Goal: Task Accomplishment & Management: Manage account settings

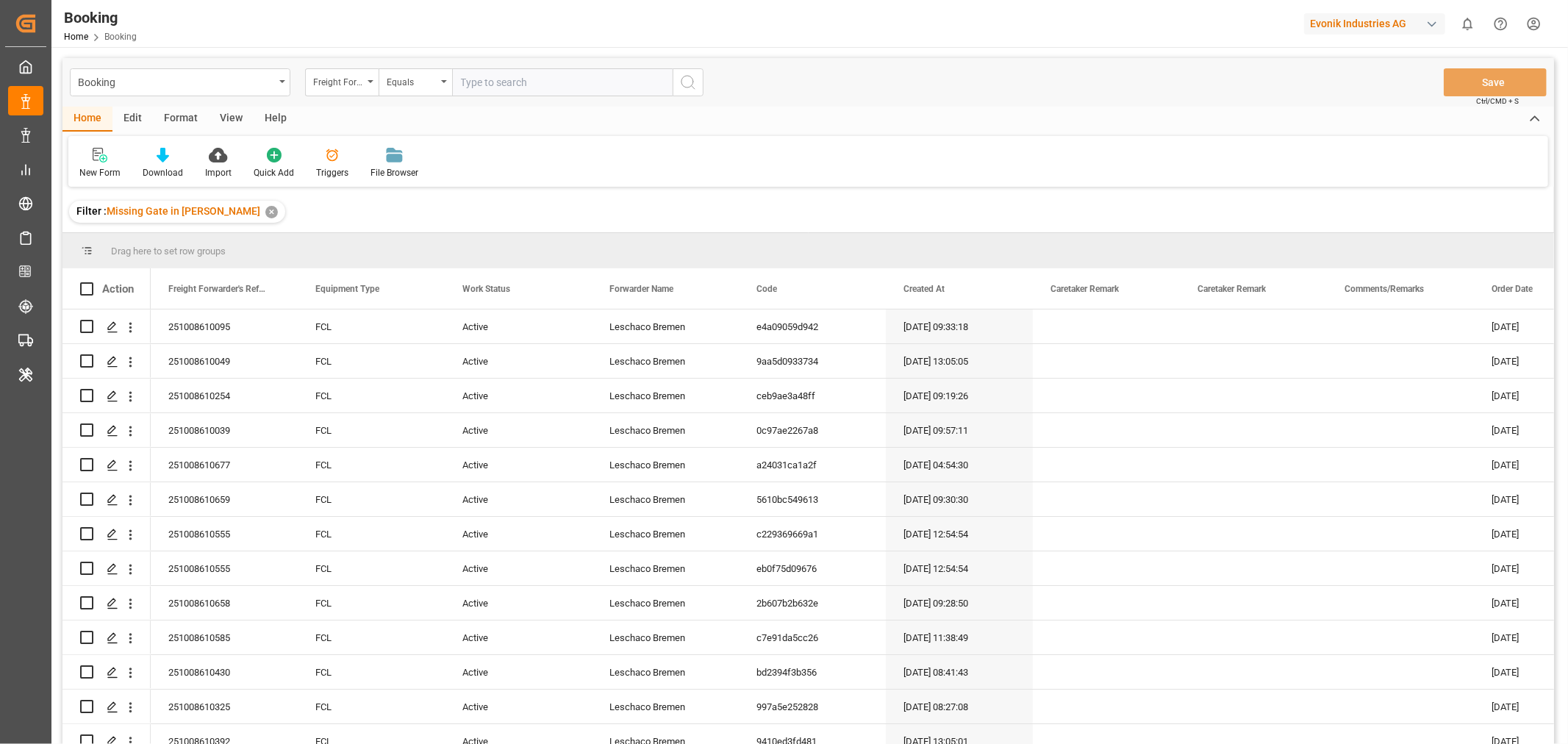
click at [232, 115] on div "View" at bounding box center [231, 119] width 45 height 25
click at [92, 178] on div "Default" at bounding box center [93, 173] width 28 height 13
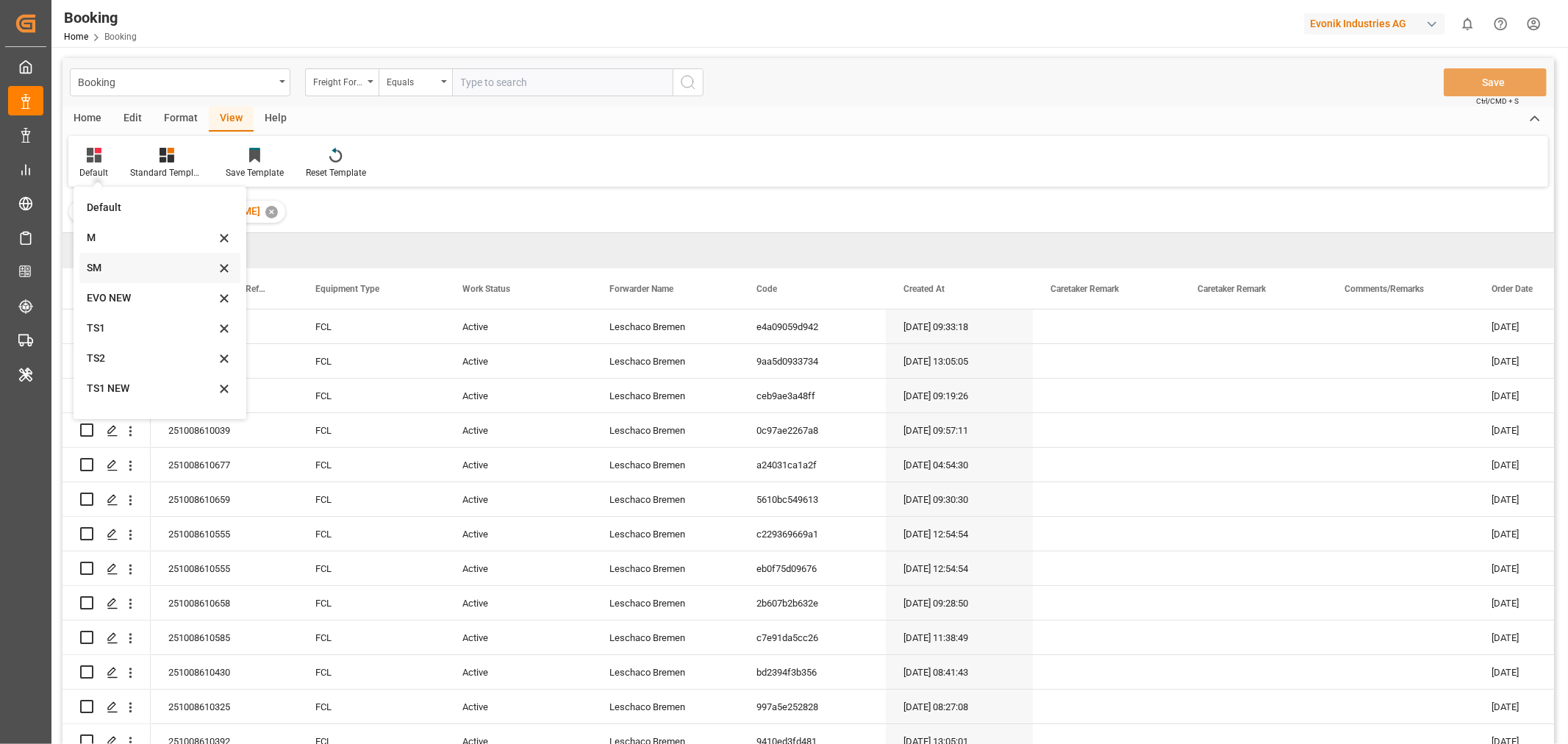
click at [98, 268] on div "SM" at bounding box center [151, 268] width 128 height 15
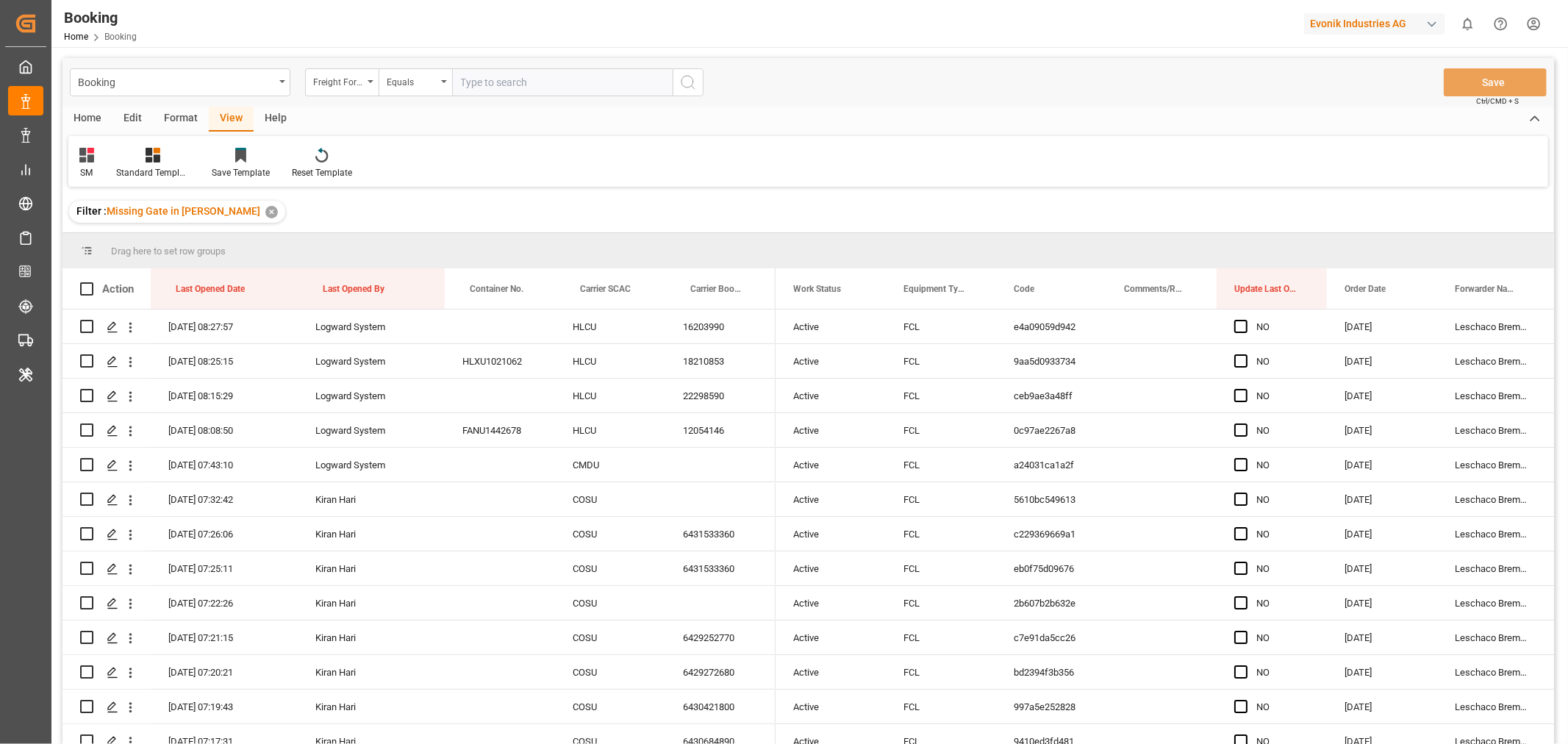
click at [181, 119] on div "Format" at bounding box center [180, 119] width 56 height 25
click at [248, 287] on div "Last Opened Date" at bounding box center [221, 288] width 92 height 41
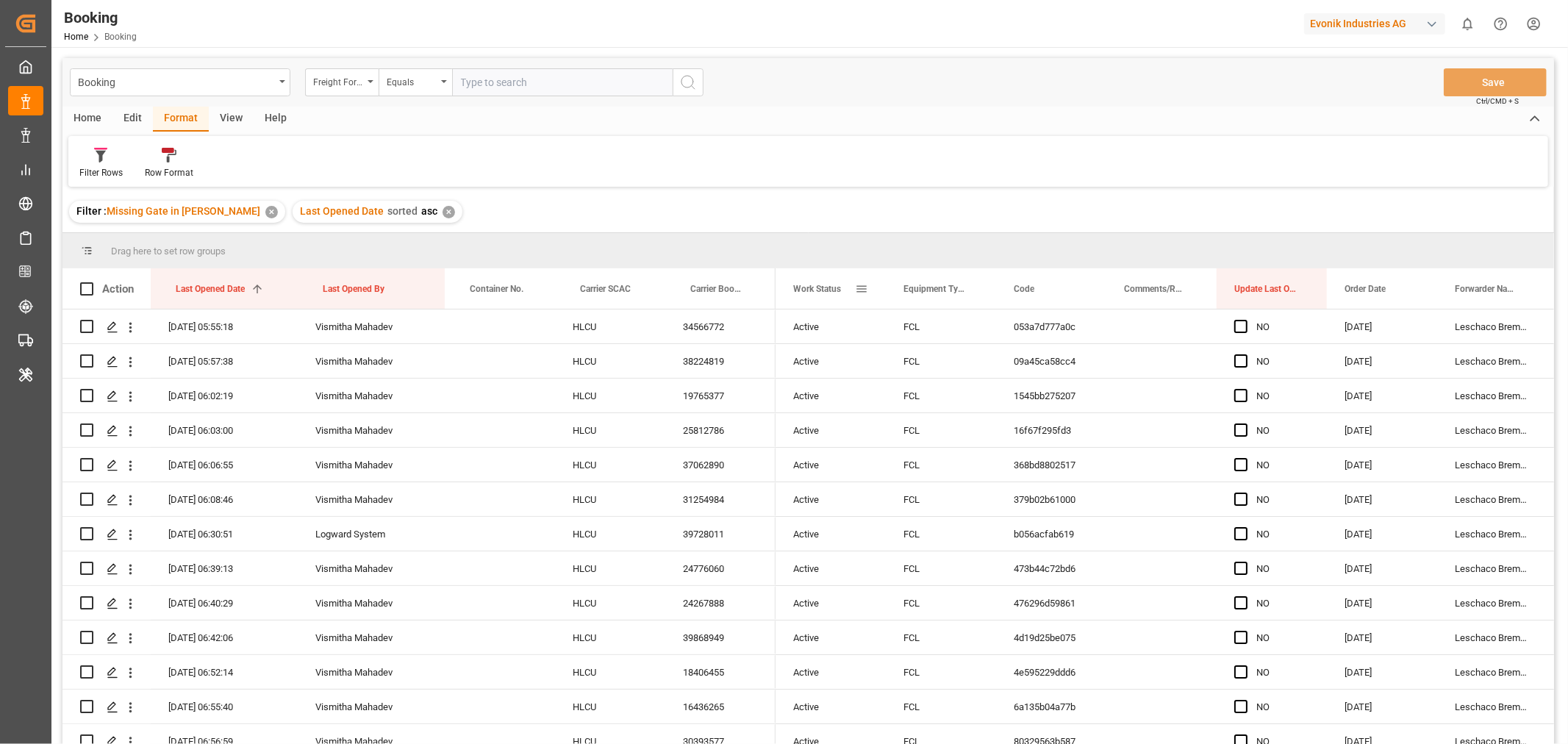
click at [858, 290] on span at bounding box center [861, 289] width 13 height 13
click at [984, 295] on span "columns" at bounding box center [985, 291] width 13 height 13
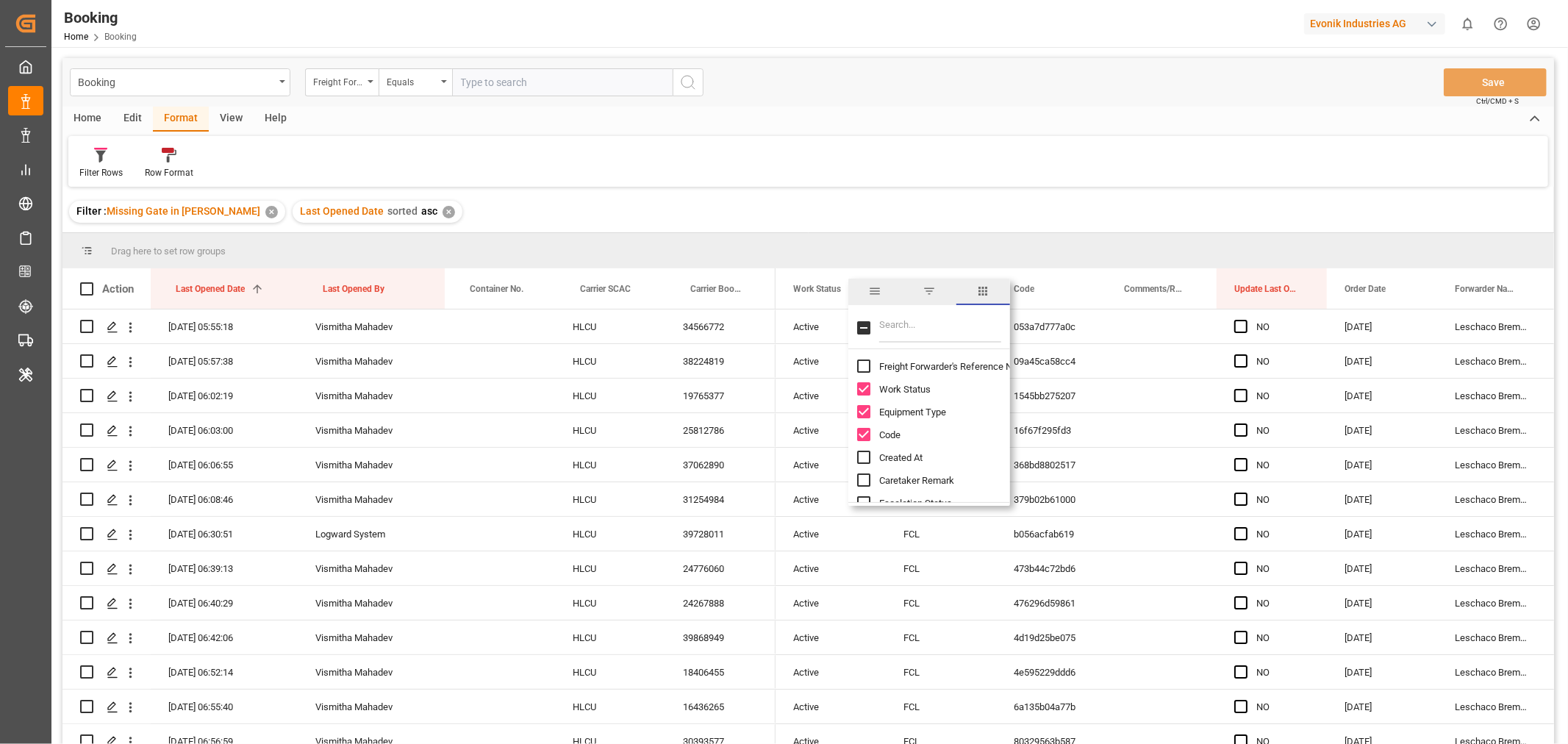
click at [865, 362] on input "Freight Forwarder's Reference No. column toggle visibility (hidden)" at bounding box center [864, 366] width 13 height 13
checkbox input "true"
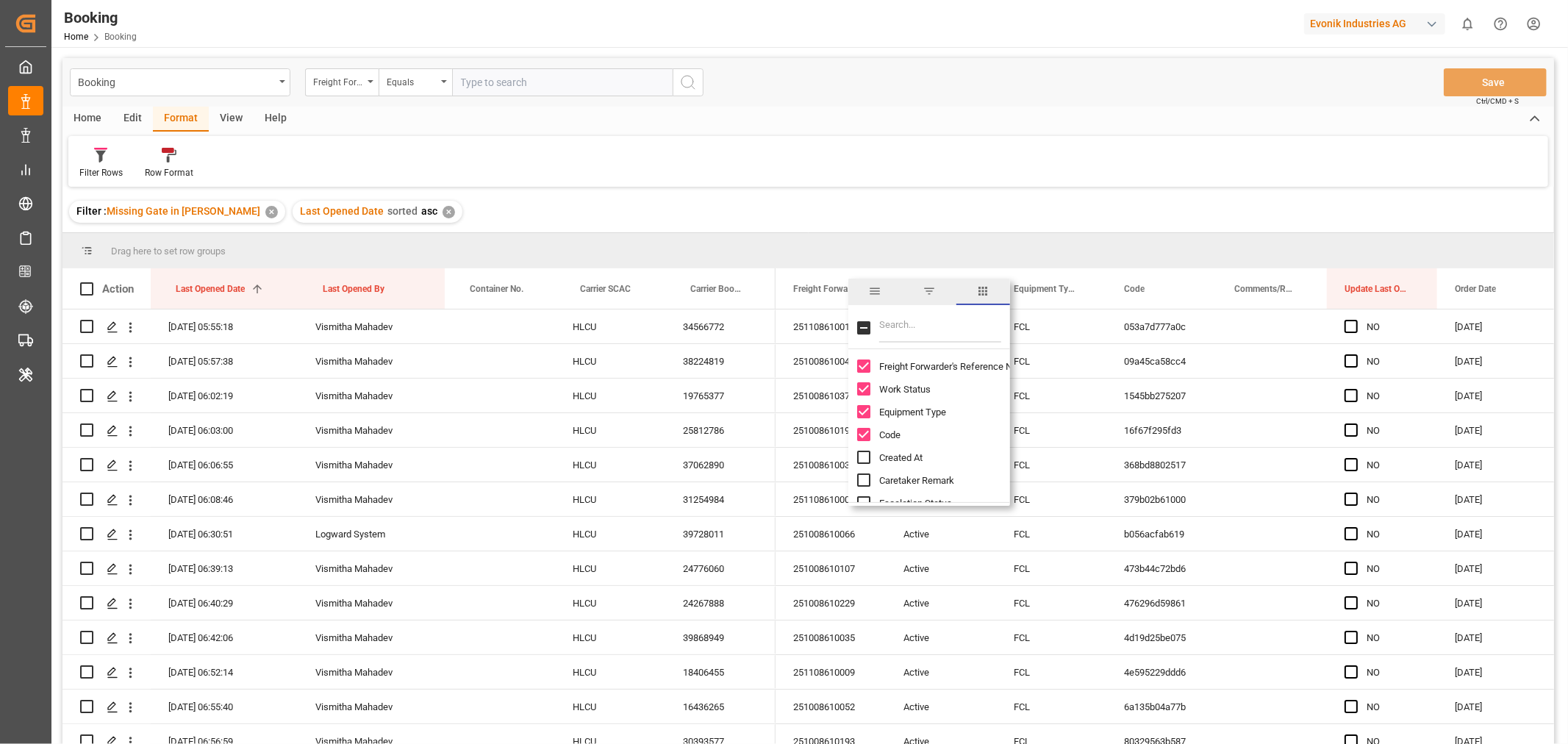
click at [859, 456] on input "Created At column toggle visibility (hidden)" at bounding box center [864, 457] width 13 height 13
checkbox input "true"
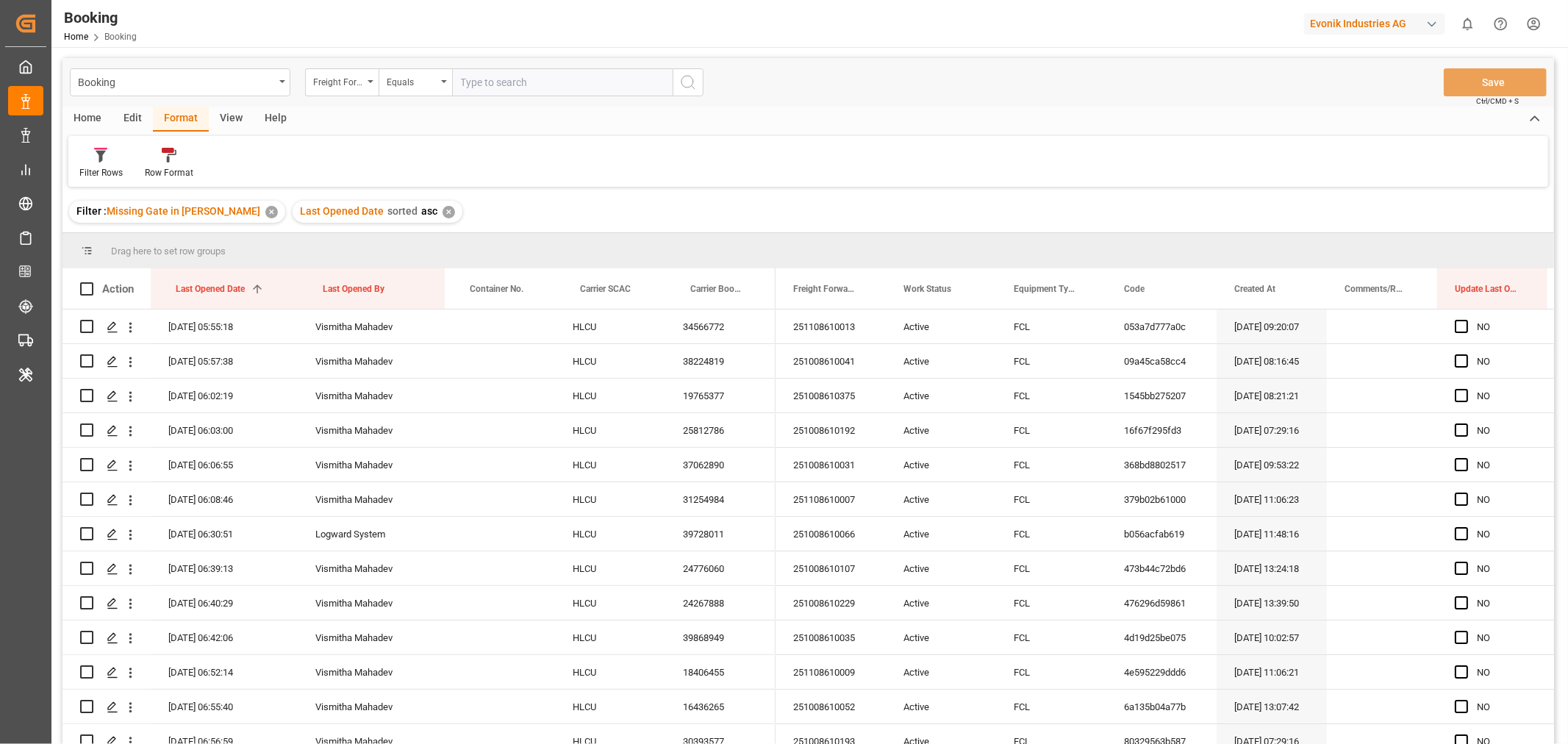
click at [942, 219] on div "Filter : Missing Gate in POL Barge ✕ Last Opened Date sorted asc ✕" at bounding box center [808, 212] width 1492 height 41
drag, startPoint x: 592, startPoint y: 295, endPoint x: 595, endPoint y: 247, distance: 48.1
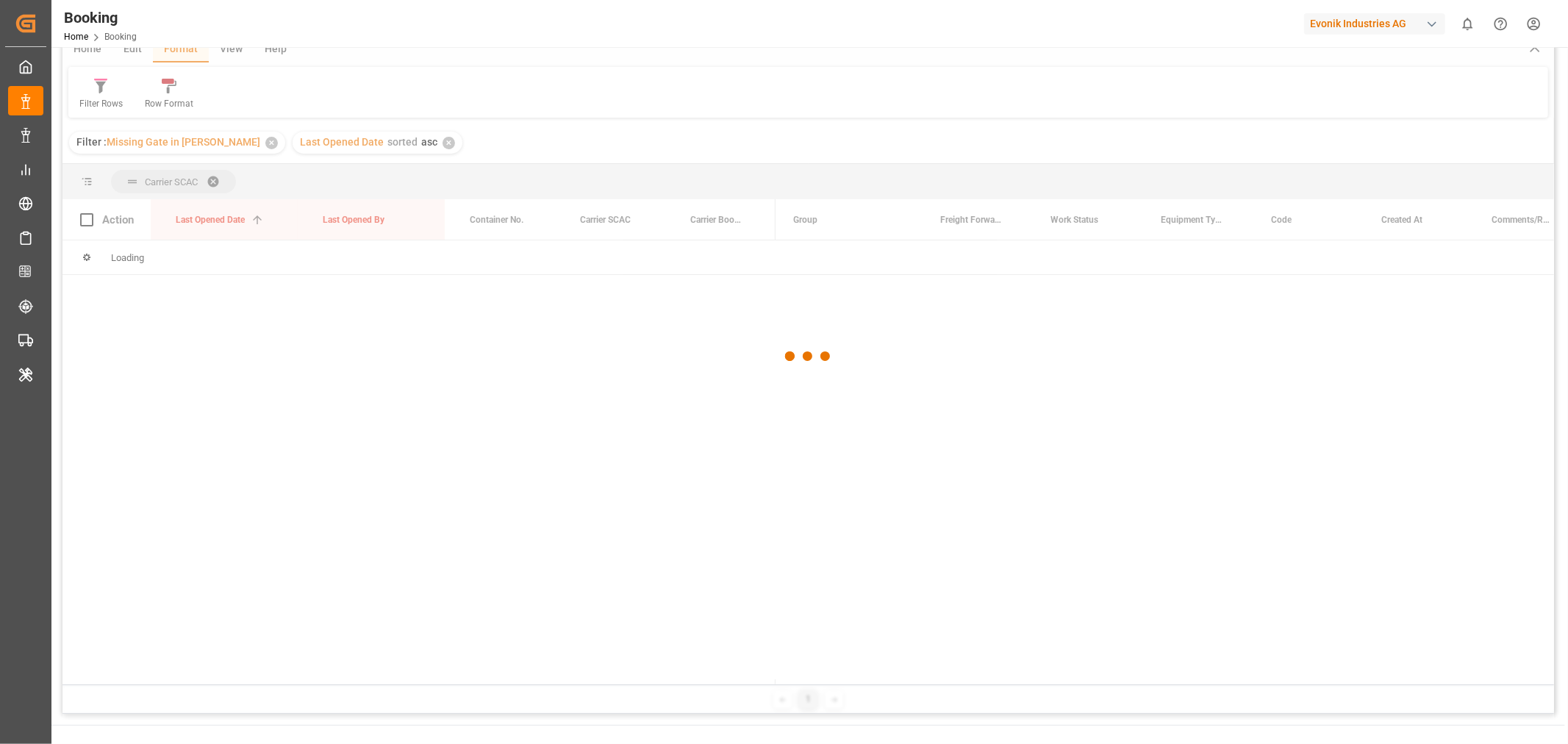
scroll to position [163, 0]
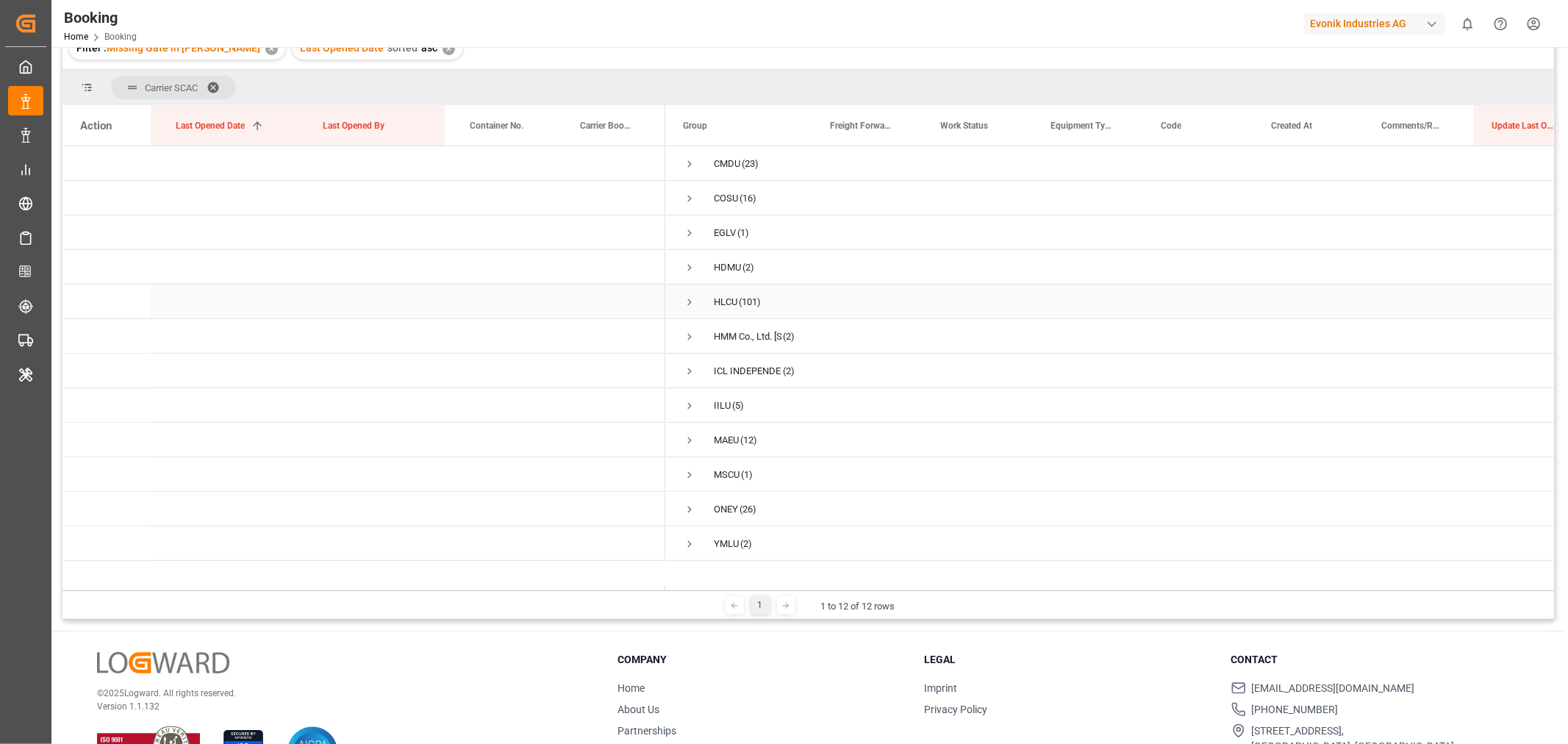
click at [692, 302] on span "Press SPACE to select this row." at bounding box center [690, 302] width 13 height 13
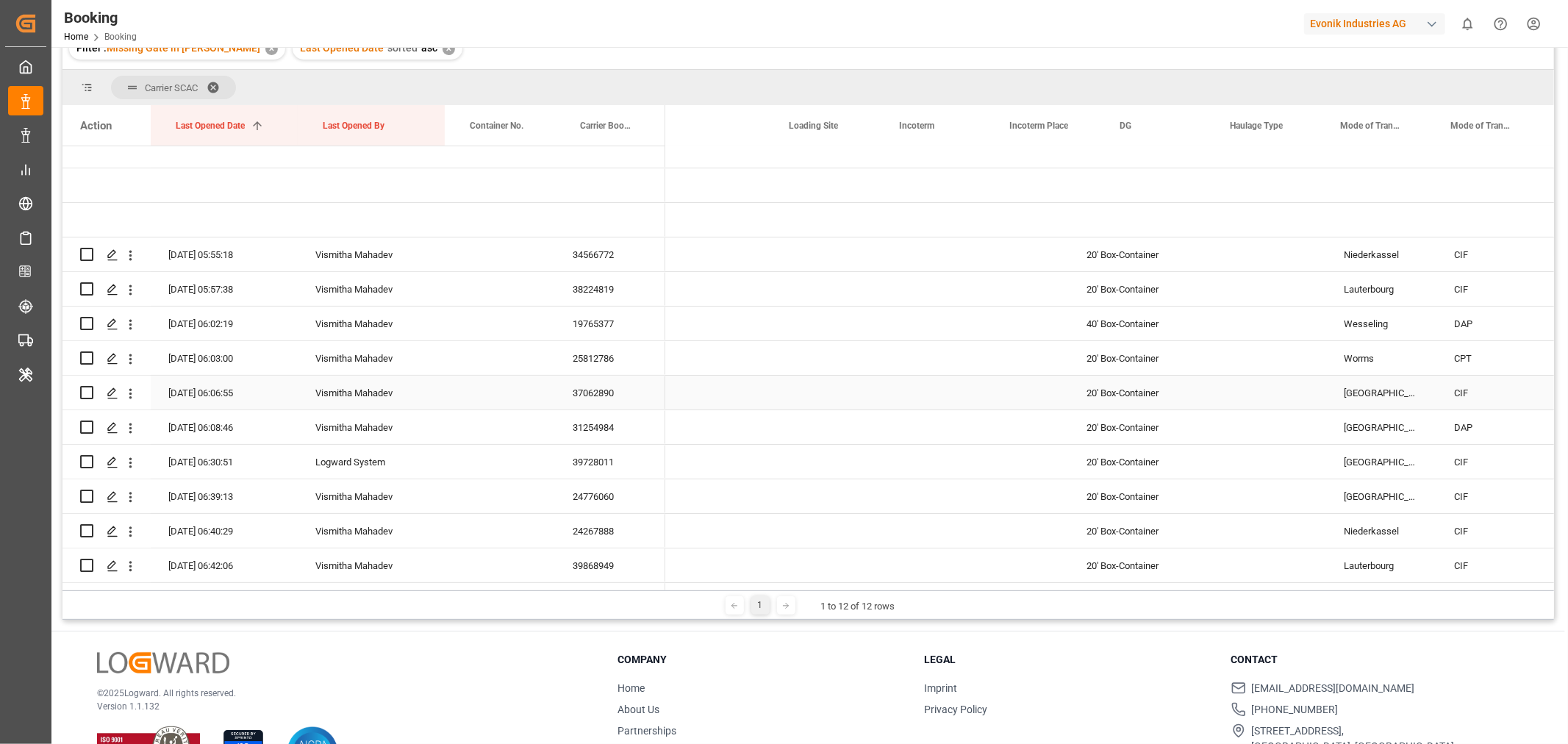
scroll to position [0, 2359]
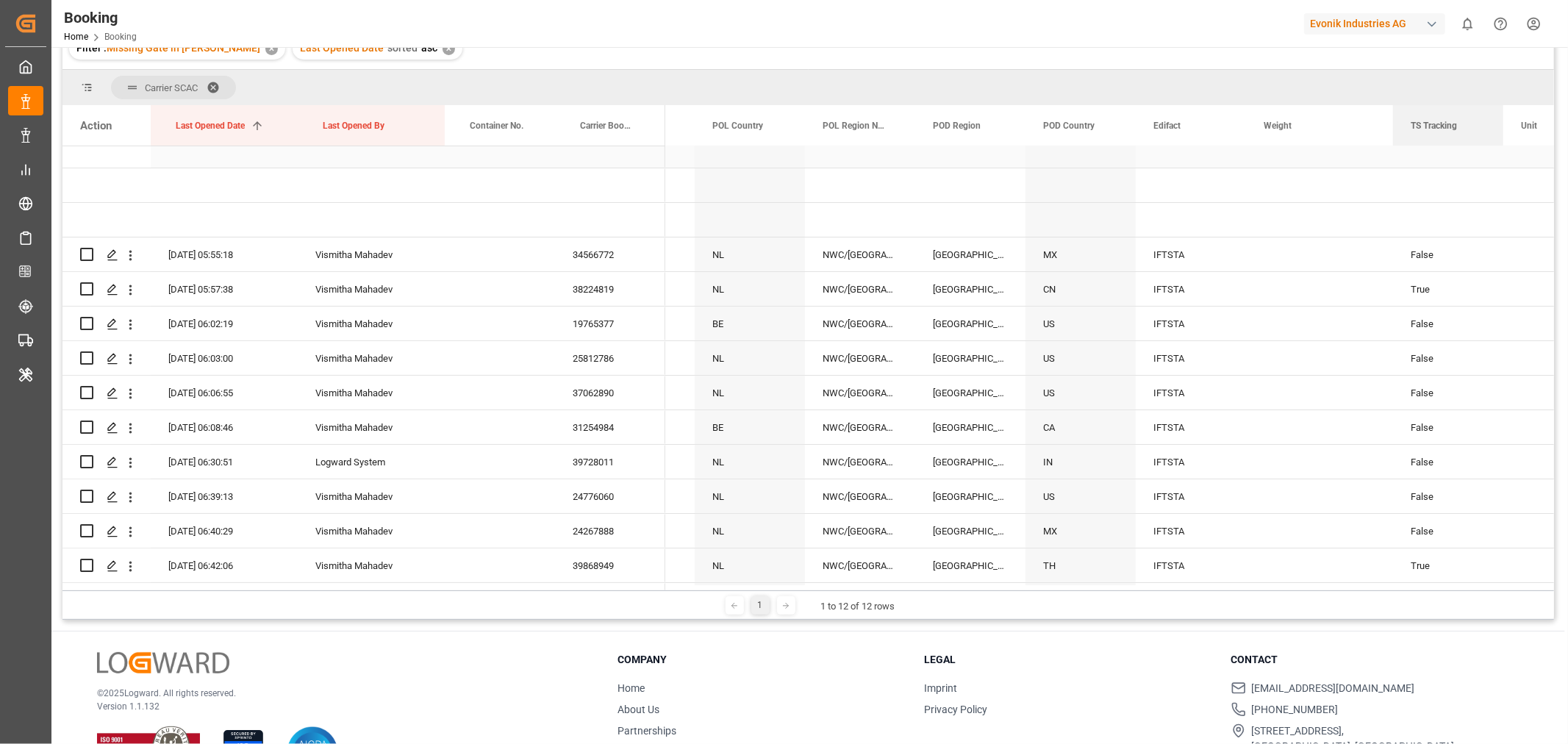
drag, startPoint x: 958, startPoint y: 133, endPoint x: 1403, endPoint y: 152, distance: 445.4
click at [1403, 152] on div "Action Last Opened Date 1 Last Opened By Container No." at bounding box center [808, 347] width 1492 height 485
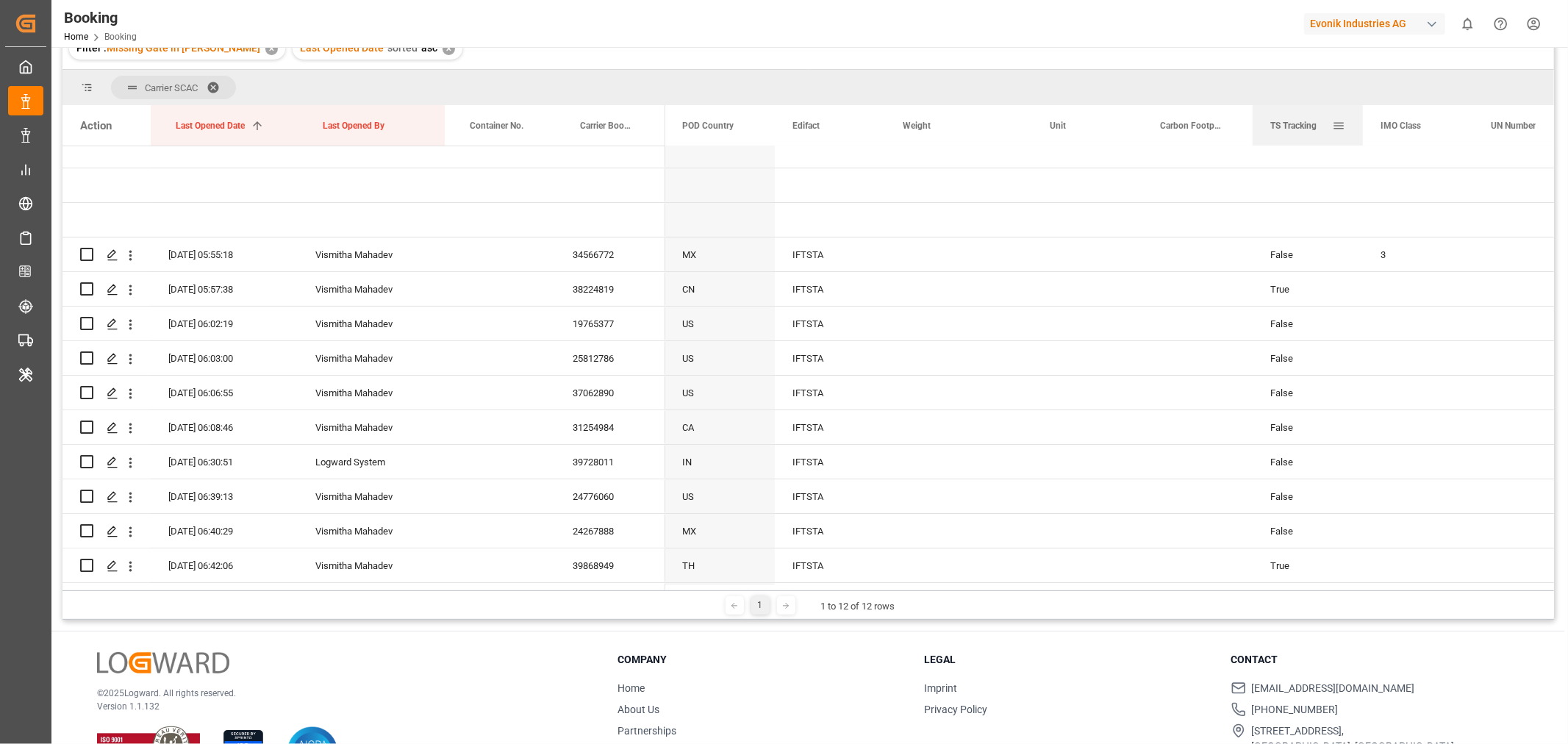
drag, startPoint x: 1057, startPoint y: 133, endPoint x: 1348, endPoint y: 140, distance: 291.1
click at [1348, 140] on div "TS Tracking" at bounding box center [1308, 124] width 110 height 41
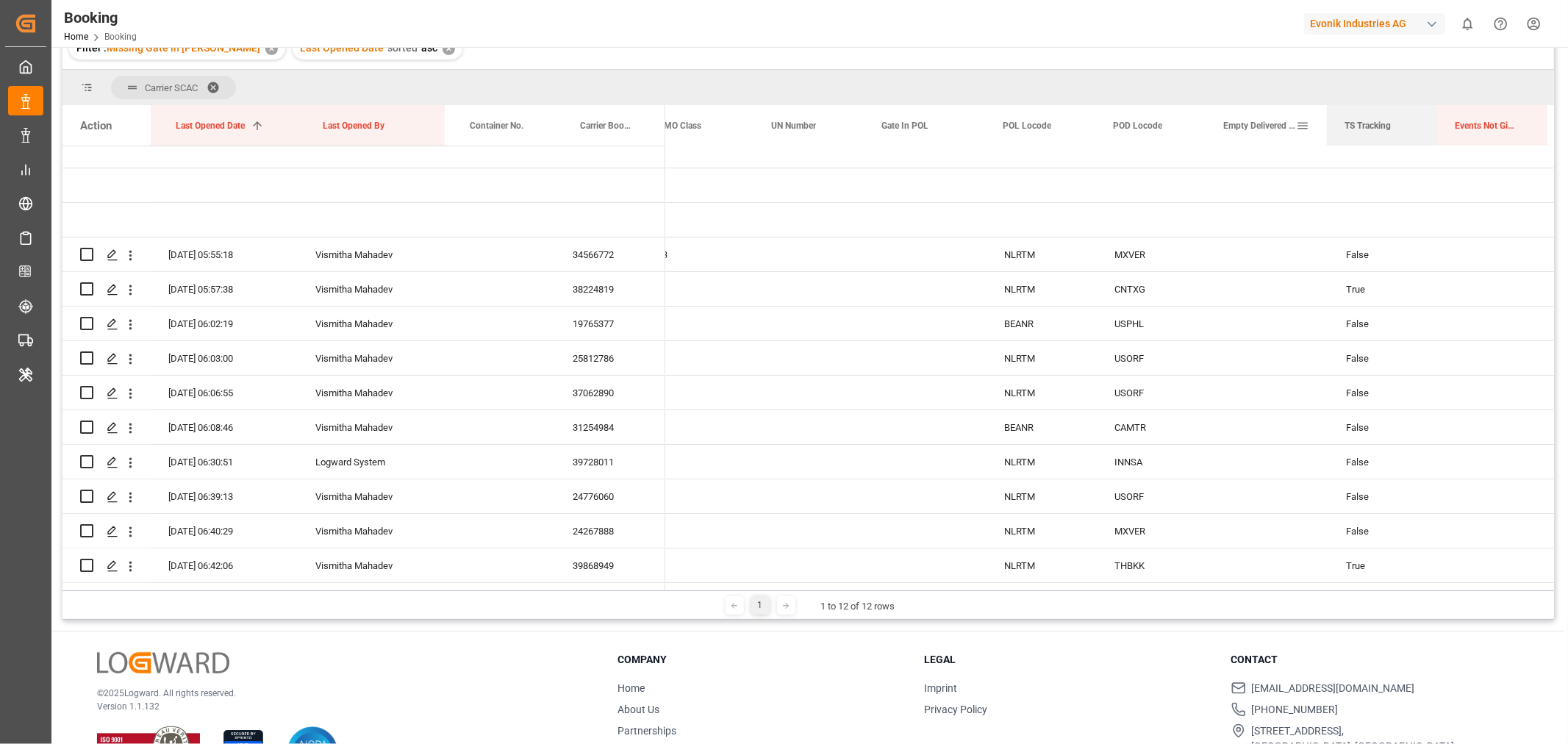
drag, startPoint x: 697, startPoint y: 125, endPoint x: 1385, endPoint y: 142, distance: 688.2
click at [1385, 141] on div "TS Tracking" at bounding box center [1376, 124] width 61 height 41
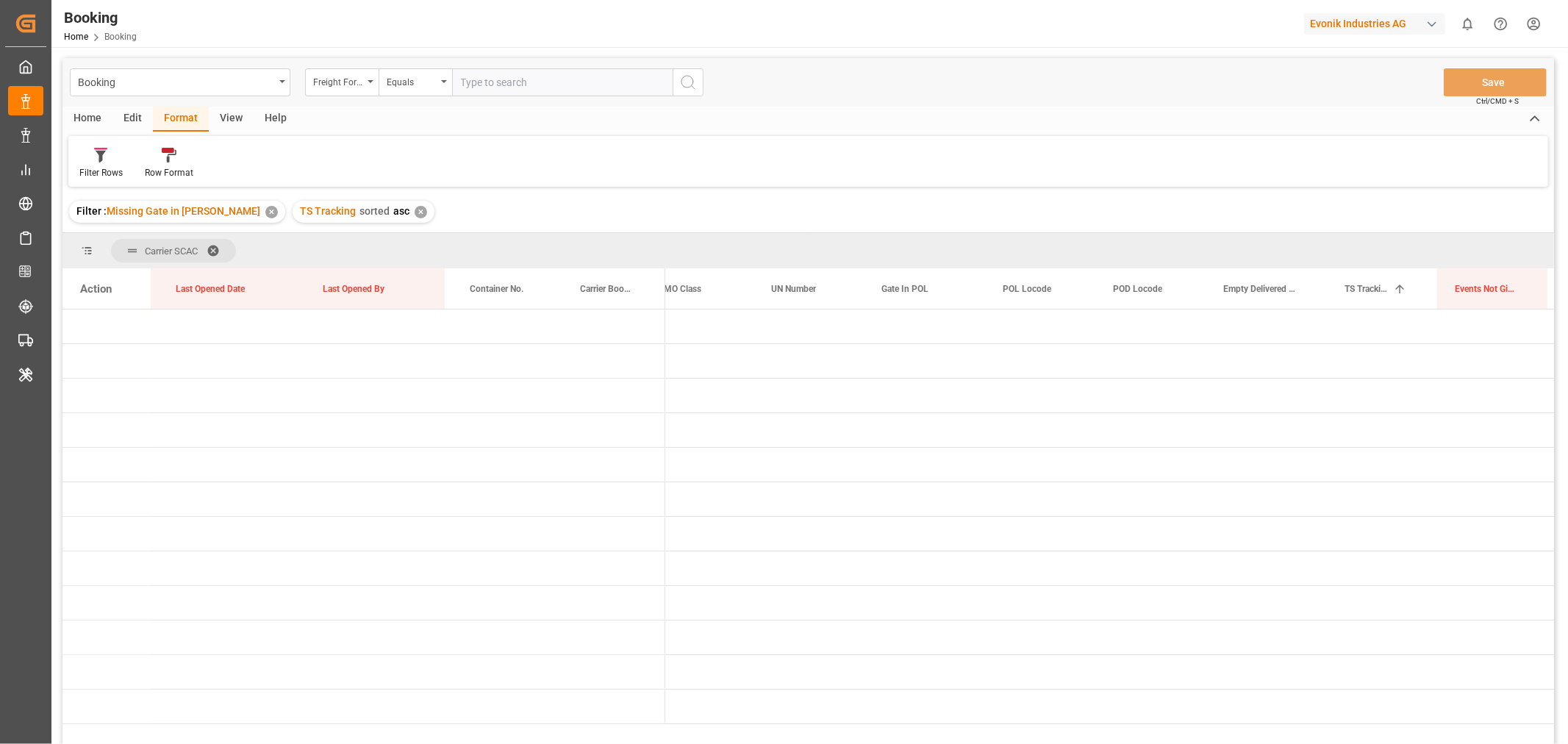
click at [415, 211] on div "✕" at bounding box center [421, 211] width 12 height 12
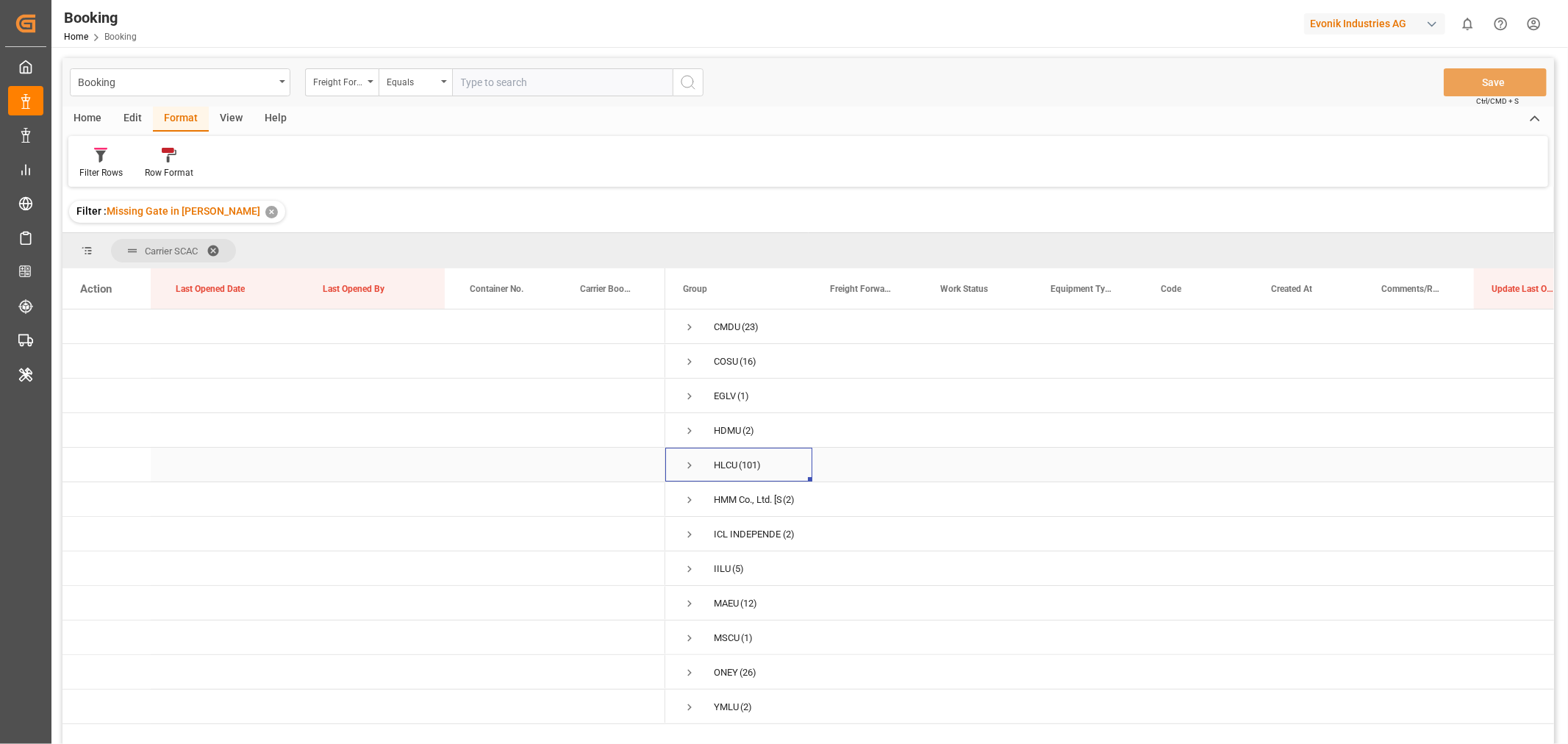
click at [687, 467] on span "Press SPACE to select this row." at bounding box center [690, 465] width 13 height 13
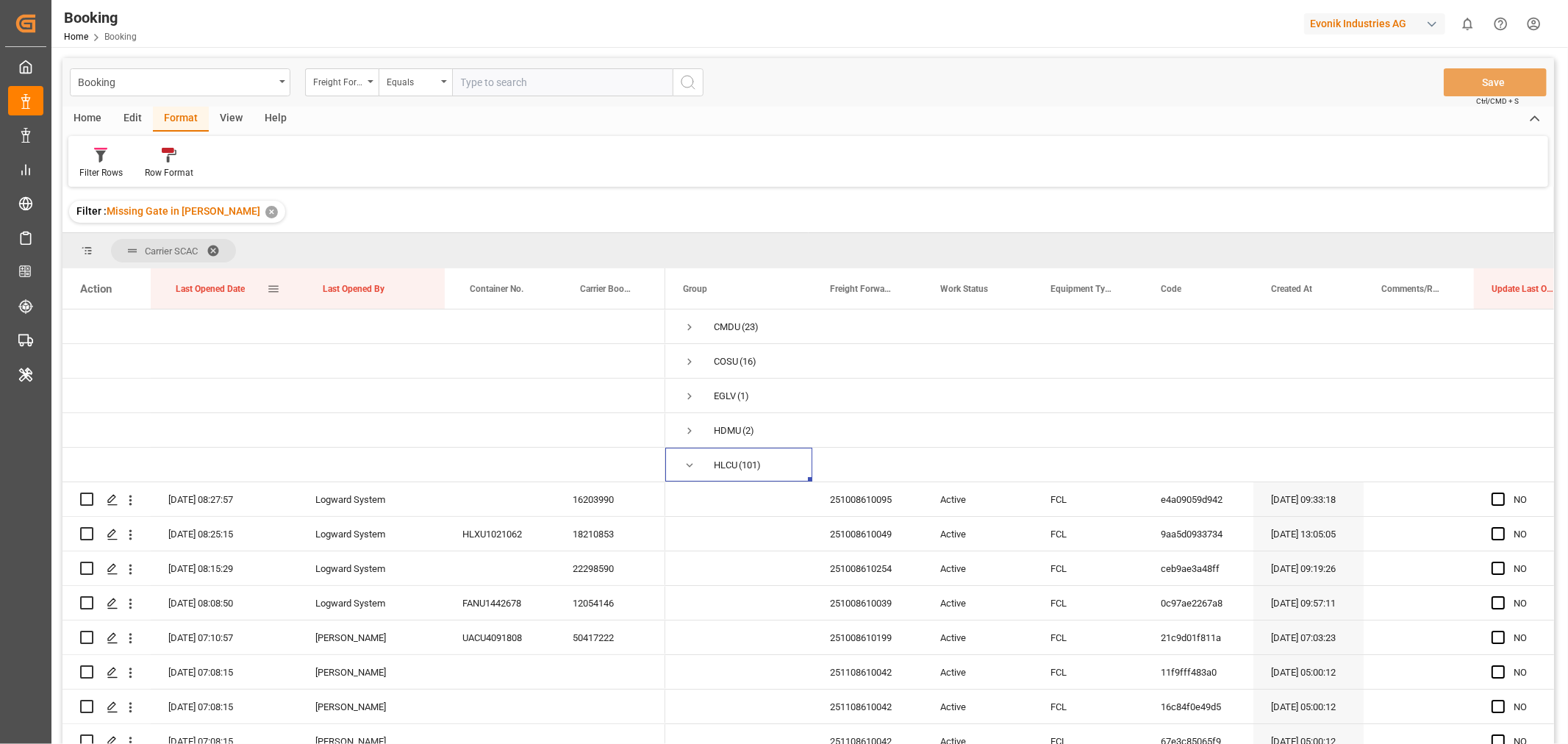
click at [248, 288] on div "Last Opened Date" at bounding box center [221, 288] width 92 height 41
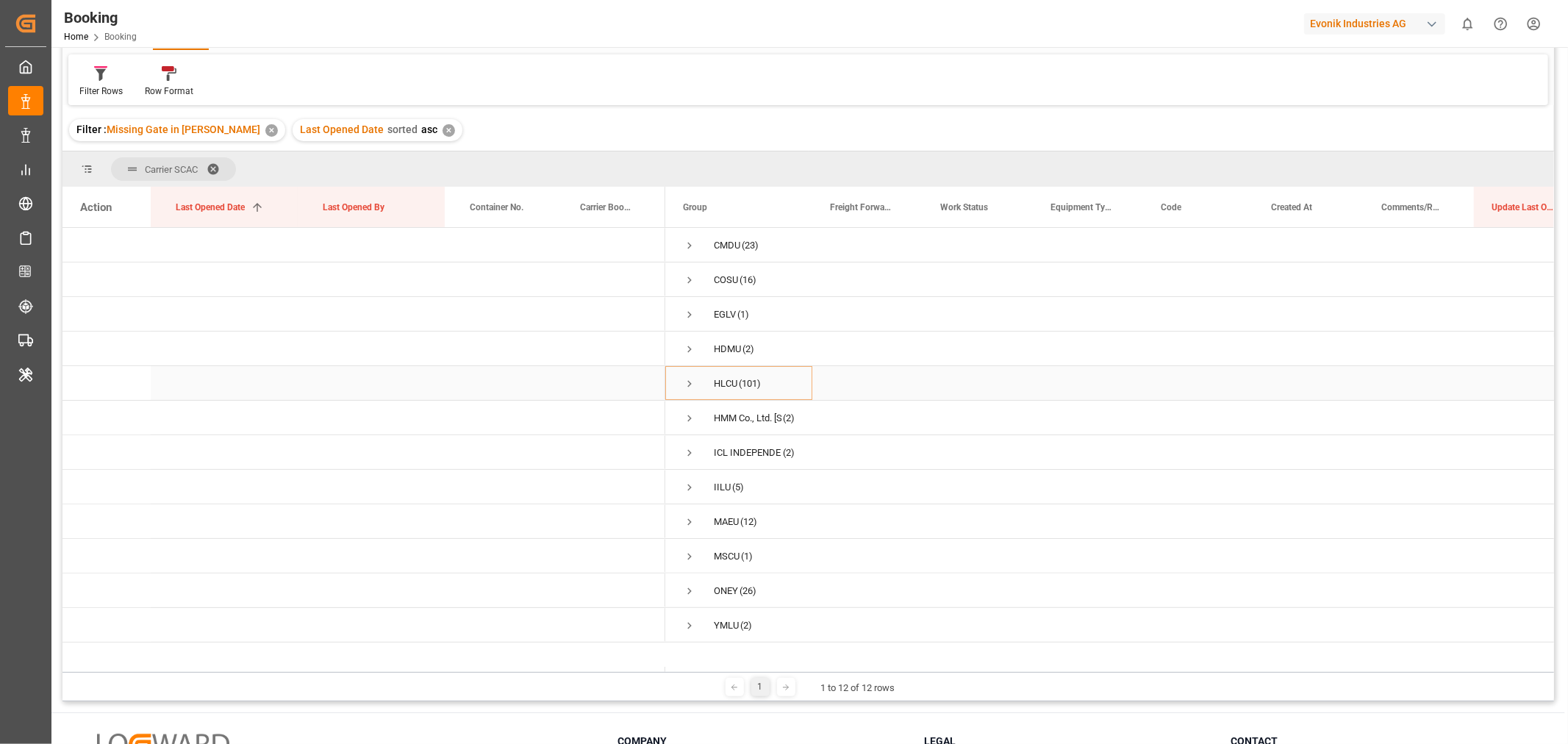
click at [689, 385] on span "Press SPACE to select this row." at bounding box center [690, 384] width 13 height 13
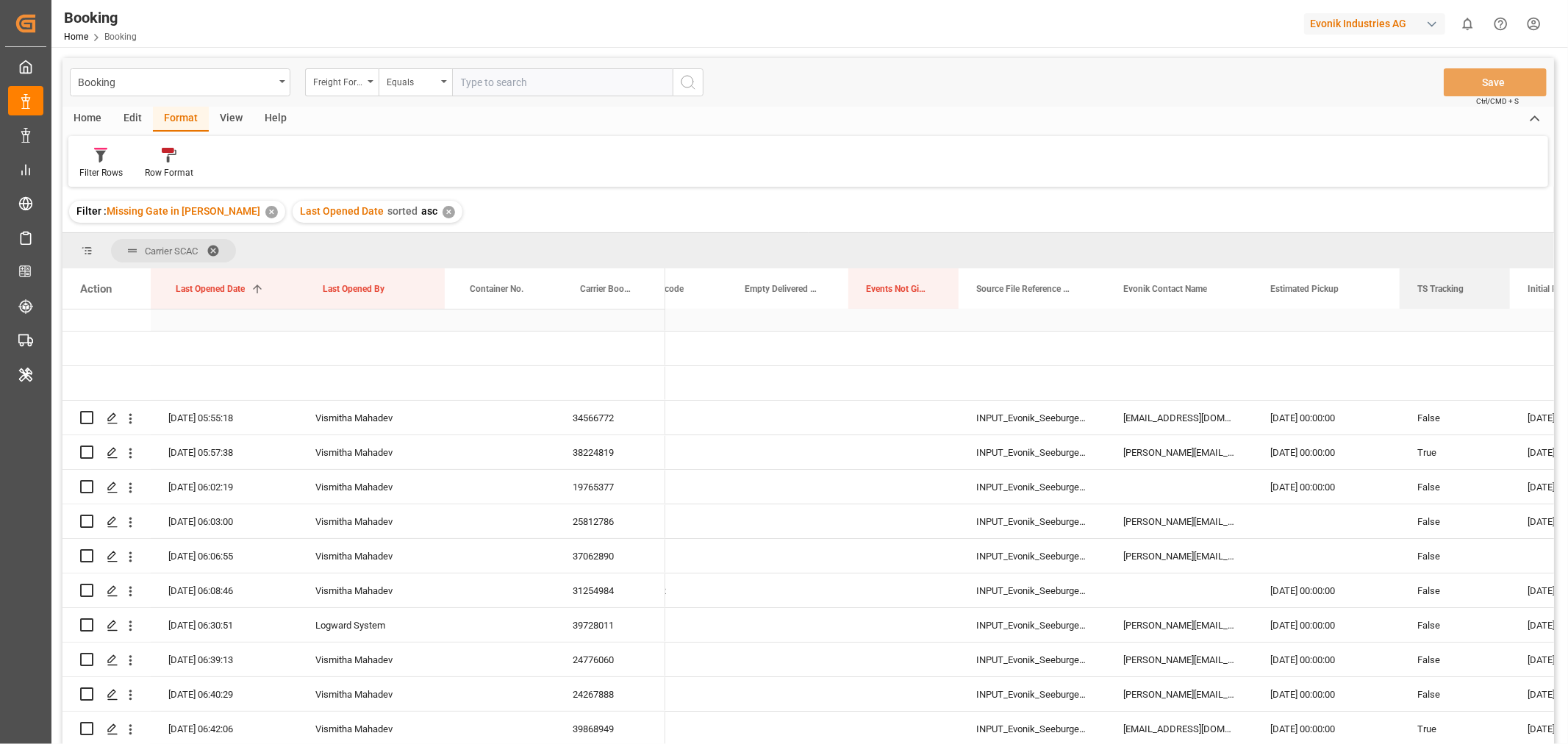
drag, startPoint x: 878, startPoint y: 282, endPoint x: 1394, endPoint y: 317, distance: 517.2
click at [1394, 317] on div "Action Last Opened Date 1 Last Opened By Container No." at bounding box center [808, 510] width 1492 height 485
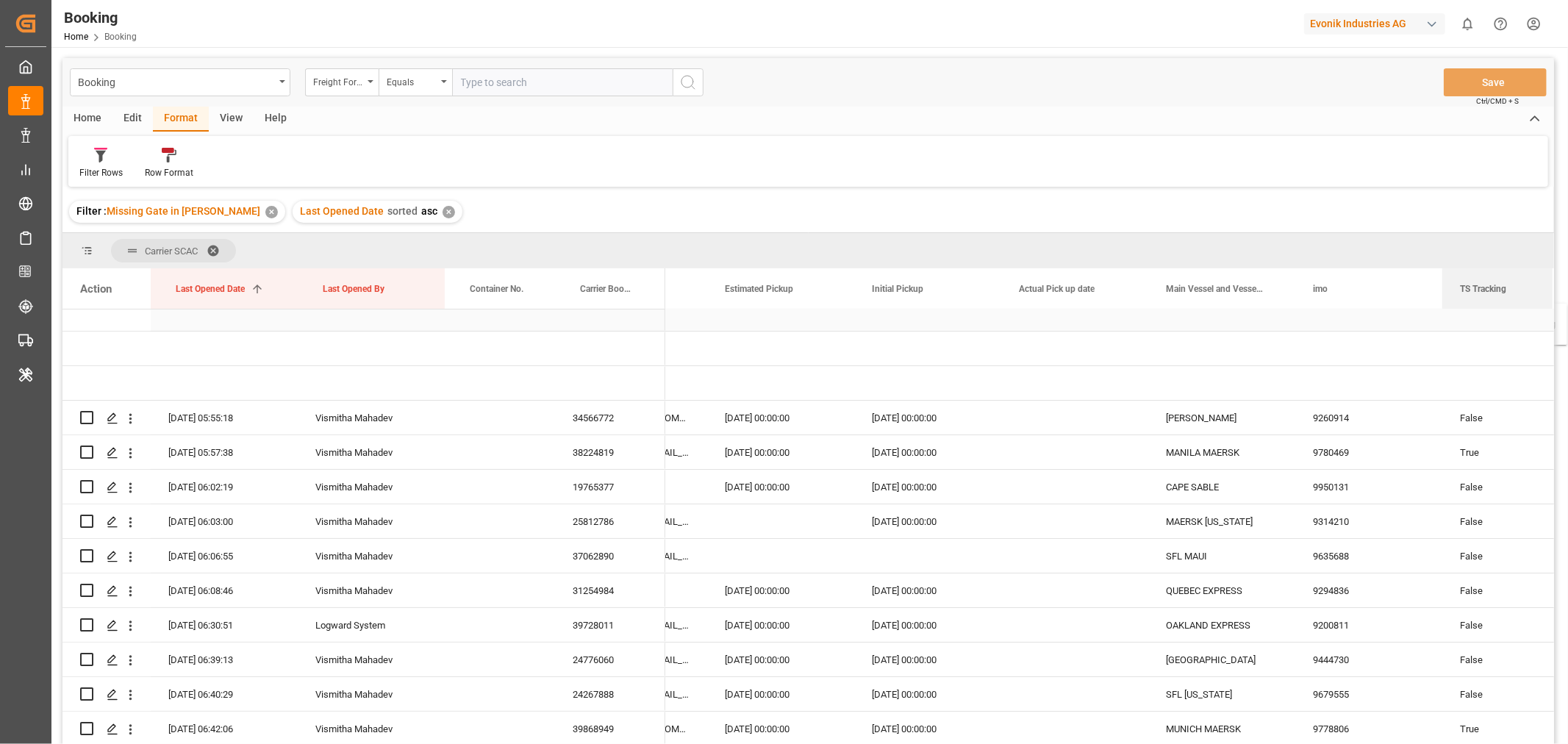
drag, startPoint x: 900, startPoint y: 291, endPoint x: 1487, endPoint y: 313, distance: 587.4
click at [1487, 313] on div "Action Last Opened Date 1 Last Opened By Container No." at bounding box center [808, 510] width 1492 height 485
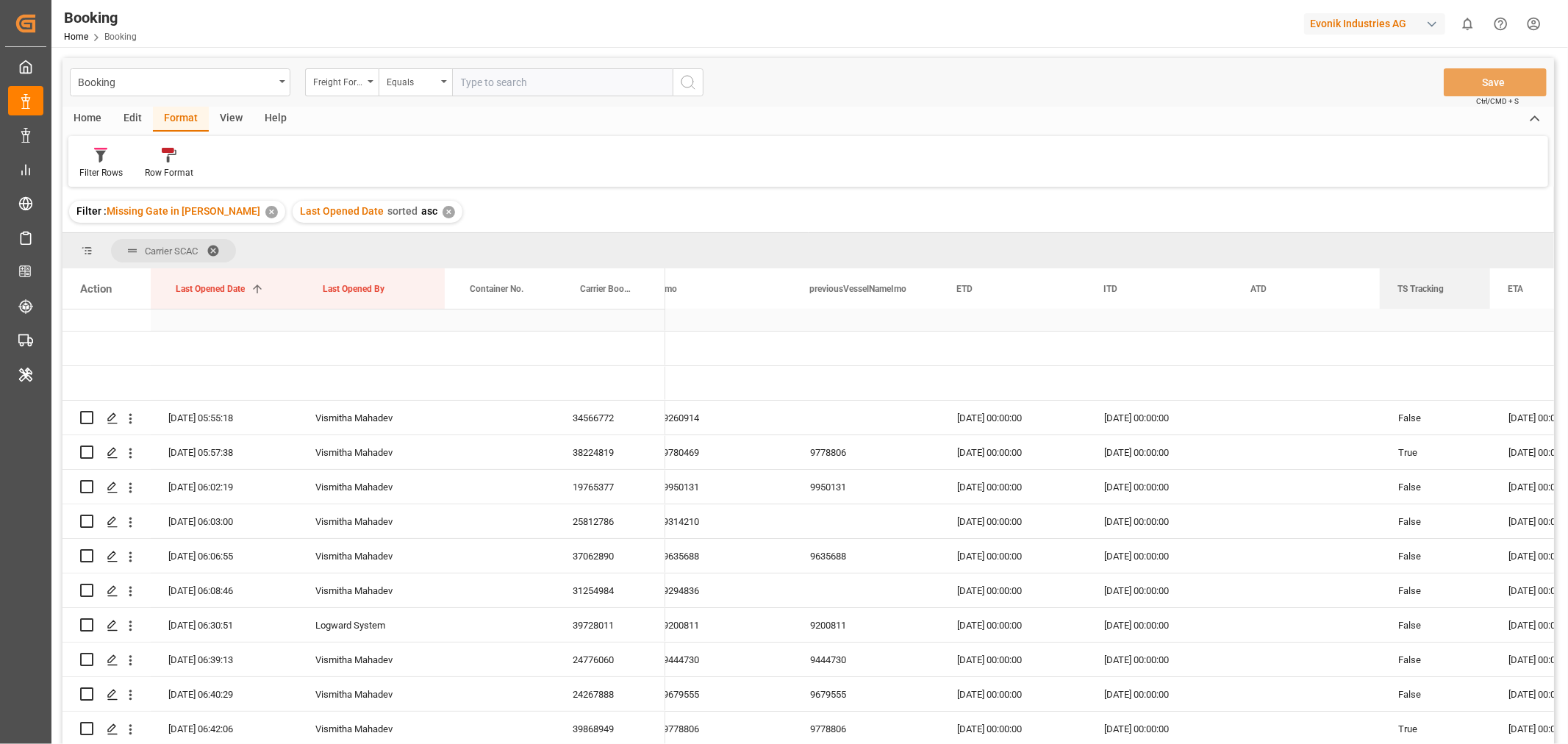
drag, startPoint x: 835, startPoint y: 291, endPoint x: 1378, endPoint y: 323, distance: 543.9
click at [1378, 323] on div "Action Last Opened Date 1 Last Opened By Container No." at bounding box center [808, 510] width 1492 height 485
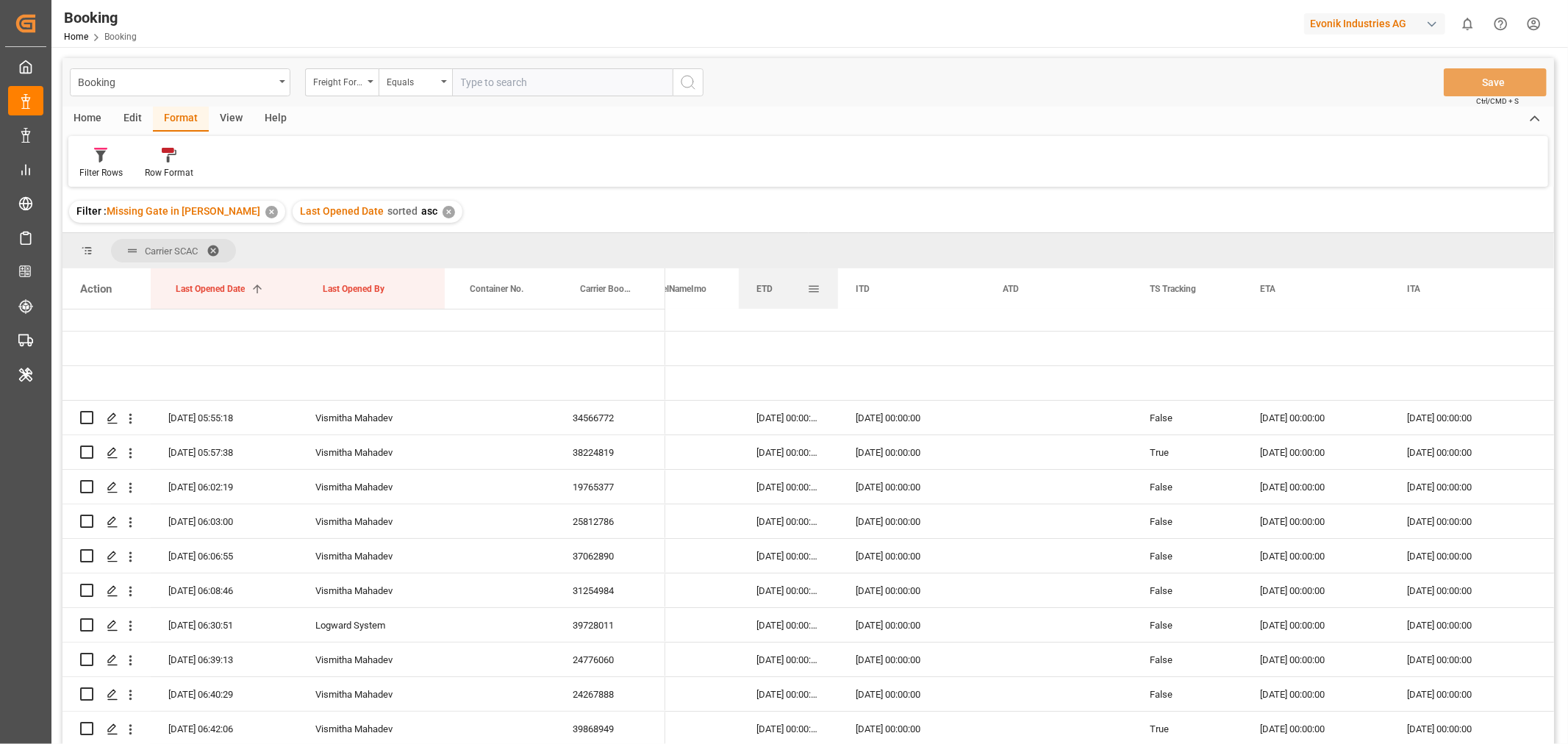
drag, startPoint x: 882, startPoint y: 289, endPoint x: 835, endPoint y: 289, distance: 47.0
click at [835, 289] on div at bounding box center [838, 288] width 6 height 41
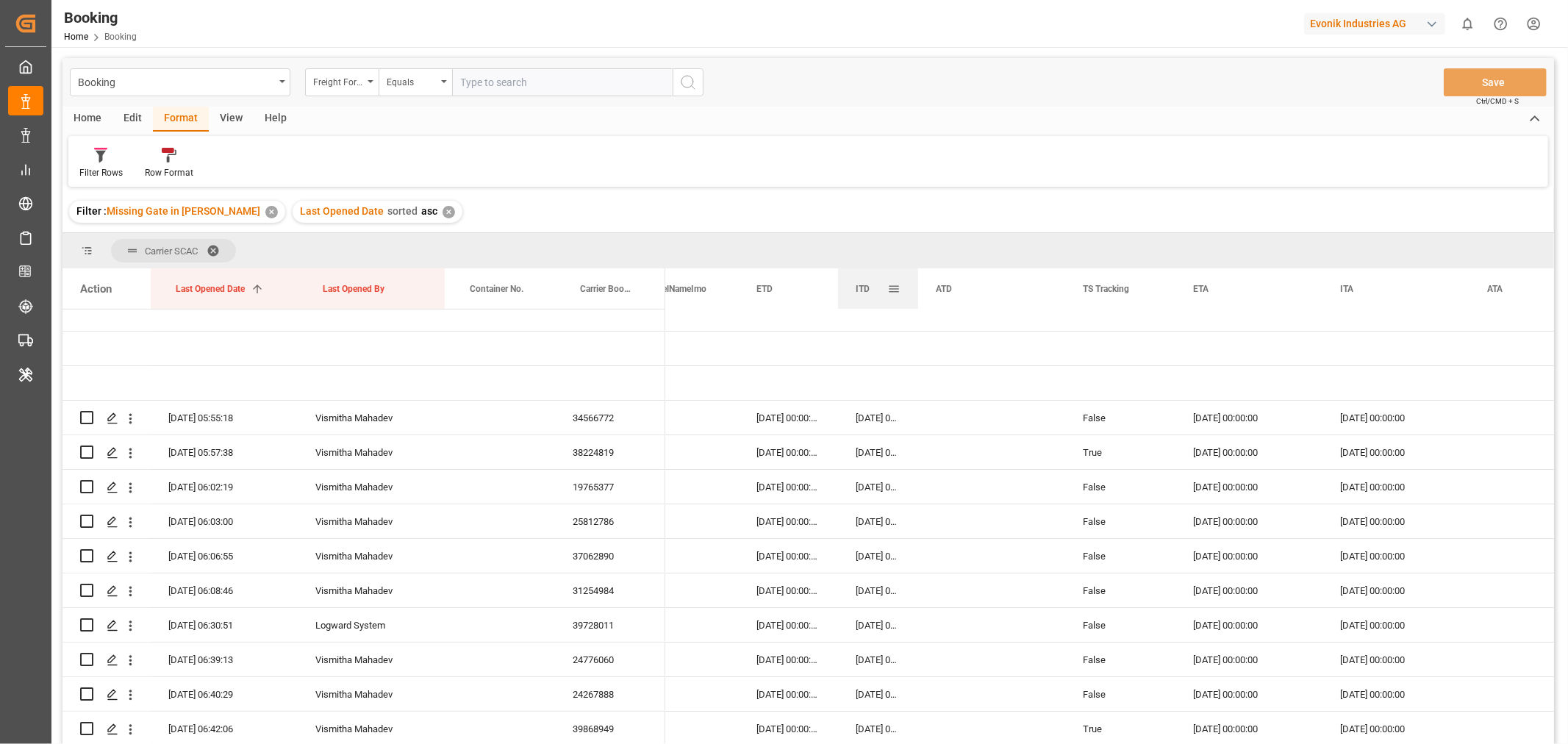
drag, startPoint x: 983, startPoint y: 284, endPoint x: 916, endPoint y: 285, distance: 67.0
click at [916, 285] on div at bounding box center [918, 288] width 6 height 41
click at [1429, 25] on div "button" at bounding box center [1433, 25] width 15 height 15
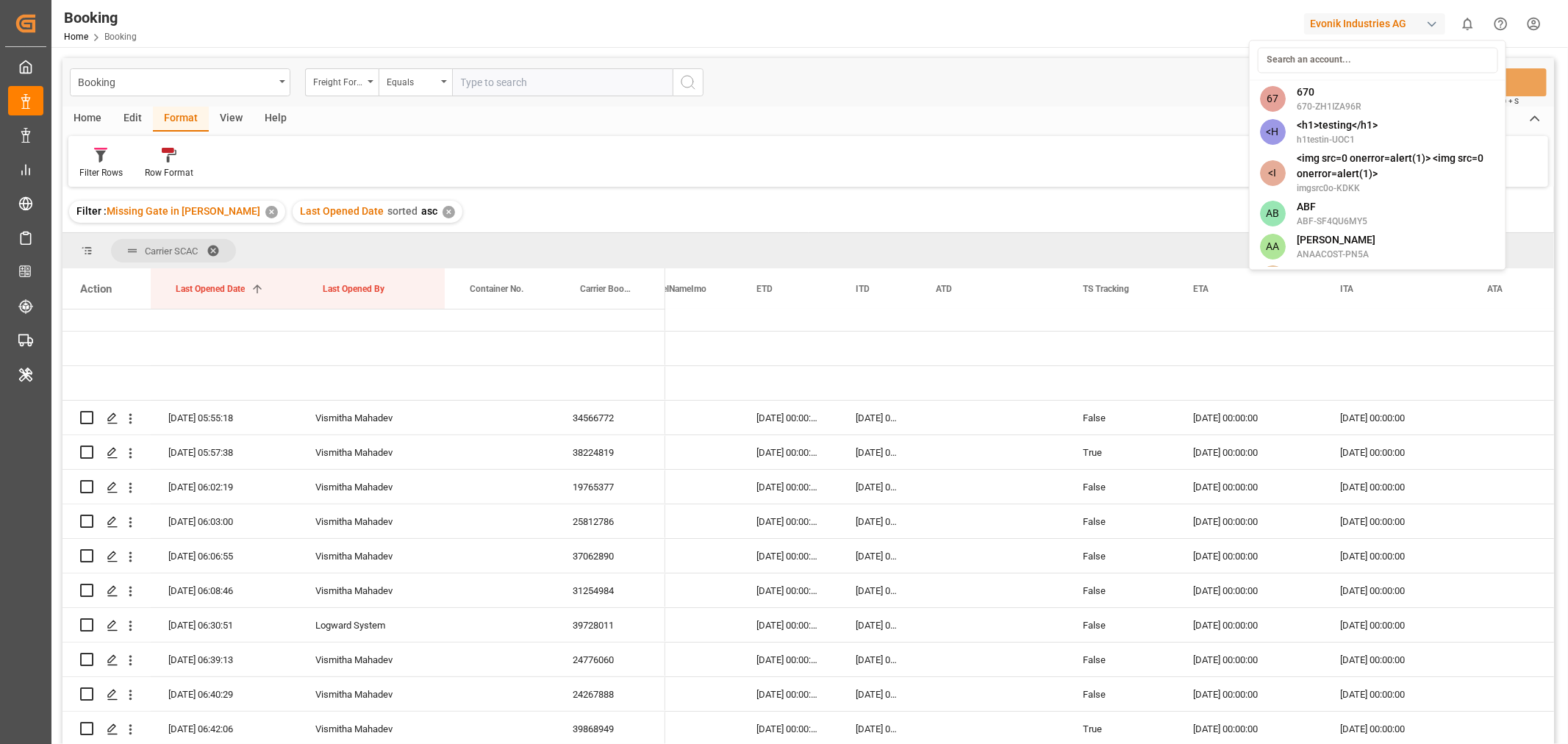
click at [215, 240] on html "Created by potrace 1.15, written by Peter Selinger 2001-2017 Created by potrace…" at bounding box center [784, 372] width 1568 height 744
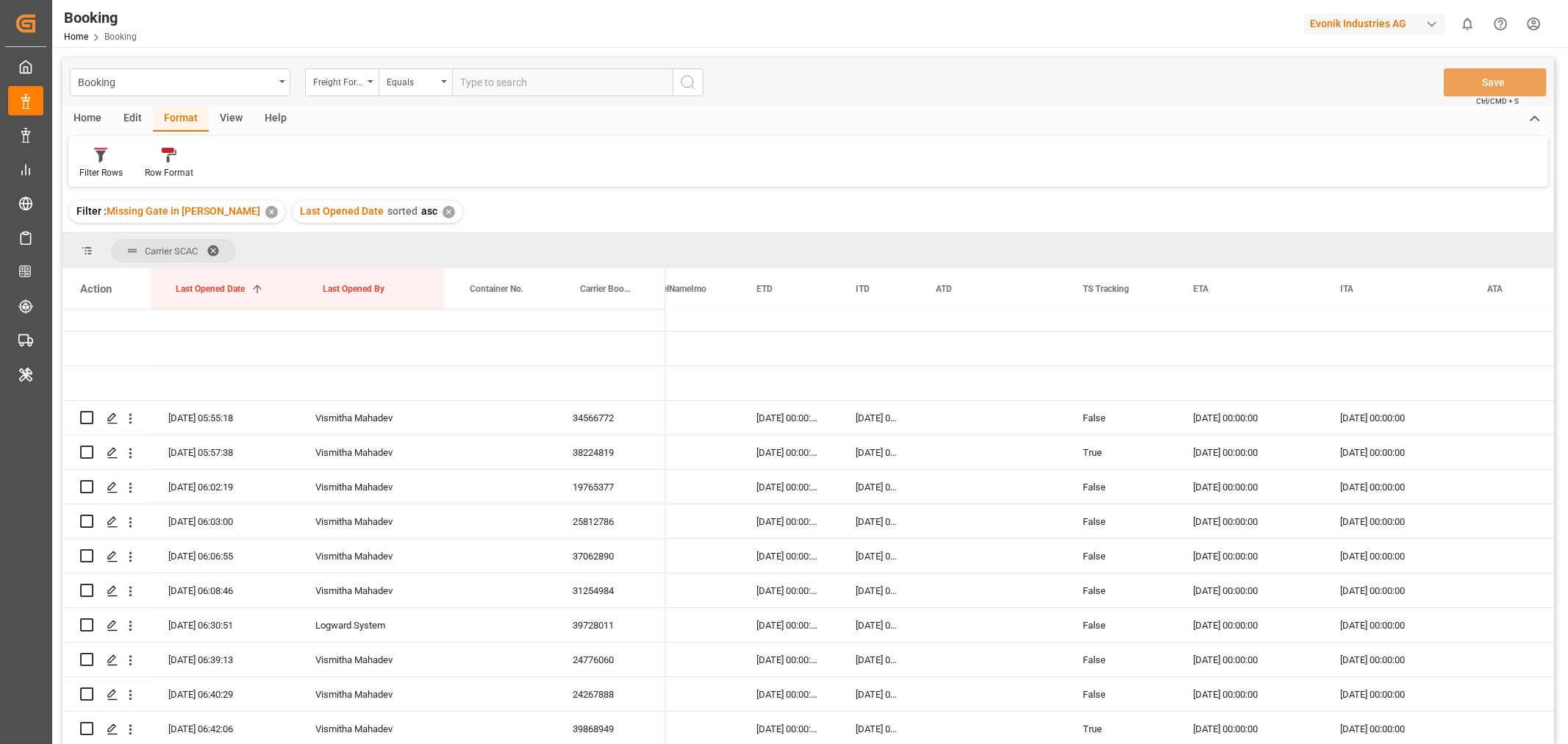
click at [211, 248] on span at bounding box center [218, 251] width 24 height 13
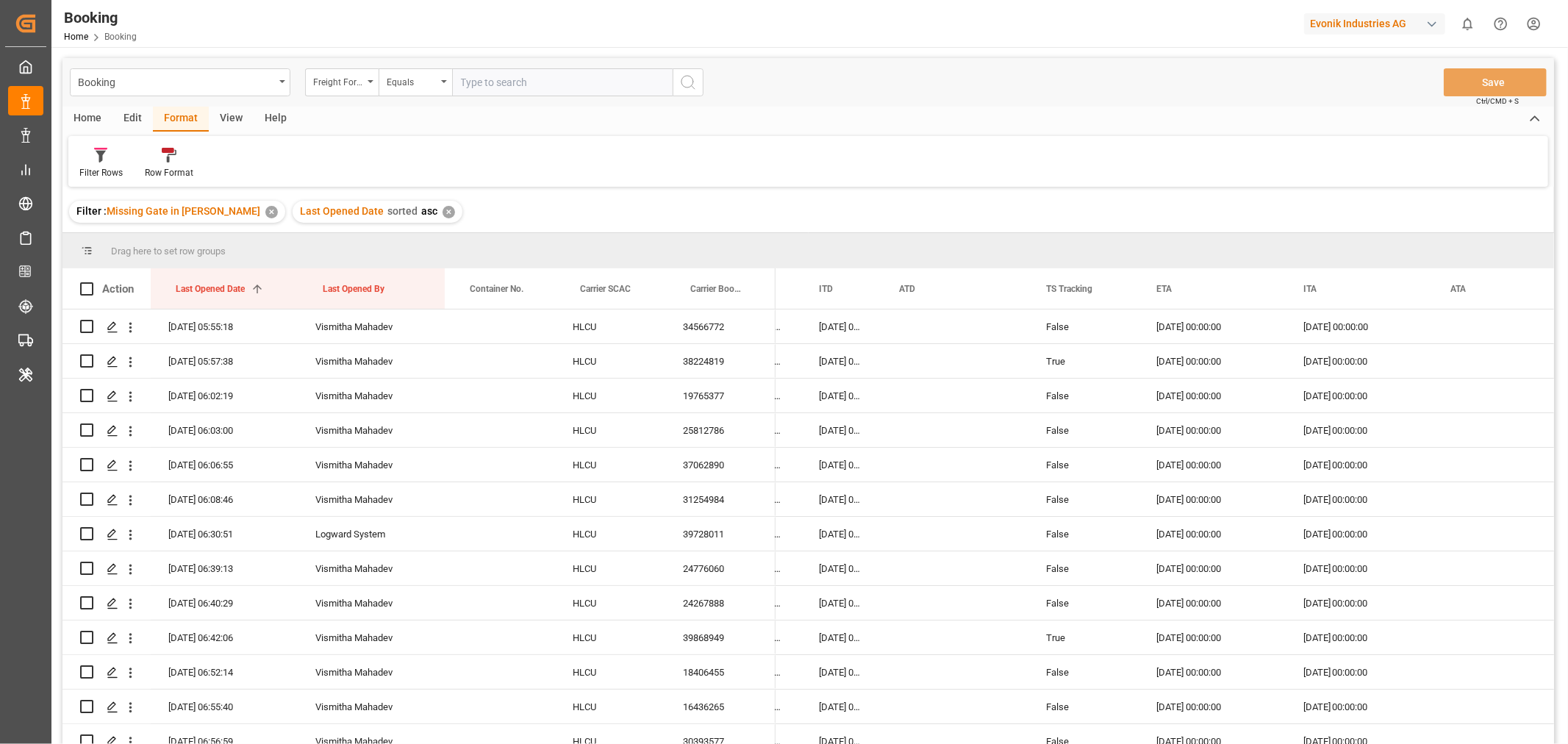
click at [233, 114] on div "View" at bounding box center [231, 119] width 45 height 25
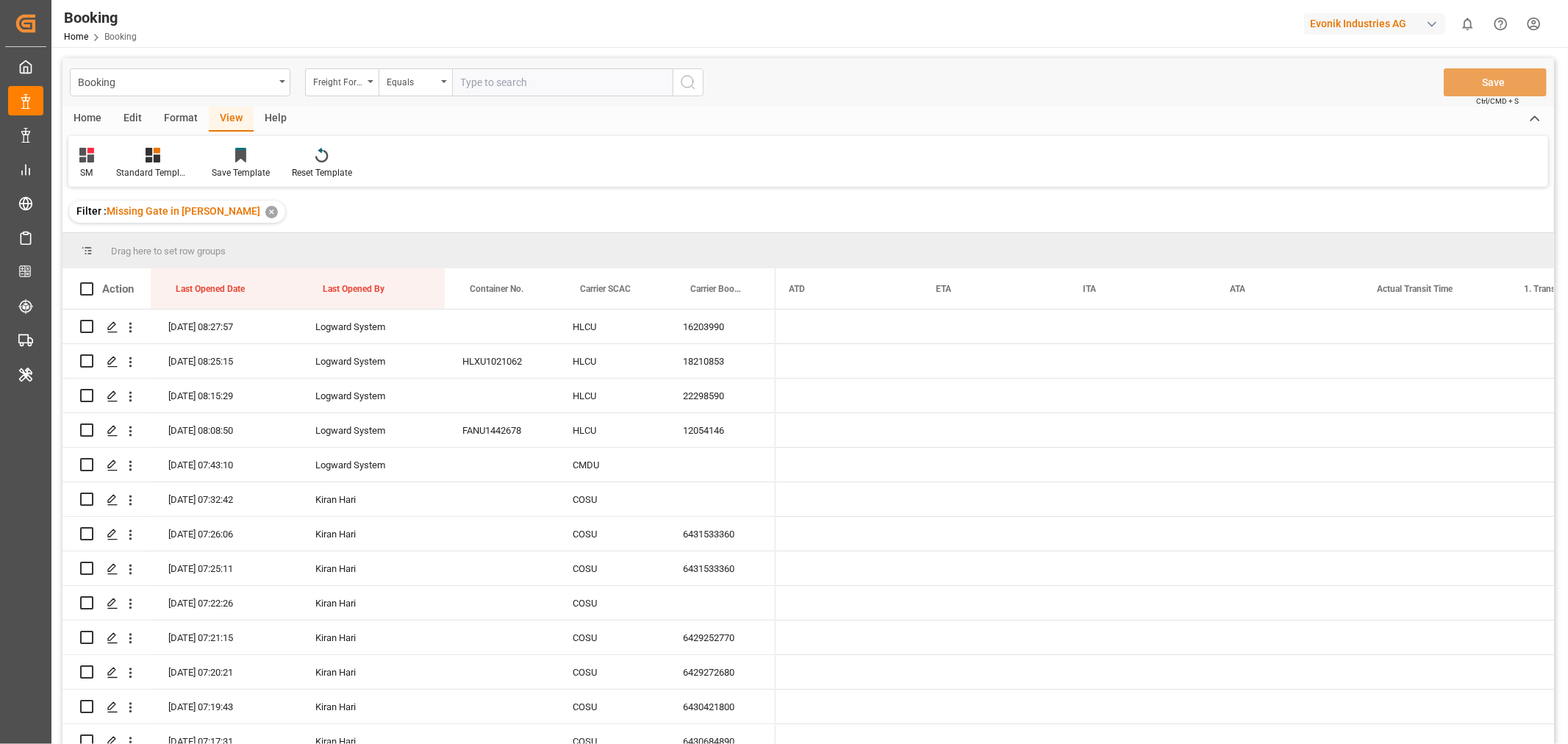
scroll to position [0, 6500]
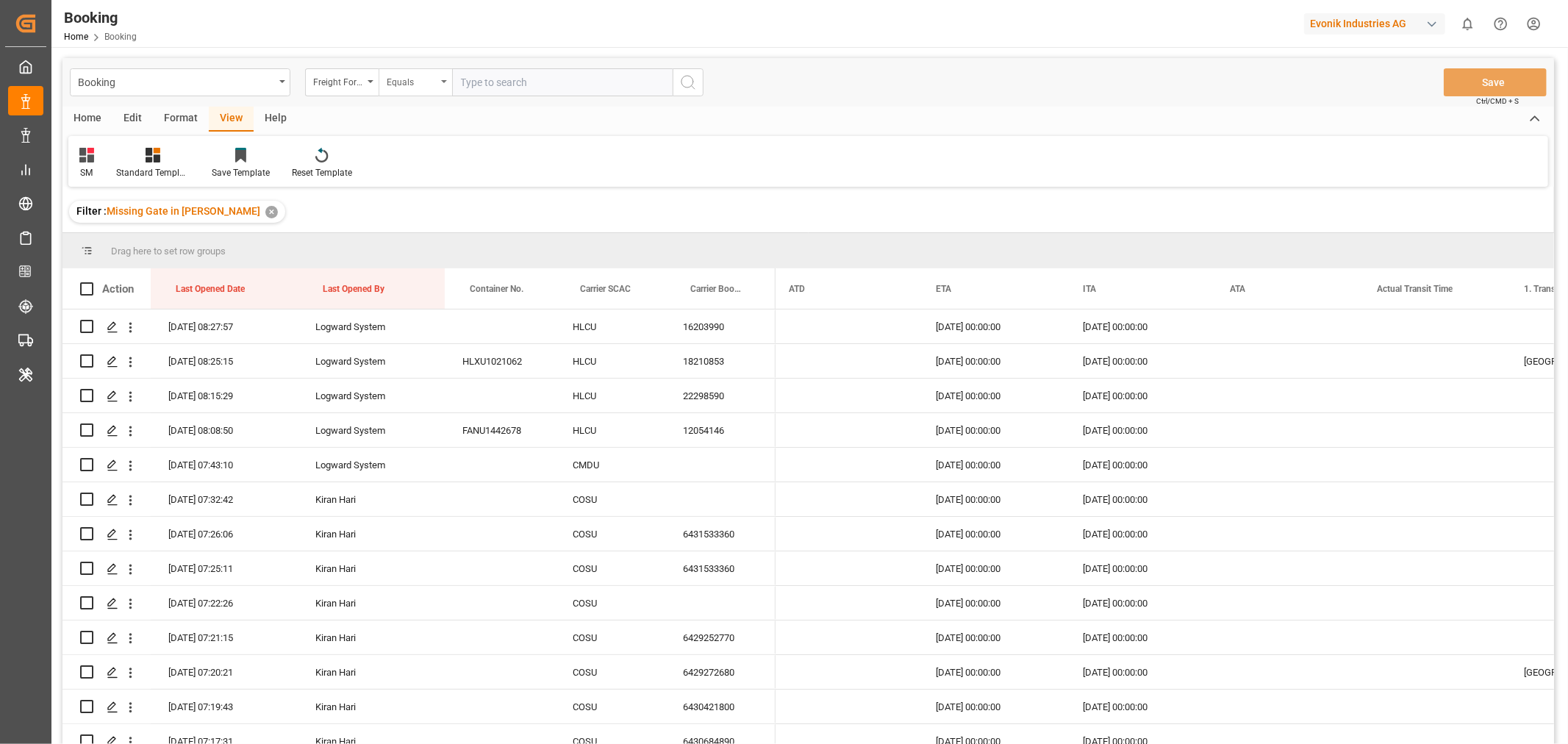
click at [401, 79] on div "Equals" at bounding box center [411, 80] width 50 height 17
click at [891, 194] on div "Filter : Missing Gate in [PERSON_NAME] ✕" at bounding box center [808, 212] width 1492 height 41
click at [368, 79] on div "Freight Forwarder's Reference No." at bounding box center [342, 82] width 74 height 28
click at [408, 115] on input "eqiopment" at bounding box center [415, 116] width 208 height 24
type input "equipment"
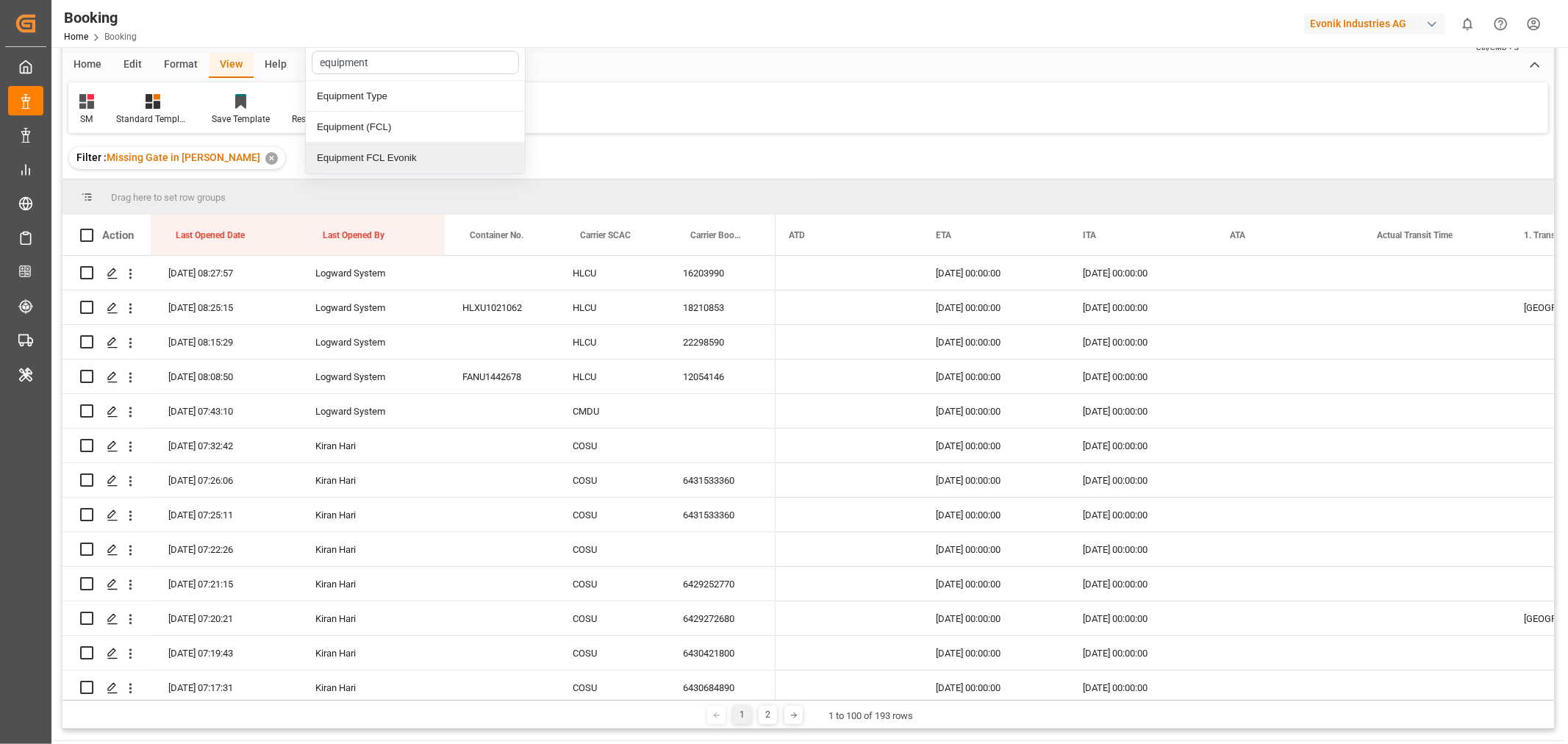
scroll to position [82, 0]
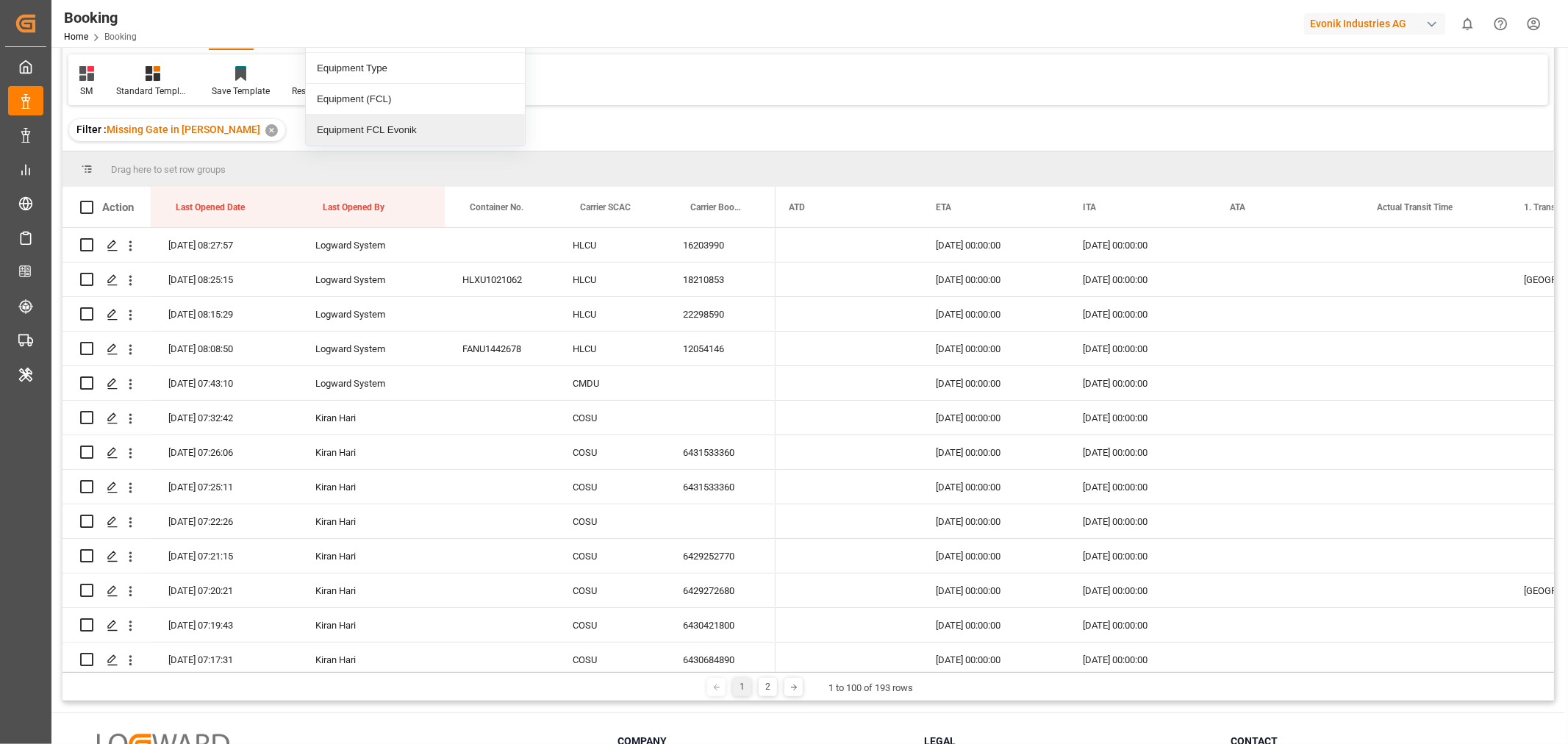
click at [382, 136] on div "Equipment FCL Evonik" at bounding box center [415, 130] width 219 height 31
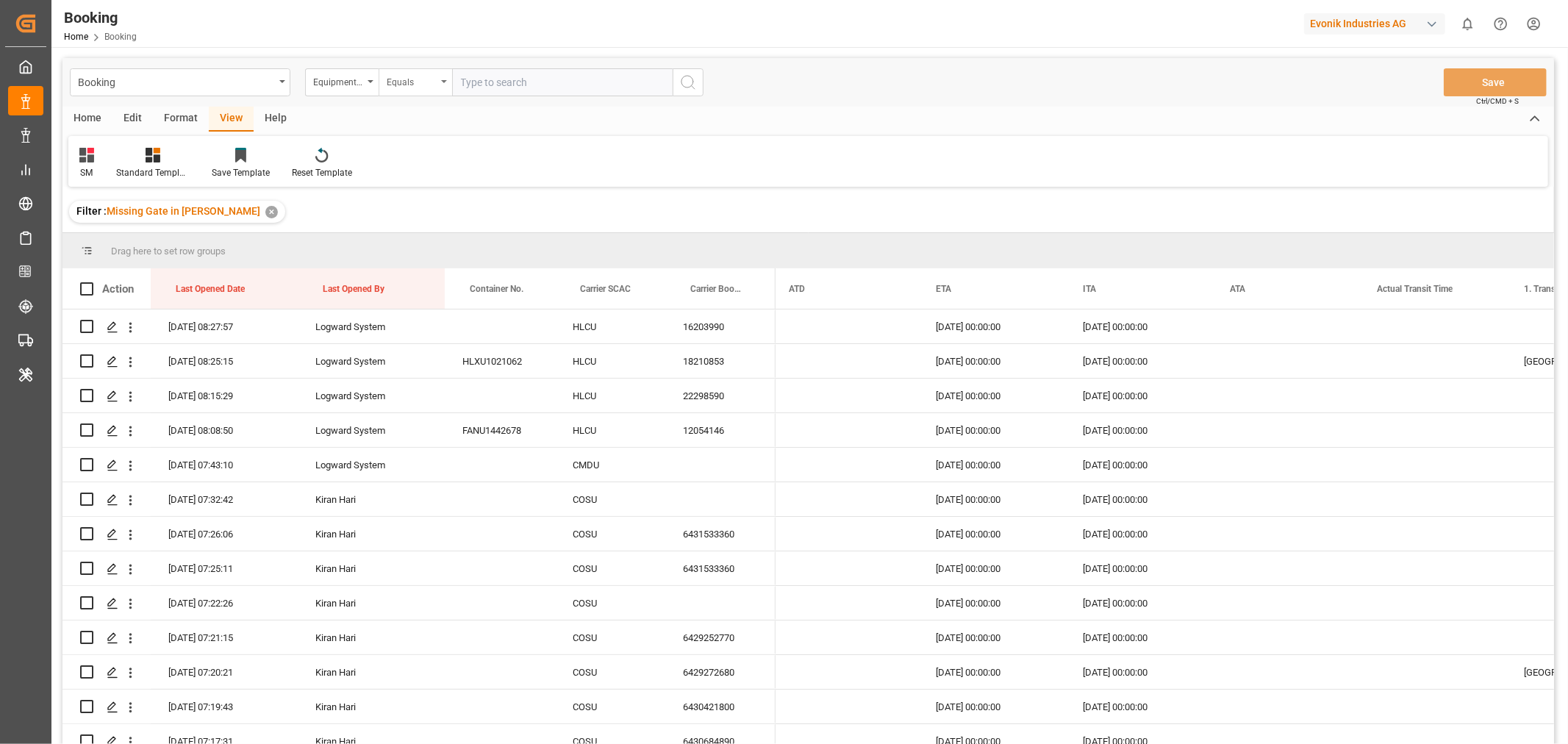
click at [445, 82] on icon "open menu" at bounding box center [444, 81] width 6 height 3
type input "2"
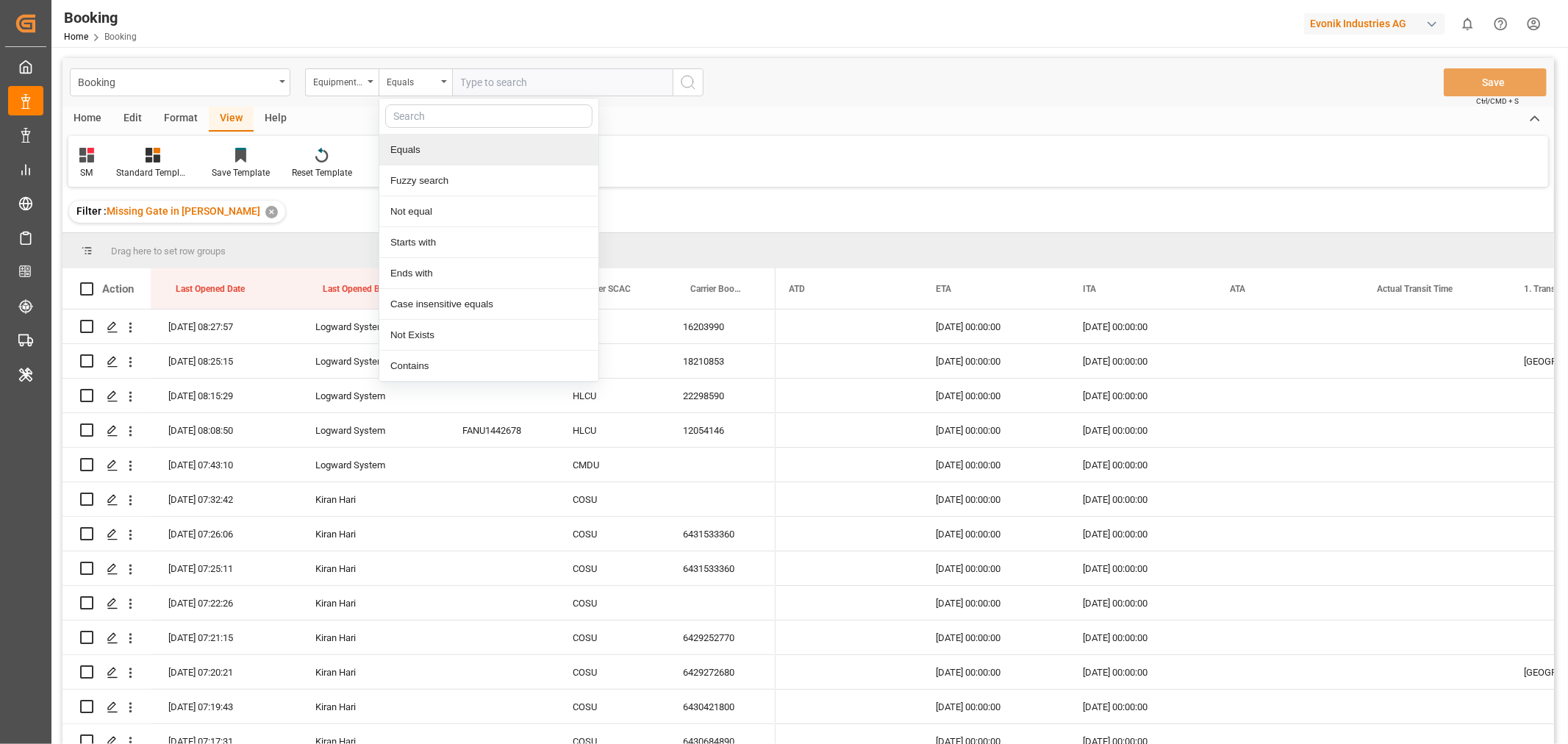
click at [421, 138] on div "Equals" at bounding box center [489, 150] width 219 height 31
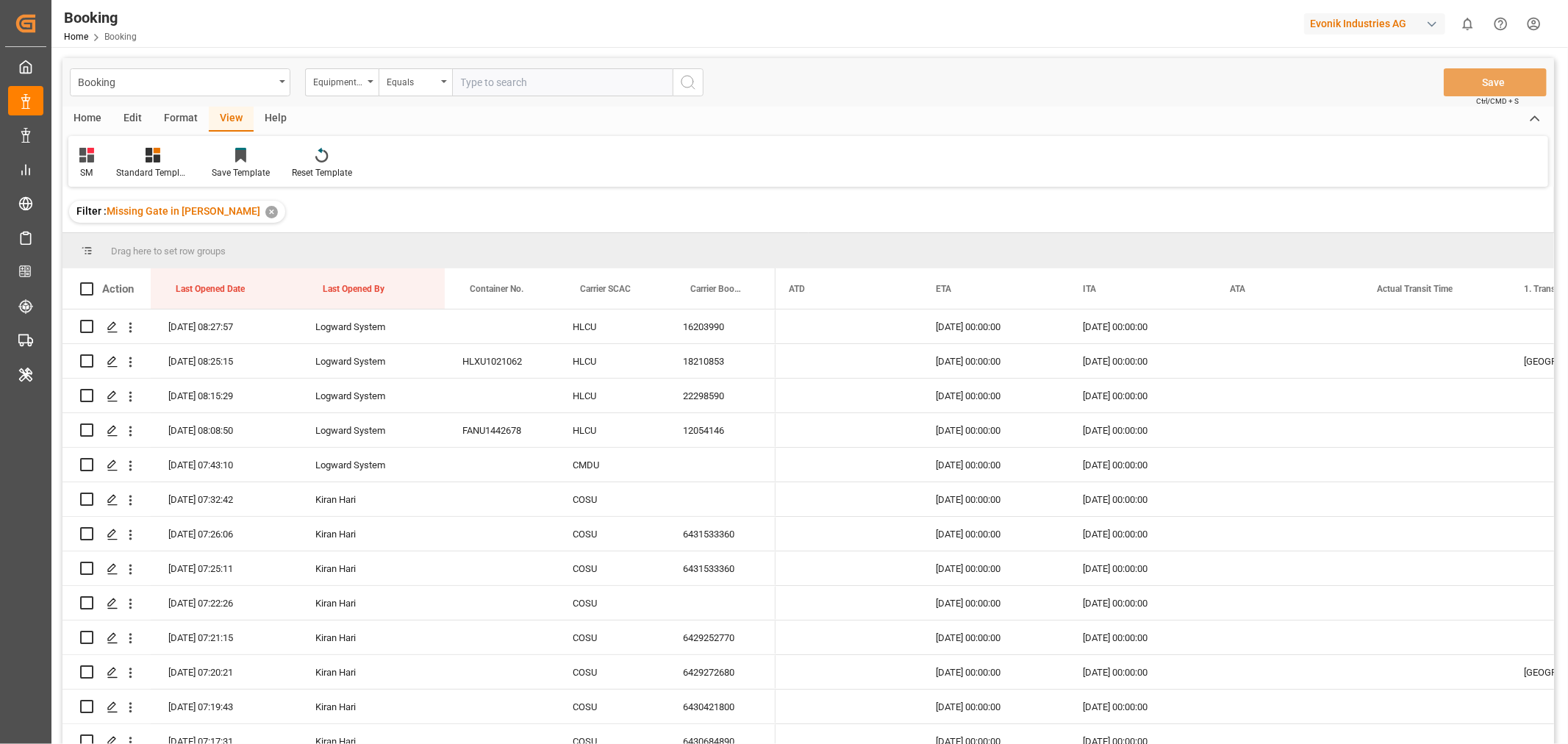
click at [506, 91] on input "text" at bounding box center [562, 82] width 221 height 28
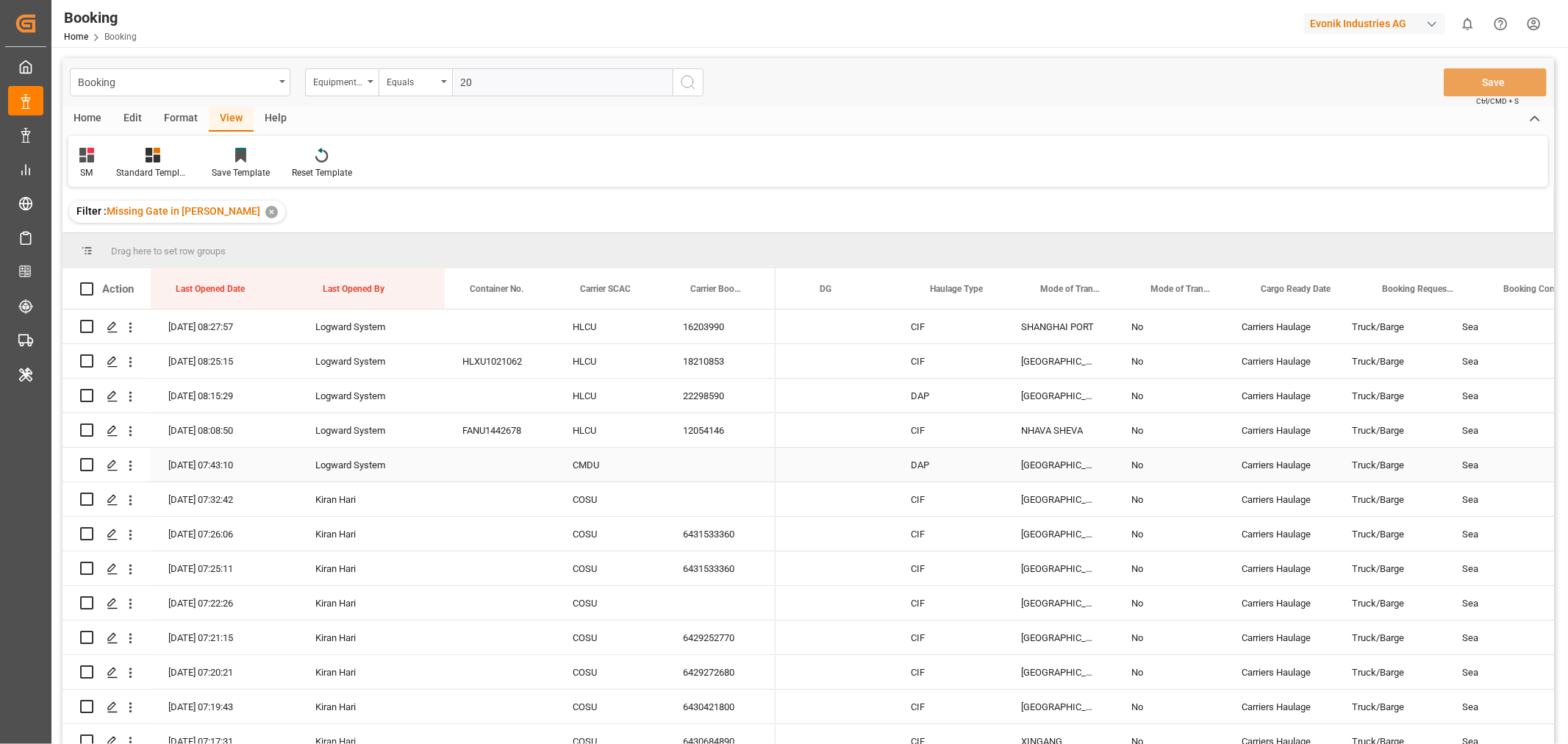
scroll to position [0, 2391]
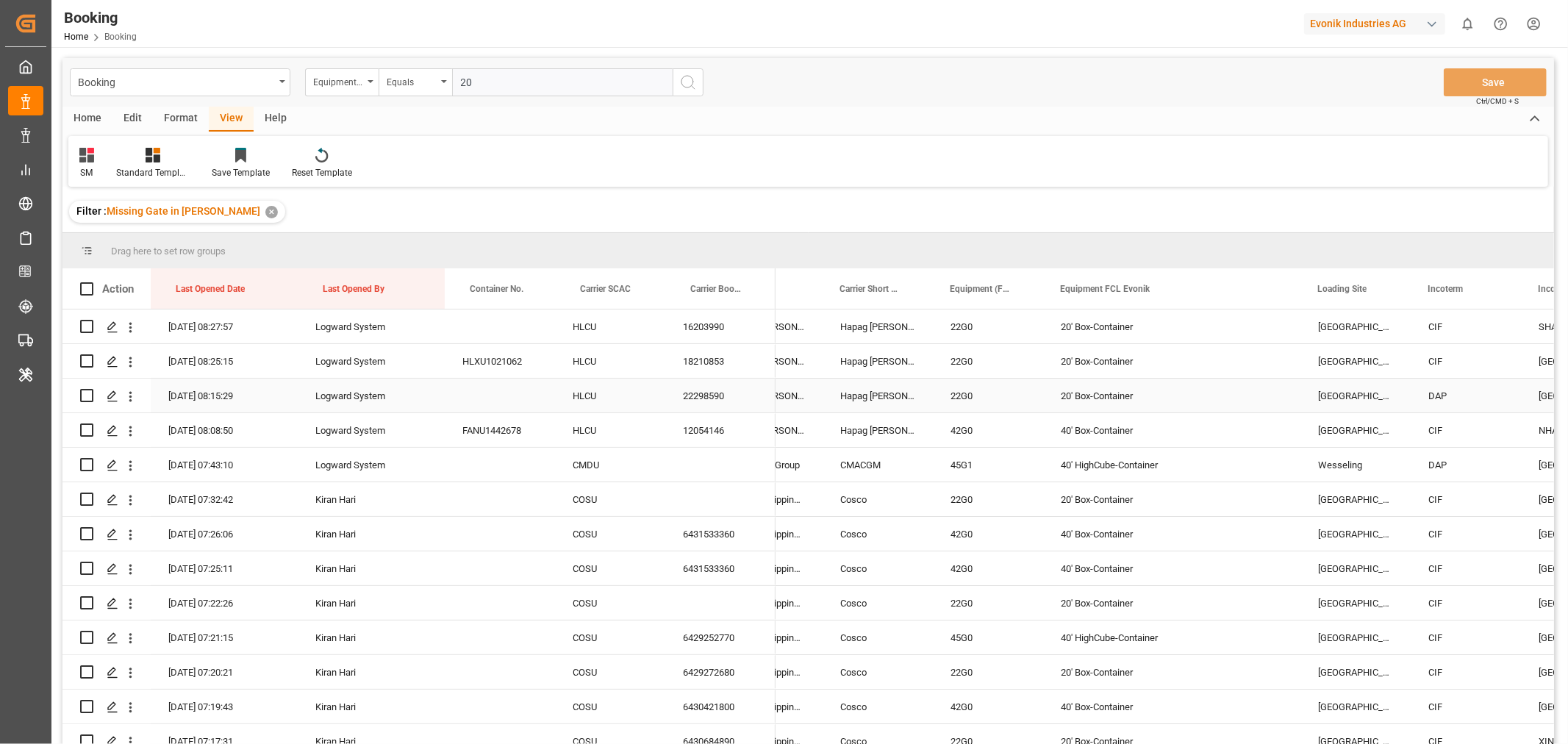
click at [1112, 402] on div "20' Box-Container" at bounding box center [1172, 395] width 258 height 34
click at [481, 82] on input "20" at bounding box center [562, 82] width 221 height 28
paste input "' Box-Container"
type input "20' Box-Container"
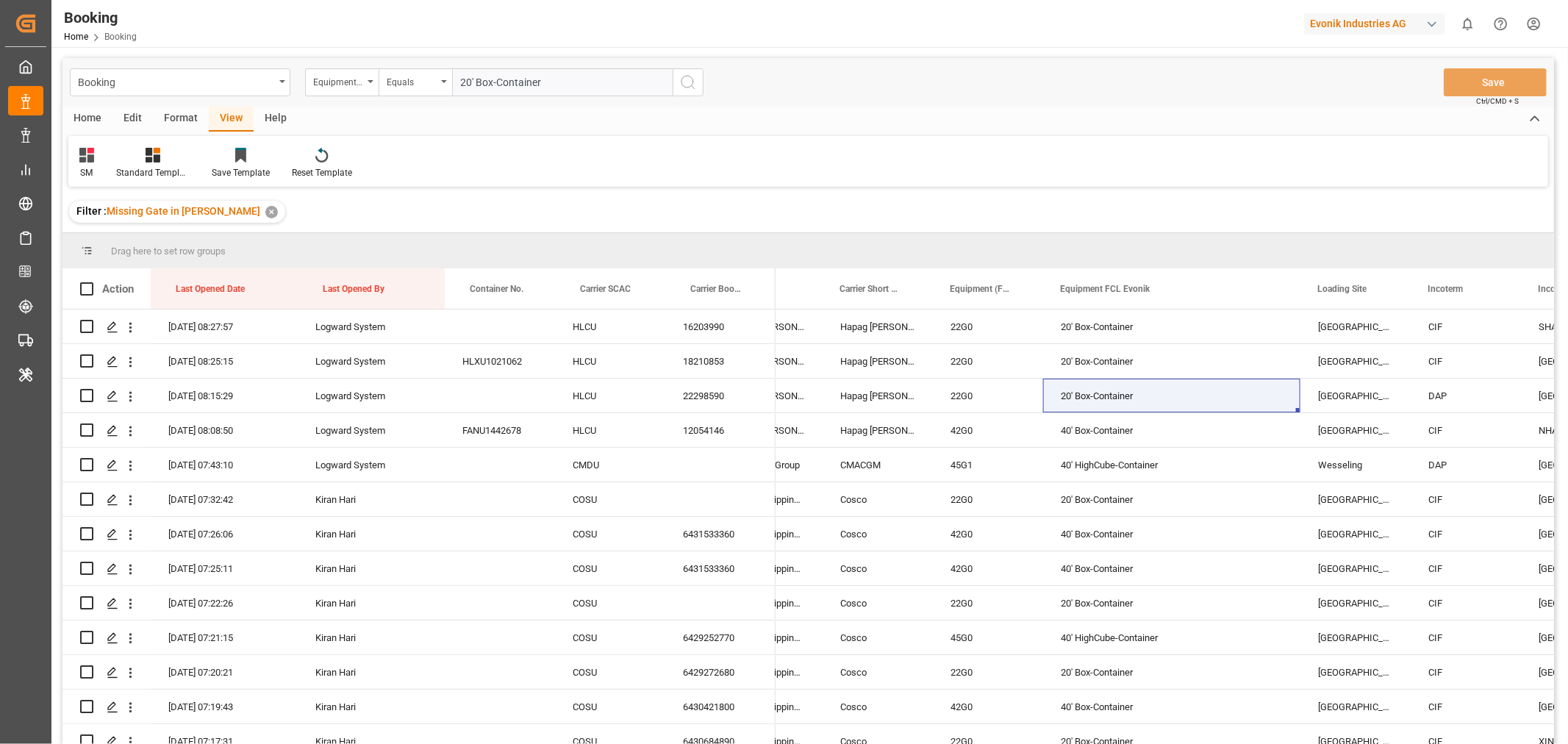
click at [682, 84] on icon "search button" at bounding box center [688, 82] width 18 height 18
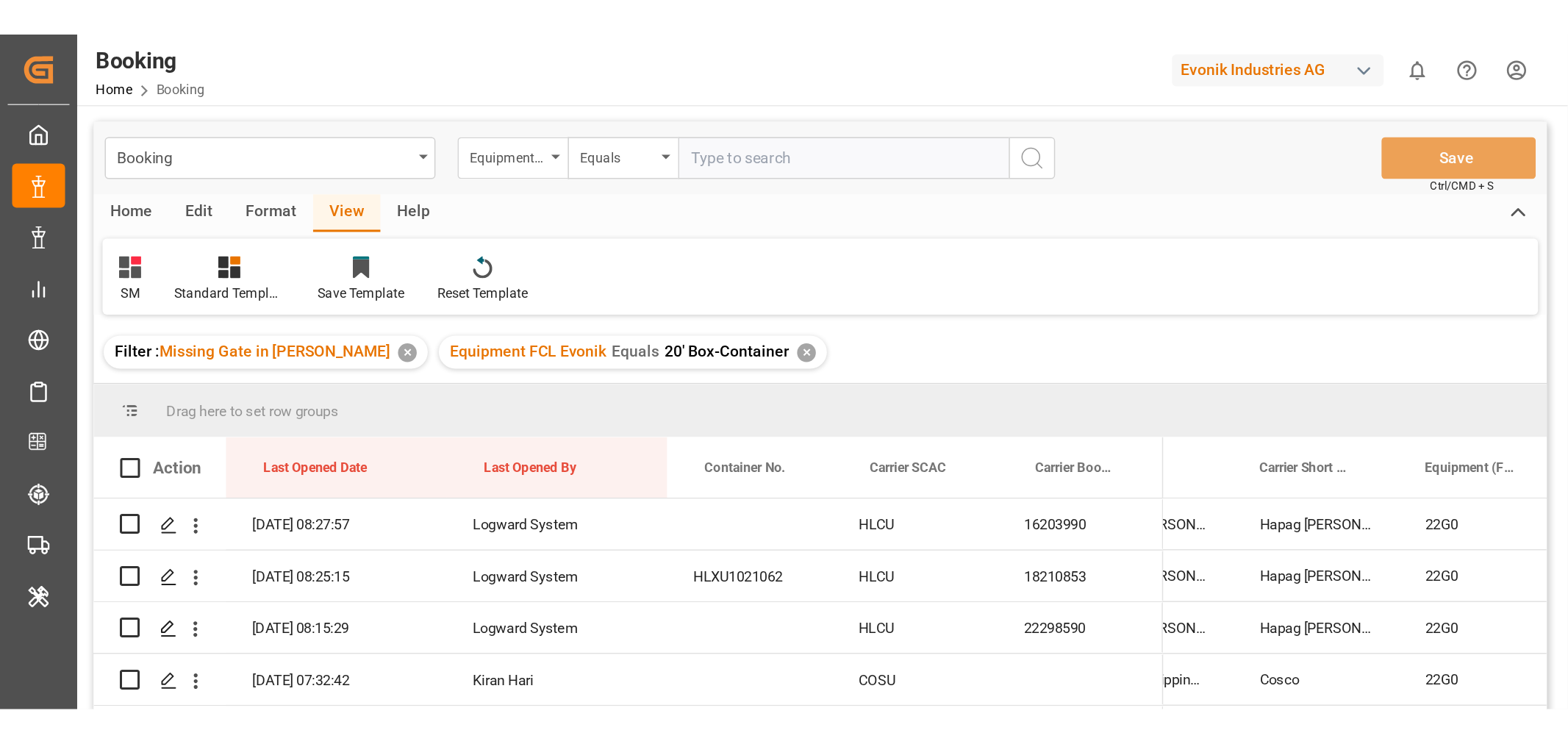
scroll to position [0, 1534]
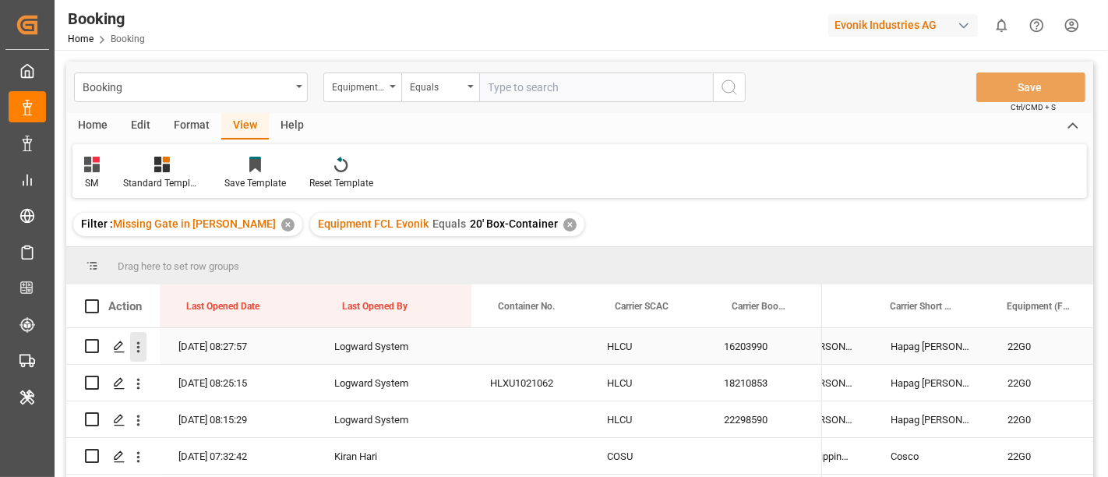
click at [136, 344] on icon "open menu" at bounding box center [138, 347] width 16 height 16
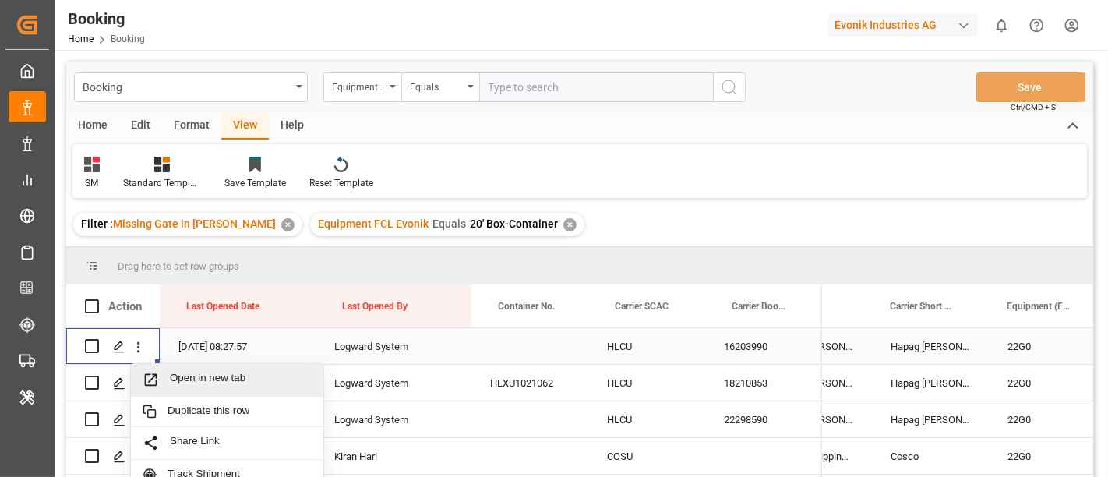
click at [221, 383] on span "Open in new tab" at bounding box center [241, 380] width 142 height 16
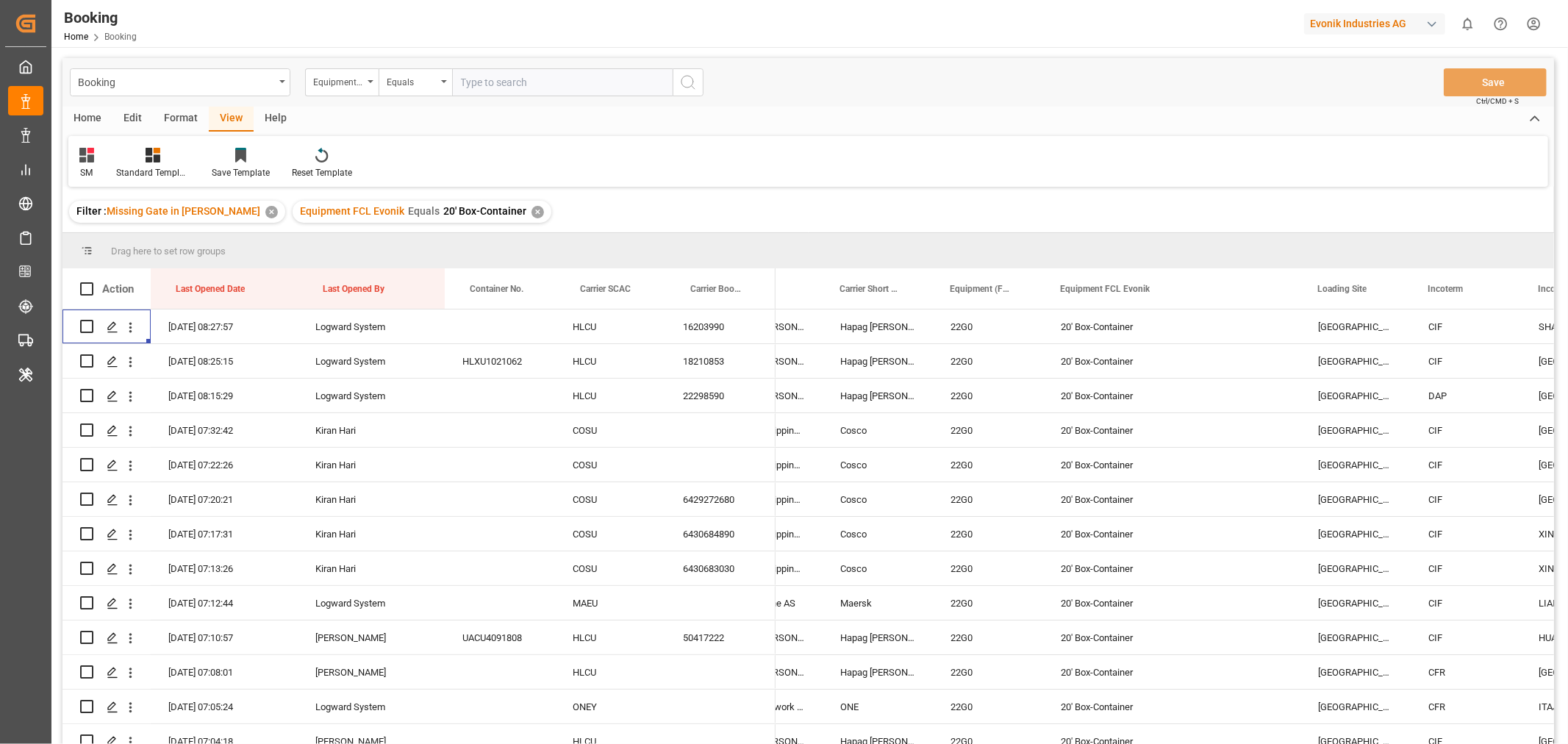
click at [532, 211] on div "✕" at bounding box center [538, 211] width 12 height 12
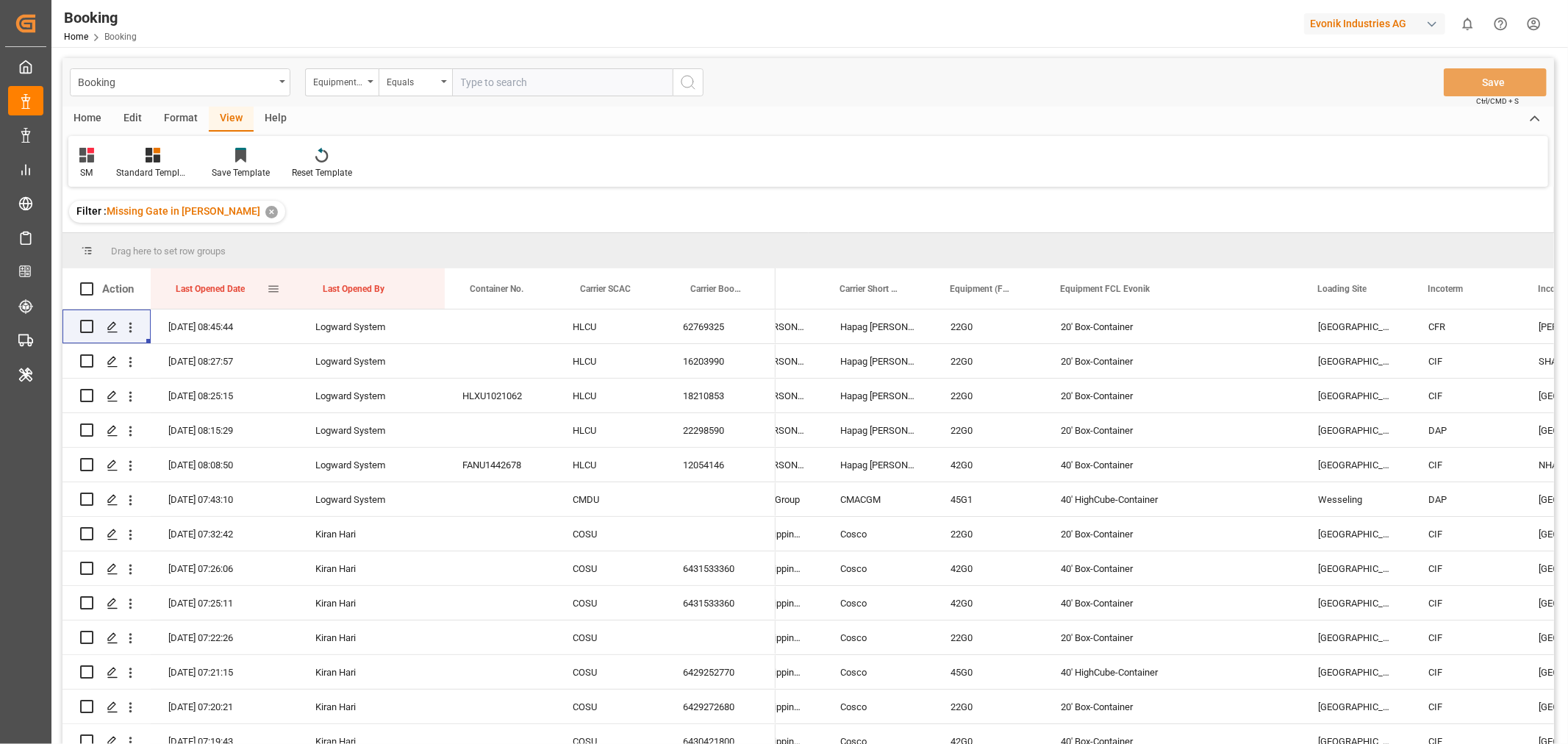
click at [252, 290] on div "Last Opened Date" at bounding box center [221, 288] width 92 height 41
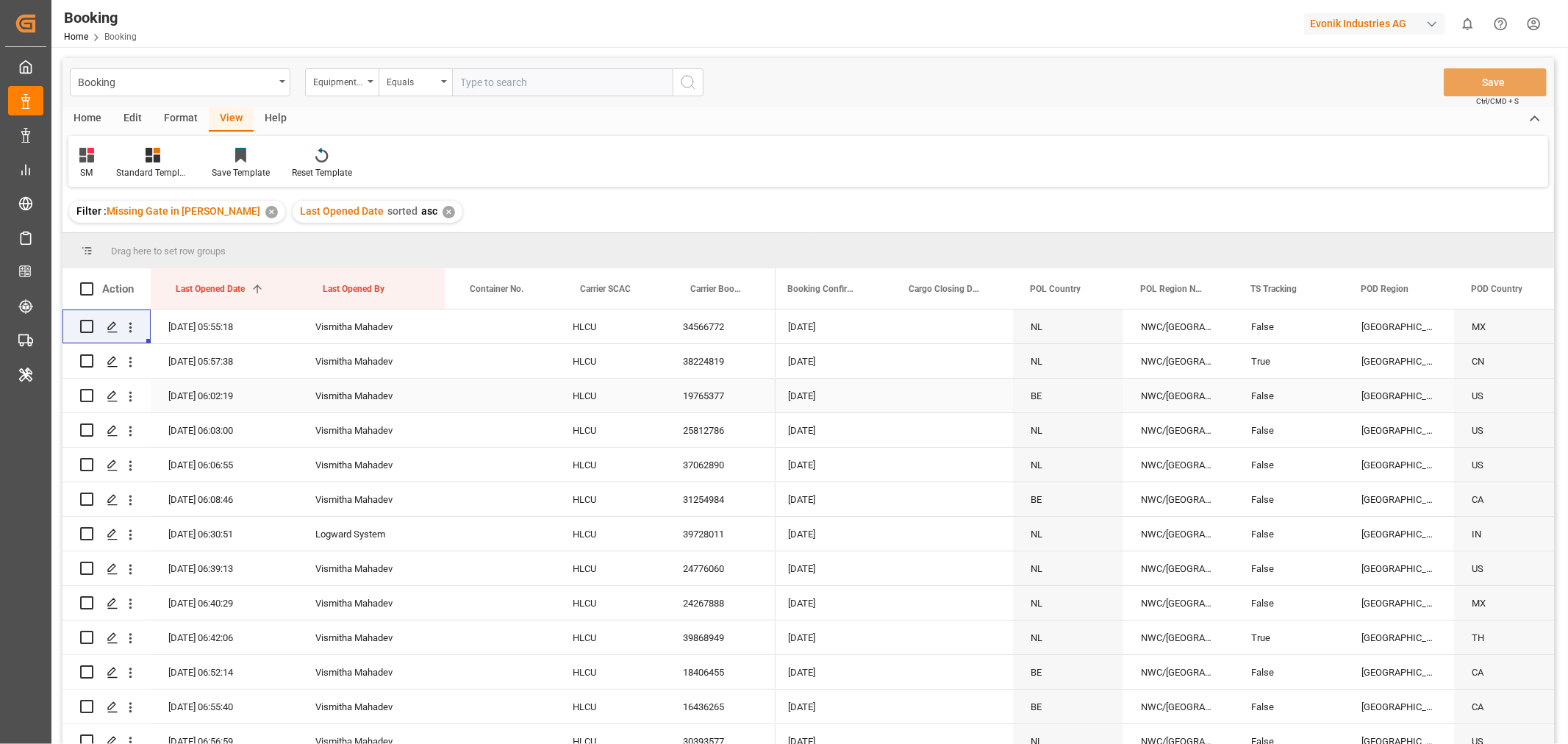
scroll to position [0, 3105]
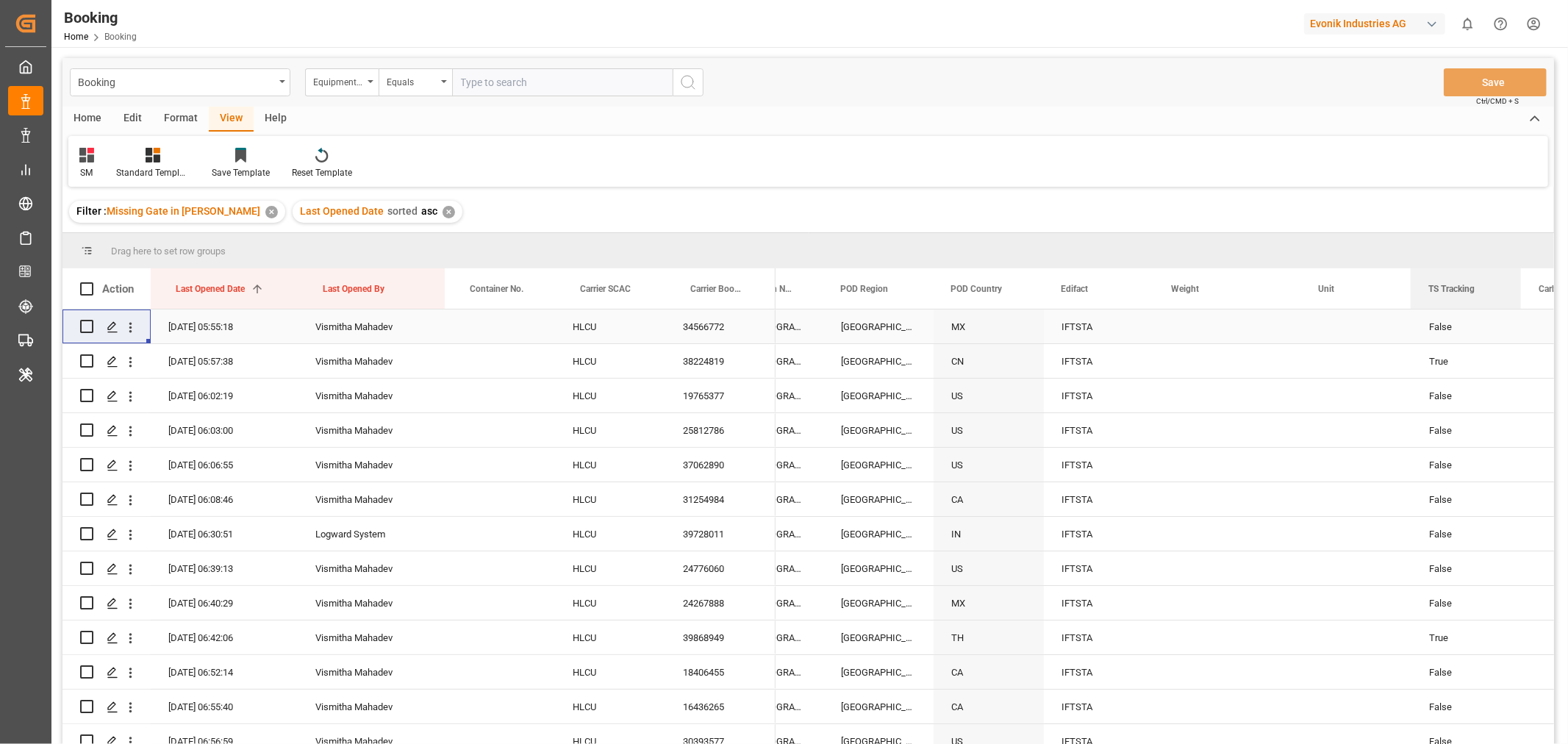
drag, startPoint x: 855, startPoint y: 297, endPoint x: 1424, endPoint y: 313, distance: 569.2
click at [1424, 313] on div "Action Last Opened Date 1 Last Opened By Container No." at bounding box center [808, 510] width 1492 height 485
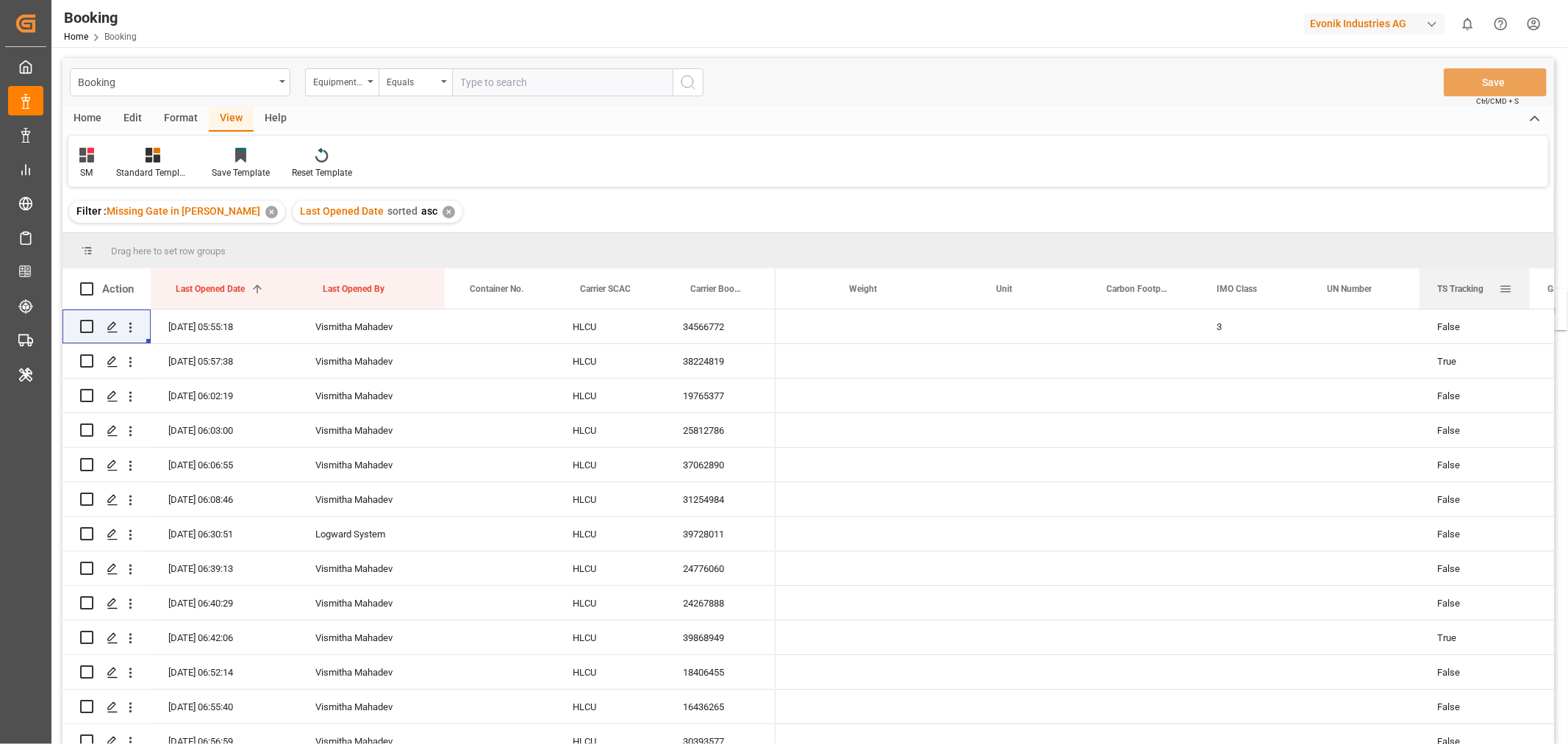
drag, startPoint x: 1128, startPoint y: 292, endPoint x: 1484, endPoint y: 298, distance: 356.1
click at [1484, 298] on div "TS Tracking" at bounding box center [1468, 288] width 61 height 41
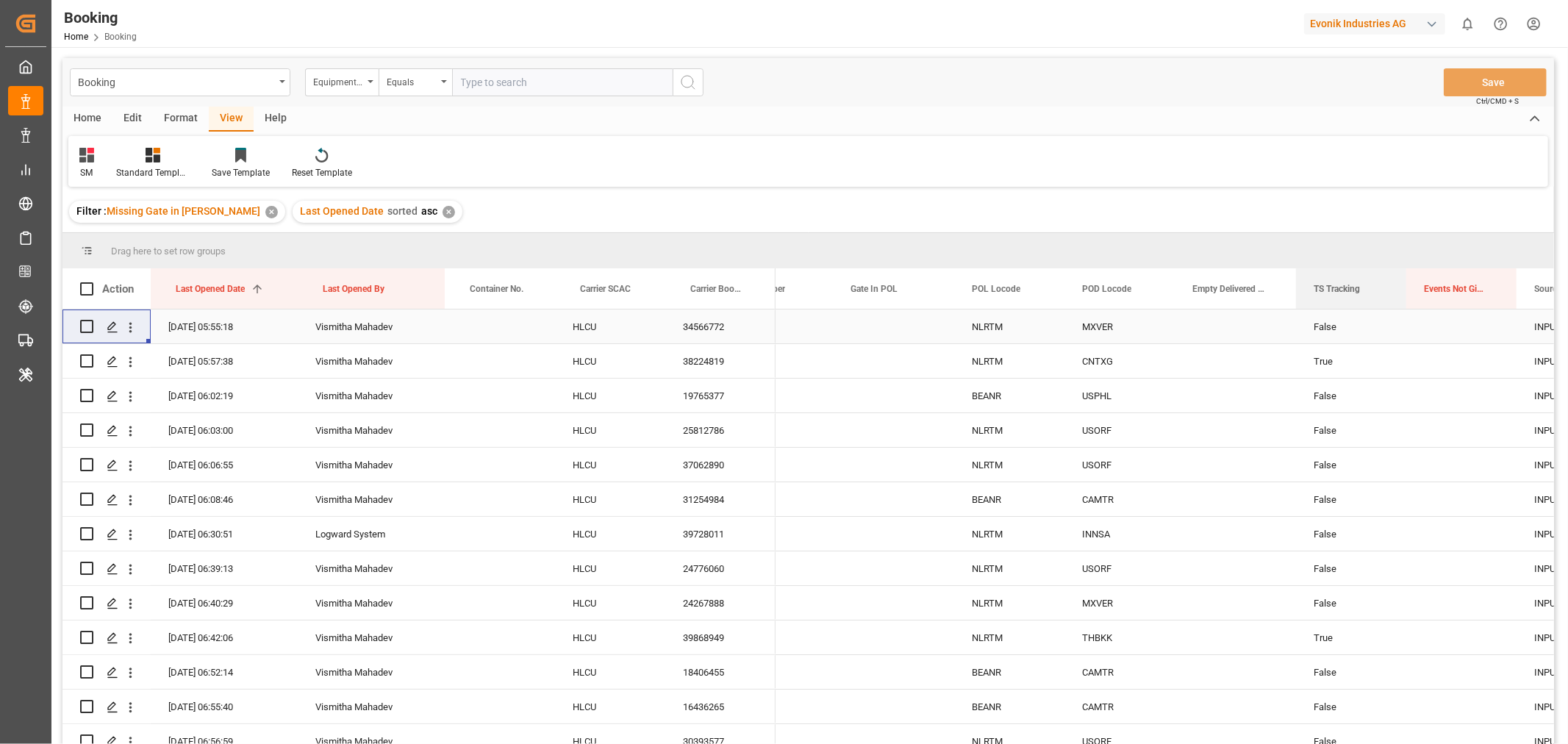
drag, startPoint x: 872, startPoint y: 288, endPoint x: 1442, endPoint y: 312, distance: 570.5
click at [1442, 312] on div "Action Last Opened Date 1 Last Opened By Container No." at bounding box center [808, 510] width 1492 height 485
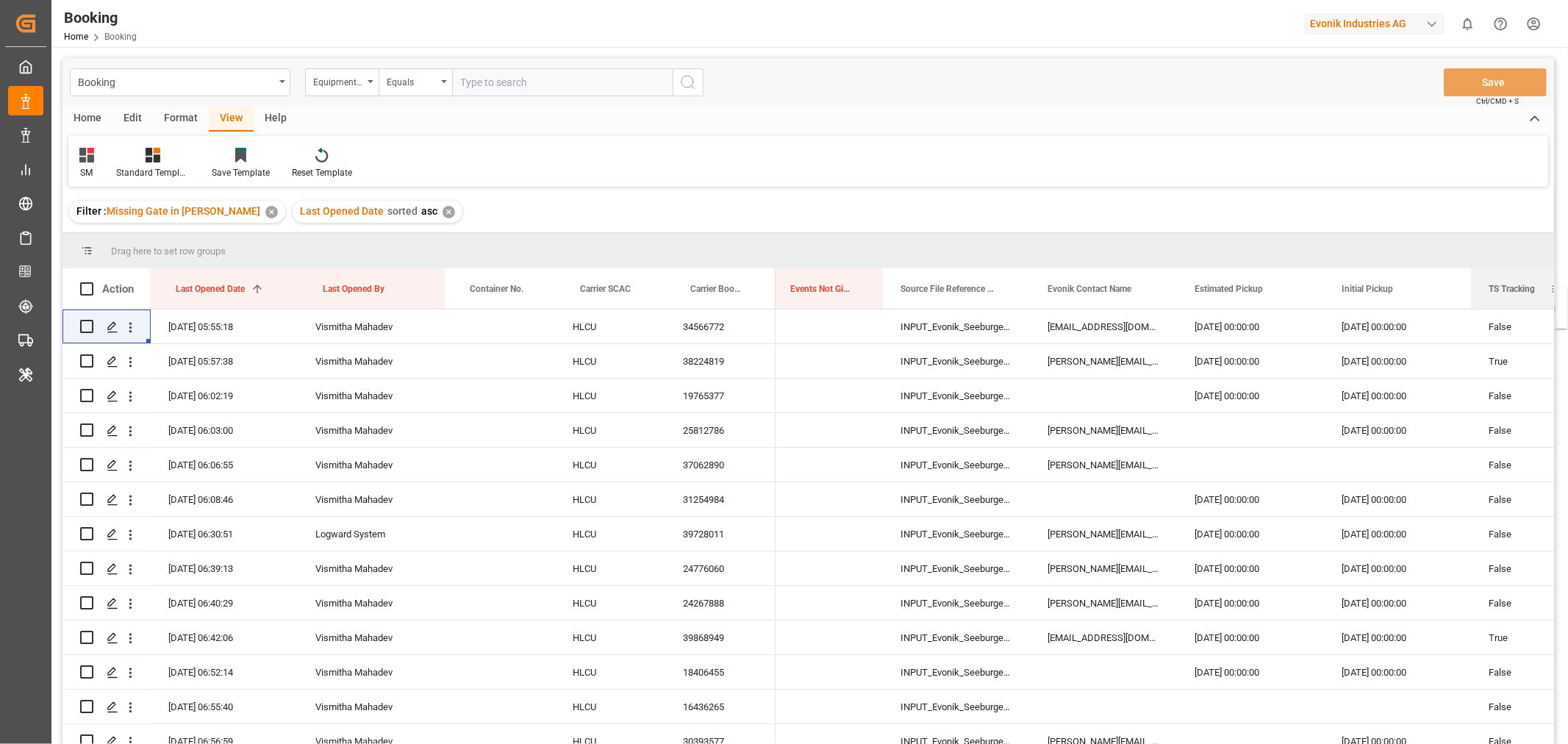
drag, startPoint x: 931, startPoint y: 291, endPoint x: 1509, endPoint y: 296, distance: 578.0
click at [1509, 296] on div "TS Tracking" at bounding box center [1519, 288] width 61 height 41
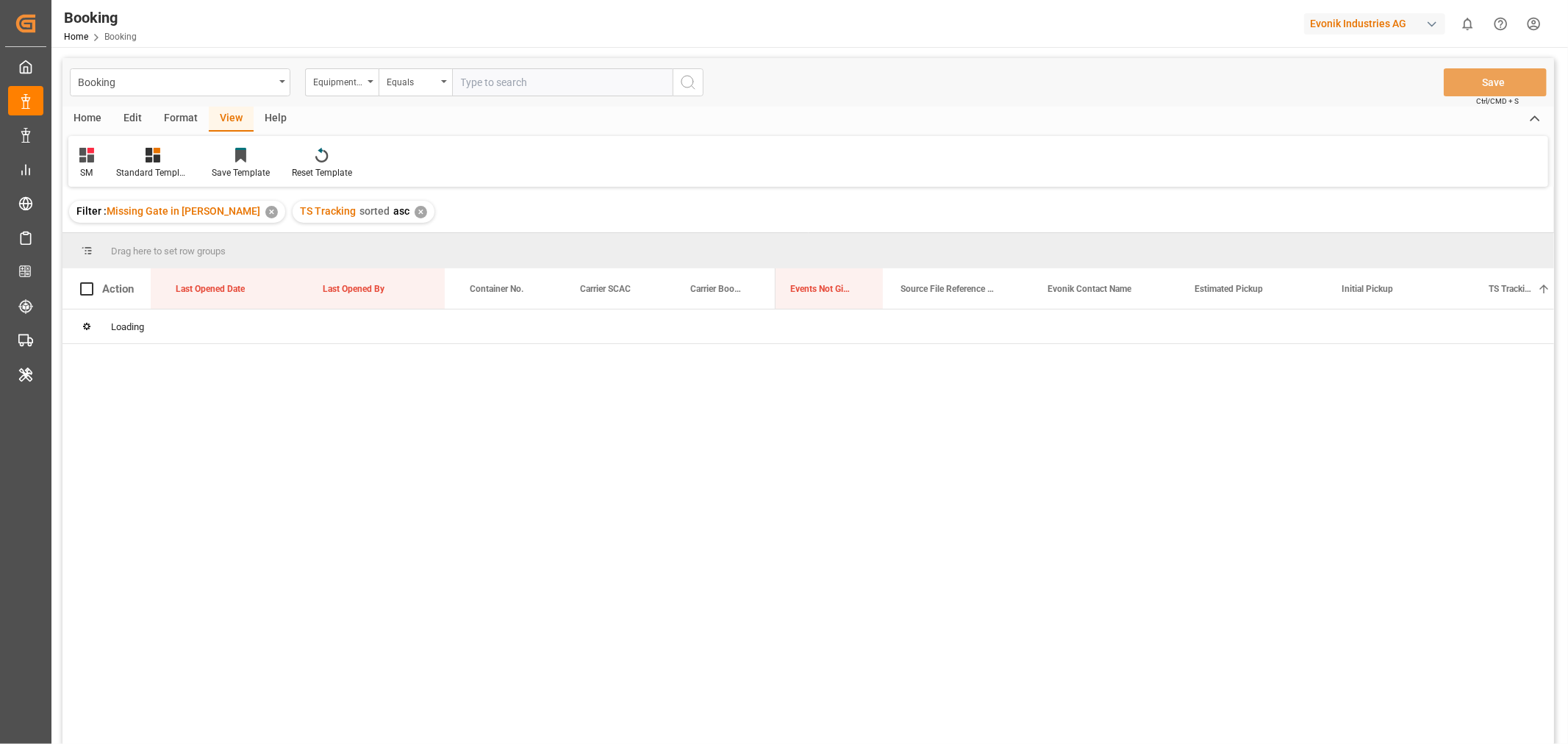
click at [415, 215] on div "✕" at bounding box center [421, 211] width 12 height 12
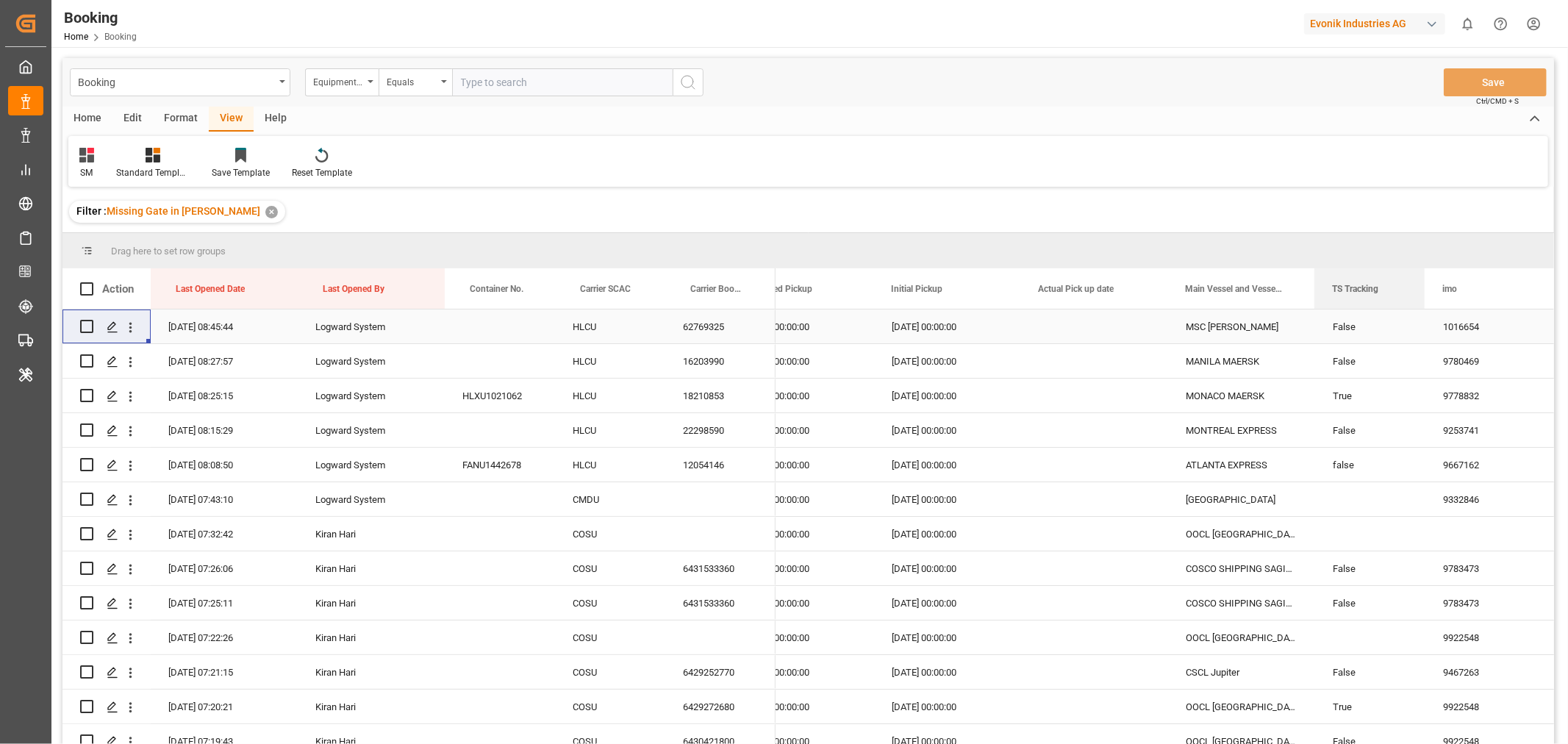
drag, startPoint x: 1049, startPoint y: 298, endPoint x: 1449, endPoint y: 313, distance: 400.3
click at [1449, 313] on div "Action Last Opened Date Last Opened By Container No." at bounding box center [808, 510] width 1492 height 485
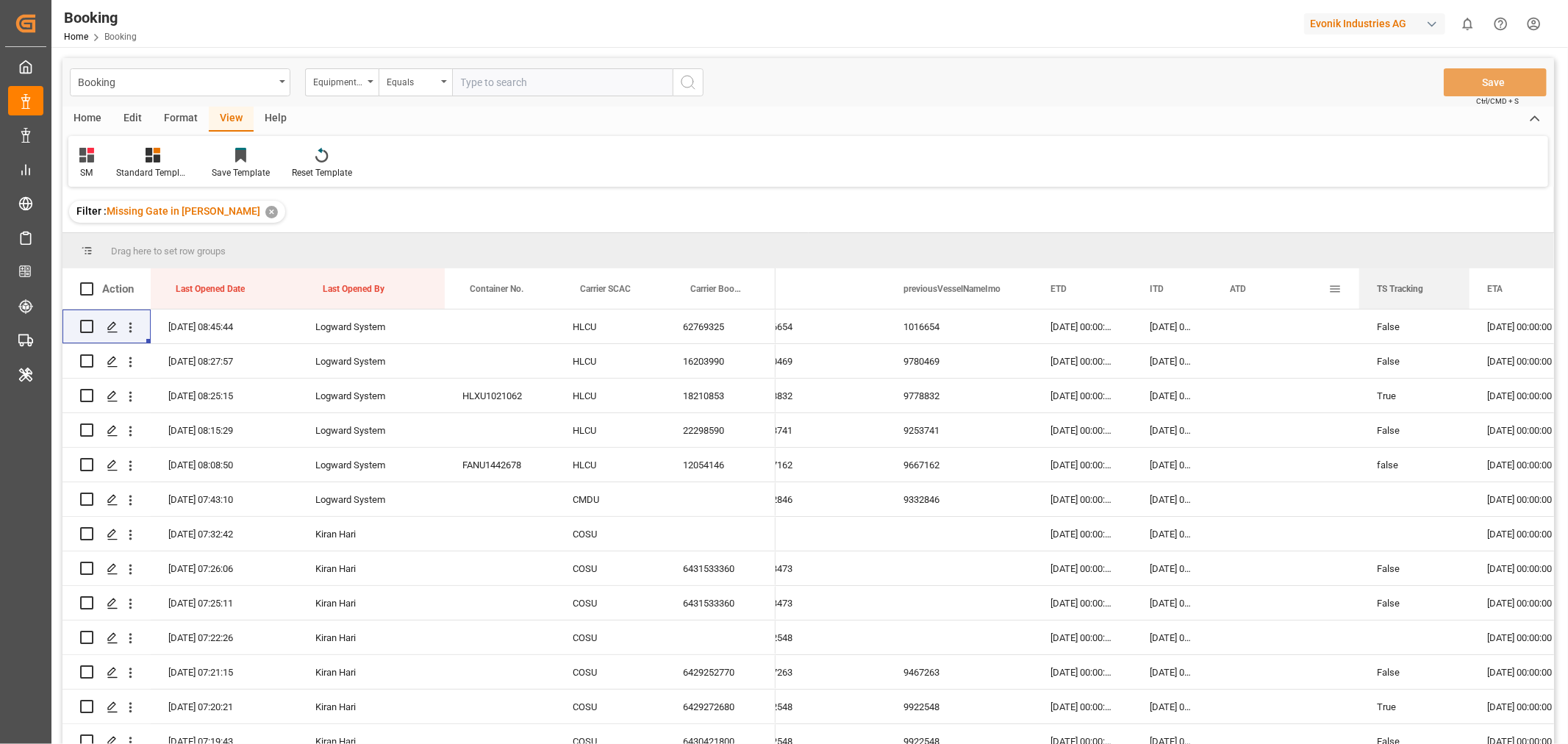
drag, startPoint x: 915, startPoint y: 289, endPoint x: 1331, endPoint y: 292, distance: 416.0
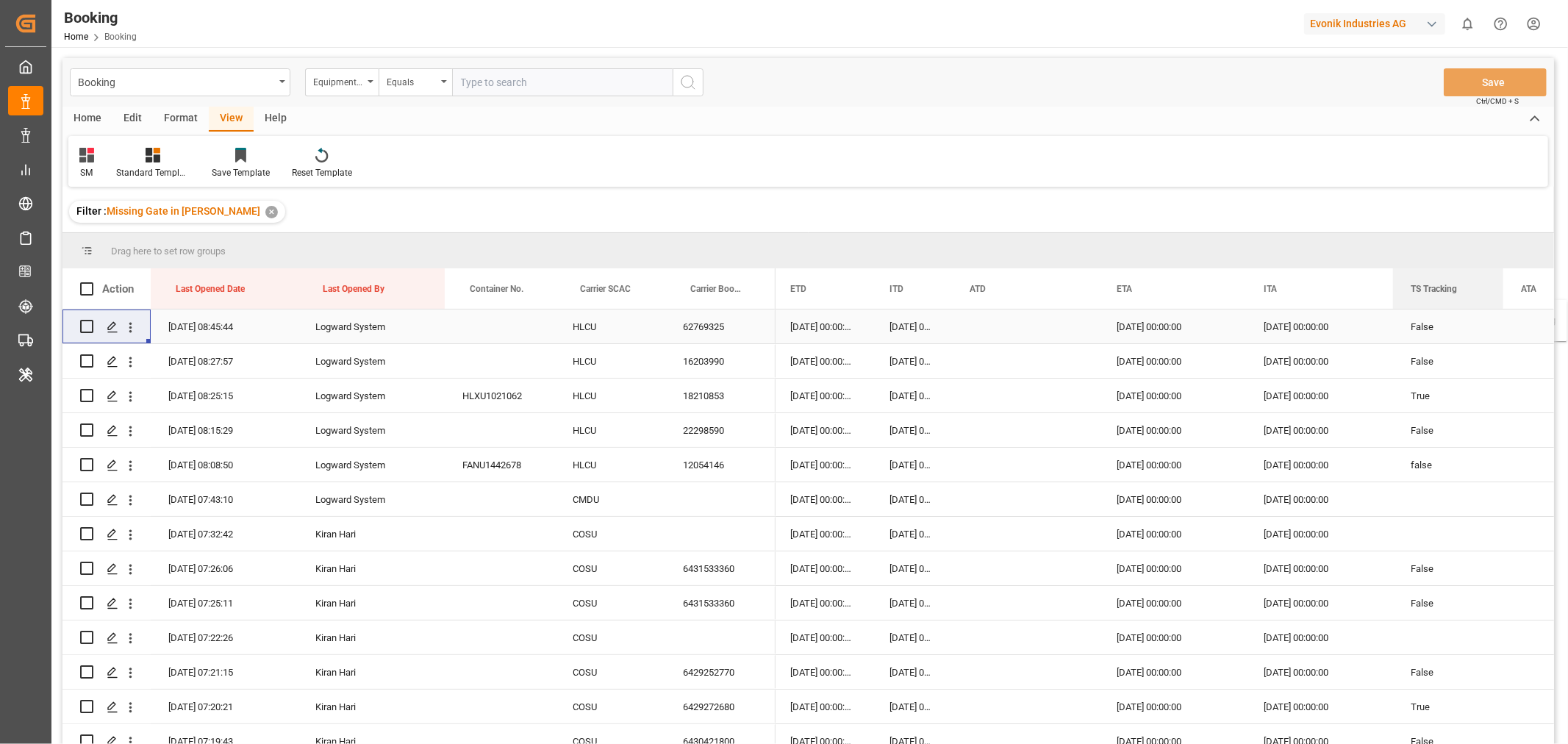
drag, startPoint x: 1143, startPoint y: 294, endPoint x: 1498, endPoint y: 308, distance: 355.3
click at [1498, 308] on div "Action Last Opened Date Last Opened By Container No." at bounding box center [808, 510] width 1492 height 485
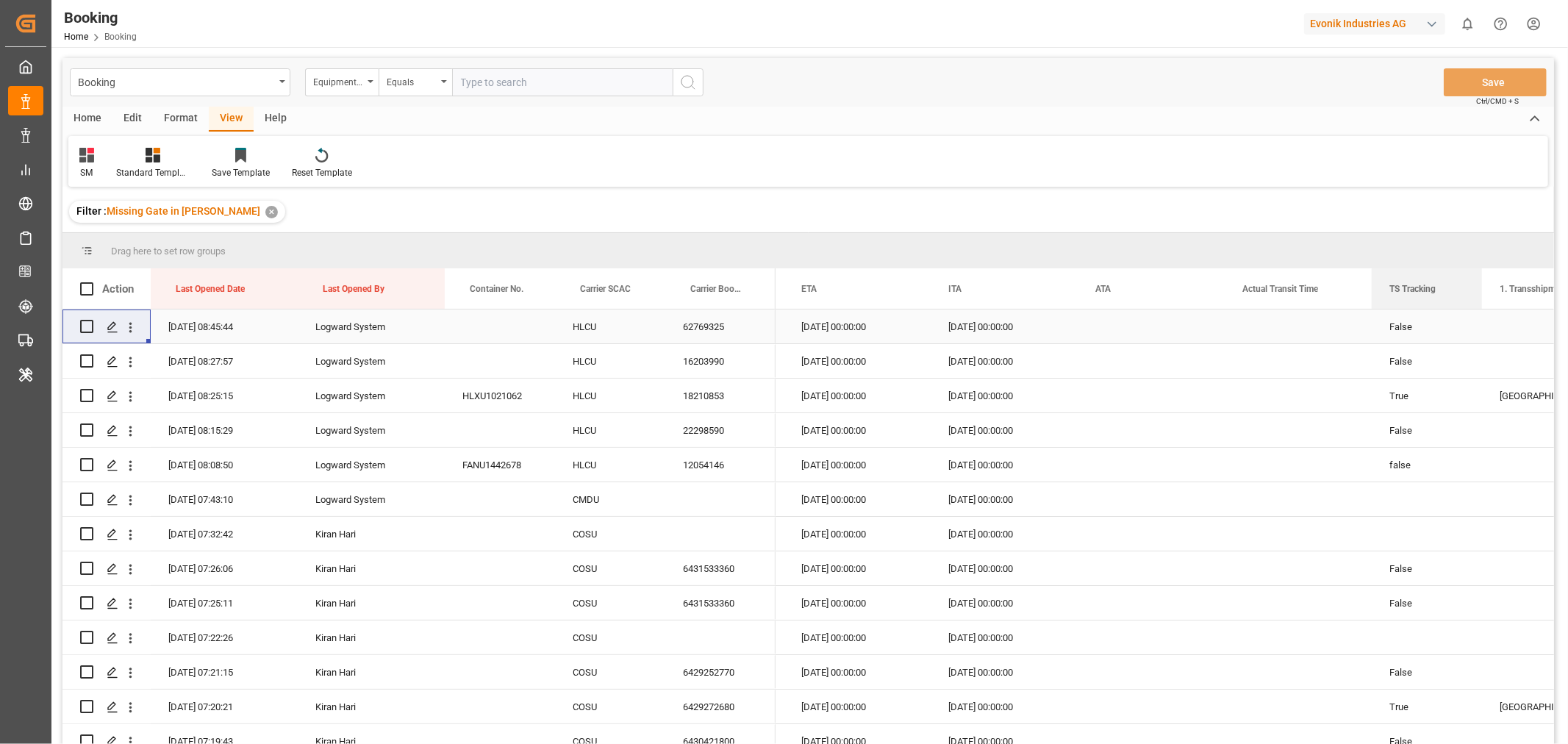
drag, startPoint x: 1116, startPoint y: 291, endPoint x: 1364, endPoint y: 308, distance: 248.6
click at [1364, 308] on div "Action Last Opened Date Last Opened By Container No." at bounding box center [808, 510] width 1492 height 485
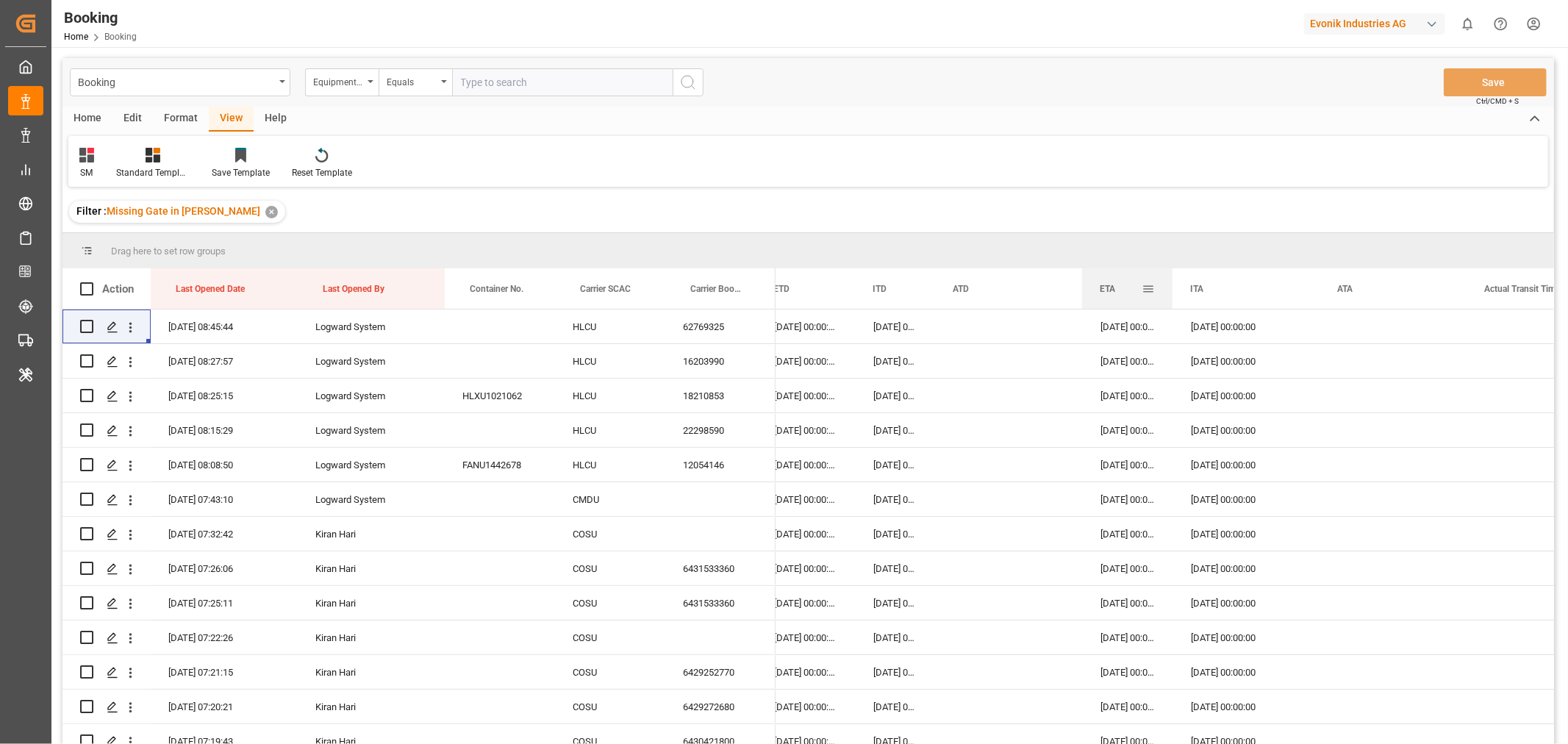
drag, startPoint x: 1228, startPoint y: 285, endPoint x: 1172, endPoint y: 290, distance: 56.2
click at [1172, 290] on div at bounding box center [1173, 288] width 6 height 41
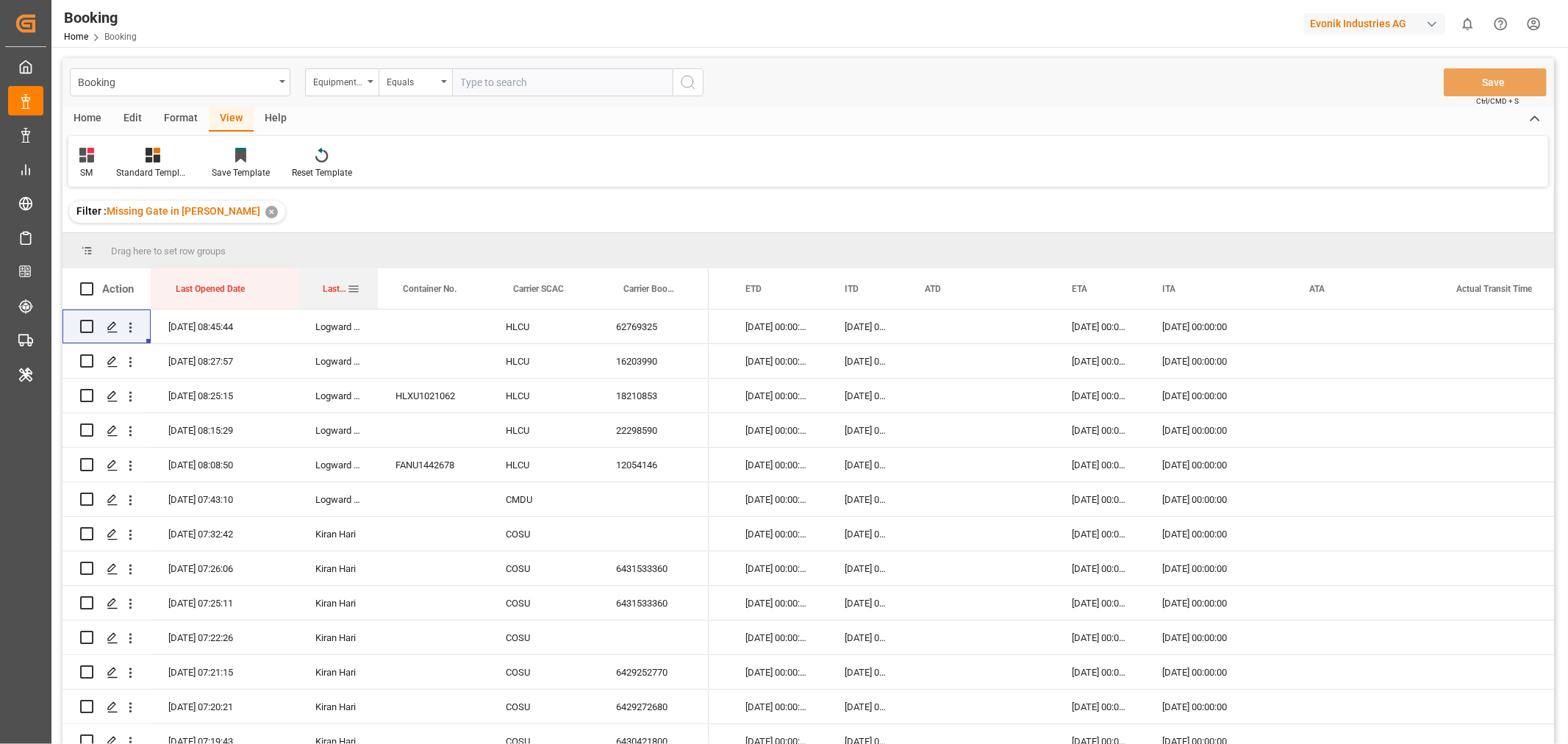
drag, startPoint x: 444, startPoint y: 282, endPoint x: 377, endPoint y: 272, distance: 67.7
click at [377, 272] on div at bounding box center [378, 288] width 6 height 41
drag, startPoint x: 525, startPoint y: 288, endPoint x: 538, endPoint y: 247, distance: 43.0
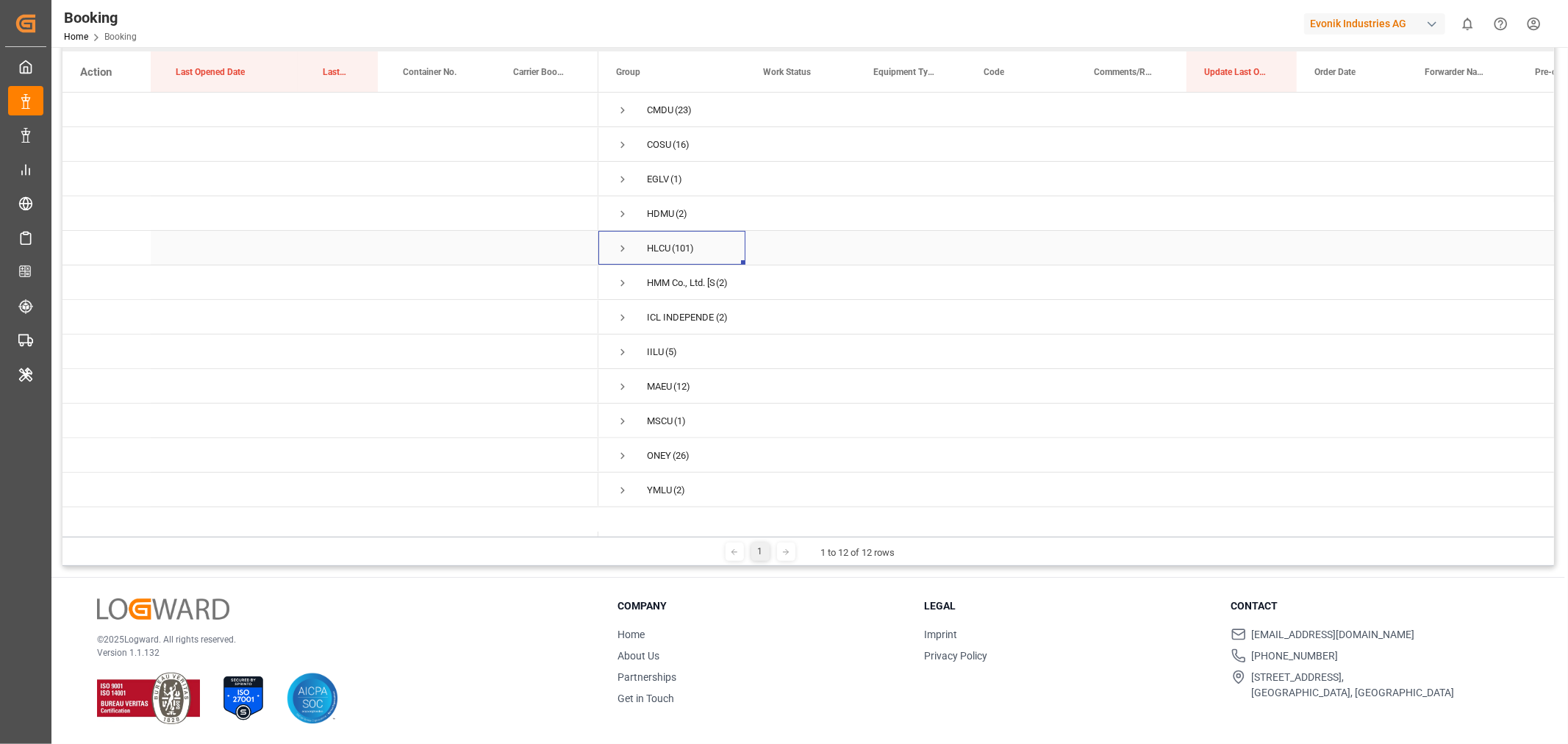
click at [621, 248] on span "Press SPACE to select this row." at bounding box center [623, 248] width 13 height 13
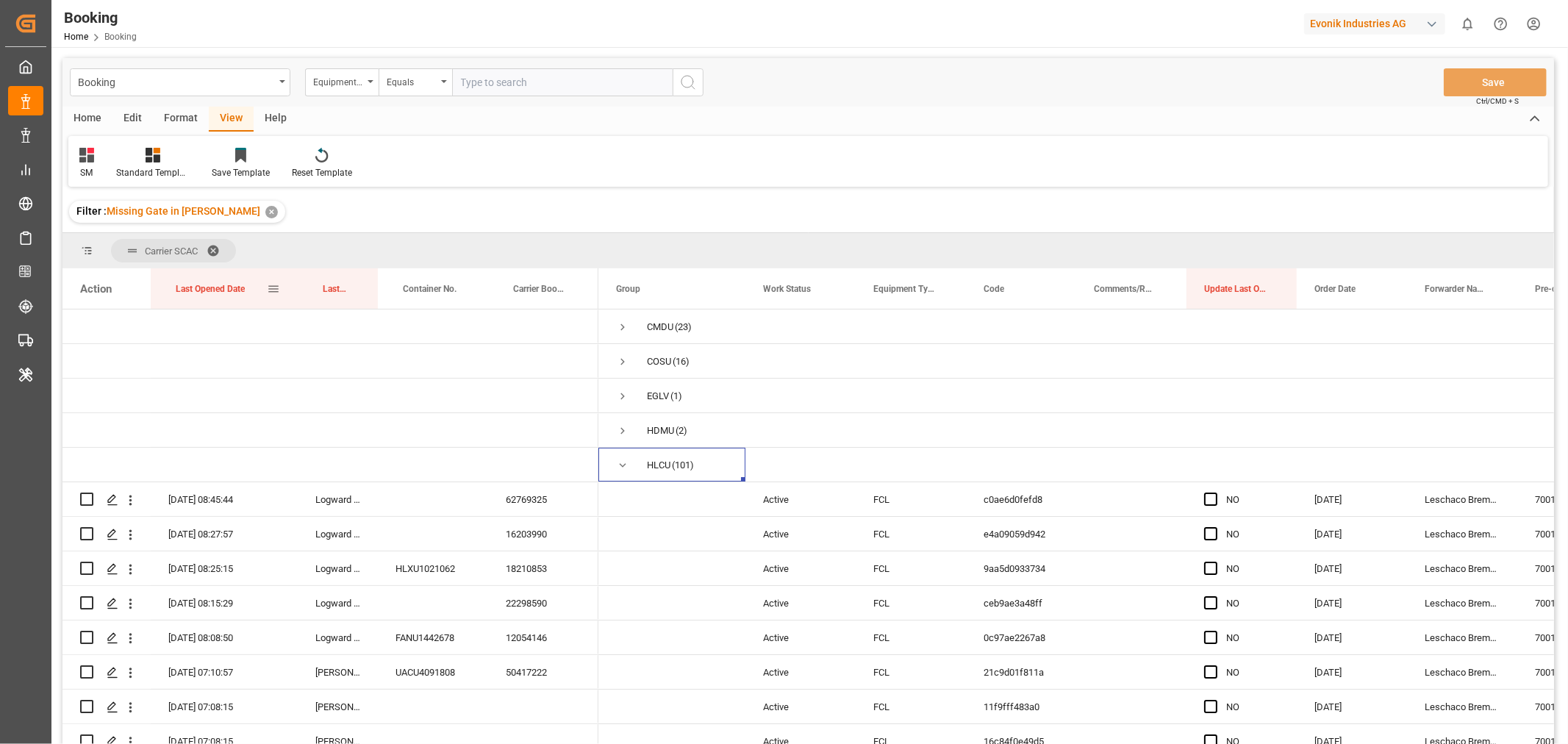
click at [251, 289] on div "Last Opened Date" at bounding box center [221, 288] width 92 height 41
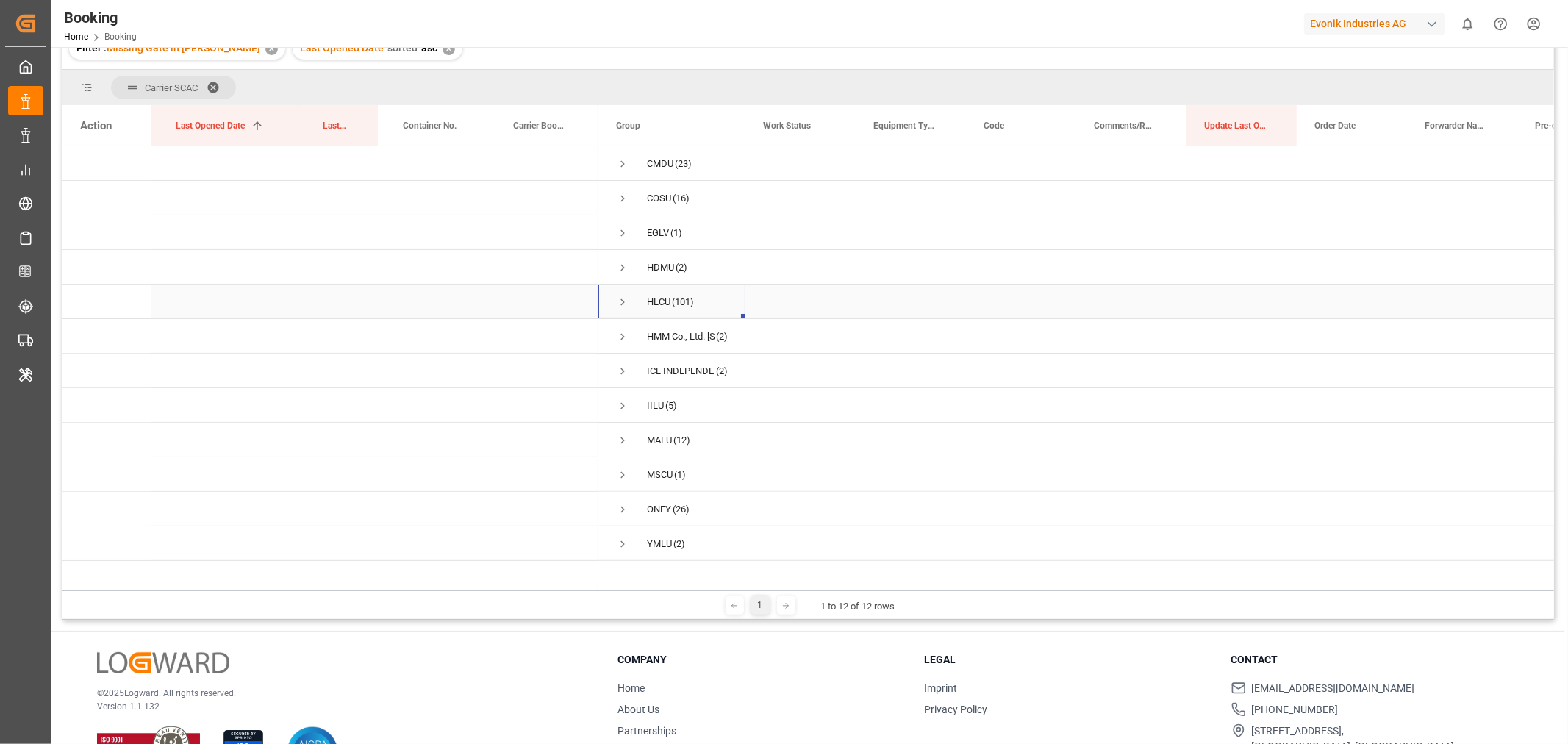
click at [620, 305] on span "Press SPACE to select this row." at bounding box center [623, 302] width 13 height 13
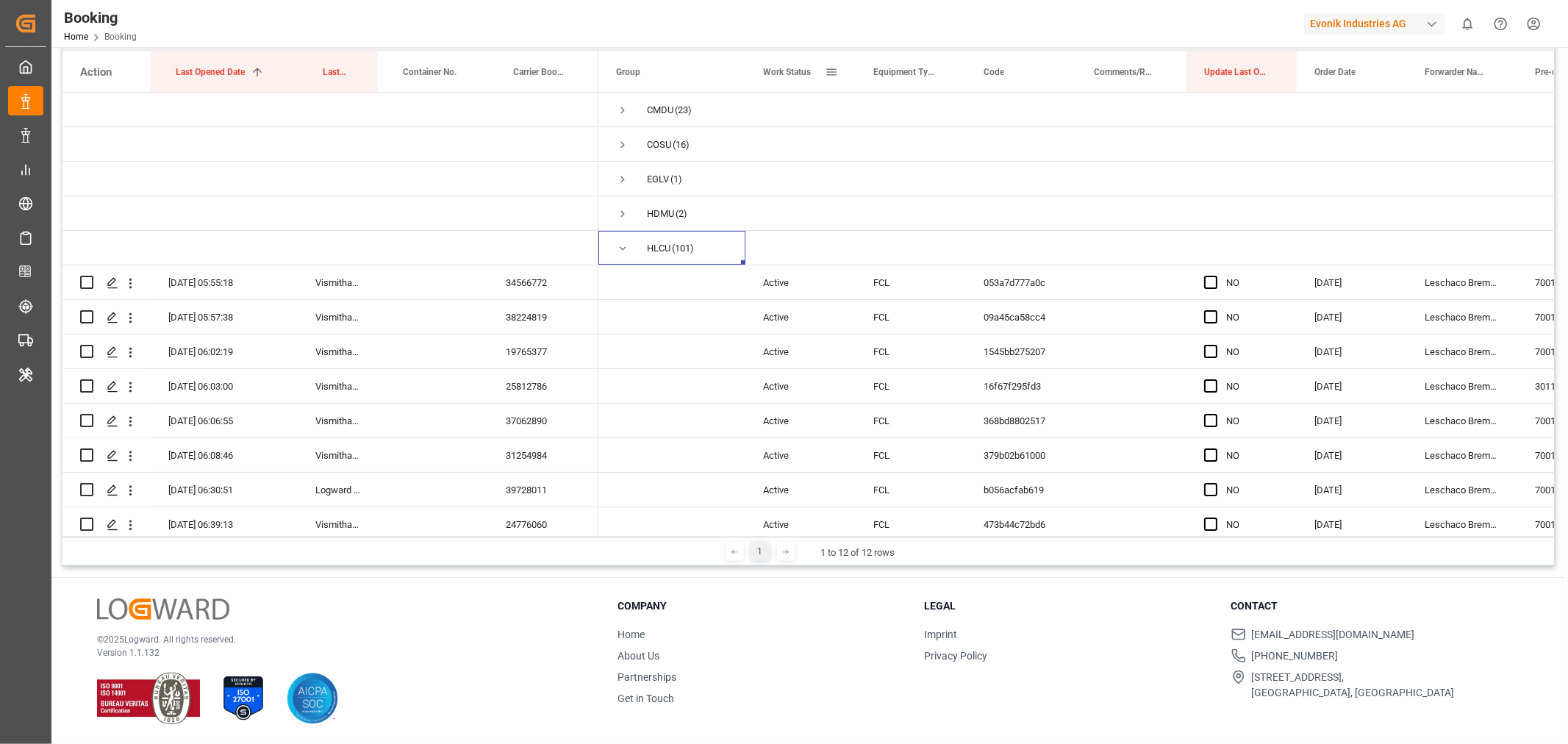
click at [828, 72] on span at bounding box center [832, 72] width 13 height 13
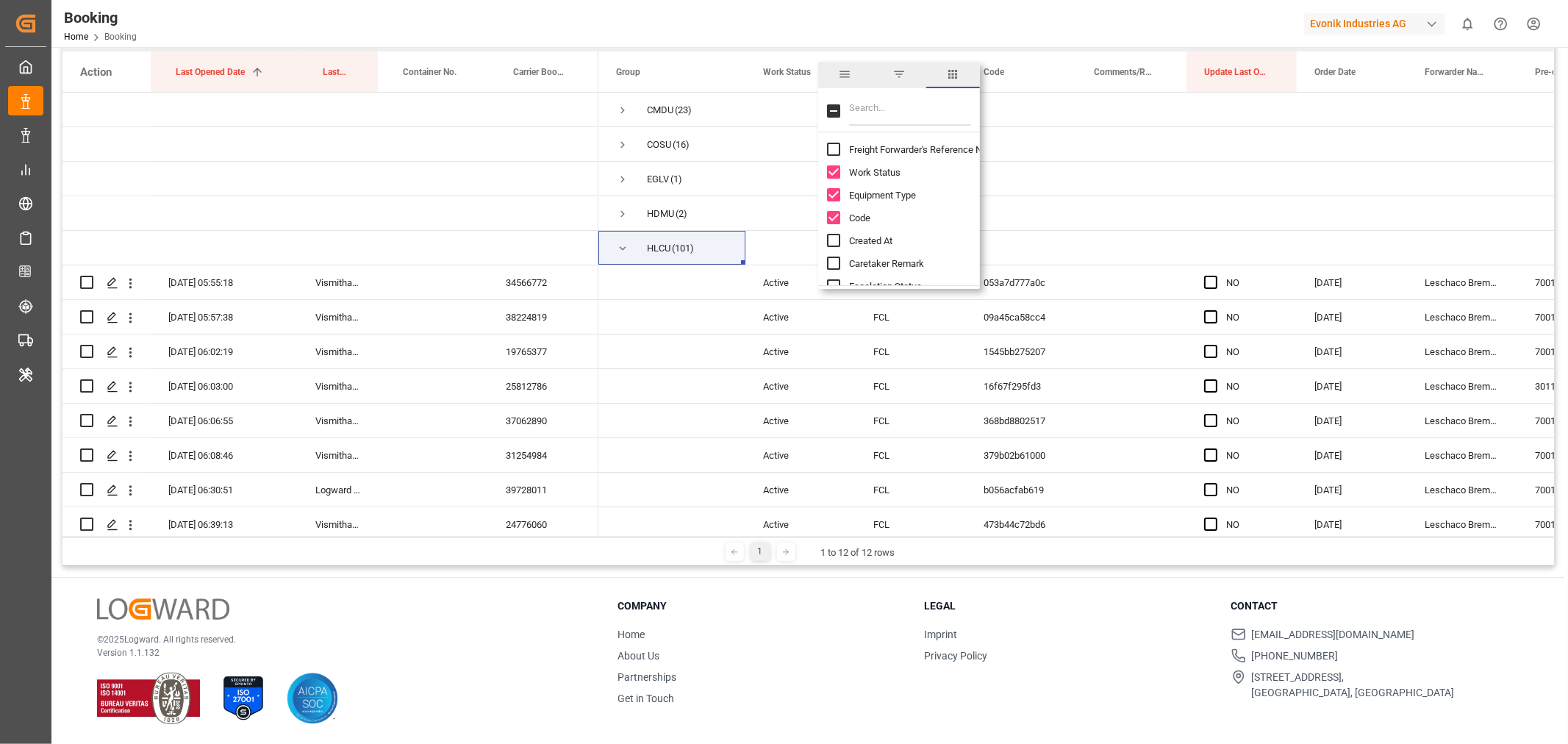
click at [840, 149] on input "Freight Forwarder's Reference No. column toggle visibility (hidden)" at bounding box center [834, 149] width 13 height 13
checkbox input "true"
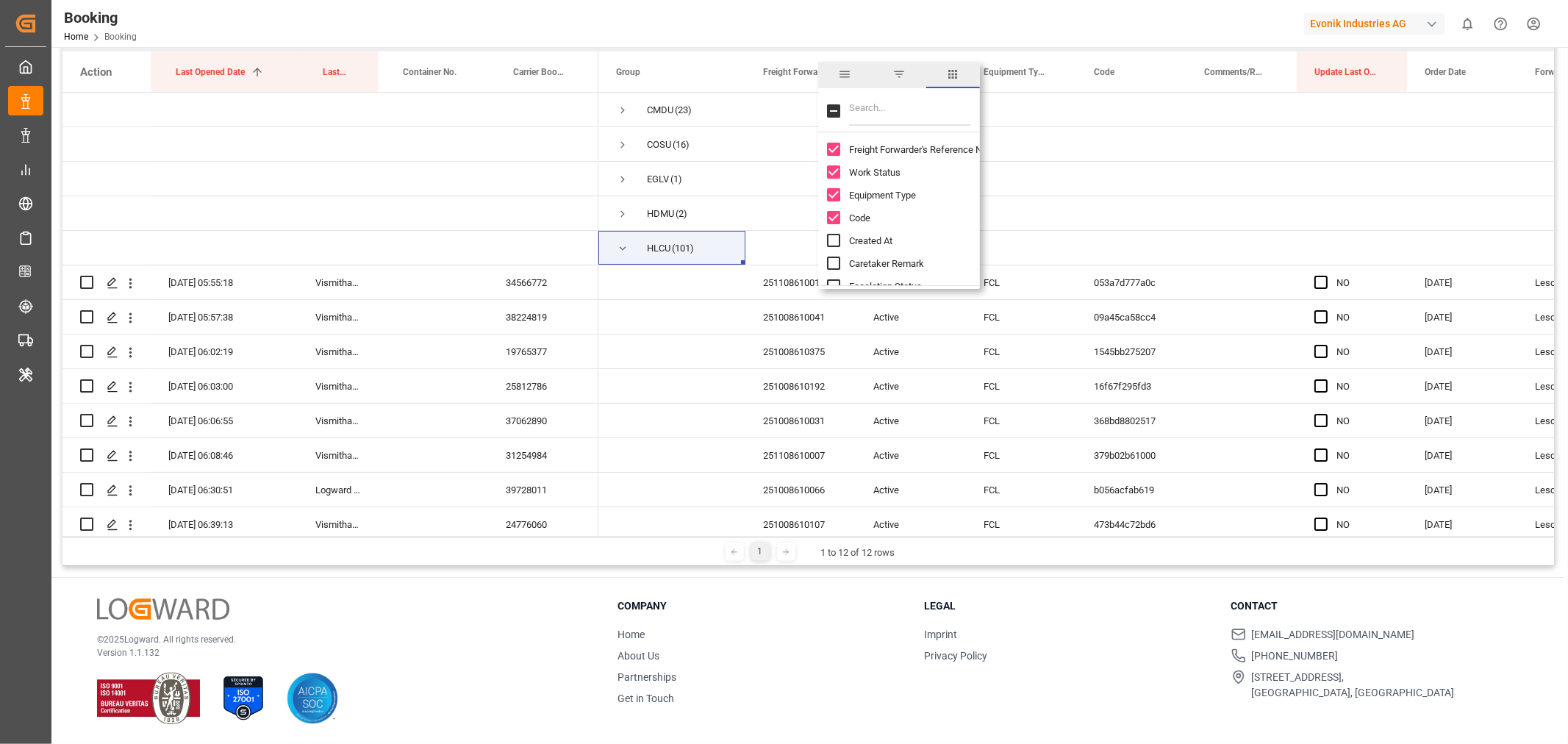
click at [831, 239] on input "Created At column toggle visibility (hidden)" at bounding box center [834, 240] width 13 height 13
checkbox input "true"
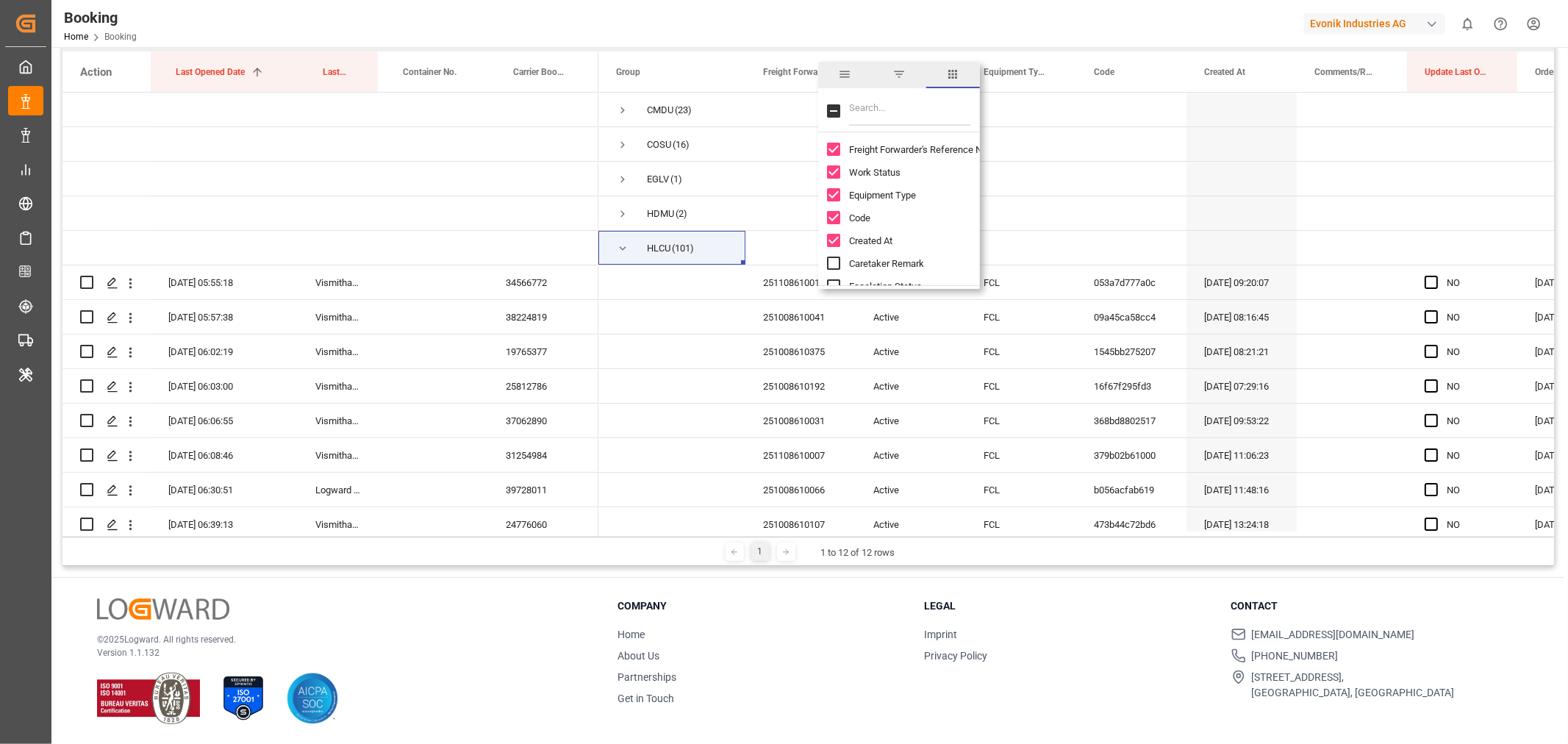
click at [731, 11] on div "Booking Home Booking Evonik Industries AG 0 Notifications Only show unread All …" at bounding box center [805, 24] width 1527 height 47
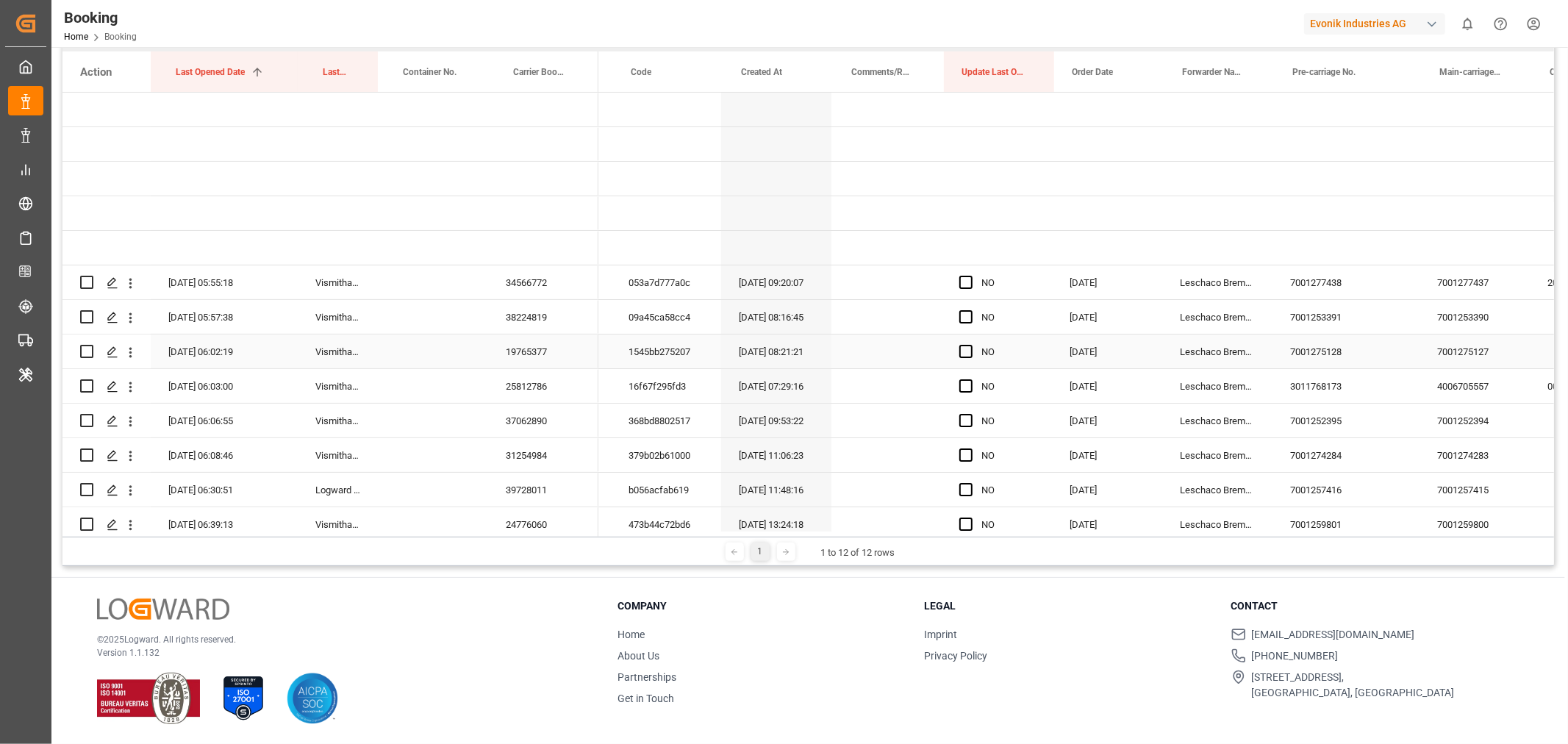
scroll to position [0, 466]
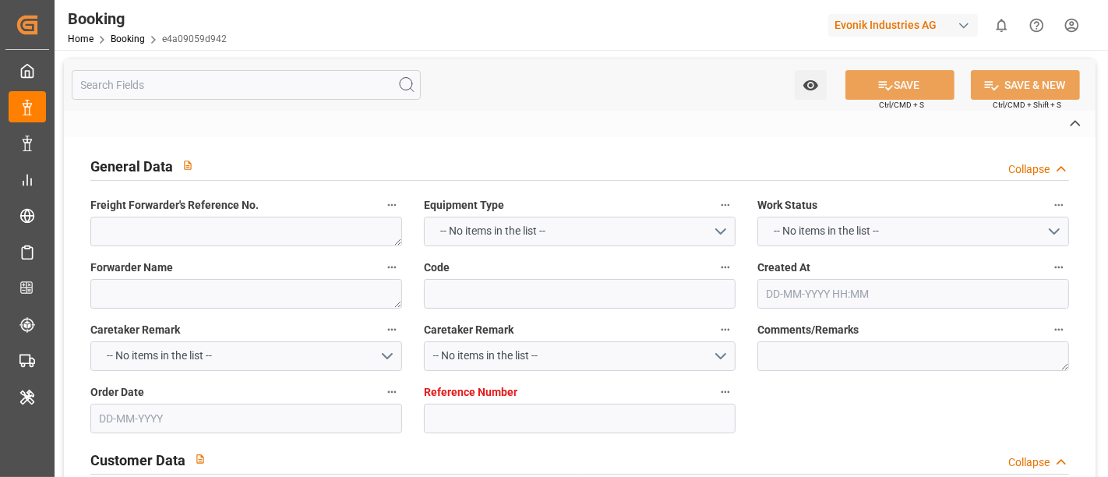
type textarea "251008610095"
type textarea "Leschaco Bremen"
type input "e4a09059d942"
type input "7001259860"
type textarea "CU-OA"
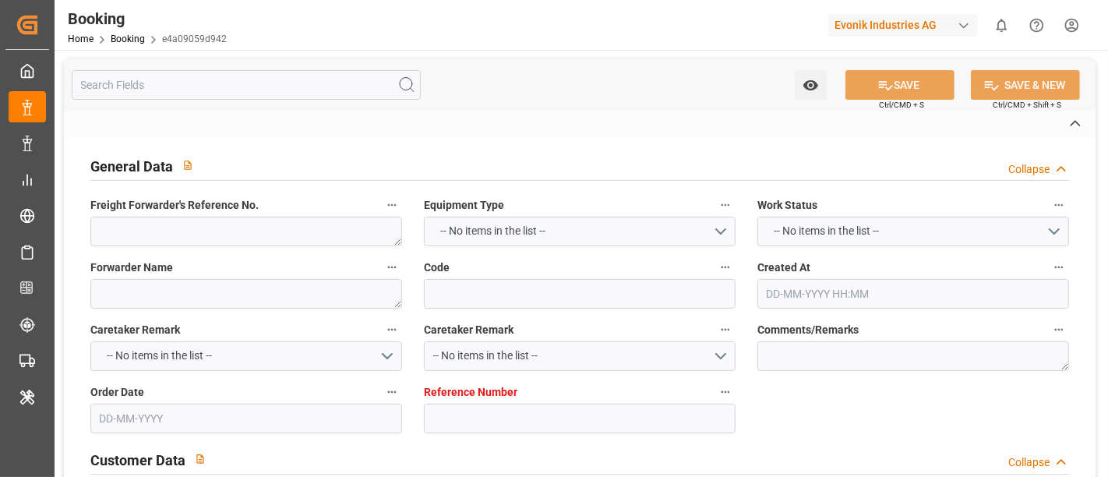
type input "7001259859"
type textarea "sovie.dai@evonik.com"
type textarea "CIF"
type textarea "SHANGHAI PORT"
type textarea "[GEOGRAPHIC_DATA]"
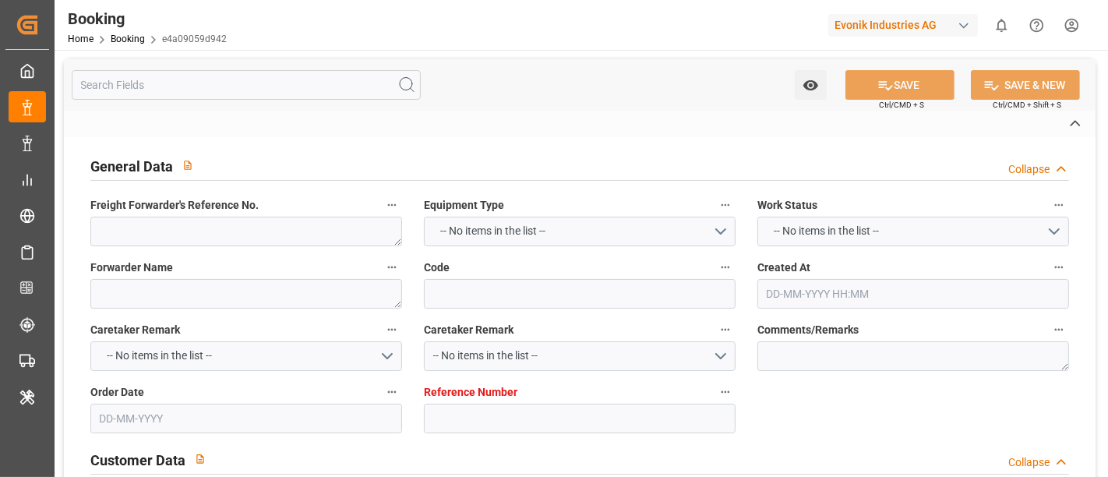
type input "MANILA MAERSK"
type input "HLCU"
type textarea "16203990"
type input "Rotterdam"
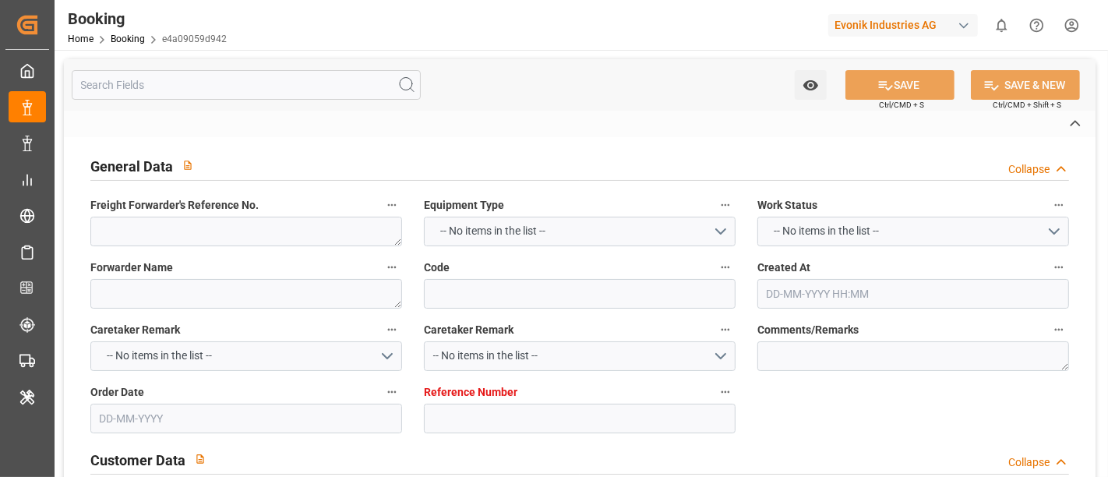
type input "[GEOGRAPHIC_DATA]"
type textarea "INPUT_Evonik_Seeburger_IFTMIN_1003182050_20250926102604242.edi"
type textarea "NWC/UK North West Continent / UK_CNSGH_HLCU_CU-OA"
type textarea "INPUT_Evonik_Seeburger_IFTMIN_1003091008_20250827113249111.edi,INPUT_Evonik_See…"
type textarea "1003182050"
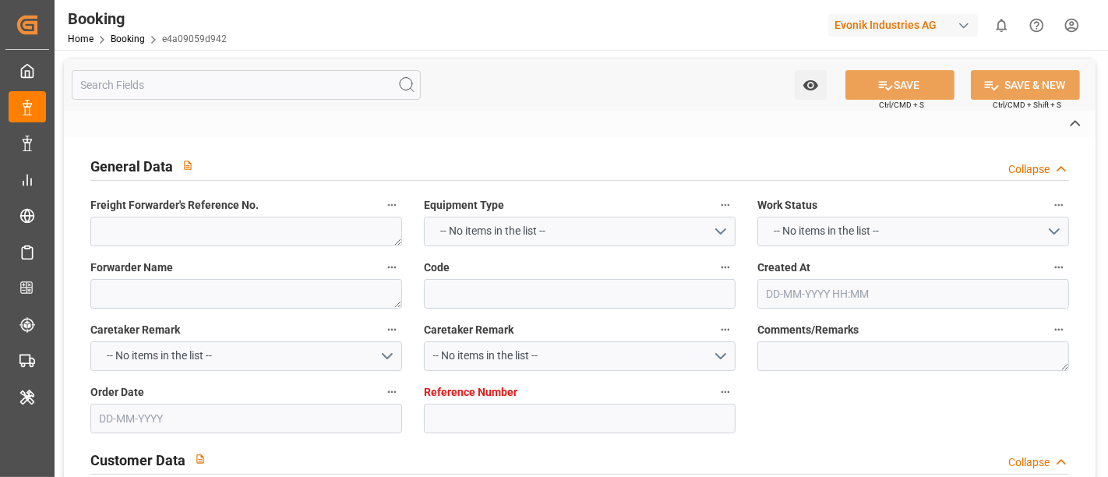
type textarea "Logward System"
type textarea "Pod-PodRegionName-PodName-businessDivision-businessLine-businessLineCode-"
type textarea "IFTSTA"
type textarea "a011t00000LcJC5AAN"
type textarea "No"
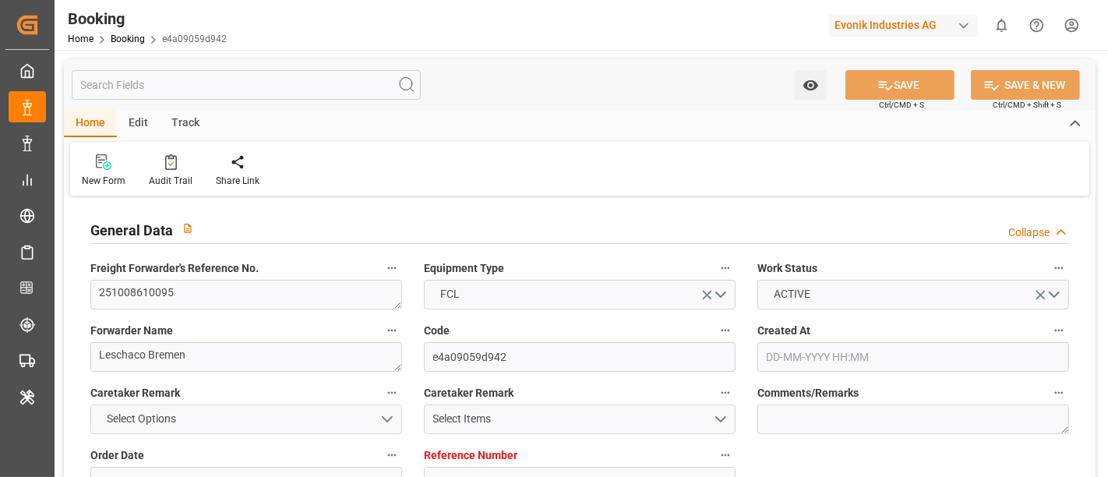
type input "7001259860"
type input "9780469"
type input "Hapag [PERSON_NAME]"
type input "Hapag [PERSON_NAME] Aktiengesellschaft"
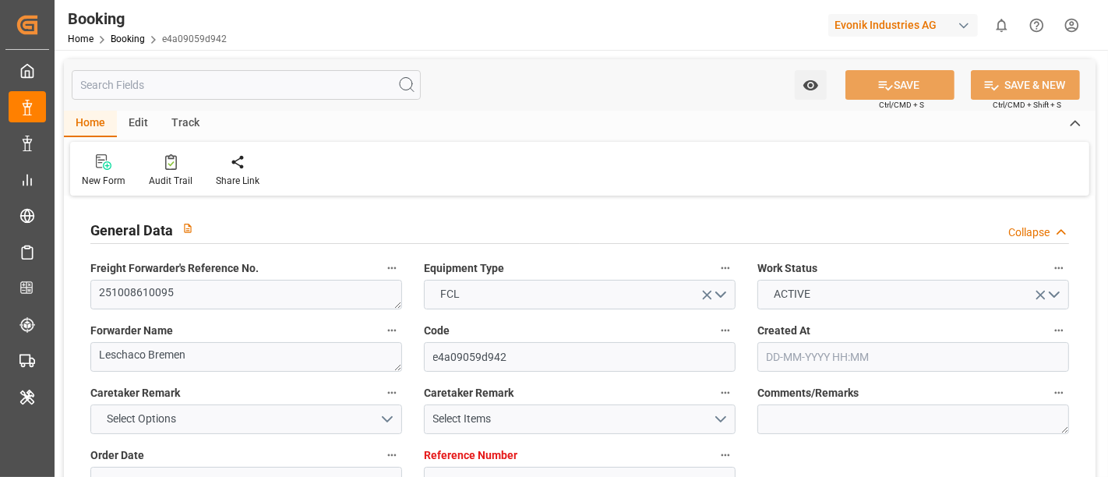
type input "NLRTM"
type input "CNSGH"
type input "27-08-2025 09:33"
type input "[DATE]"
type input "01-12-2025"
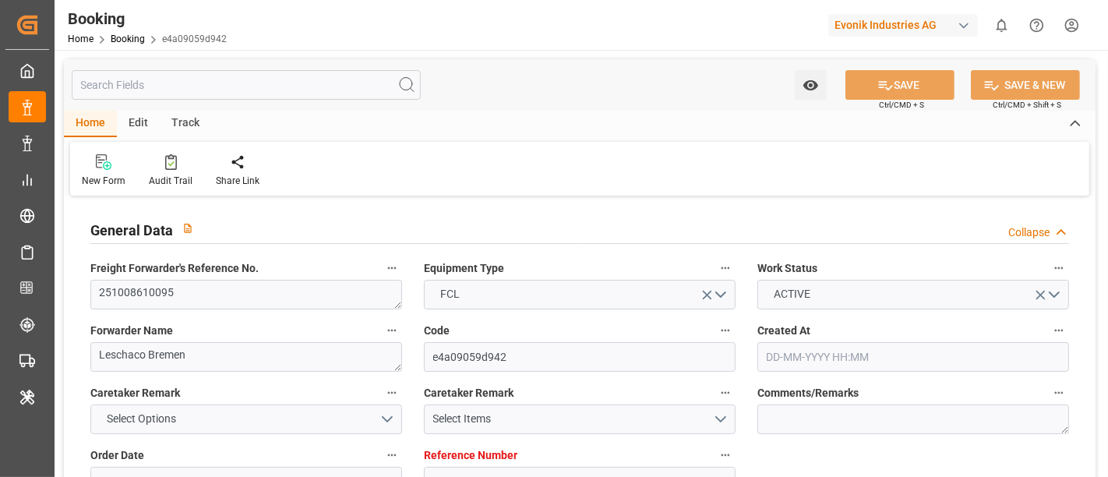
type input "[DATE]"
type input "02-10-2025 00:00"
type input "03-10-2025 00:00"
type input "[DATE]"
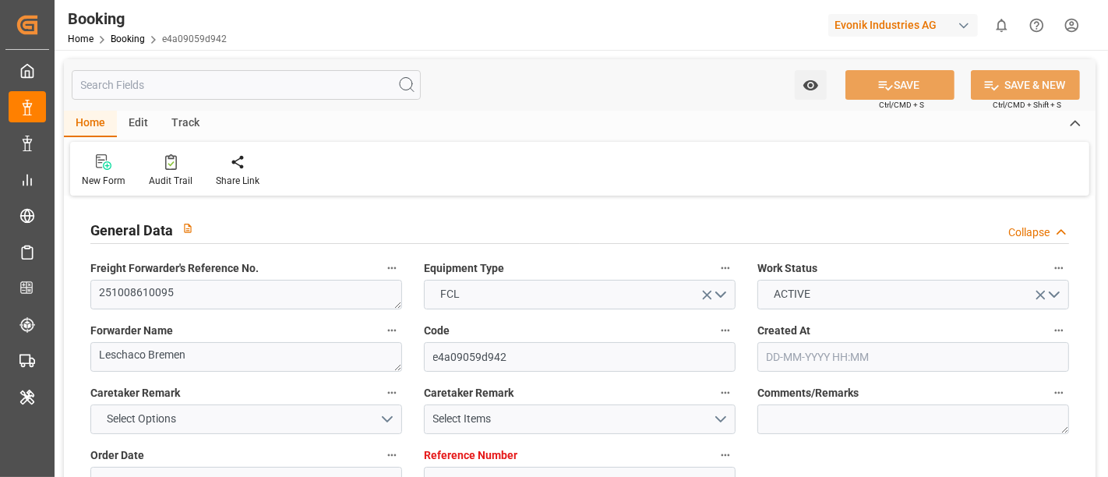
type input "11-10-2025 00:00"
type input "12-10-2025 00:00"
type input "22-11-2025 00:00"
type input "01-12-2025 00:00"
type input "26-09-2025 08:27"
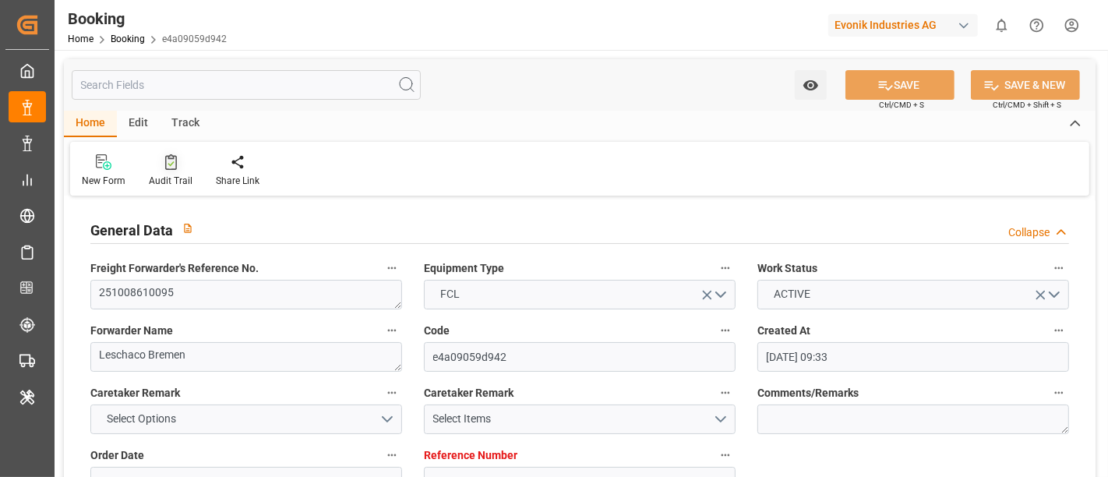
click at [164, 182] on div "Audit Trail" at bounding box center [171, 181] width 44 height 14
type input "7001259860"
type input "9780469"
type input "Hapag [PERSON_NAME]"
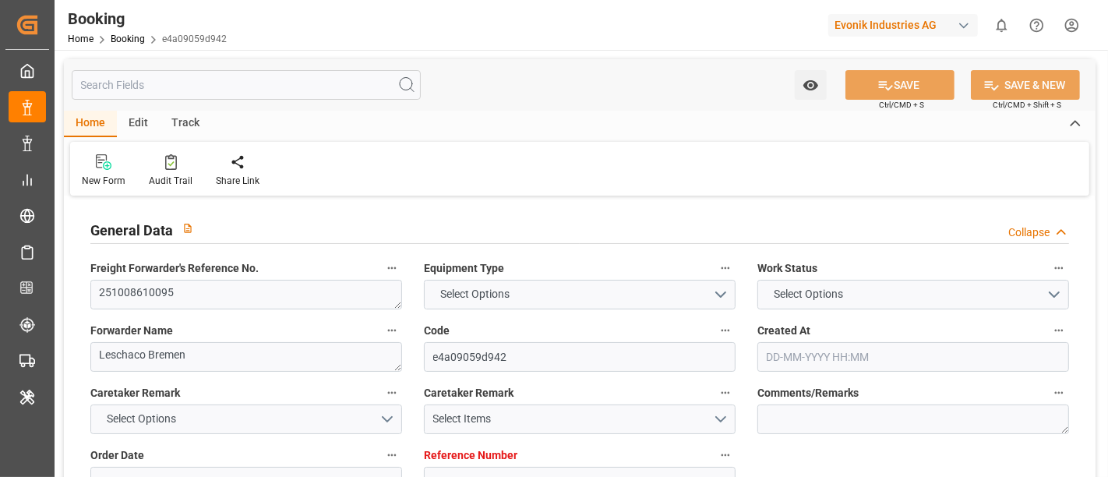
type input "Hapag [PERSON_NAME] Aktiengesellschaft"
type input "NLRTM"
type input "CNSGH"
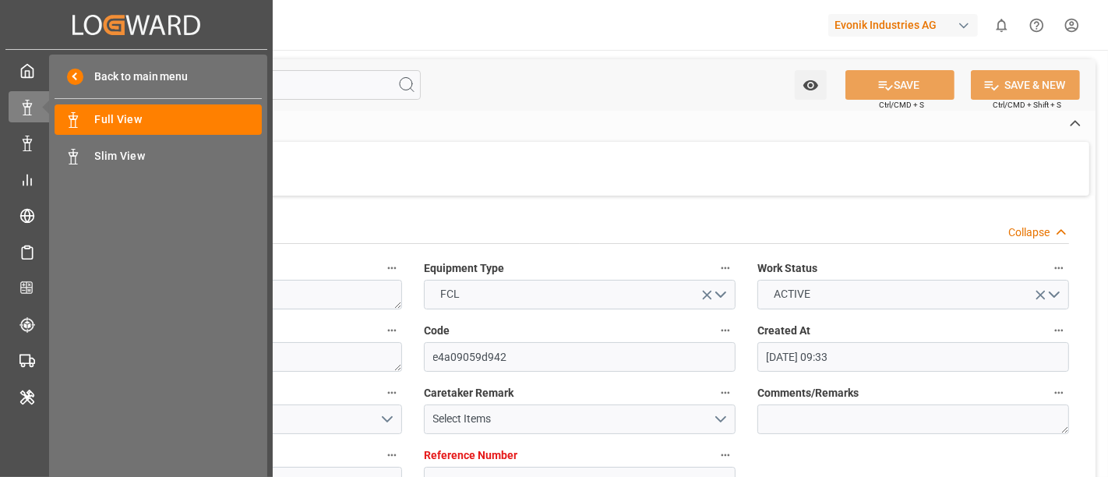
type input "27-08-2025 09:33"
type input "[DATE]"
type input "01-12-2025"
type input "[DATE]"
type input "02-10-2025 00:00"
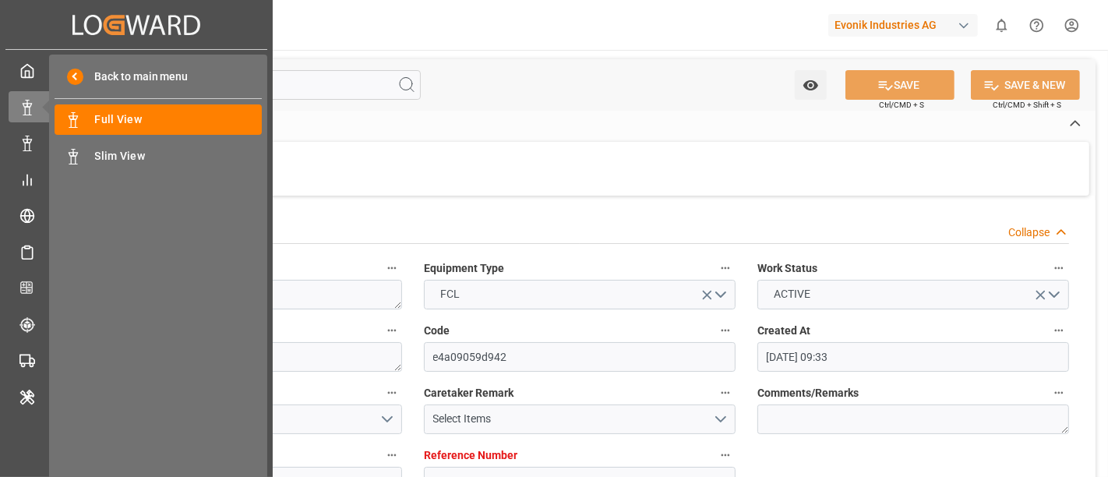
type input "03-10-2025 00:00"
type input "[DATE]"
type input "11-10-2025 00:00"
type input "12-10-2025 00:00"
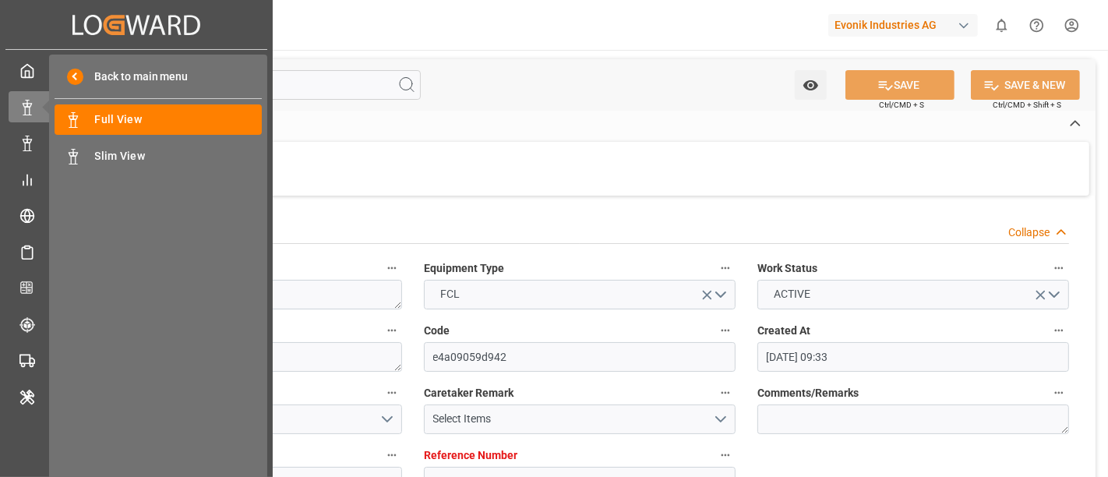
type input "22-11-2025 00:00"
type input "01-12-2025 00:00"
type input "26-09-2025 08:27"
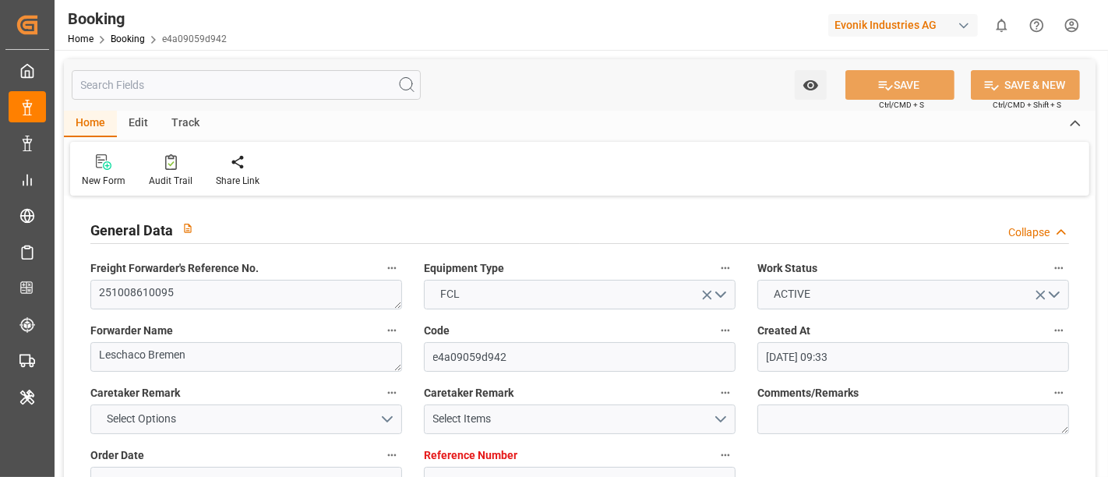
click at [394, 262] on icon "button" at bounding box center [392, 268] width 12 height 12
click at [130, 39] on div at bounding box center [554, 238] width 1108 height 477
click at [133, 37] on link "Booking" at bounding box center [128, 39] width 34 height 11
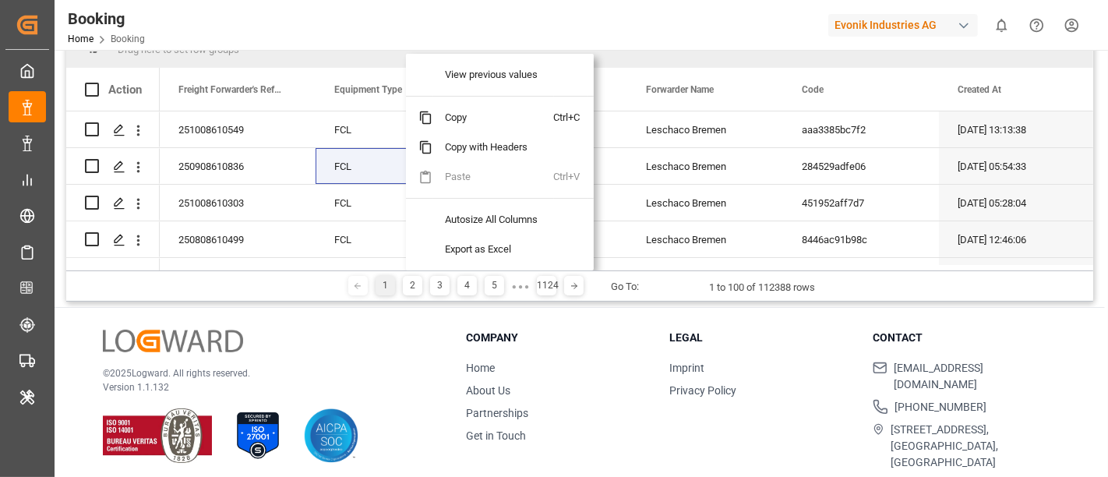
scroll to position [87, 0]
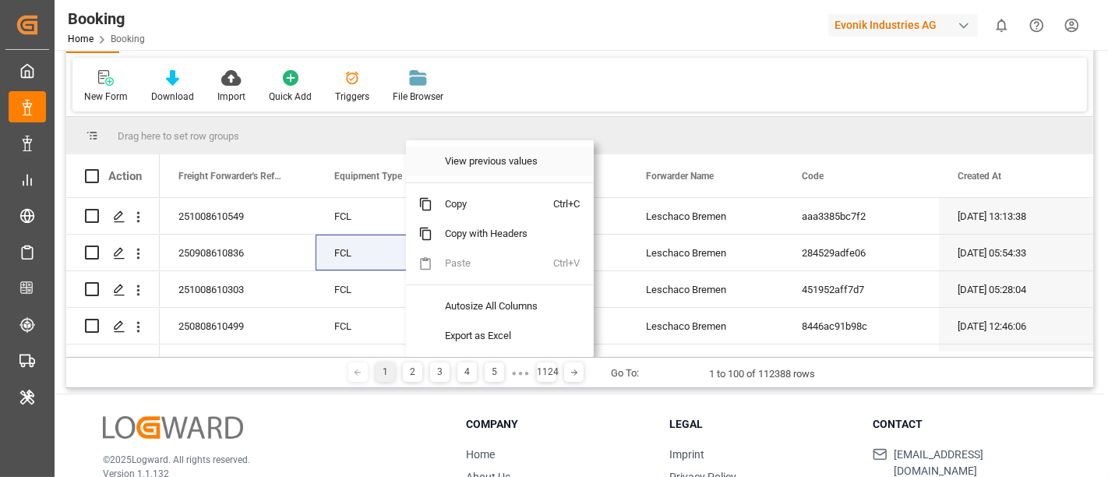
click at [456, 164] on span "View previous values" at bounding box center [494, 162] width 122 height 30
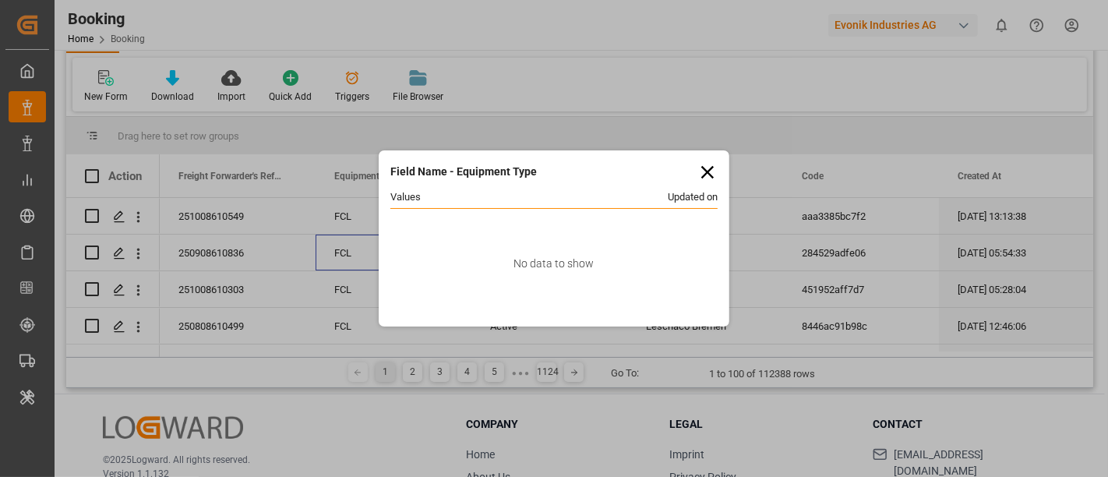
click at [705, 169] on icon at bounding box center [707, 172] width 12 height 12
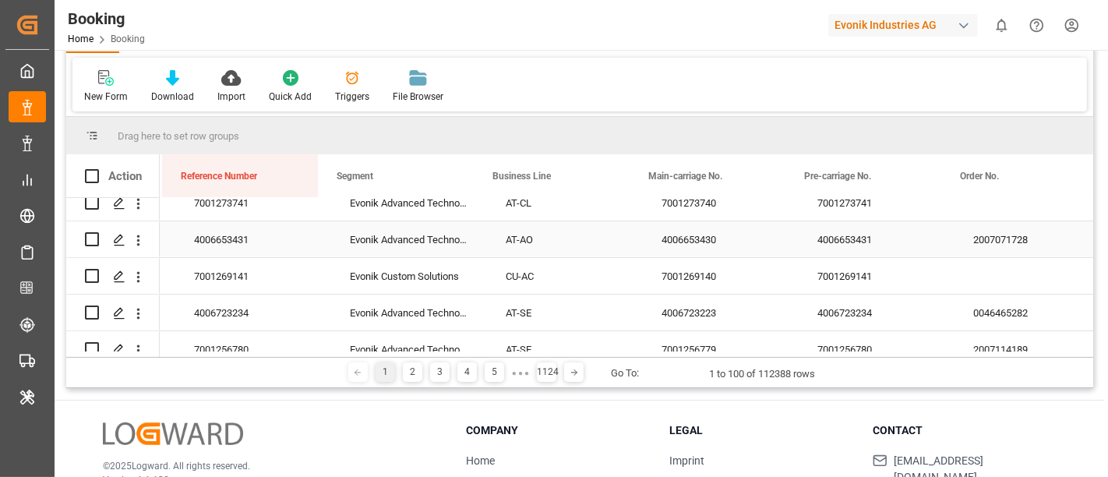
scroll to position [0, 1559]
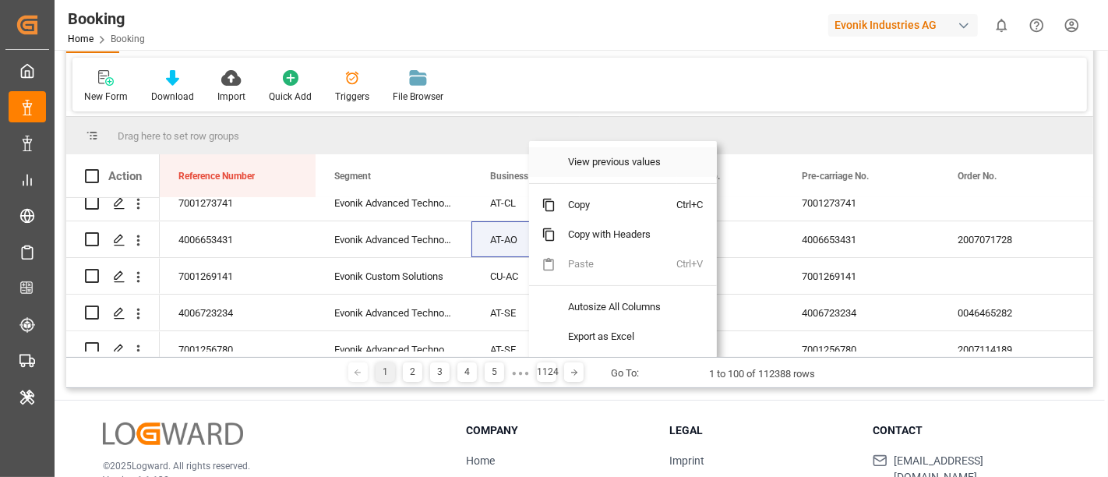
click at [576, 164] on span "View previous values" at bounding box center [617, 162] width 122 height 30
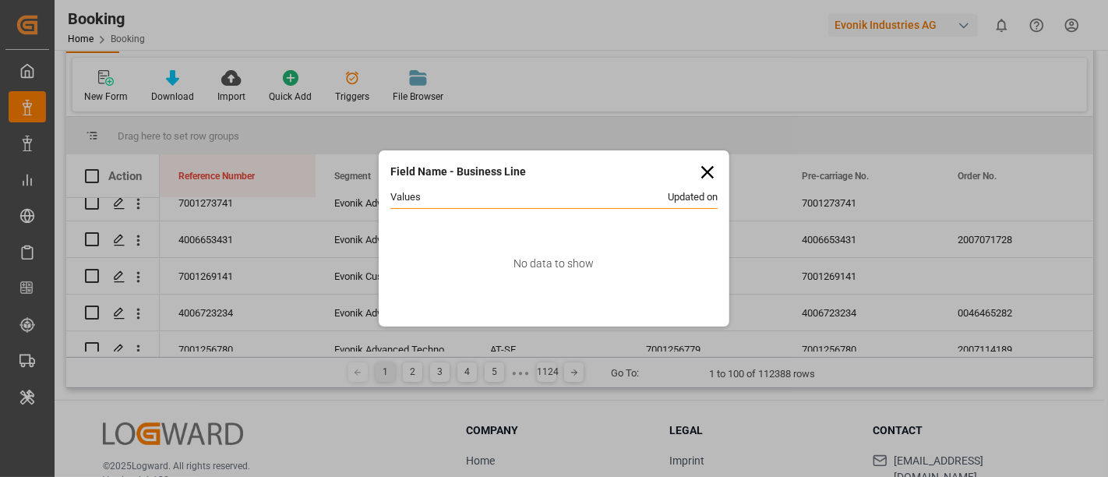
click at [705, 168] on icon at bounding box center [707, 172] width 12 height 12
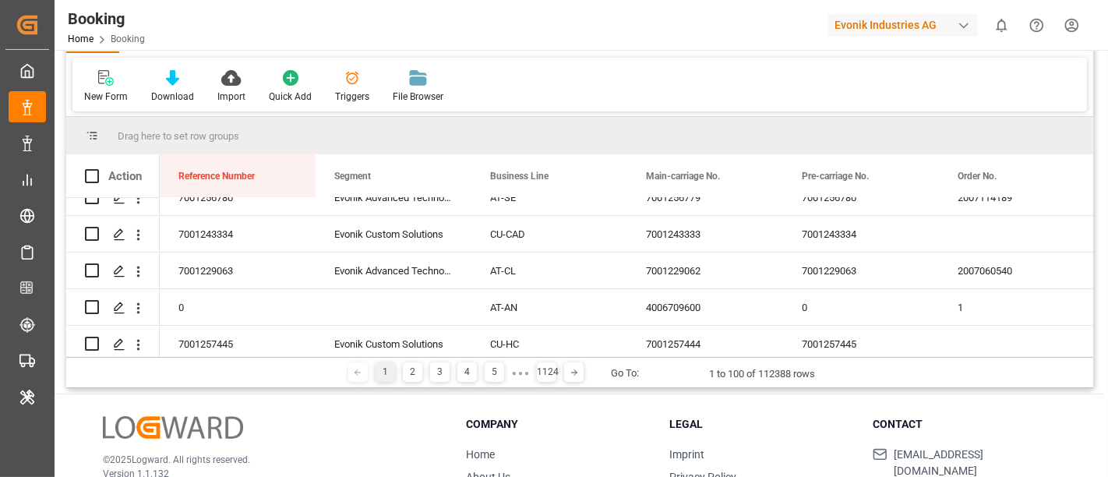
scroll to position [87, 0]
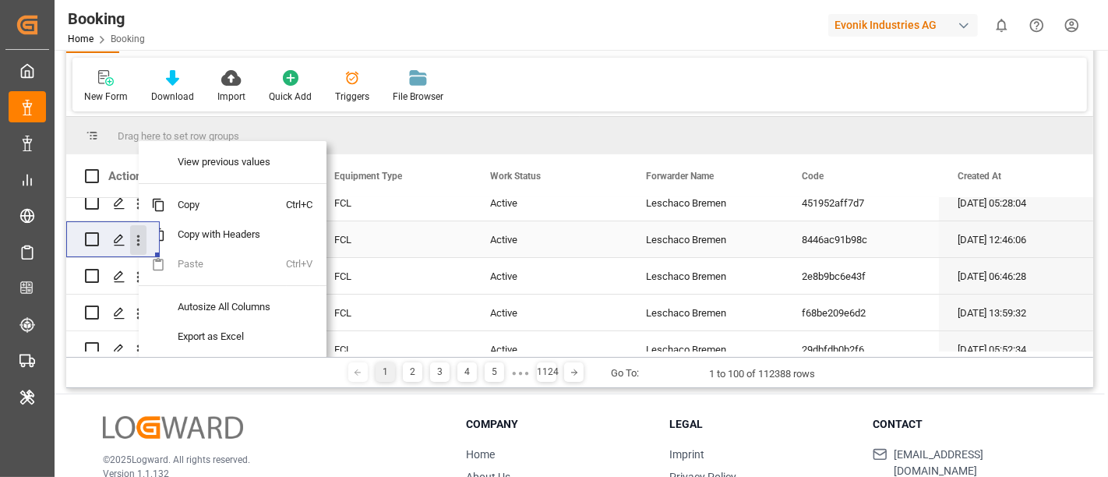
click at [138, 237] on icon "open menu" at bounding box center [138, 240] width 16 height 16
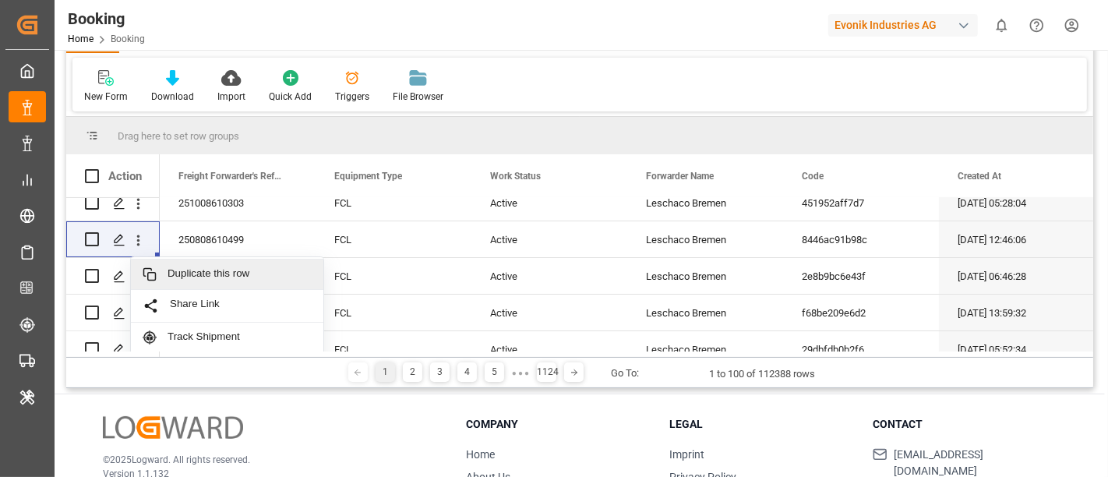
click at [482, 73] on div "New Form Download Import Quick Add Triggers File Browser" at bounding box center [579, 85] width 1015 height 54
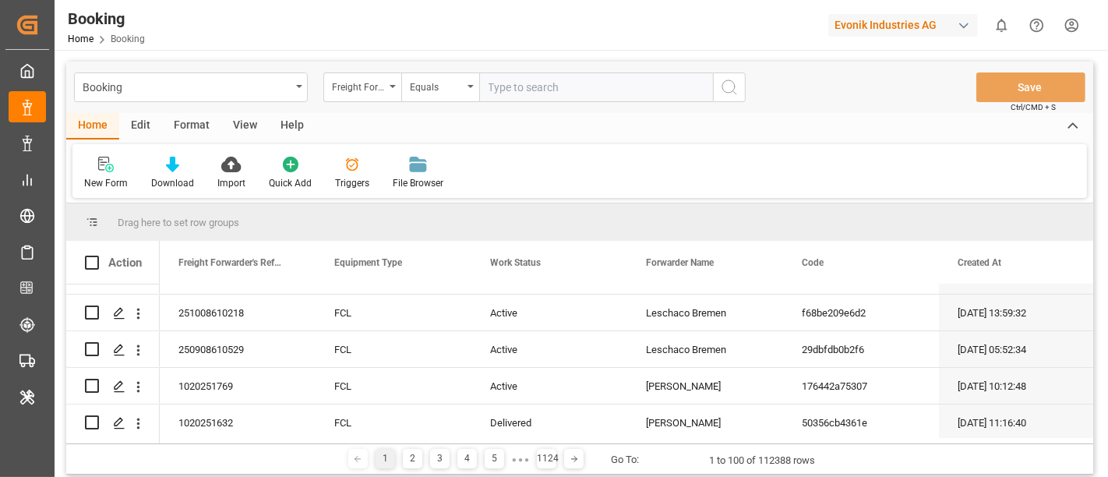
click at [1072, 122] on icon at bounding box center [1073, 126] width 17 height 19
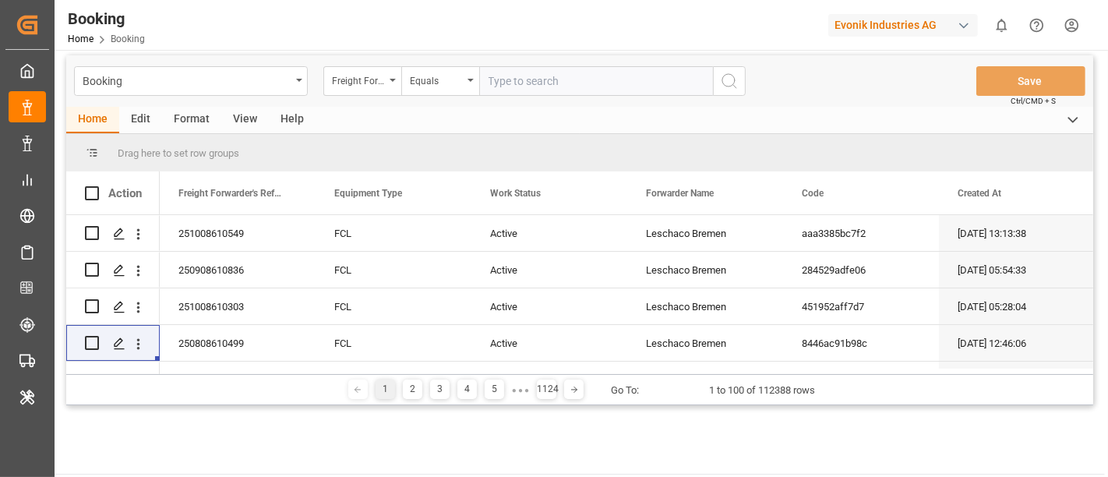
click at [1072, 115] on icon at bounding box center [1073, 120] width 17 height 19
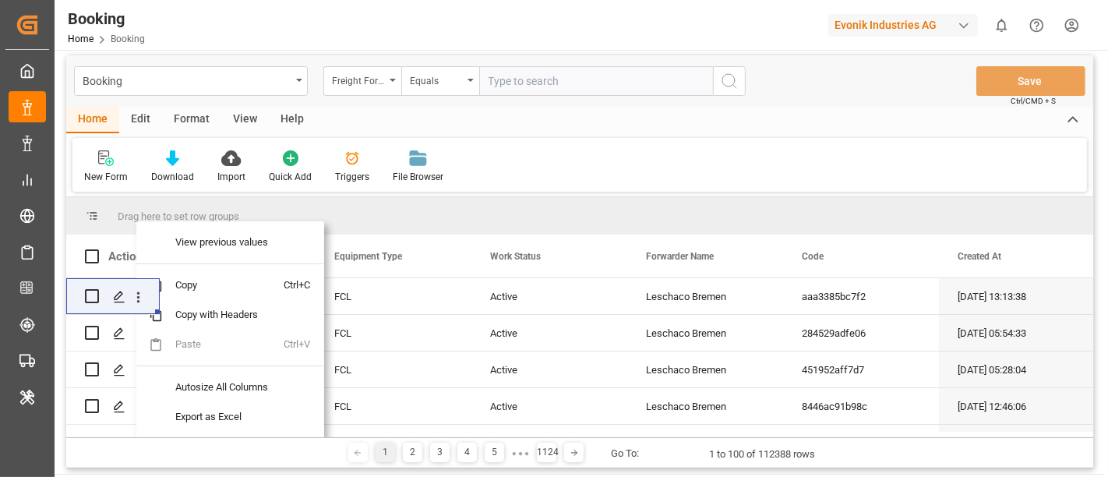
click at [570, 165] on div "New Form Download Import Quick Add Triggers File Browser" at bounding box center [579, 165] width 1015 height 54
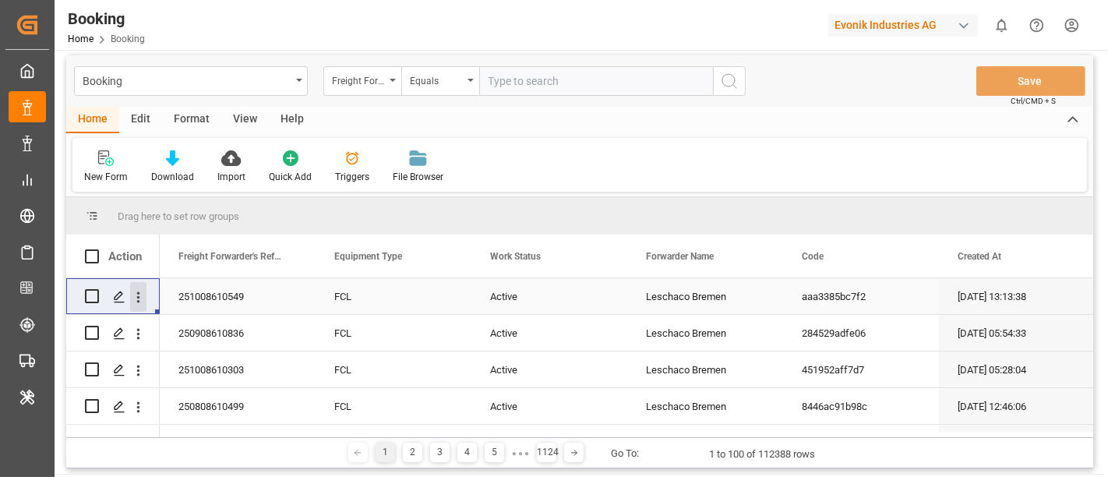
click at [137, 292] on icon "open menu" at bounding box center [138, 297] width 3 height 11
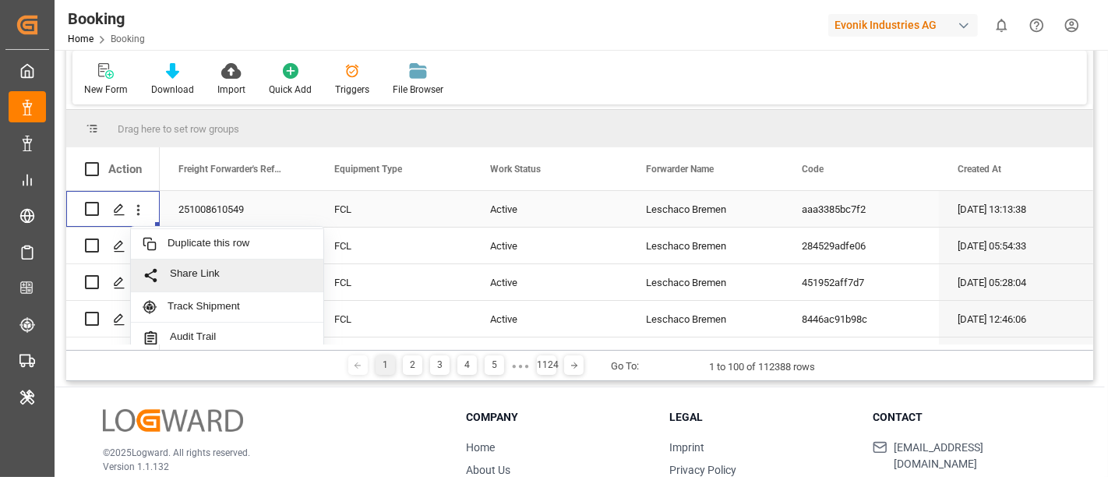
scroll to position [6, 0]
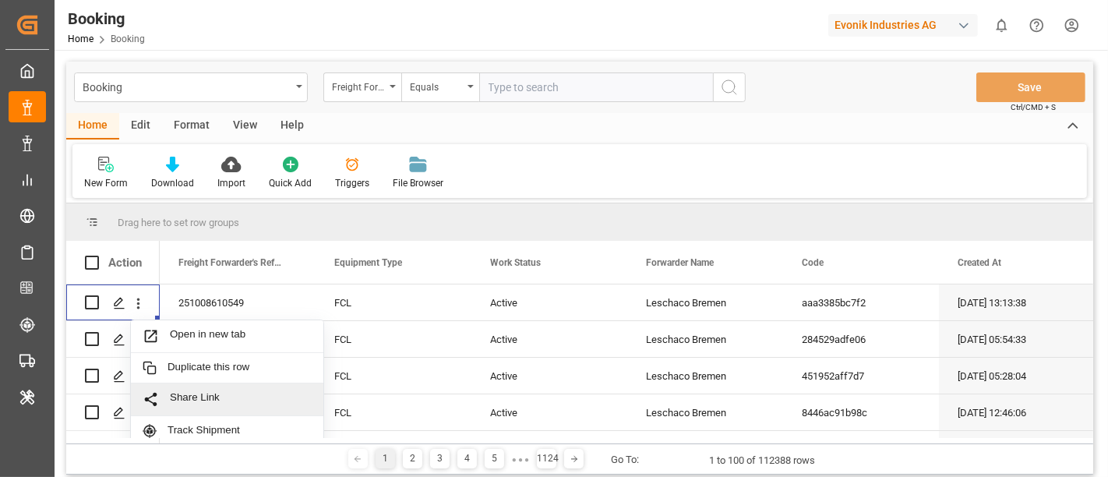
click at [1068, 123] on icon at bounding box center [1073, 126] width 17 height 19
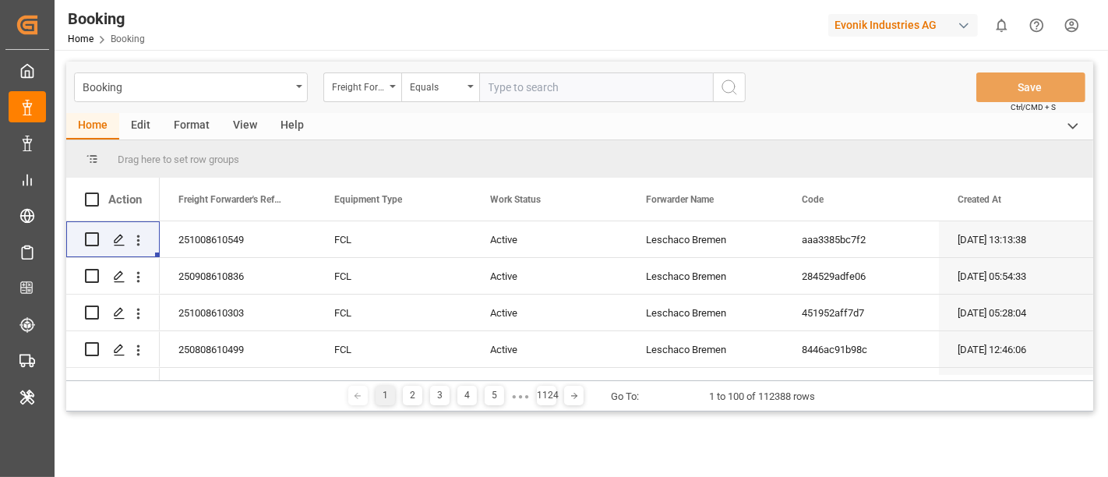
click at [1073, 123] on icon at bounding box center [1073, 126] width 17 height 19
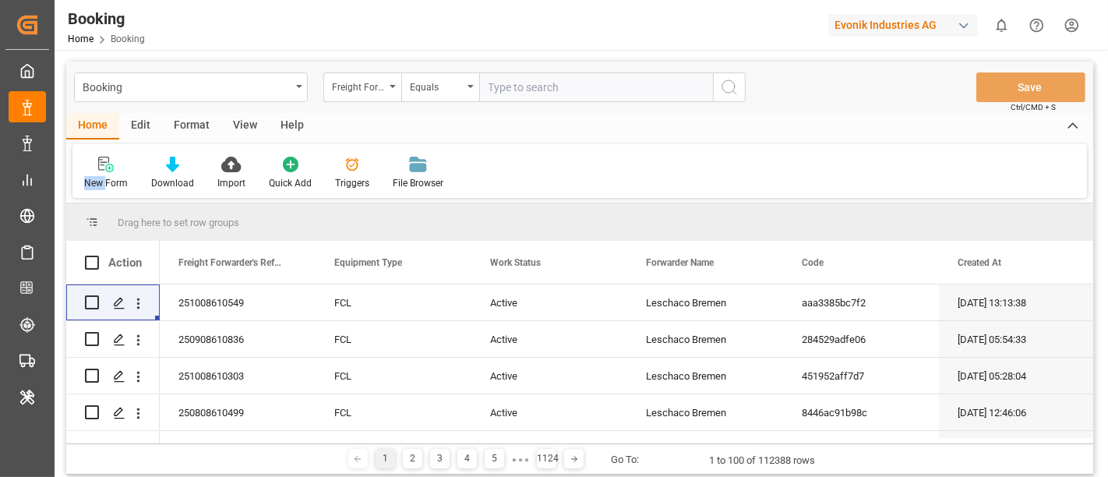
click at [1073, 123] on polyline at bounding box center [1073, 125] width 9 height 5
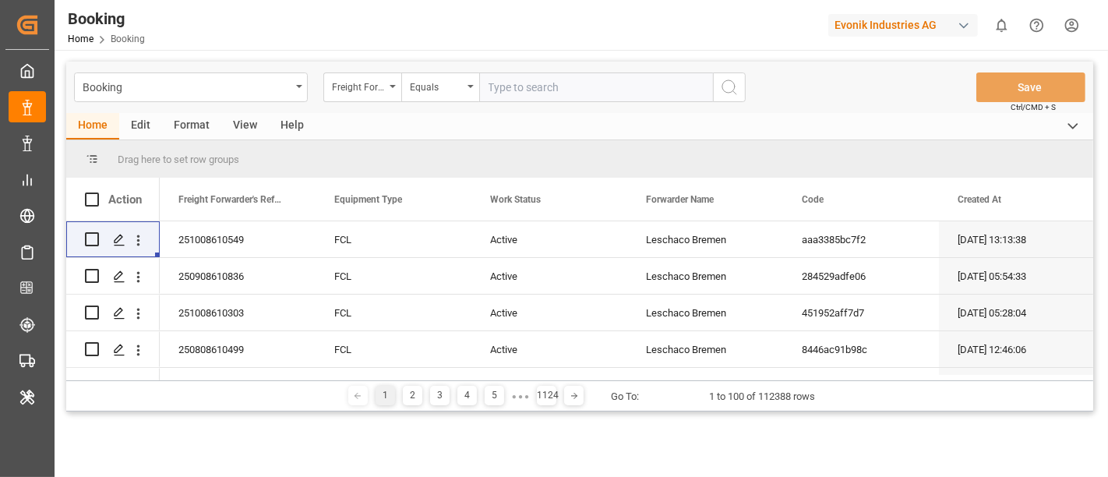
click at [1073, 123] on icon at bounding box center [1073, 126] width 17 height 19
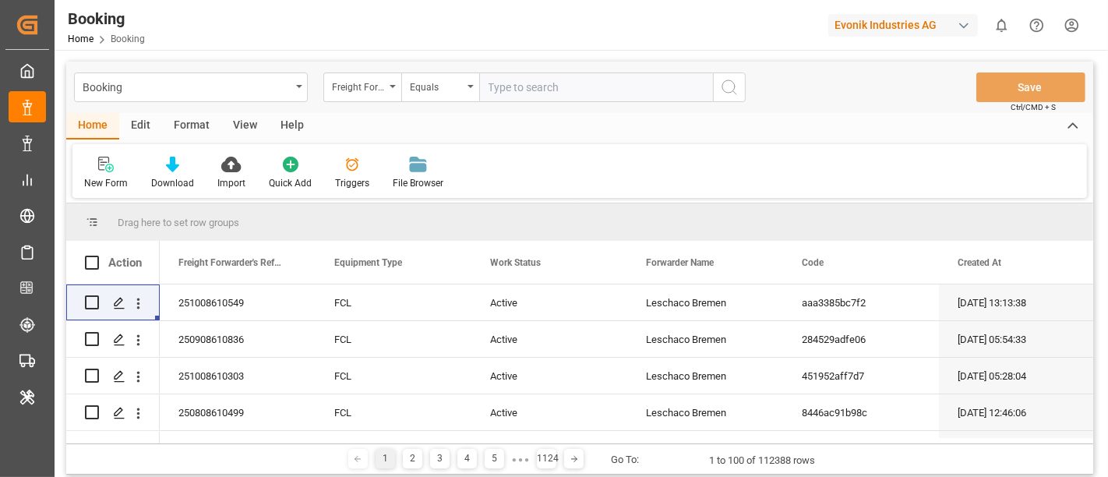
click at [1073, 123] on polyline at bounding box center [1073, 125] width 9 height 5
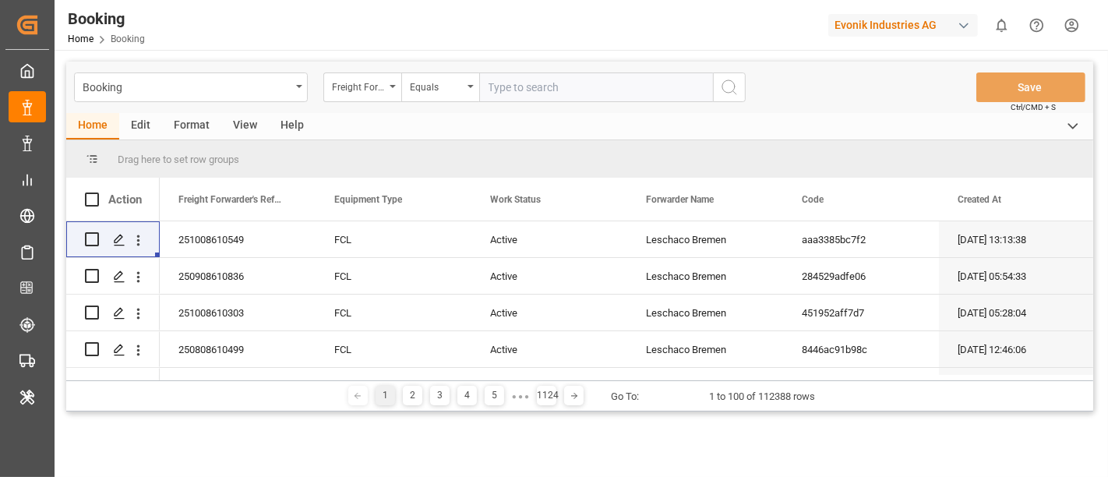
click at [1073, 123] on icon at bounding box center [1073, 126] width 17 height 19
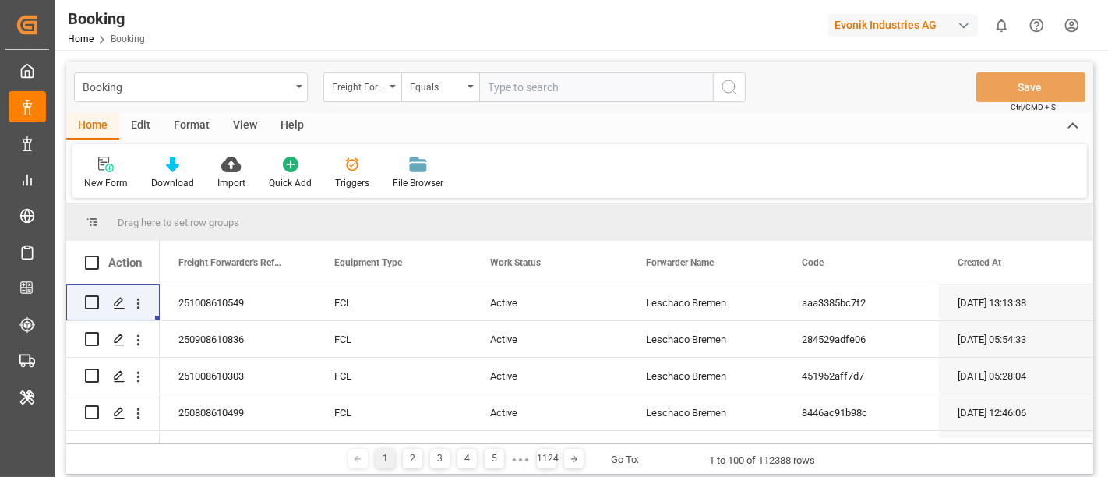
click at [1065, 123] on icon at bounding box center [1073, 126] width 17 height 19
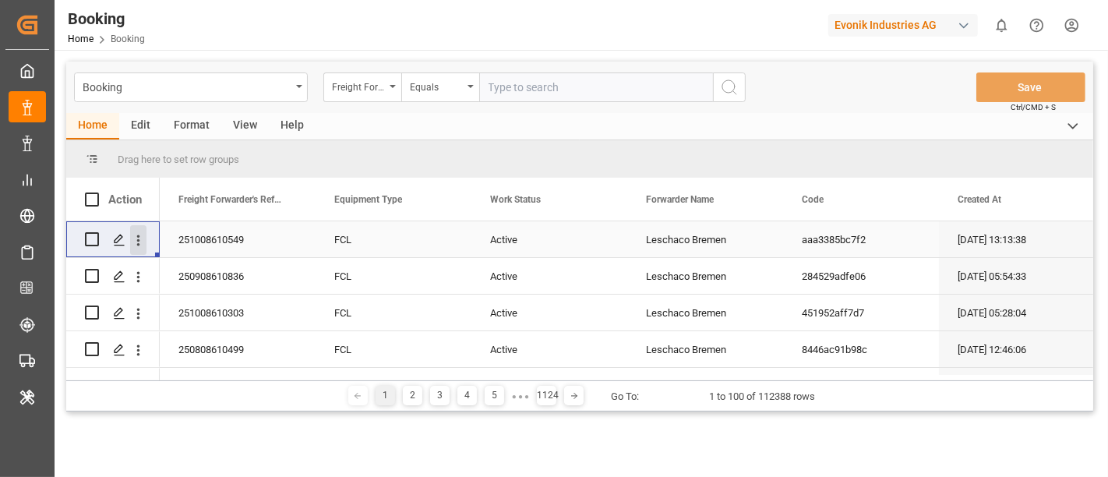
click at [136, 237] on icon "open menu" at bounding box center [138, 240] width 16 height 16
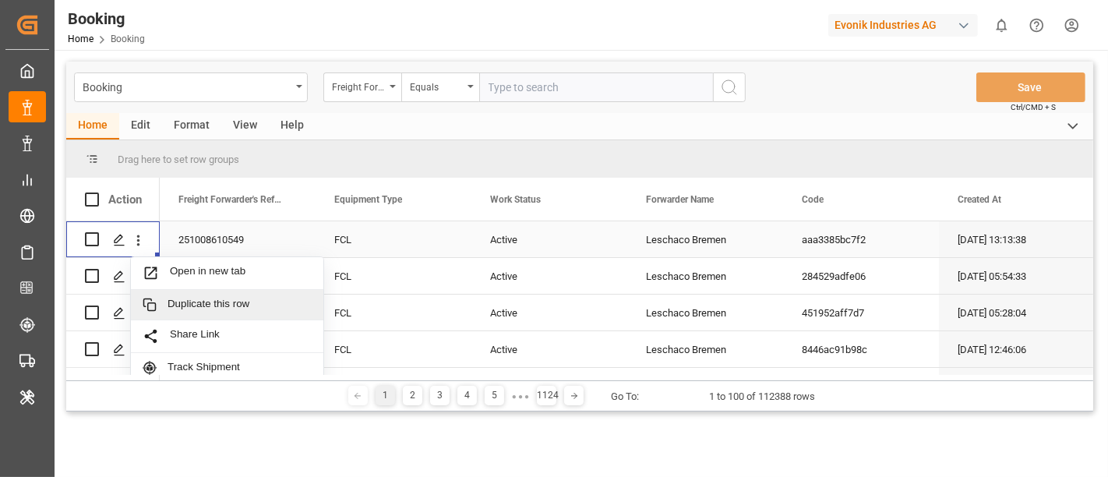
scroll to position [30, 0]
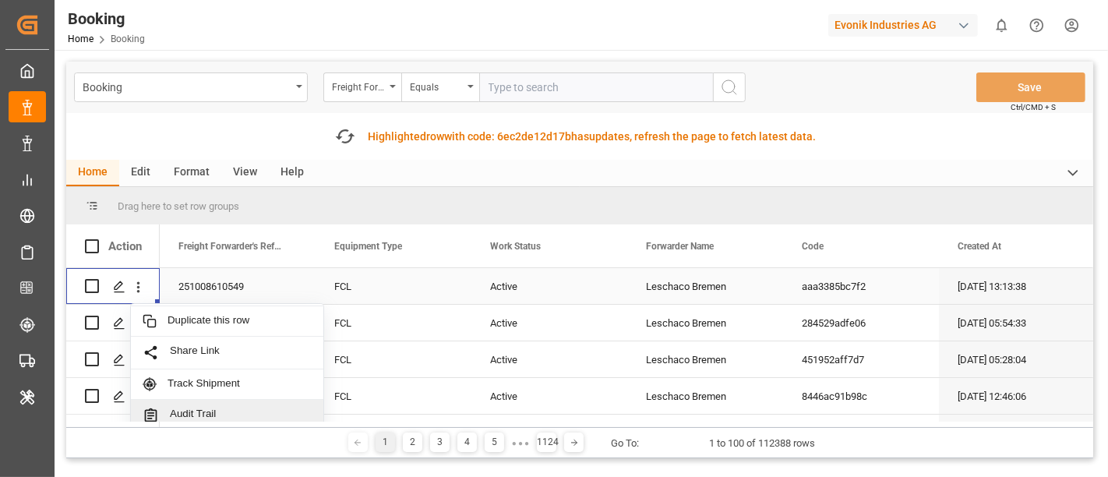
click at [209, 408] on span "Audit Trail" at bounding box center [241, 416] width 142 height 16
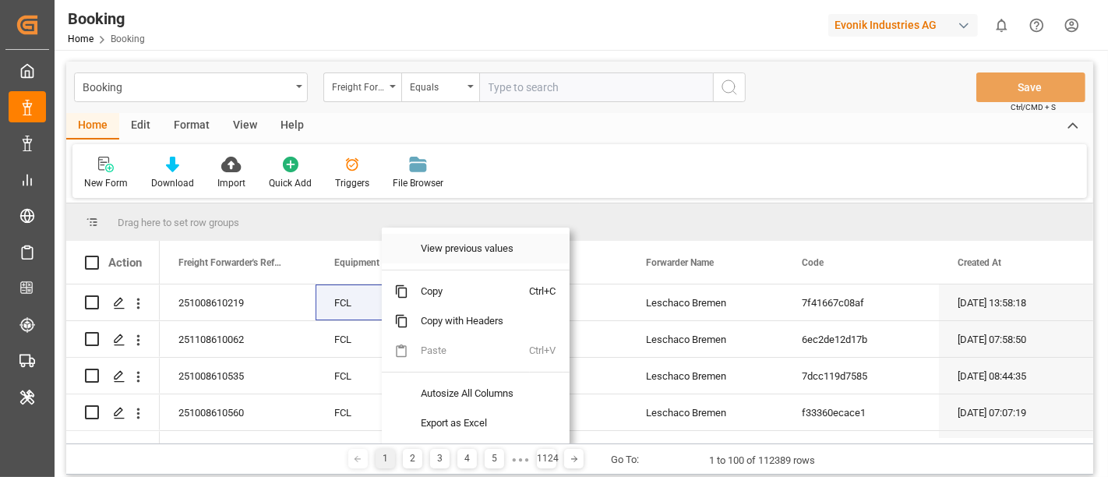
click at [487, 250] on span "View previous values" at bounding box center [469, 249] width 122 height 30
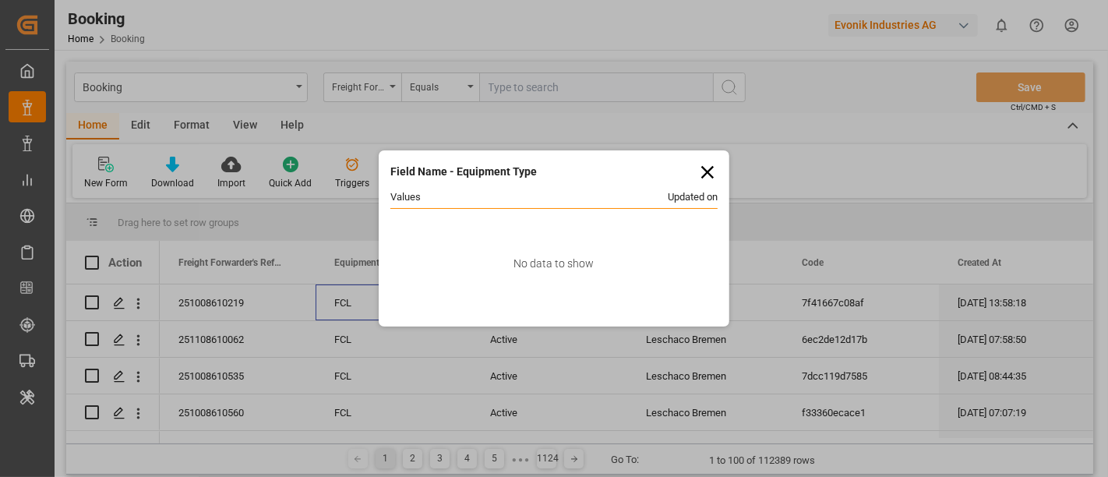
click at [702, 168] on icon at bounding box center [708, 172] width 22 height 22
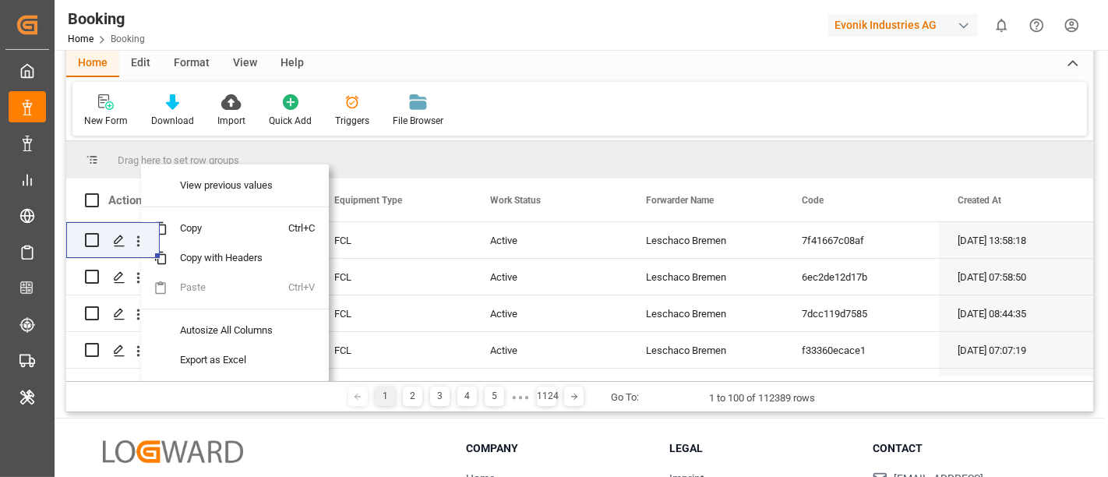
scroll to position [180, 0]
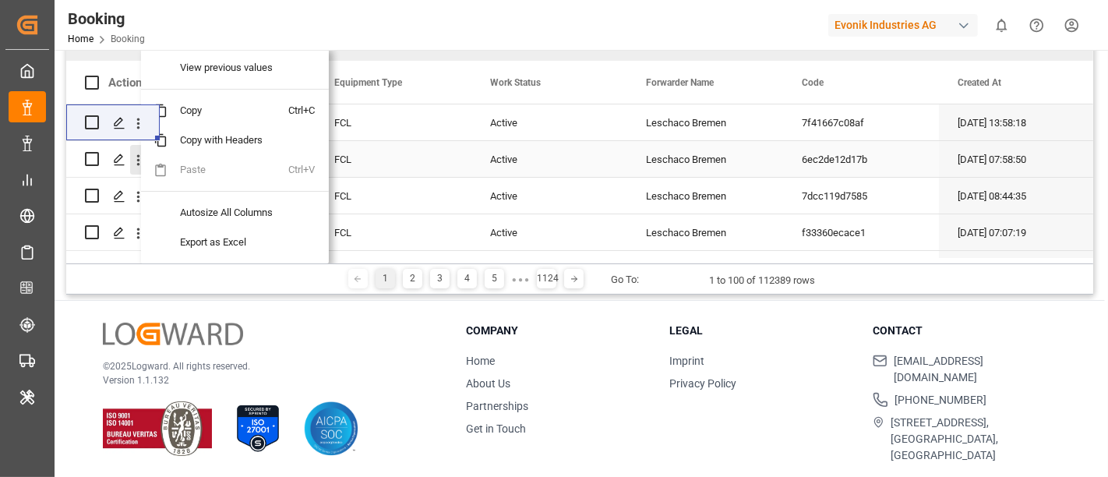
click at [140, 157] on icon "open menu" at bounding box center [138, 160] width 16 height 16
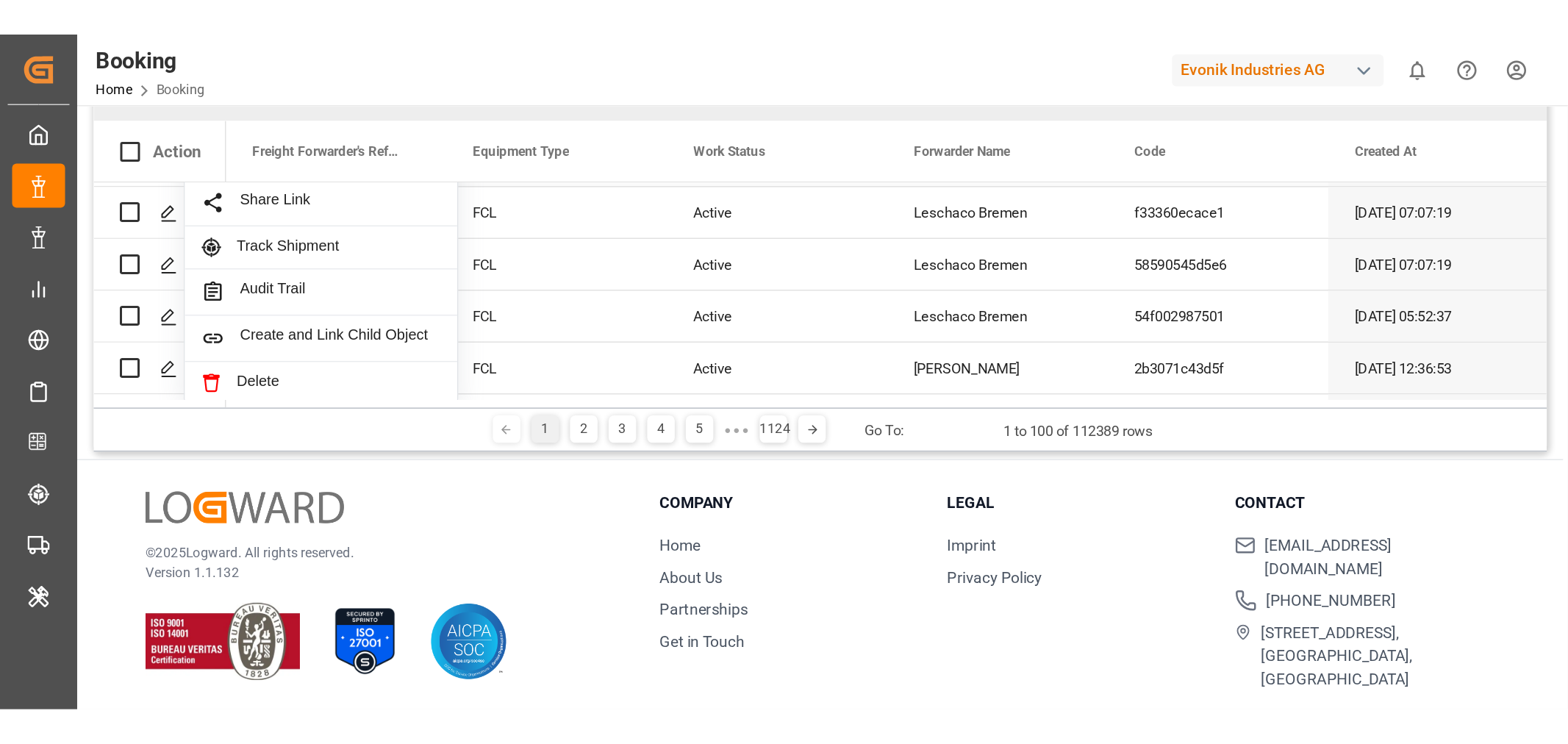
scroll to position [163, 0]
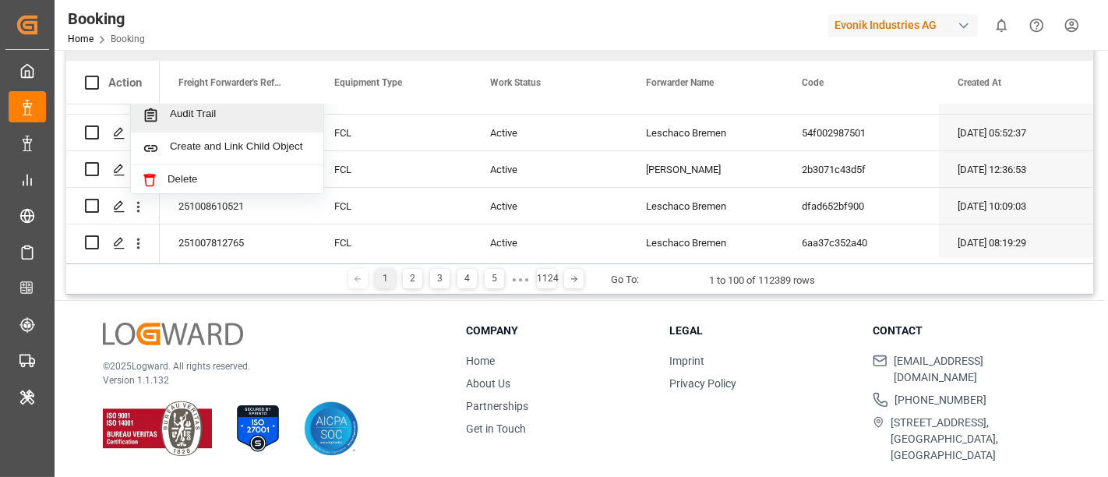
click at [251, 115] on span "Audit Trail" at bounding box center [241, 116] width 142 height 16
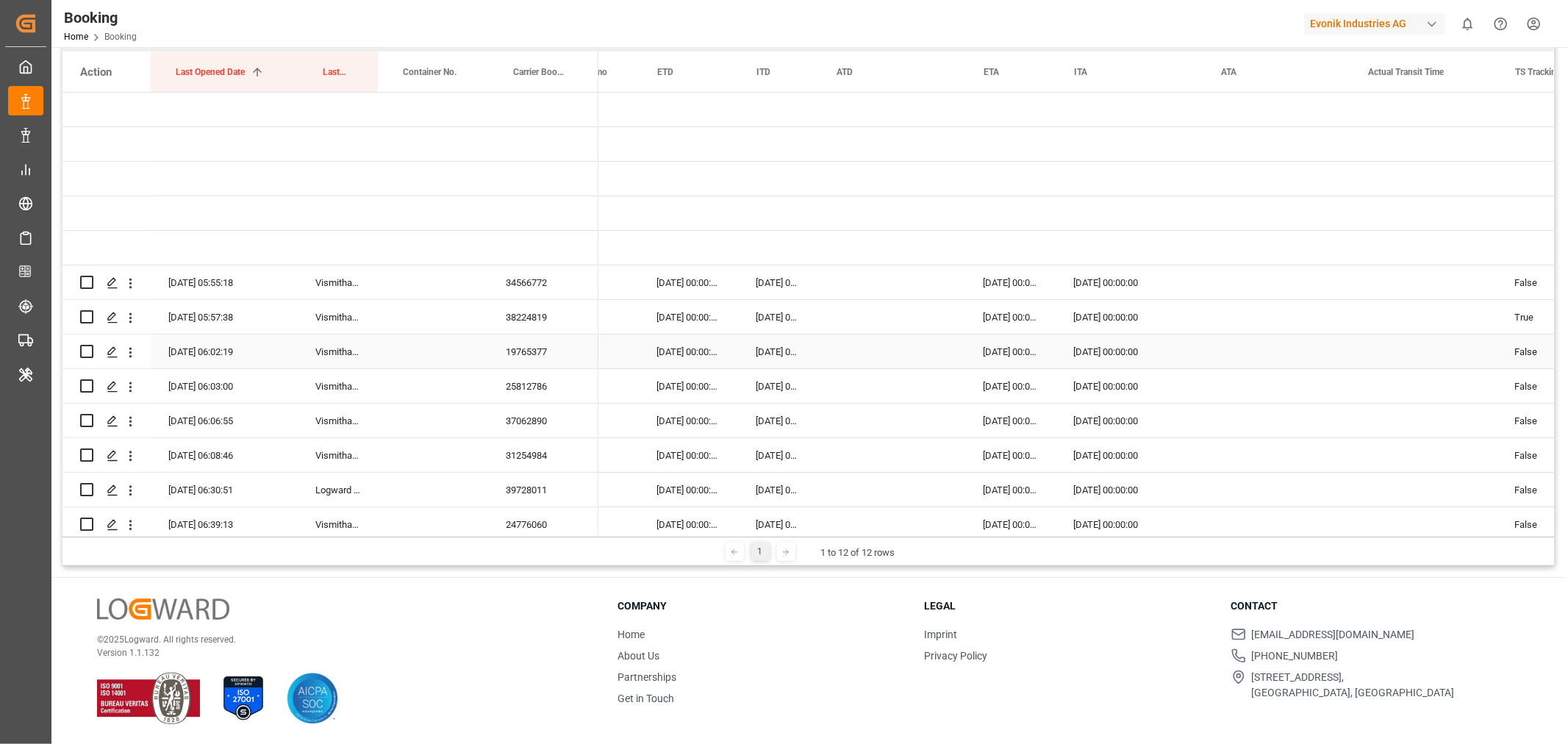
scroll to position [0, 6534]
click at [549, 288] on div "34566772" at bounding box center [543, 282] width 110 height 34
click at [555, 306] on div "38224819" at bounding box center [543, 317] width 110 height 34
click at [519, 344] on div "19765377" at bounding box center [543, 352] width 110 height 34
click at [548, 385] on div "25812786" at bounding box center [543, 386] width 110 height 34
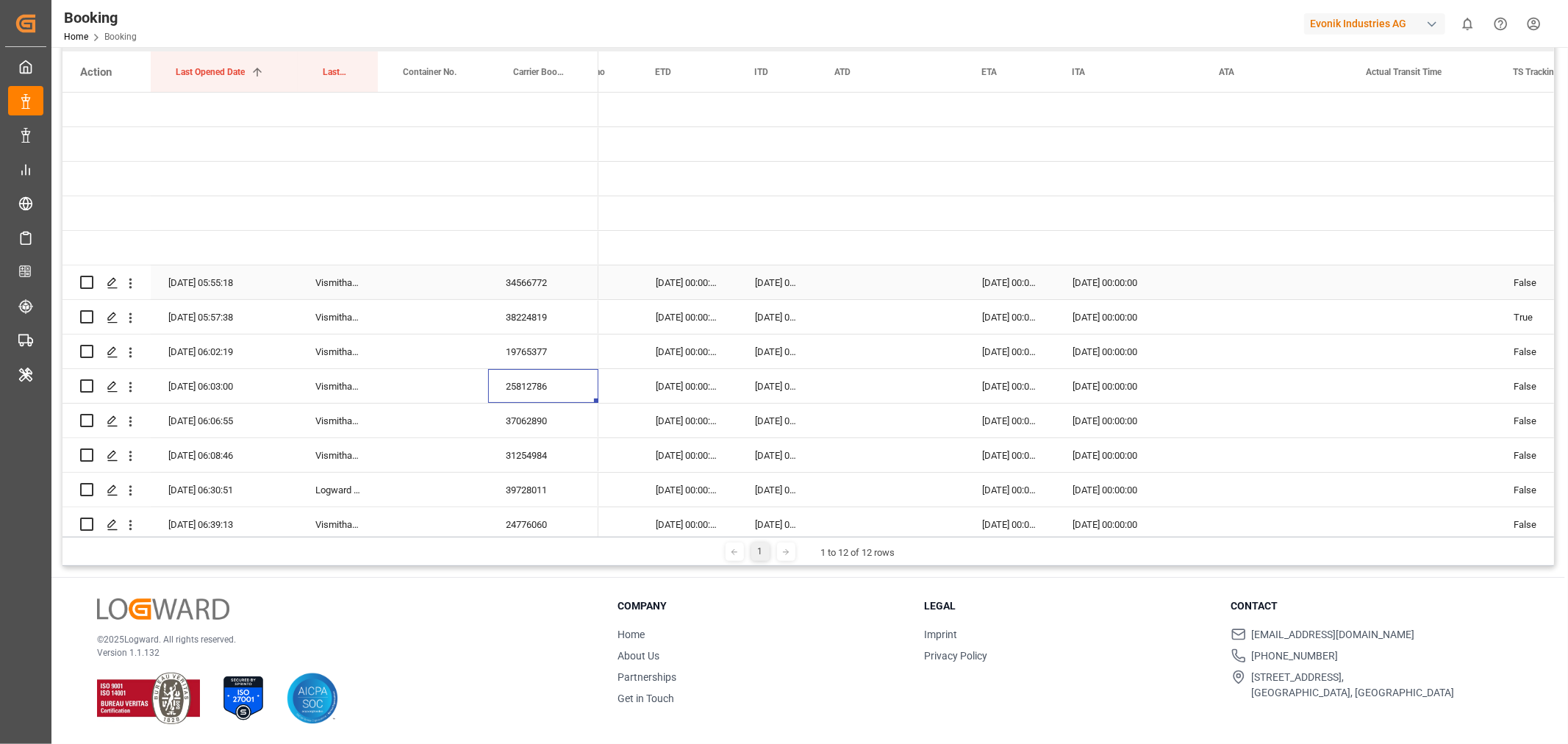
scroll to position [82, 0]
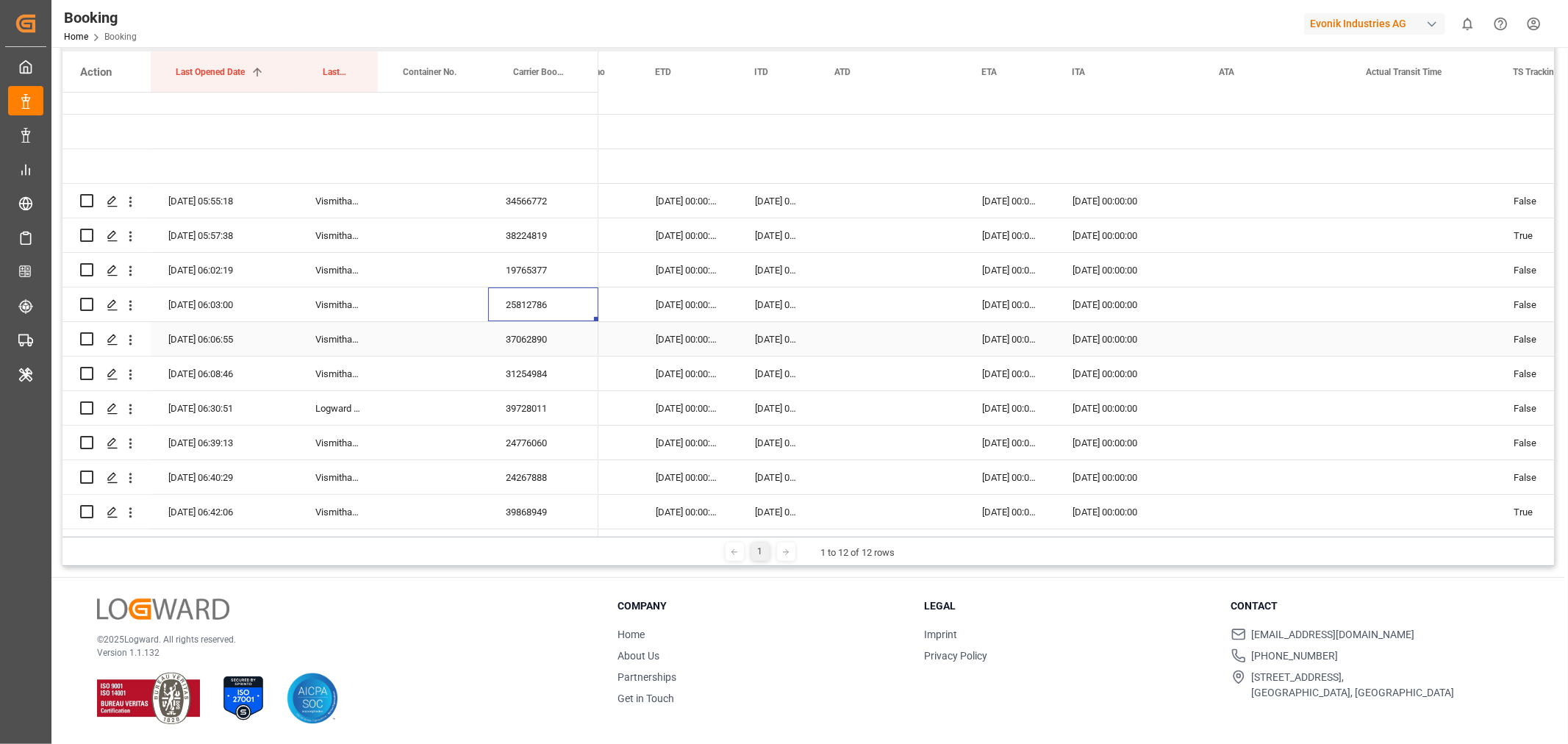
click at [546, 337] on div "37062890" at bounding box center [543, 339] width 110 height 34
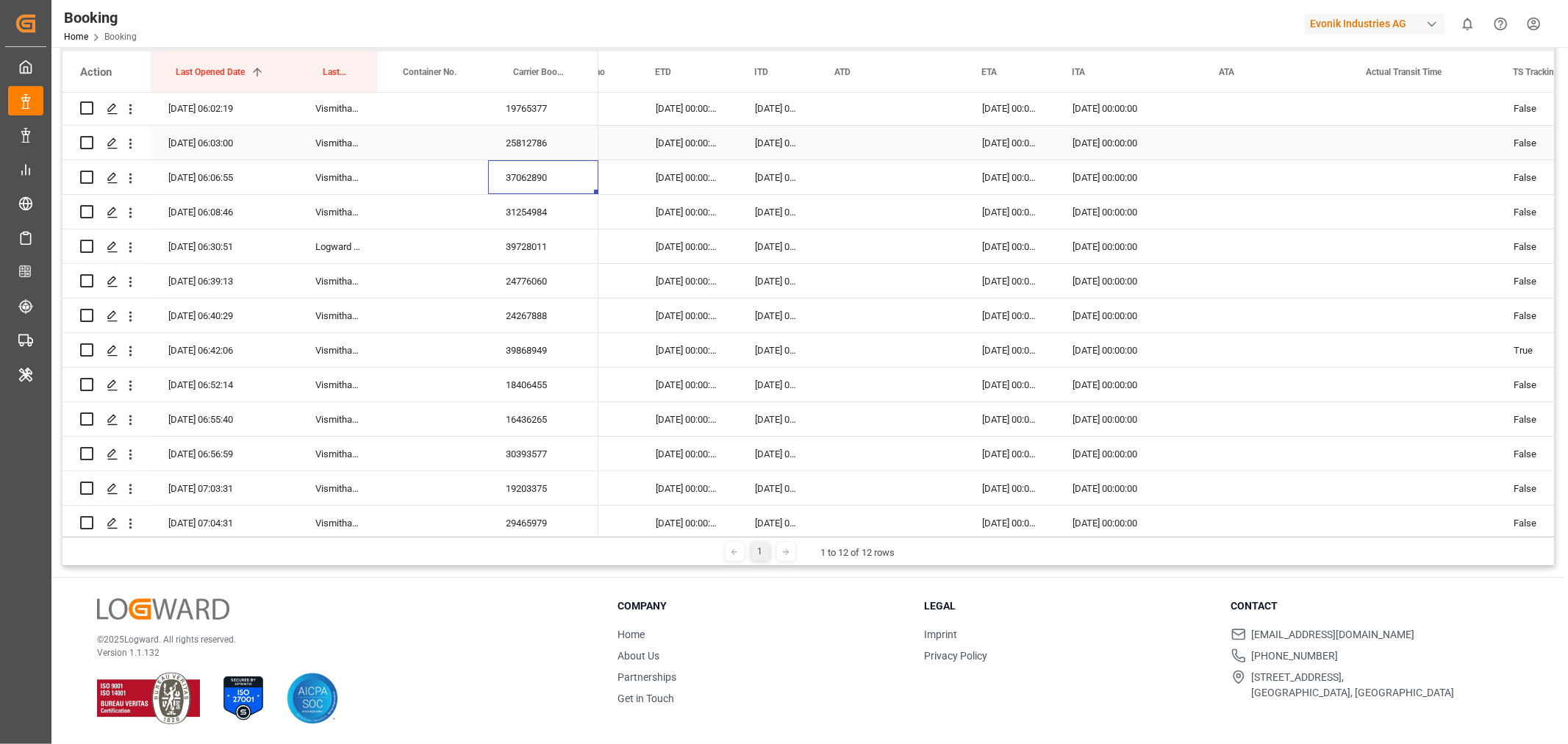
scroll to position [245, 0]
click at [515, 211] on div "31254984" at bounding box center [543, 210] width 110 height 34
click at [554, 248] on div "39728011" at bounding box center [543, 245] width 110 height 34
click at [550, 284] on div "24776060" at bounding box center [543, 279] width 110 height 34
click at [572, 316] on div "24267888" at bounding box center [543, 314] width 110 height 34
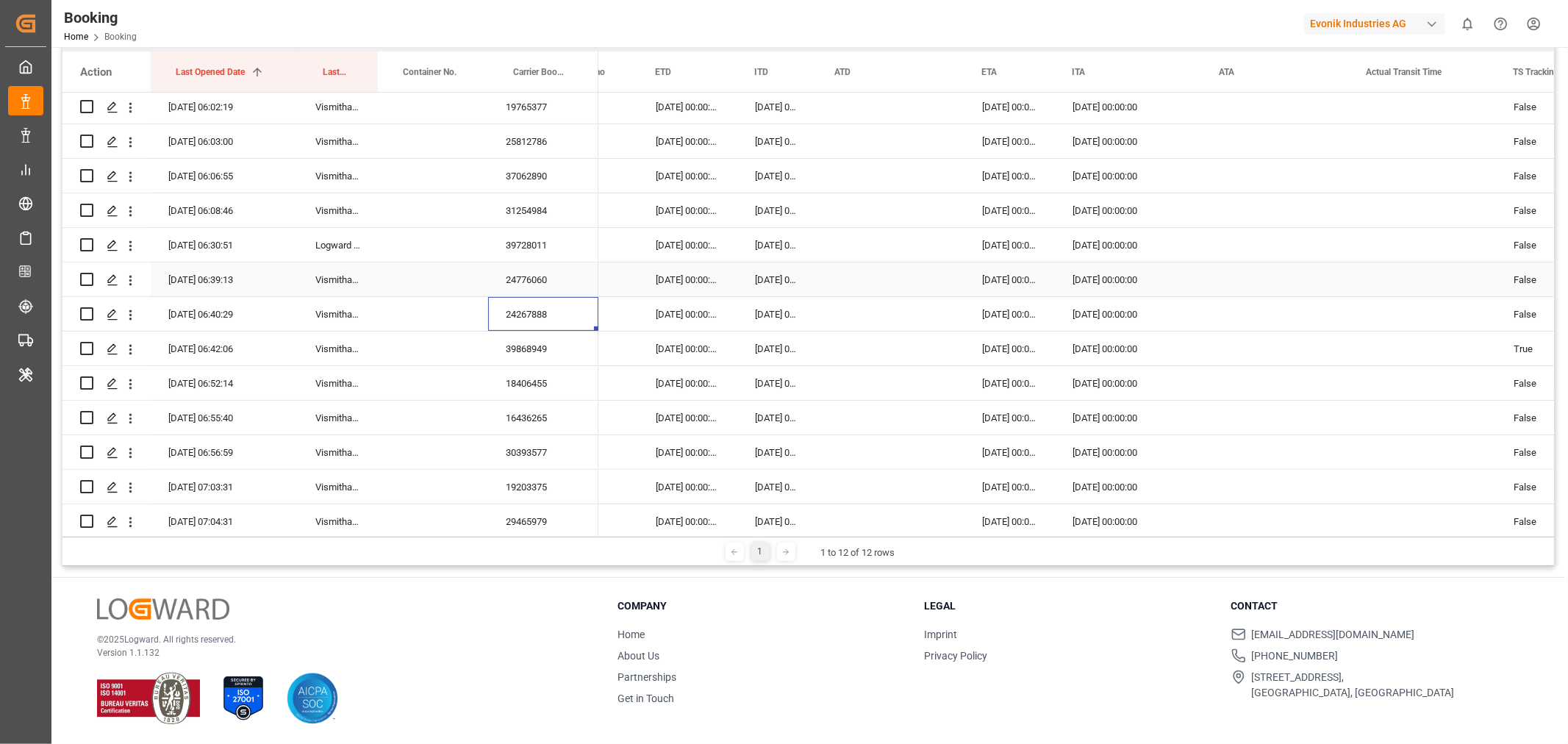
scroll to position [408, 0]
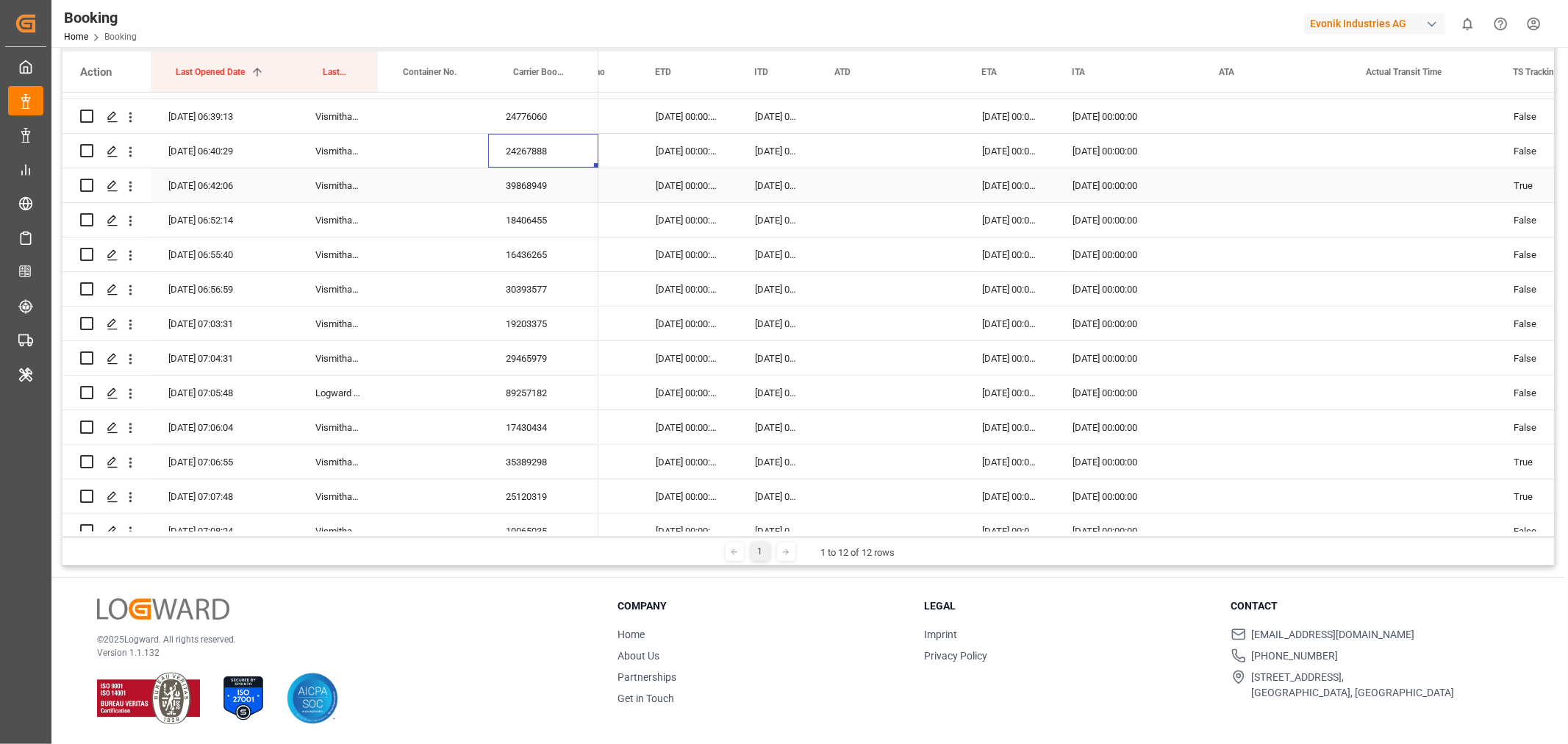
click at [535, 176] on div "39868949" at bounding box center [543, 185] width 110 height 34
click at [524, 228] on div "18406455" at bounding box center [543, 220] width 110 height 34
click at [512, 255] on div "16436265" at bounding box center [543, 255] width 110 height 34
click at [556, 285] on div "30393577" at bounding box center [543, 289] width 110 height 34
click at [542, 312] on div "19203375" at bounding box center [543, 323] width 110 height 34
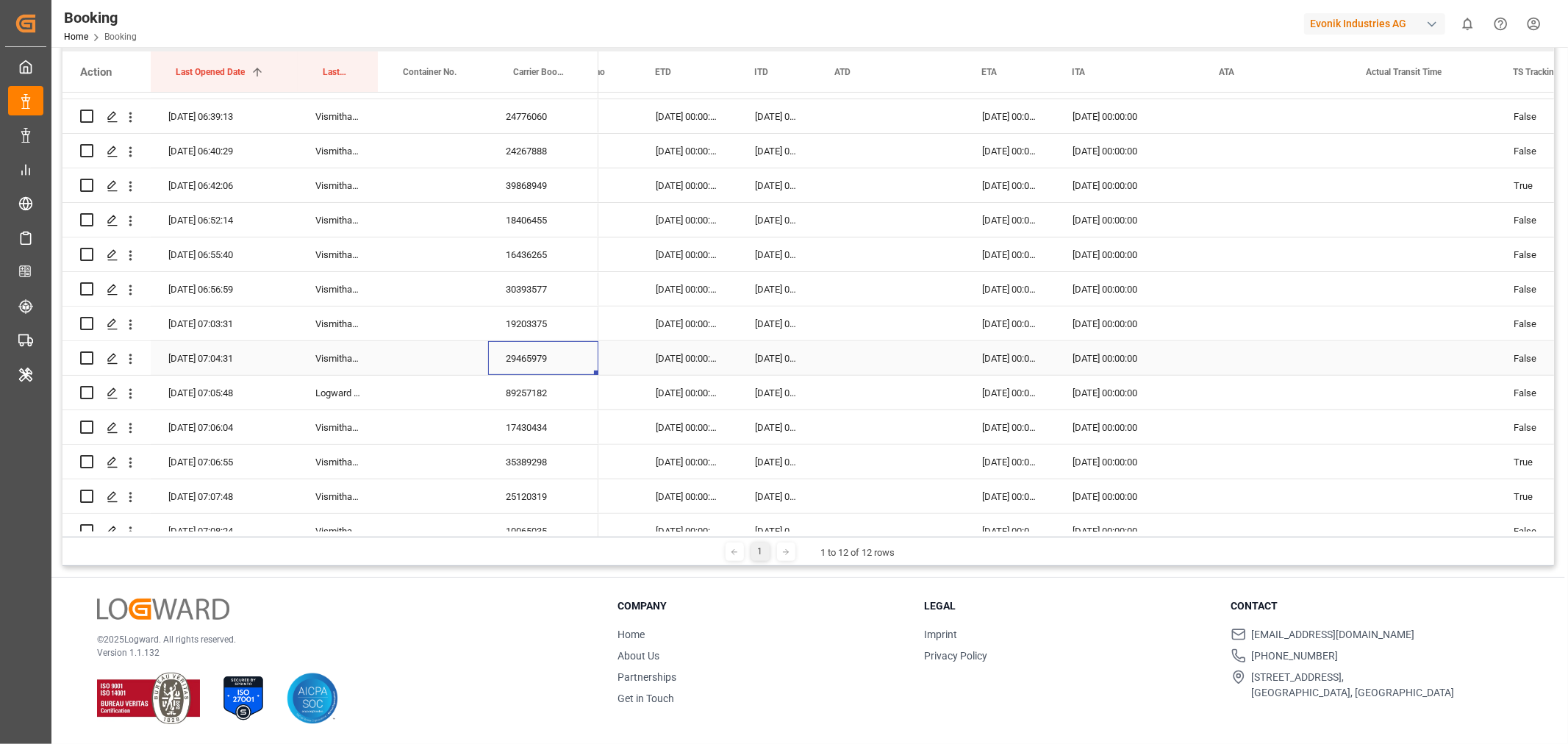
click at [548, 355] on div "29465979" at bounding box center [543, 358] width 110 height 34
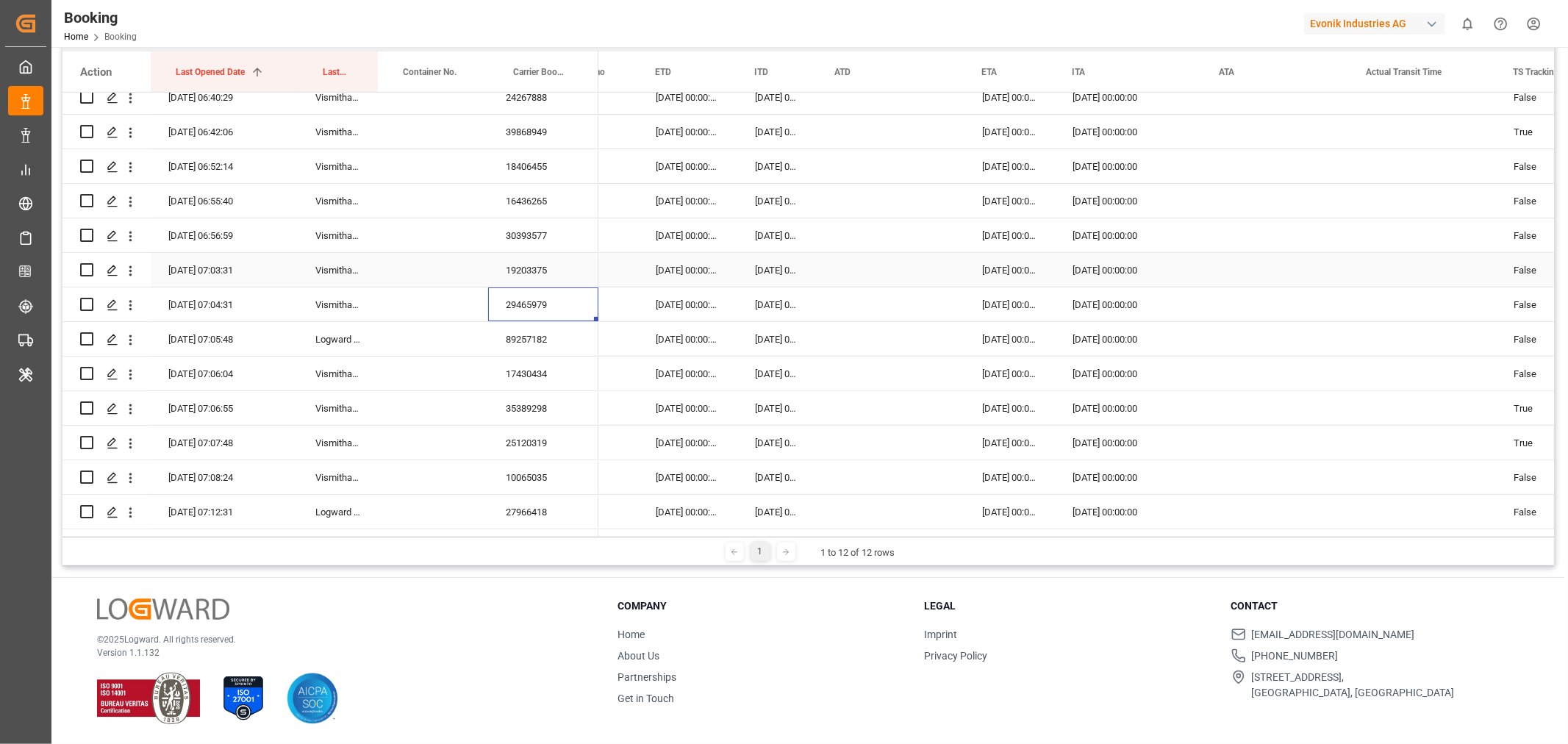
scroll to position [489, 0]
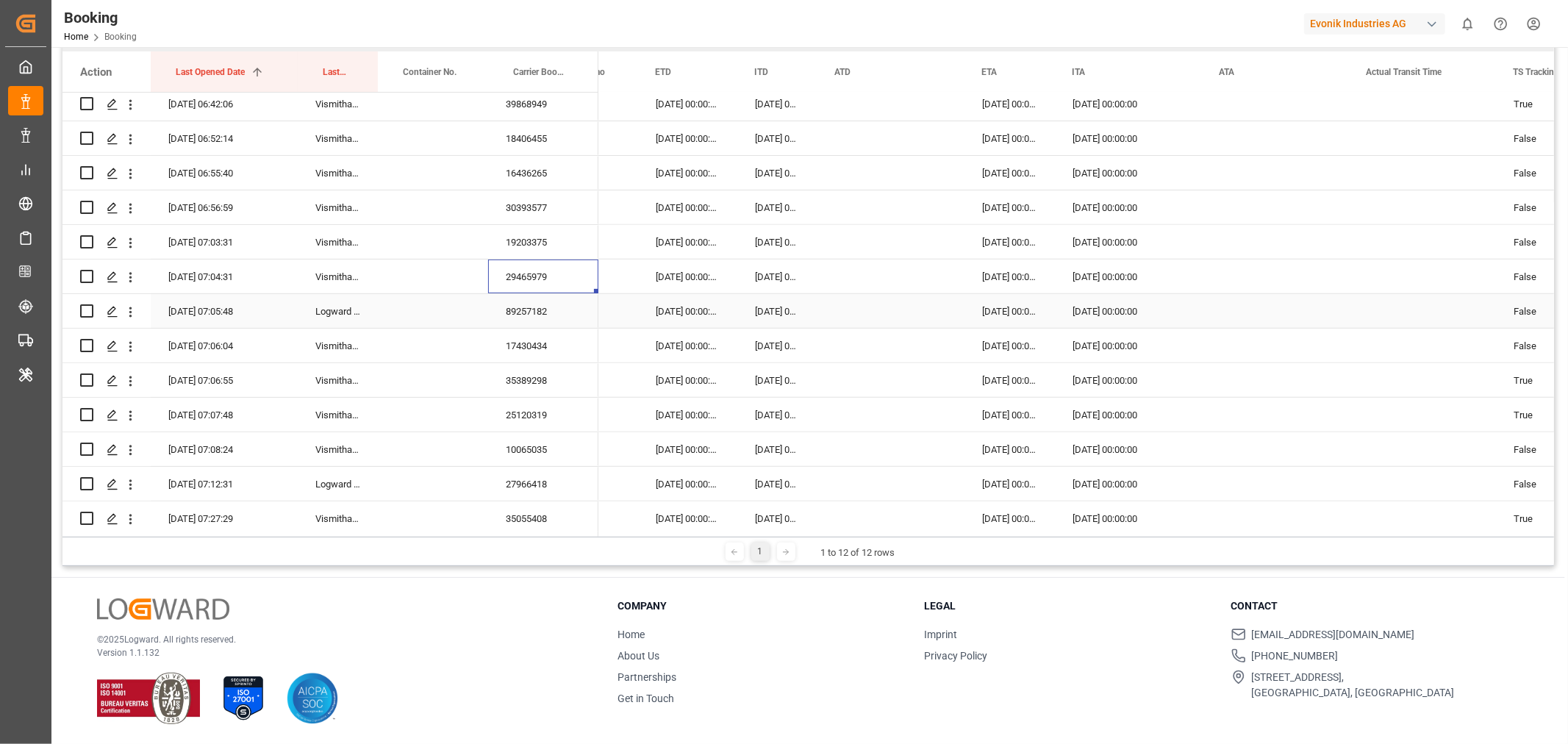
click at [535, 322] on div "89257182" at bounding box center [543, 311] width 110 height 34
click at [529, 329] on div "17430434" at bounding box center [543, 345] width 110 height 34
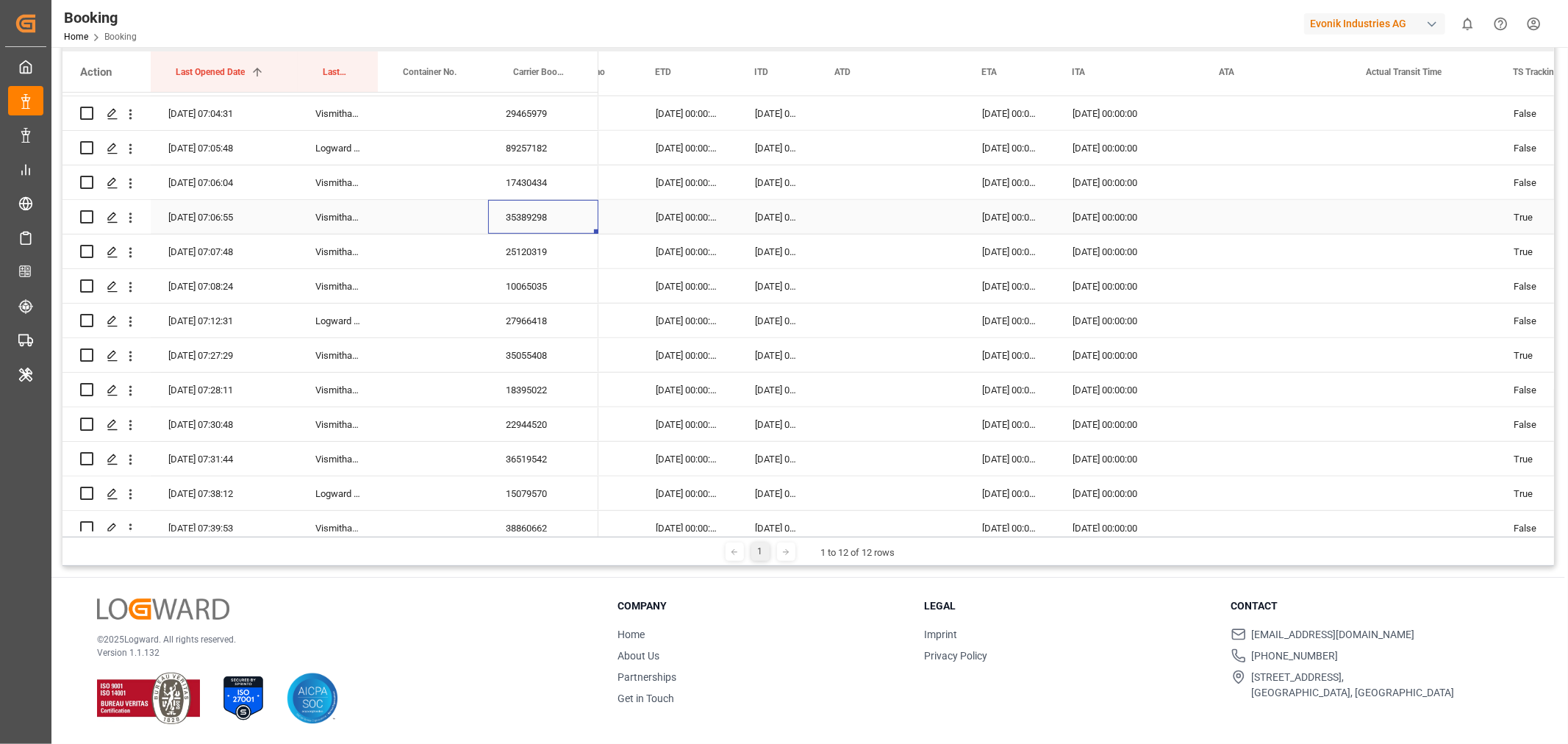
click at [530, 224] on div "35389298" at bounding box center [543, 217] width 110 height 34
click at [529, 252] on div "25120319" at bounding box center [543, 252] width 110 height 34
click at [548, 290] on div "10065035" at bounding box center [543, 286] width 110 height 34
click at [525, 325] on div "27966418" at bounding box center [543, 321] width 110 height 34
click at [540, 355] on div "35055408" at bounding box center [543, 355] width 110 height 34
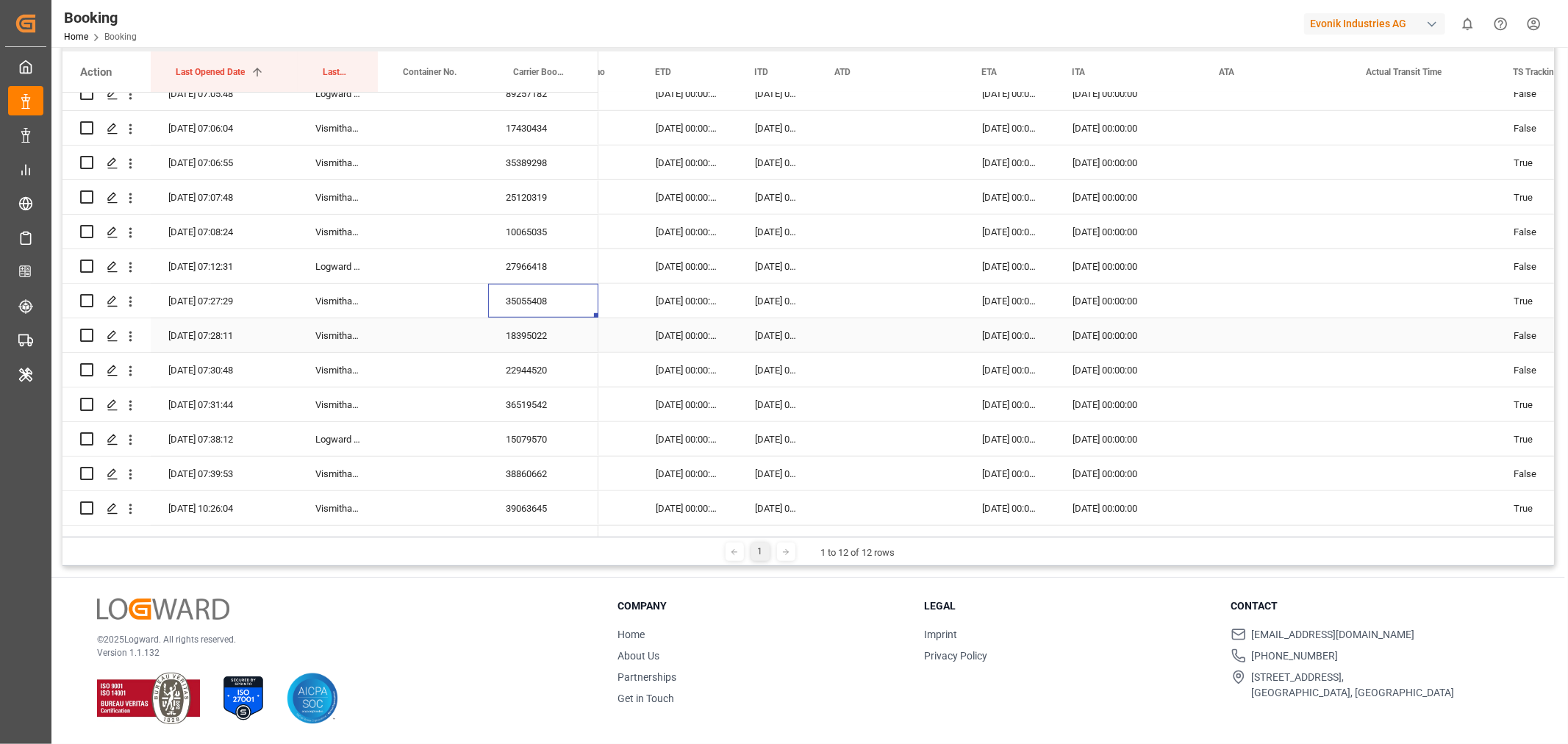
scroll to position [735, 0]
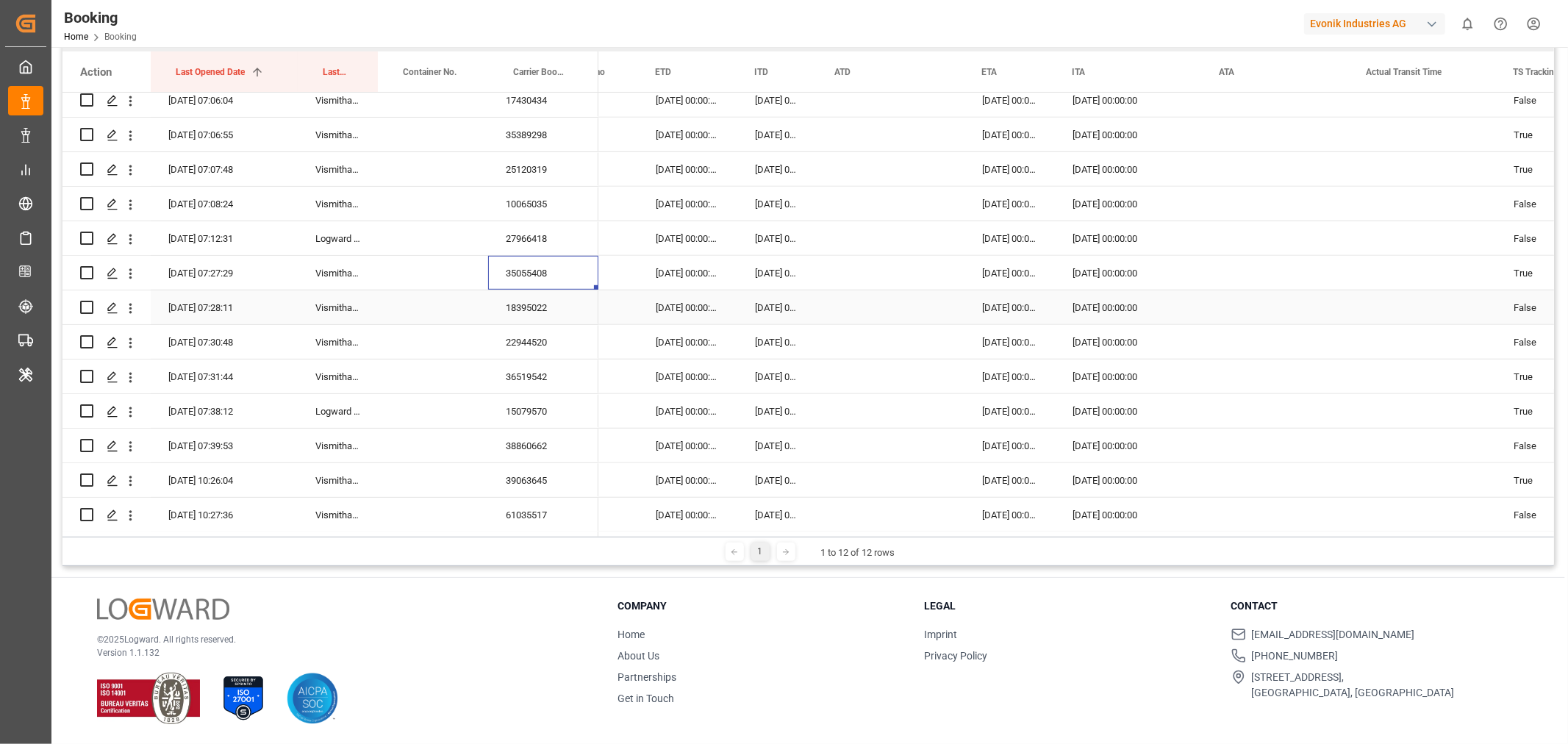
click at [546, 322] on div "18395022" at bounding box center [543, 307] width 110 height 34
click at [533, 333] on div "22944520" at bounding box center [543, 342] width 110 height 34
click at [518, 371] on div "36519542" at bounding box center [543, 376] width 110 height 34
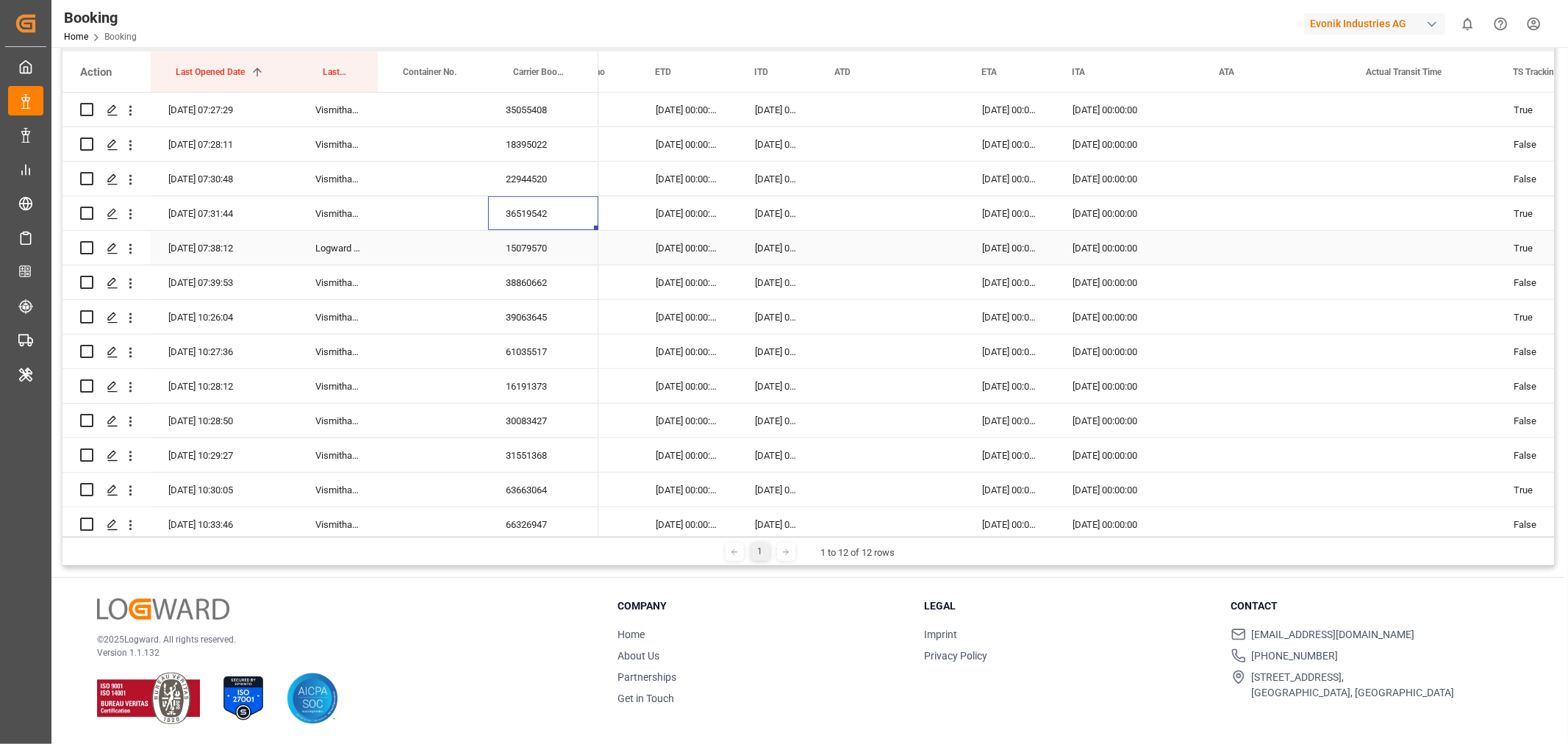
click at [544, 244] on div "15079570" at bounding box center [543, 248] width 110 height 34
click at [513, 291] on div "38860662" at bounding box center [543, 282] width 110 height 34
click at [532, 317] on div "39063645" at bounding box center [543, 317] width 110 height 34
click at [557, 355] on div "61035517" at bounding box center [543, 352] width 110 height 34
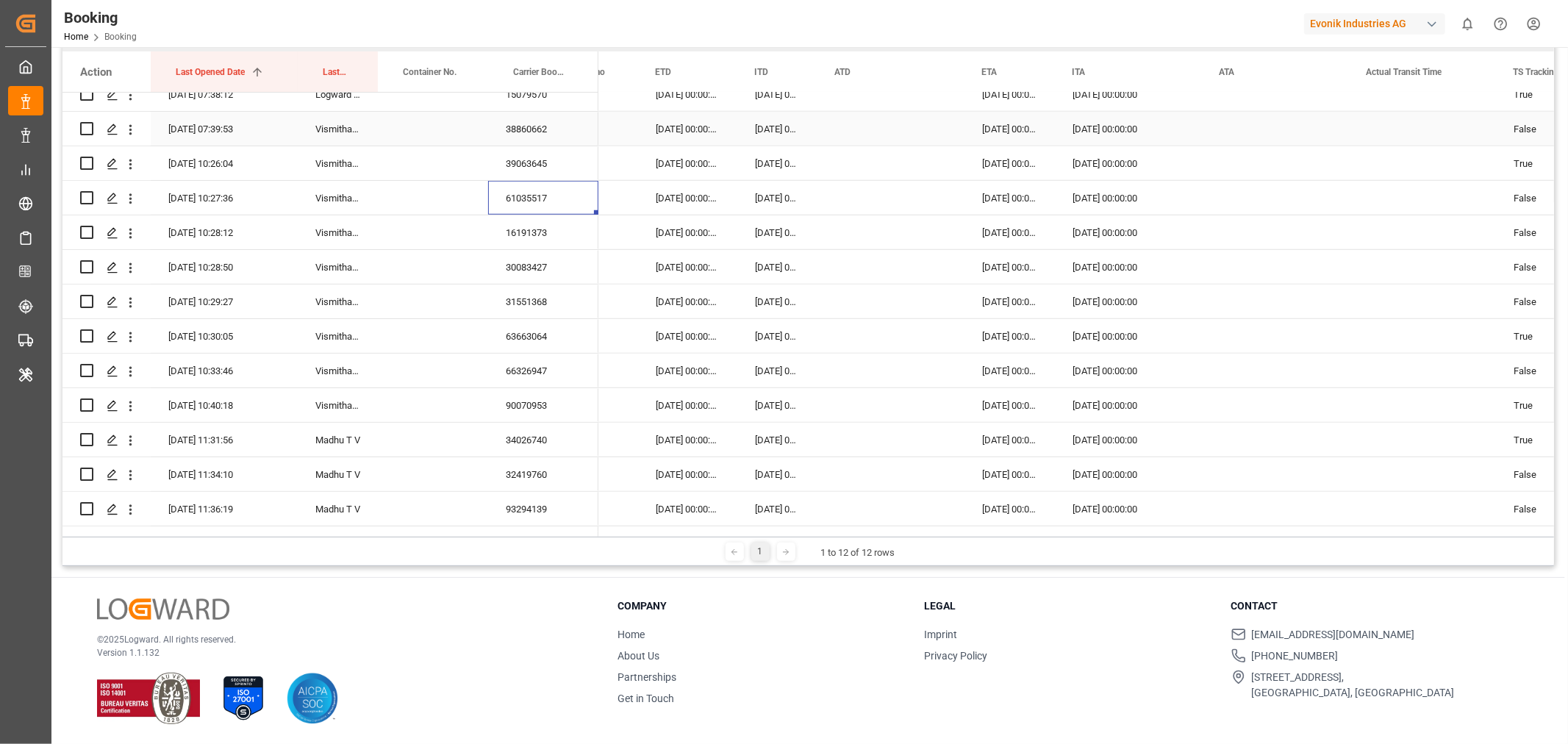
scroll to position [1061, 0]
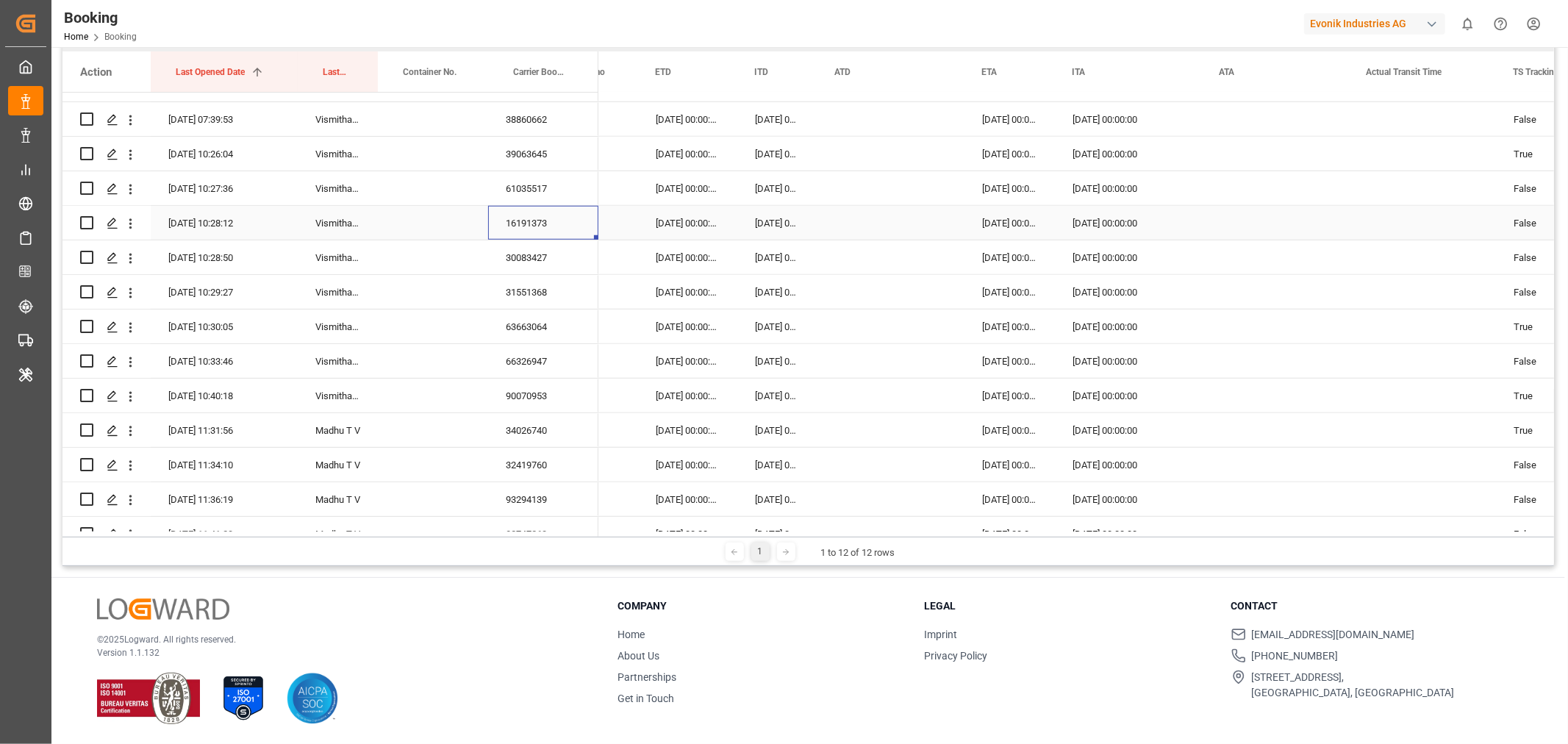
click at [525, 222] on div "16191373" at bounding box center [543, 223] width 110 height 34
click at [539, 247] on div "30083427" at bounding box center [543, 257] width 110 height 34
click at [532, 285] on div "31551368" at bounding box center [543, 292] width 110 height 34
click at [541, 329] on div "63663064" at bounding box center [543, 326] width 110 height 34
click at [518, 361] on div "66326947" at bounding box center [543, 361] width 110 height 34
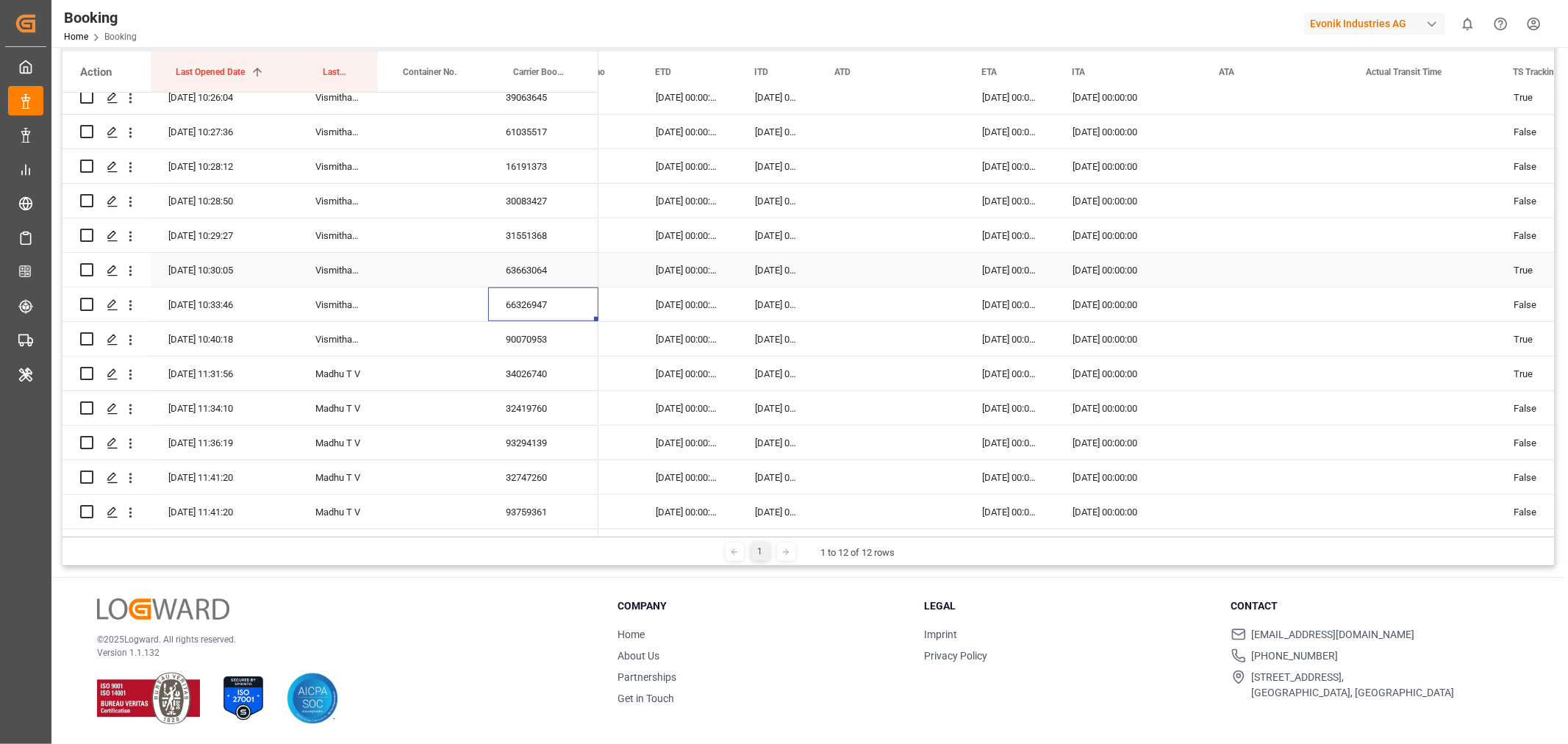
scroll to position [1143, 0]
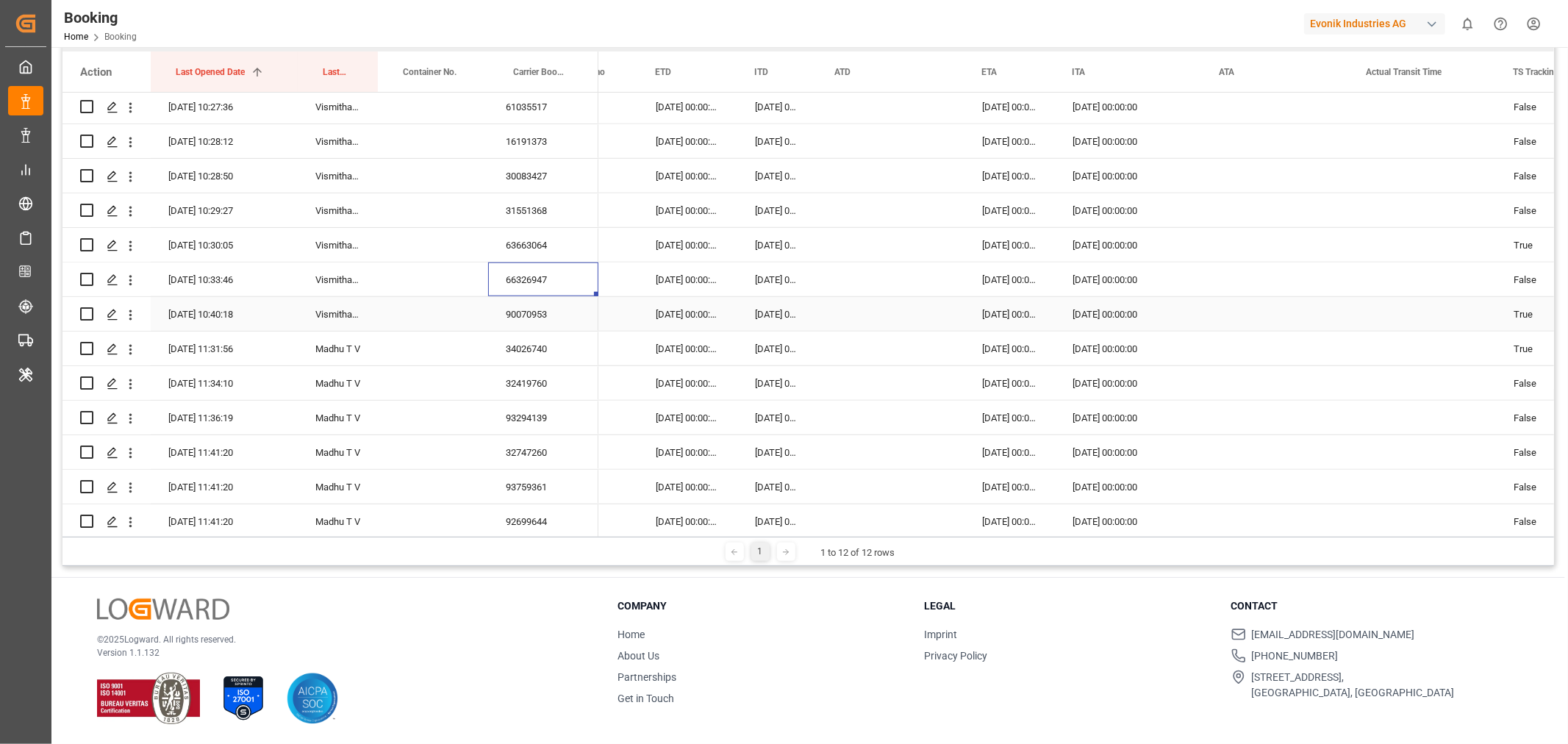
click at [544, 313] on div "90070953" at bounding box center [543, 314] width 110 height 34
click at [555, 348] on div "34026740" at bounding box center [543, 349] width 110 height 34
click at [542, 372] on div "32419760" at bounding box center [543, 383] width 110 height 34
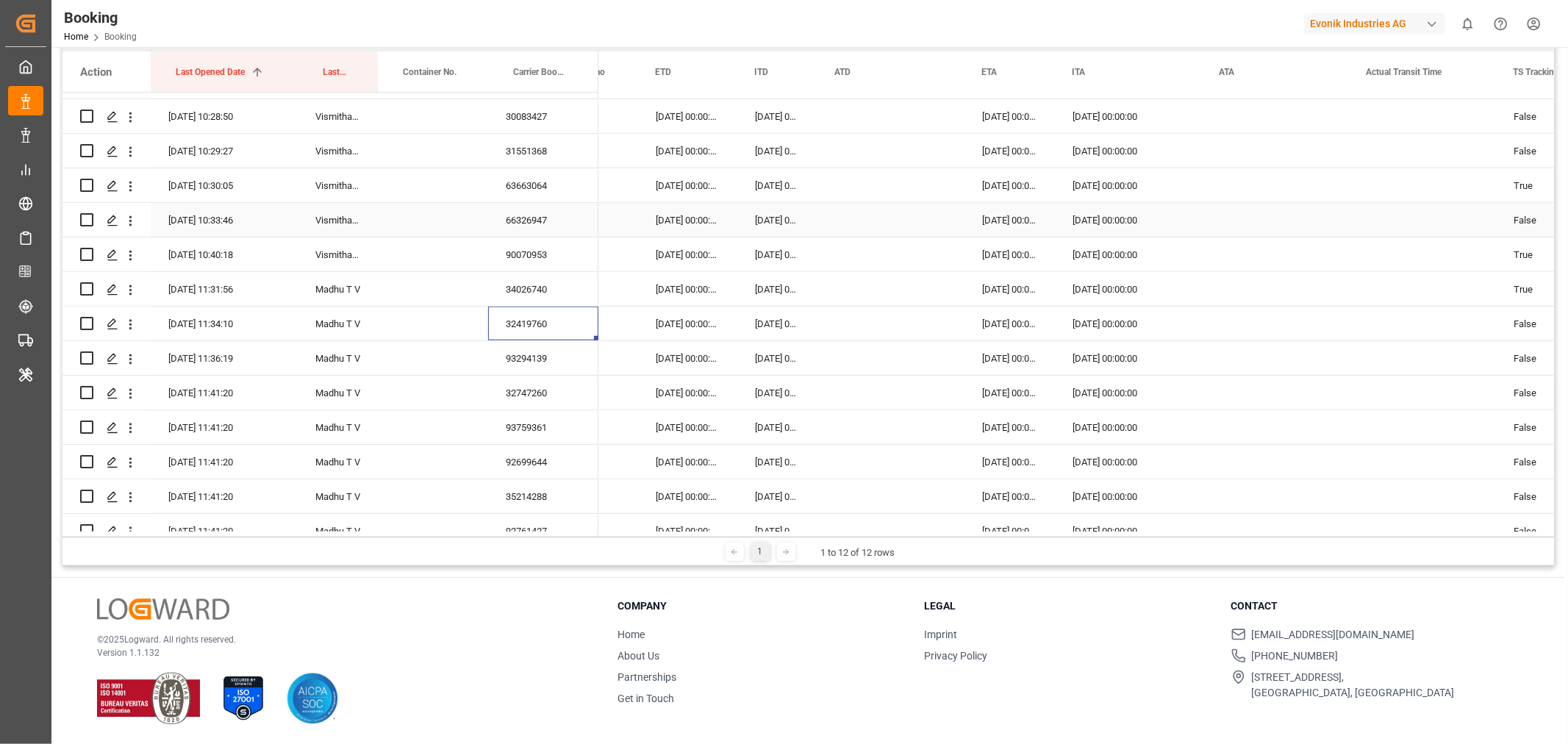
scroll to position [1225, 0]
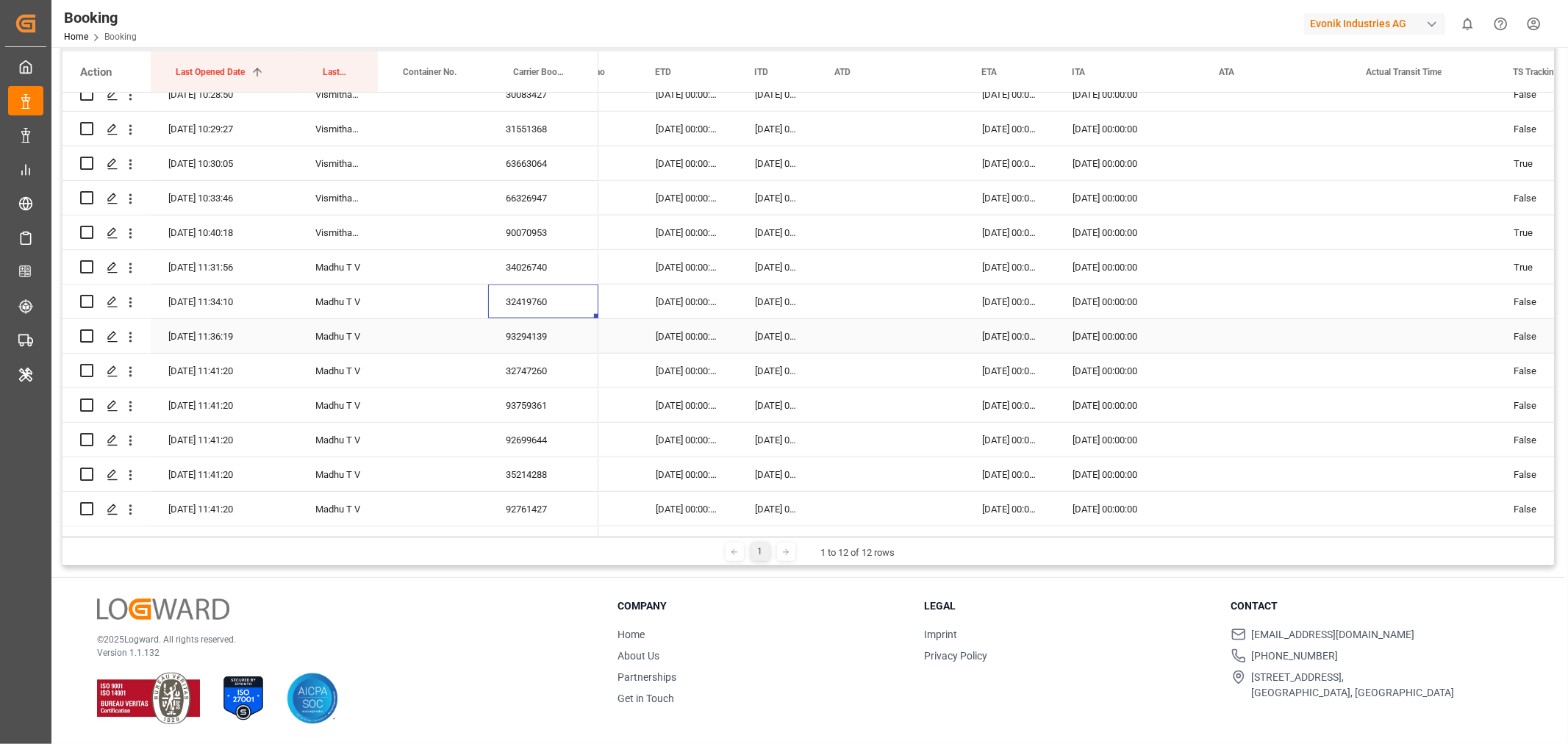
click at [544, 336] on div "93294139" at bounding box center [543, 336] width 110 height 34
click at [558, 361] on div "32747260" at bounding box center [543, 371] width 110 height 34
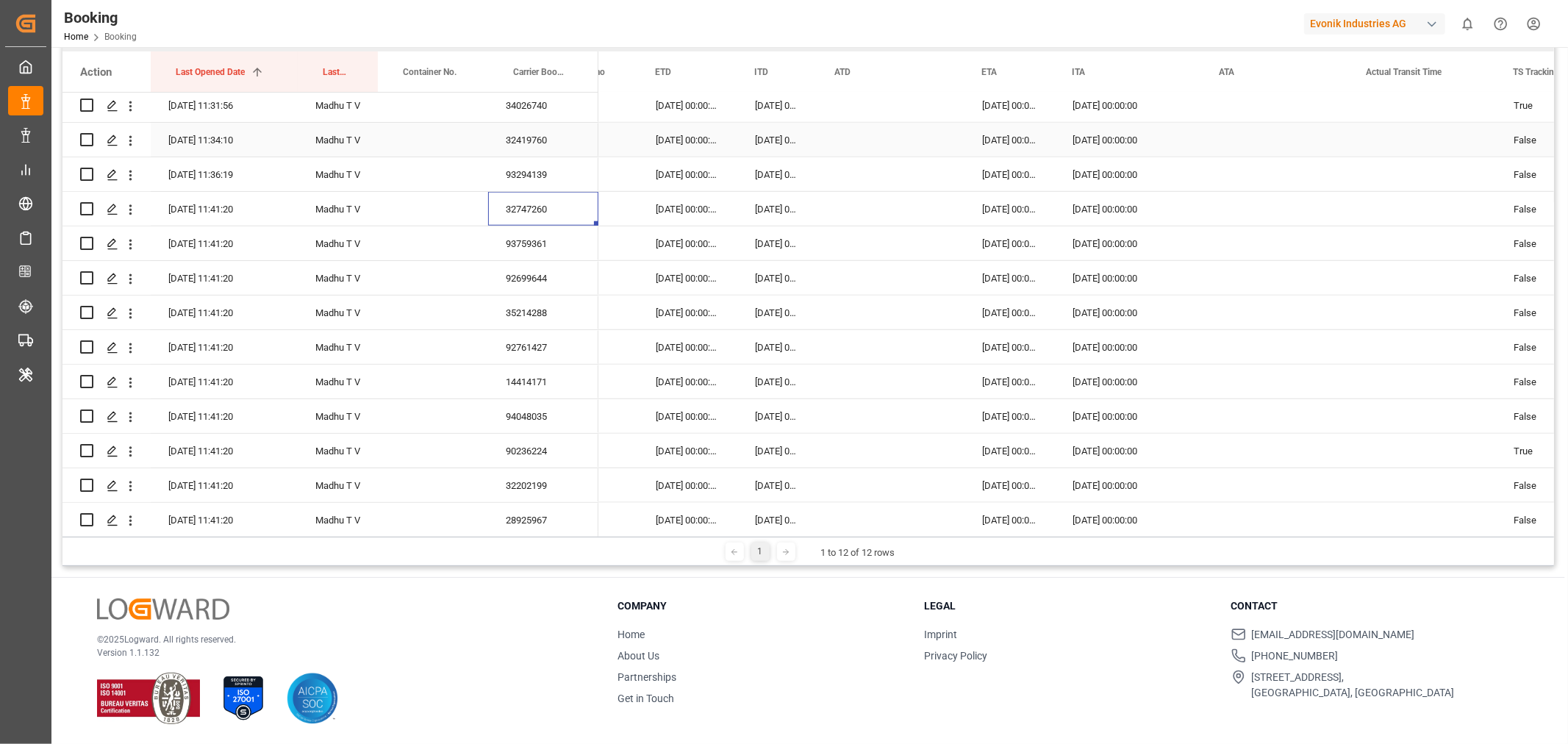
scroll to position [1388, 0]
click at [532, 242] on div "93759361" at bounding box center [543, 242] width 110 height 34
click at [509, 274] on div "92699644" at bounding box center [543, 276] width 110 height 34
click at [525, 306] on div "35214288" at bounding box center [543, 311] width 110 height 34
click at [555, 345] on div "92761427" at bounding box center [543, 345] width 110 height 34
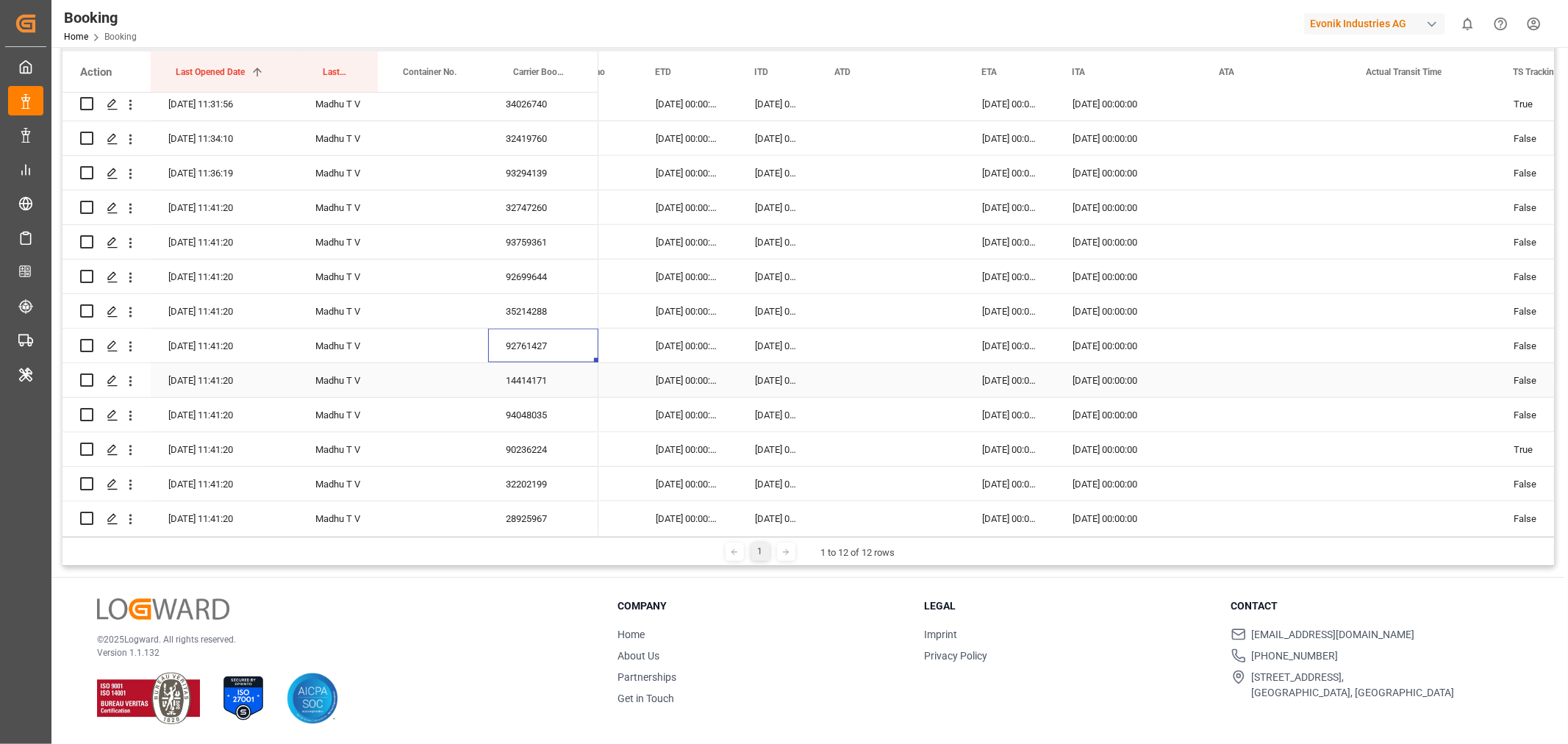
click at [525, 388] on div "14414171" at bounding box center [543, 380] width 110 height 34
click at [533, 156] on div "94048035" at bounding box center [543, 169] width 110 height 34
click at [555, 211] on div "90236224" at bounding box center [543, 204] width 110 height 34
click at [521, 232] on div "32202199" at bounding box center [543, 239] width 110 height 34
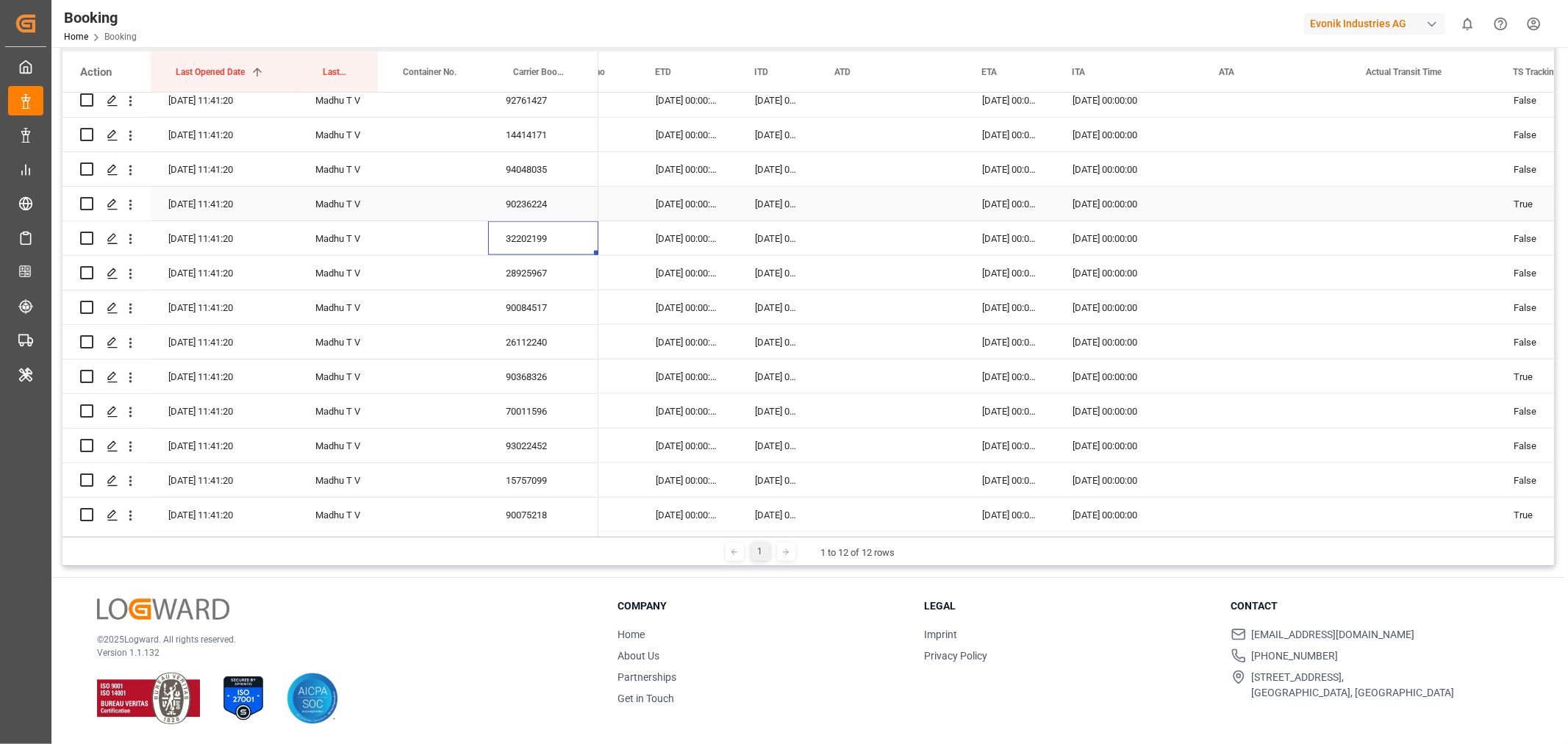
scroll to position [1714, 0]
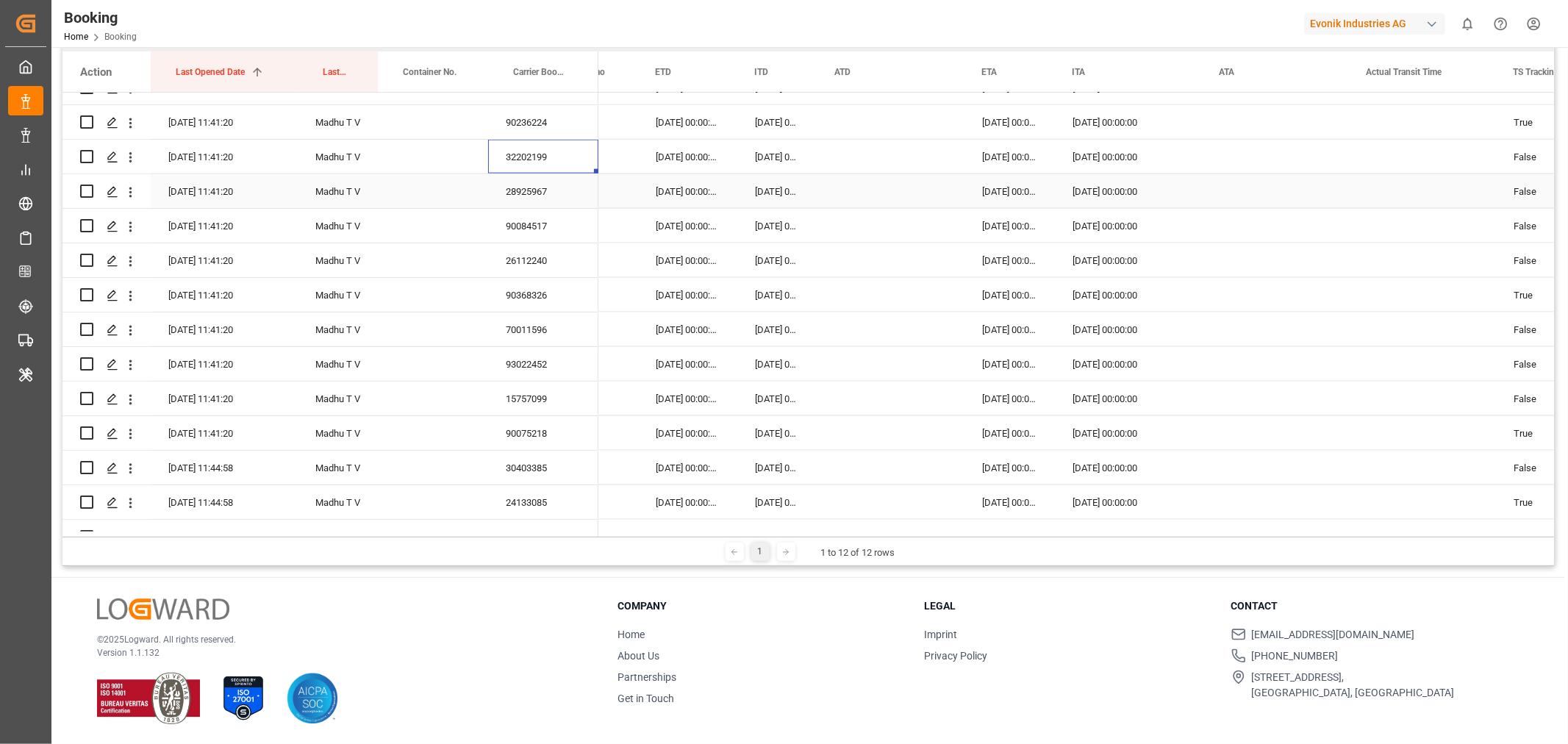
click at [554, 192] on div "28925967" at bounding box center [543, 191] width 110 height 34
click at [542, 224] on div "90084517" at bounding box center [543, 225] width 110 height 34
click at [526, 252] on div "26112240" at bounding box center [543, 260] width 110 height 34
click at [542, 298] on div "90368326" at bounding box center [543, 295] width 110 height 34
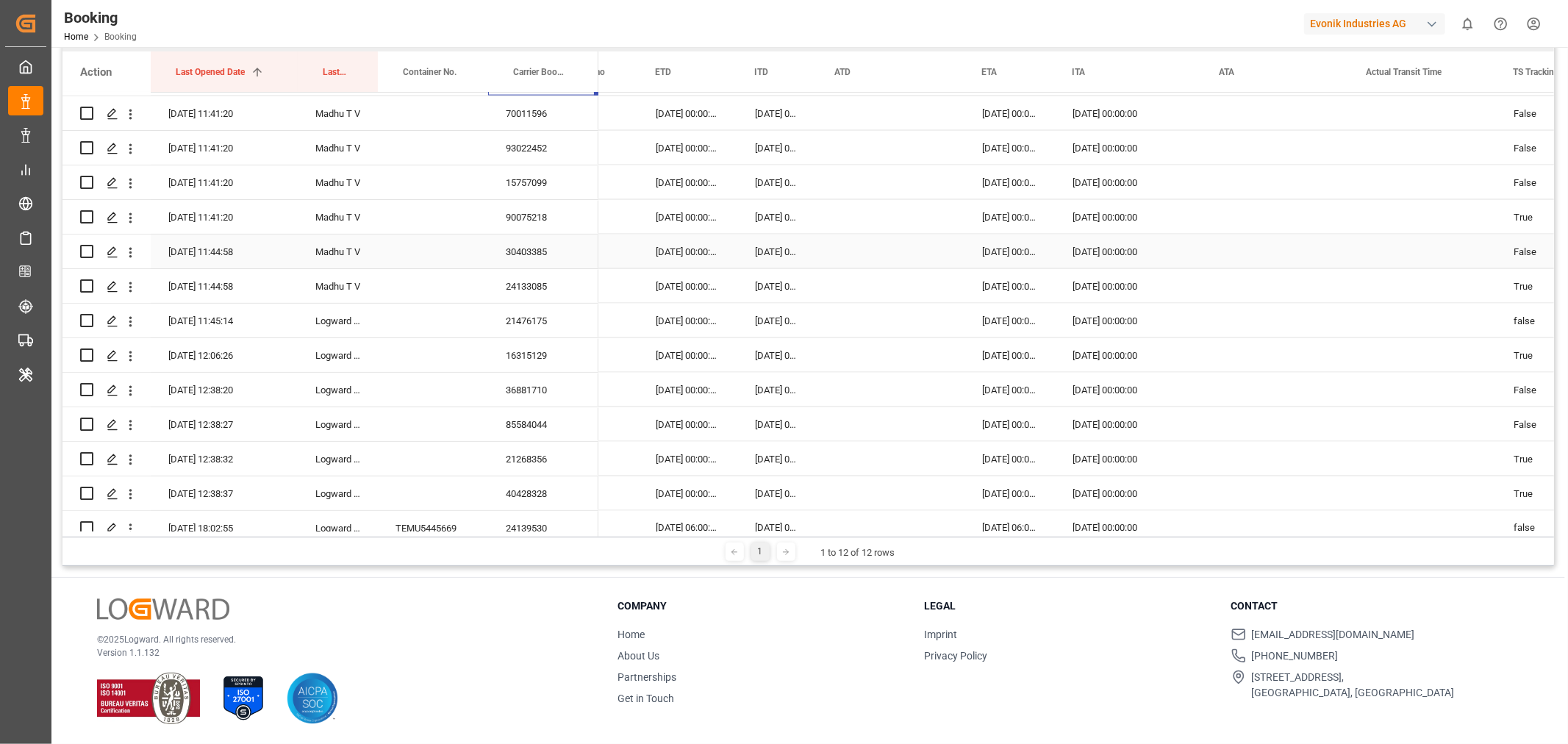
scroll to position [1959, 0]
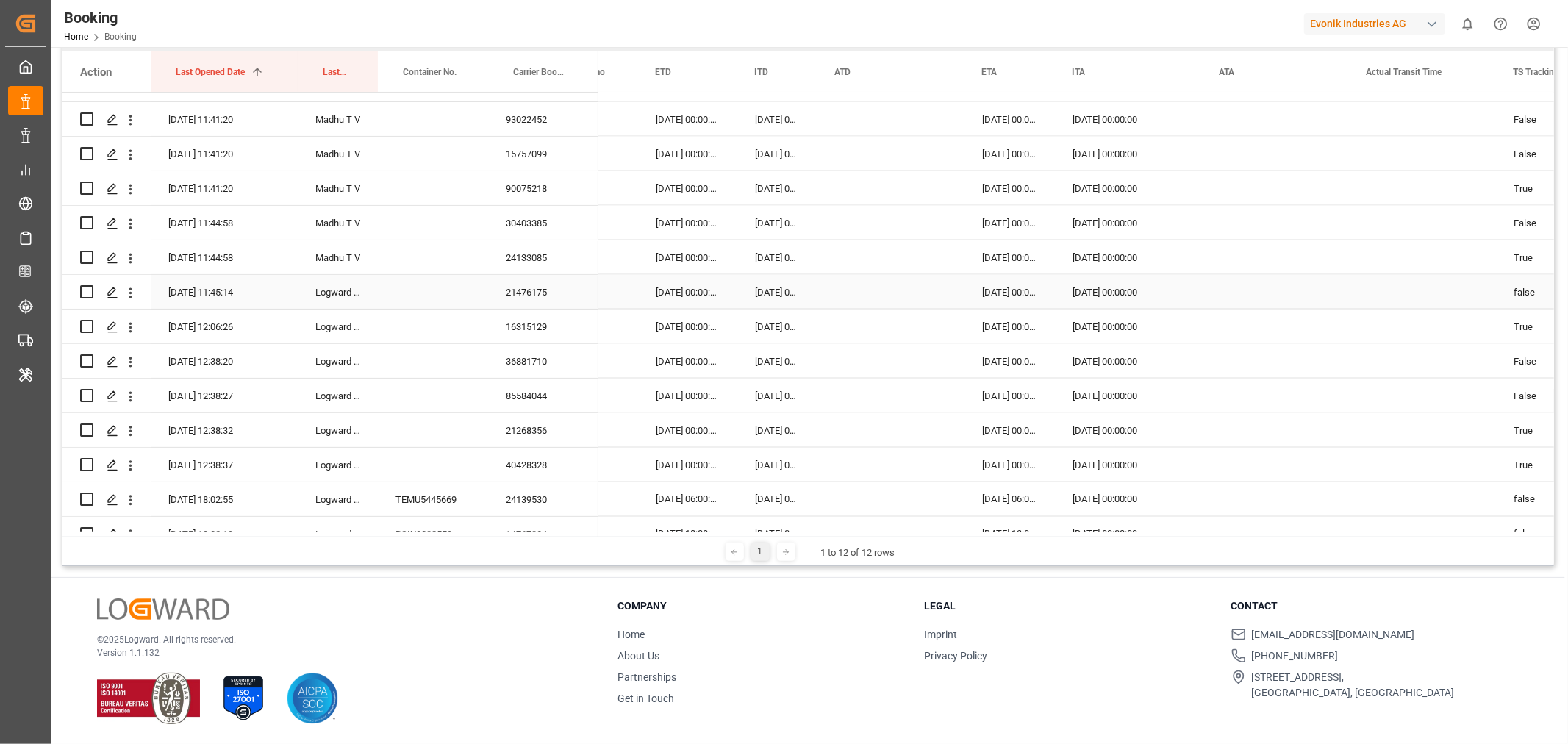
click at [552, 289] on div "21476175" at bounding box center [543, 292] width 110 height 34
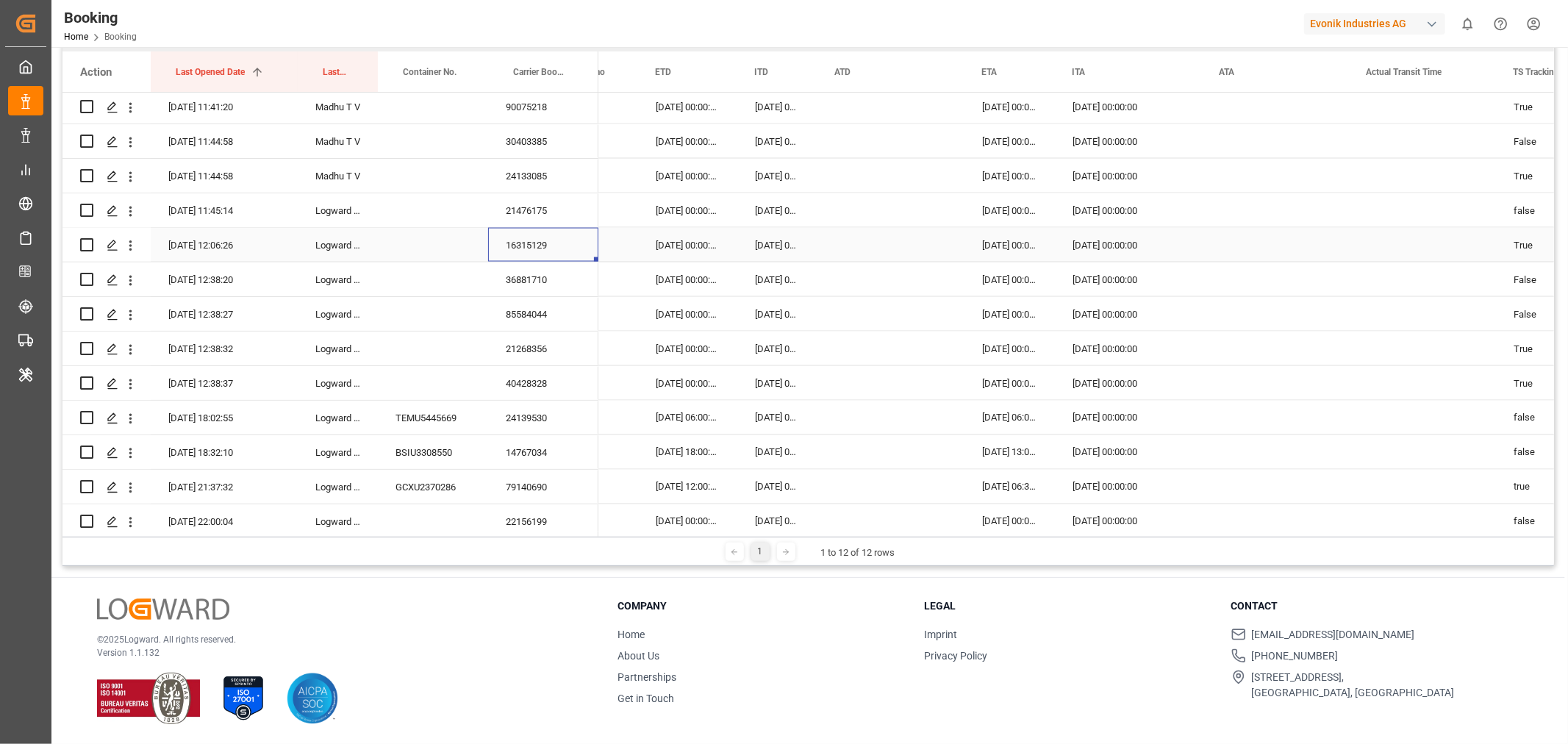
click at [575, 235] on div "16315129" at bounding box center [543, 245] width 110 height 34
click at [128, 240] on icon "open menu" at bounding box center [130, 246] width 15 height 15
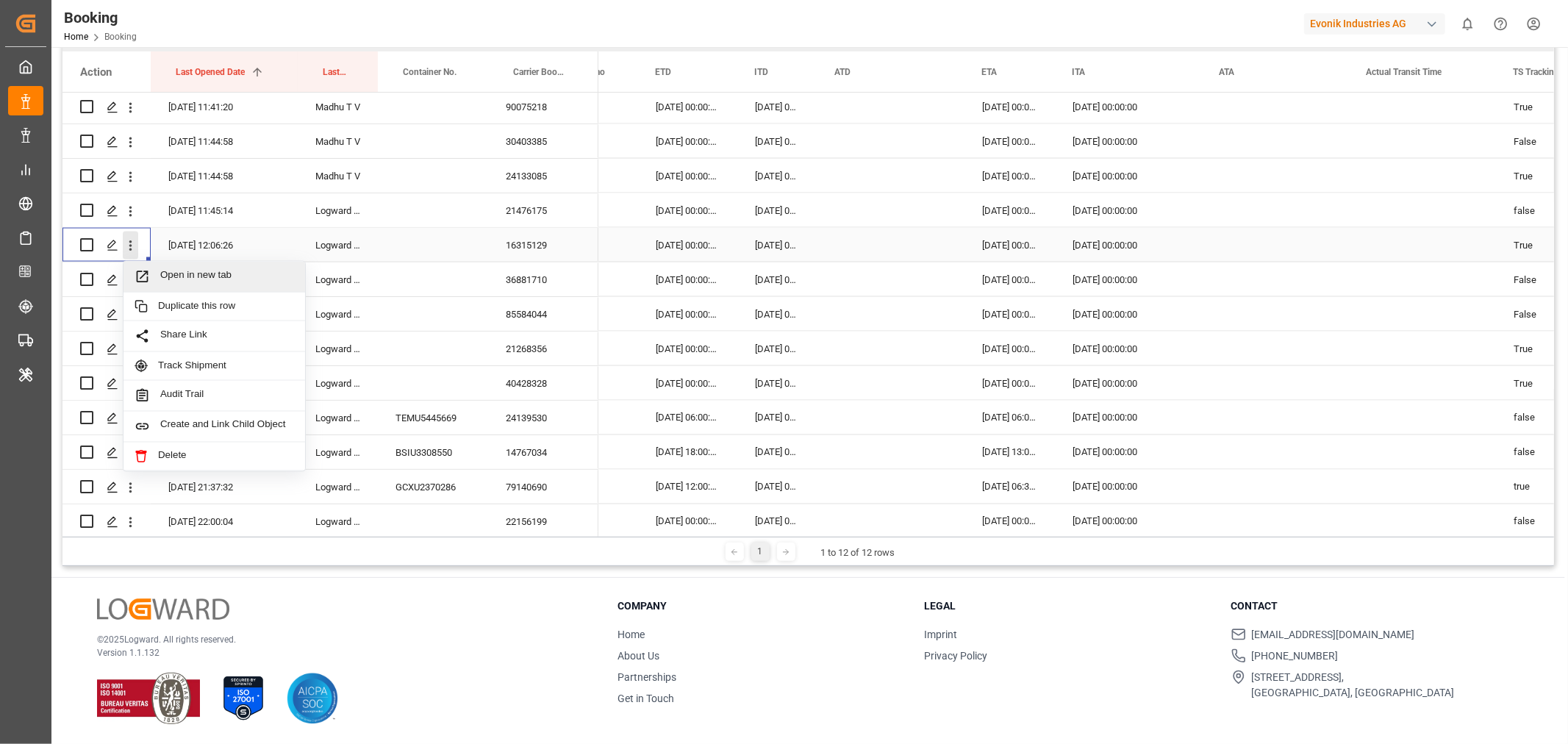
click at [192, 288] on div "Open in new tab" at bounding box center [214, 276] width 182 height 31
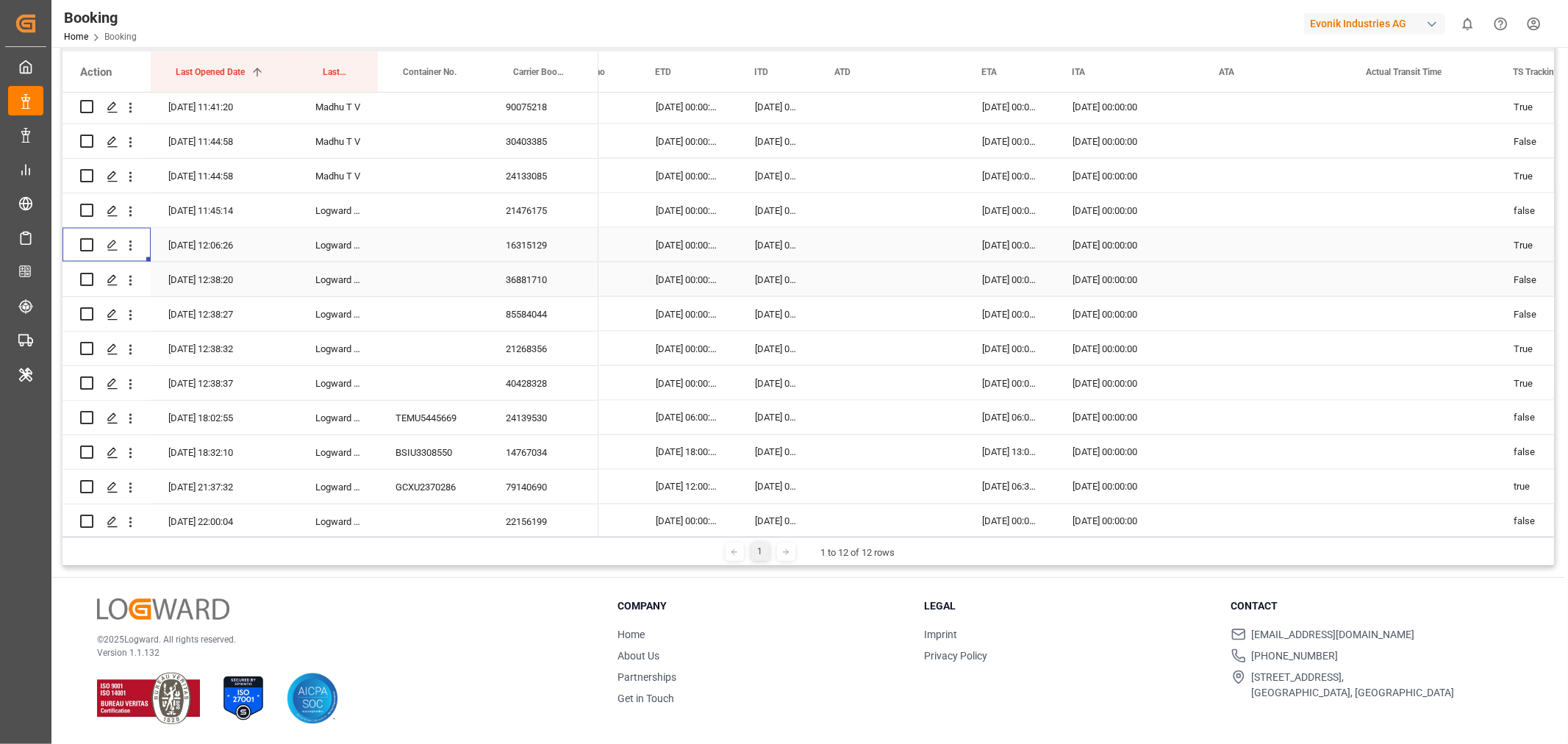
click at [526, 285] on div "36881710" at bounding box center [543, 279] width 110 height 34
click at [554, 322] on div "85584044" at bounding box center [543, 314] width 110 height 34
click at [520, 355] on div "21268356" at bounding box center [543, 349] width 110 height 34
click at [522, 391] on div "40428328" at bounding box center [543, 383] width 110 height 34
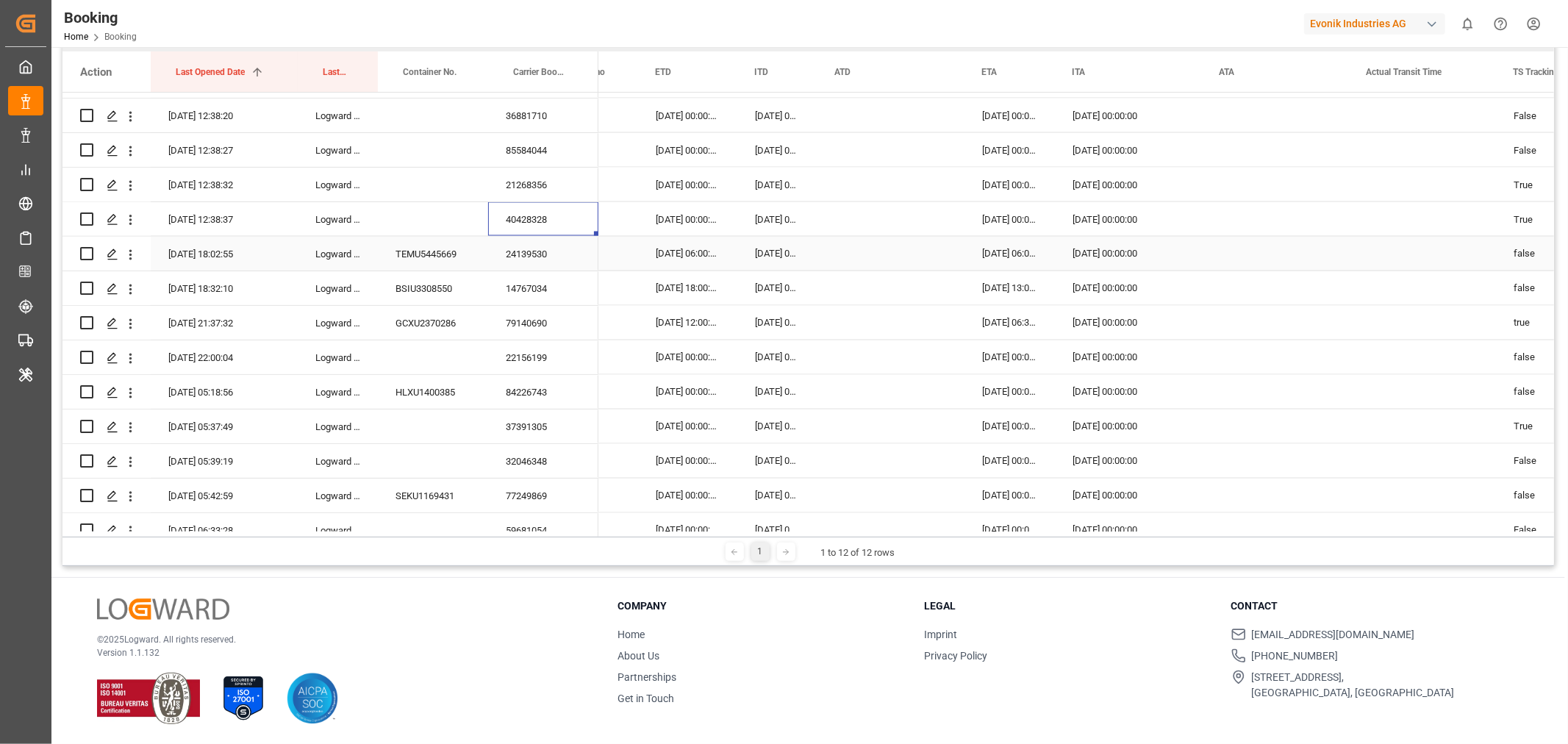
click at [532, 254] on div "24139530" at bounding box center [543, 254] width 110 height 34
click at [535, 296] on div "14767034" at bounding box center [543, 289] width 110 height 34
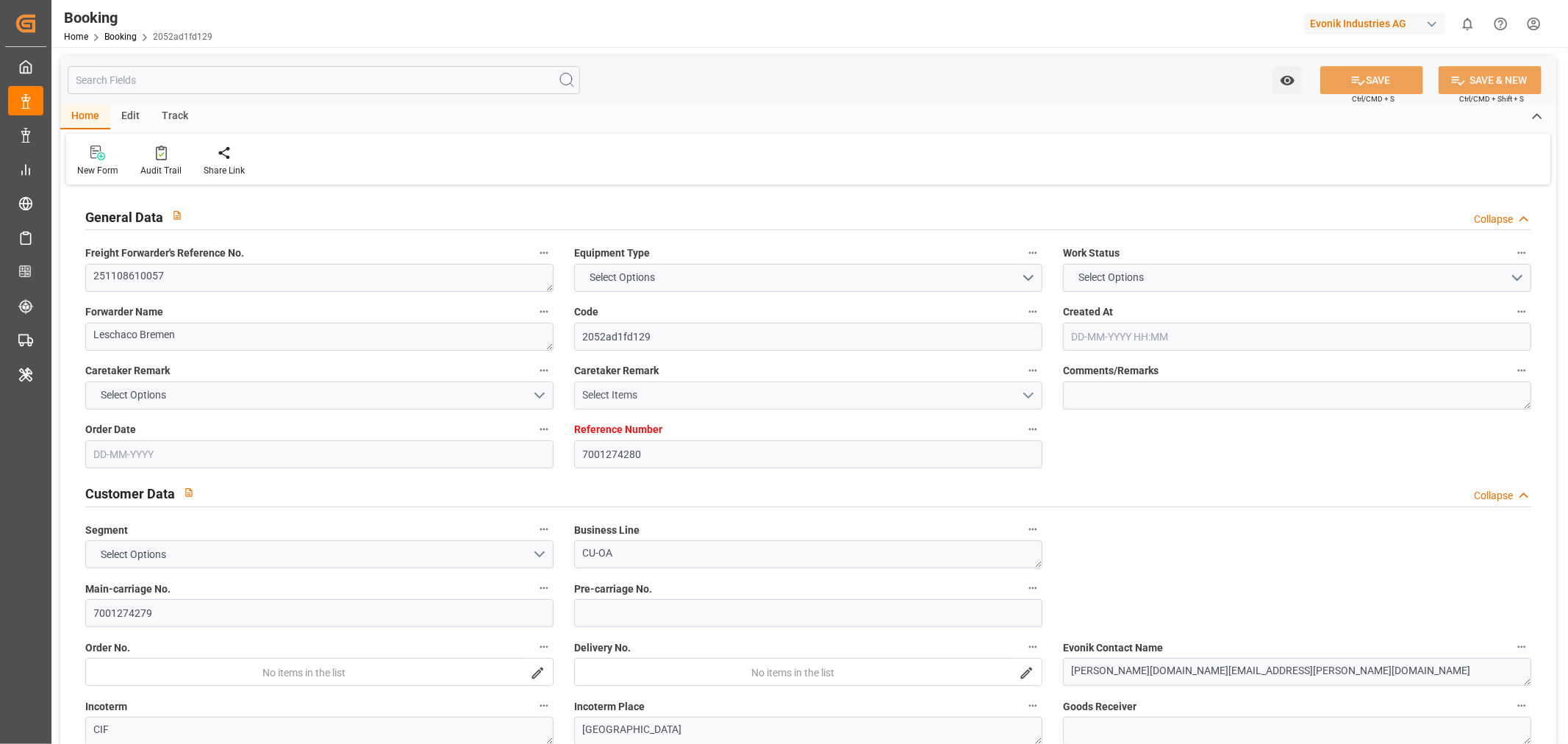
type input "7001274280"
type input "9321524"
type input "Hapag [PERSON_NAME]"
type input "Hapag [PERSON_NAME] Aktiengesellschaft"
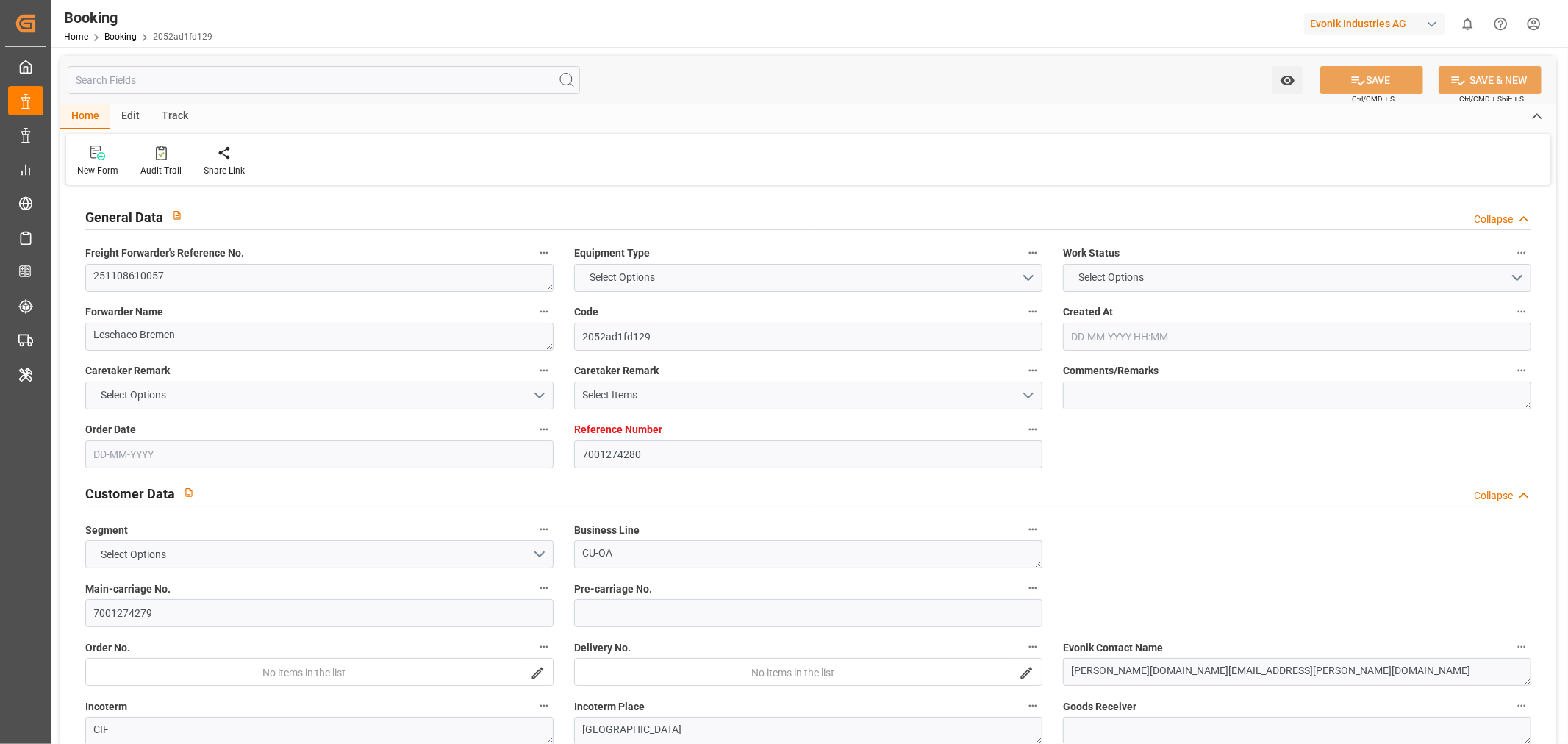
type input "NLRTM"
type input "KRPUS"
type input "CNSGH"
type input "[DATE] 11:06"
type input "[DATE]"
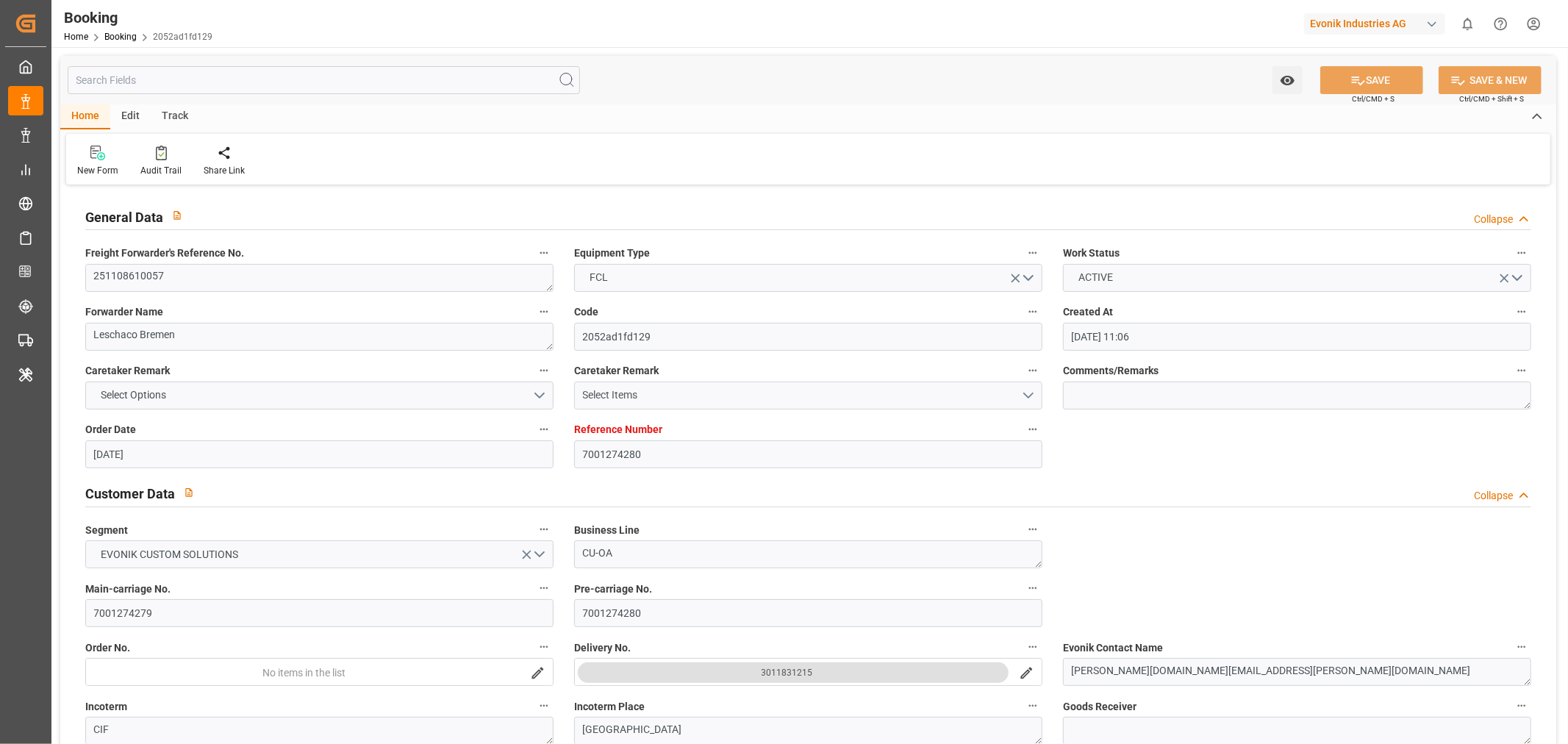
type input "[DATE]"
type input "[DATE] 00:00"
type input "[DATE]"
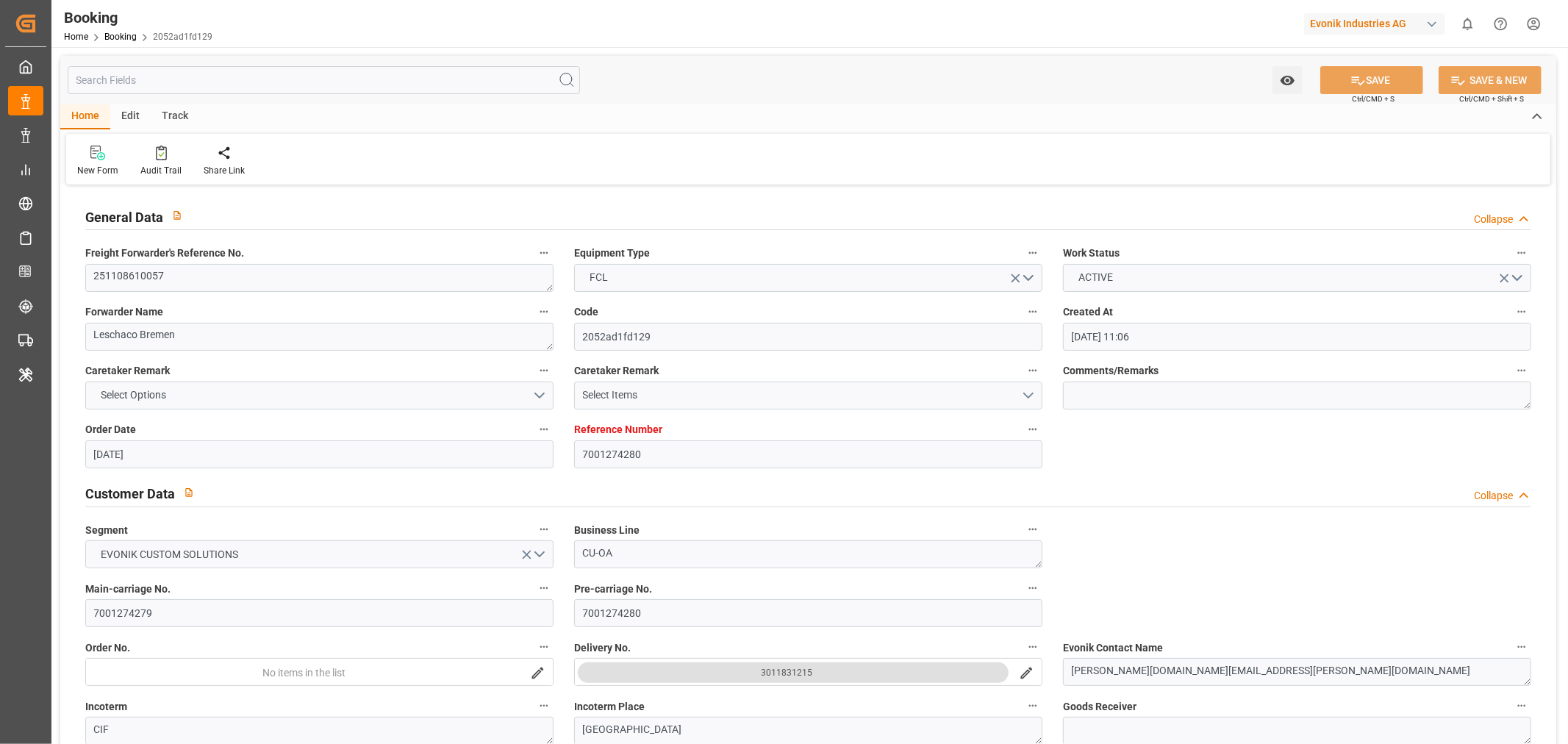
type input "[DATE]"
type input "[DATE] 00:00"
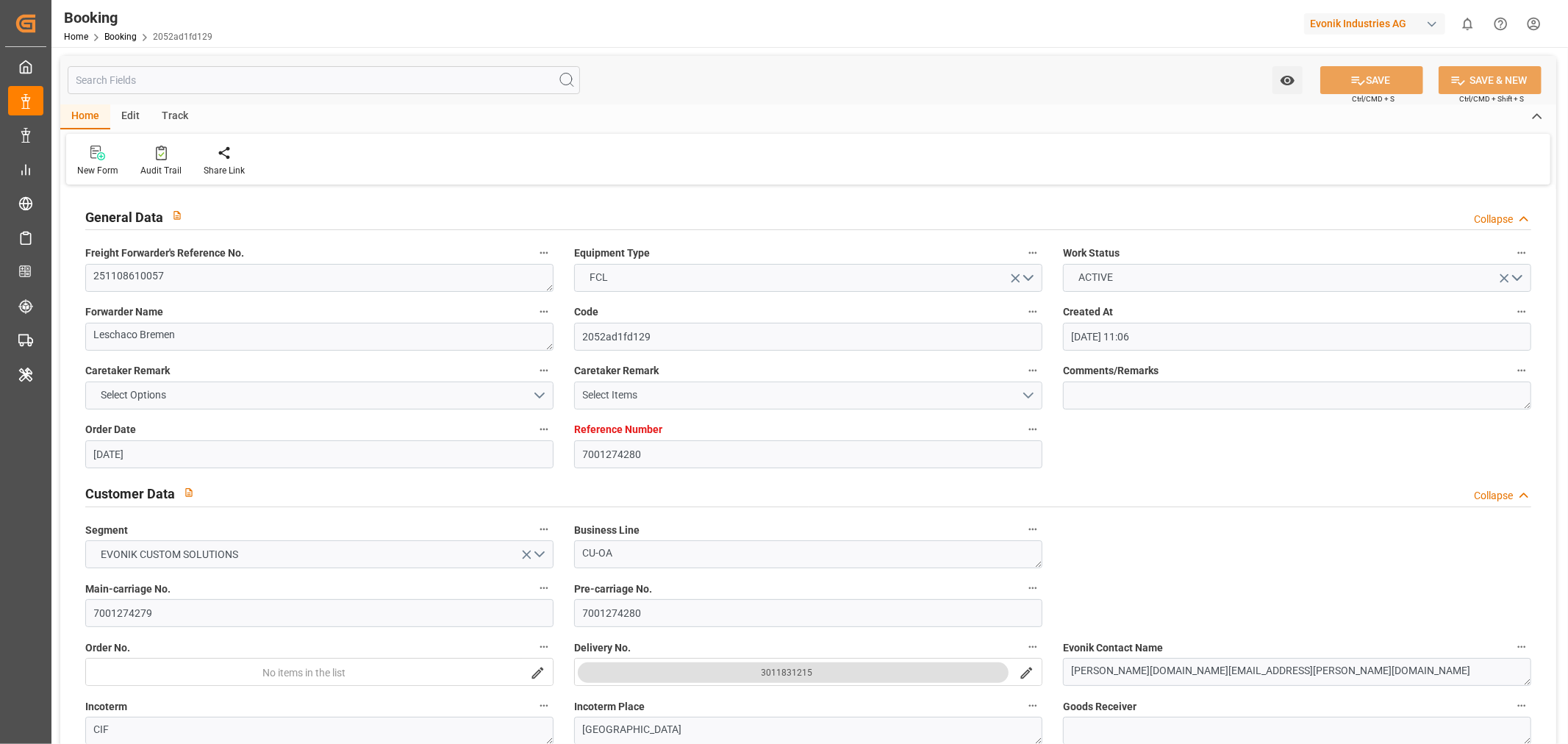
type input "[DATE] 00:00"
type input "[DATE] 12:06"
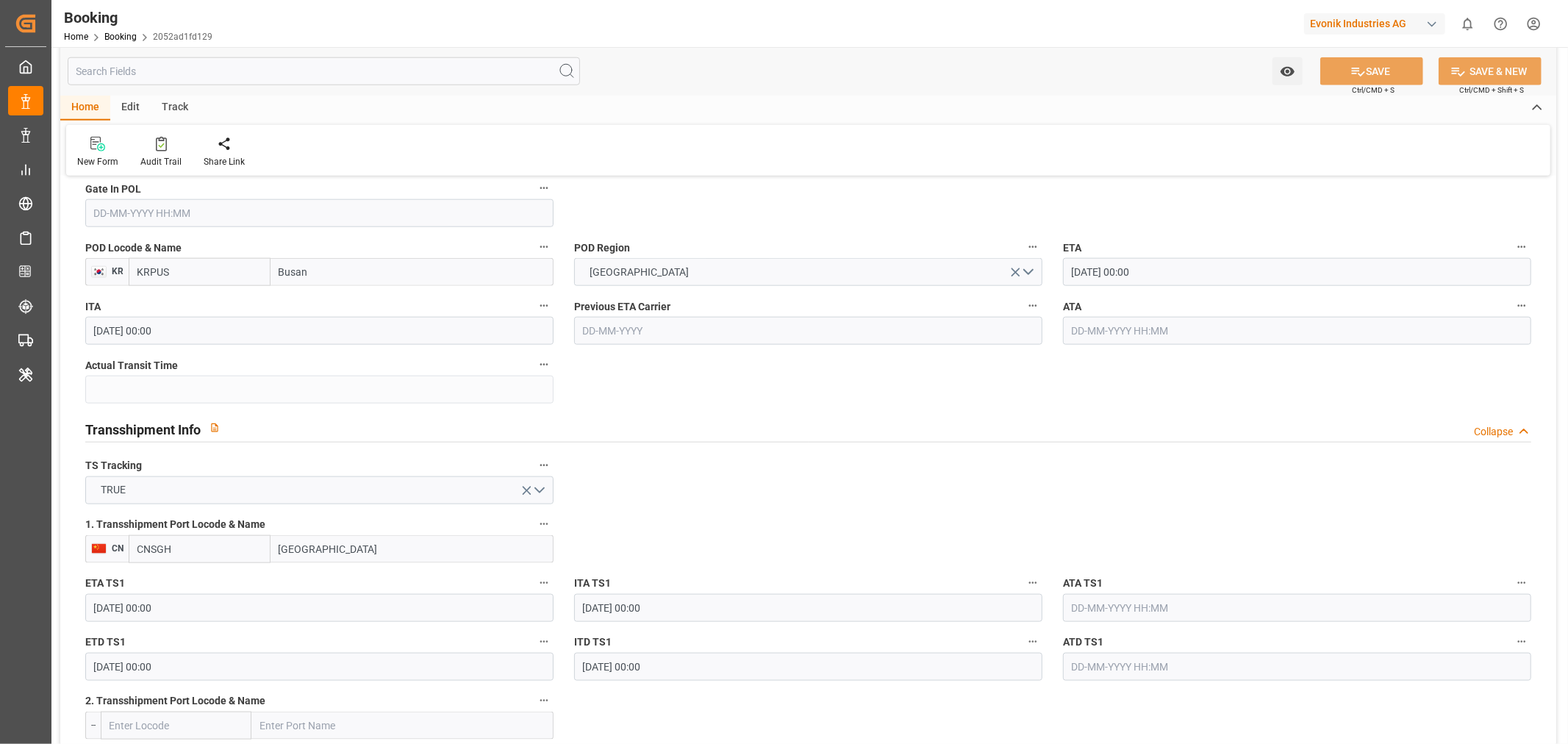
scroll to position [1551, 0]
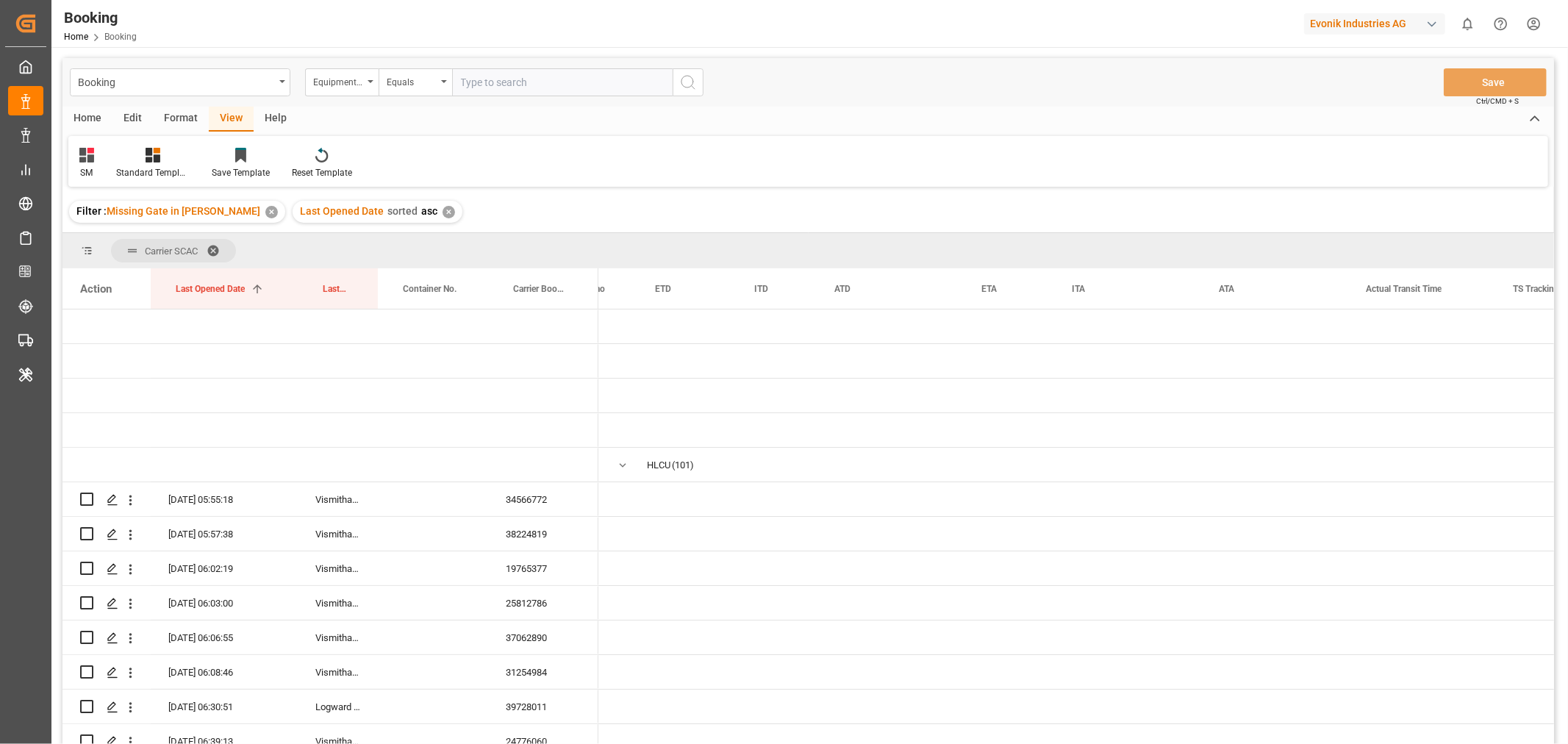
scroll to position [0, 6534]
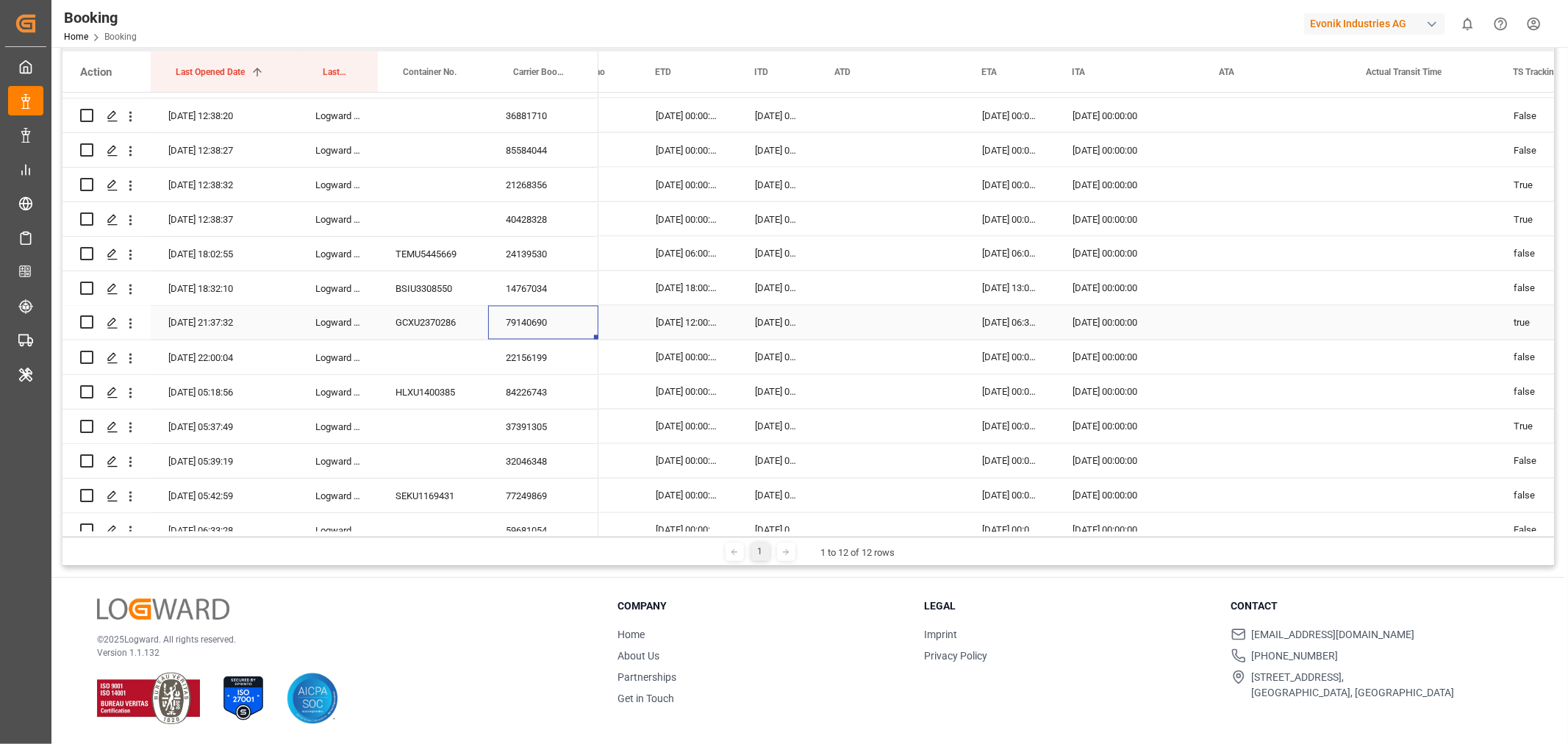
click at [566, 321] on div "79140690" at bounding box center [543, 322] width 110 height 34
click at [561, 363] on div "22156199" at bounding box center [543, 357] width 110 height 34
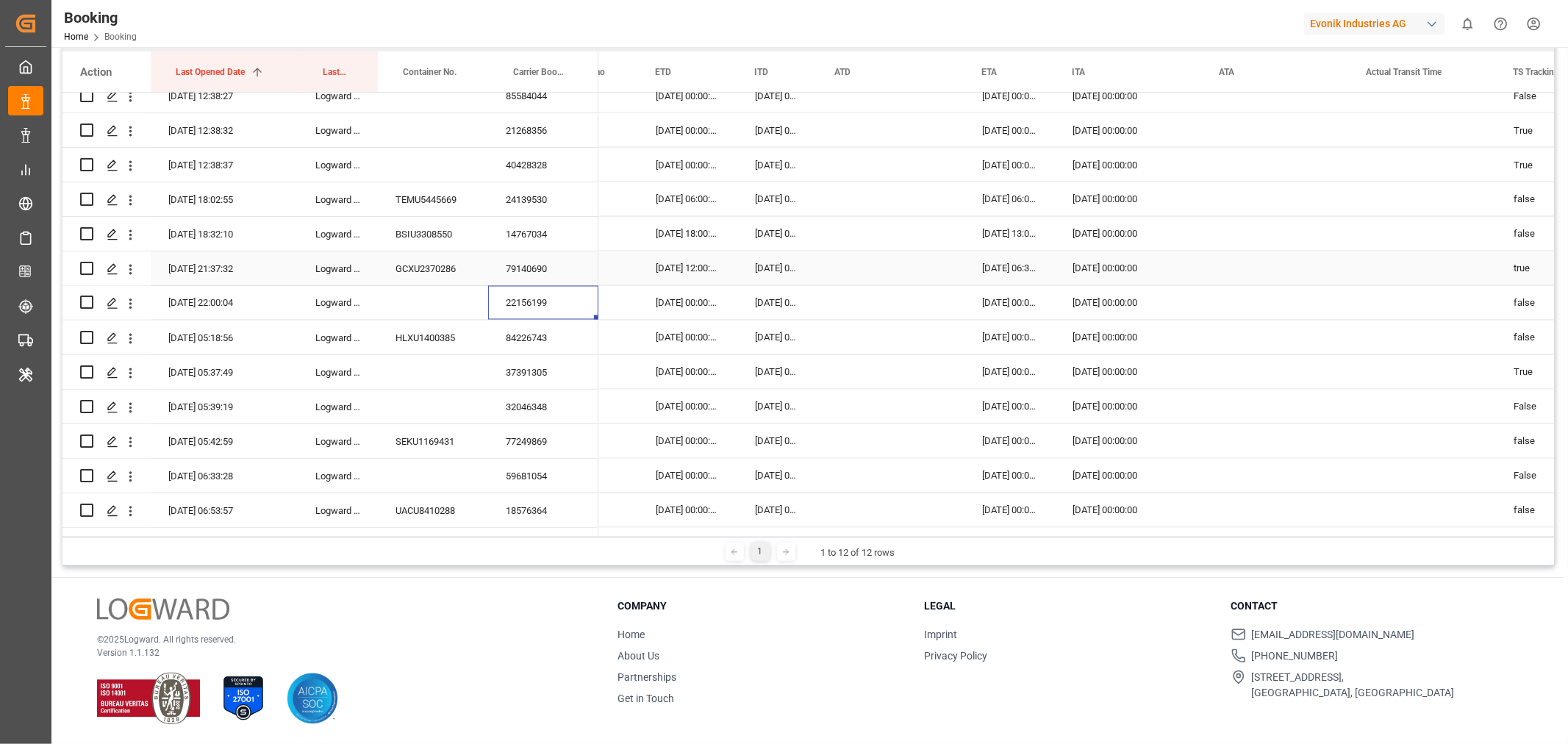
scroll to position [2287, 0]
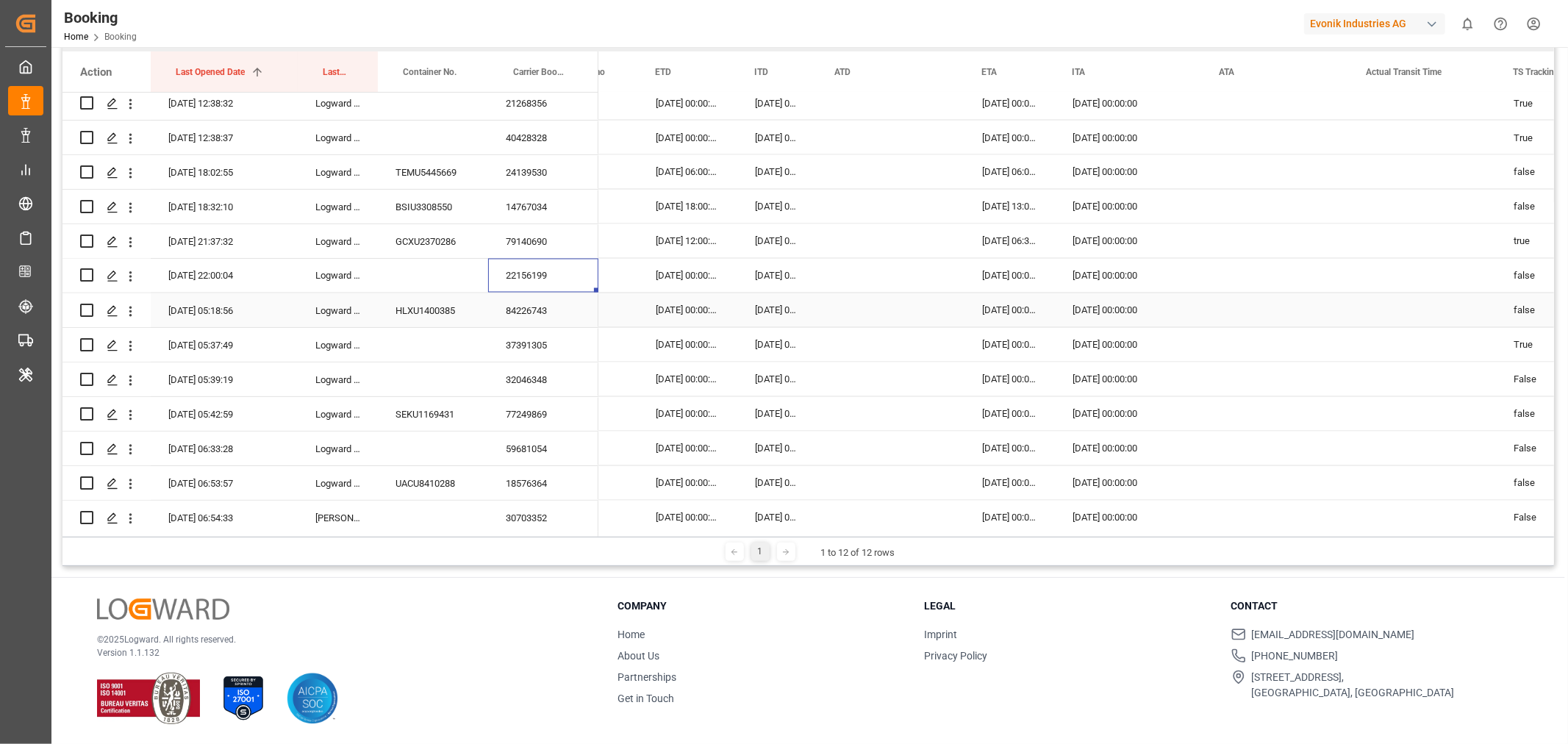
click at [539, 315] on div "84226743" at bounding box center [543, 310] width 110 height 34
click at [539, 342] on div "37391305" at bounding box center [543, 345] width 110 height 34
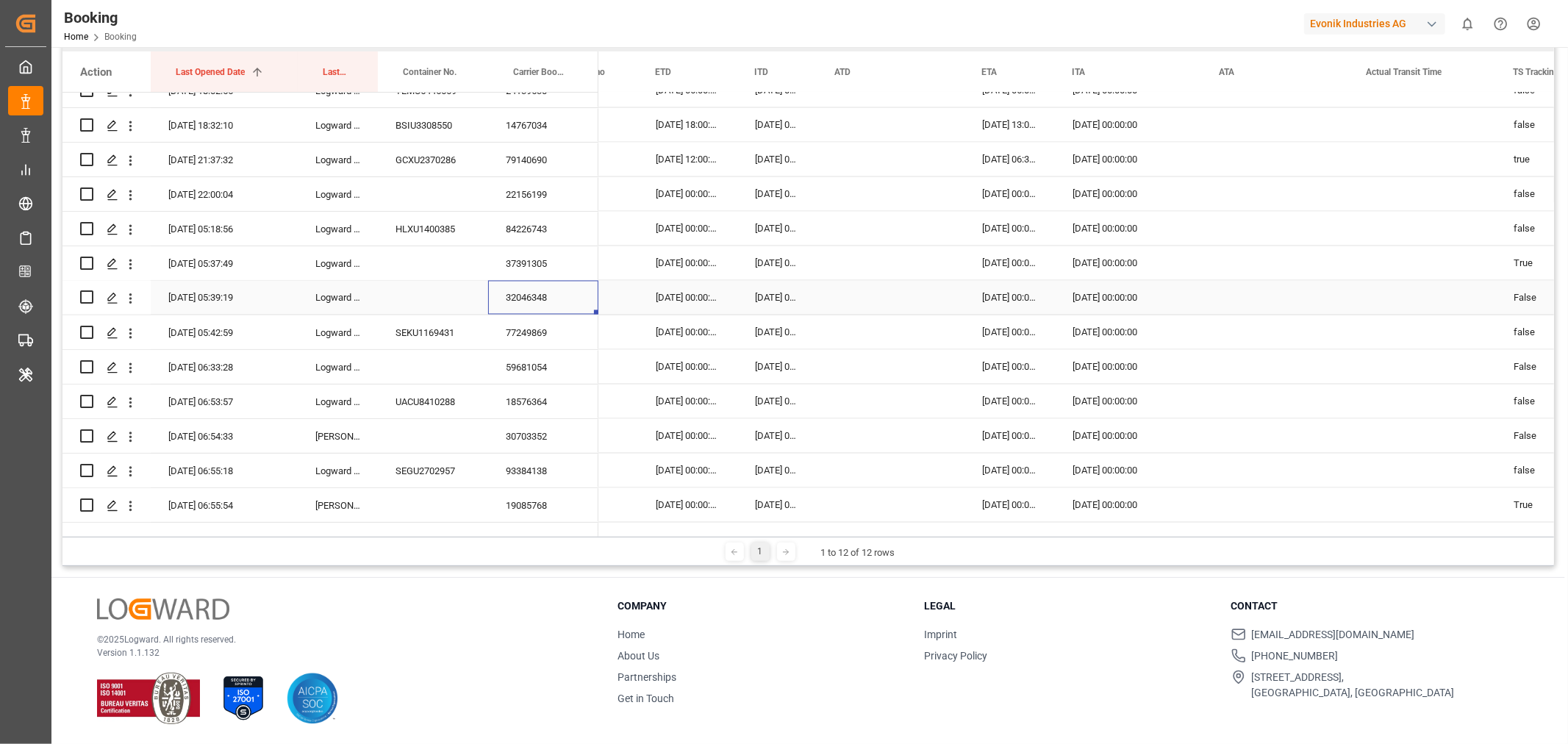
click at [548, 299] on div "32046348" at bounding box center [543, 298] width 110 height 34
click at [530, 327] on div "77249869" at bounding box center [543, 332] width 110 height 34
click at [549, 365] on div "59681054" at bounding box center [543, 367] width 110 height 34
click at [530, 403] on div "18576364" at bounding box center [543, 402] width 110 height 34
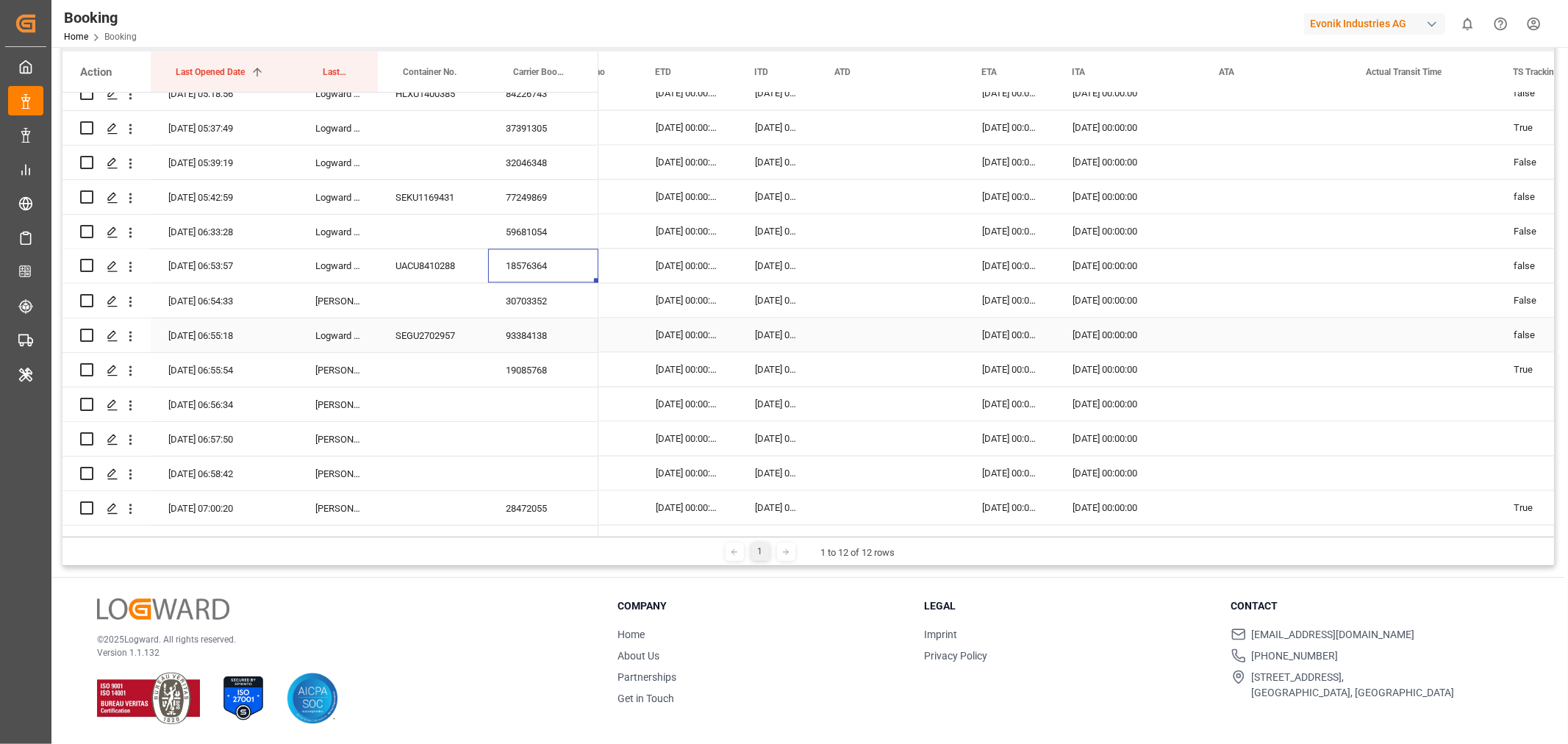
scroll to position [2531, 0]
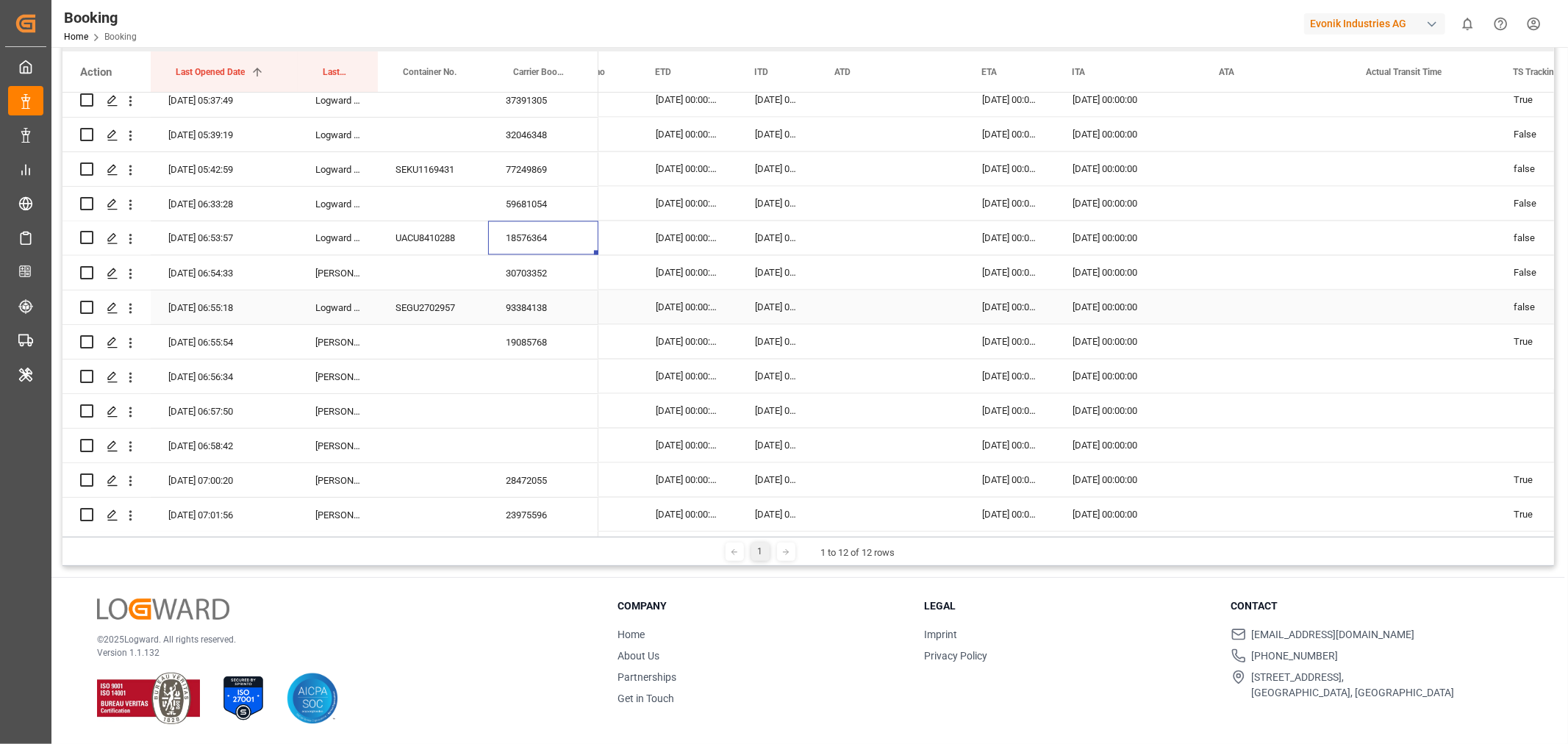
click at [549, 300] on div "93384138" at bounding box center [543, 307] width 110 height 34
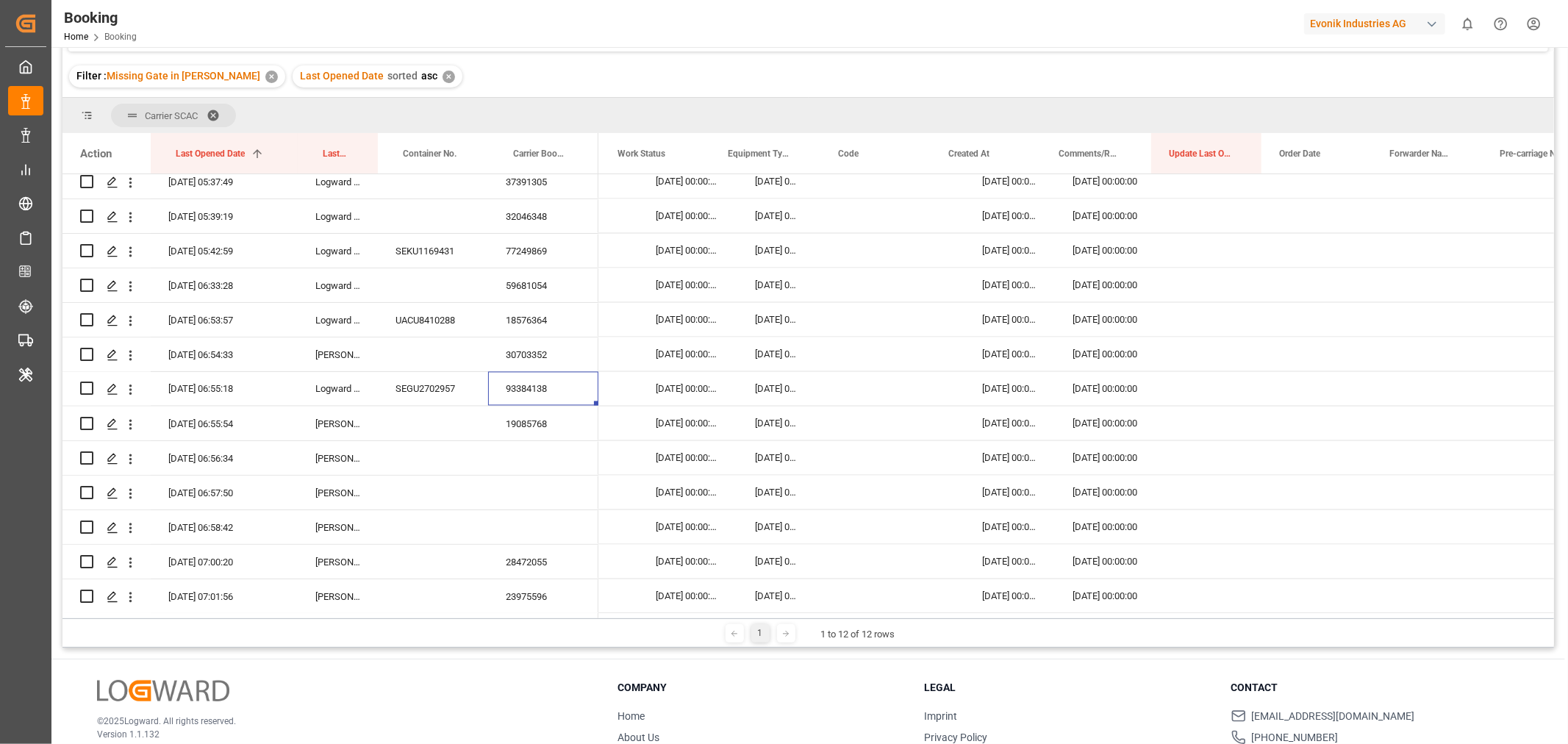
scroll to position [0, 0]
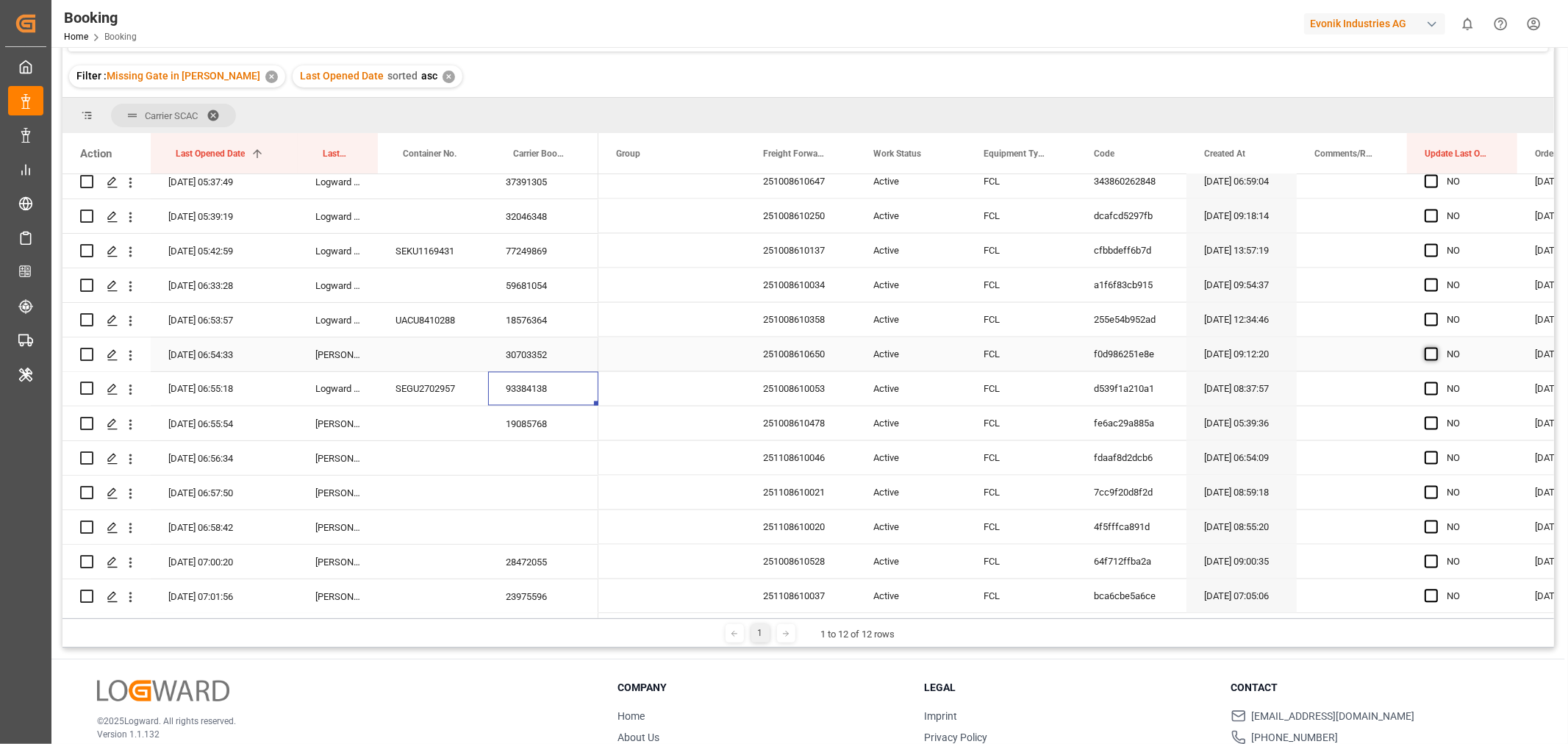
click at [1436, 351] on span "Press SPACE to select this row." at bounding box center [1432, 355] width 13 height 13
click at [1436, 348] on input "Press SPACE to select this row." at bounding box center [1436, 348] width 0 height 0
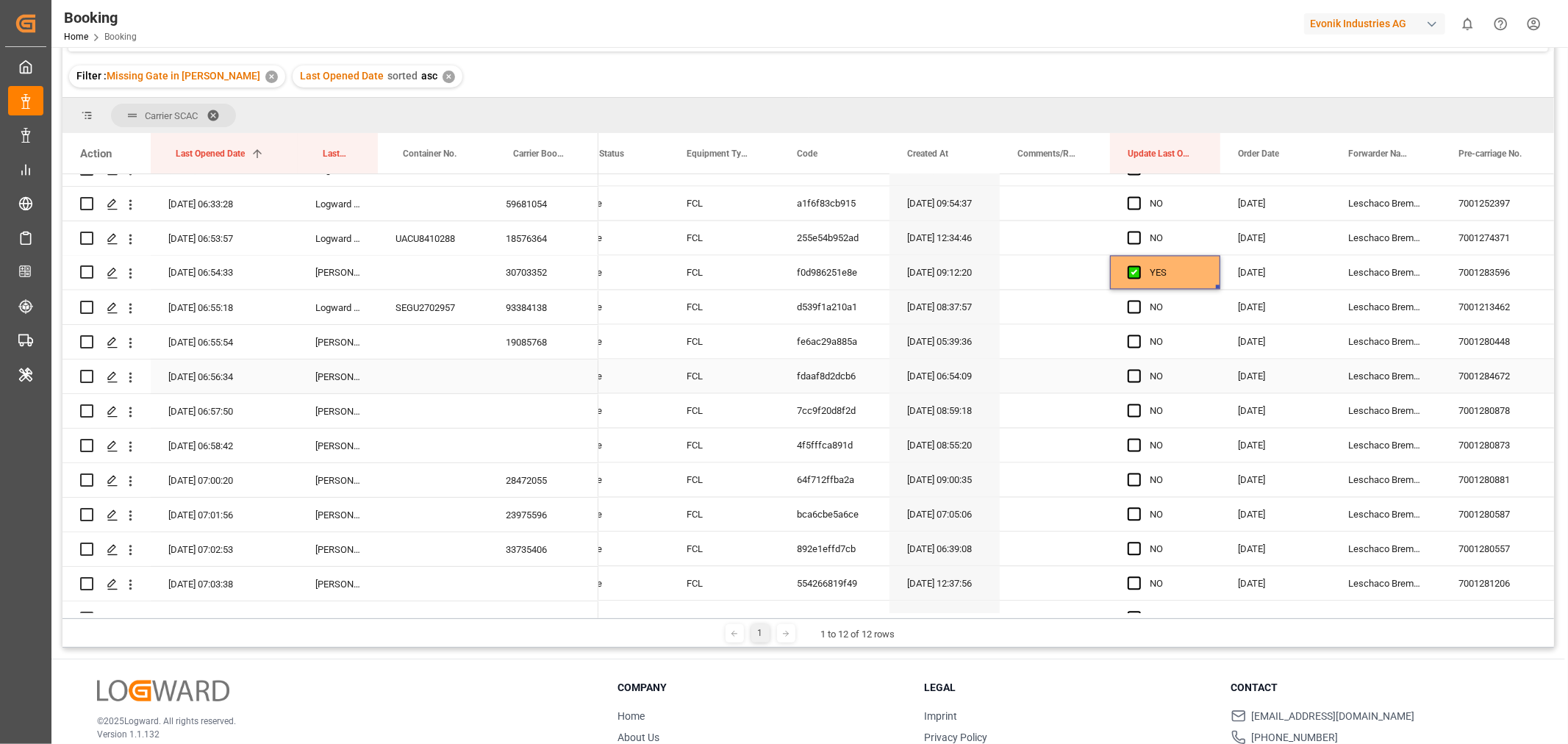
scroll to position [2368, 0]
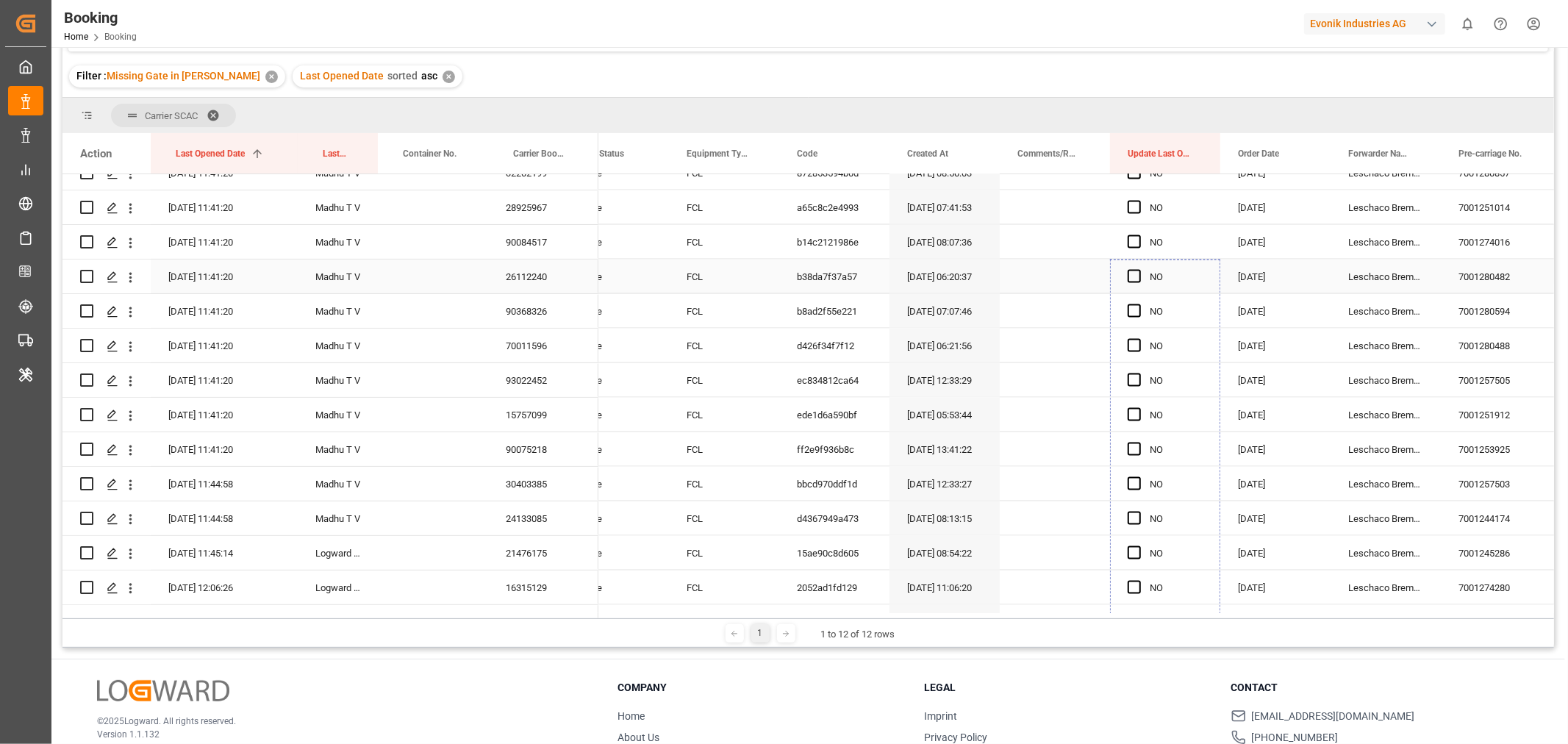
drag, startPoint x: 1218, startPoint y: 532, endPoint x: 1161, endPoint y: 278, distance: 260.3
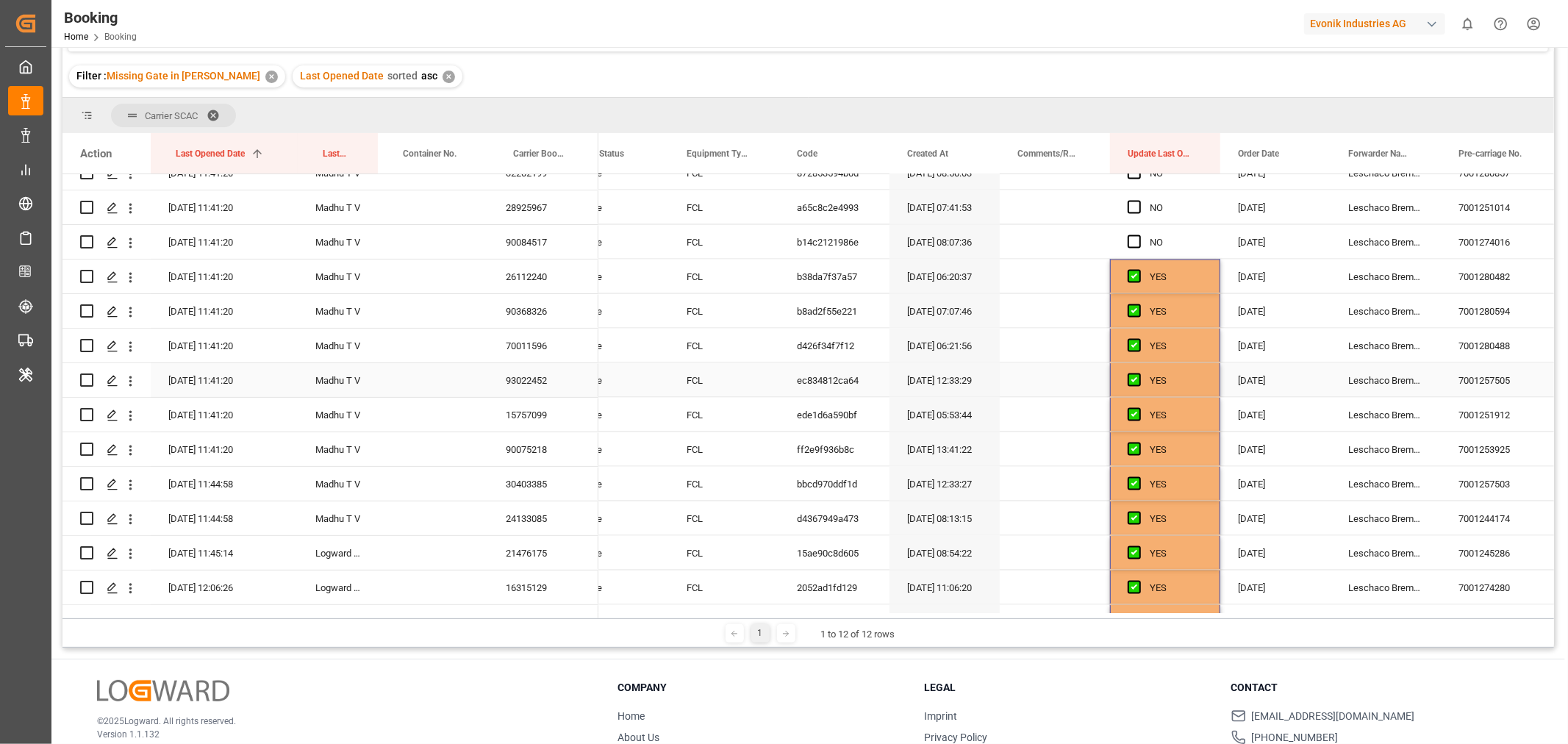
scroll to position [1617, 0]
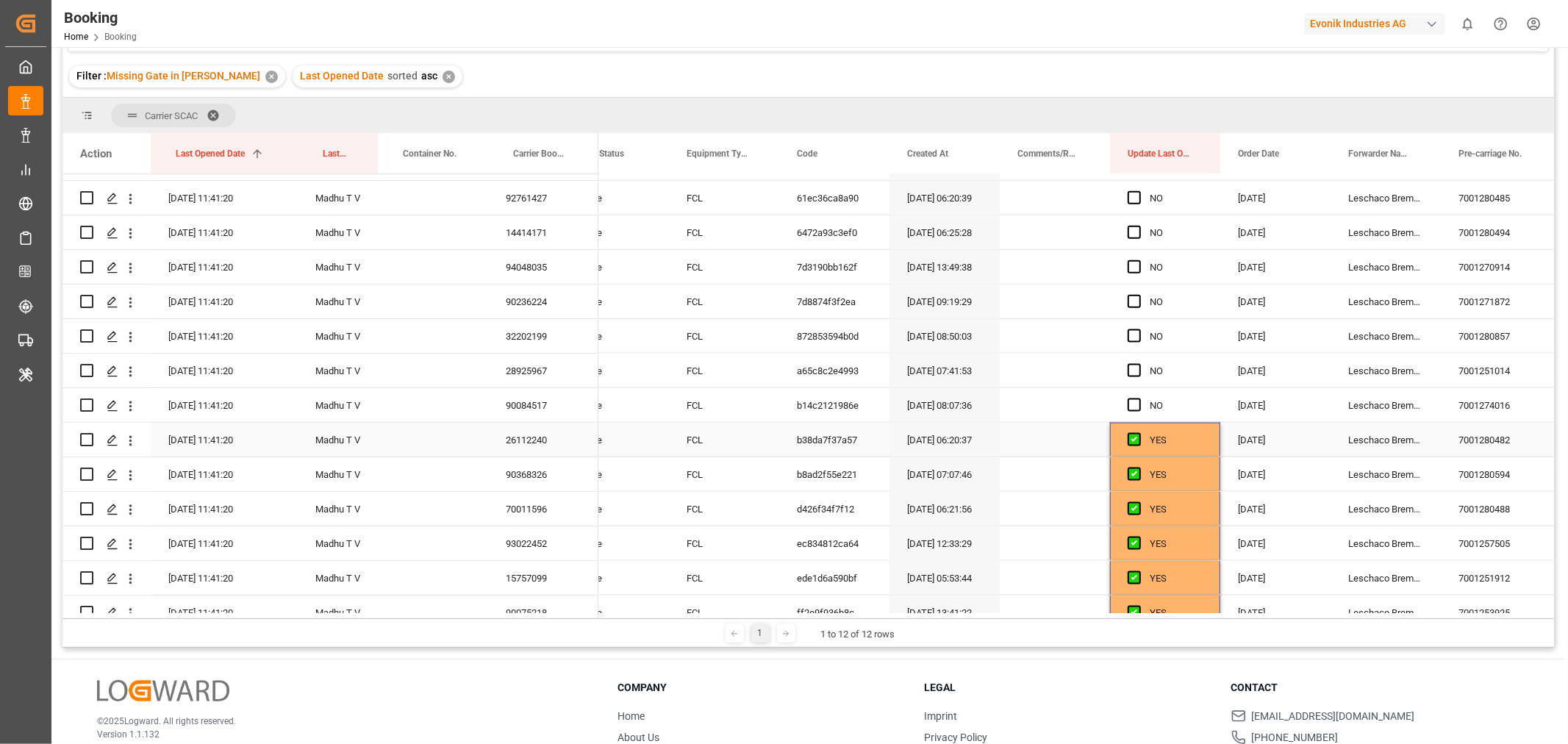
click at [1193, 431] on div "YES" at bounding box center [1176, 440] width 53 height 34
click at [1217, 455] on div "YES" at bounding box center [1165, 439] width 110 height 34
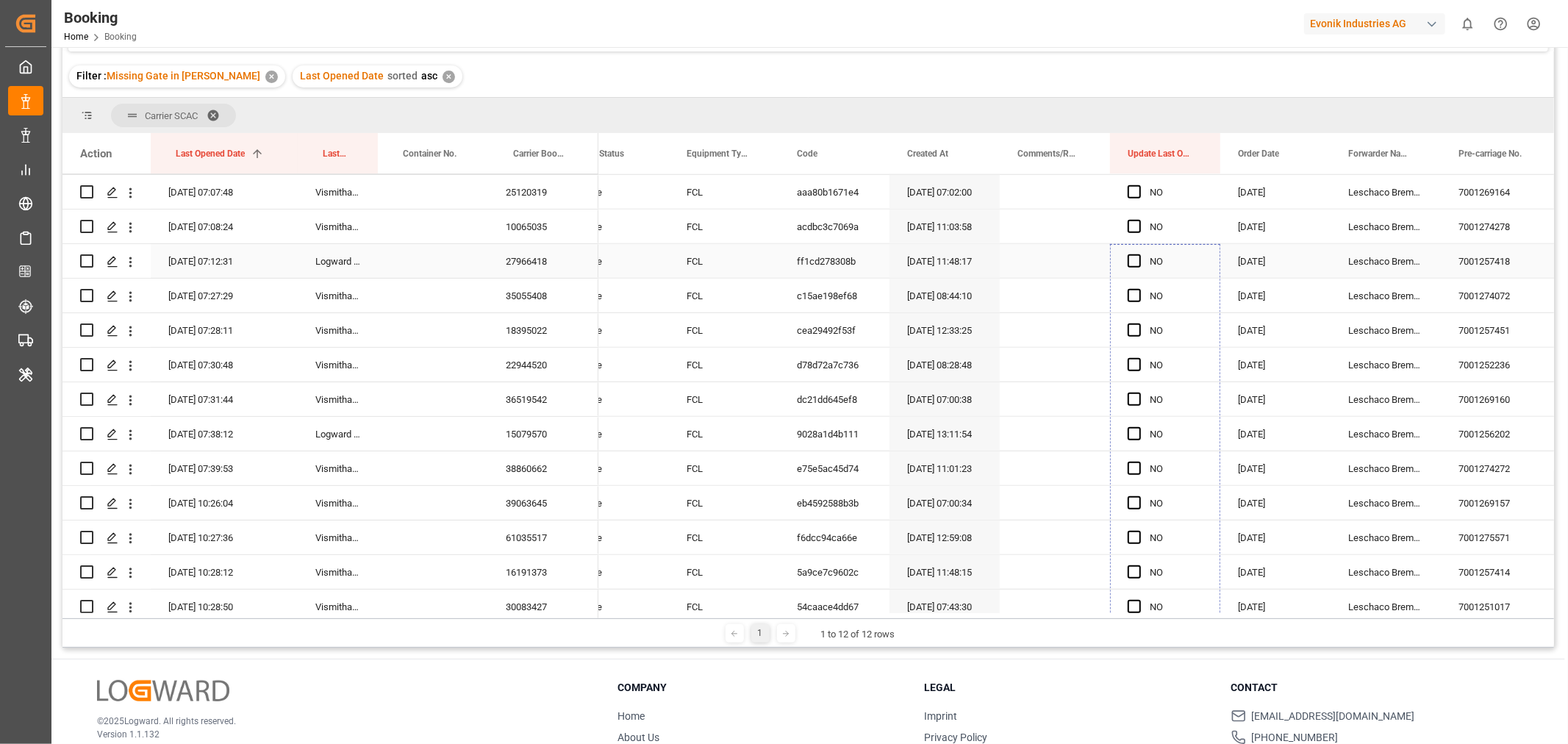
drag, startPoint x: 1216, startPoint y: 452, endPoint x: 1150, endPoint y: 268, distance: 195.5
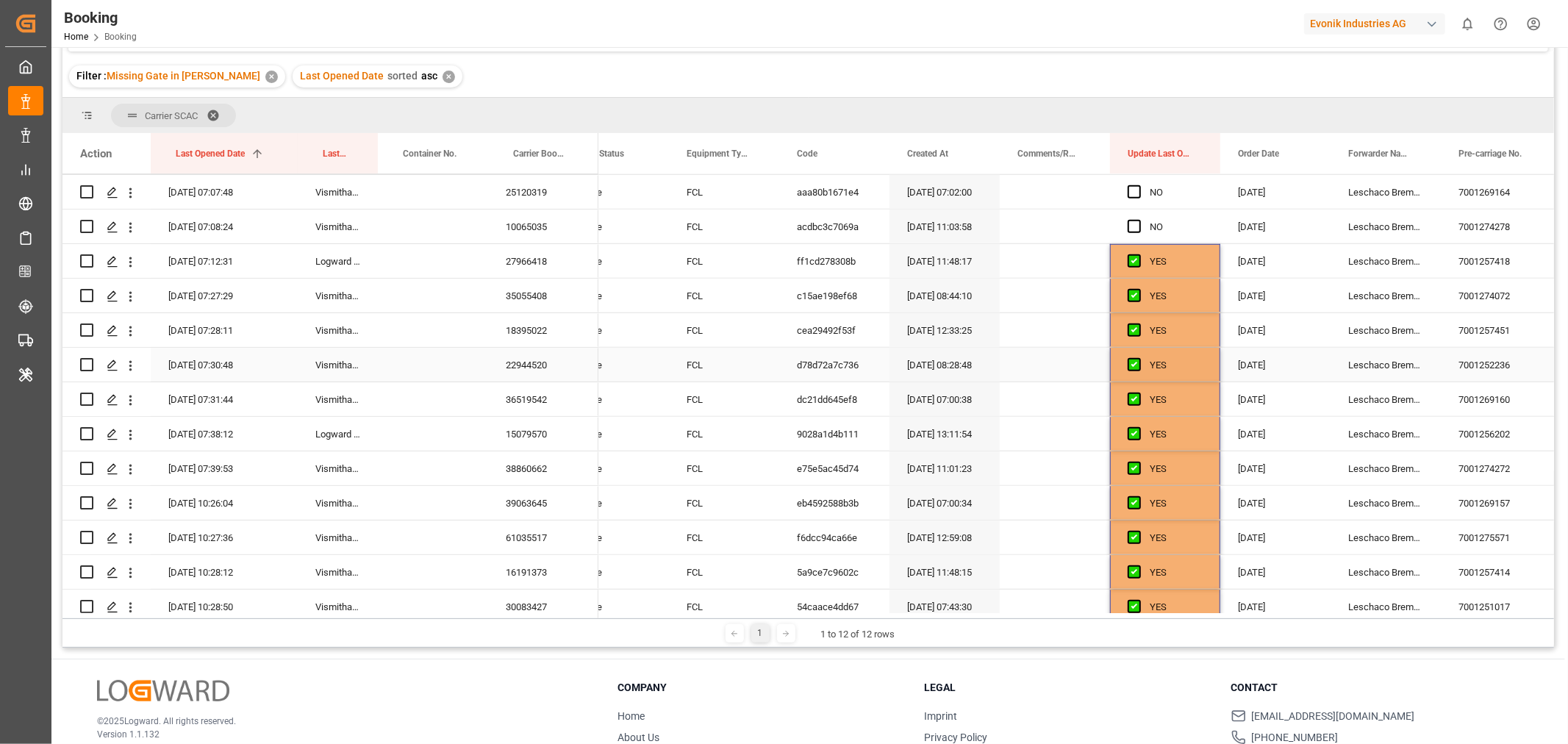
scroll to position [630, 0]
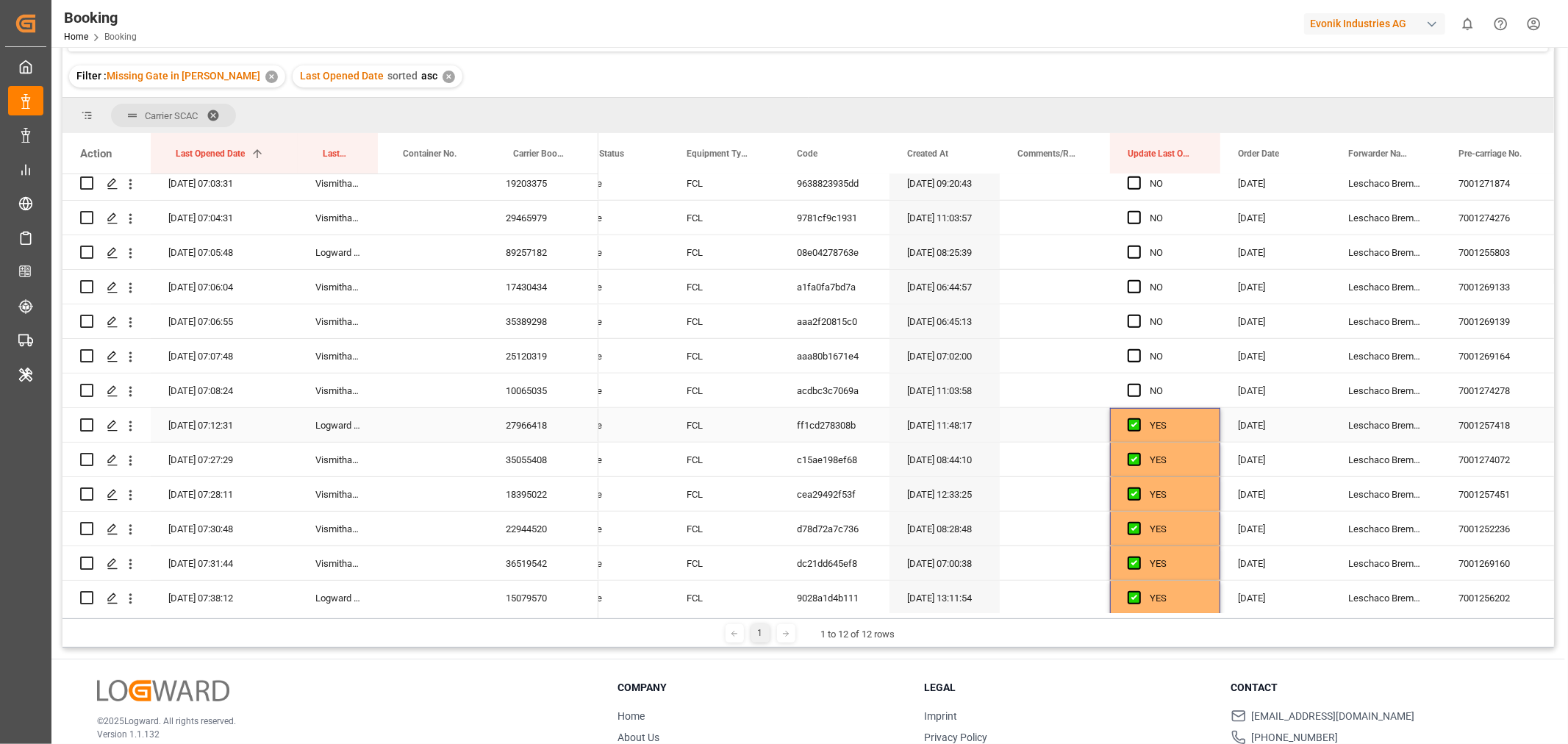
click at [1190, 418] on div "YES" at bounding box center [1176, 425] width 53 height 34
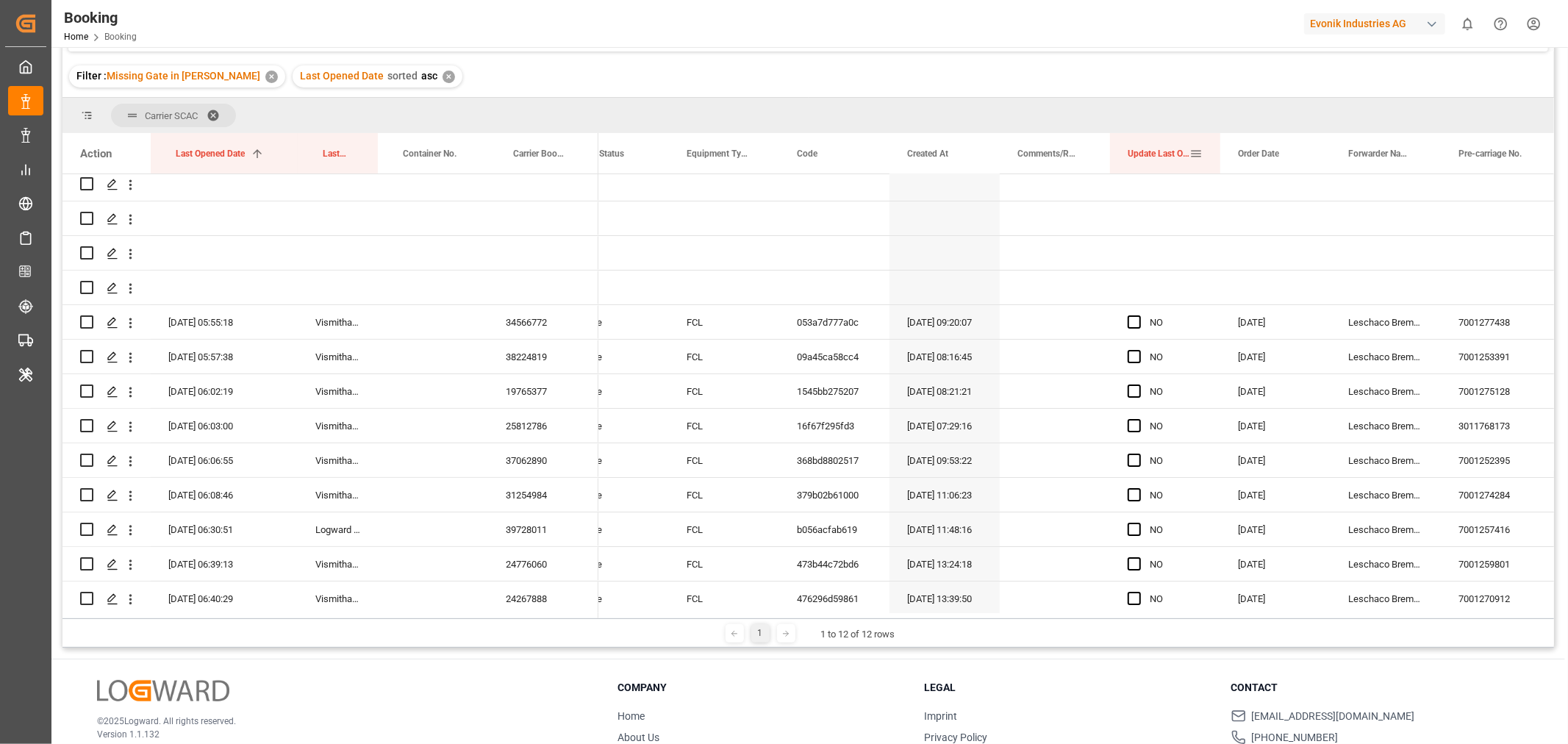
scroll to position [0, 0]
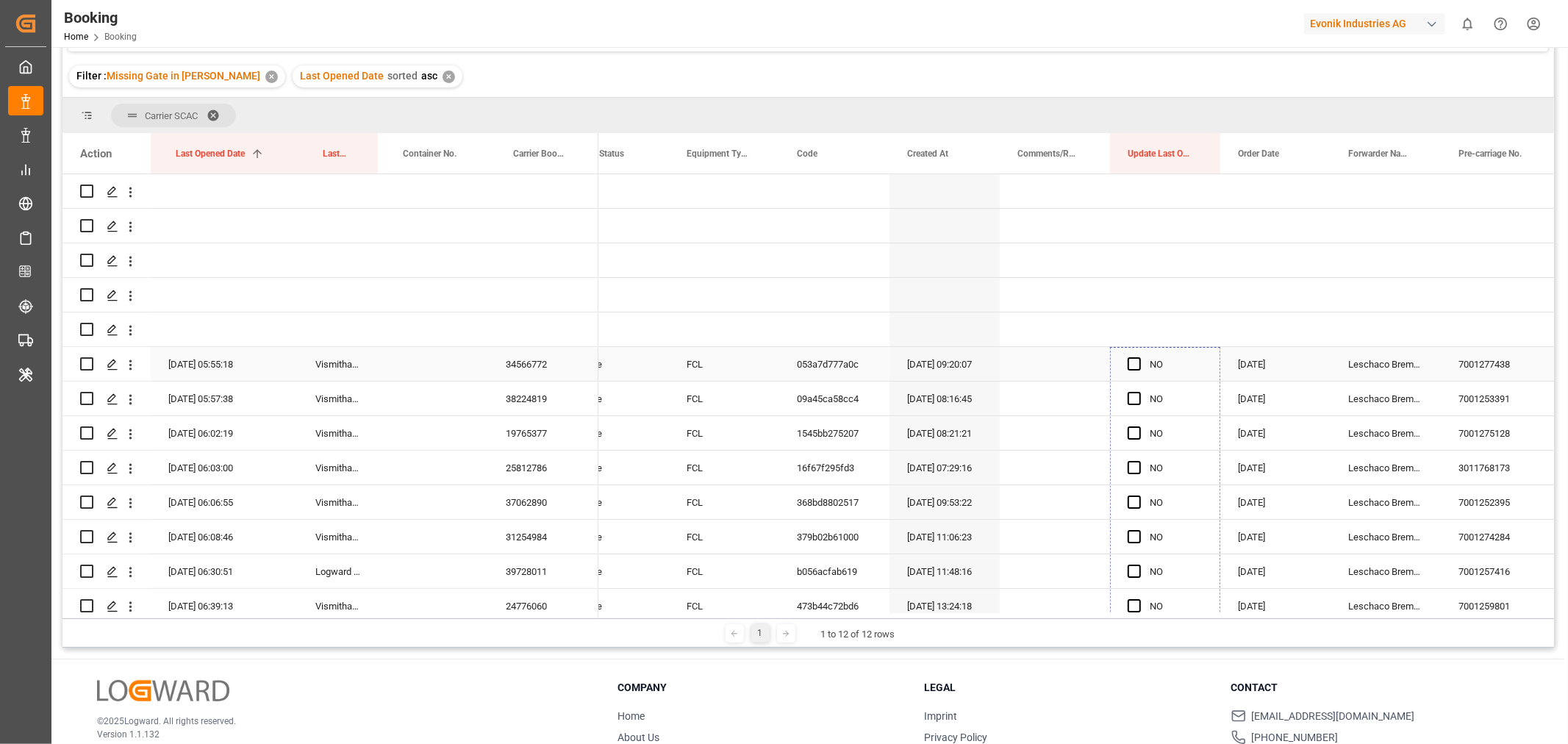
drag, startPoint x: 1217, startPoint y: 438, endPoint x: 1167, endPoint y: 373, distance: 82.0
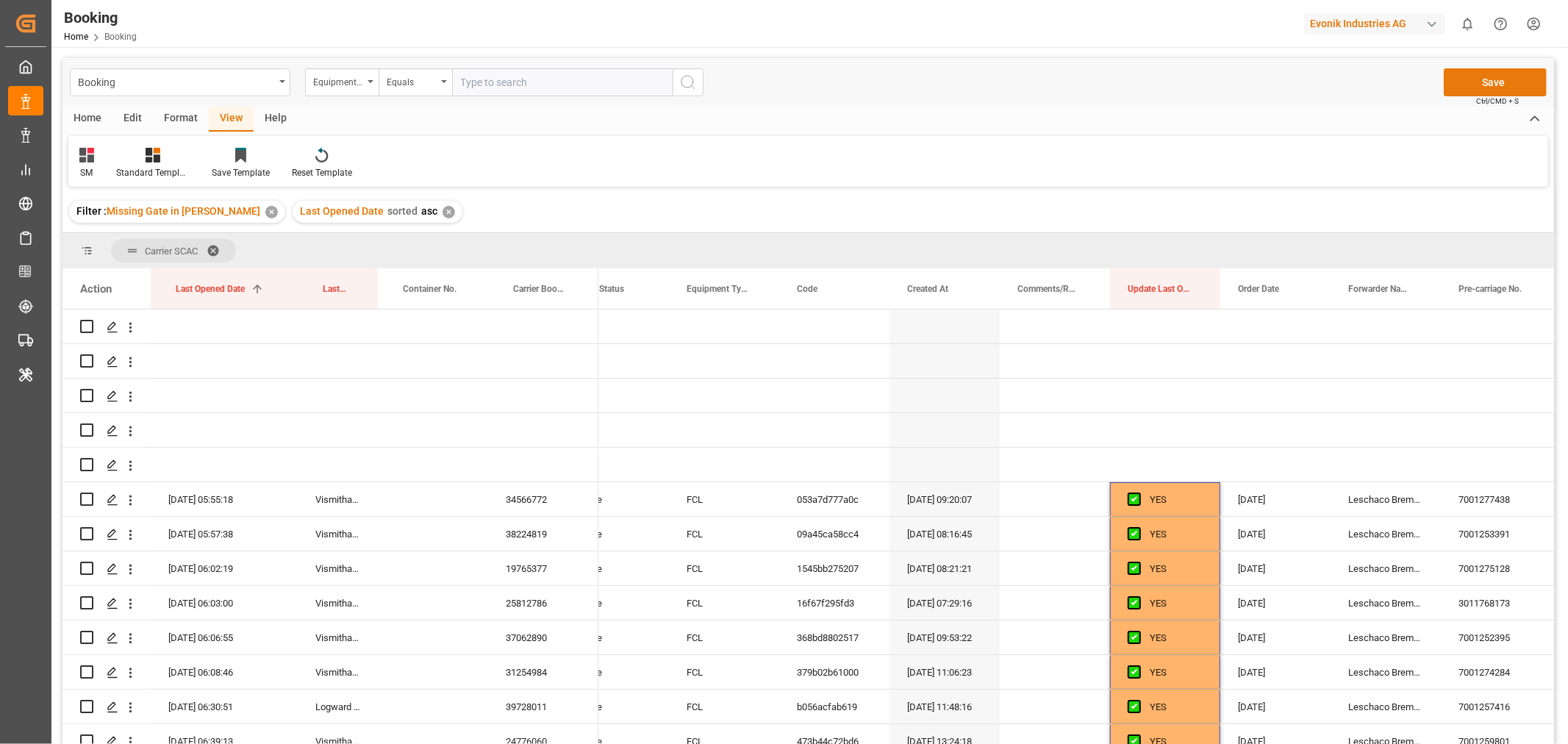
click at [1486, 85] on button "Save" at bounding box center [1495, 82] width 103 height 28
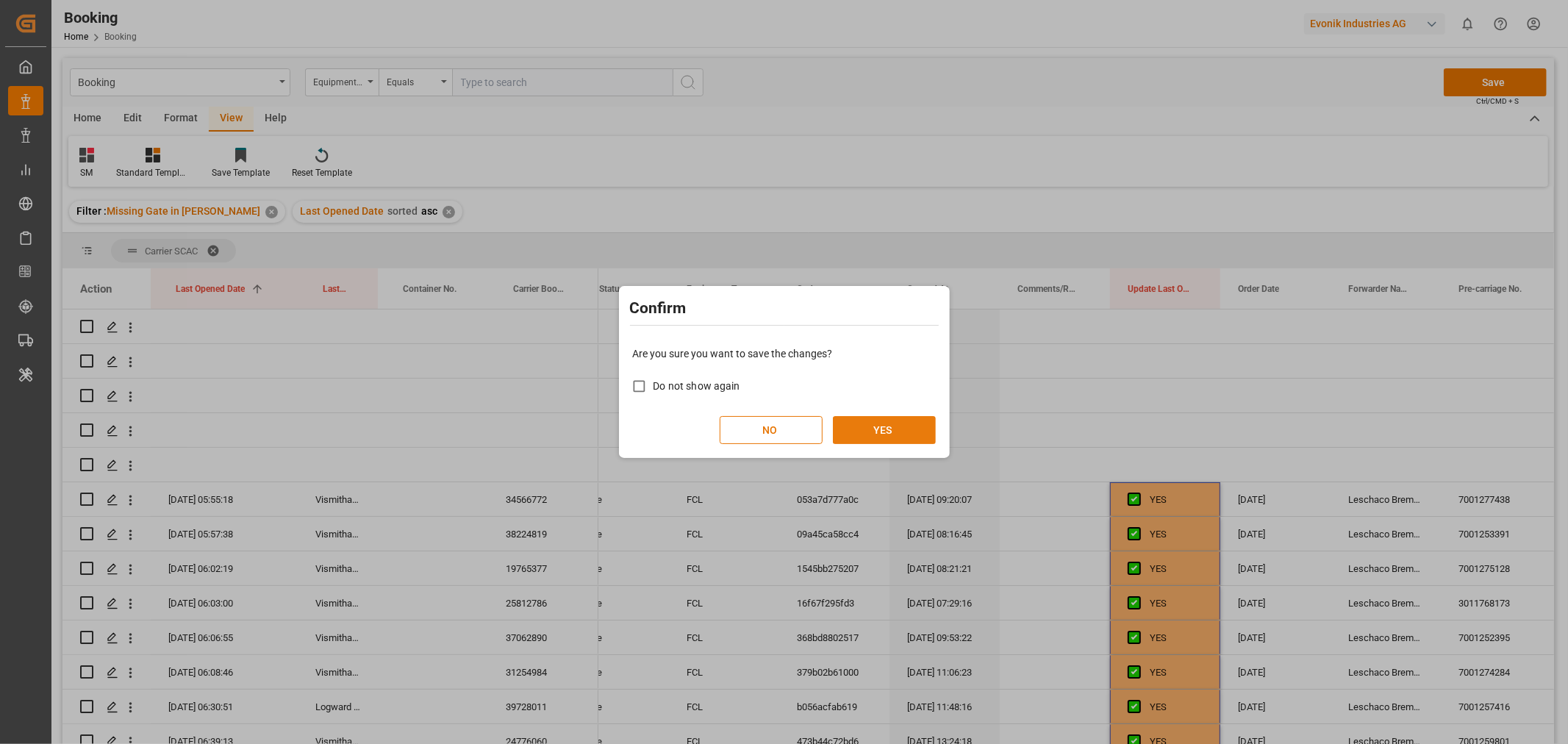
click at [885, 427] on button "YES" at bounding box center [884, 430] width 103 height 28
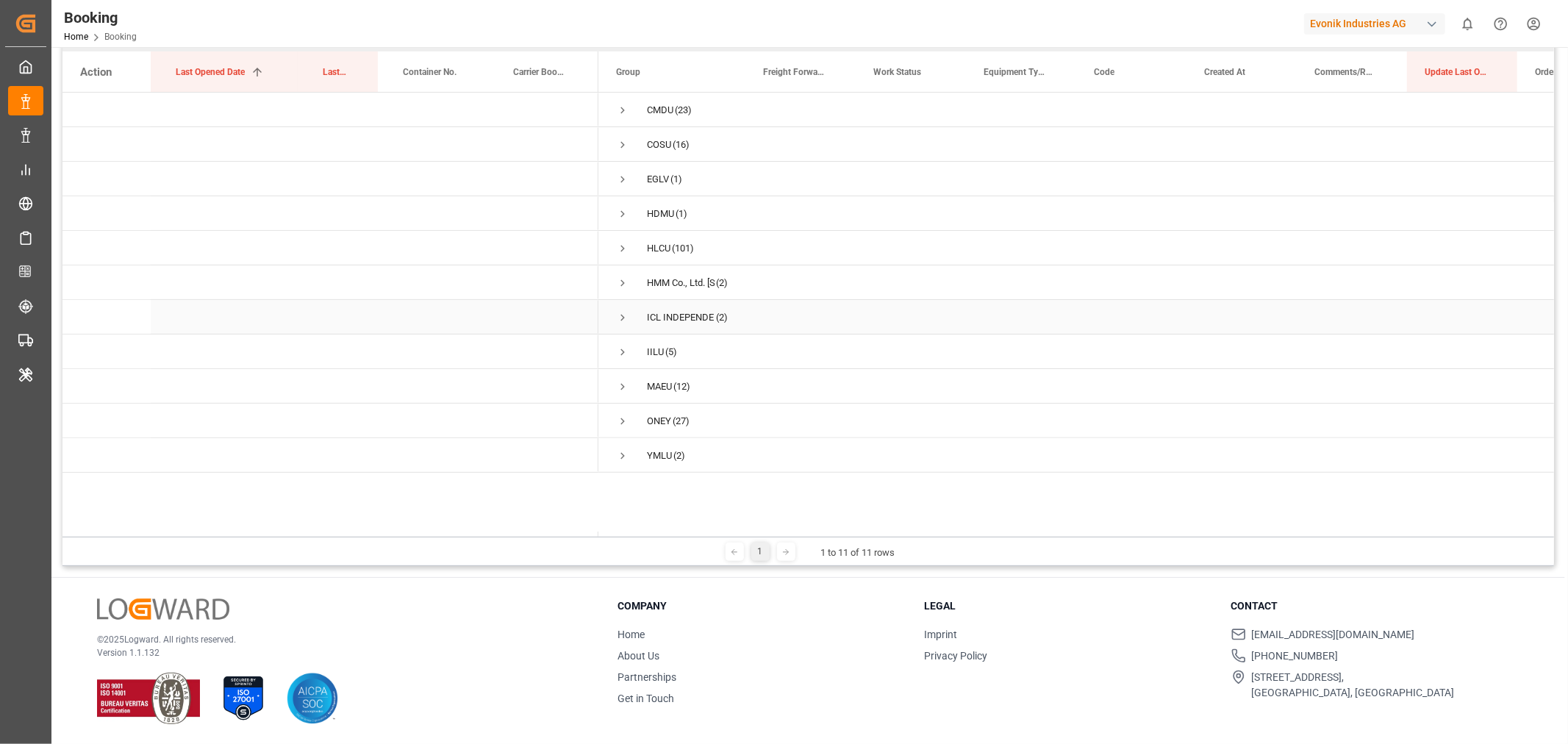
scroll to position [54, 0]
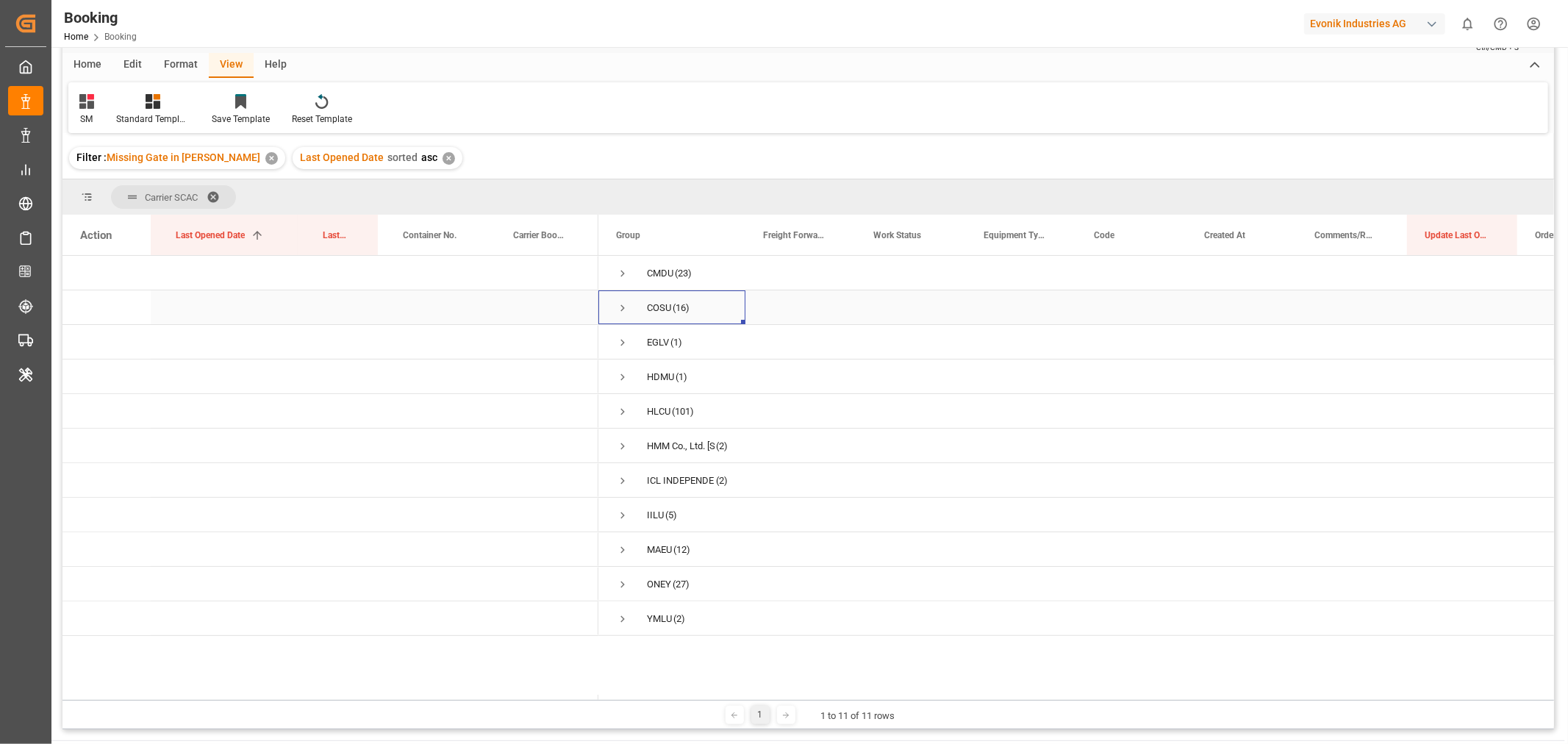
click at [622, 308] on span "Press SPACE to select this row." at bounding box center [623, 308] width 13 height 13
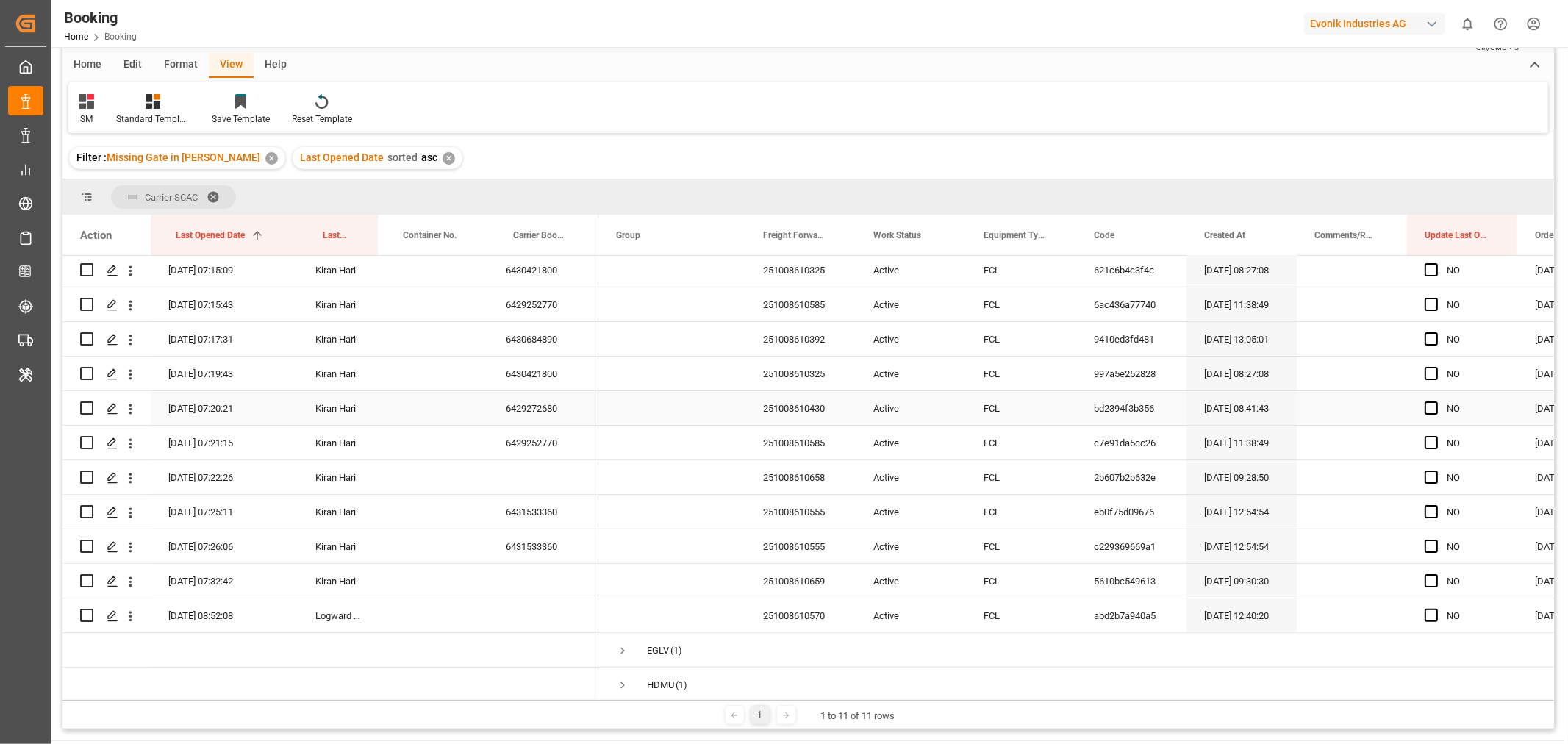
scroll to position [0, 0]
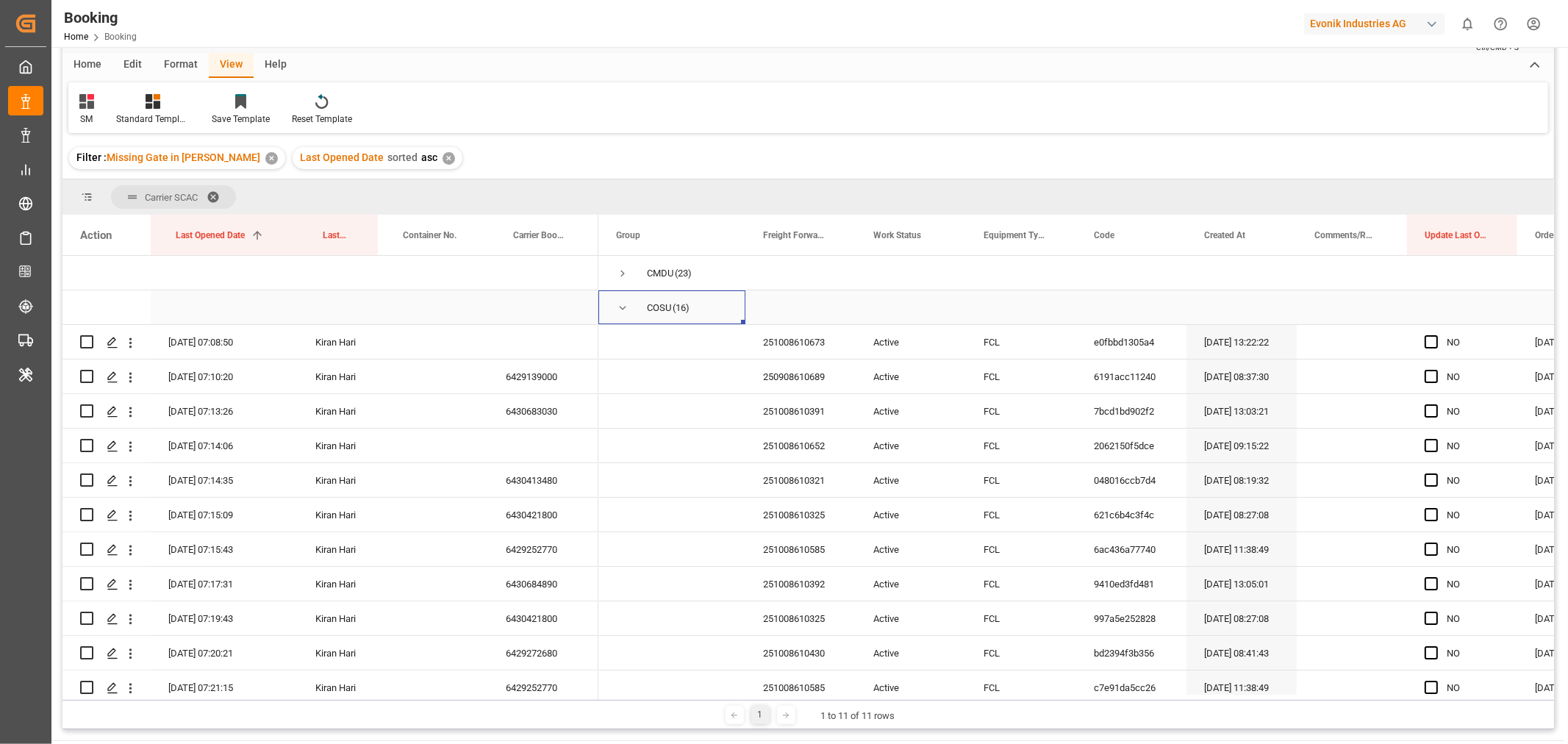
click at [624, 306] on span "Press SPACE to select this row." at bounding box center [623, 308] width 13 height 13
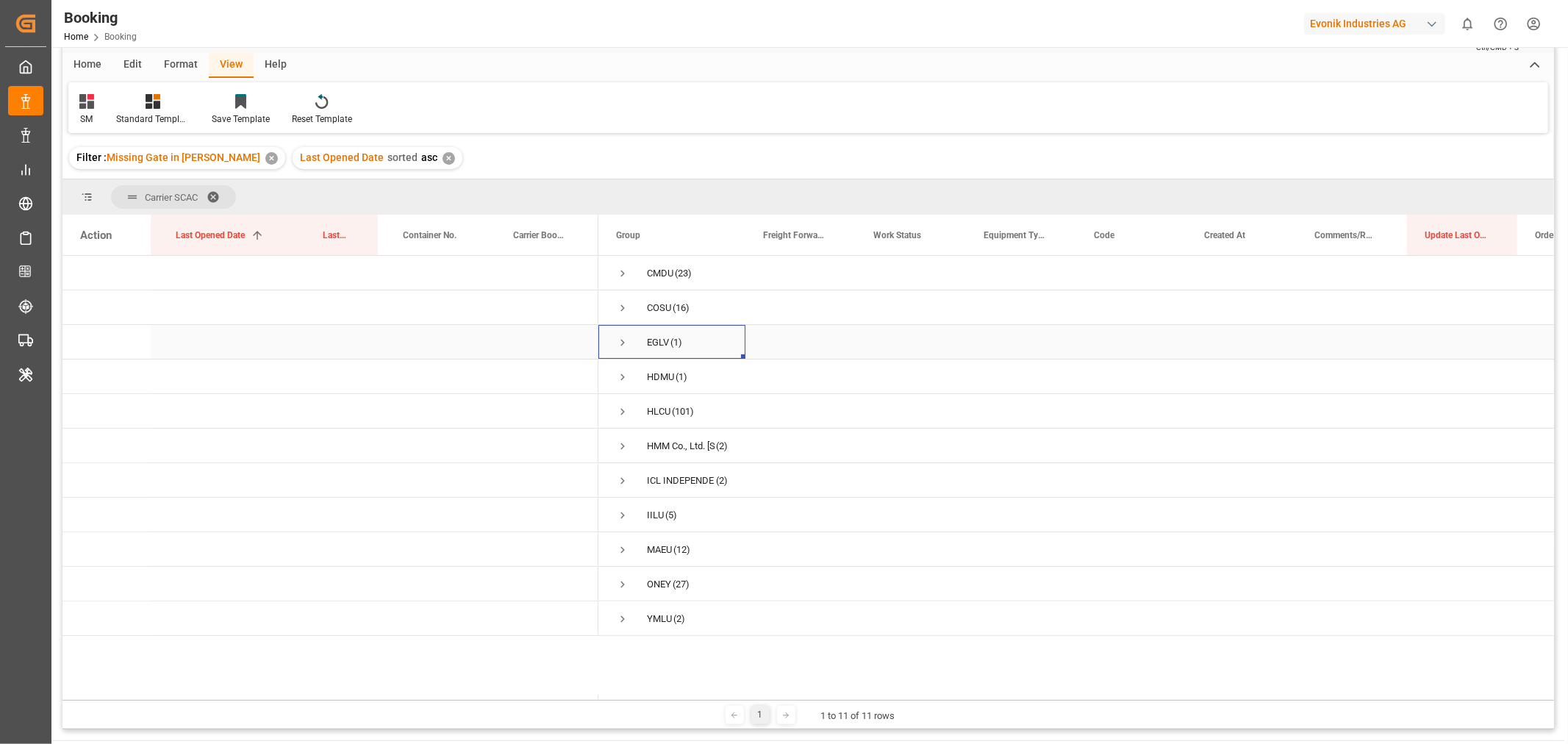
click at [620, 340] on span "Press SPACE to select this row." at bounding box center [623, 342] width 13 height 13
click at [776, 379] on div "251008610713" at bounding box center [800, 376] width 110 height 34
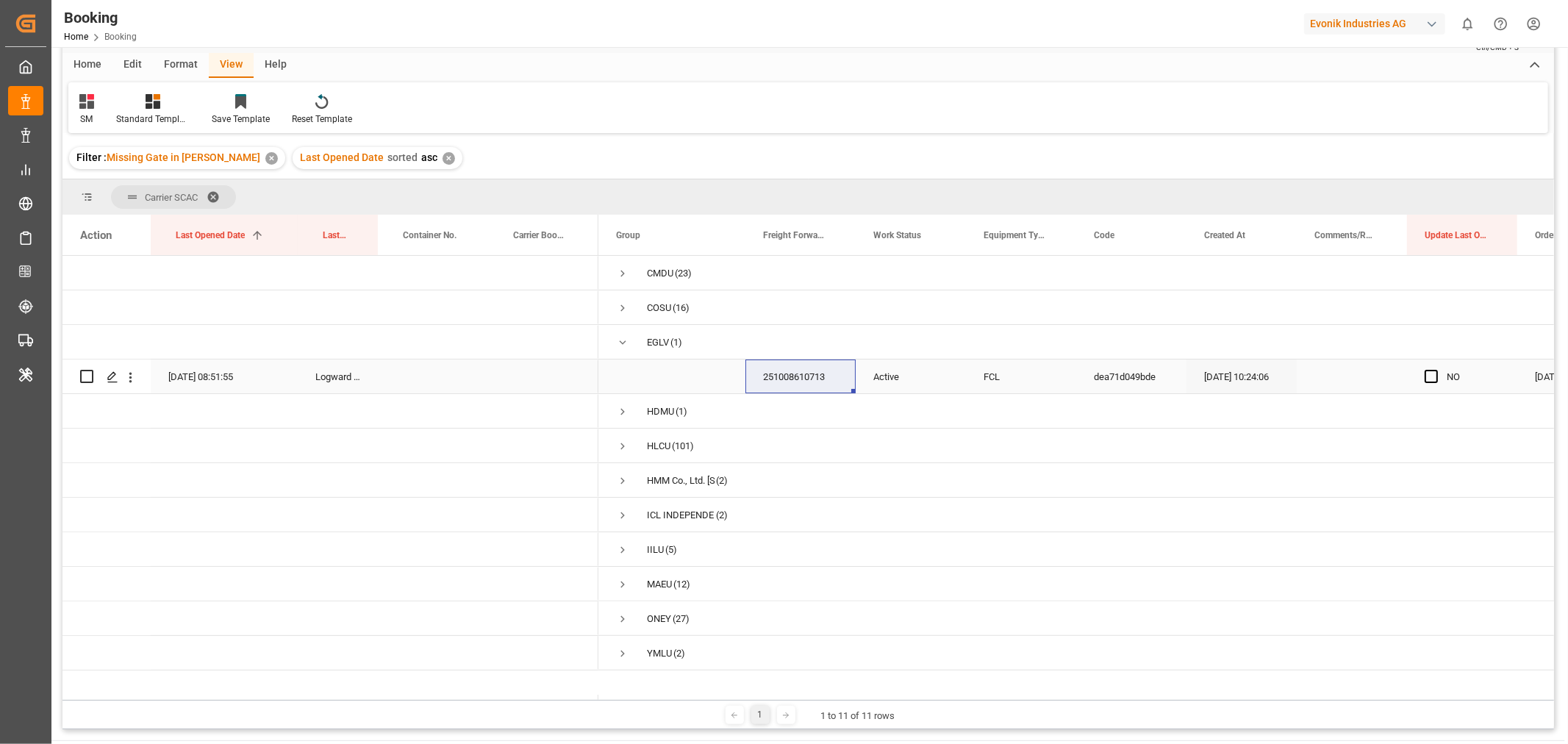
click at [788, 361] on div "251008610713" at bounding box center [800, 376] width 110 height 34
click at [128, 373] on icon "open menu" at bounding box center [130, 377] width 15 height 15
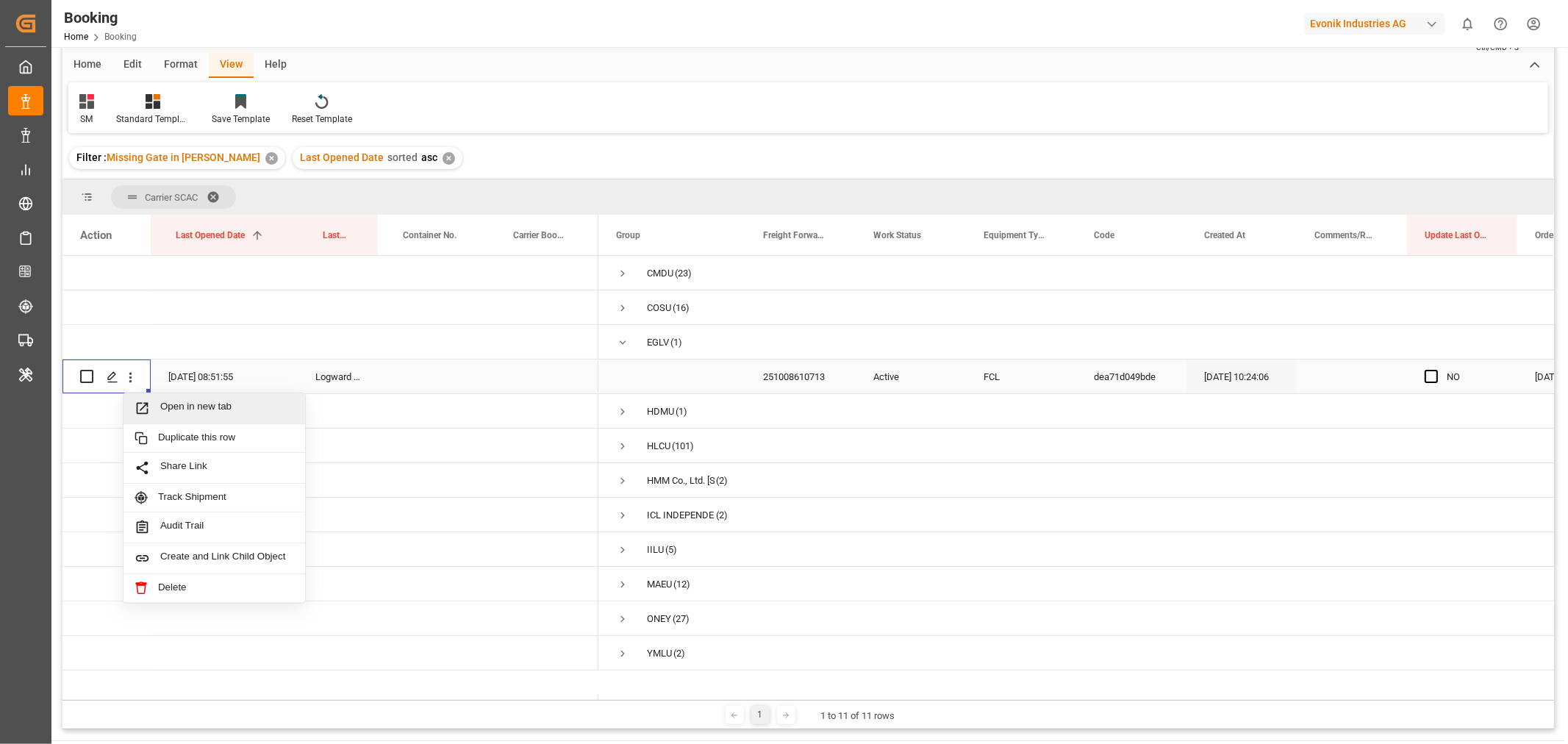
click at [202, 398] on div "Open in new tab" at bounding box center [214, 408] width 182 height 31
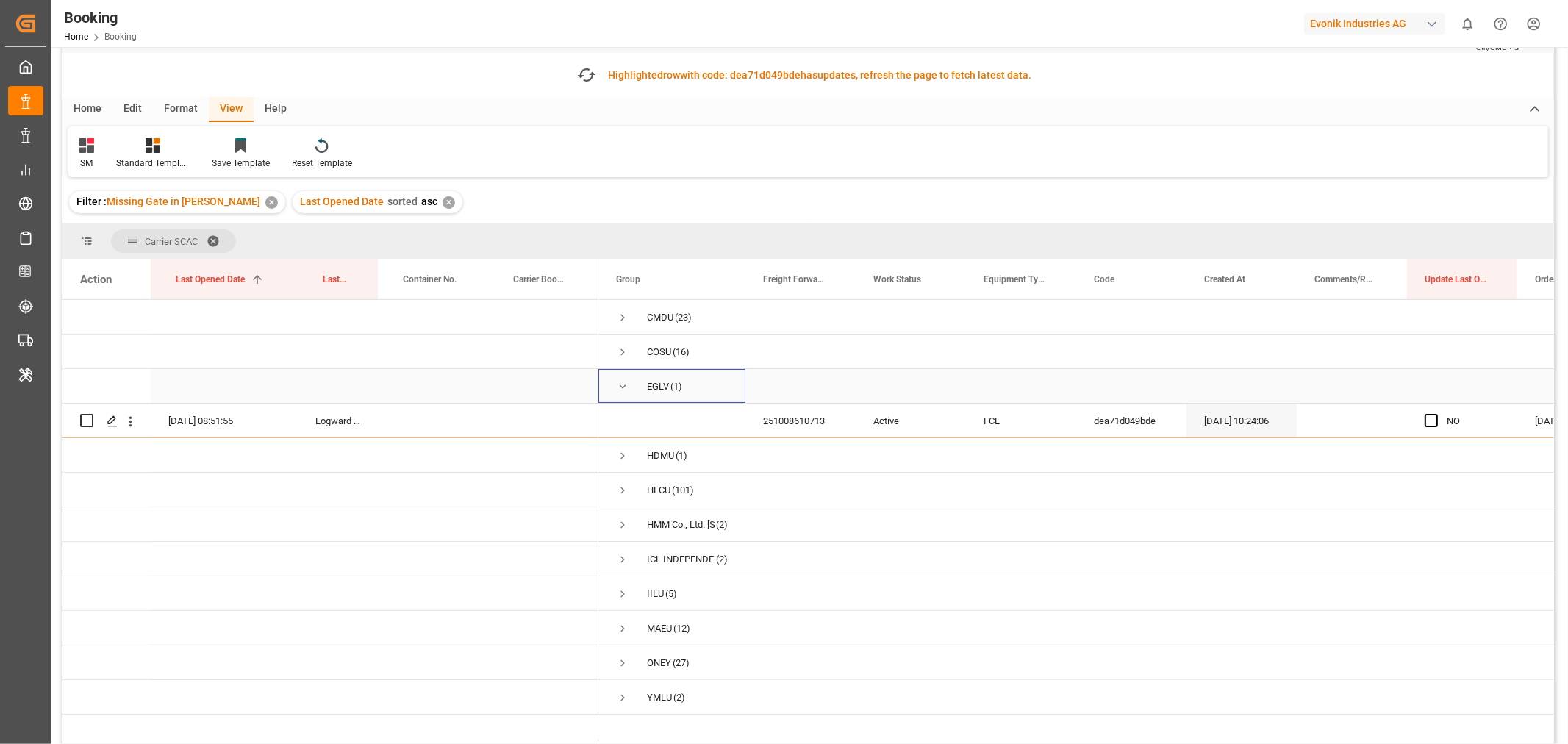
click at [626, 384] on span "Press SPACE to select this row." at bounding box center [623, 387] width 13 height 13
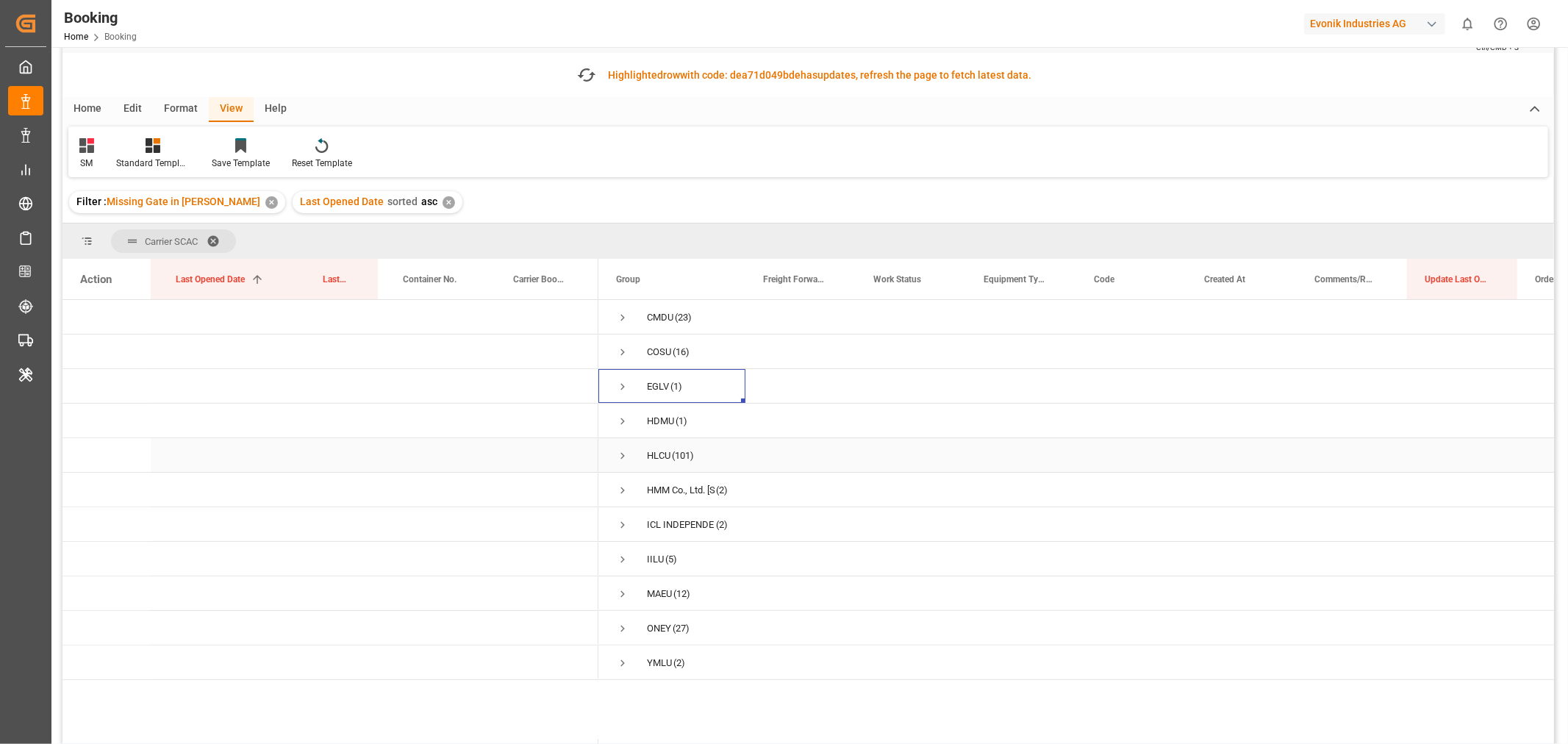
scroll to position [135, 0]
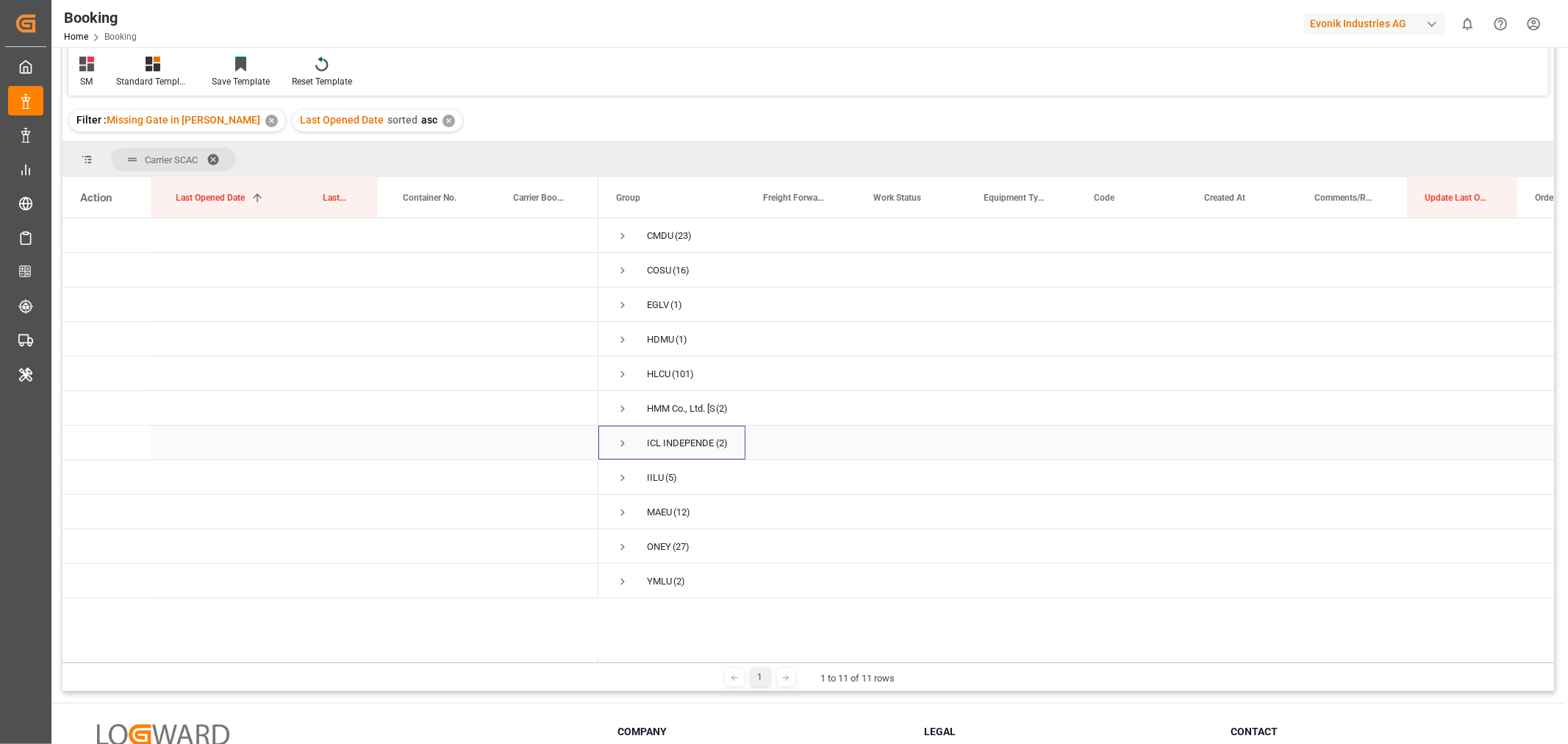
click at [623, 441] on span "Press SPACE to select this row." at bounding box center [623, 443] width 13 height 13
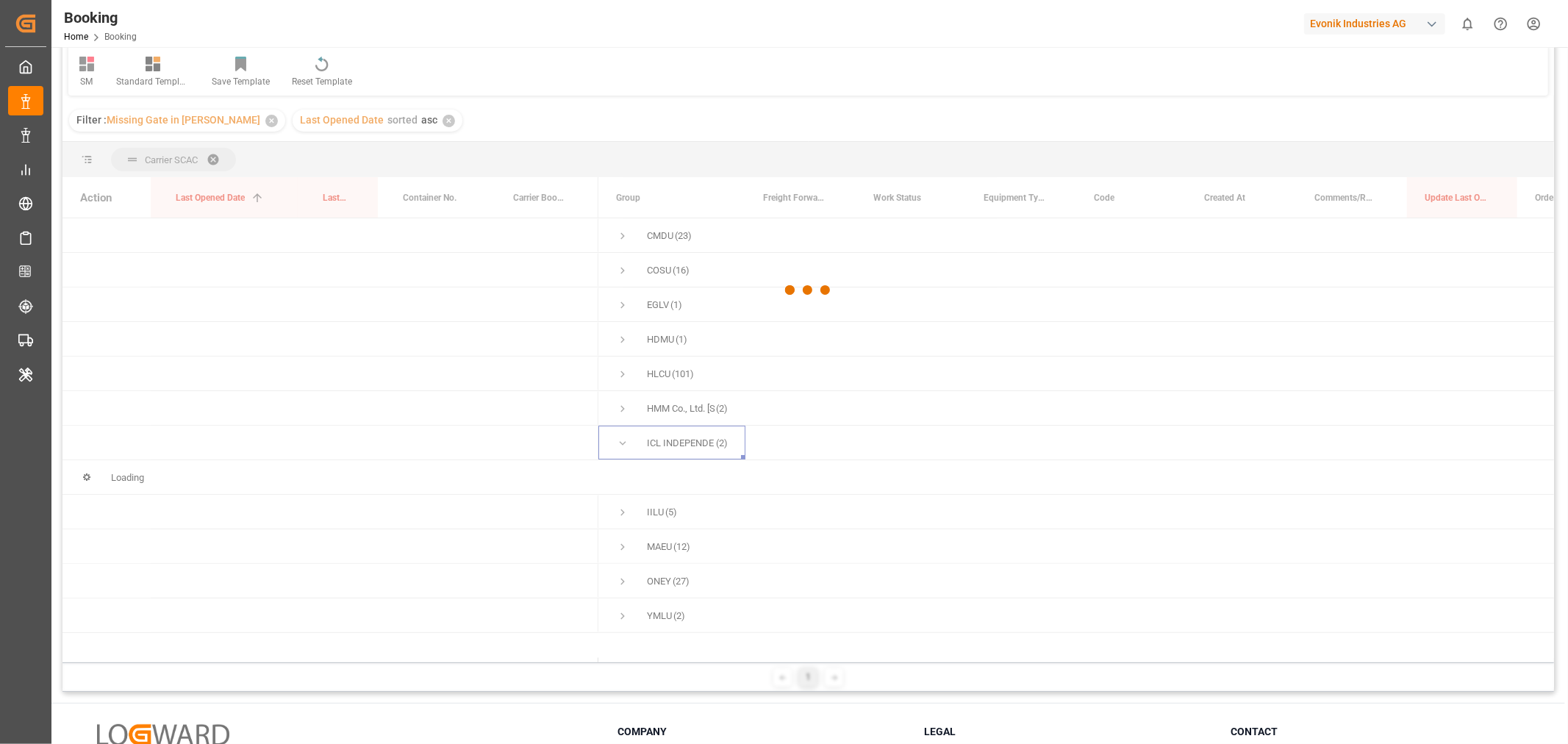
scroll to position [91, 0]
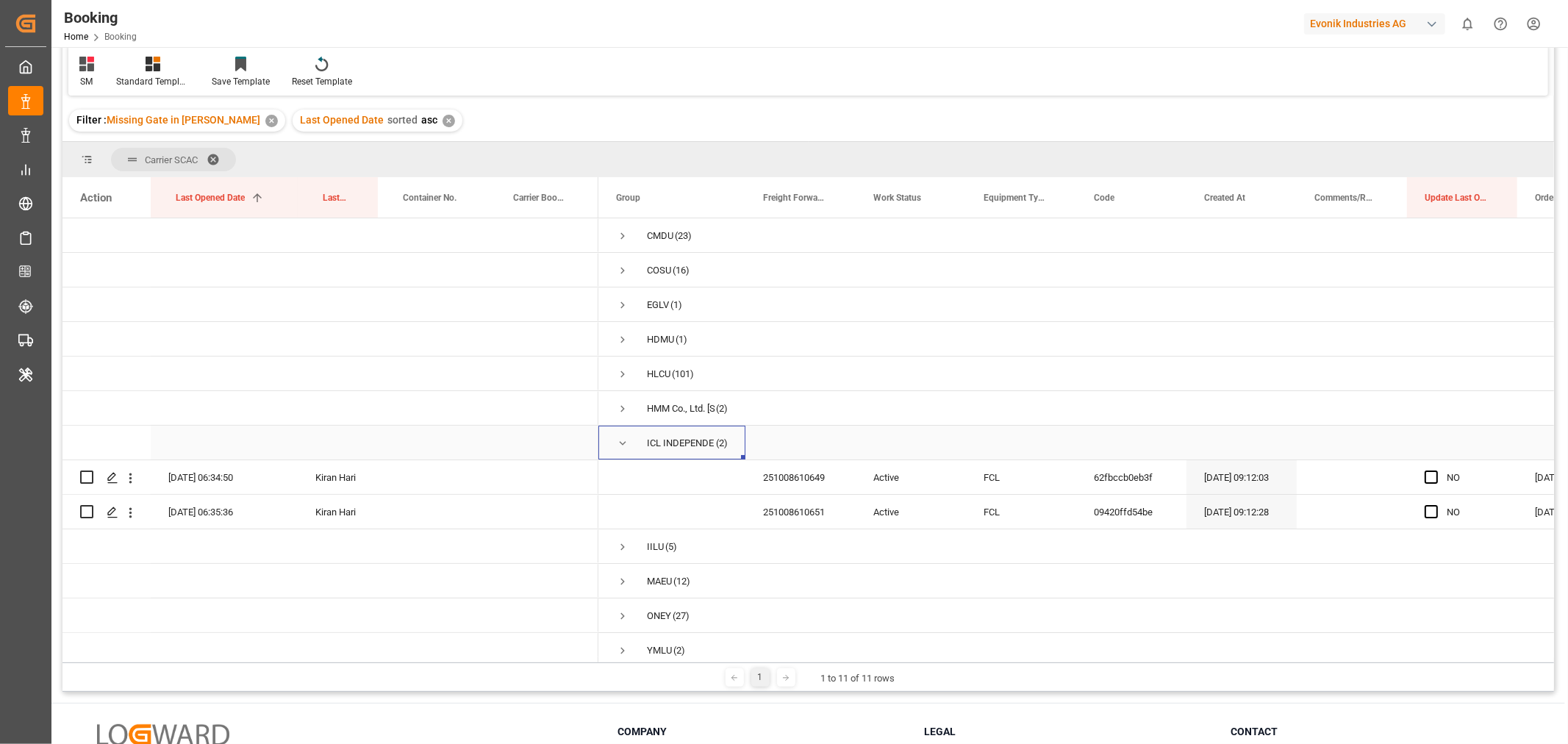
click at [626, 441] on span "Press SPACE to select this row." at bounding box center [623, 443] width 13 height 13
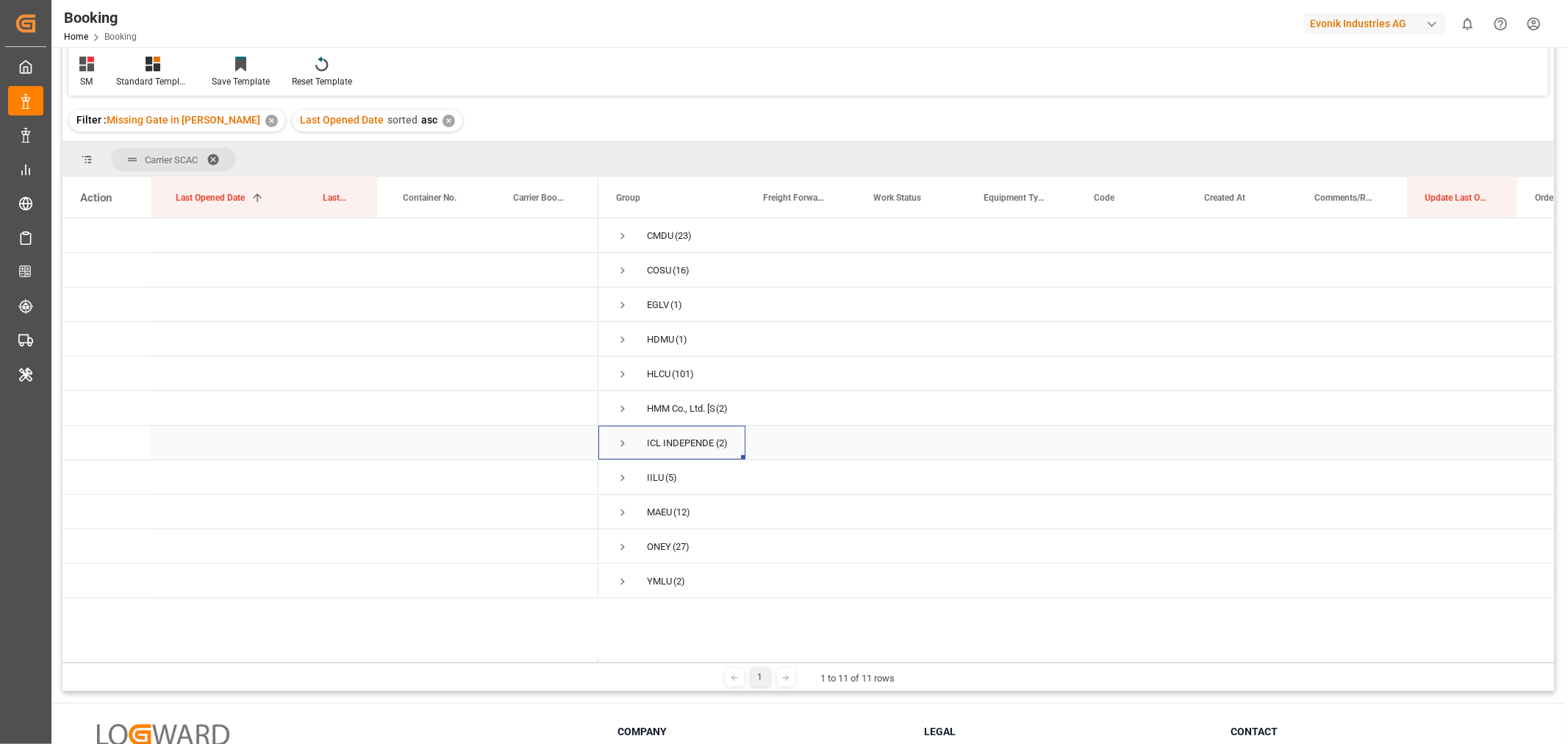
click at [626, 442] on span "Press SPACE to select this row." at bounding box center [623, 443] width 13 height 13
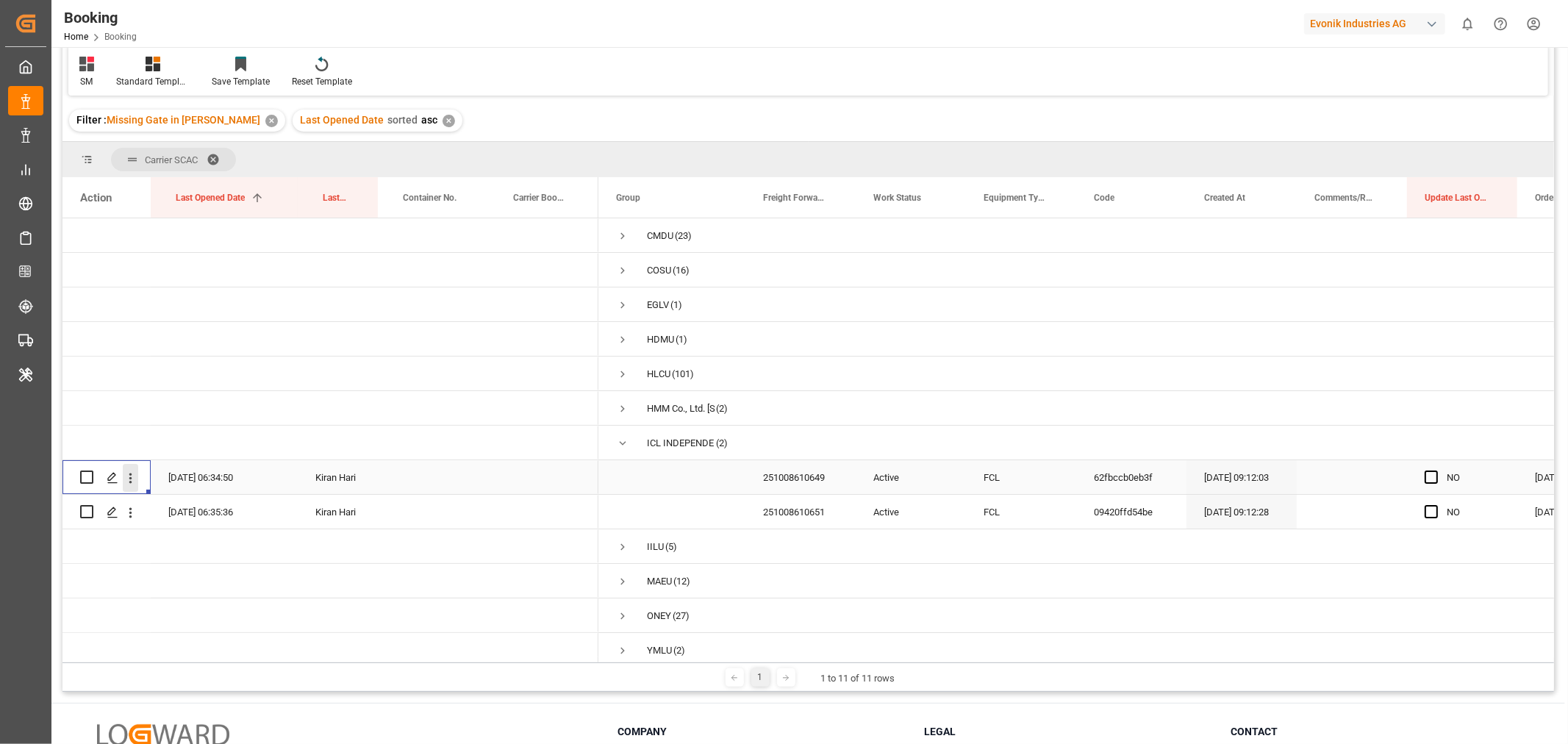
click at [128, 475] on icon "open menu" at bounding box center [130, 478] width 15 height 15
click at [213, 496] on div "Open in new tab" at bounding box center [214, 509] width 182 height 31
click at [132, 513] on icon "open menu" at bounding box center [130, 512] width 15 height 15
click at [196, 545] on span "Open in new tab" at bounding box center [227, 543] width 134 height 15
click at [626, 445] on span "Press SPACE to select this row." at bounding box center [623, 443] width 13 height 13
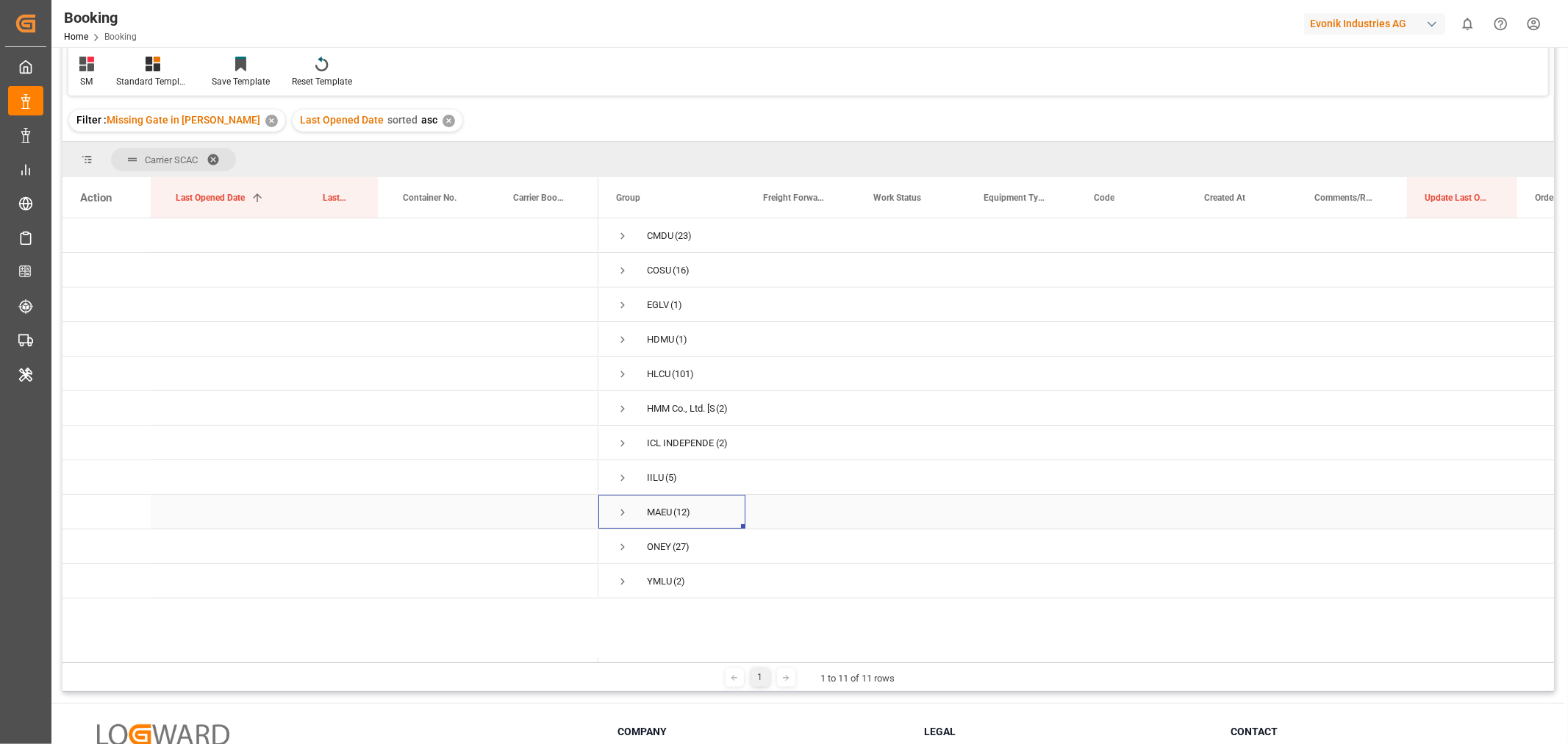
click at [622, 517] on span "Press SPACE to select this row." at bounding box center [623, 512] width 13 height 13
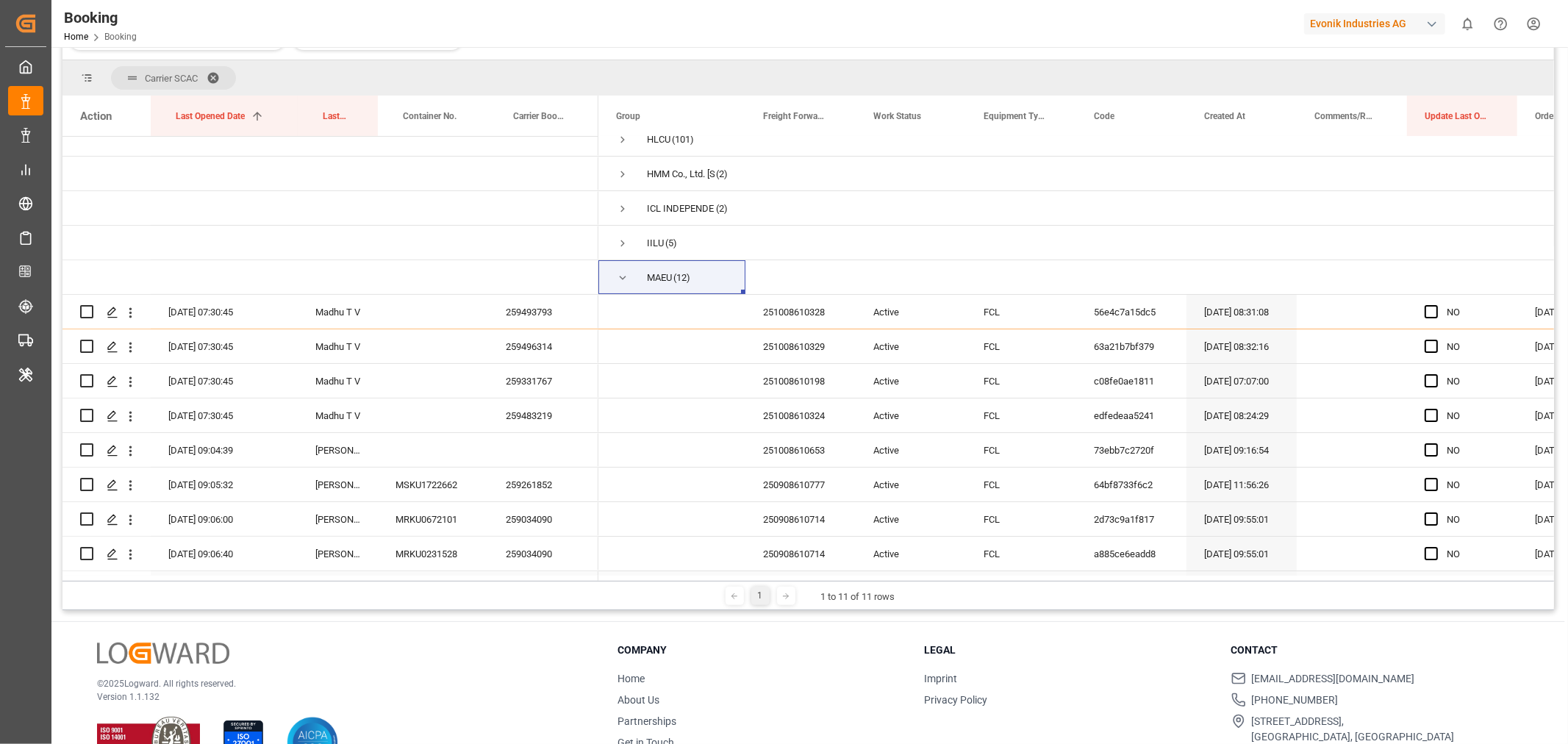
scroll to position [33, 0]
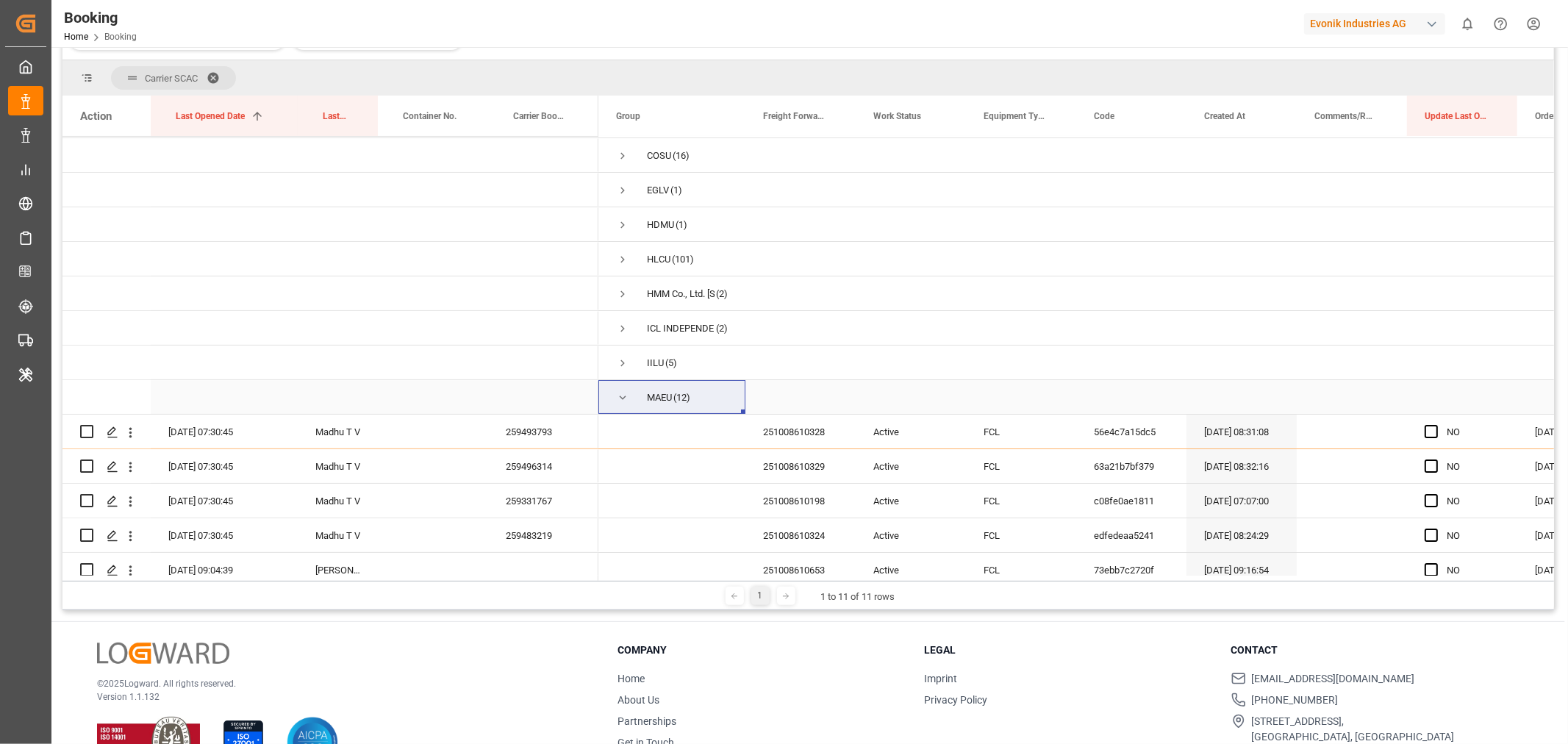
drag, startPoint x: 626, startPoint y: 395, endPoint x: 723, endPoint y: 380, distance: 98.2
click at [626, 395] on span "Press SPACE to select this row." at bounding box center [623, 398] width 13 height 13
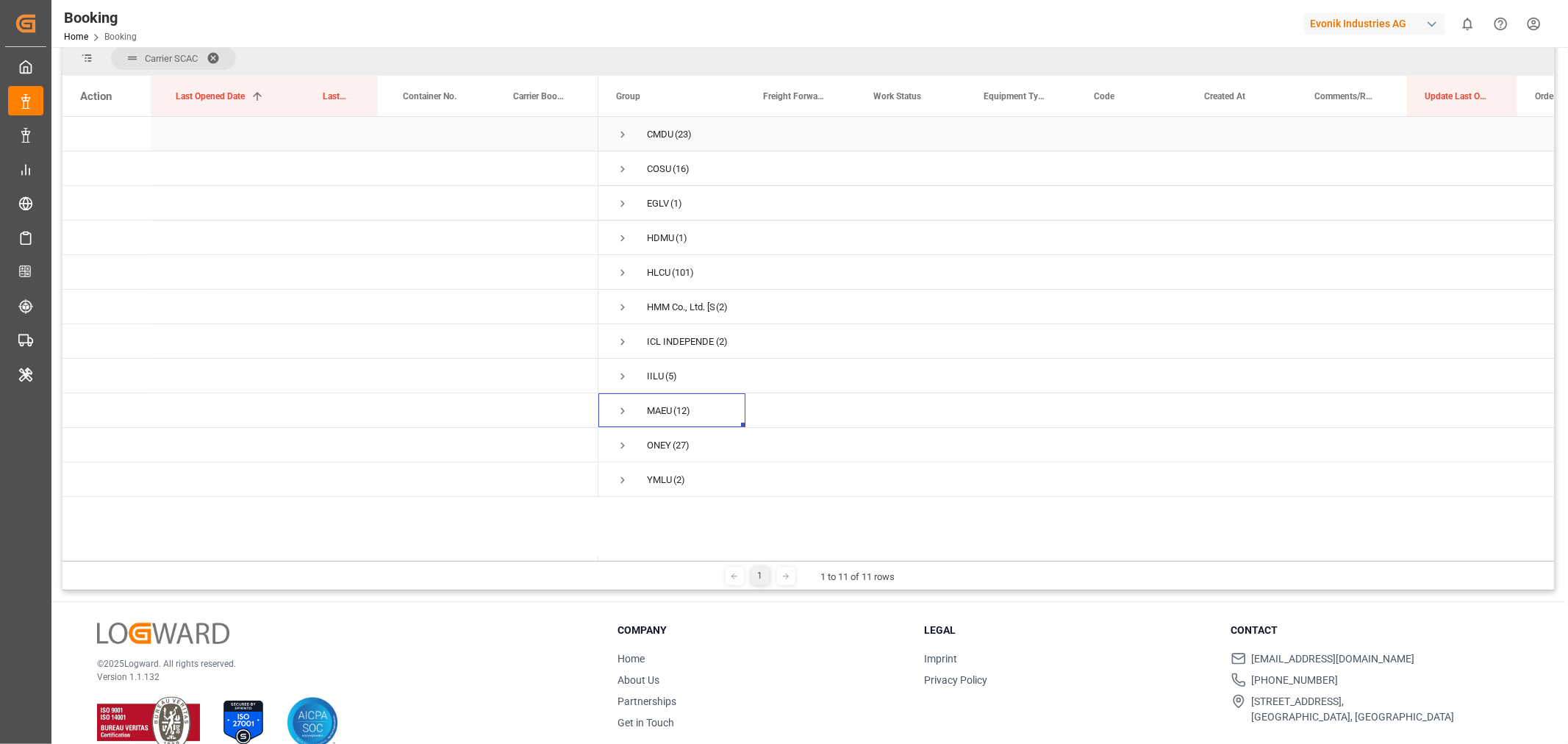
scroll to position [245, 0]
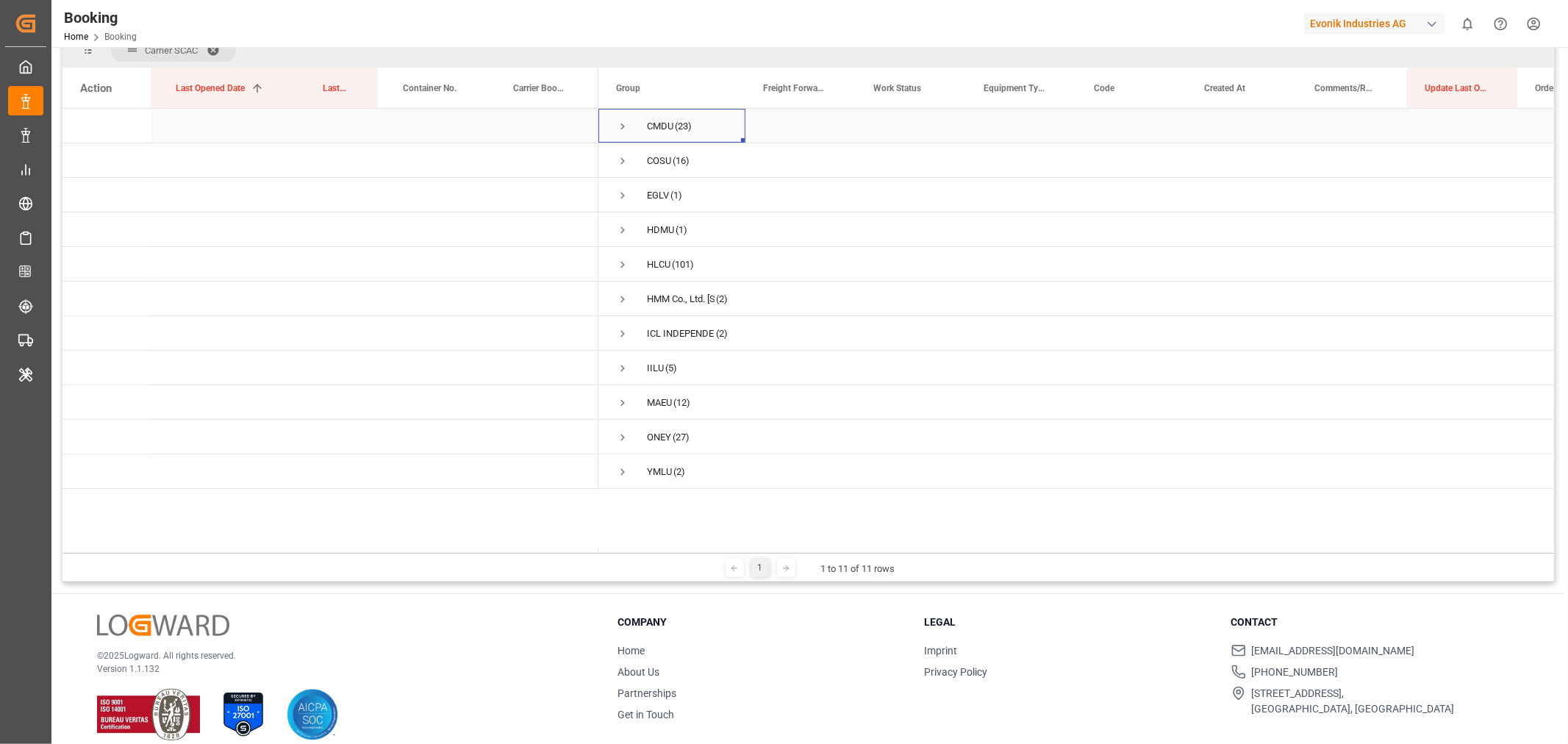
click at [623, 125] on span "Press SPACE to select this row." at bounding box center [623, 126] width 13 height 13
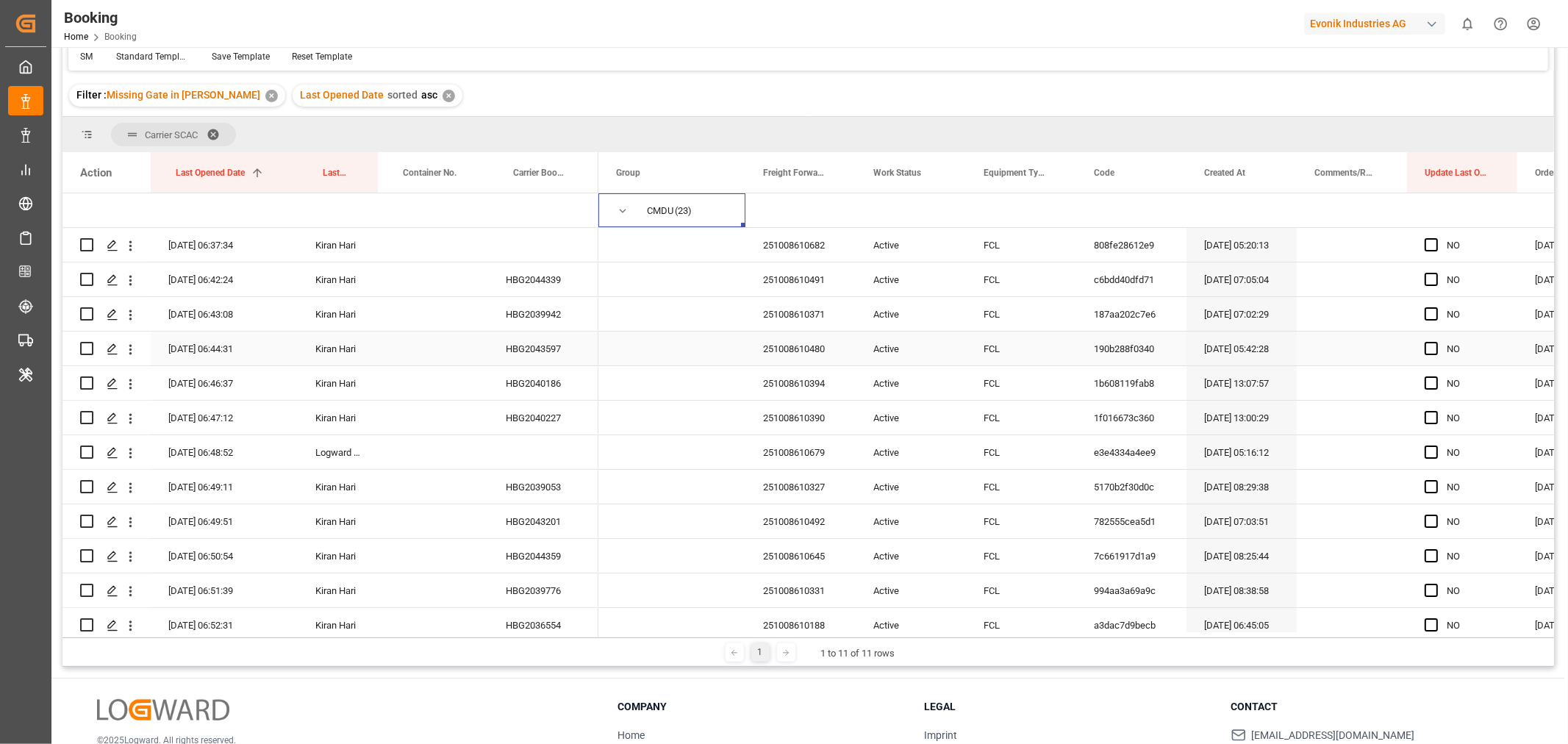
scroll to position [38, 0]
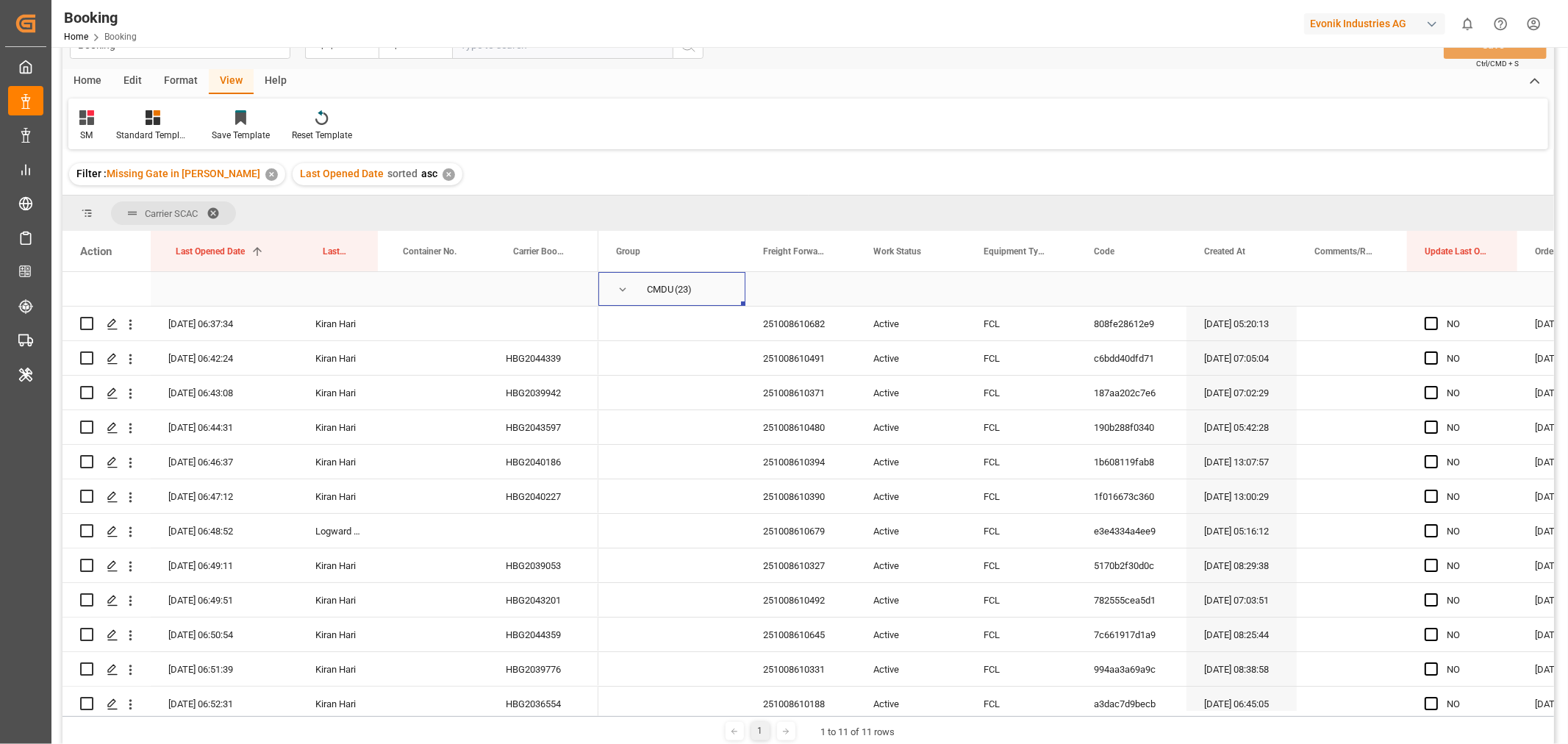
click at [622, 288] on span "Press SPACE to select this row." at bounding box center [623, 289] width 13 height 13
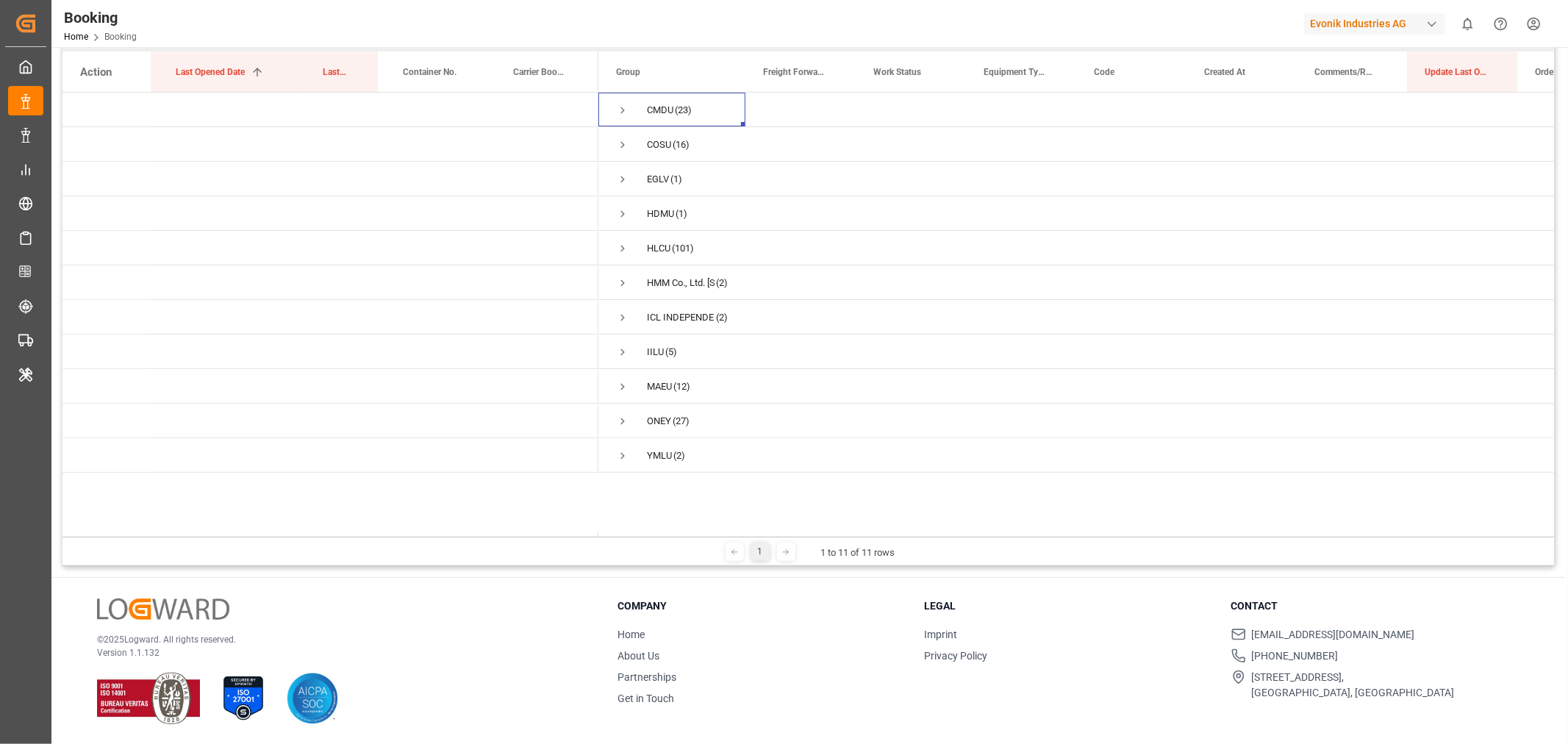
scroll to position [0, 0]
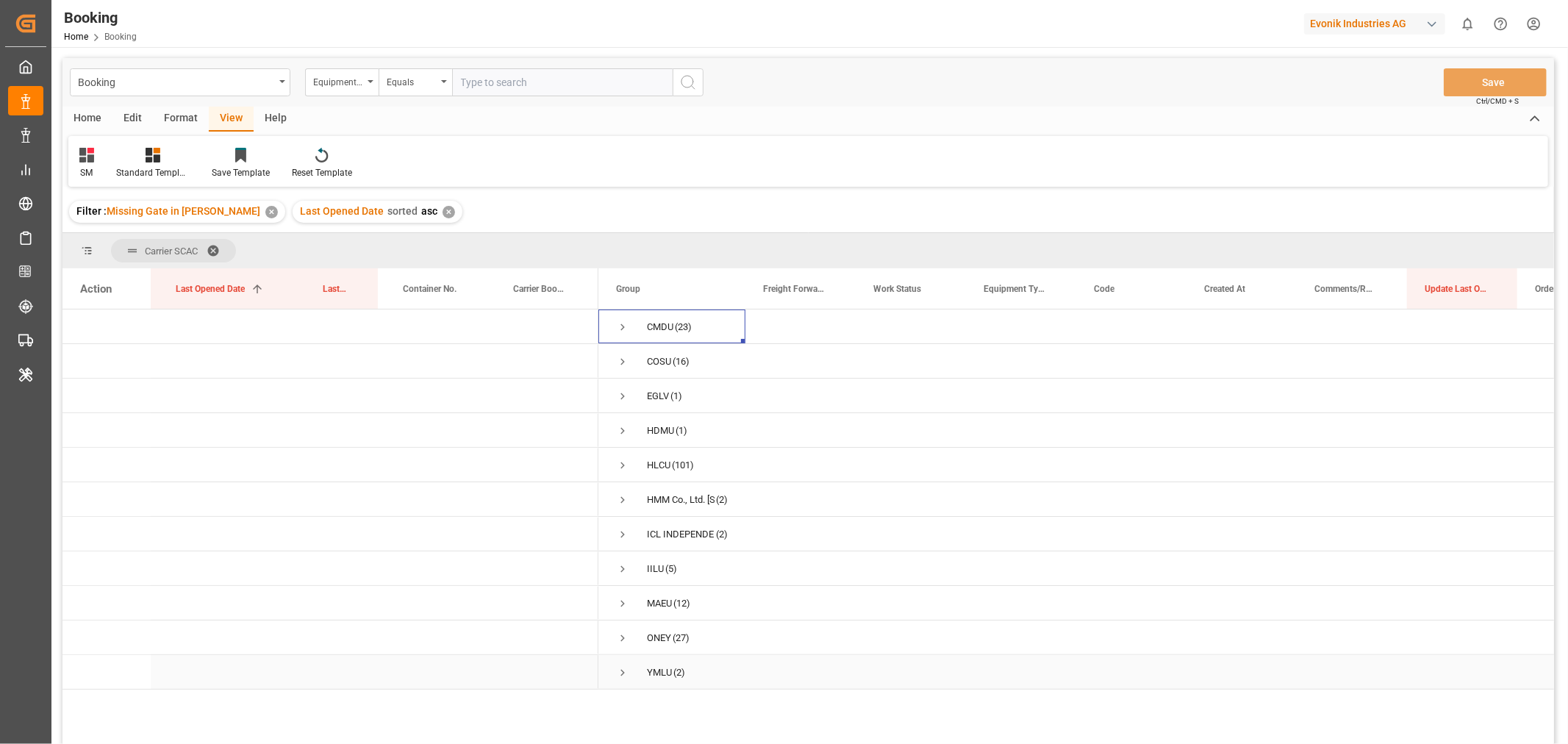
click at [626, 672] on span "Press SPACE to select this row." at bounding box center [623, 672] width 13 height 13
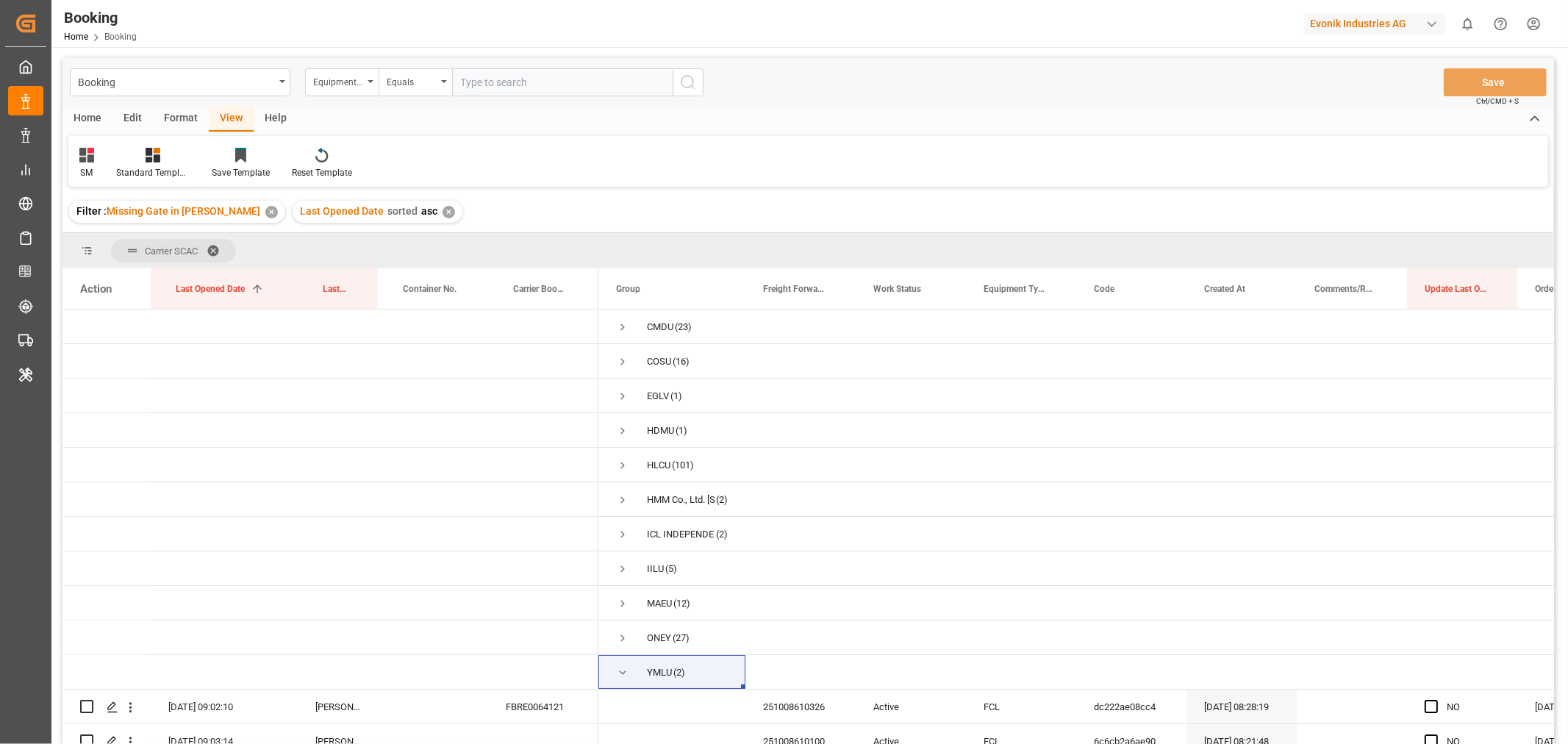
click at [182, 119] on div "Format" at bounding box center [180, 119] width 56 height 25
click at [92, 171] on div "Filter Rows" at bounding box center [101, 173] width 43 height 13
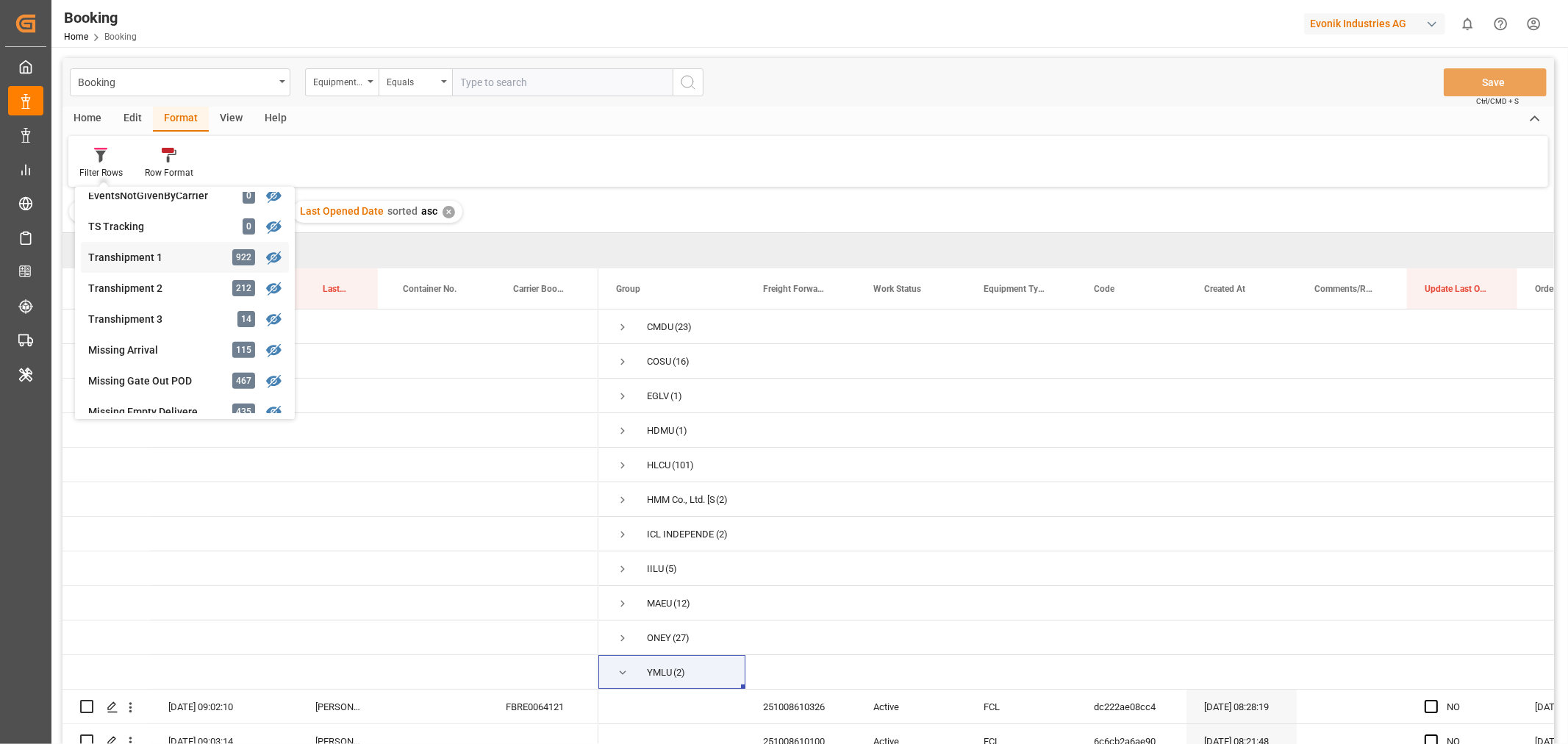
scroll to position [571, 0]
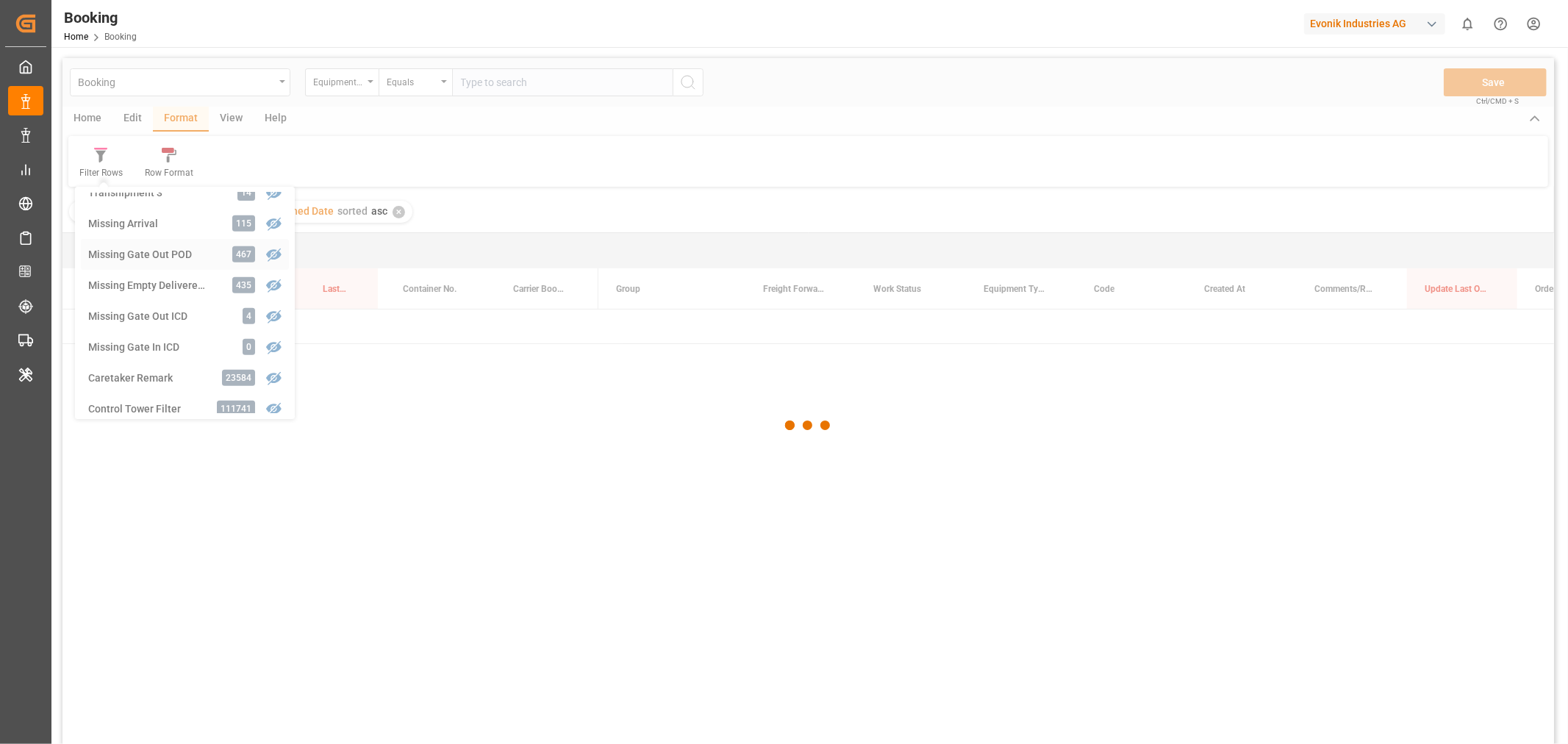
click at [147, 254] on div "Booking Equipment FCL Evonik Equals Save Ctrl/CMD + S Home Edit Format View Hel…" at bounding box center [808, 421] width 1492 height 725
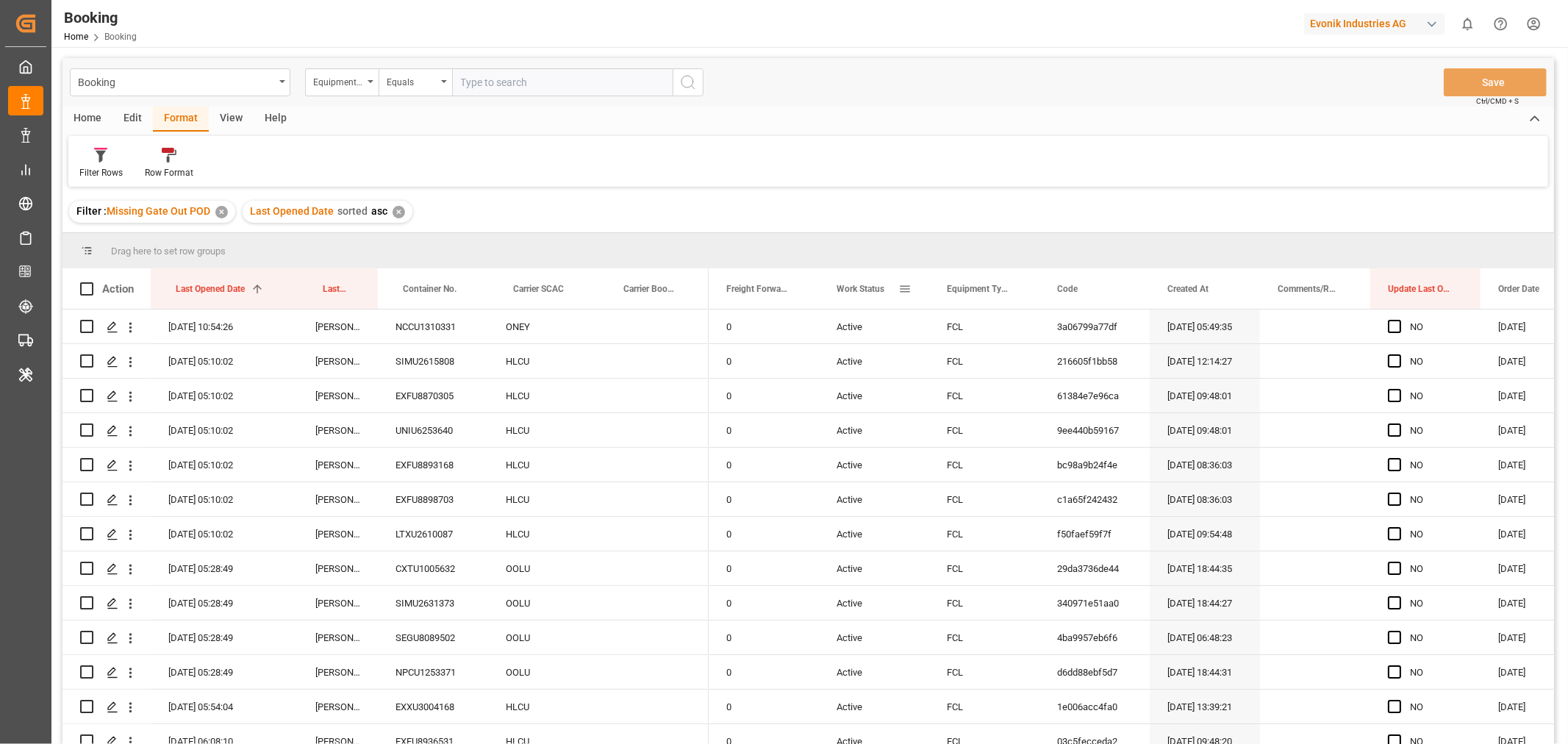
click at [911, 289] on div "Work Status" at bounding box center [874, 288] width 110 height 41
click at [905, 288] on span at bounding box center [905, 289] width 13 height 13
click at [1042, 192] on div "Filter : Missing Gate Out POD ✕ Last Opened Date sorted asc ✕" at bounding box center [808, 212] width 1492 height 41
drag, startPoint x: 541, startPoint y: 275, endPoint x: 542, endPoint y: 254, distance: 21.0
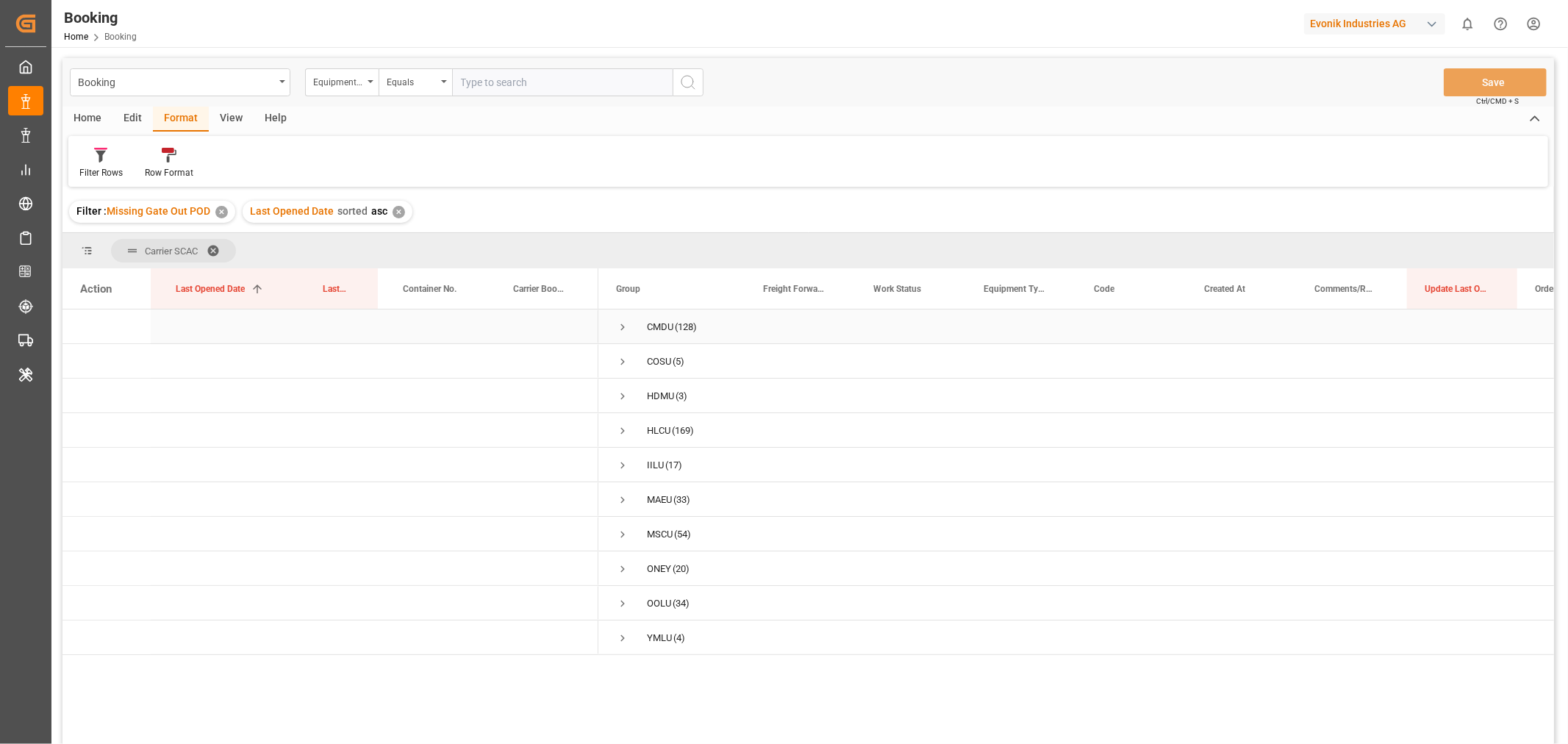
click at [626, 328] on span "Press SPACE to select this row." at bounding box center [623, 327] width 13 height 13
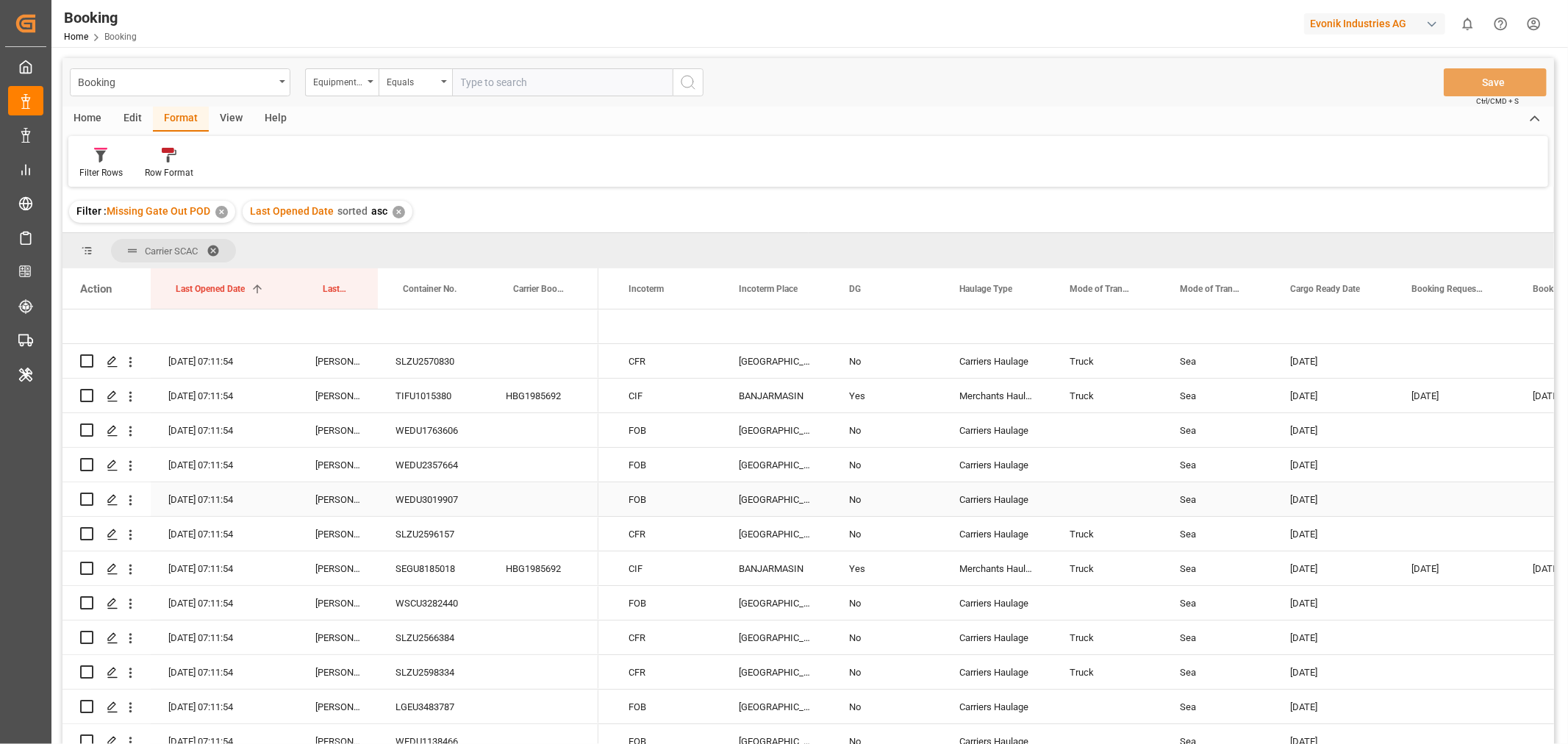
scroll to position [0, 2526]
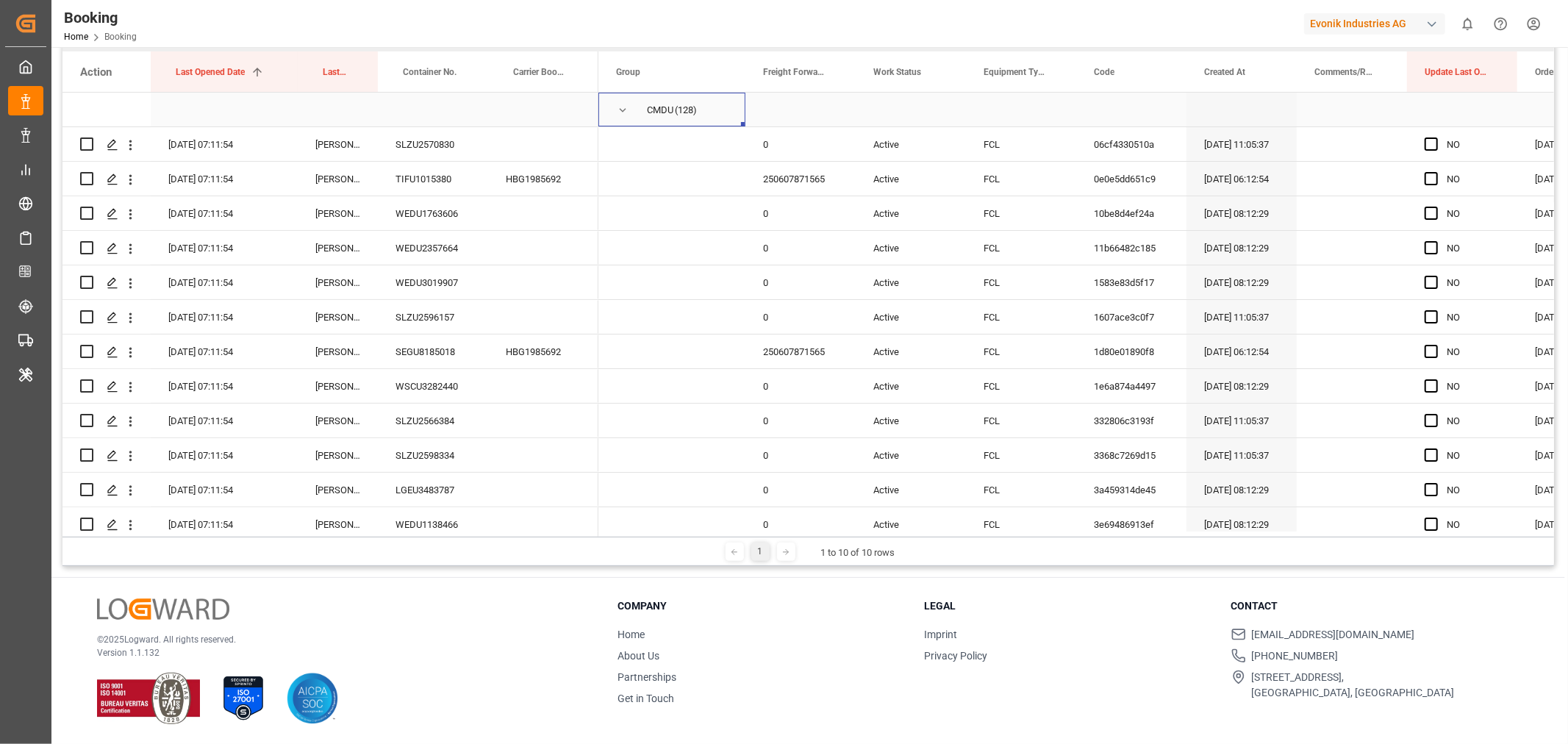
click at [621, 111] on span "Press SPACE to select this row." at bounding box center [623, 110] width 13 height 13
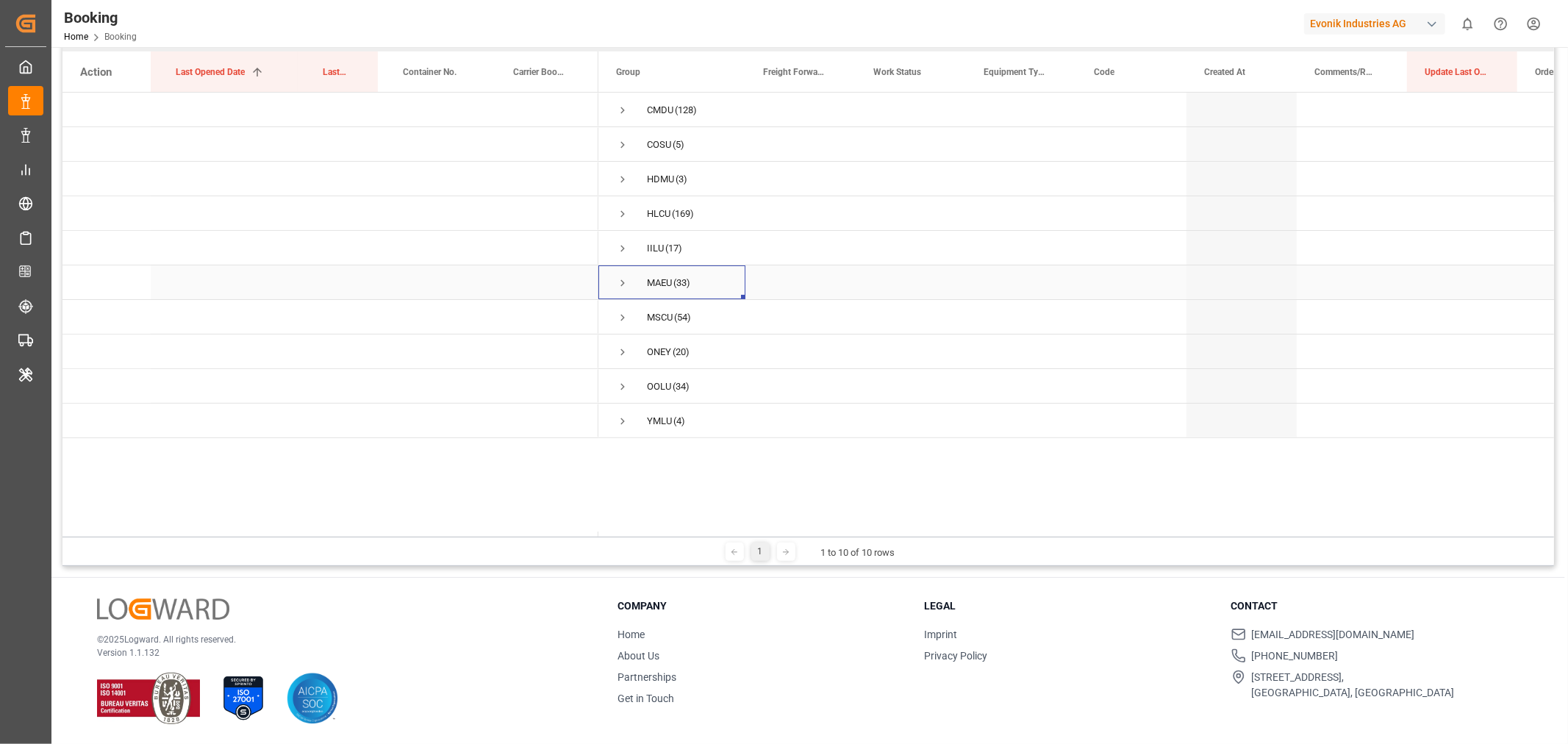
click at [622, 285] on span "Press SPACE to select this row." at bounding box center [623, 283] width 13 height 13
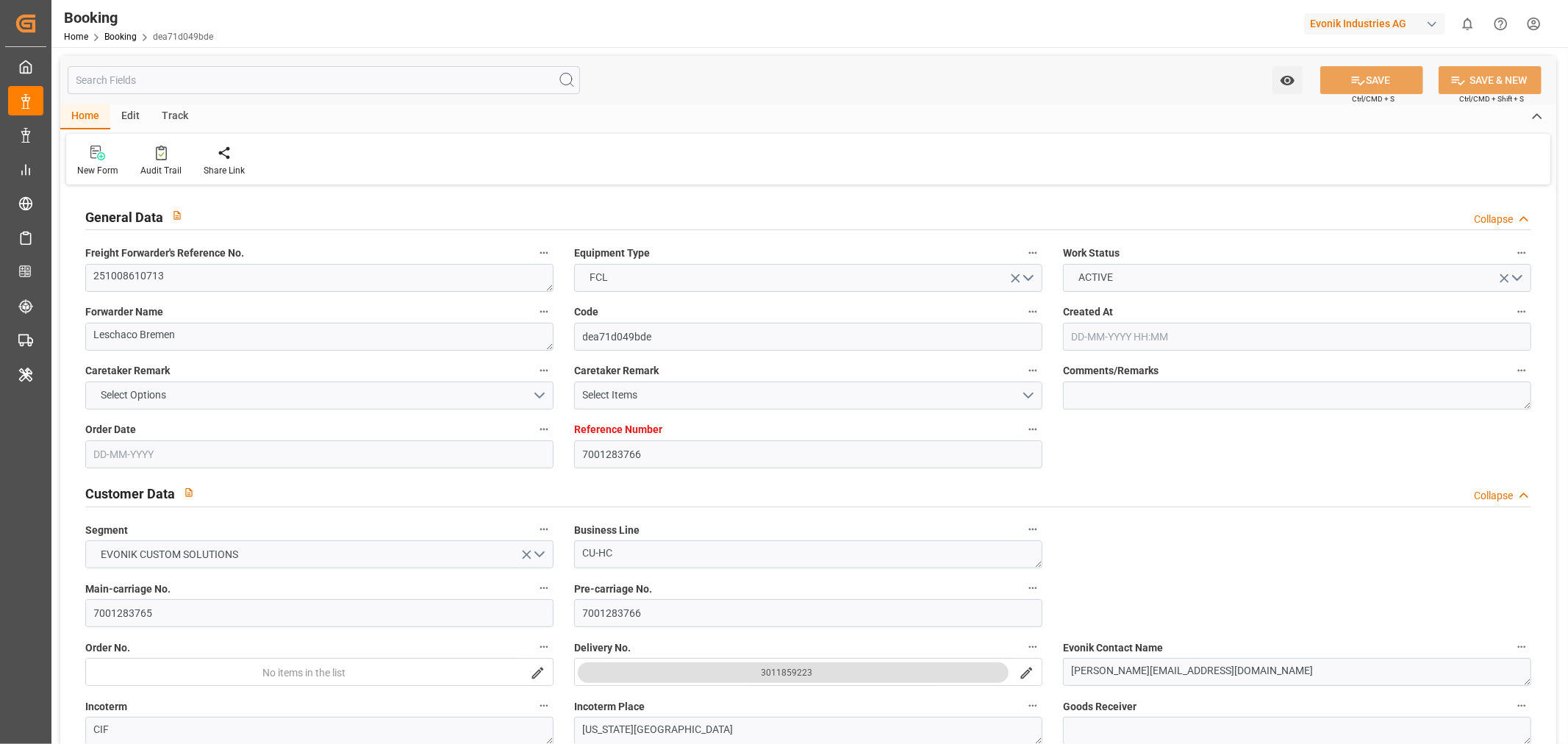
type input "7001283766"
type input "9622629"
type input "Evergreen"
type input "Evergreen Marine Corp."
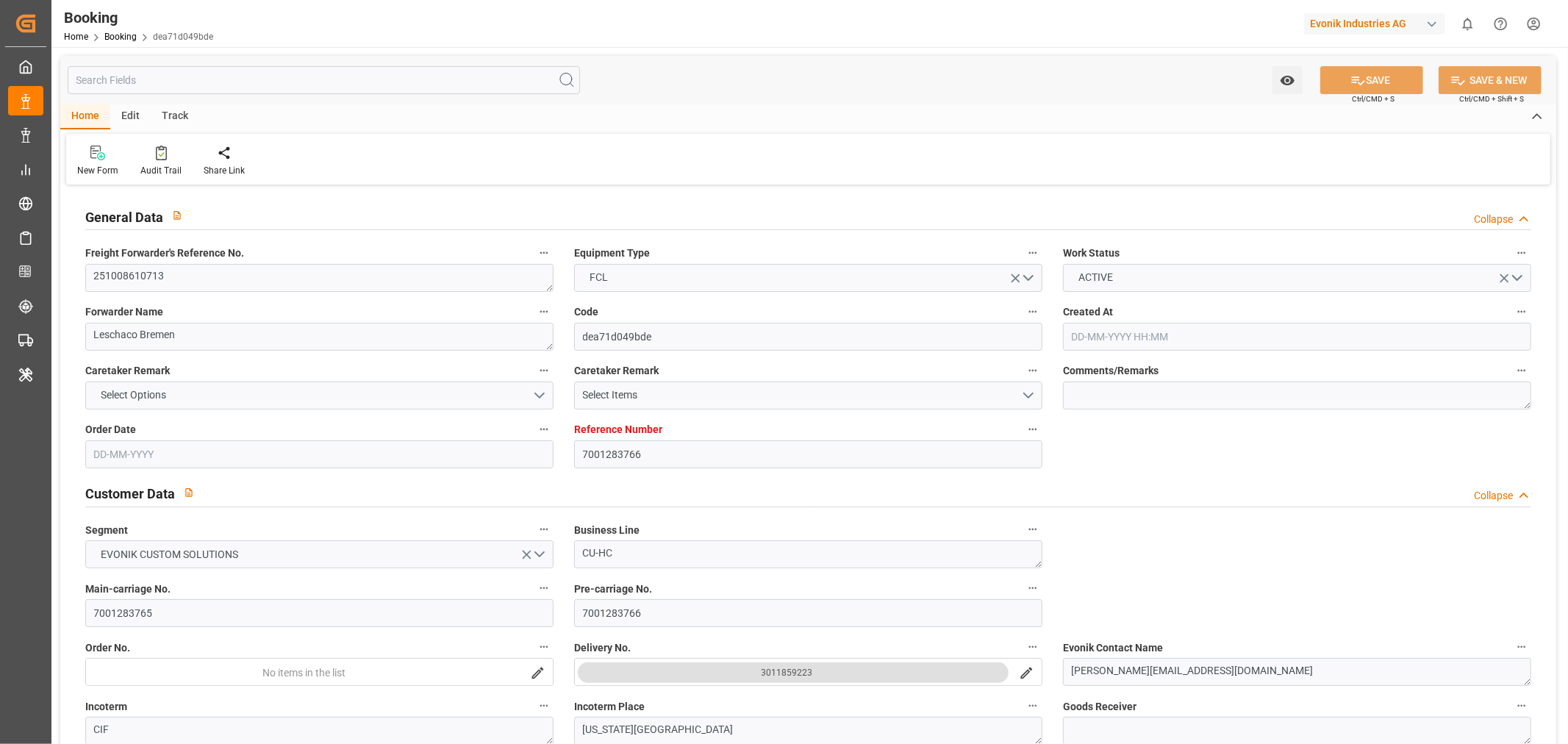
type input "EUNWC"
type input "USNYC"
type input "24-09-2025 10:24"
type input "[DATE]"
type input "07-11-2025"
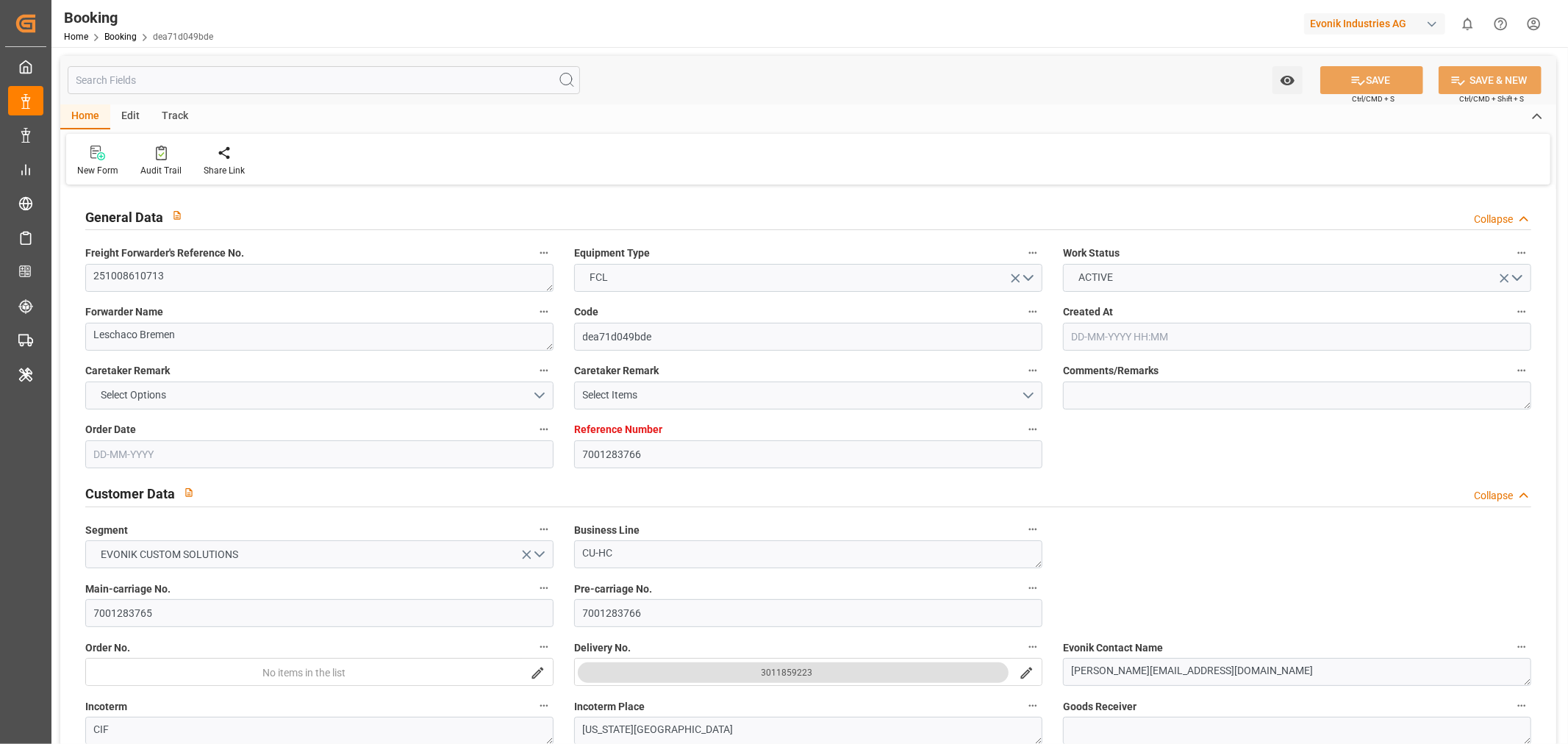
type input "15-10-2025"
type input "[DATE] 00:00"
type input "[DATE]"
type input "26-09-2025"
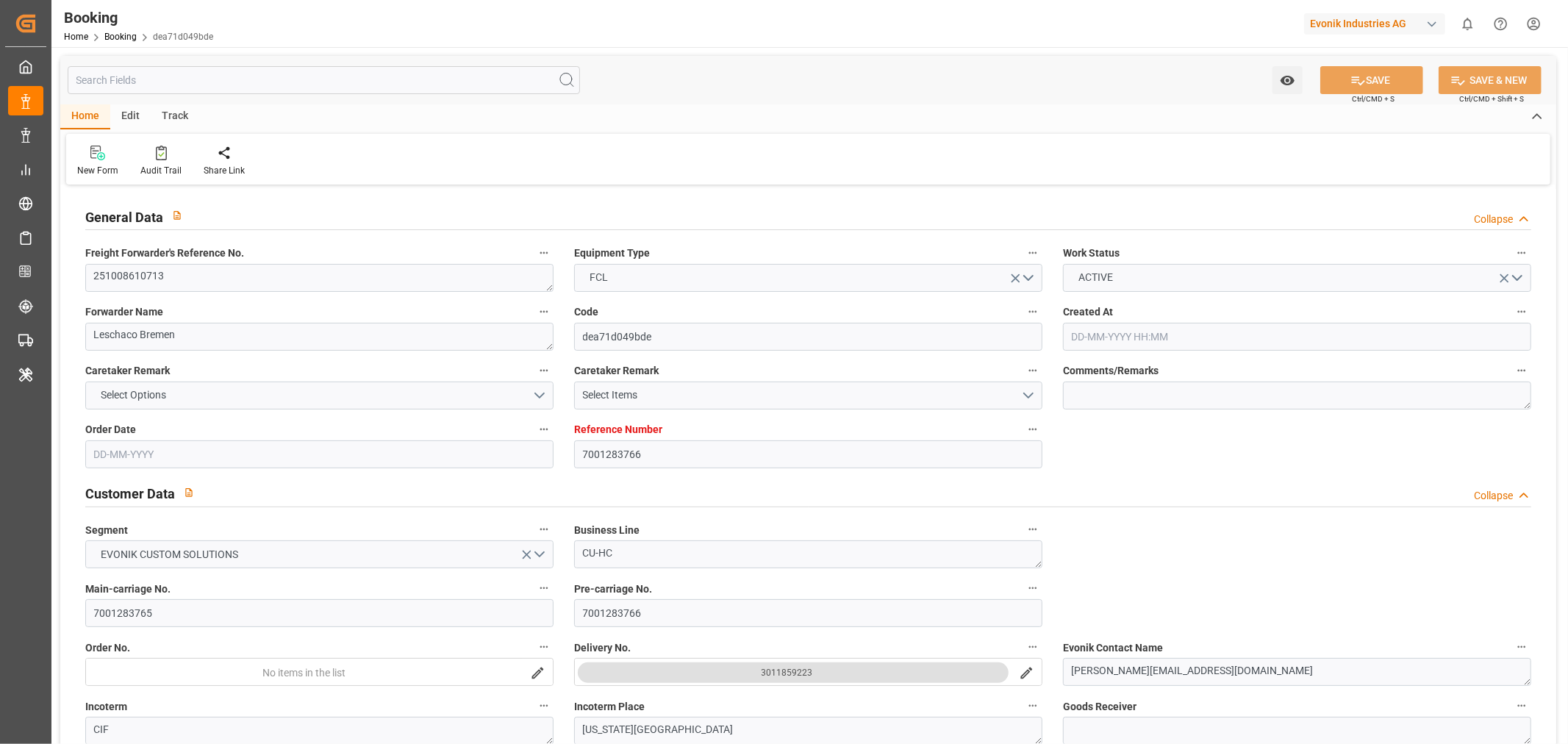
type input "29-10-2025 00:00"
type input "12-11-2025 00:00"
type input "08-11-2025 00:00"
type input "26-09-2025 08:51"
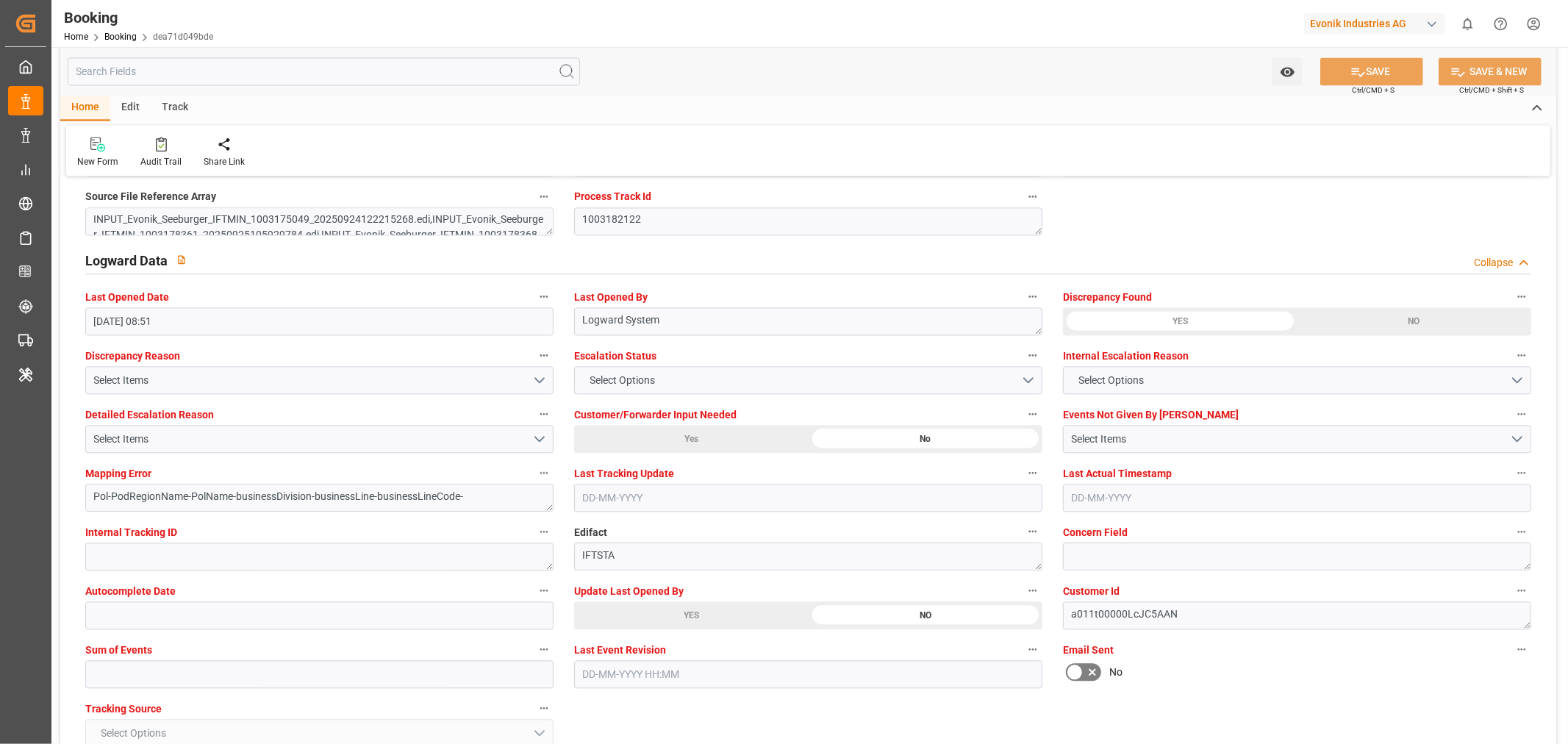
scroll to position [2857, 0]
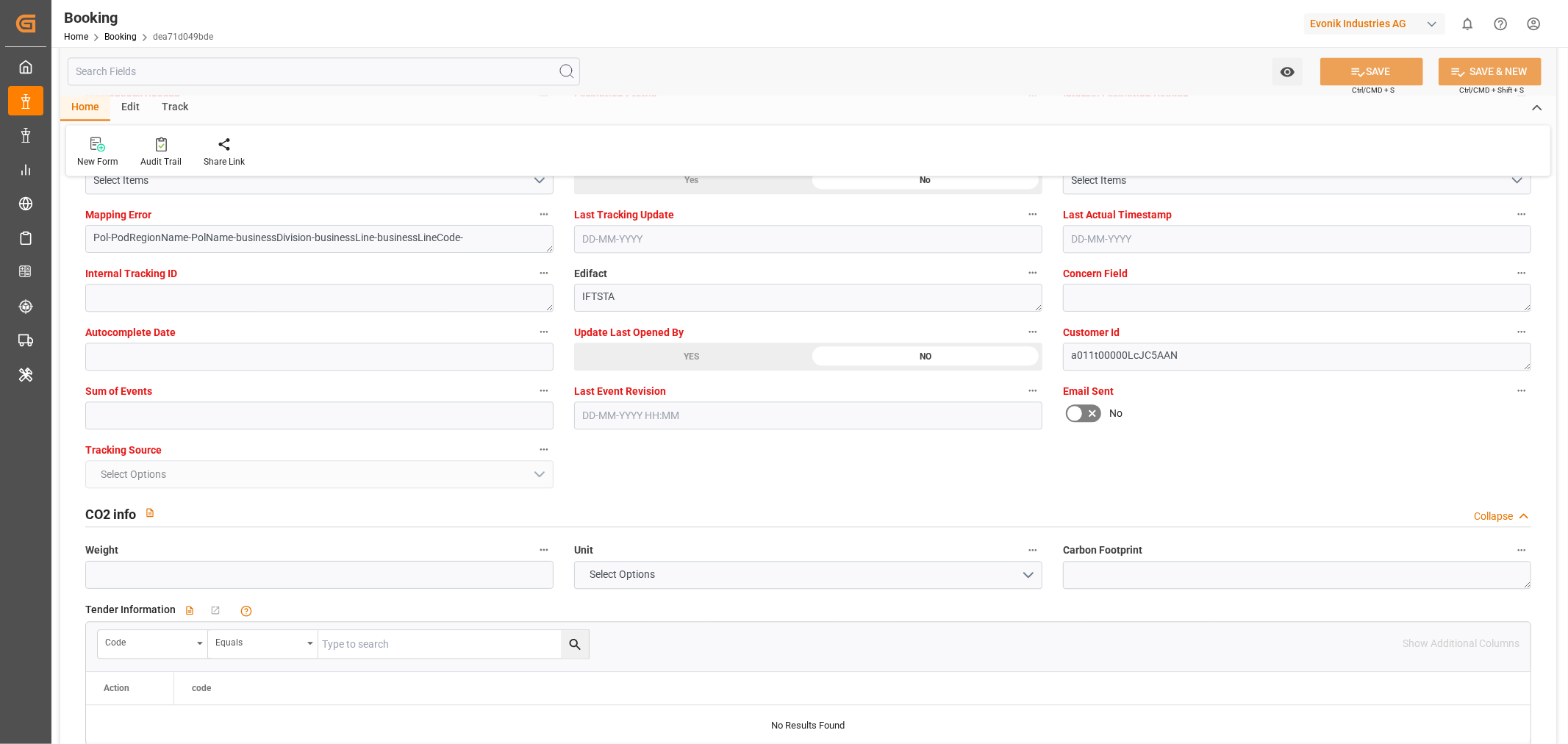
click at [696, 358] on div "YES" at bounding box center [692, 356] width 235 height 28
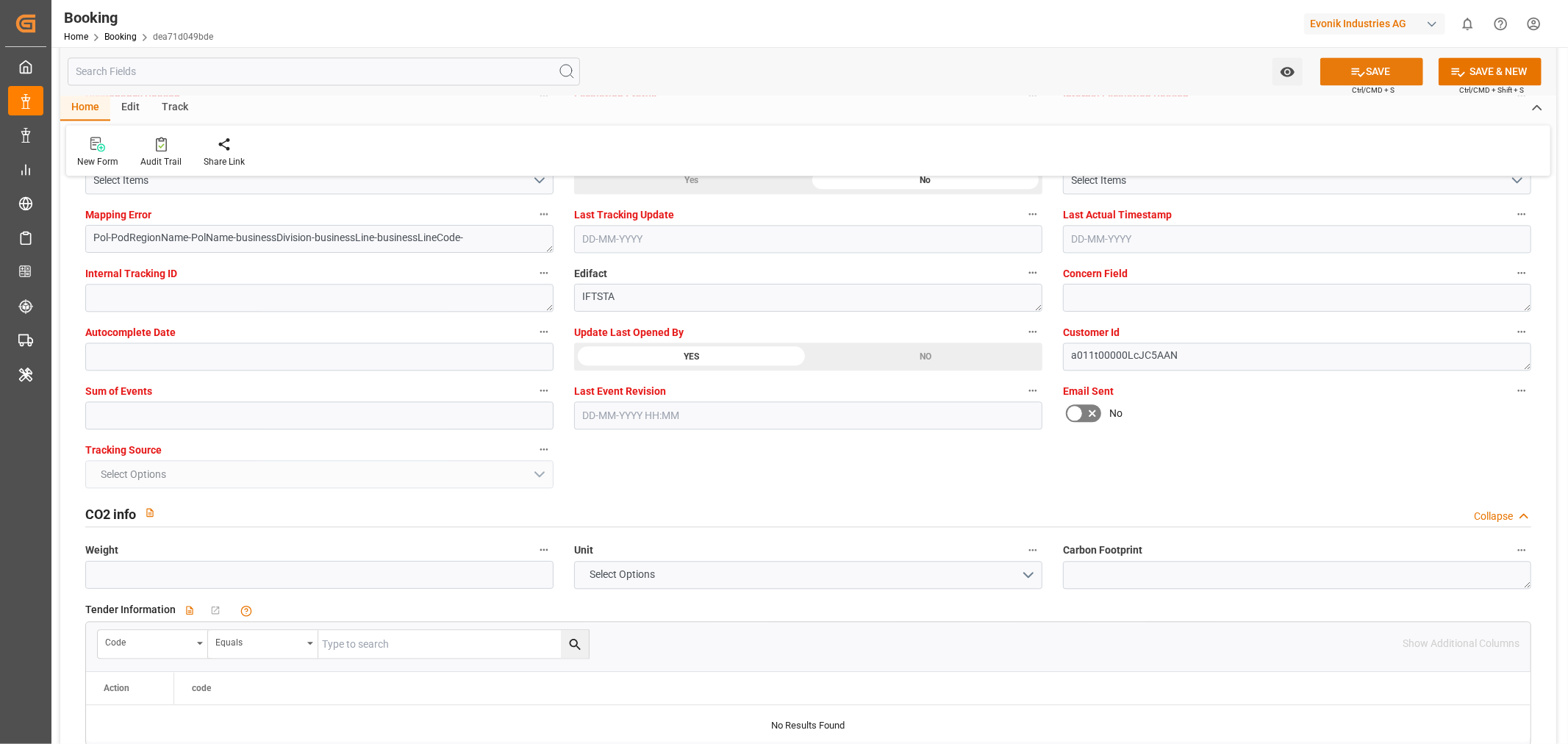
click at [1368, 68] on button "SAVE" at bounding box center [1372, 72] width 103 height 28
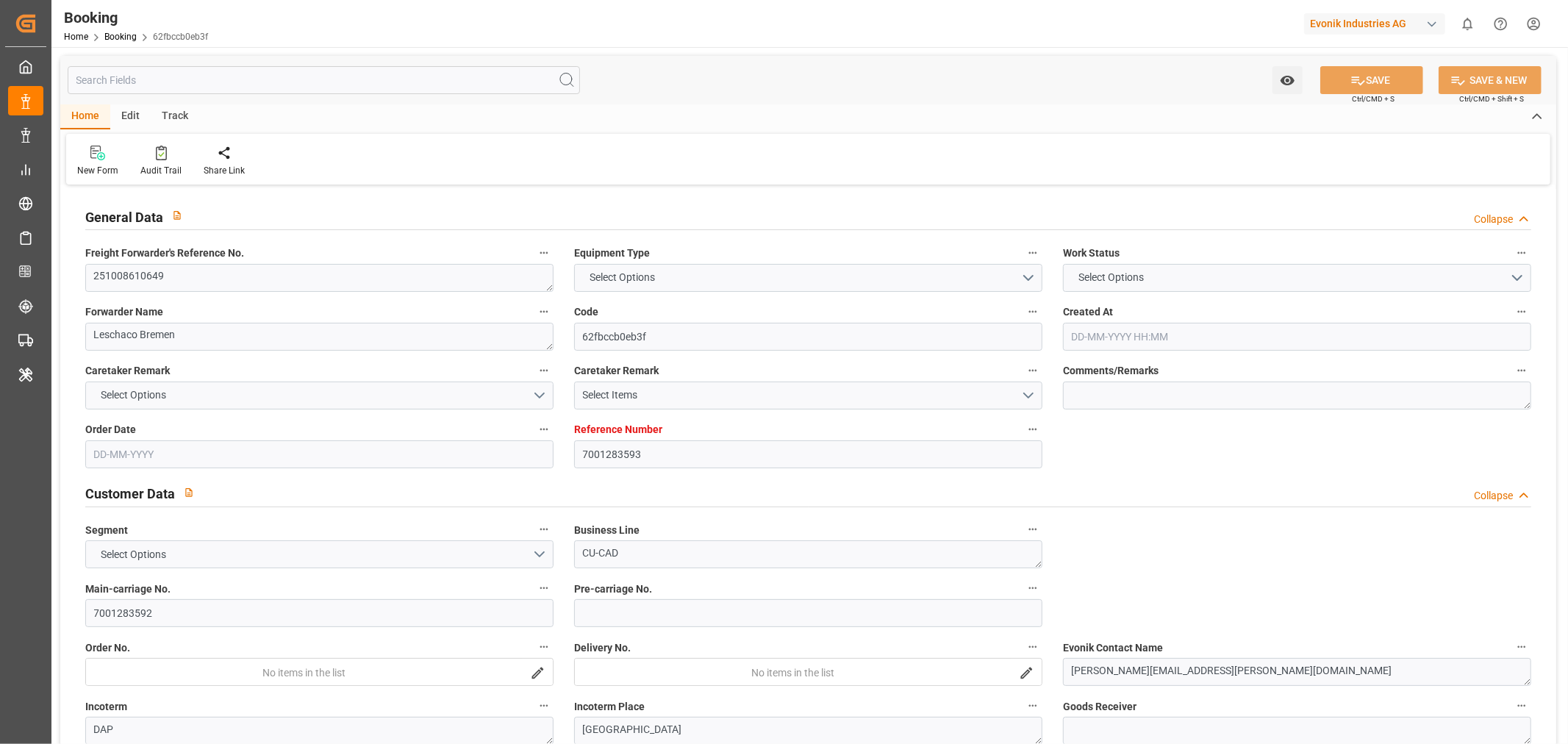
type input "7001283593"
type input "9298636"
type input "EUNWC"
type input "USILG"
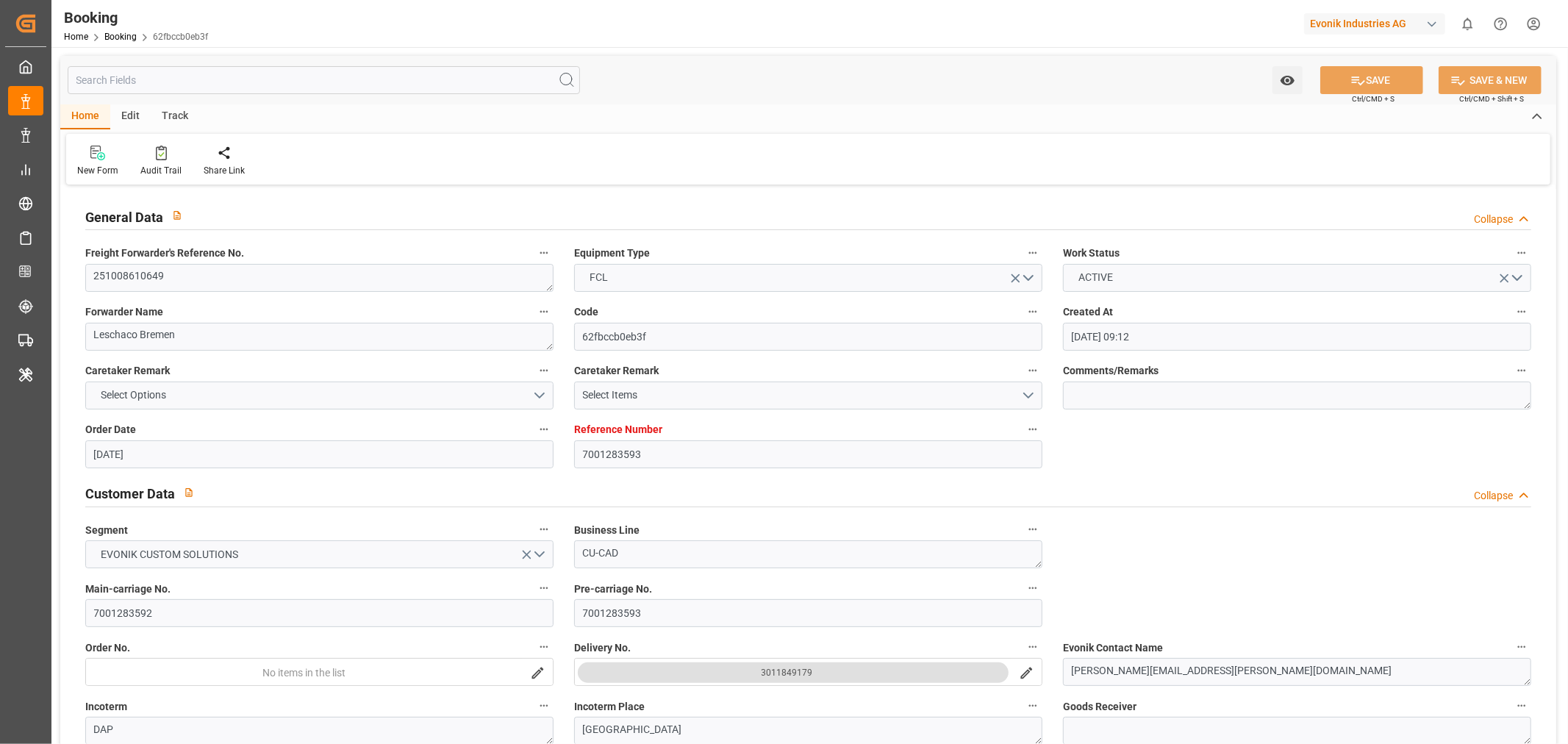
type input "[DATE] 09:12"
type input "[DATE]"
type input "[DATE] 00:00"
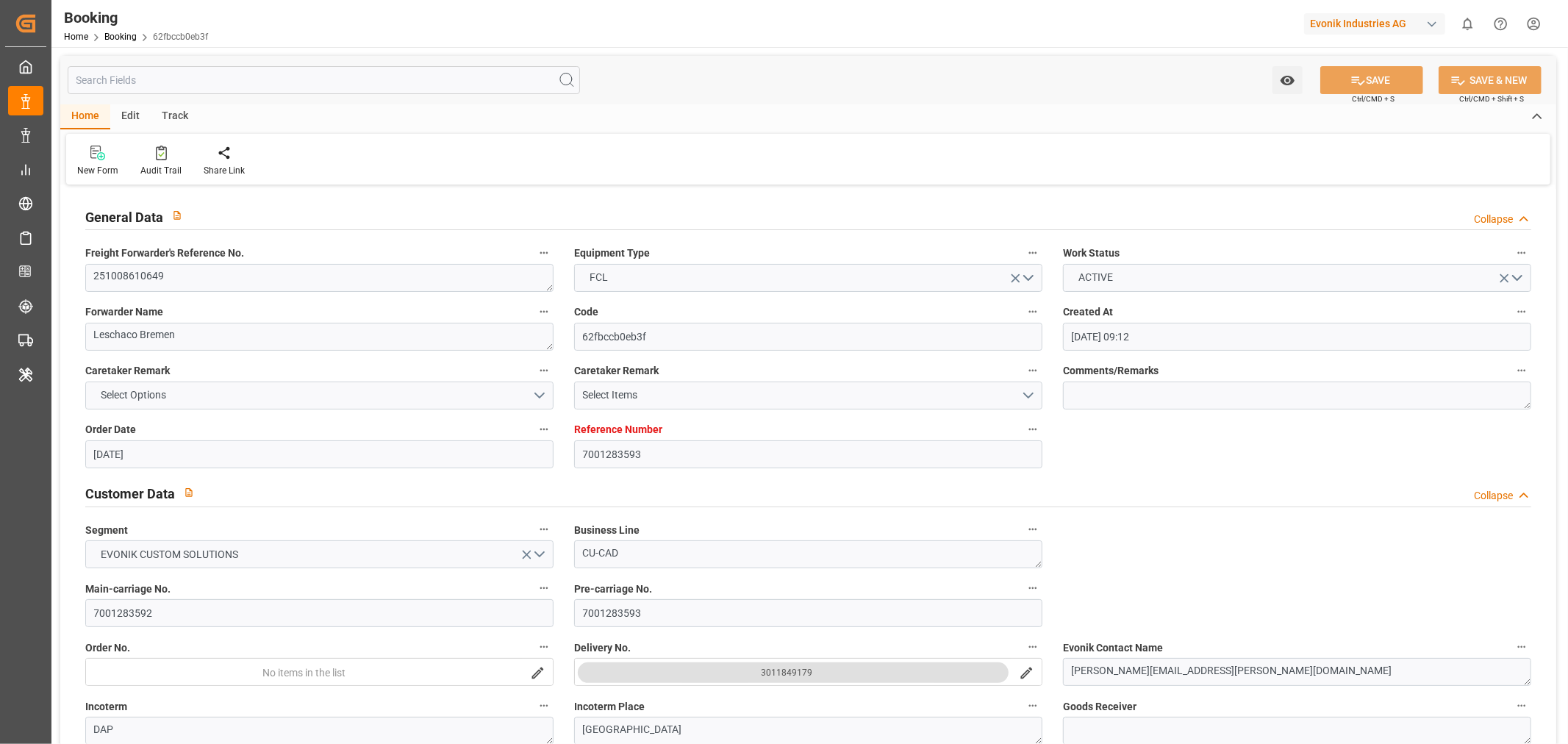
type input "[DATE] 00:00"
type input "[DATE]"
type input "[DATE] 00:00"
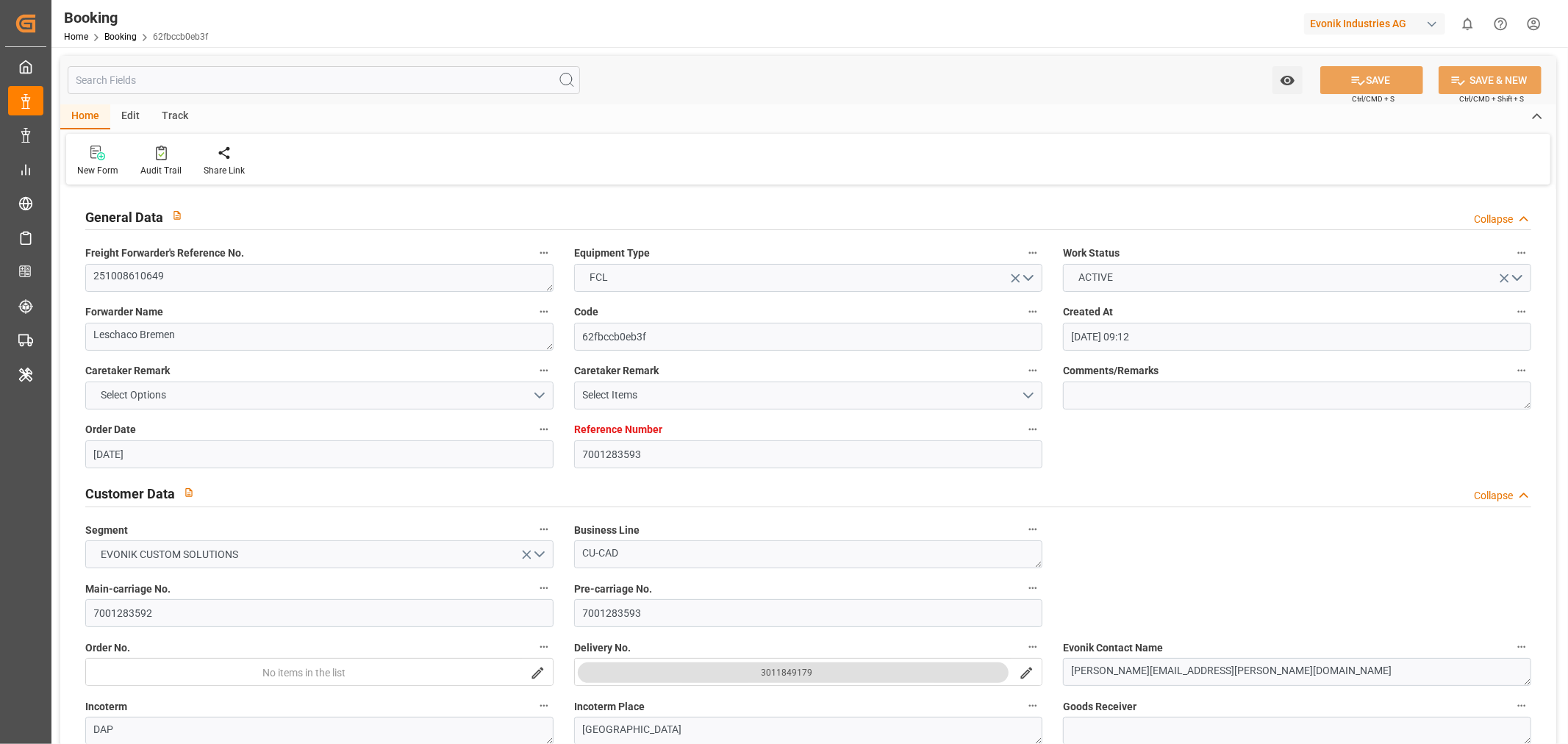
type input "[DATE] 00:00"
type input "[DATE] 06:34"
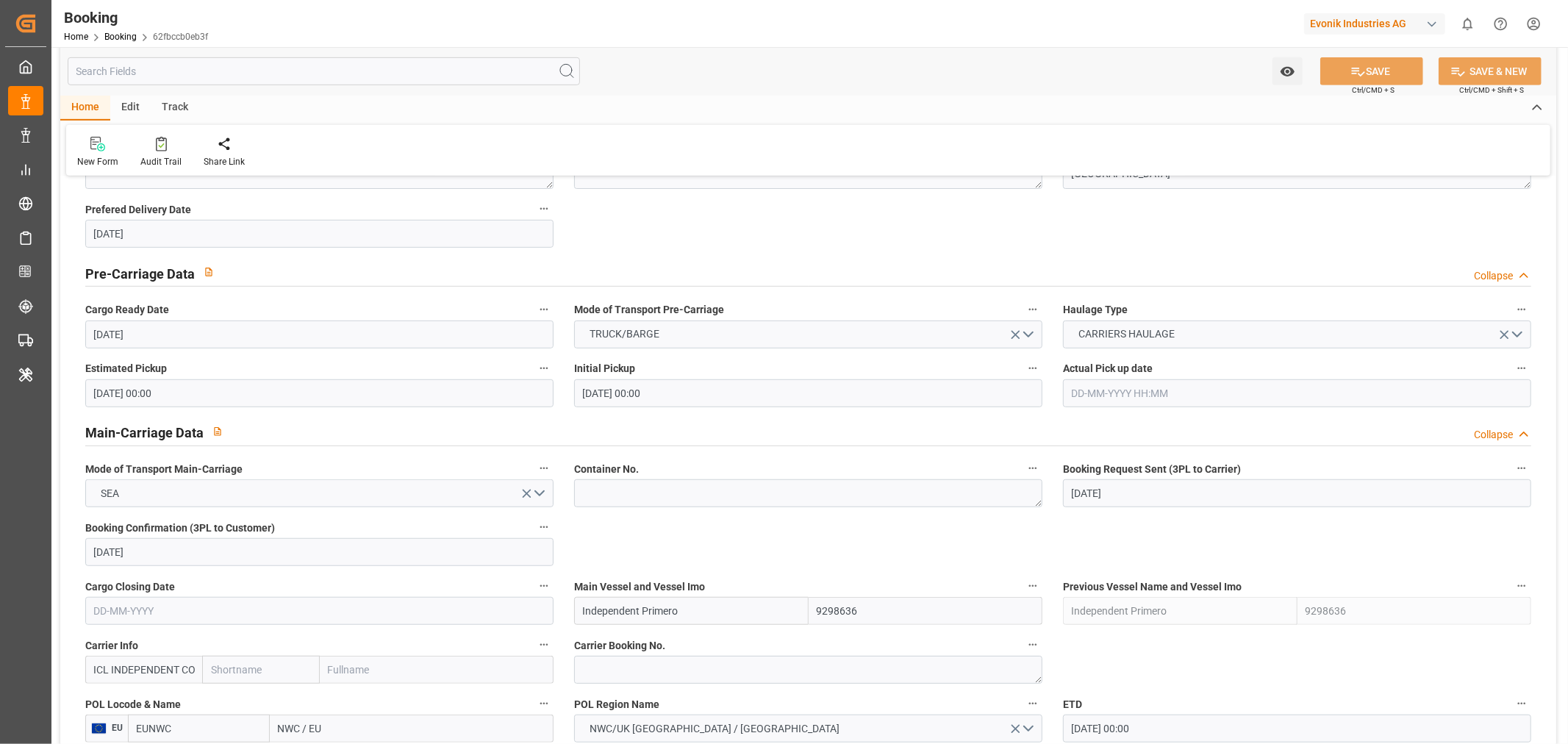
scroll to position [898, 0]
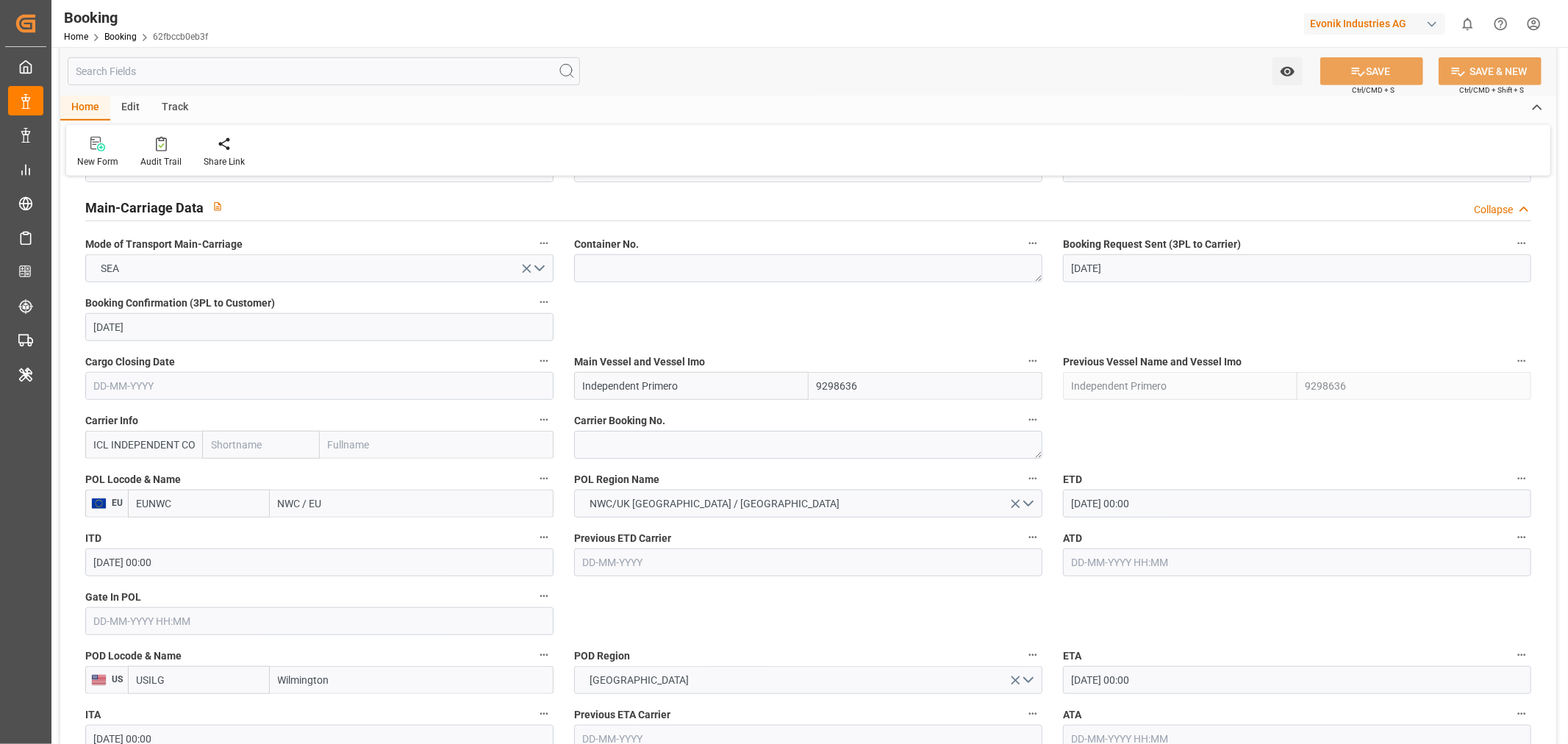
click at [268, 455] on input "text" at bounding box center [260, 445] width 117 height 28
click at [155, 159] on div "Audit Trail" at bounding box center [161, 161] width 42 height 13
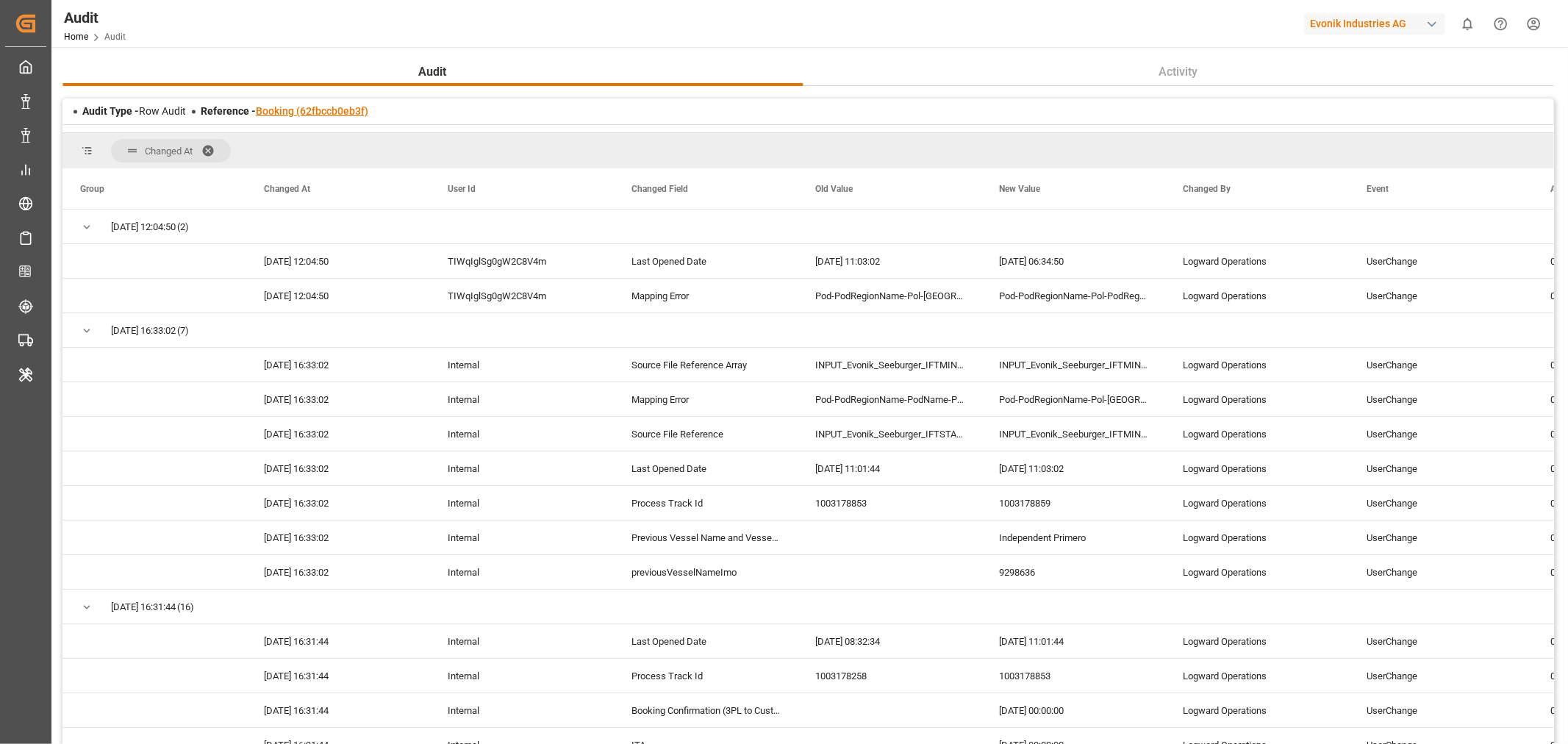
click at [305, 105] on link "Booking (62fbccb0eb3f)" at bounding box center [311, 110] width 112 height 11
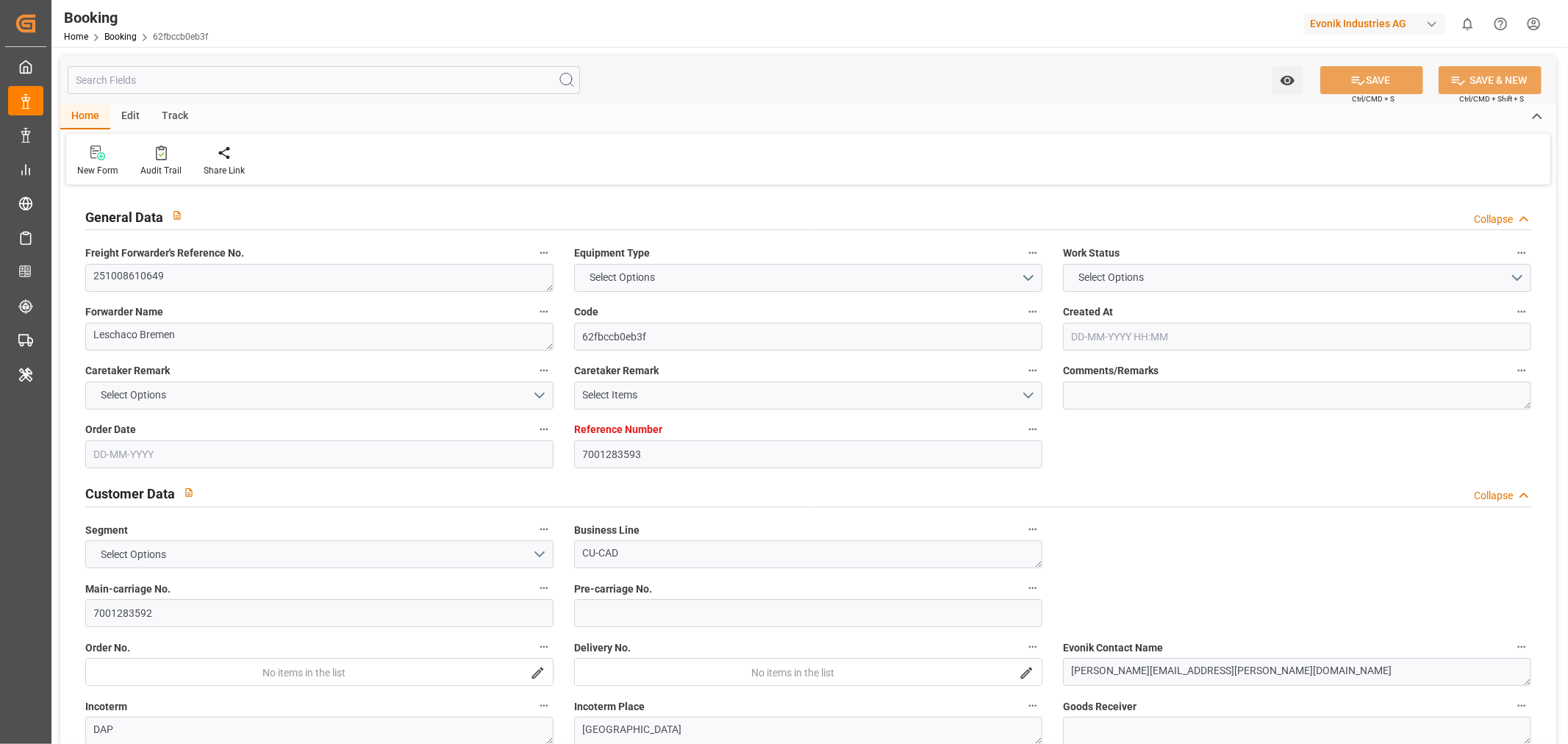
type input "7001283593"
type input "9298636"
type input "EUNWC"
type input "USILG"
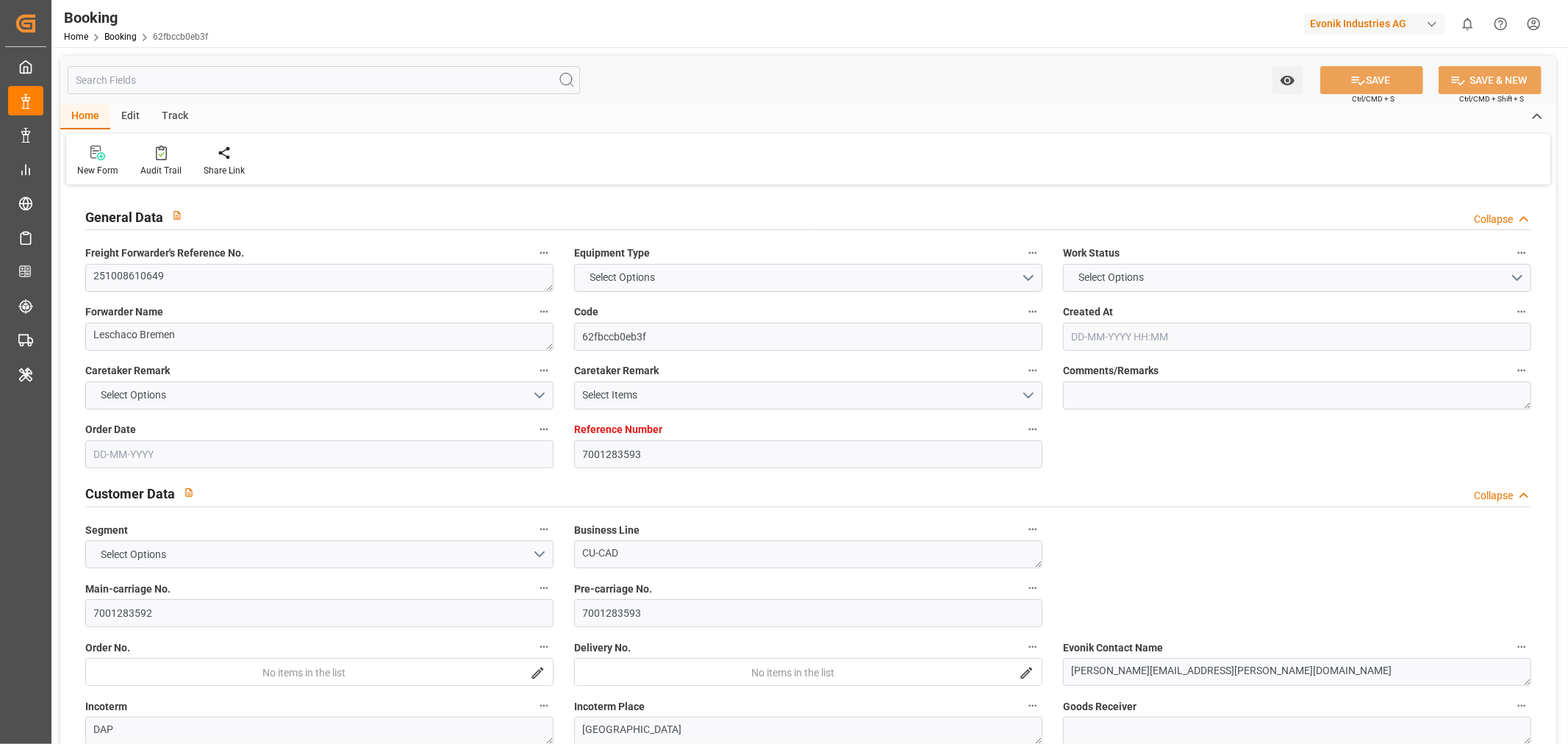
type input "[DATE] 09:12"
type input "[DATE]"
type input "[DATE] 00:00"
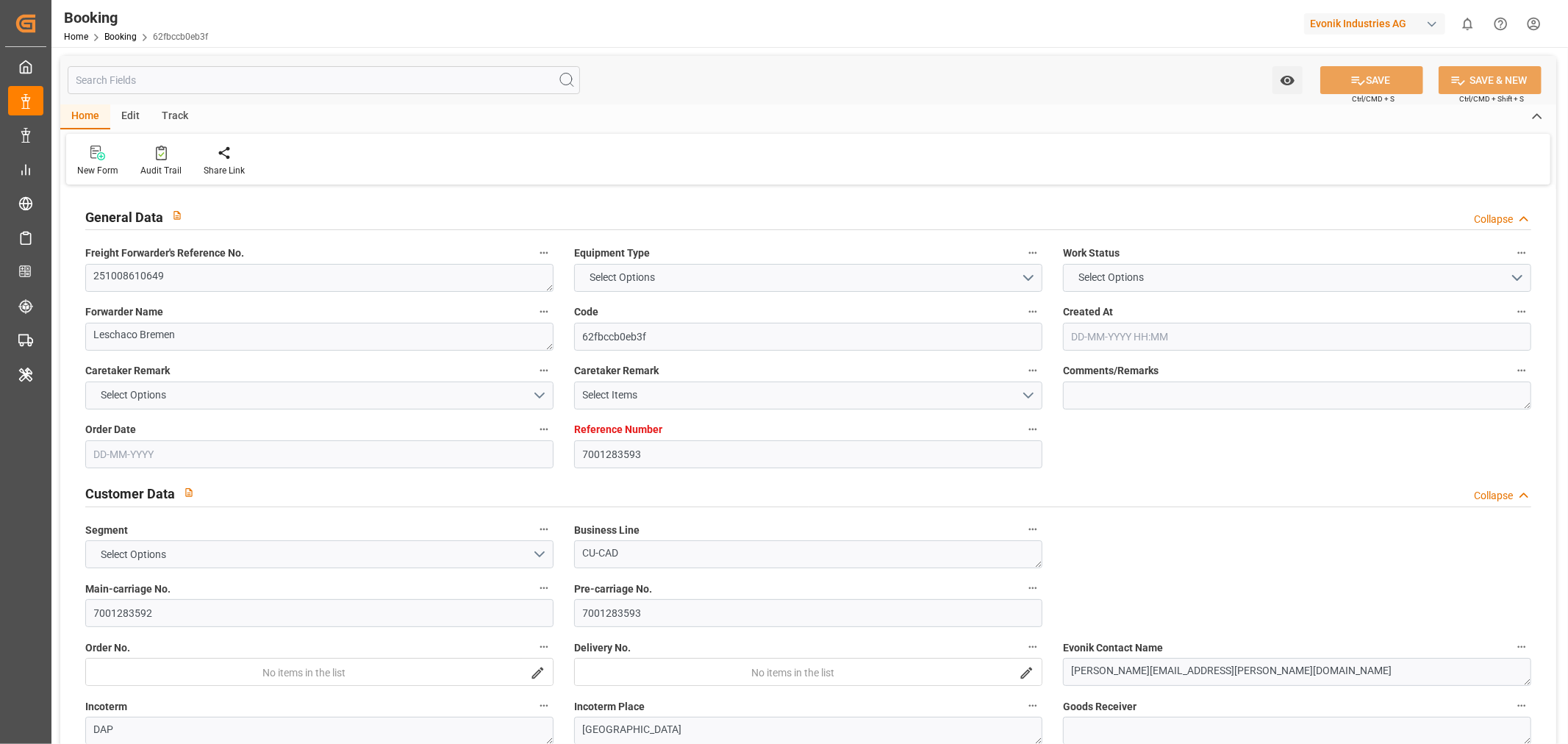
type input "[DATE] 00:00"
type input "[DATE]"
type input "[DATE] 00:00"
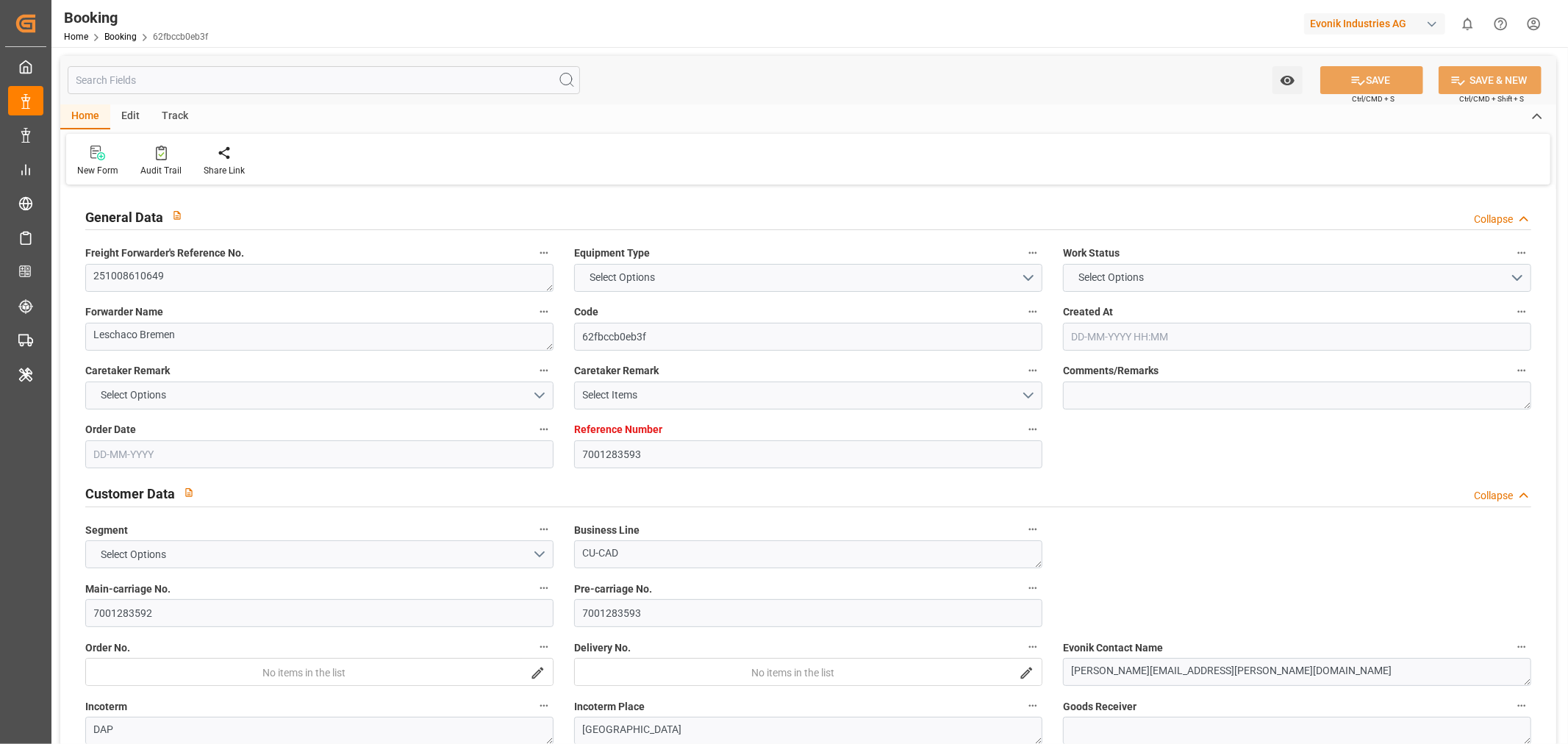
type input "[DATE] 00:00"
type input "[DATE] 06:34"
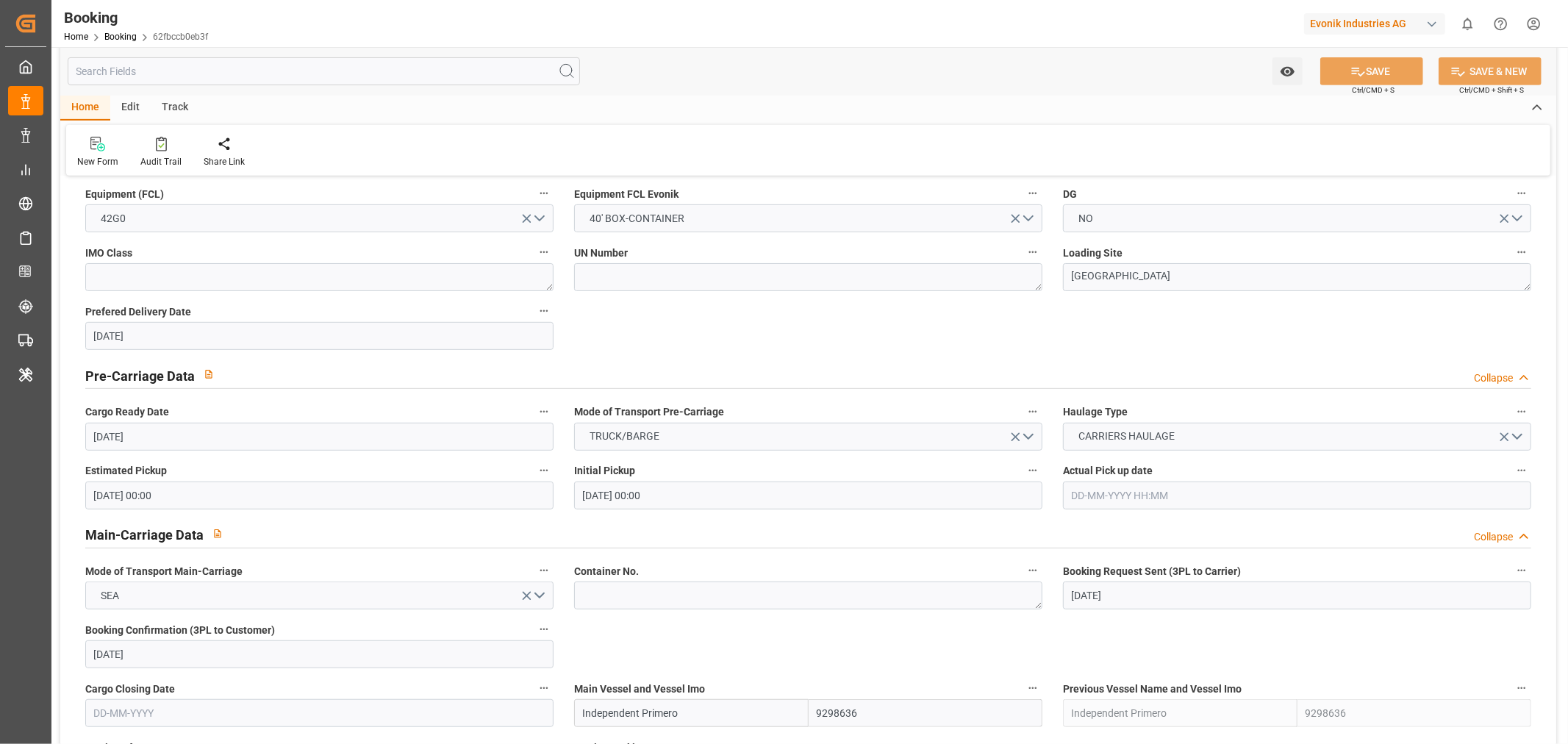
scroll to position [817, 0]
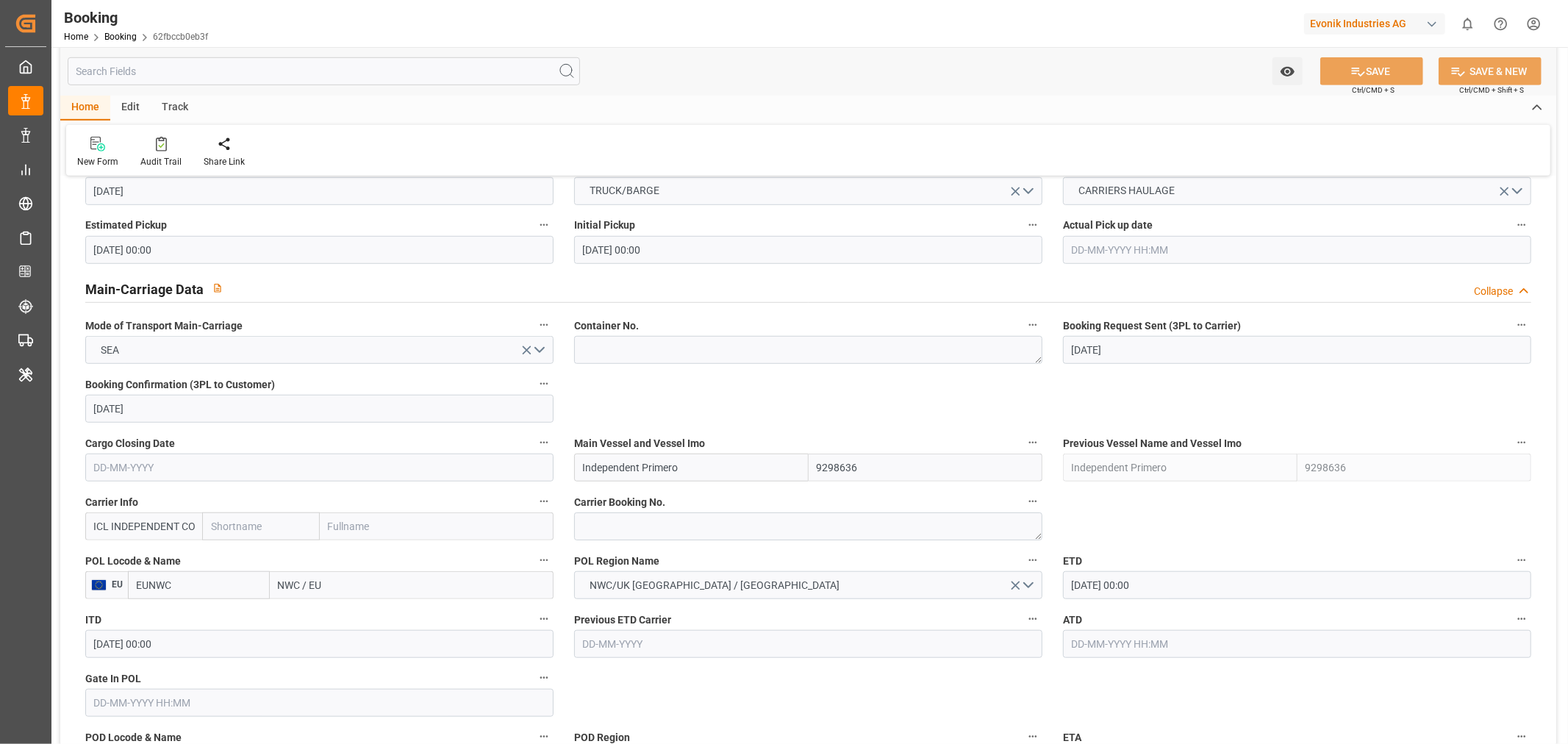
click at [229, 526] on input "text" at bounding box center [260, 526] width 117 height 28
type input "iil"
click at [214, 558] on b "ICL" at bounding box center [219, 558] width 15 height 11
type input "IILU"
type input "ICL"
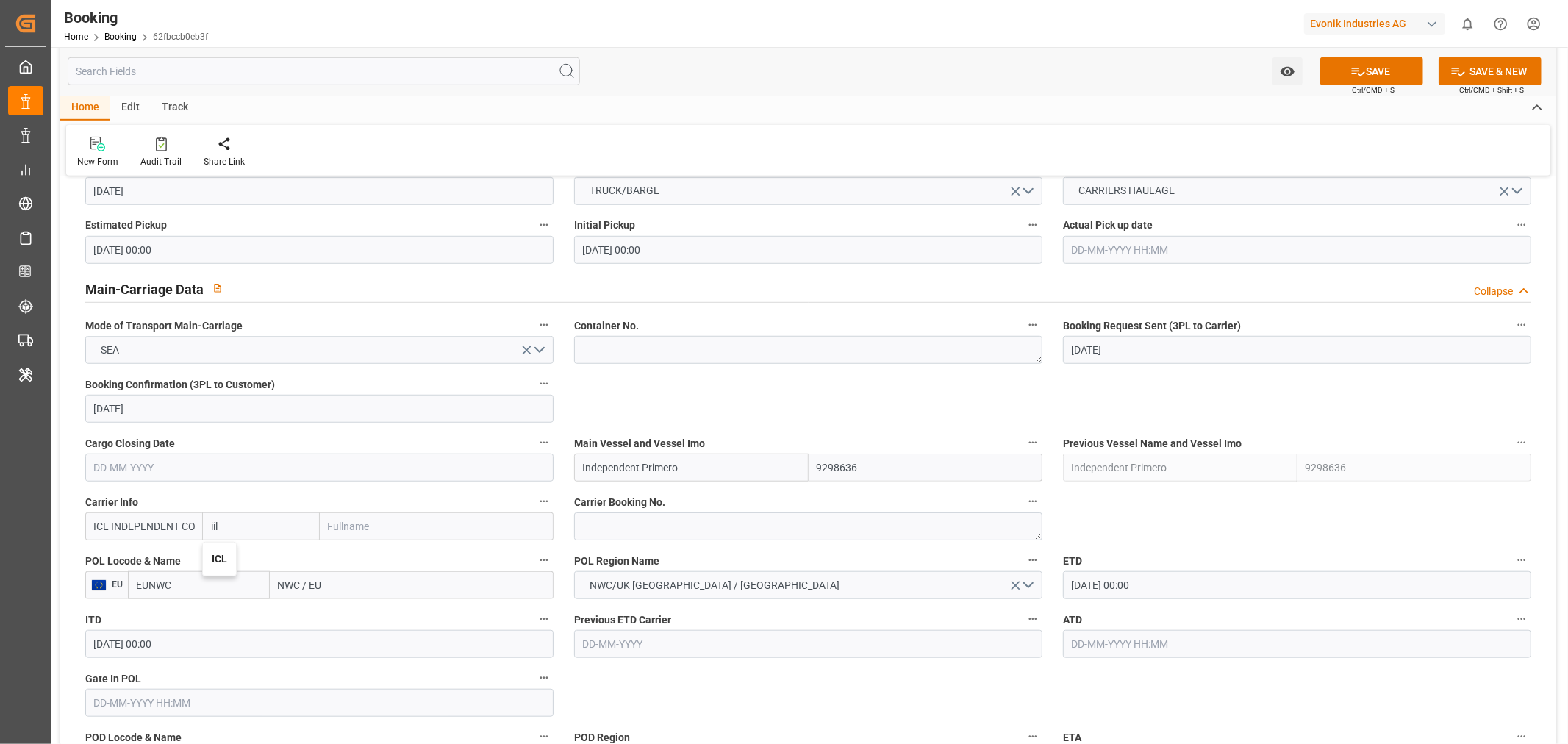
type input "Independent Container Line Limited"
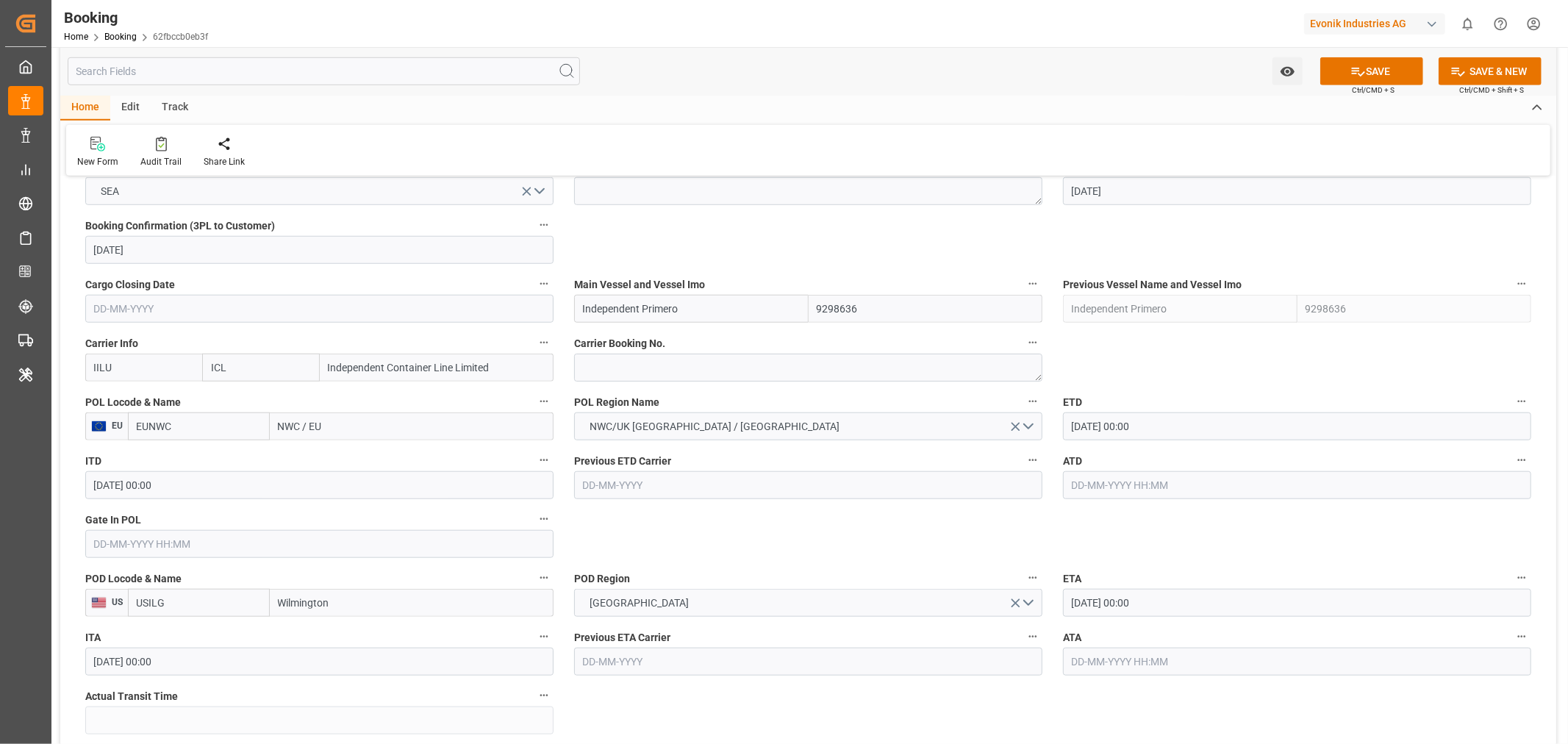
scroll to position [980, 0]
type input "ICL"
click at [1376, 72] on button "SAVE" at bounding box center [1372, 72] width 103 height 28
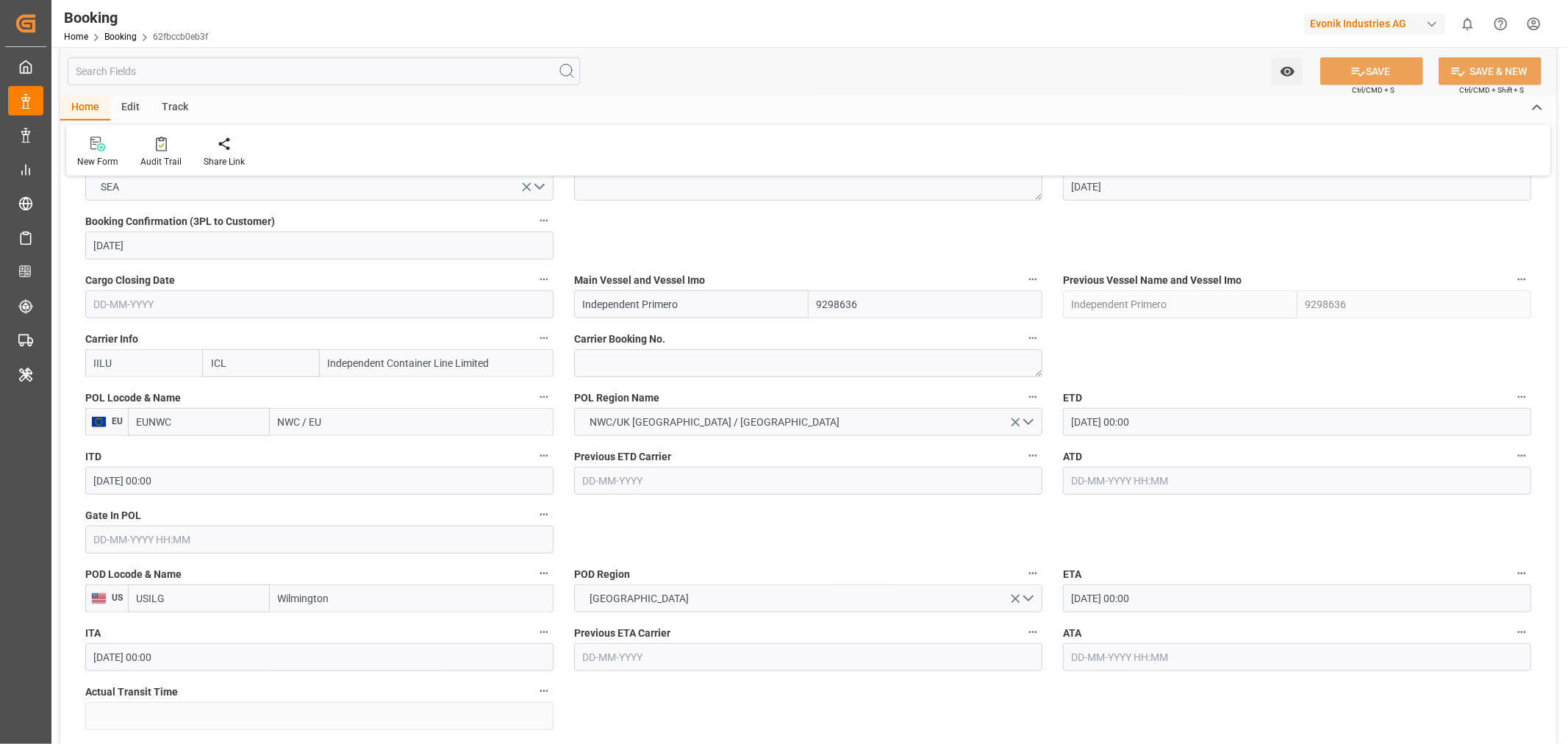
scroll to position [1306, 0]
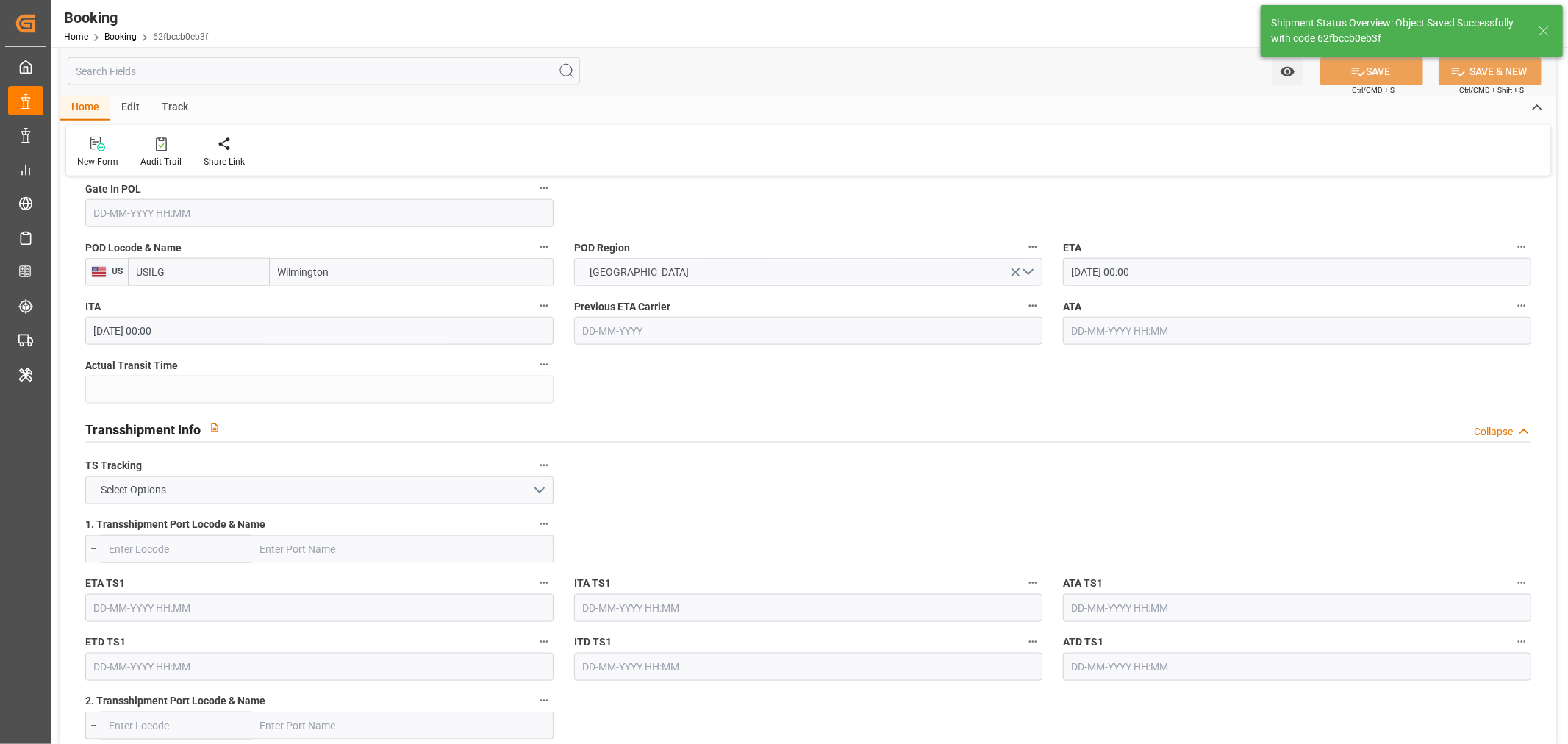
type textarea "NWC/[GEOGRAPHIC_DATA] [GEOGRAPHIC_DATA] Continent / [GEOGRAPHIC_DATA]-CAD"
type textarea "[PERSON_NAME]"
type input "26-09-2025 09:05"
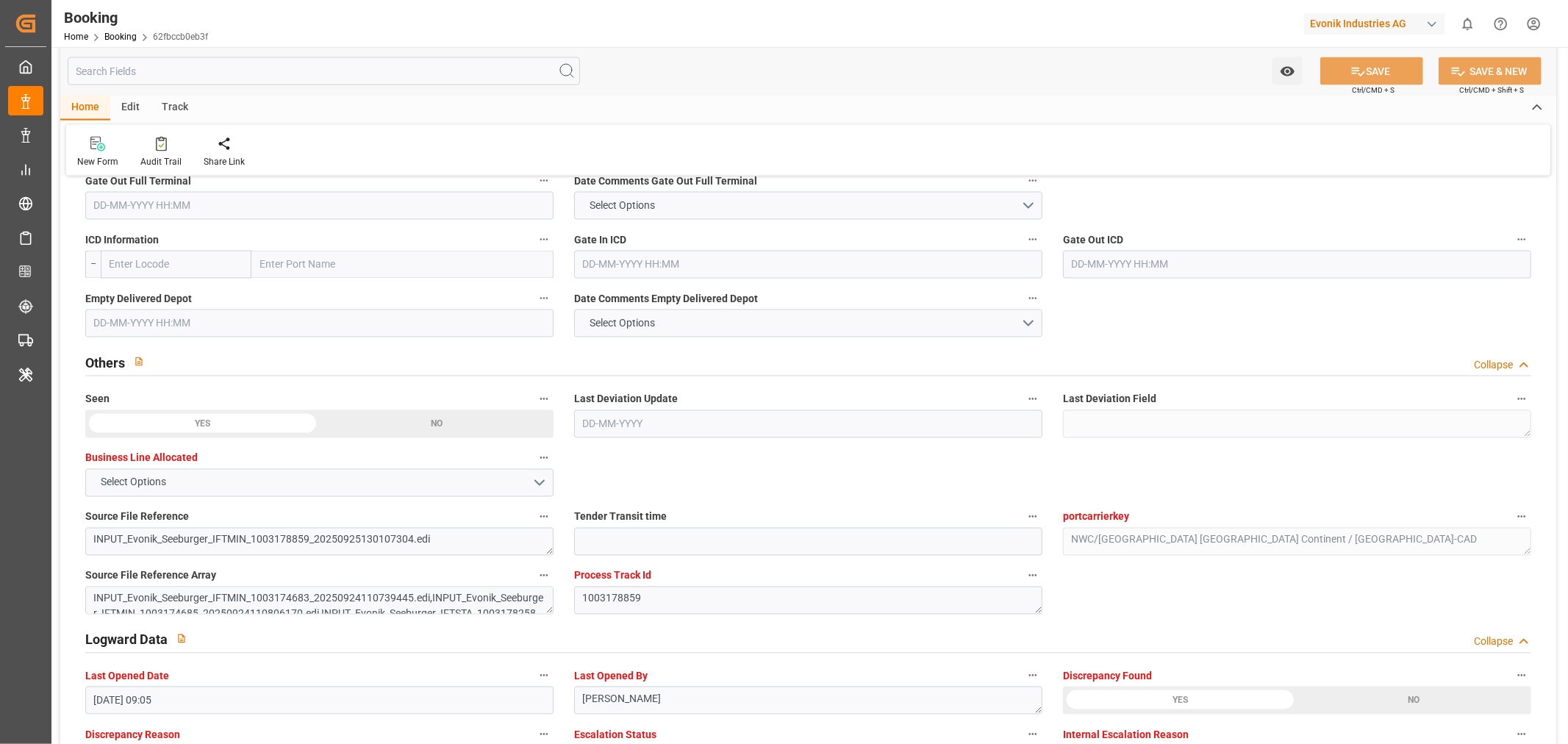
scroll to position [2368, 0]
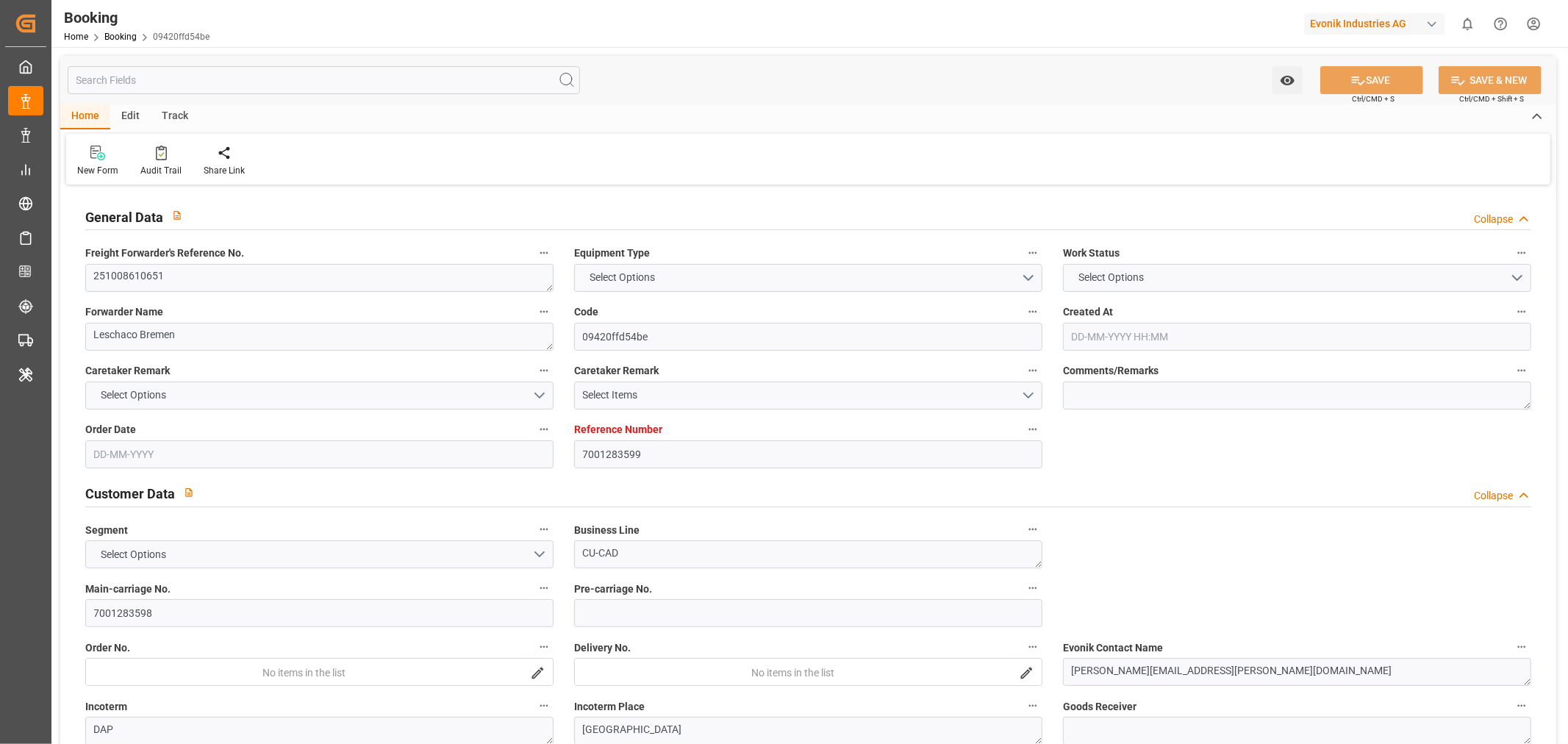
type input "7001283599"
type input "9298636"
type input "EUNWC"
type input "USILG"
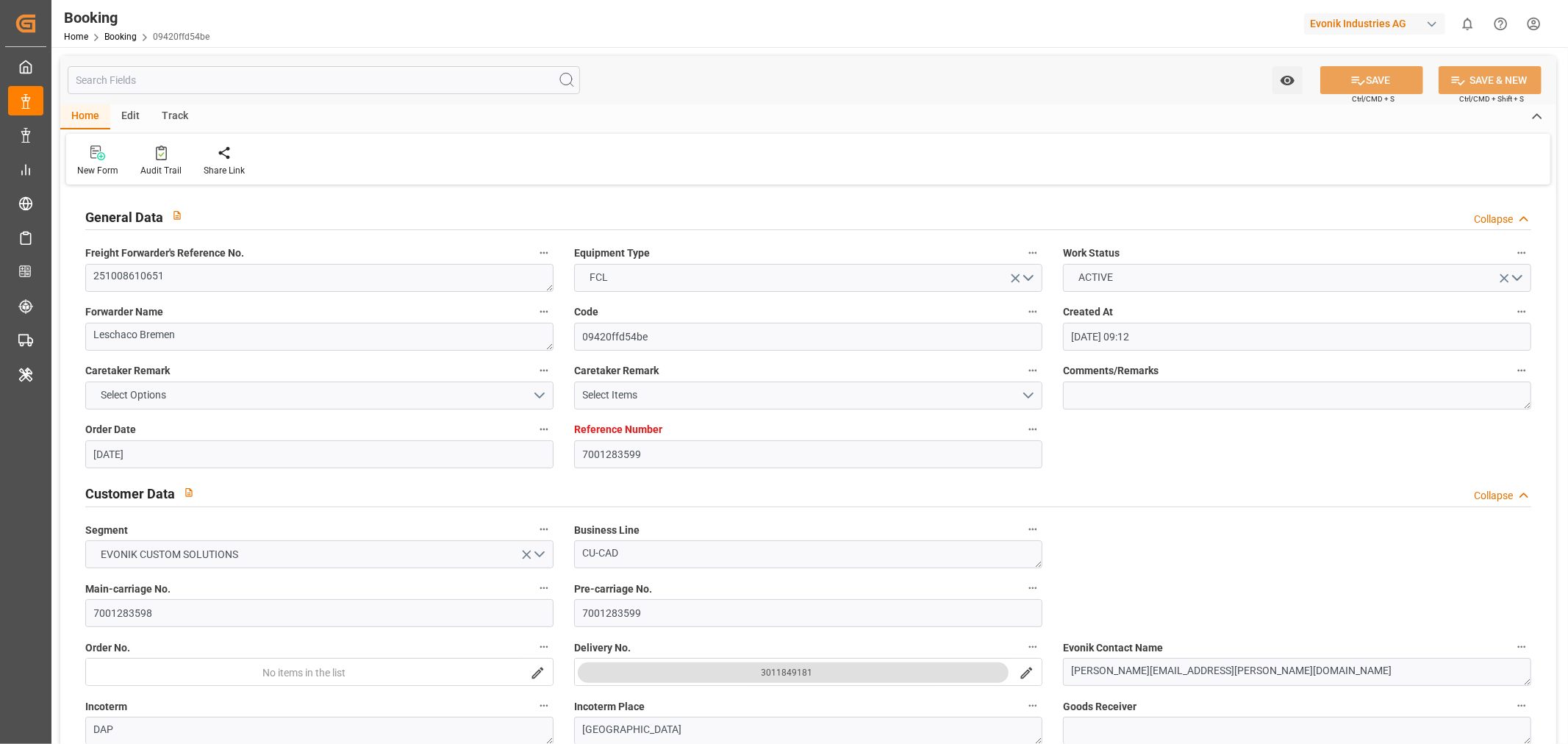
type input "24-09-2025 09:12"
type input "24-09-2025"
type input "04-11-2025"
type input "07-10-2025"
type input "07-10-2025 00:00"
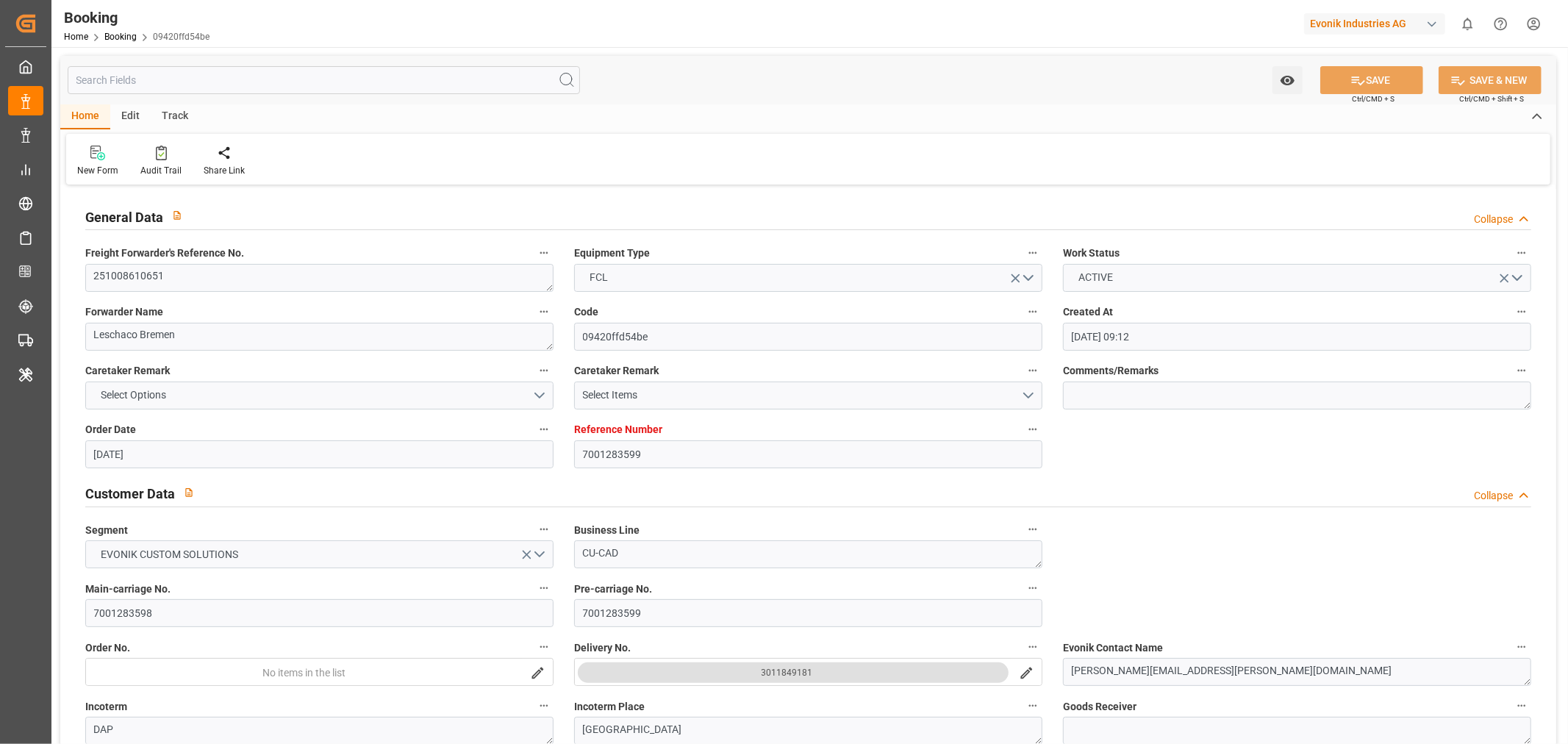
type input "07-10-2025 00:00"
type input "[DATE]"
type input "15-10-2025 00:00"
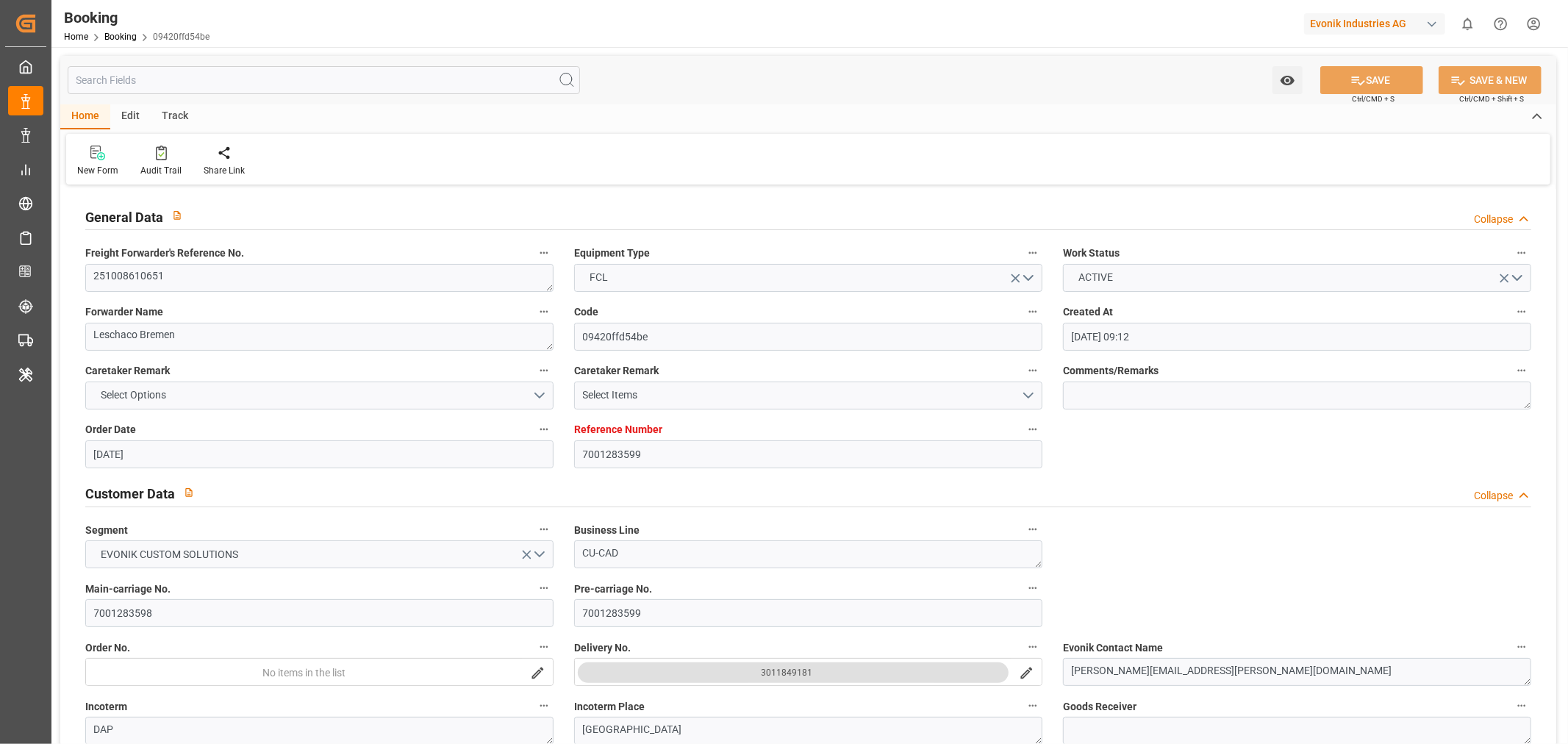
type input "28-10-2025 00:00"
type input "26-09-2025 06:35"
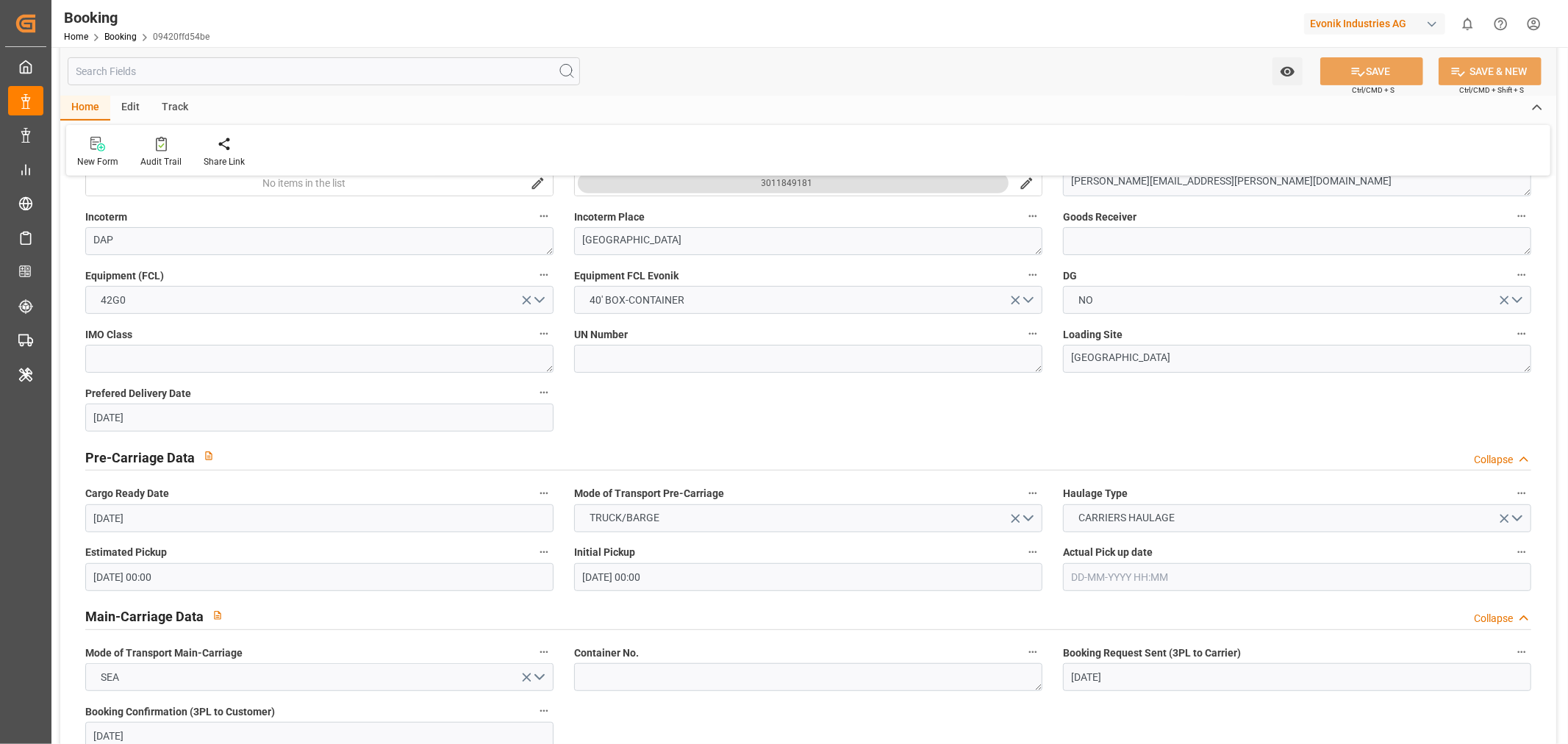
scroll to position [898, 0]
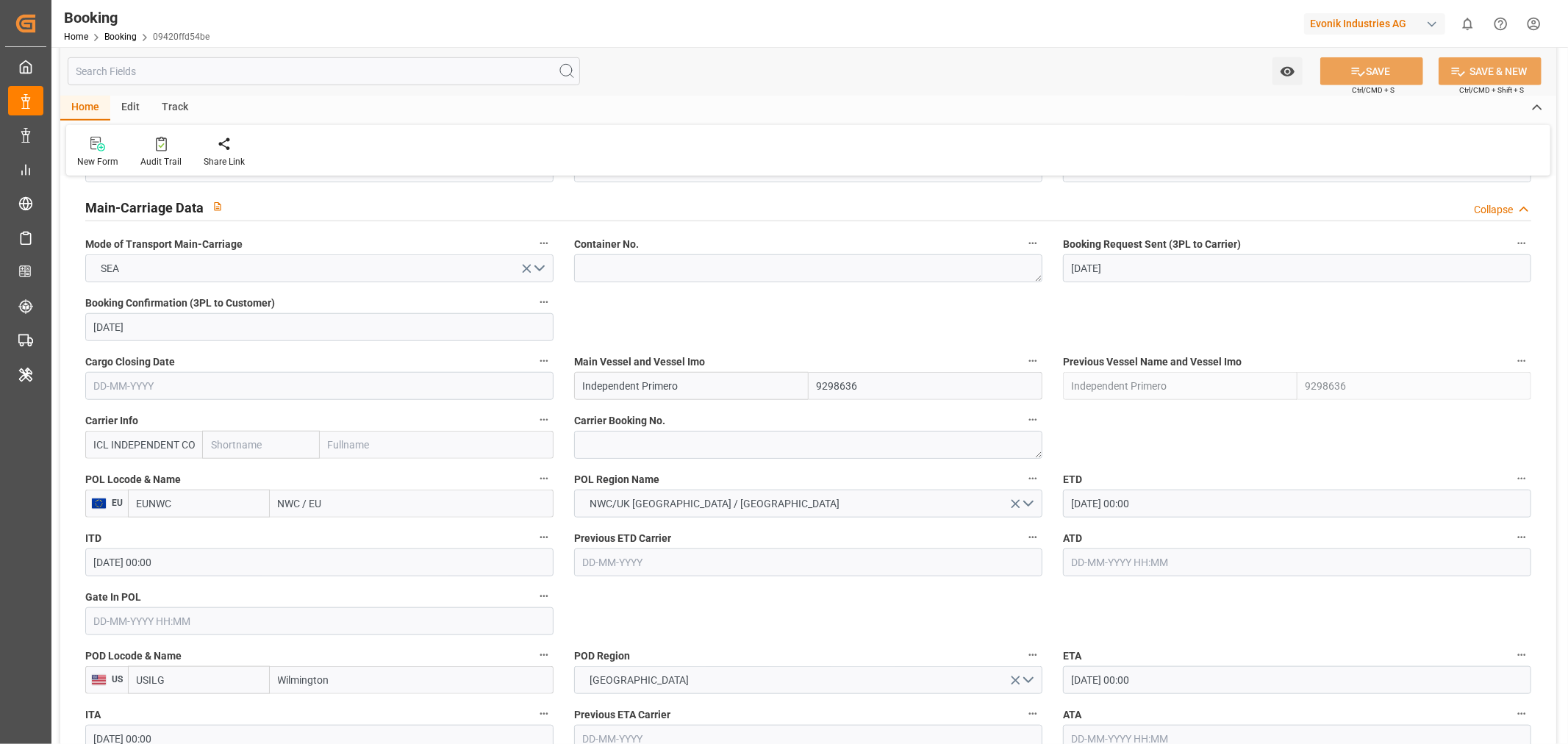
click at [242, 447] on input "text" at bounding box center [260, 445] width 117 height 28
type input "icl"
click at [228, 475] on div "ICL" at bounding box center [219, 477] width 33 height 33
type input "IILU"
type input "ICL"
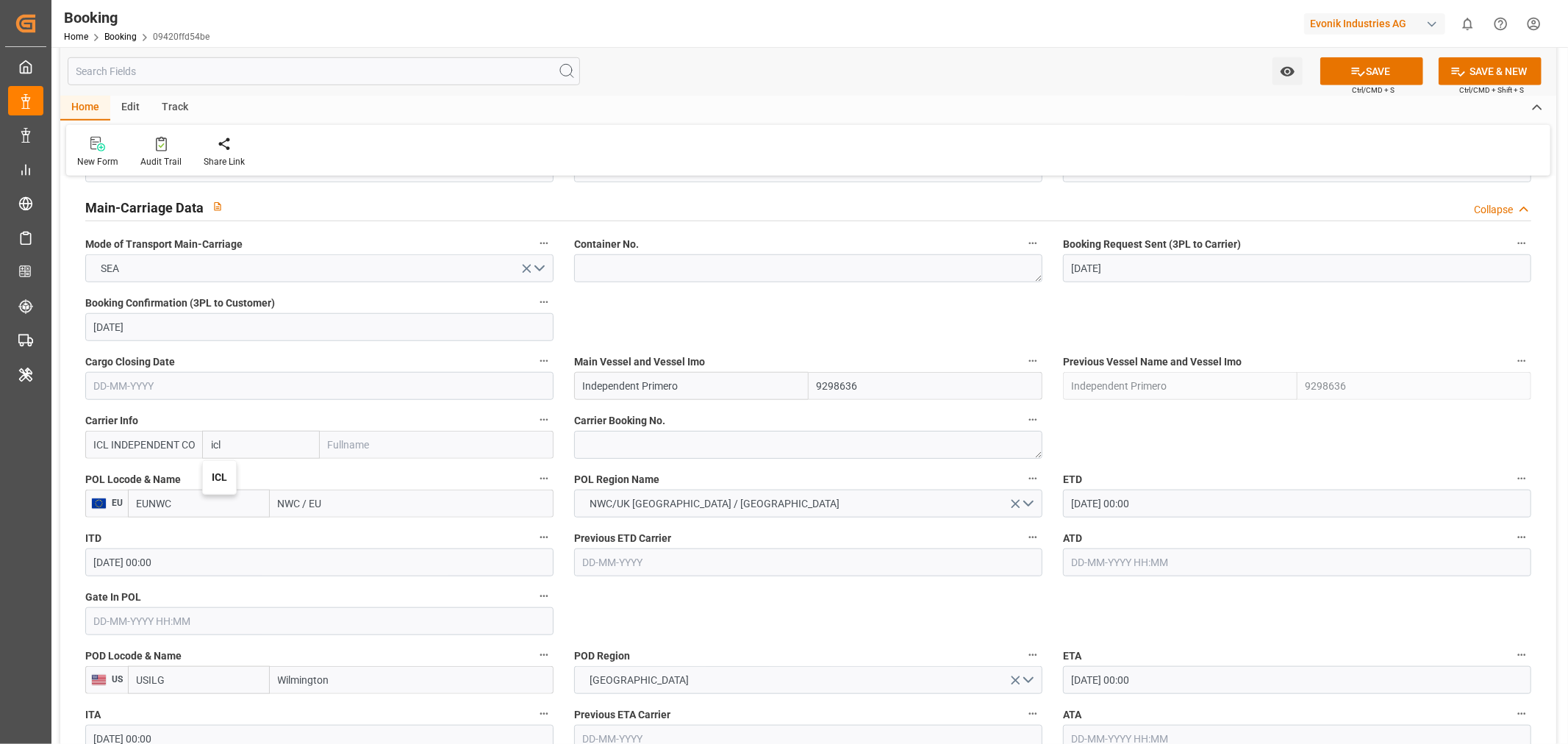
type input "Independent Container Line Limited"
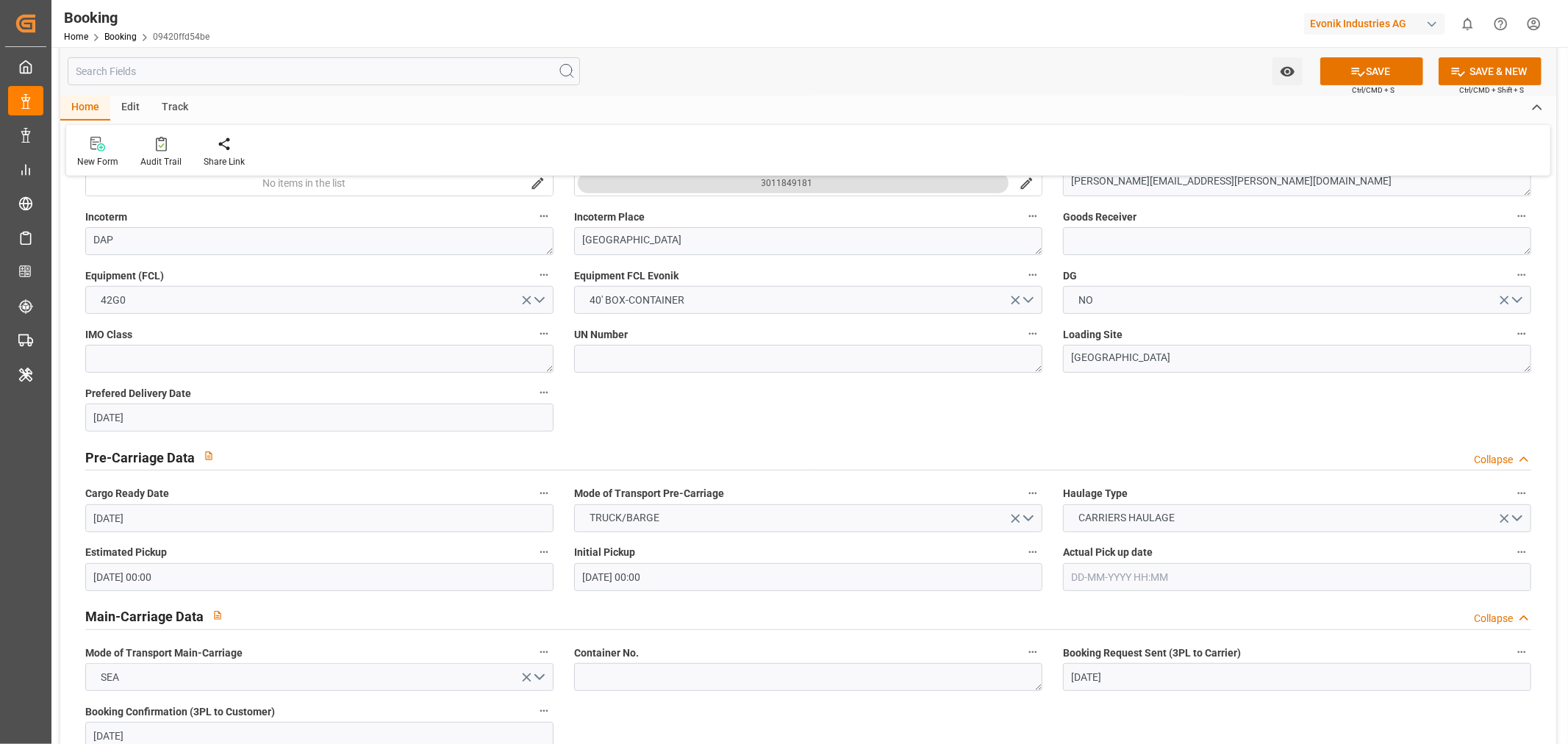
scroll to position [82, 0]
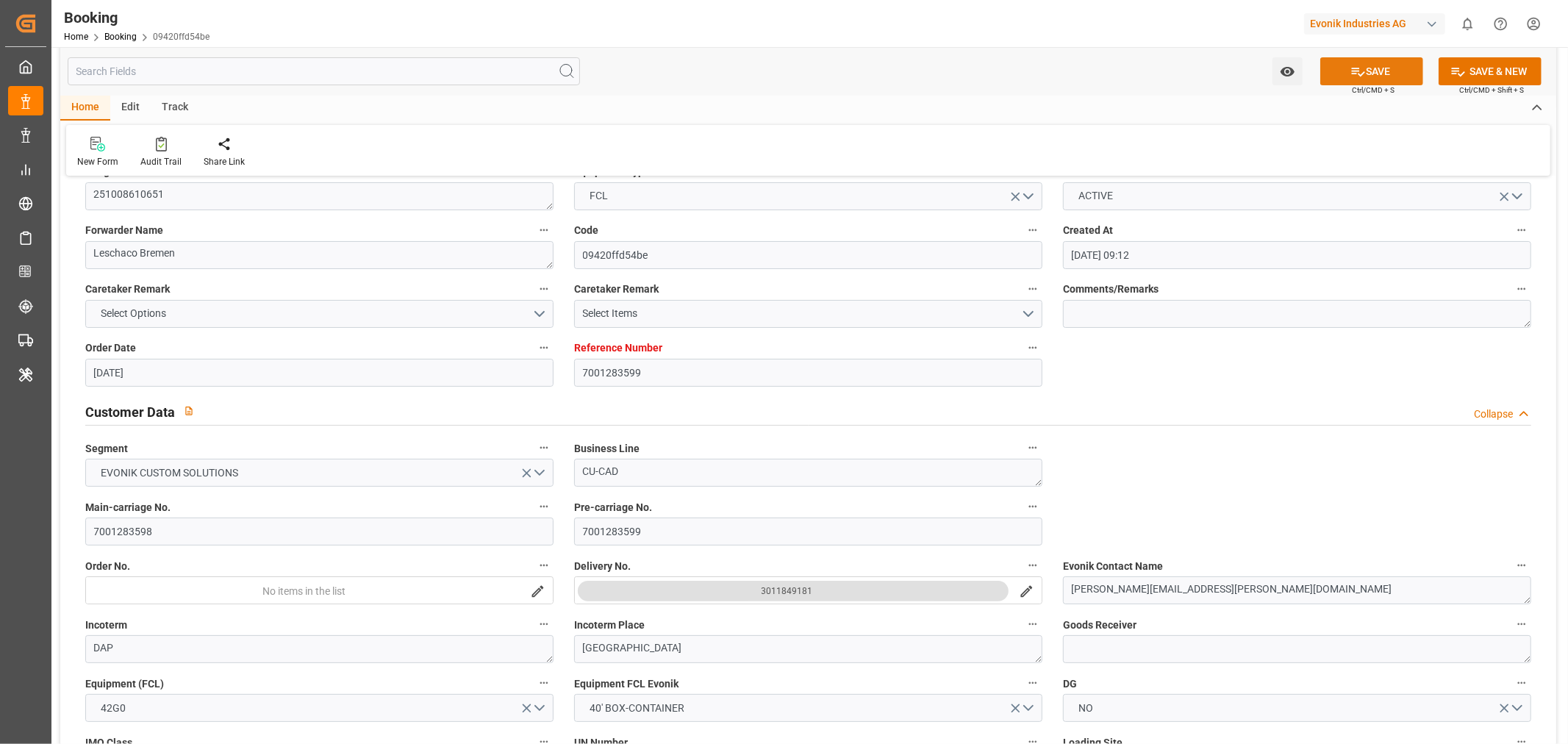
type input "ICL"
click at [1364, 71] on button "SAVE" at bounding box center [1372, 72] width 103 height 28
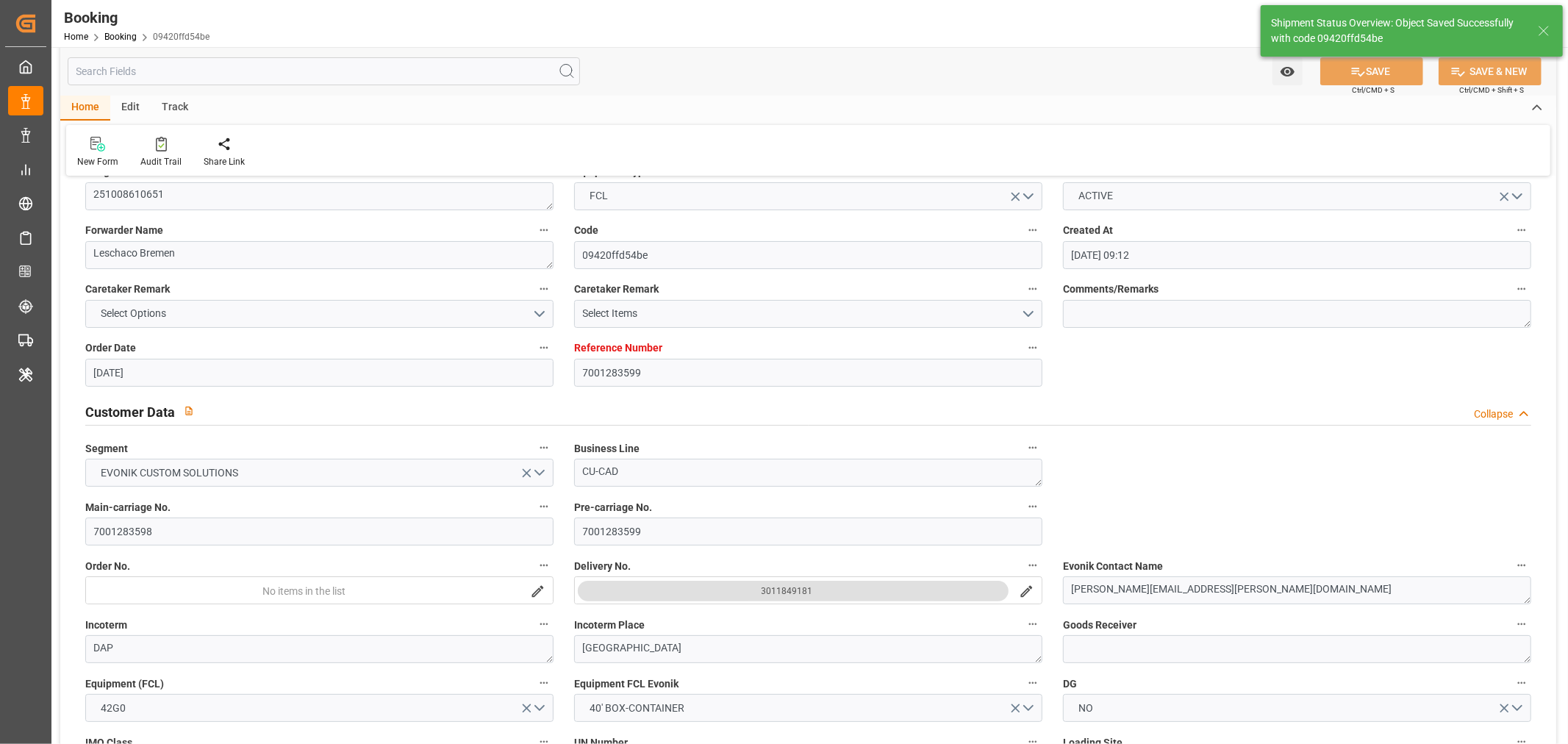
type textarea "NWC/UK North West Continent / UK_USILG_IILU_CU-CAD"
type textarea "Shashidhar Mm"
type input "26-09-2025 09:11"
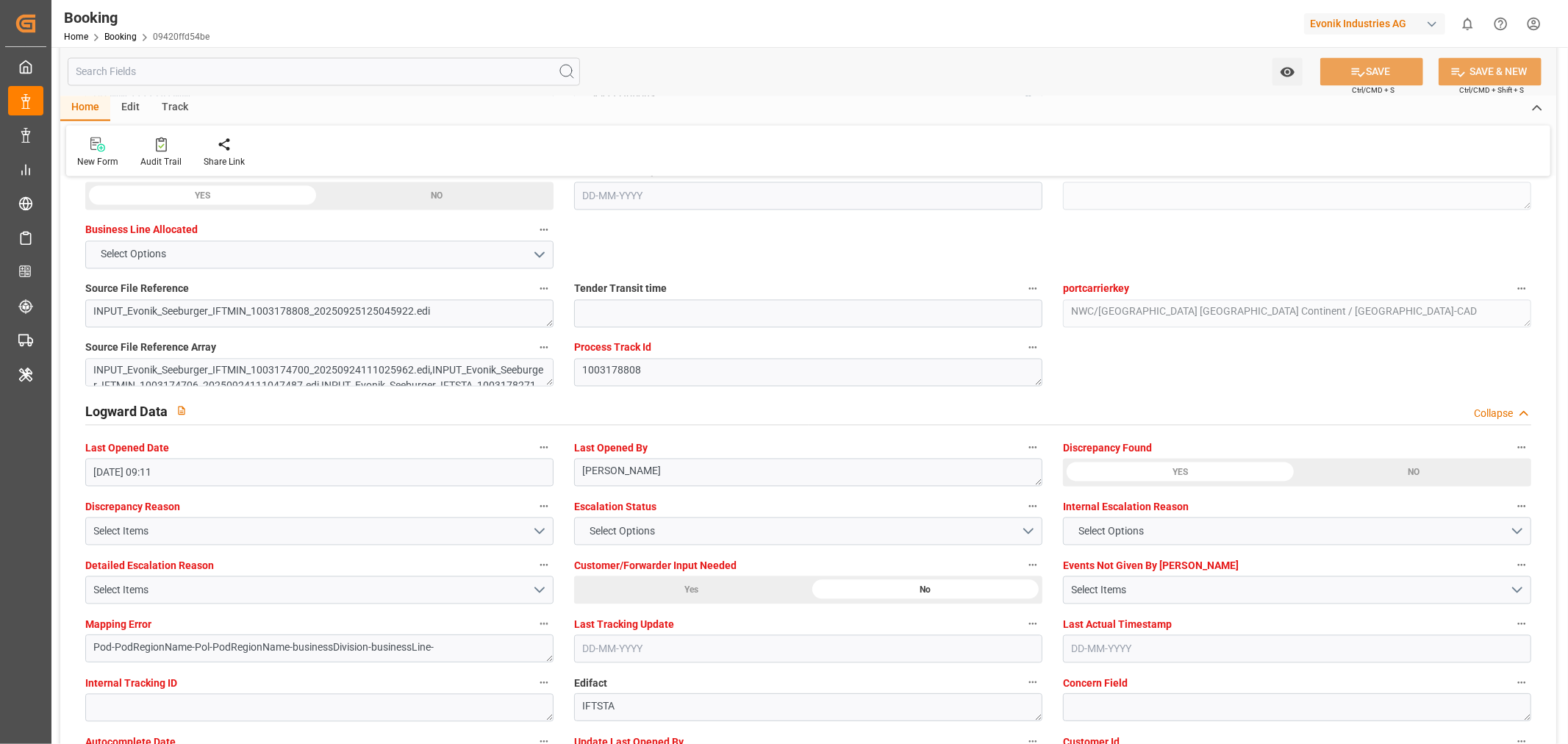
scroll to position [2531, 0]
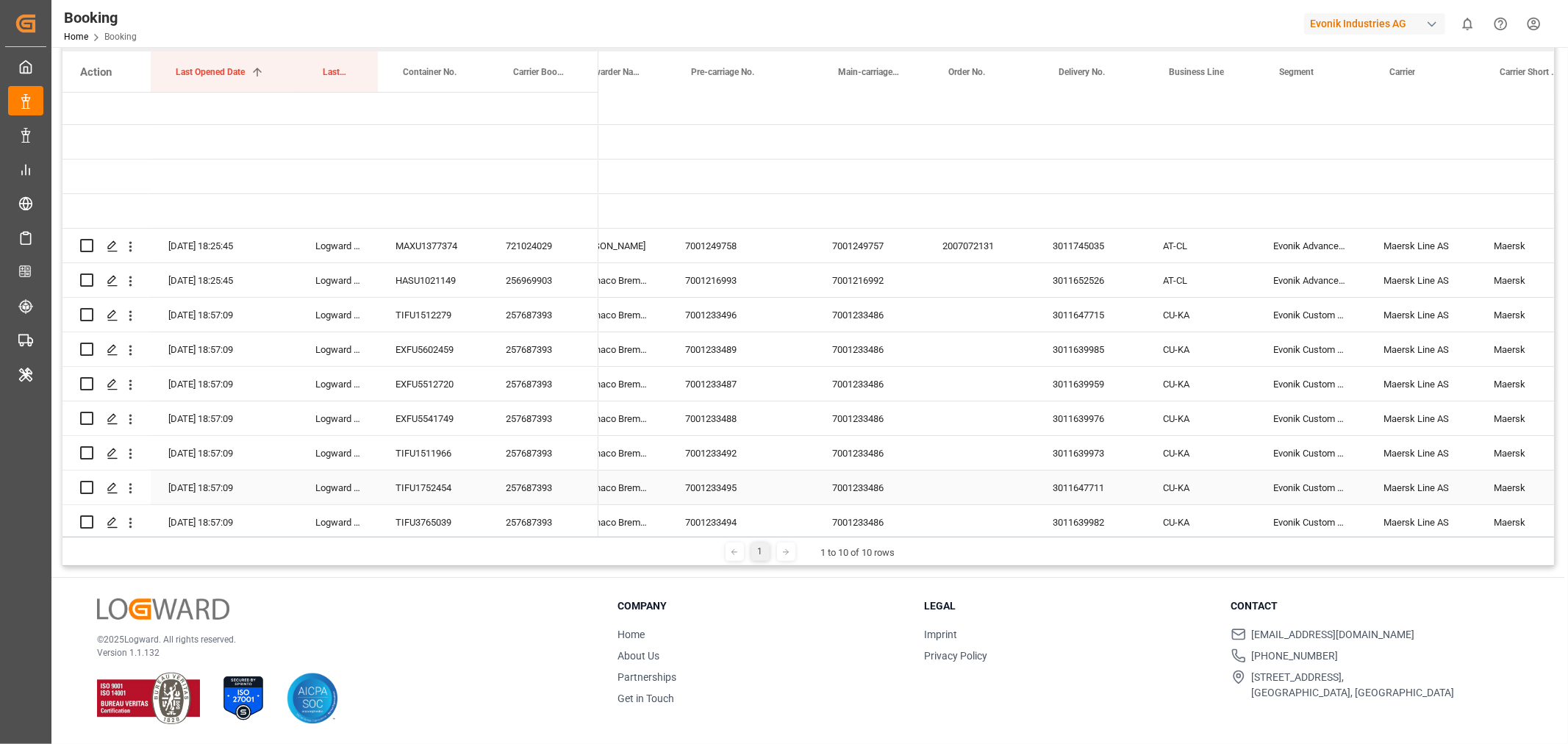
scroll to position [0, 1081]
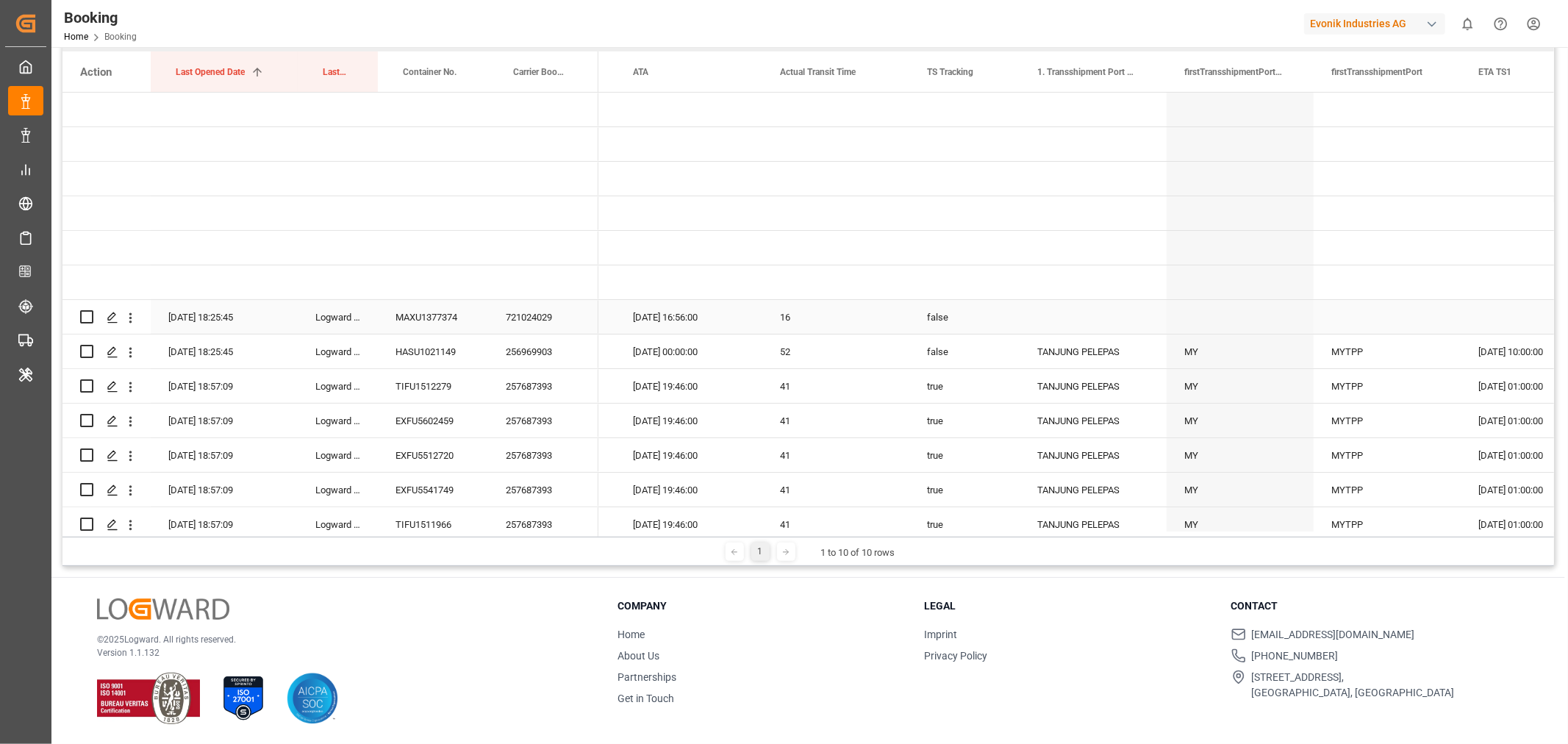
click at [556, 318] on div "721024029" at bounding box center [543, 317] width 110 height 34
click at [548, 322] on div "721024029" at bounding box center [543, 317] width 110 height 34
click at [537, 349] on div "256969903" at bounding box center [543, 352] width 110 height 34
click at [128, 351] on icon "open menu" at bounding box center [130, 353] width 15 height 15
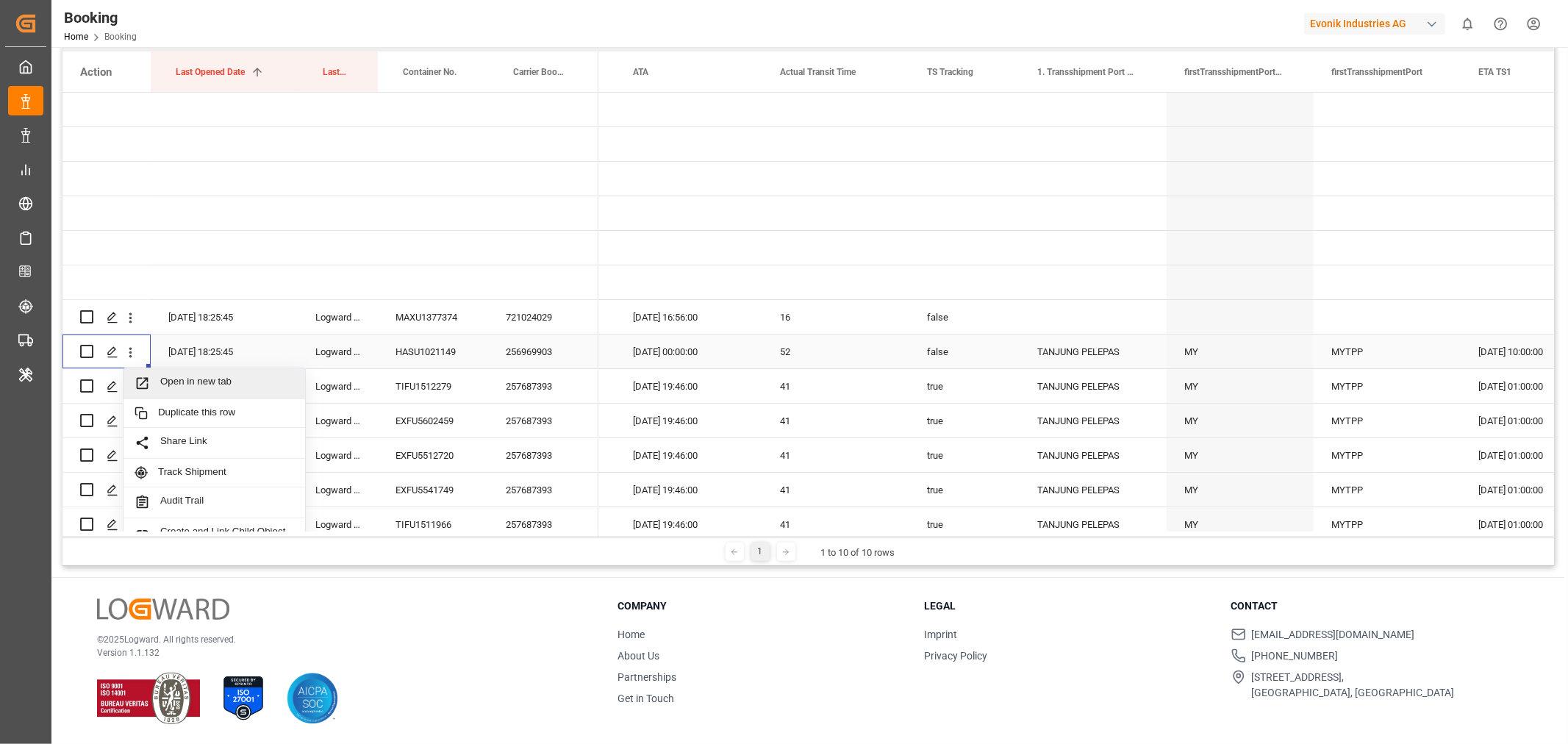
click at [187, 380] on span "Open in new tab" at bounding box center [227, 383] width 134 height 15
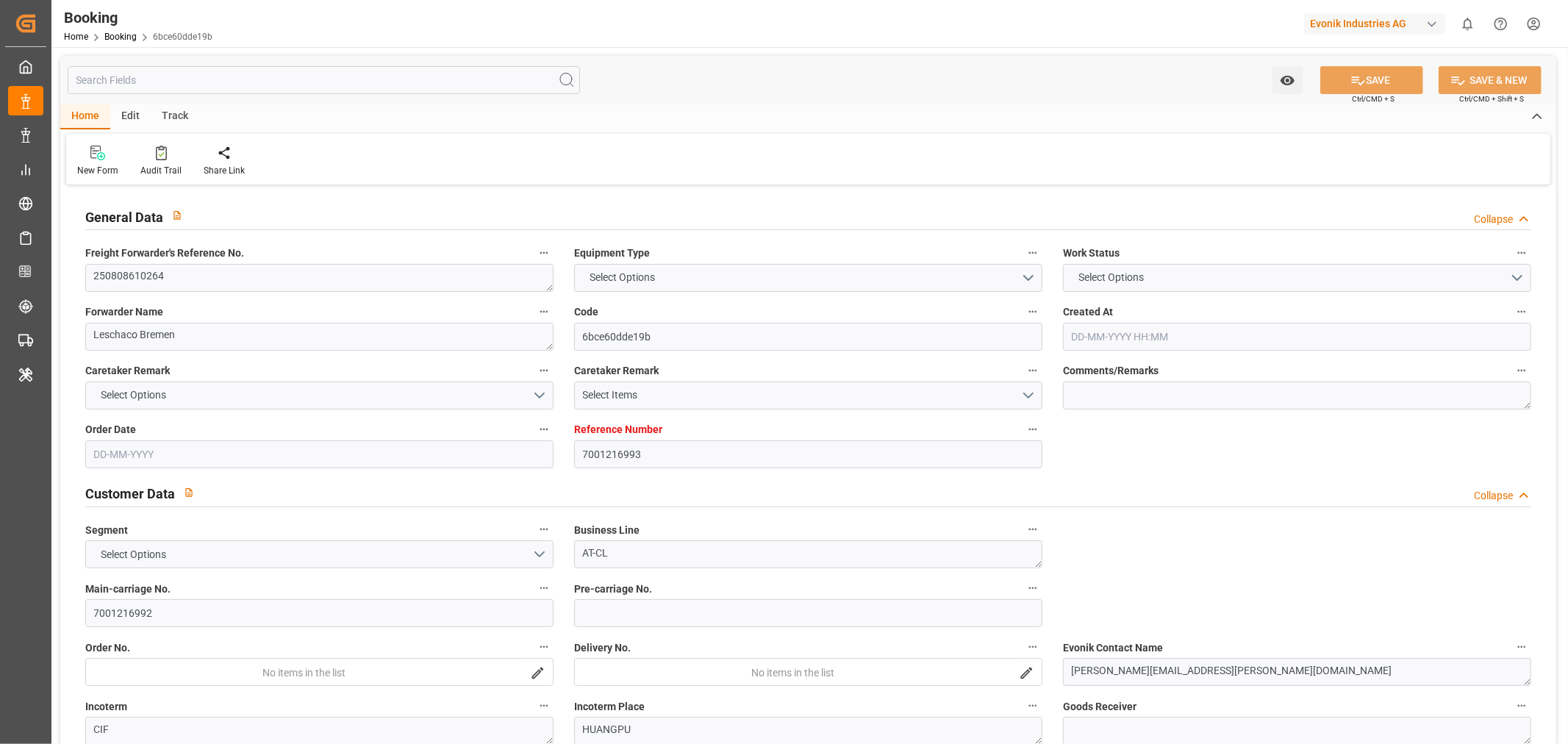
type input "7001216993"
type input "9619983"
type input "Maersk"
type input "Maersk Line AS"
type input "NLRTM"
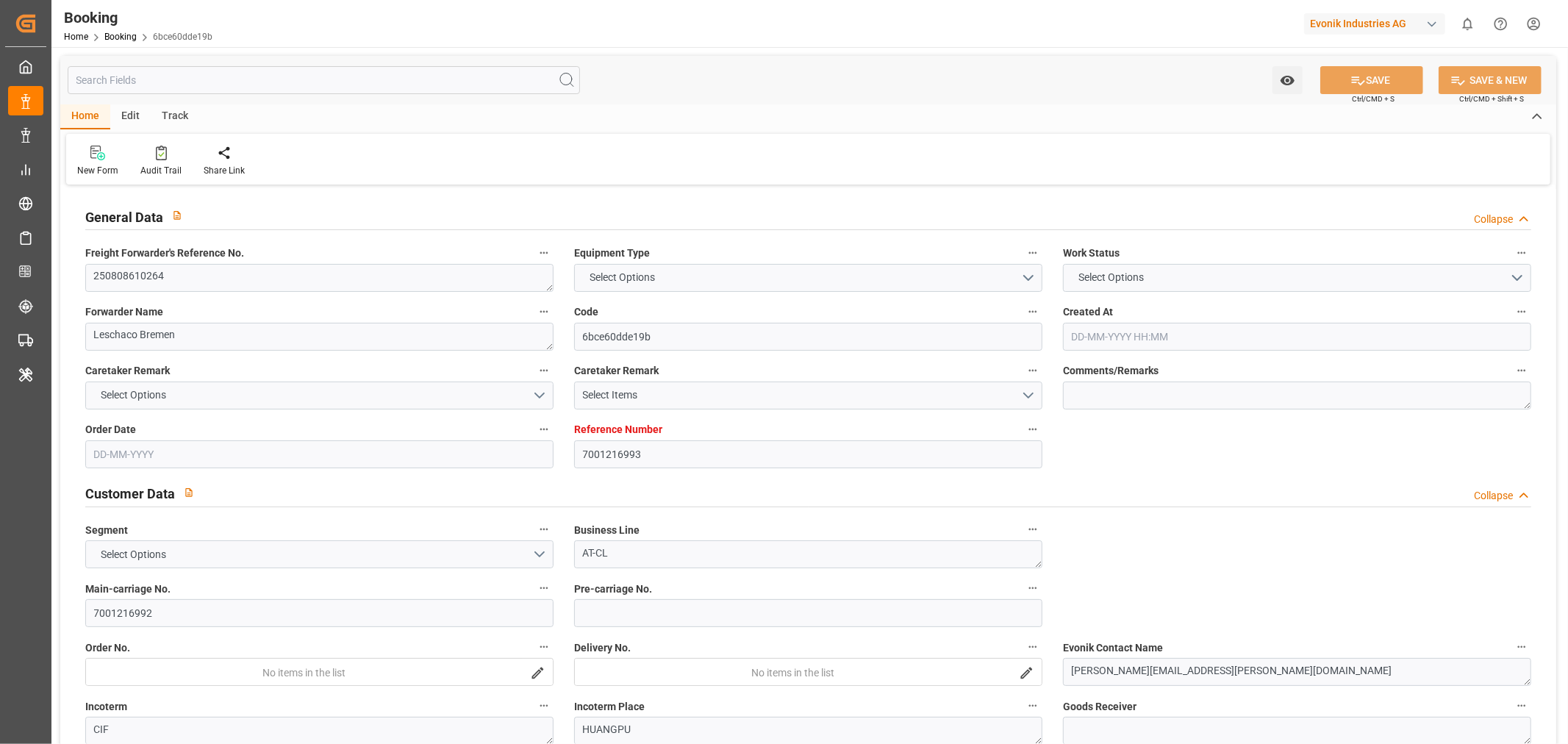
type input "CNHUA"
type input "52"
type input "MYTPP"
type input "CNNSA"
type input "CNHUA"
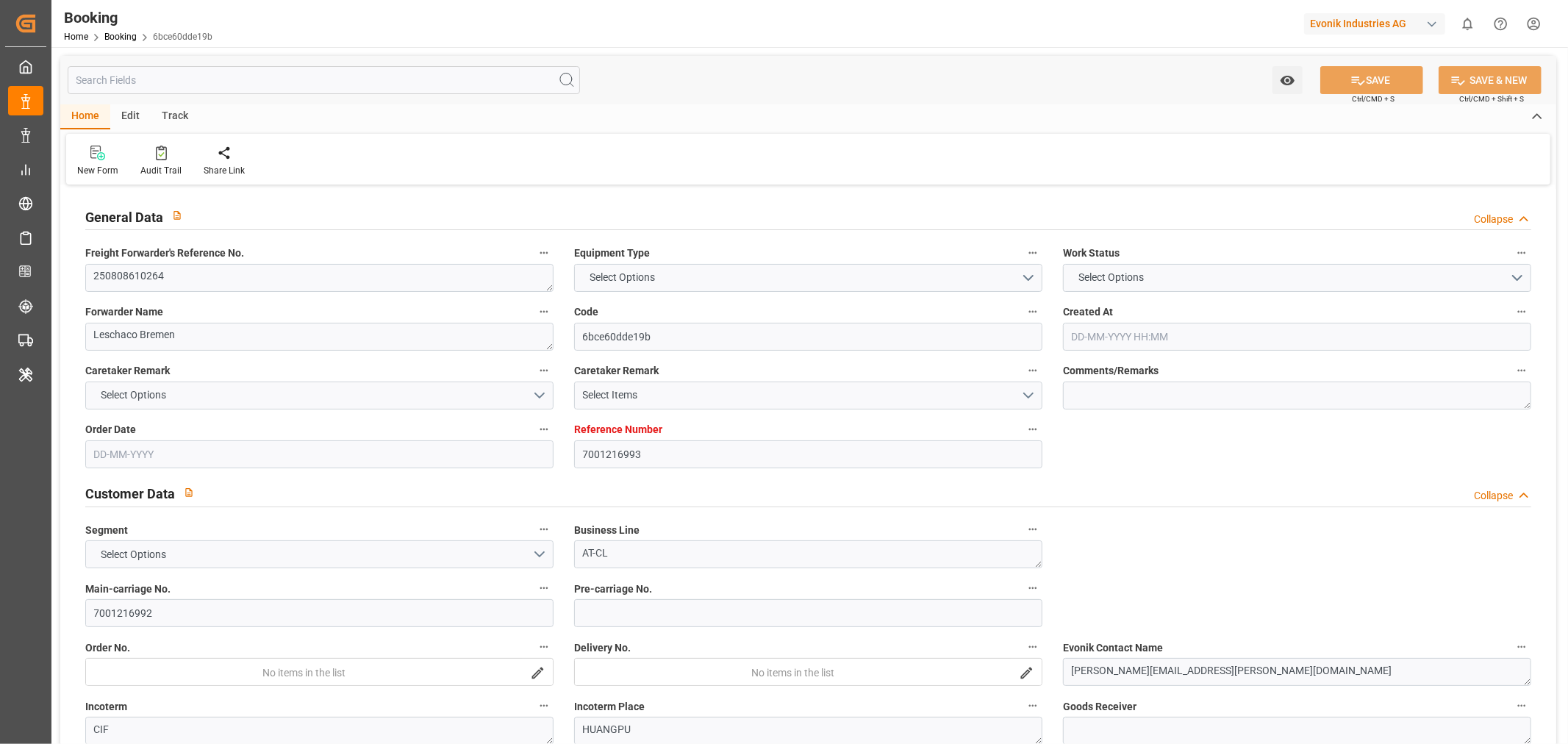
type input "0"
type input "NLRTM"
type input "CNHUA"
type input "9858723"
type input "[DATE] 05:51"
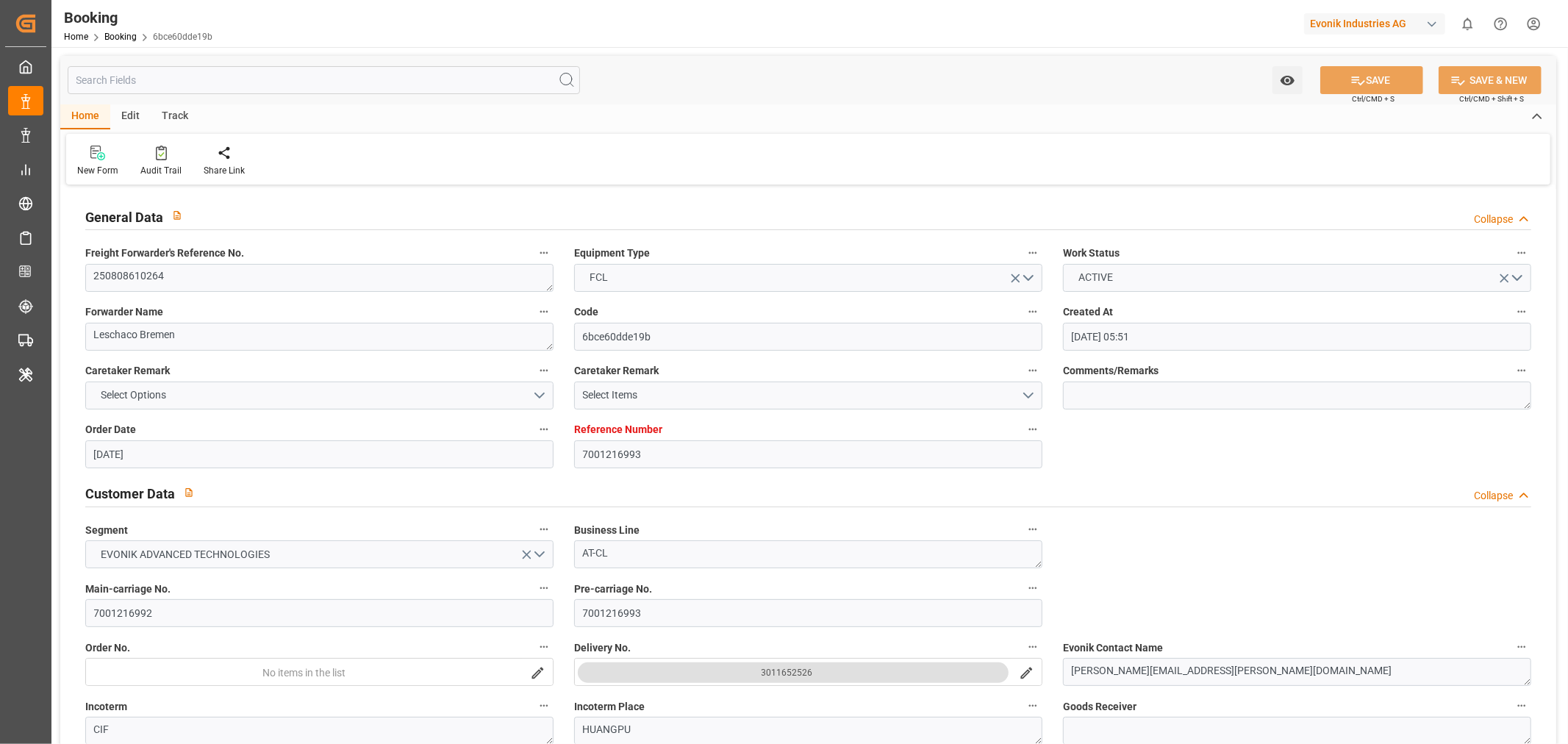
type input "[DATE]"
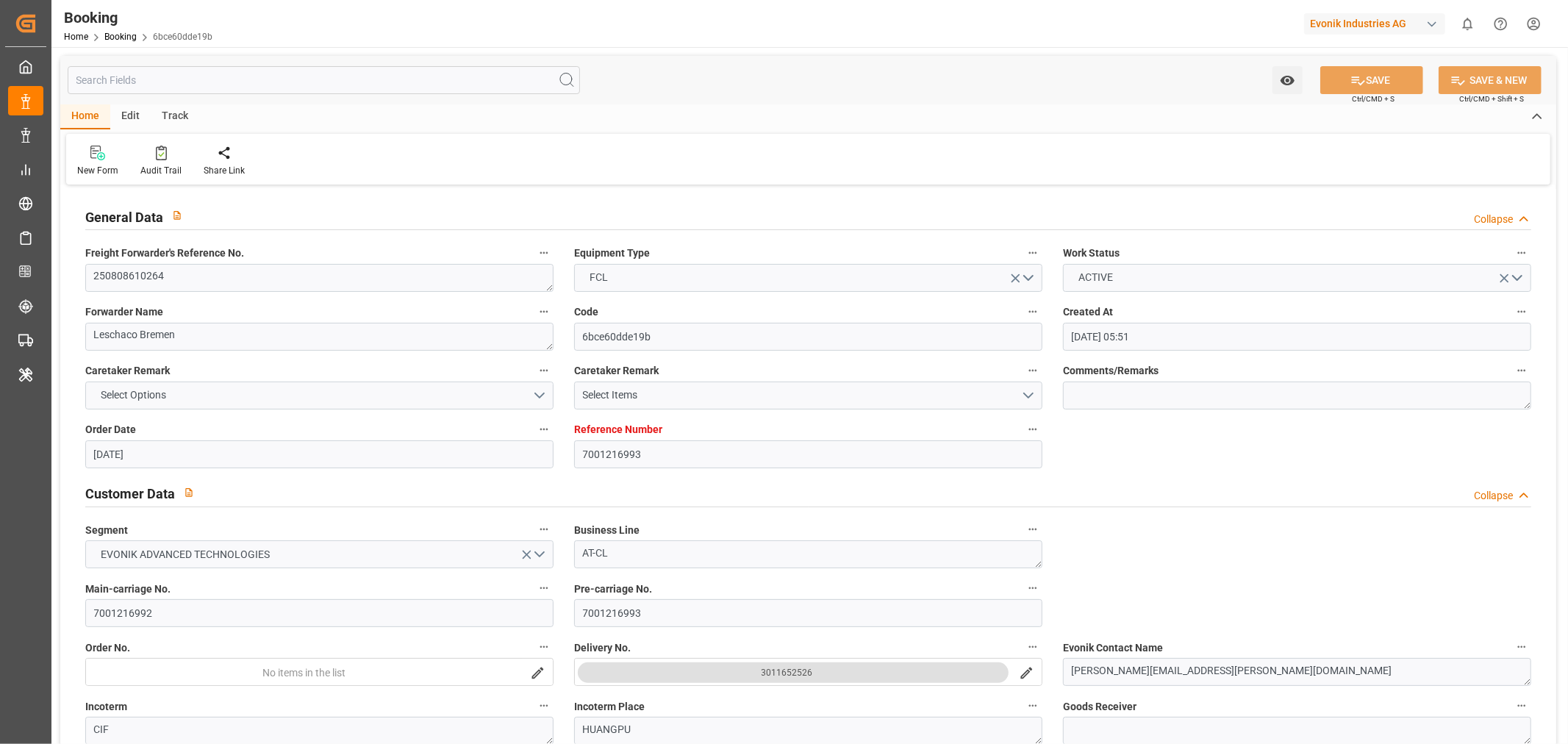
type input "[DATE] 00:00"
type input "[DATE] 17:25"
type input "[DATE] 12:06"
type input "[DATE] 00:00"
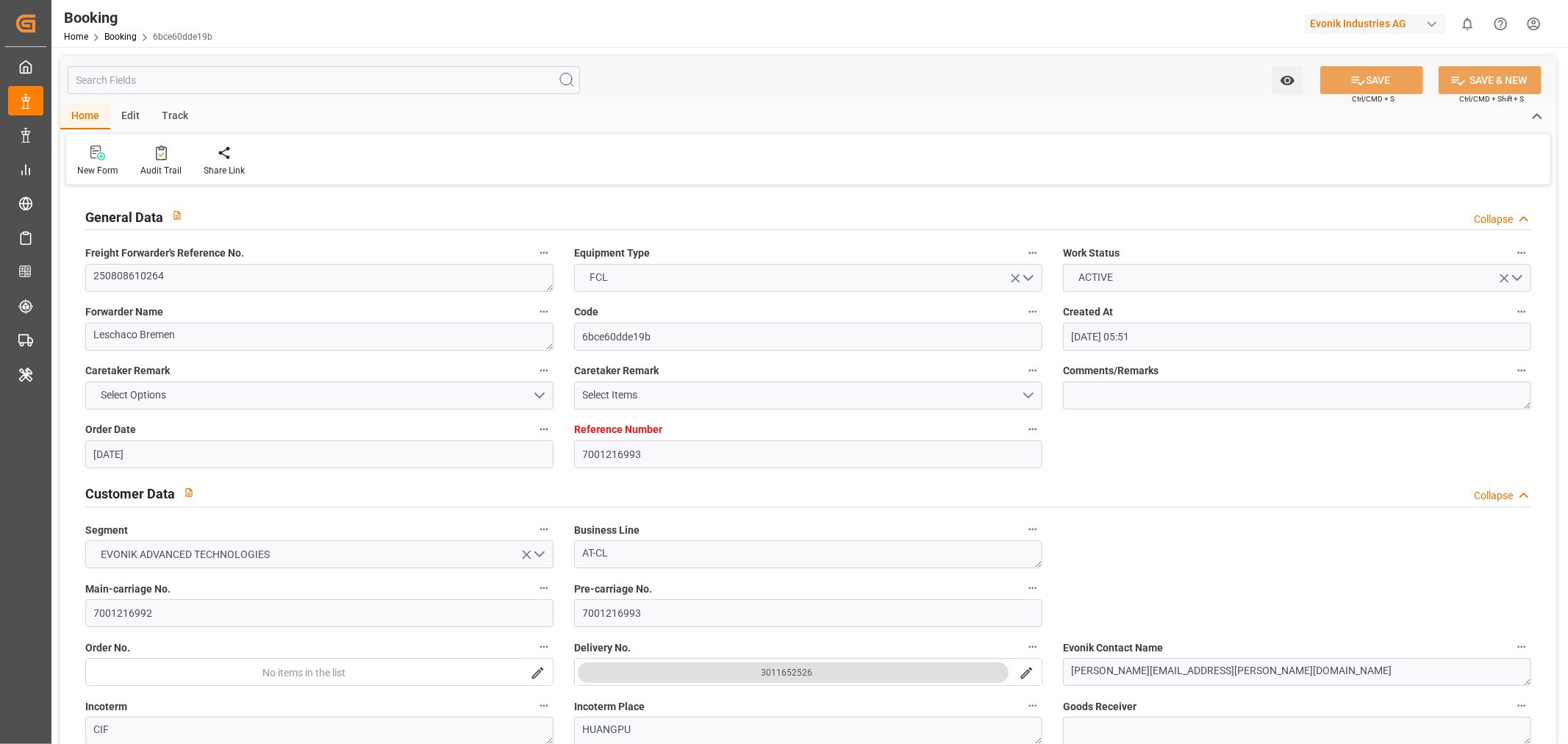
type input "[DATE] 00:00"
type input "[DATE] 10:00"
type input "[DATE] 00:00"
type input "[DATE] 01:45"
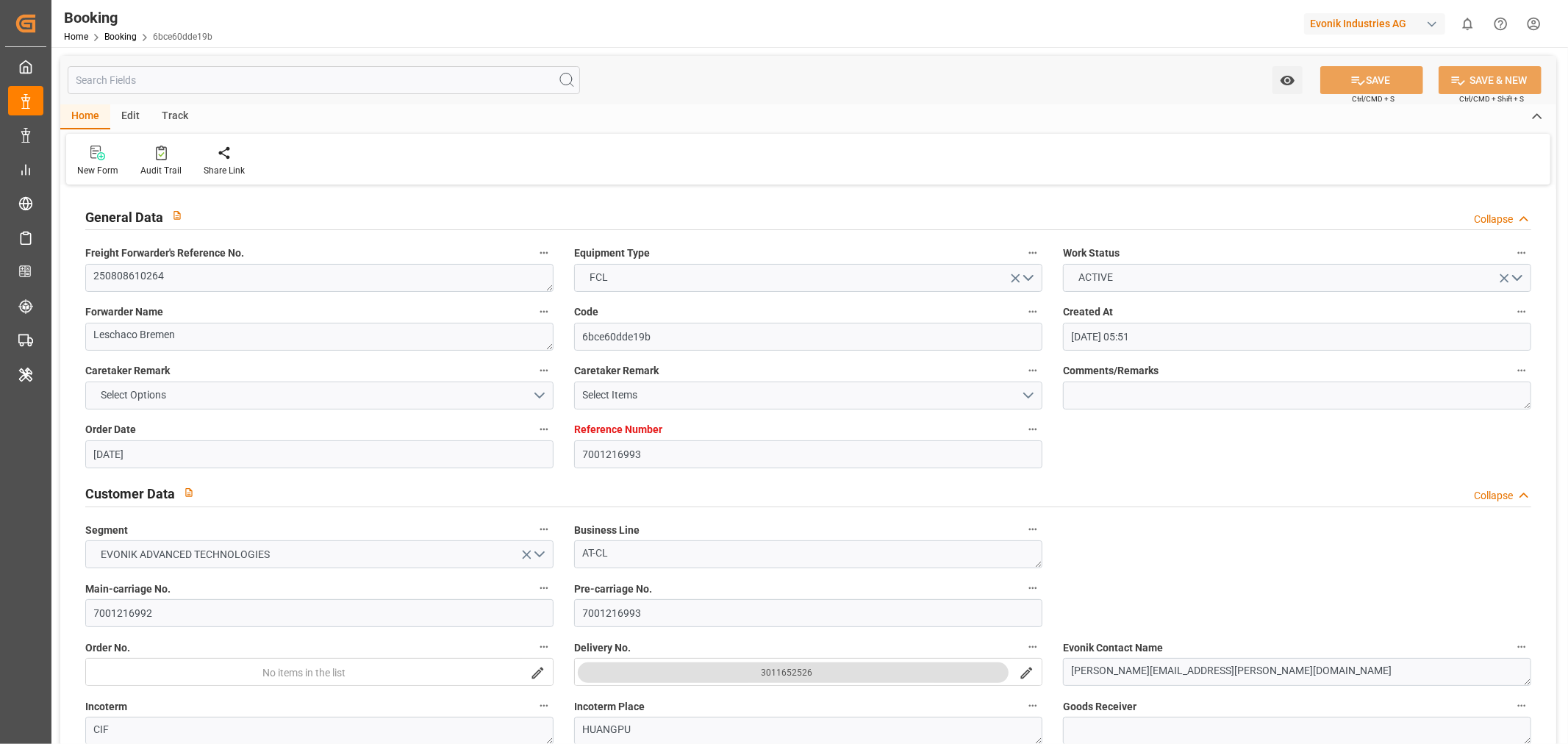
type input "[DATE] 15:00"
type input "[DATE] 00:00"
type input "[DATE] 16:36"
type input "[DATE] 09:00"
type input "[DATE] 00:00"
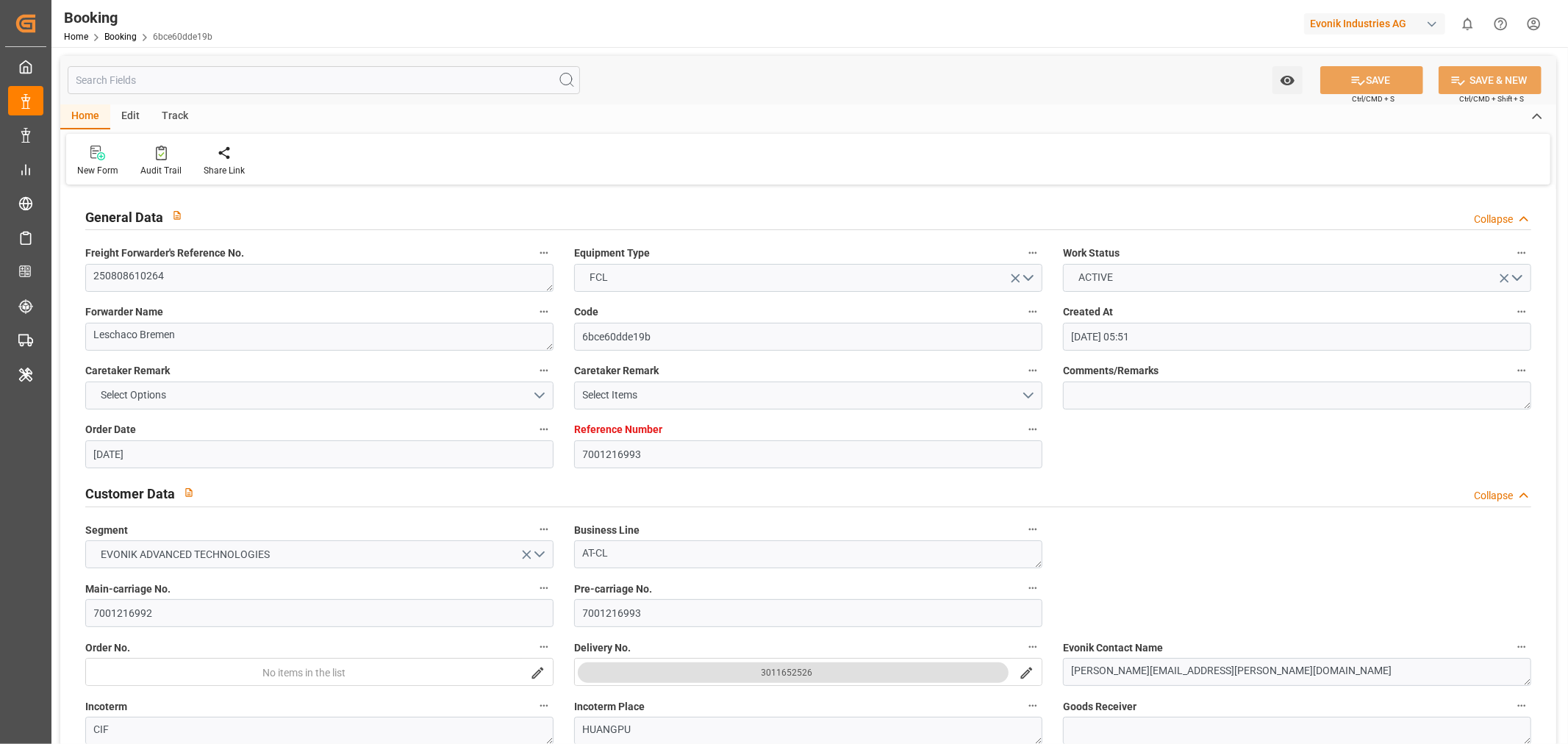
type input "[DATE] 07:35"
type input "[DATE] 00:00"
type input "11-09-2025 00:00"
type input "17-09-2025 00:00"
type input "18-09-2025 16:19"
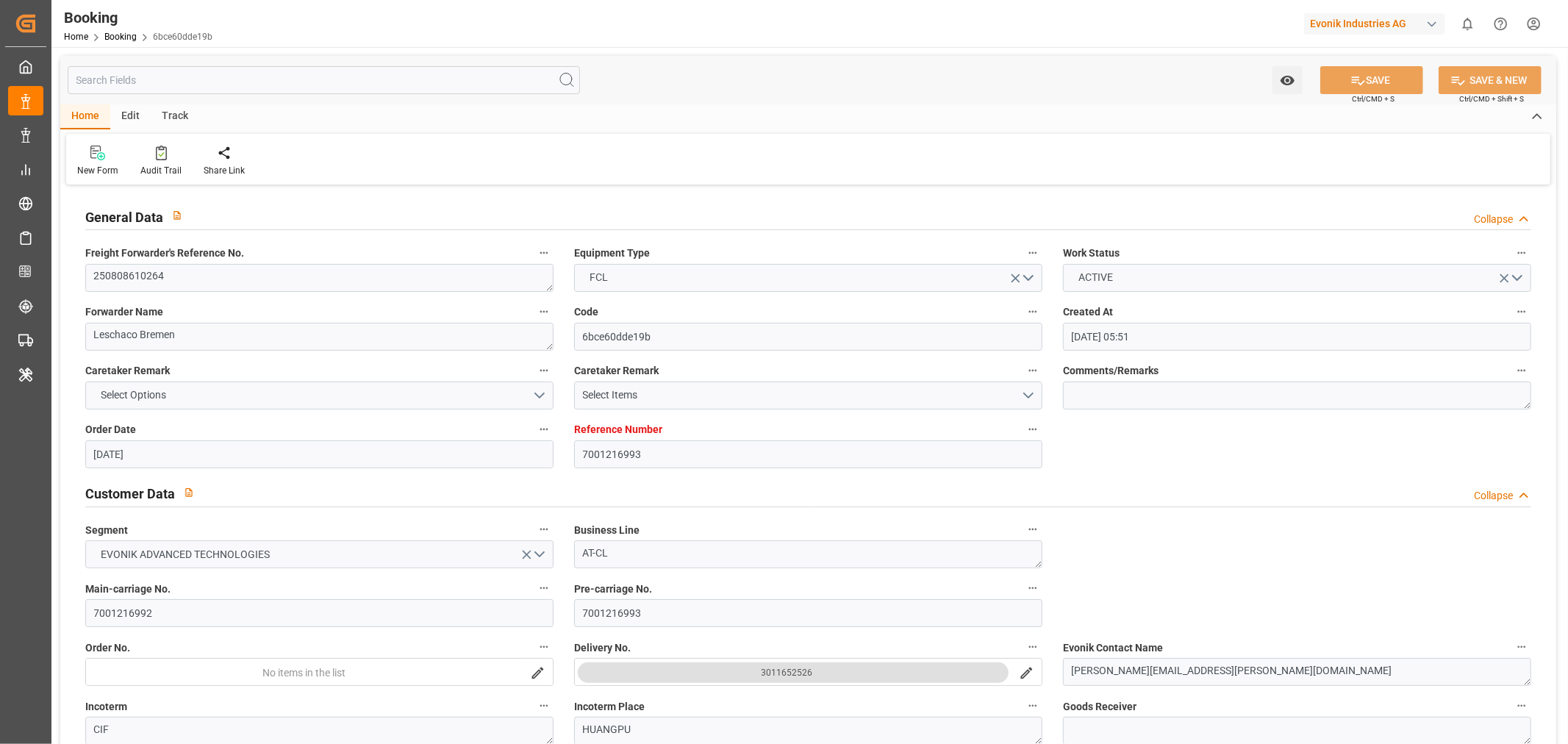
type input "25-07-2025"
type input "25-09-2025 18:25"
type input "25-09-2025"
type input "24-07-2025 16:28"
type input "27-07-2025 10:49"
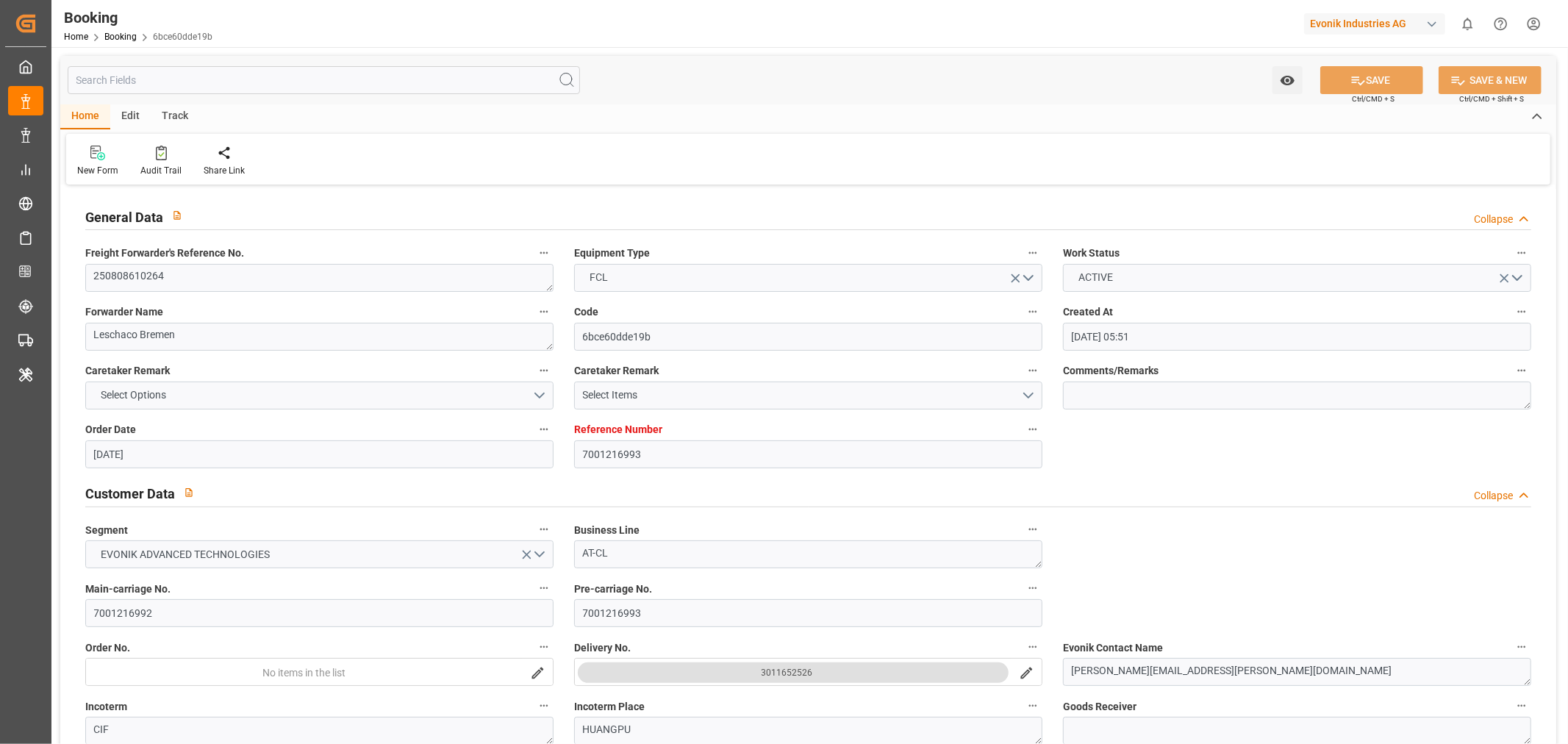
type input "28-07-2025 19:09"
type input "29-08-2025 10:00"
type input "29-08-2025 01:14"
type input "29-08-2025 18:25"
type input "29-08-2025 18:01"
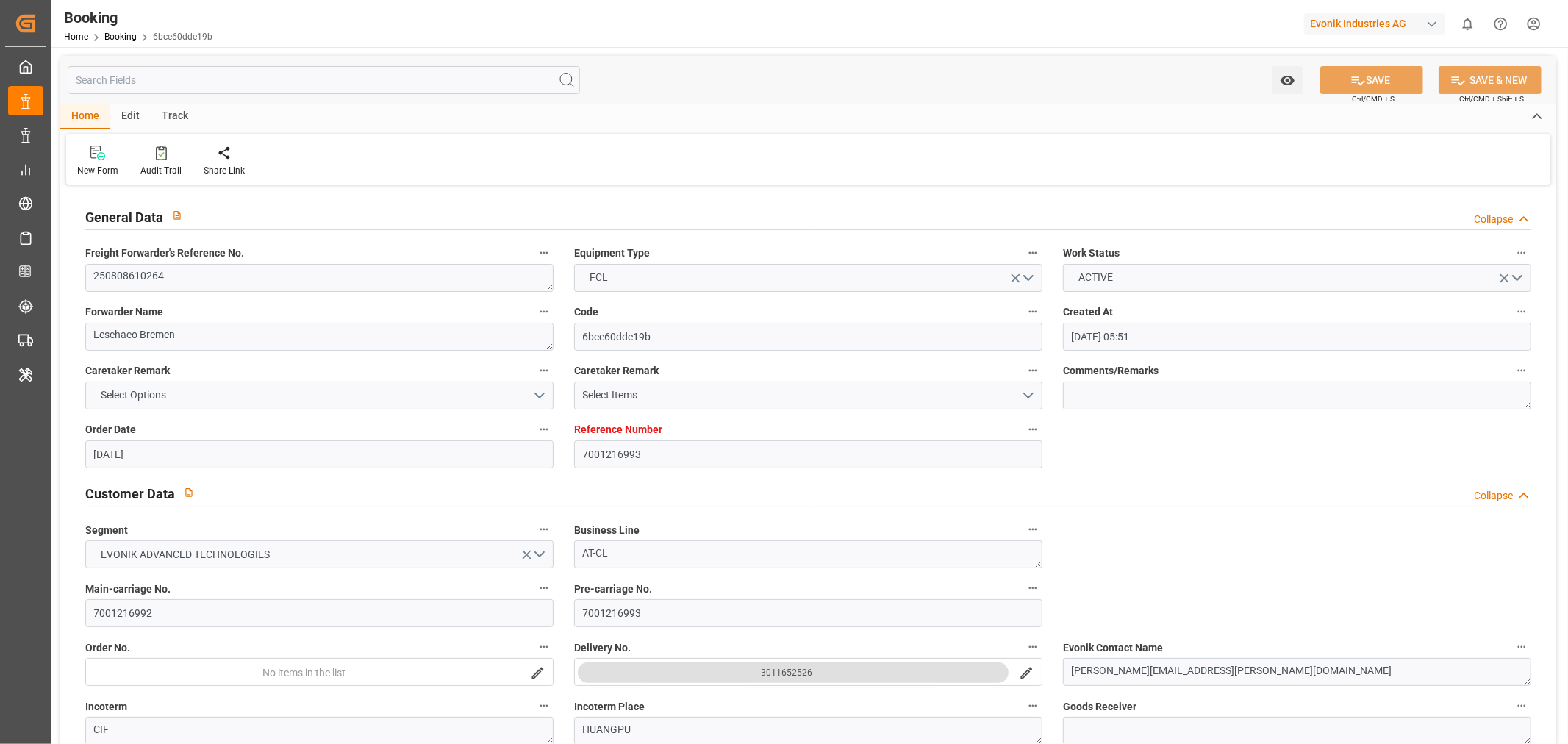
type input "08-09-2025 12:23"
type input "08-09-2025 17:00"
type input "08-09-2025 17:20"
type input "13-09-2025 09:00"
type input "15-09-2025 07:10"
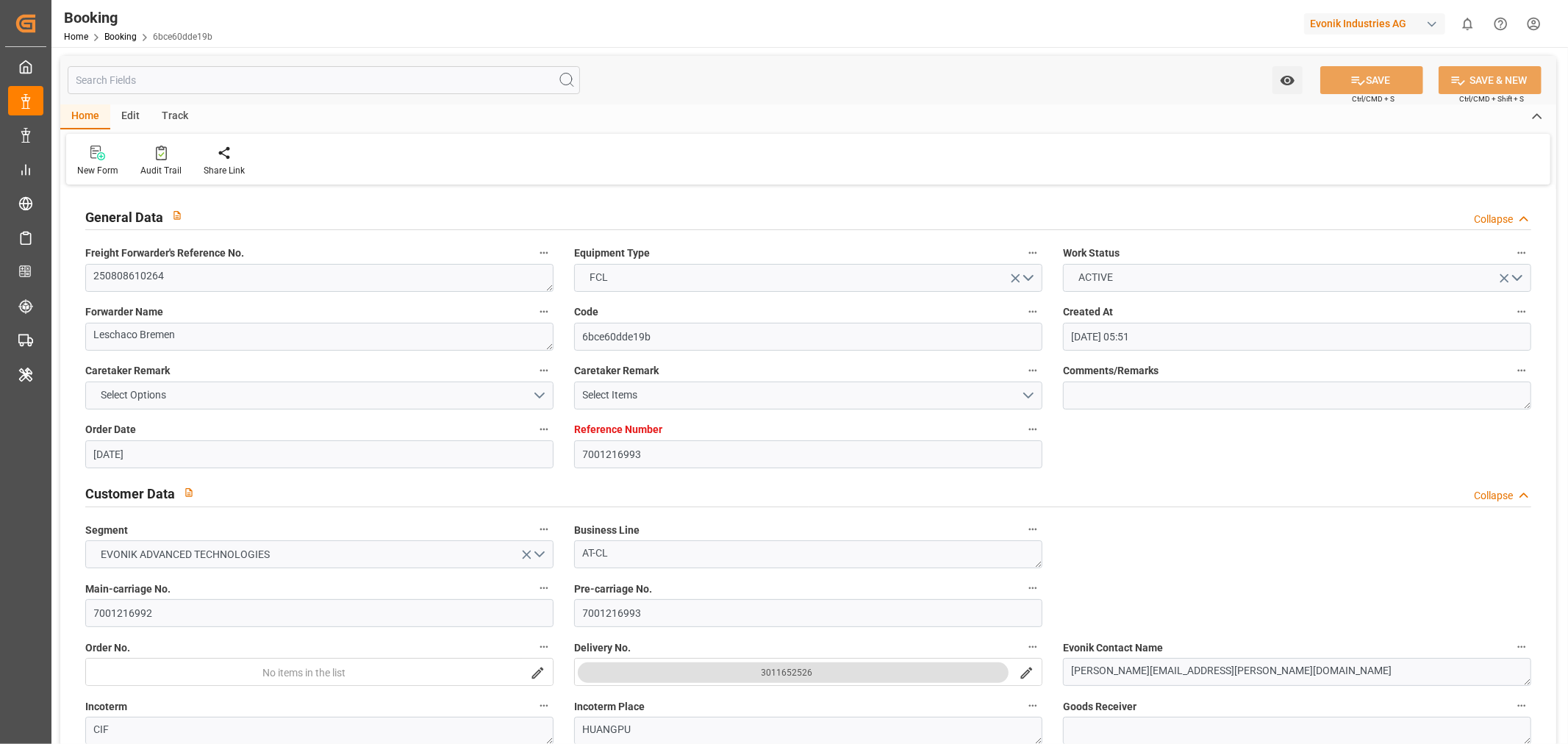
type input "13-09-2025 14:20"
type input "15-09-2025 17:42"
type input "17-09-2025 18:31"
type input "18-09-2025 16:19"
type input "21-09-2025 00:00"
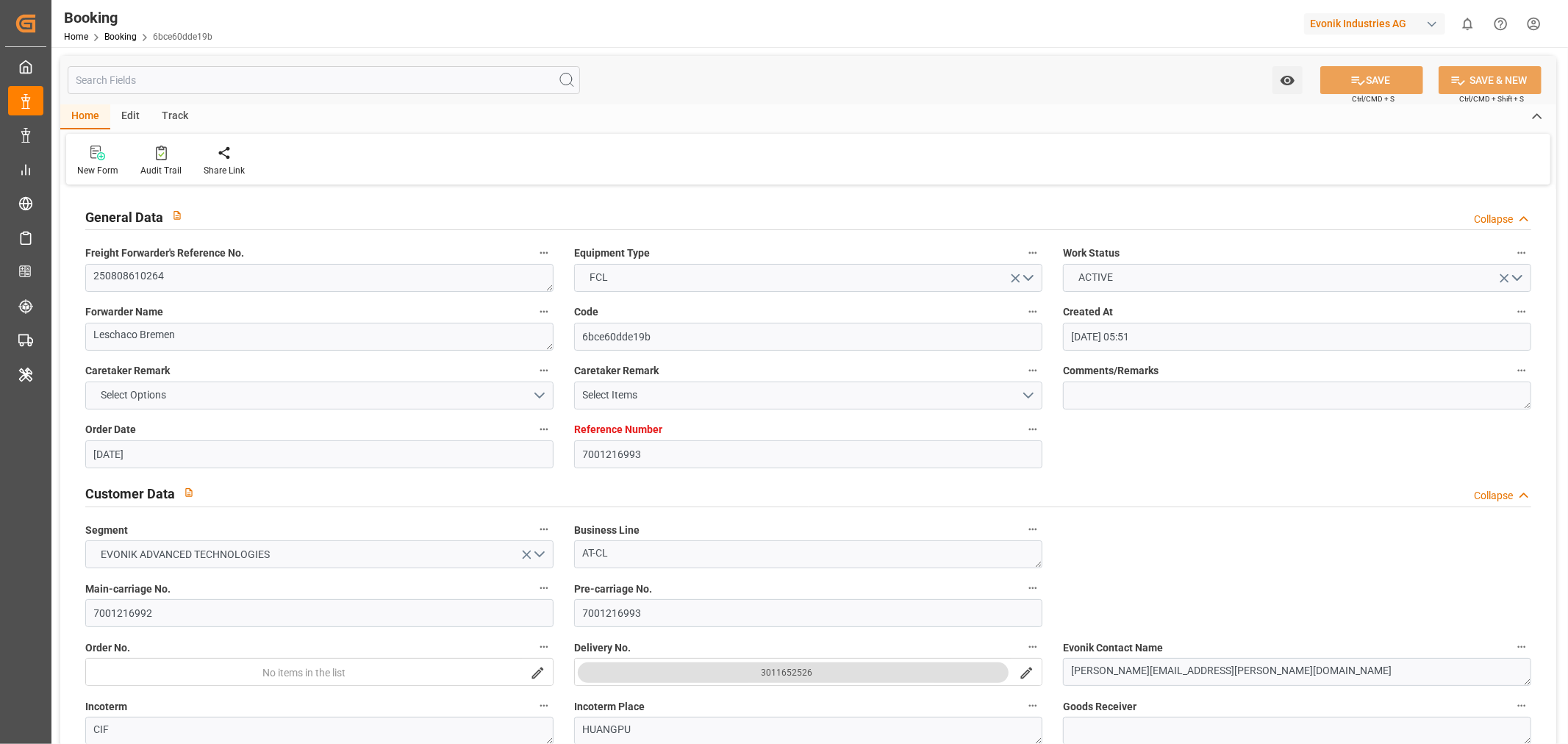
type input "15-09-2025 07:10"
type input "13-09-2025 11:51"
type input "18-09-2025 16:19"
type input "17-09-2025 18:31"
type input "22-09-2025 16:19"
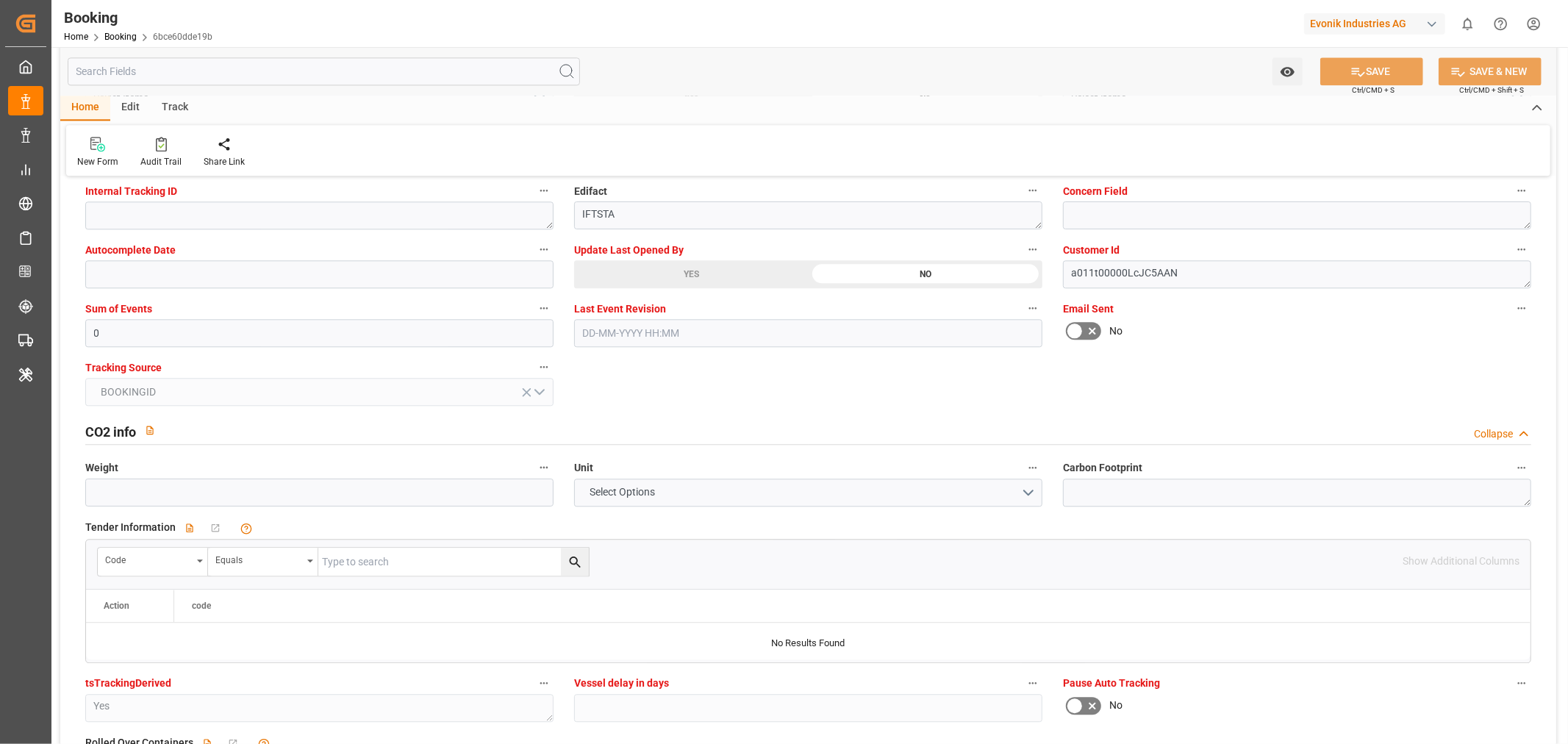
scroll to position [2531, 0]
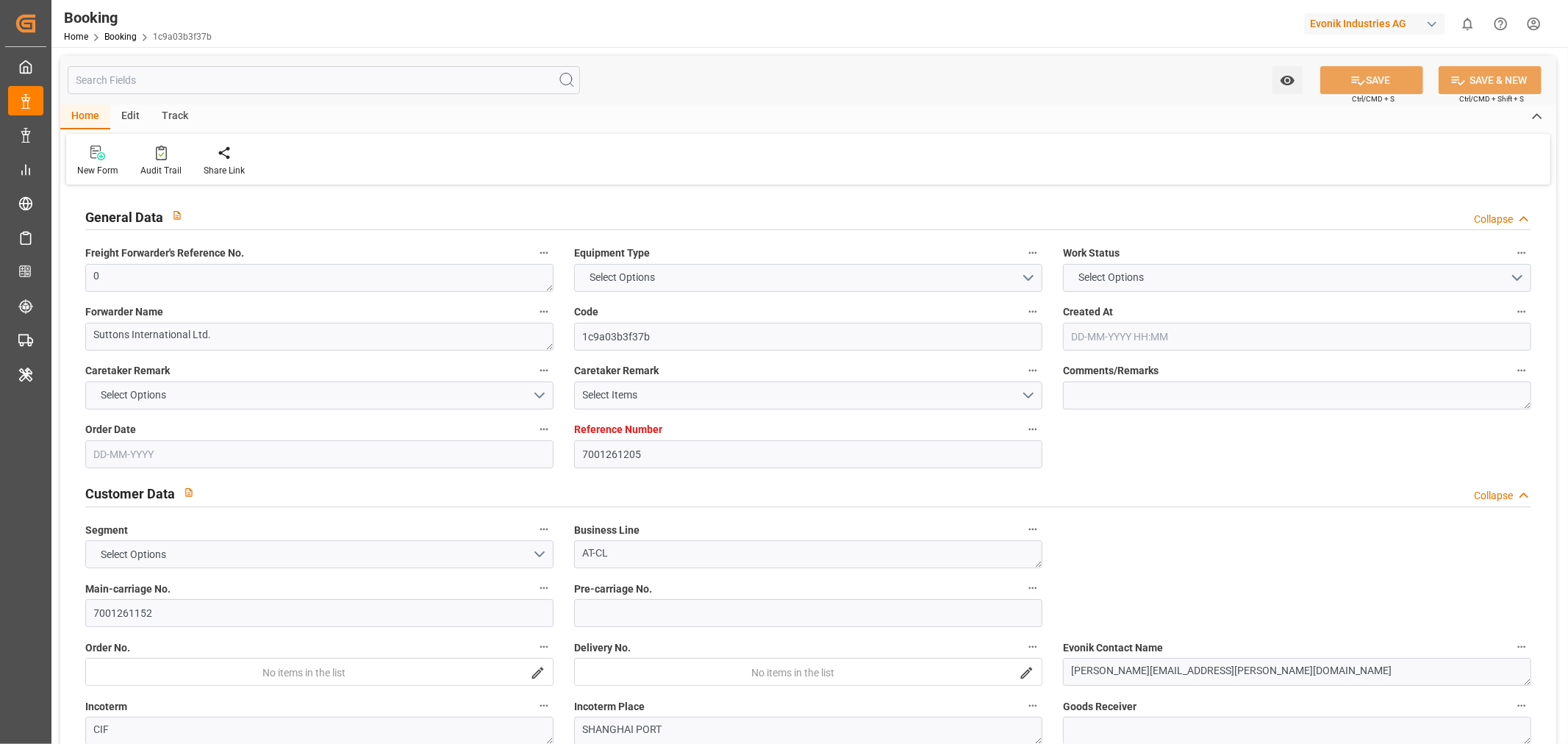
type input "7001261205"
type input "9778832"
type input "Hapag [PERSON_NAME]"
type input "Hapag [PERSON_NAME] Aktiengesellschaft"
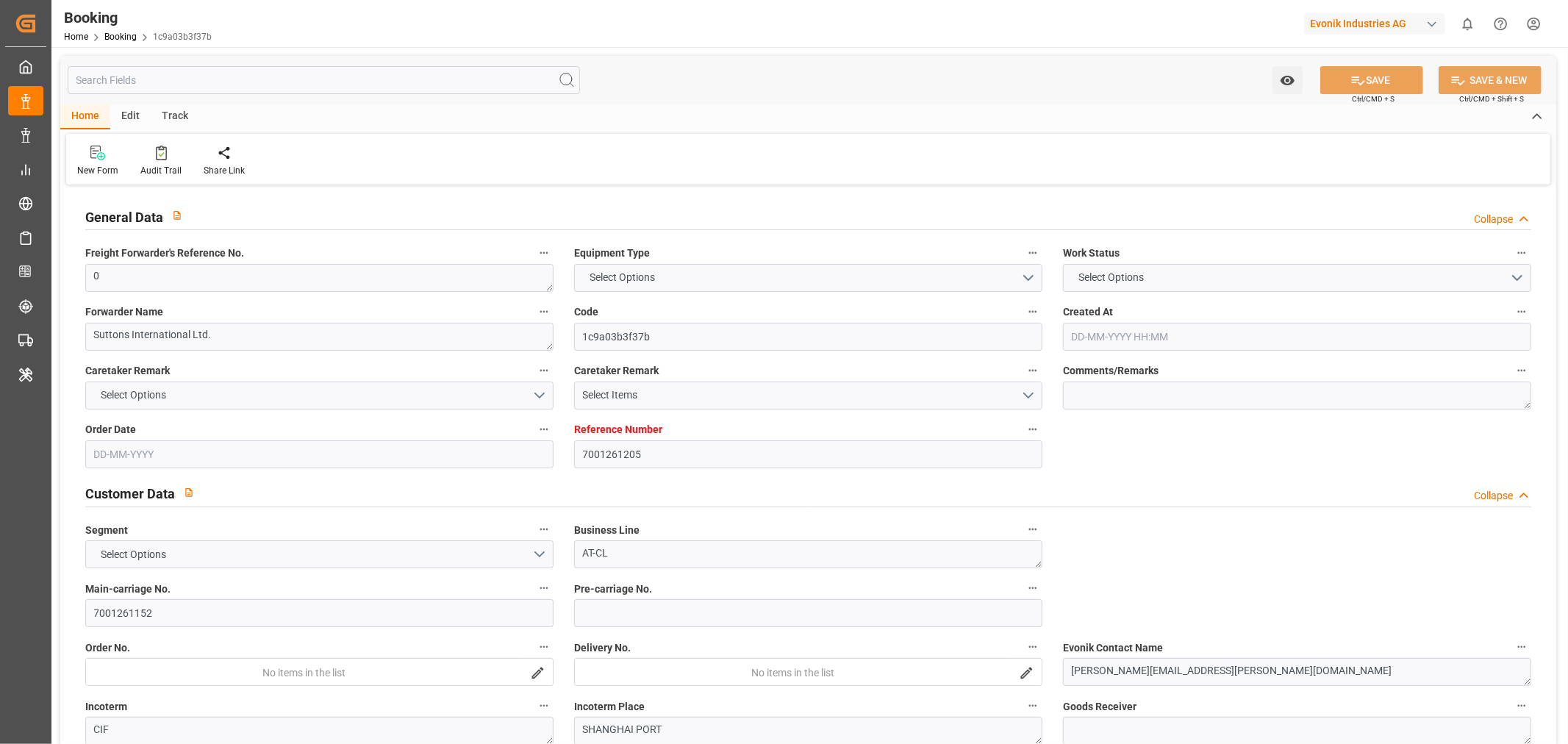
type input "NLRTM"
type input "CNSGH"
type input "0"
type input "28-08-2025 12:15"
type input "28-08-2025"
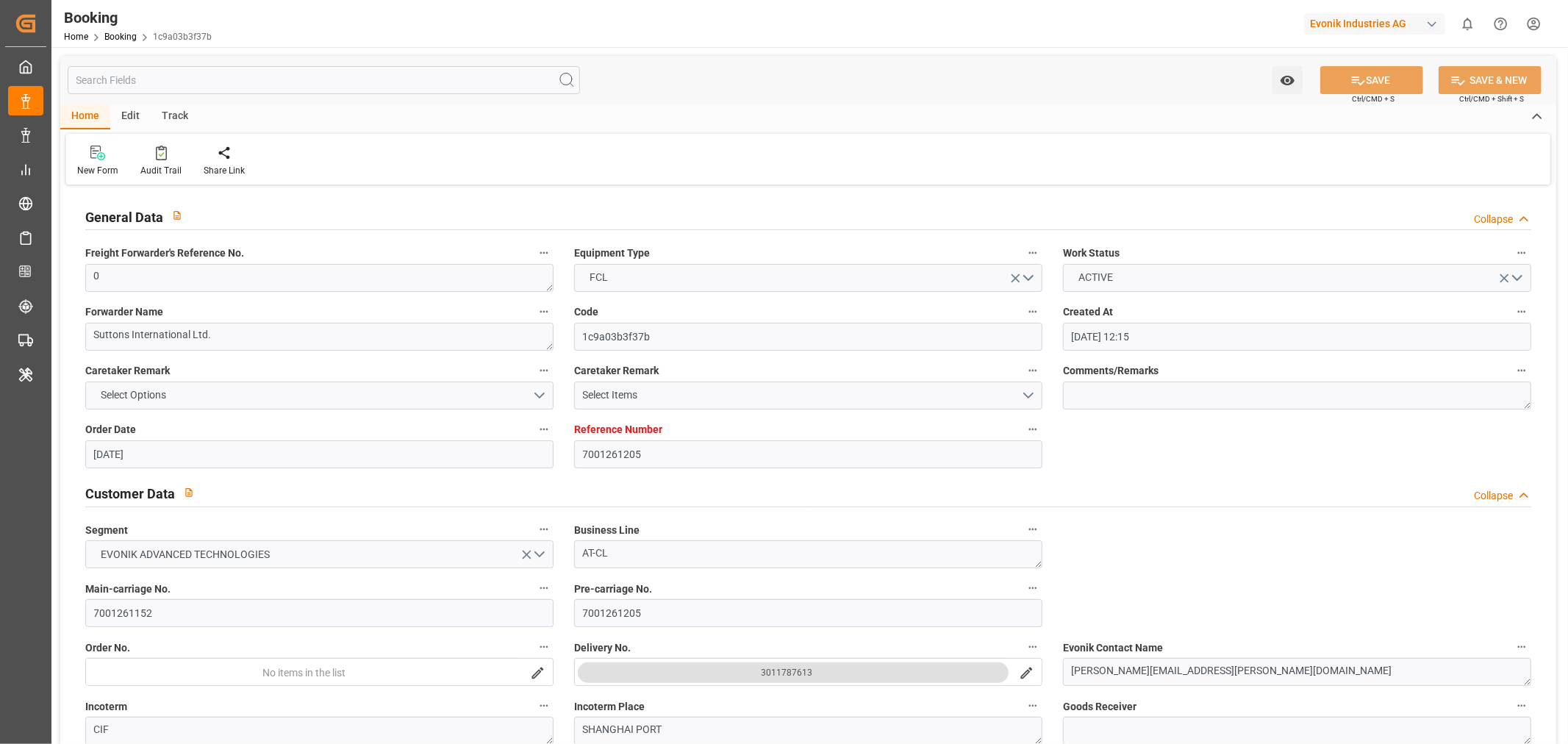
type input "05-11-2025"
type input "19-09-2025"
type input "19-09-2025 00:00"
type input "22-09-2025 00:00"
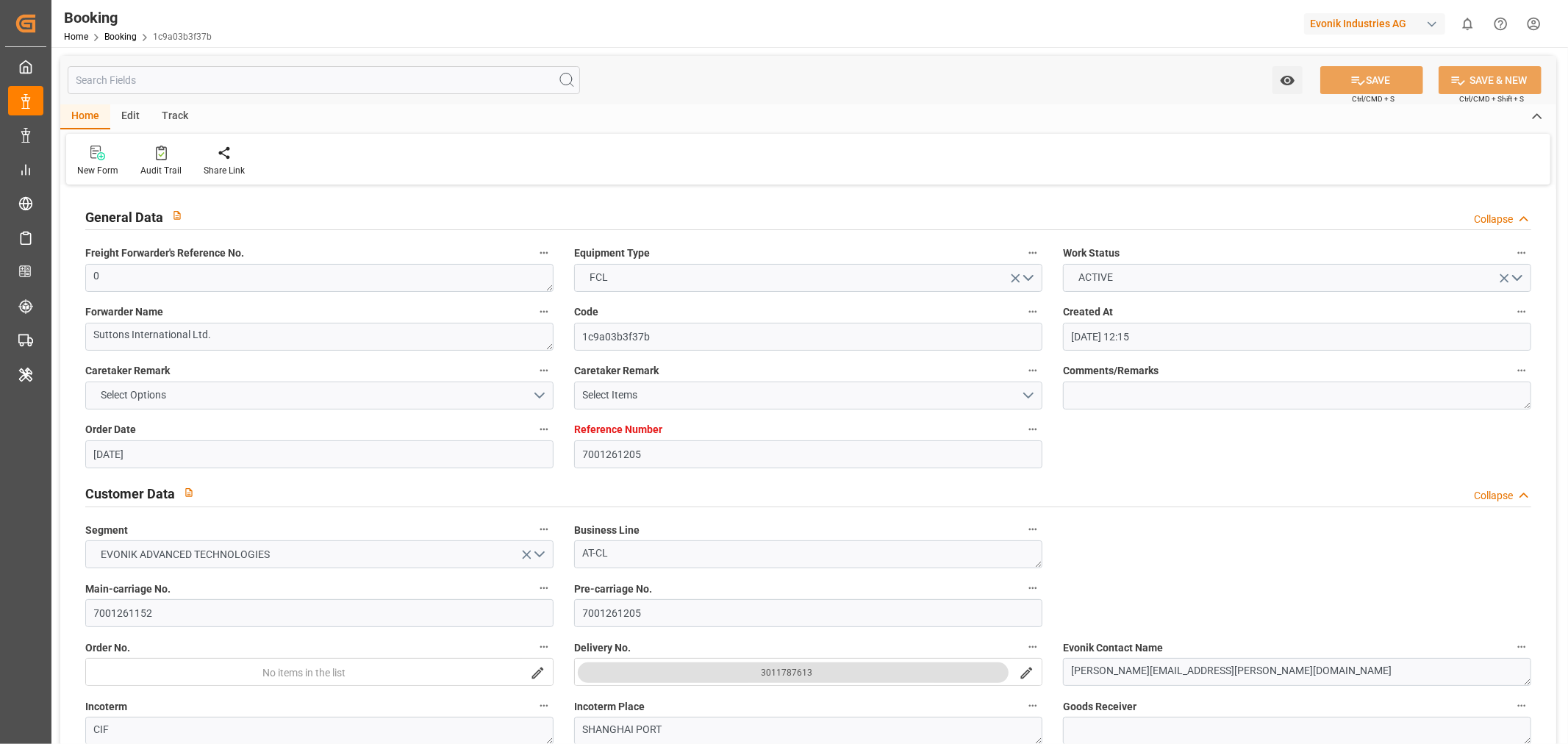
type input "01-10-2025 00:00"
type input "05-10-2025 00:00"
type input "15-11-2025 00:00"
type input "05-11-2025 00:00"
type input "26-09-2025 07:21"
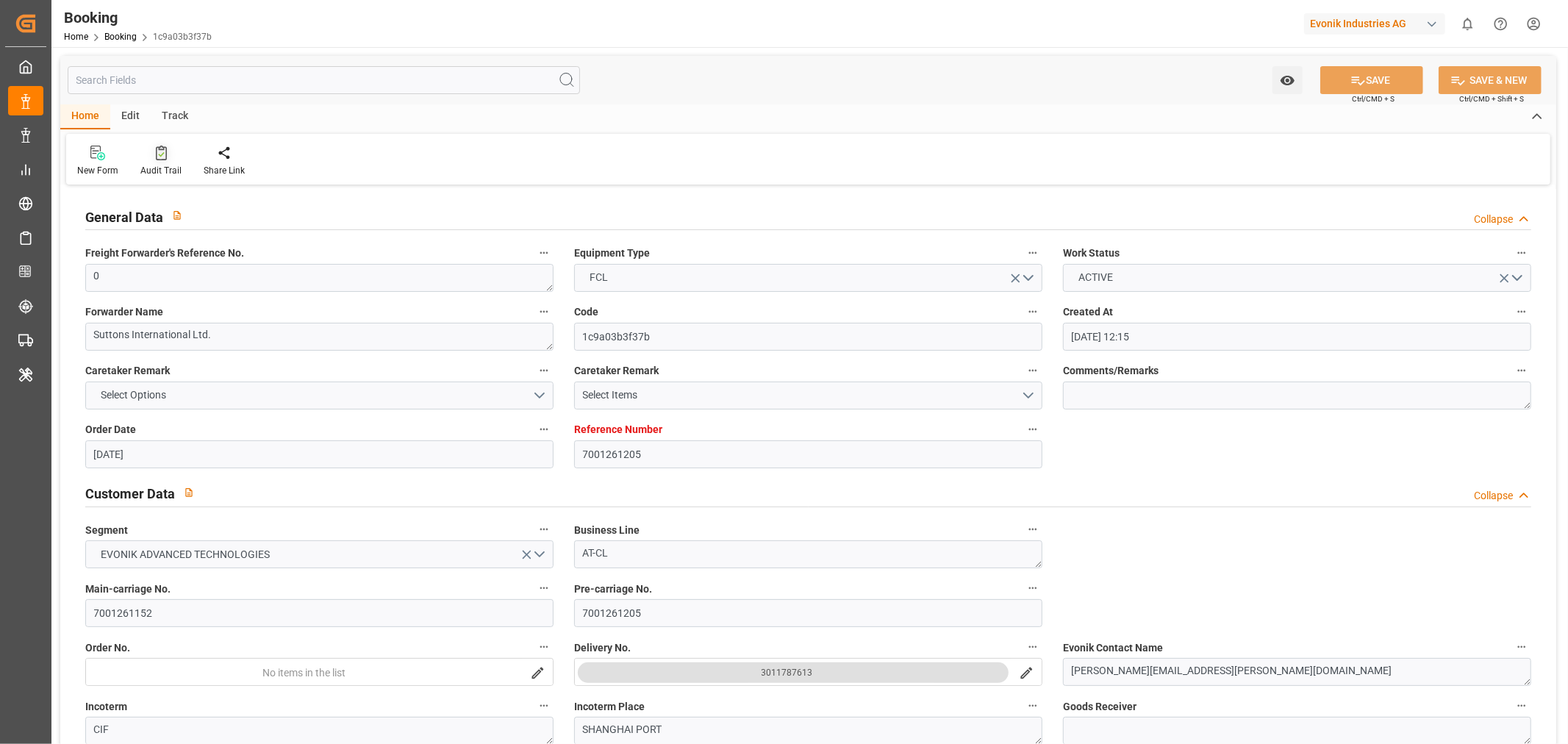
click at [143, 165] on div "Audit Trail" at bounding box center [161, 171] width 42 height 13
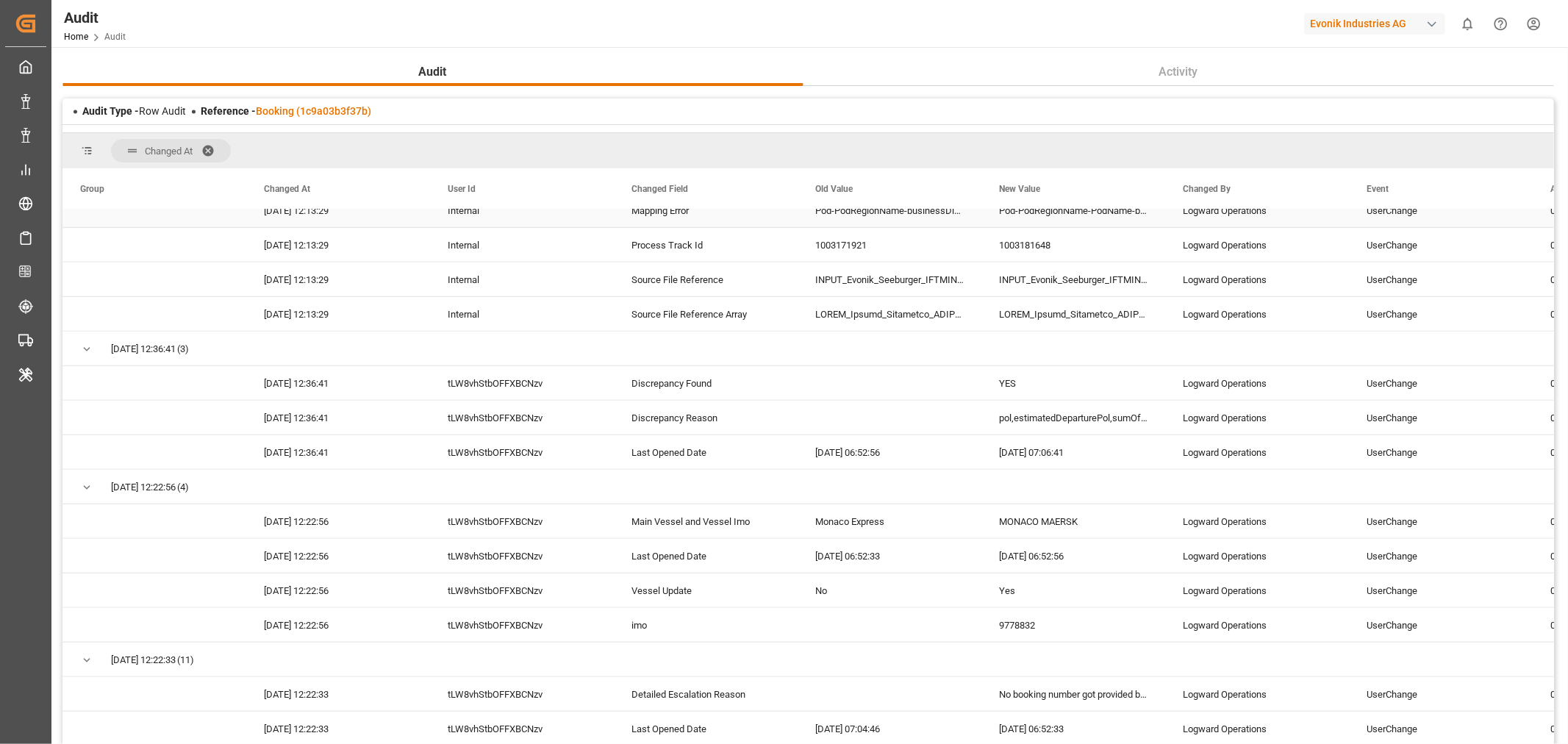
scroll to position [1061, 0]
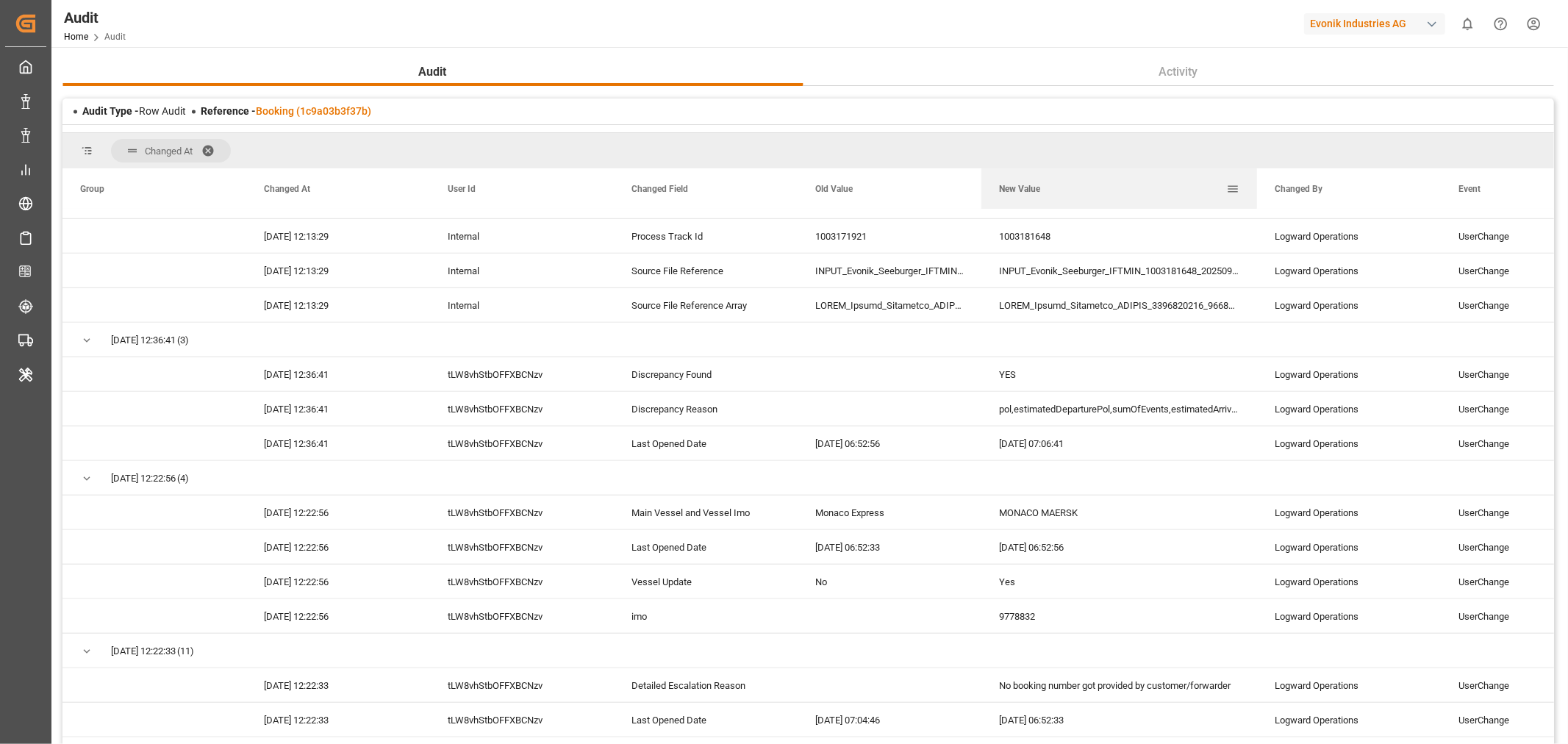
drag, startPoint x: 1163, startPoint y: 189, endPoint x: 1255, endPoint y: 204, distance: 93.2
click at [1255, 204] on div at bounding box center [1258, 188] width 6 height 41
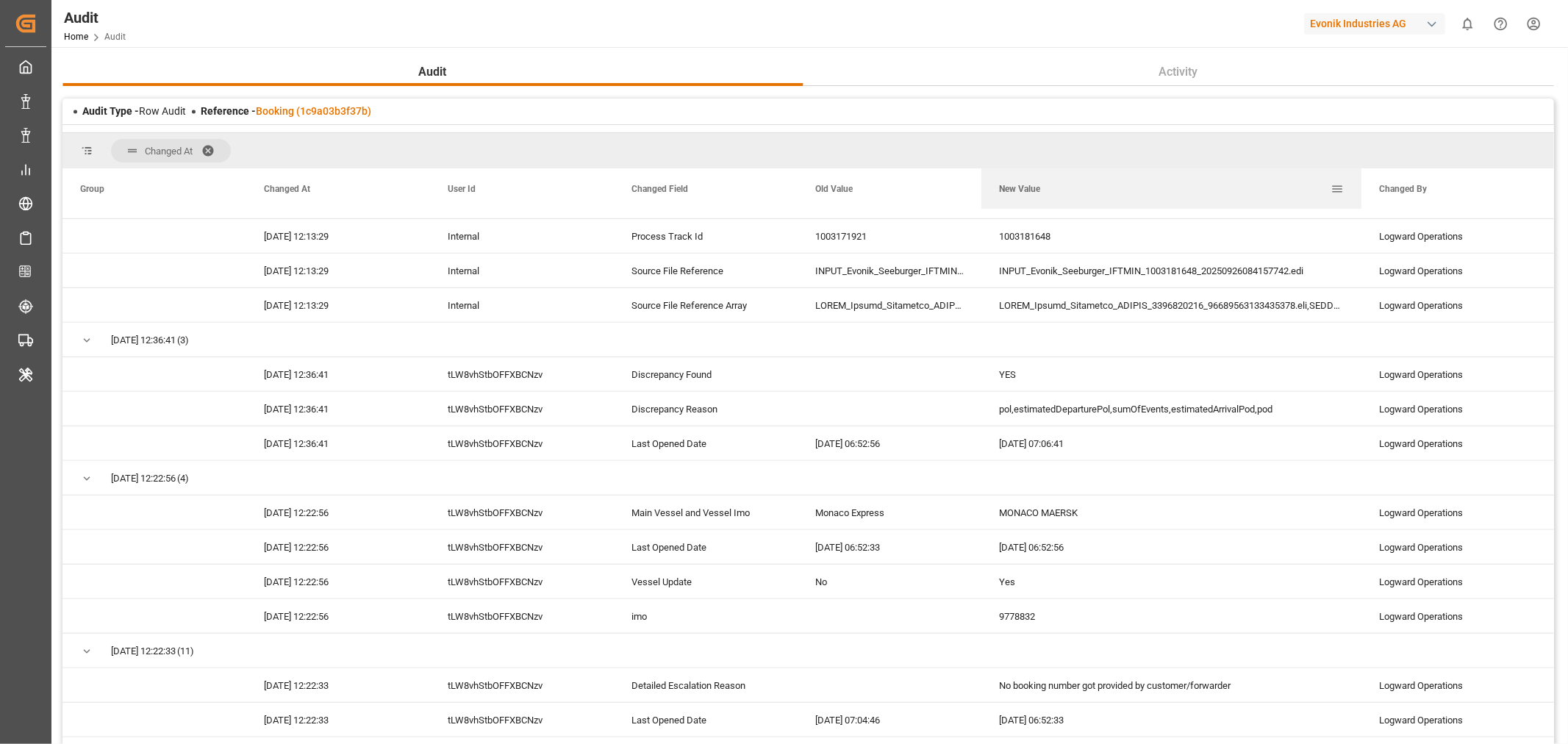
drag, startPoint x: 1254, startPoint y: 184, endPoint x: 1359, endPoint y: 191, distance: 105.2
click at [1359, 191] on div at bounding box center [1361, 188] width 6 height 41
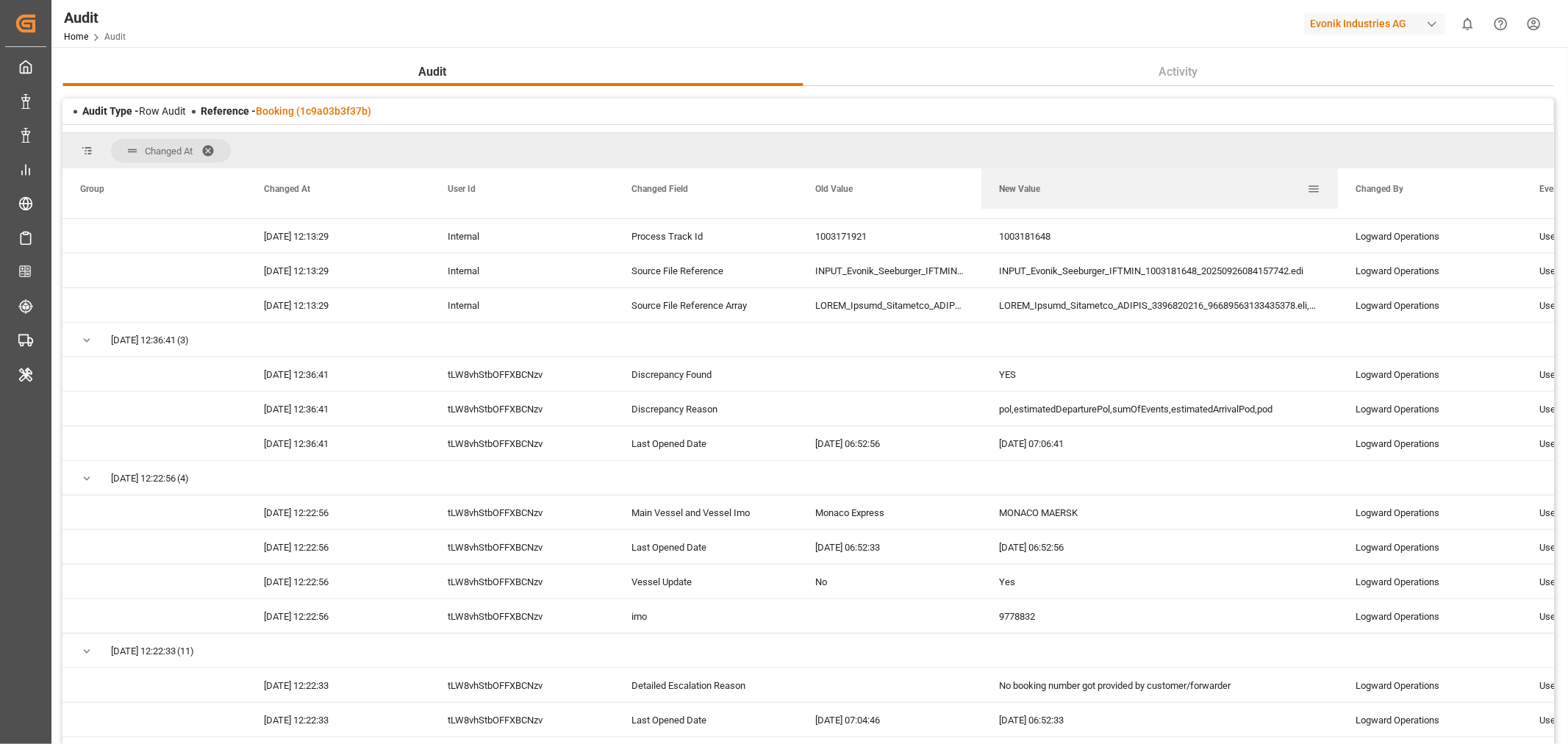
drag, startPoint x: 1359, startPoint y: 184, endPoint x: 1335, endPoint y: 207, distance: 33.2
click at [1335, 207] on div at bounding box center [1338, 188] width 6 height 41
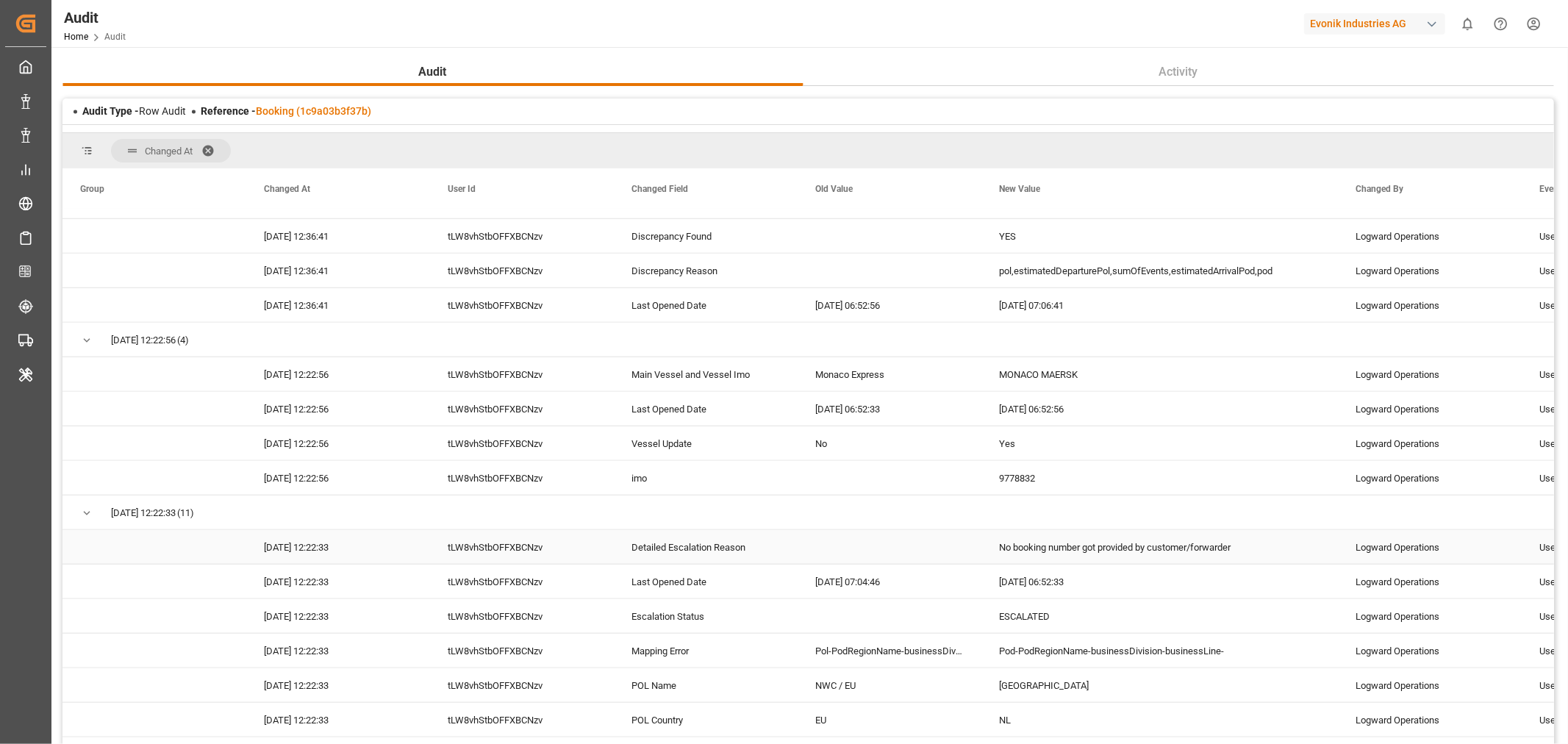
scroll to position [980, 0]
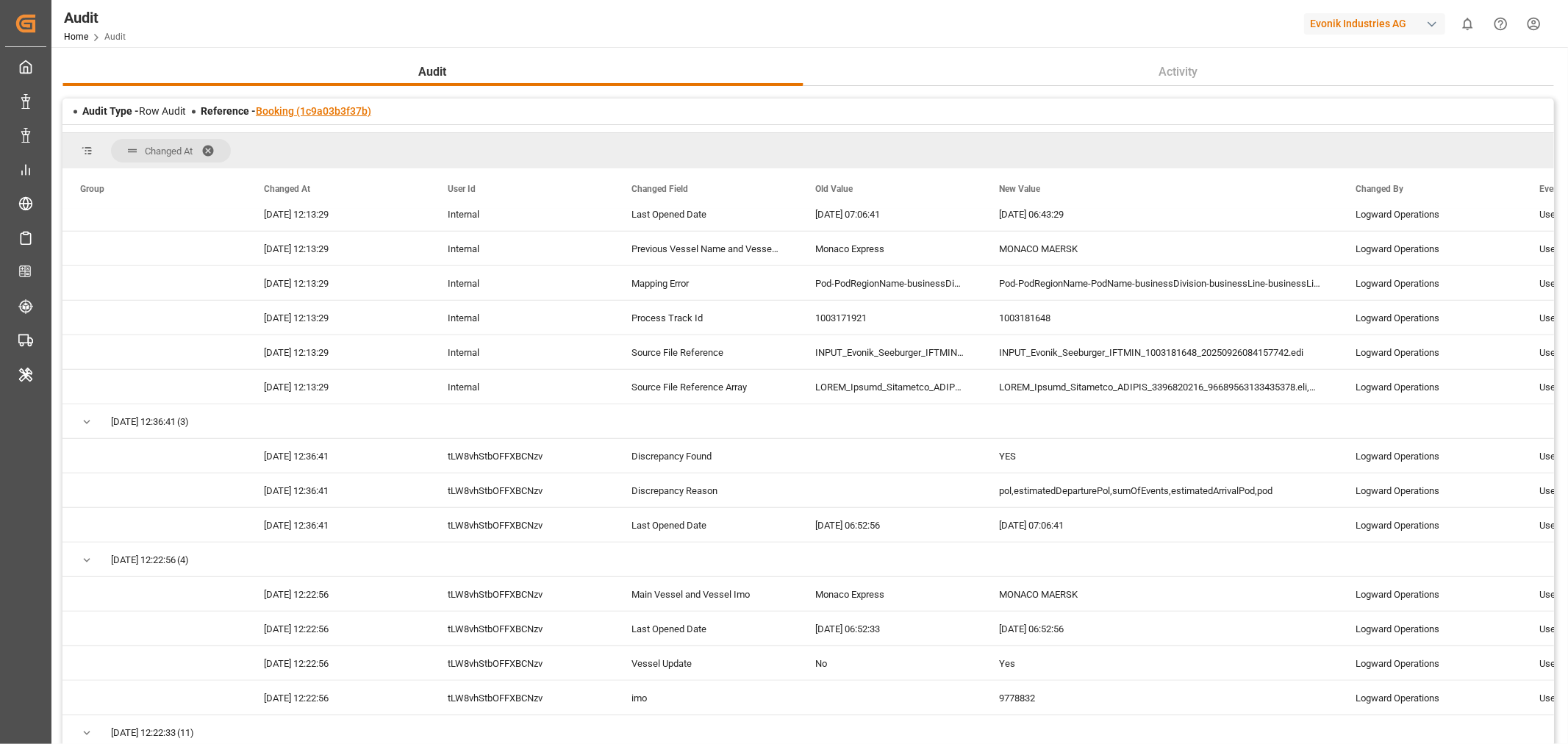
click at [282, 112] on link "Booking (1c9a03b3f37b)" at bounding box center [313, 110] width 115 height 11
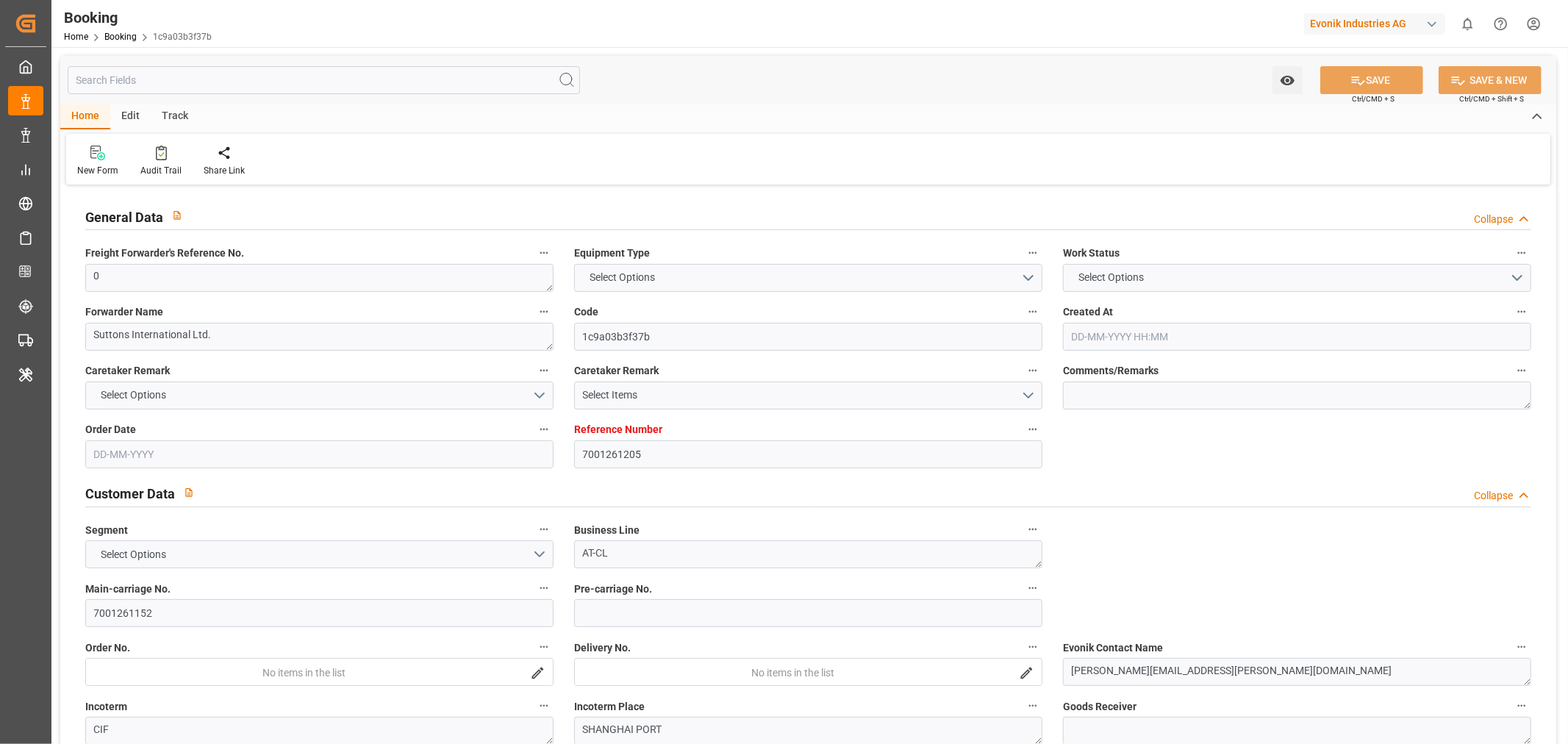
type input "7001261205"
type input "9778832"
type input "Hapag Lloyd"
type input "Hapag Lloyd Aktiengesellschaft"
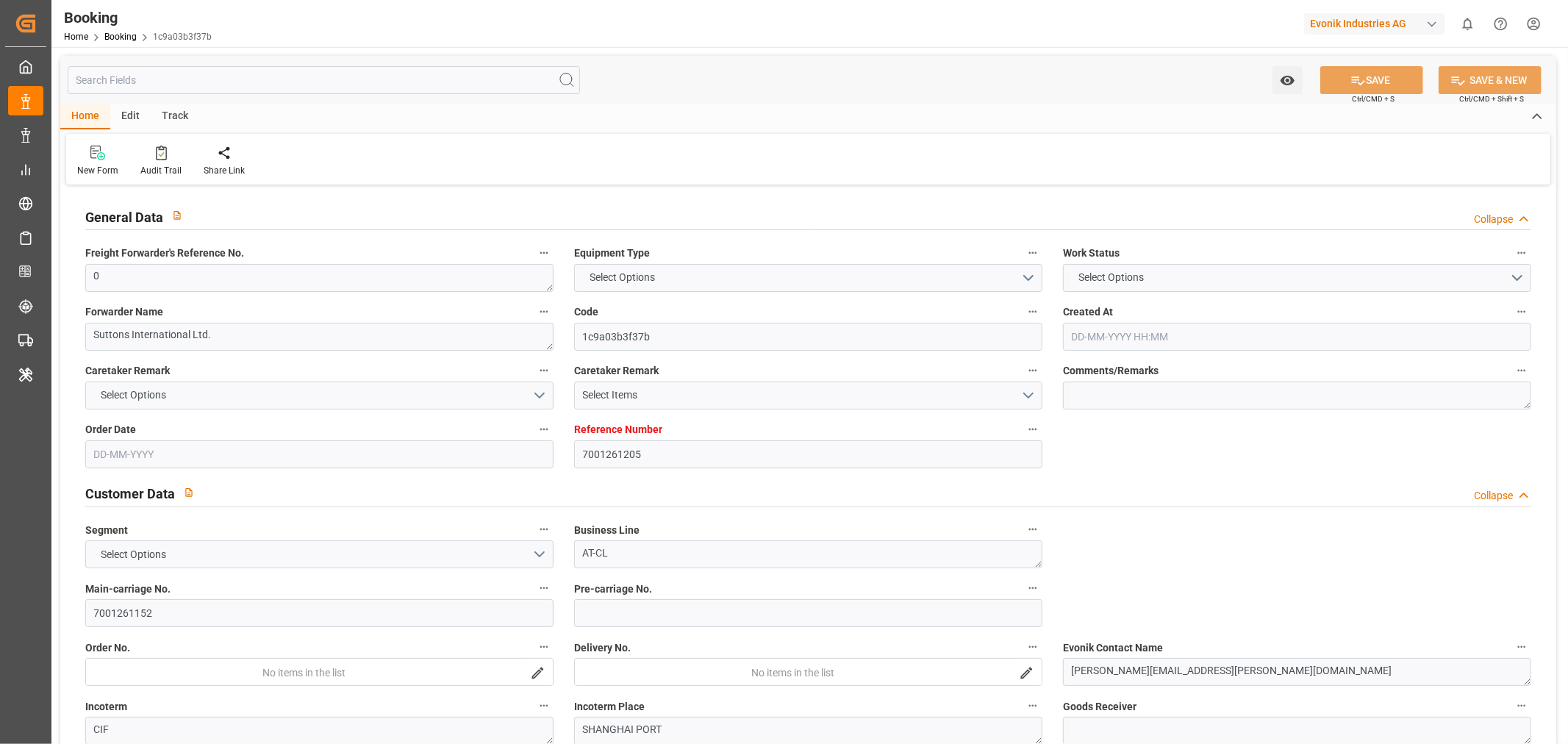
type input "NLRTM"
type input "CNSGH"
type input "0"
type input "28-08-2025 12:15"
type input "28-08-2025"
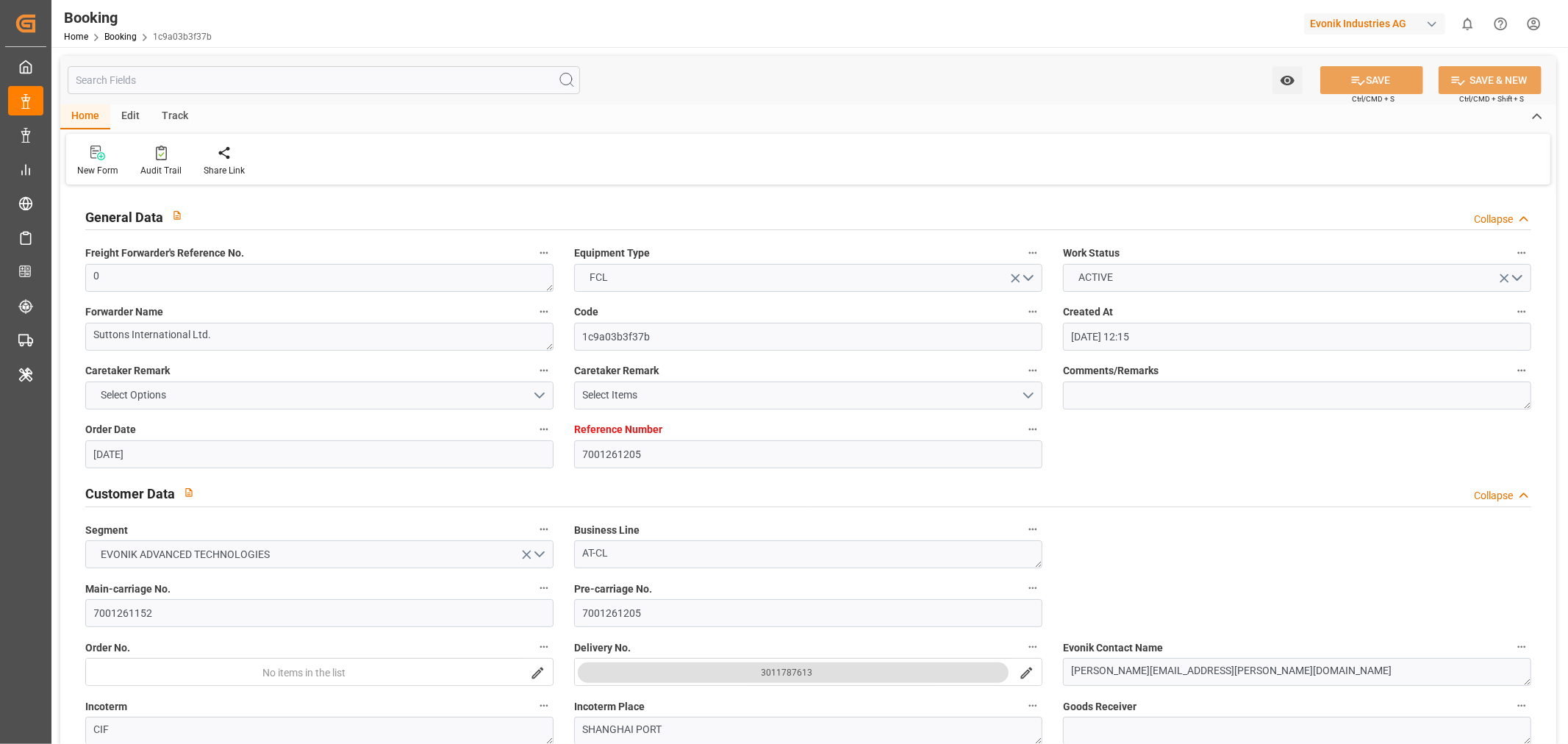
type input "05-11-2025"
type input "19-09-2025"
type input "19-09-2025 00:00"
type input "22-09-2025 00:00"
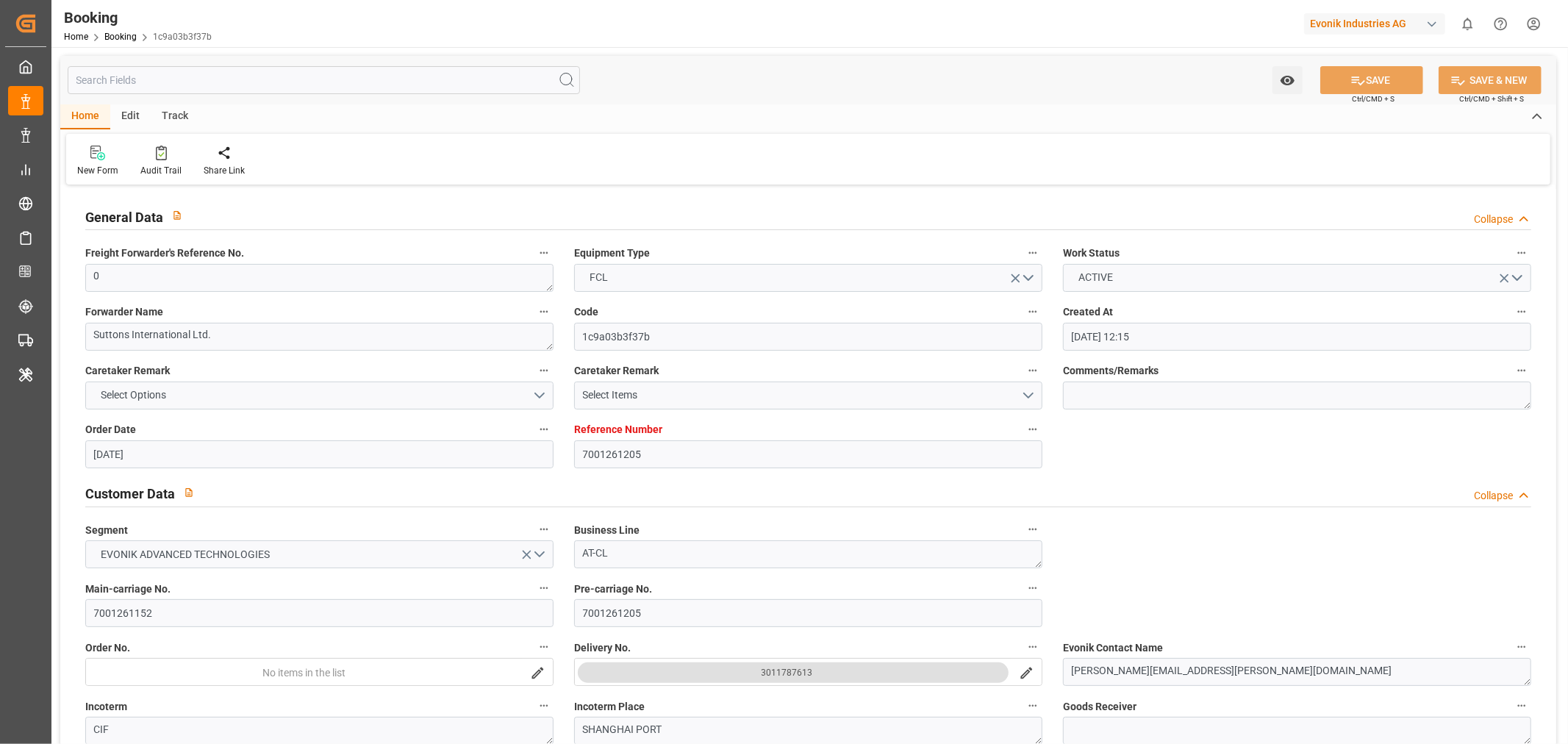
type input "01-10-2025 00:00"
type input "05-10-2025 00:00"
type input "15-11-2025 00:00"
type input "05-11-2025 00:00"
type input "26-09-2025 07:21"
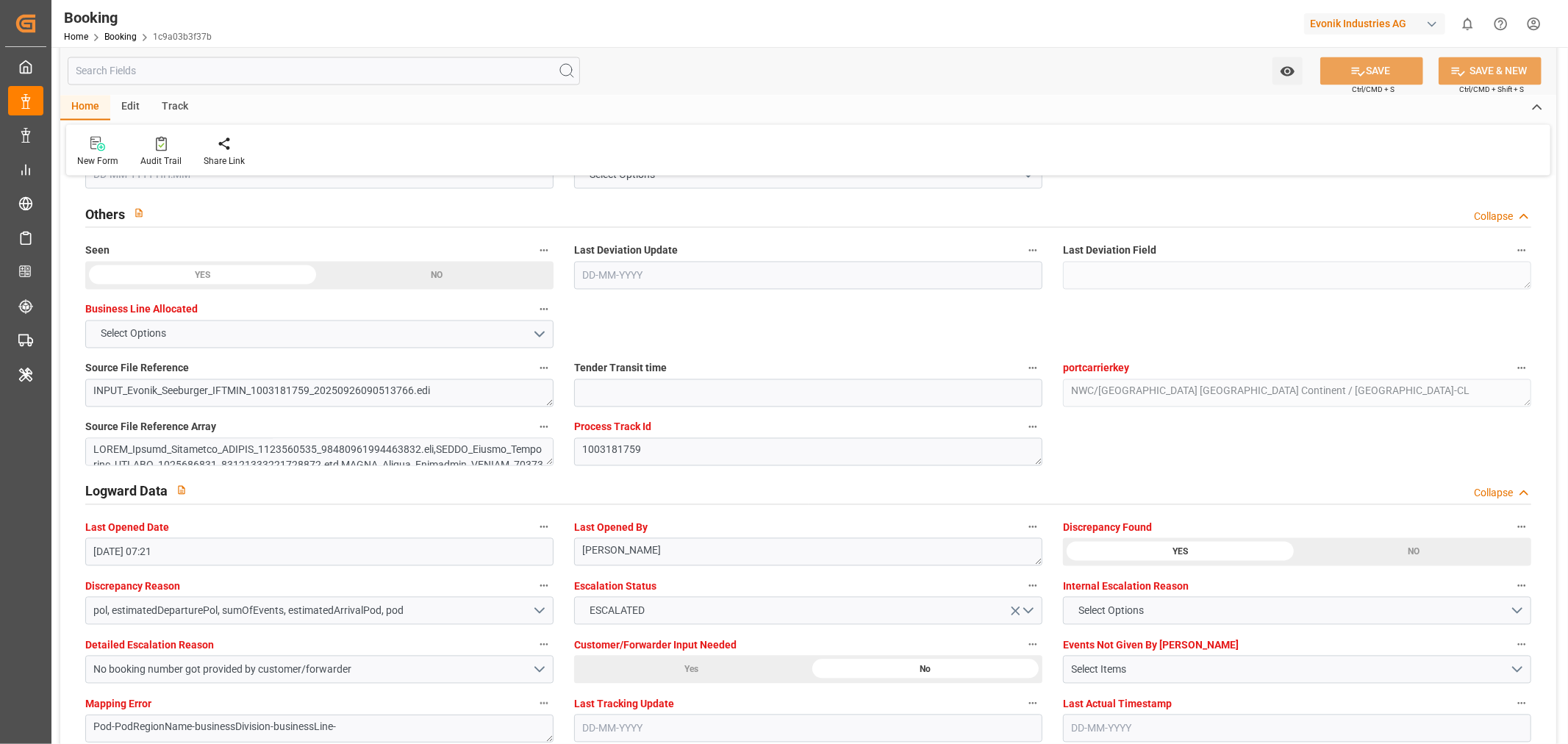
scroll to position [2531, 0]
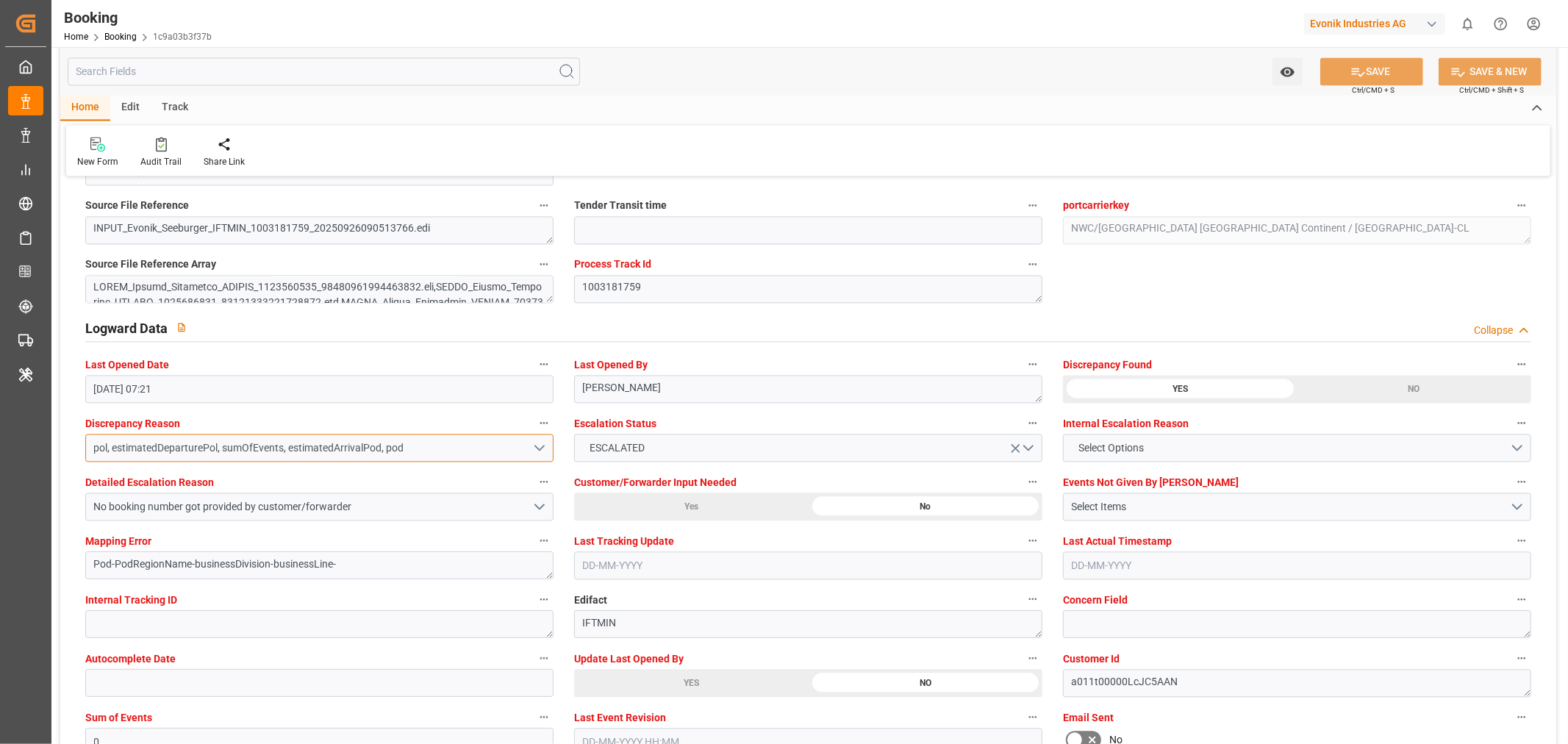
click at [545, 446] on button "pol, estimatedDeparturePol, sumOfEvents, estimatedArrivalPod, pod" at bounding box center [319, 448] width 468 height 28
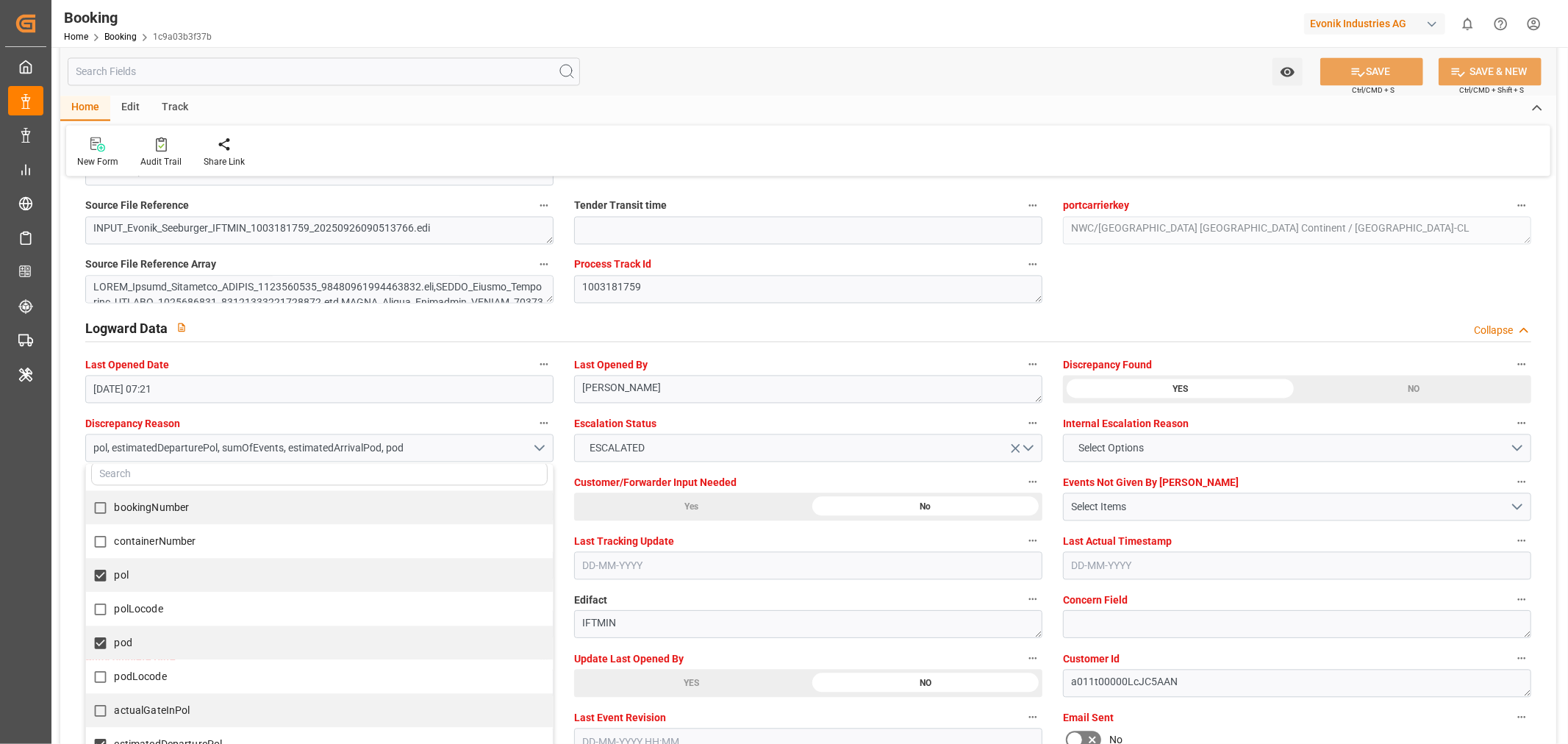
scroll to position [0, 0]
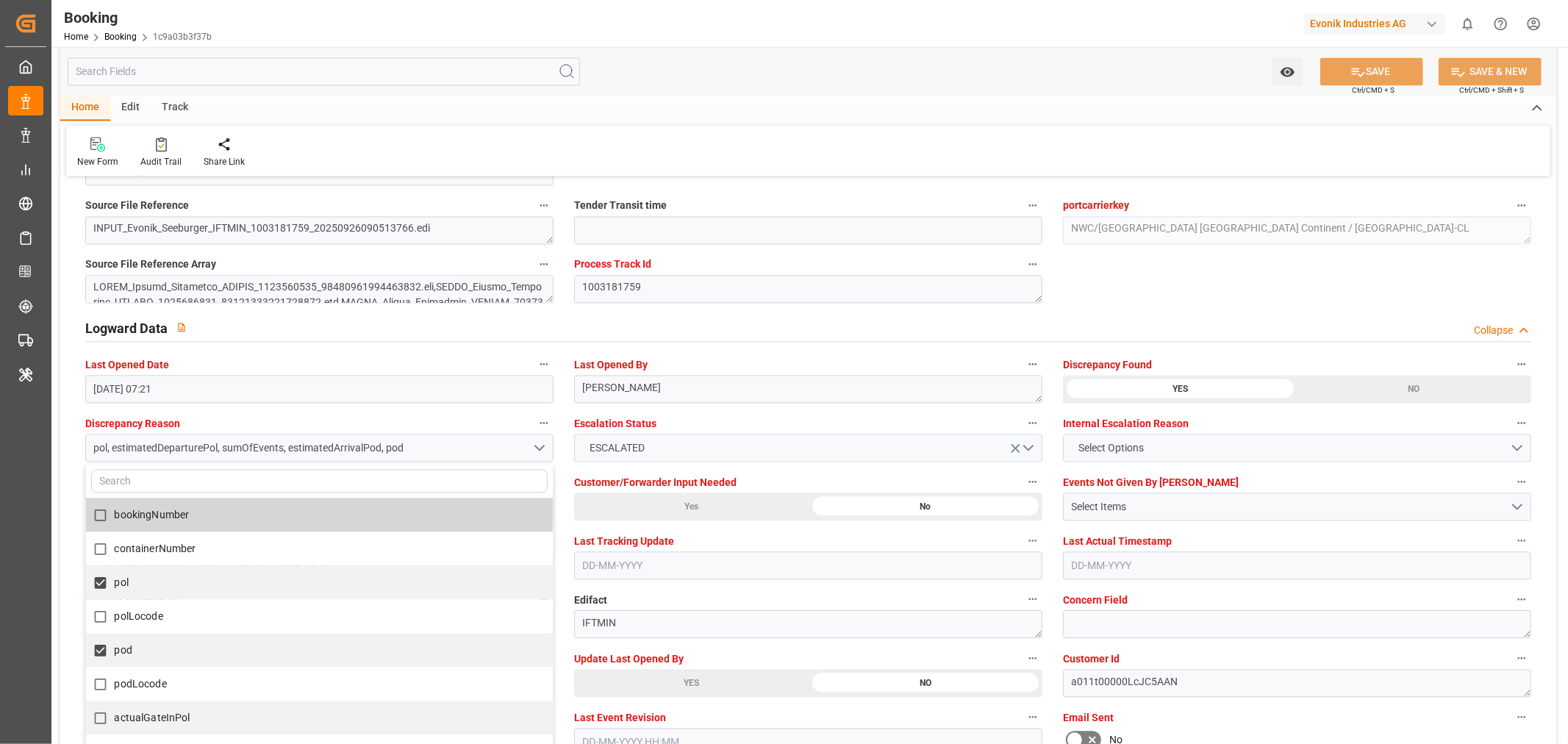
click at [775, 409] on div "Escalation Status ESCALATED" at bounding box center [809, 438] width 489 height 58
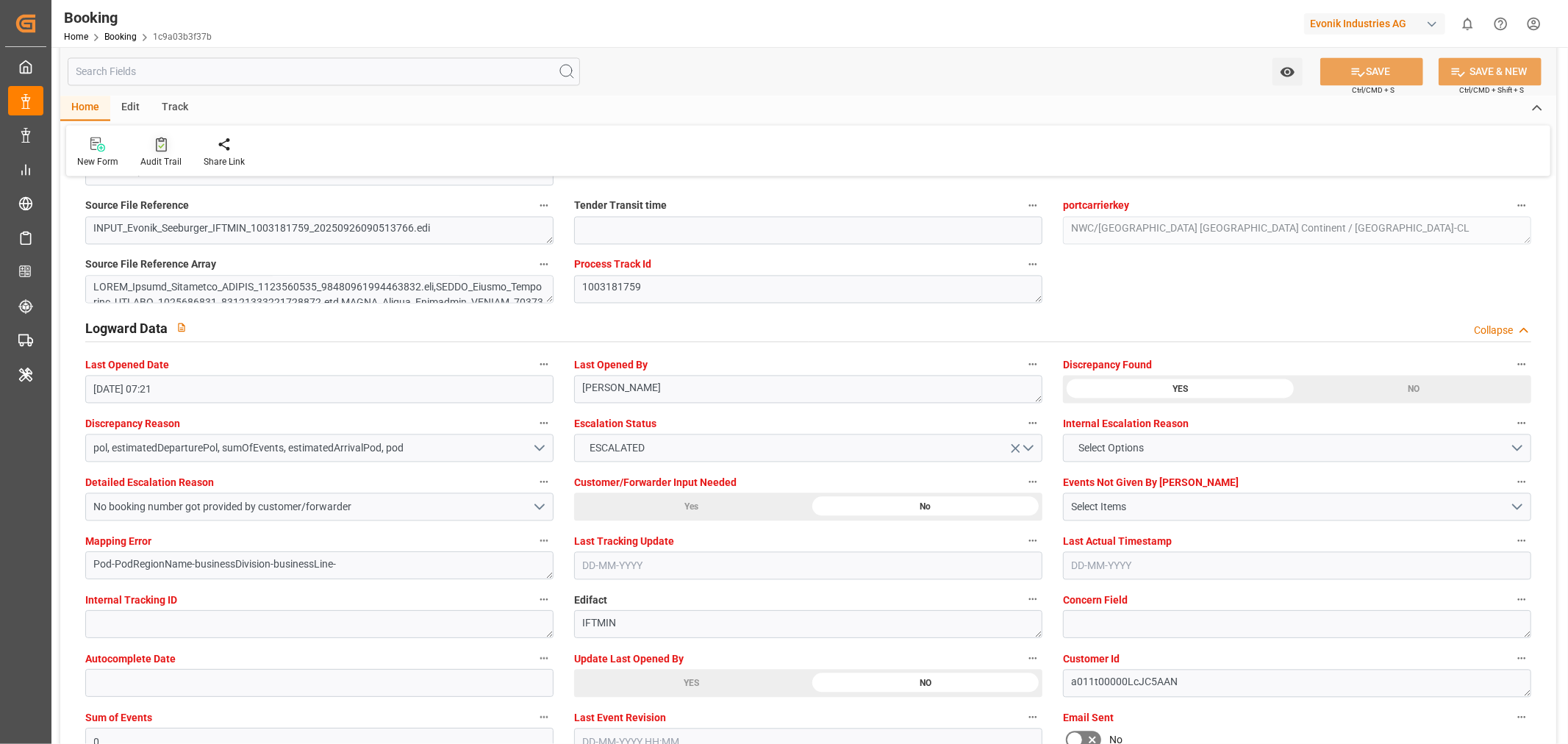
click at [169, 162] on div "Audit Trail" at bounding box center [161, 161] width 42 height 13
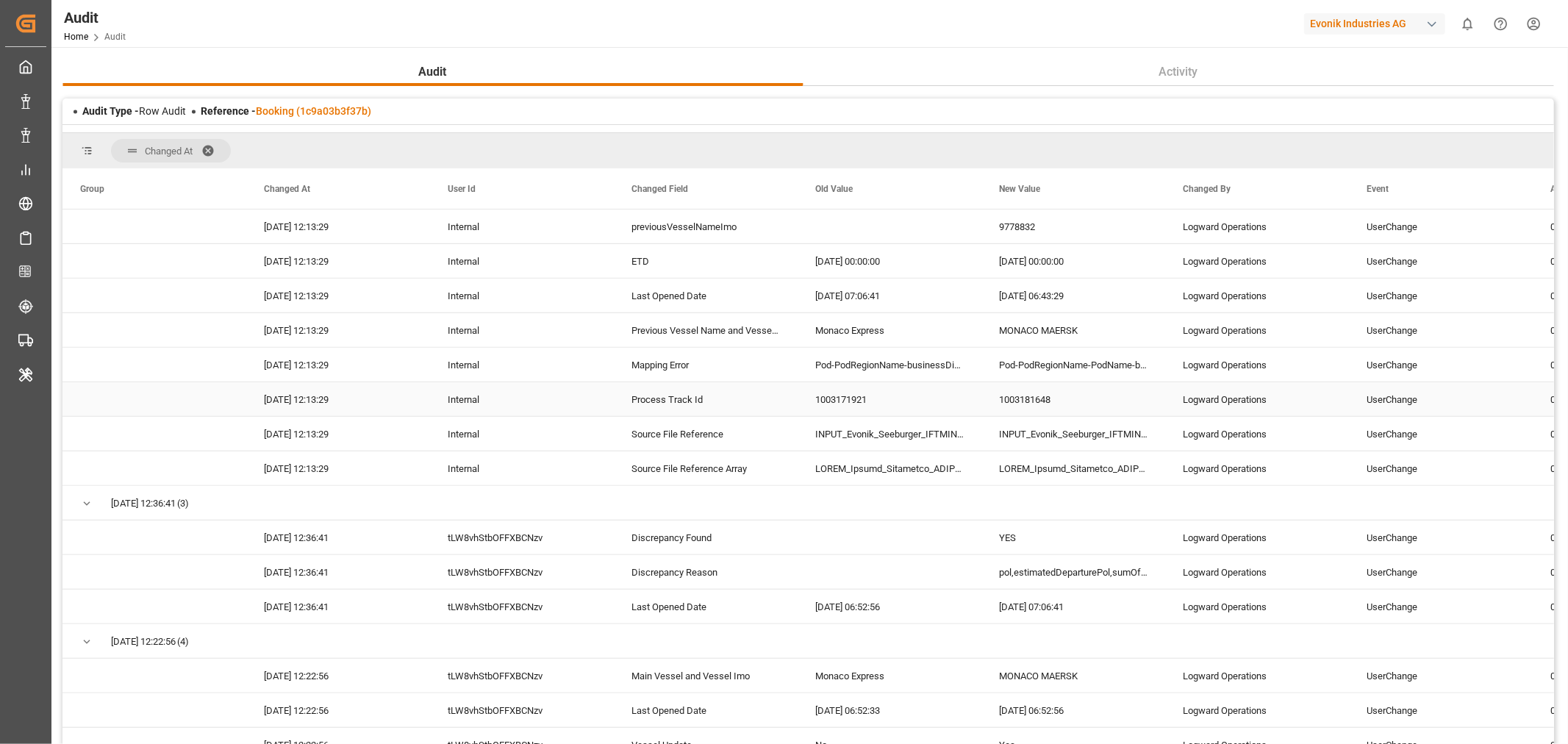
scroll to position [245, 0]
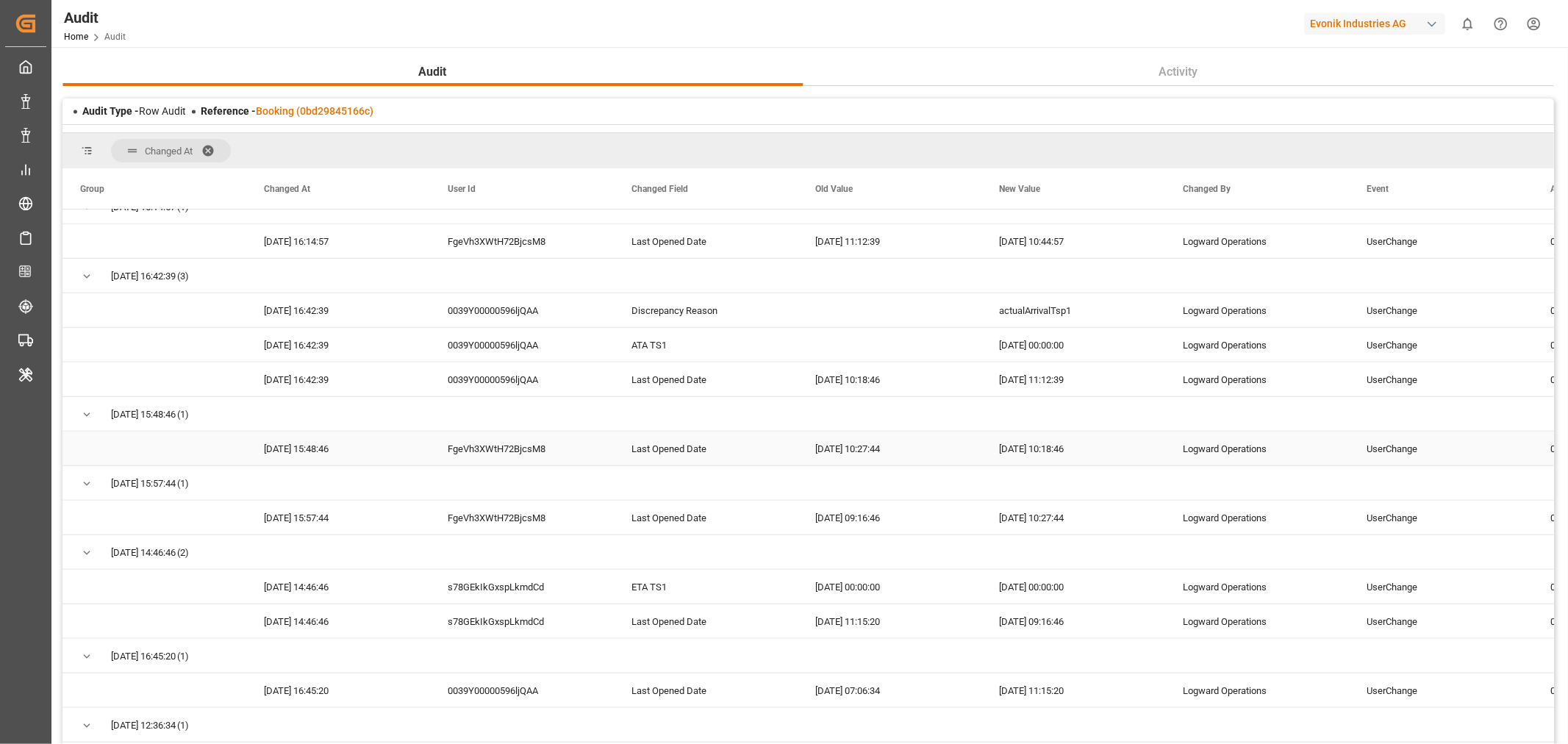
scroll to position [1061, 0]
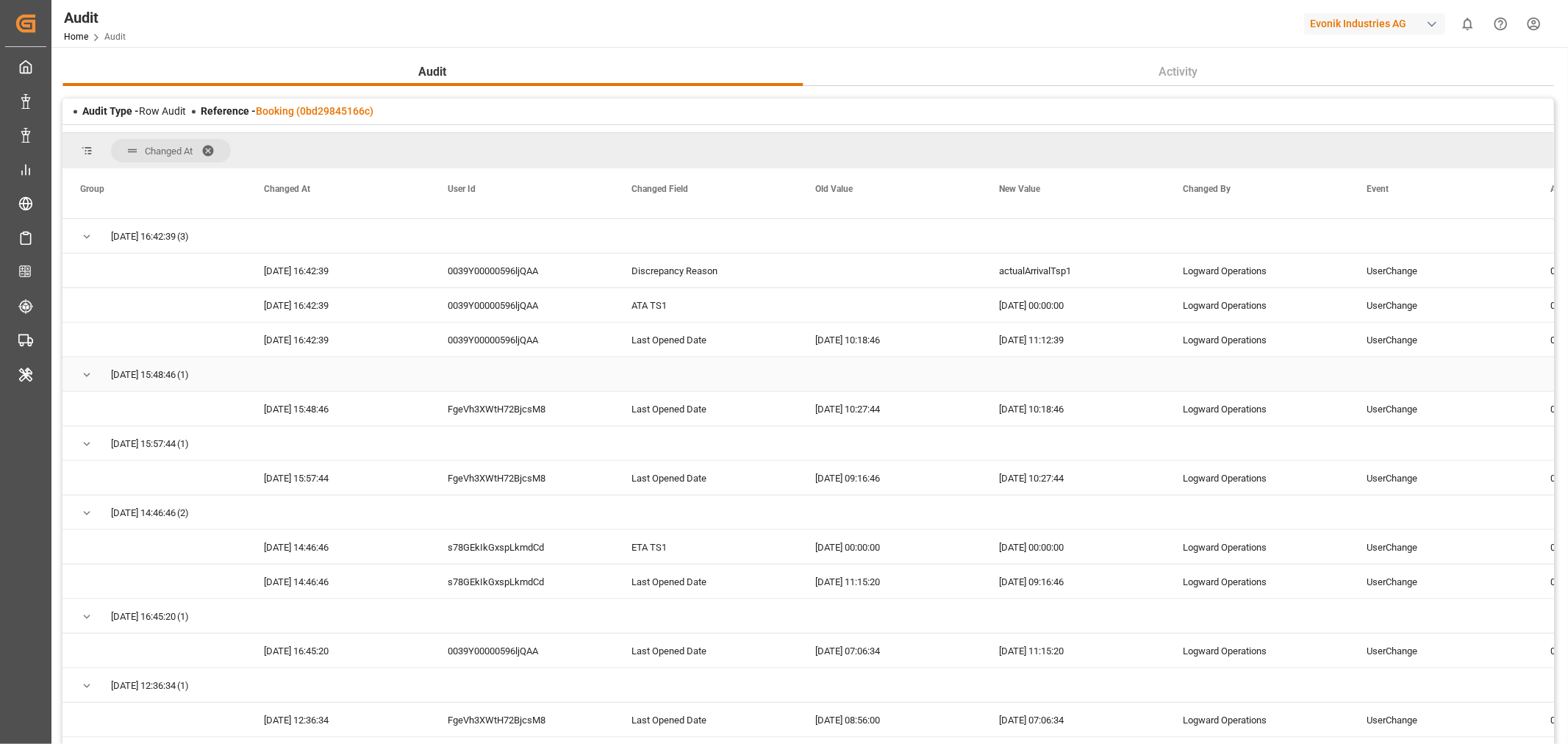
click at [92, 372] on span "Press SPACE to select this row." at bounding box center [87, 374] width 13 height 13
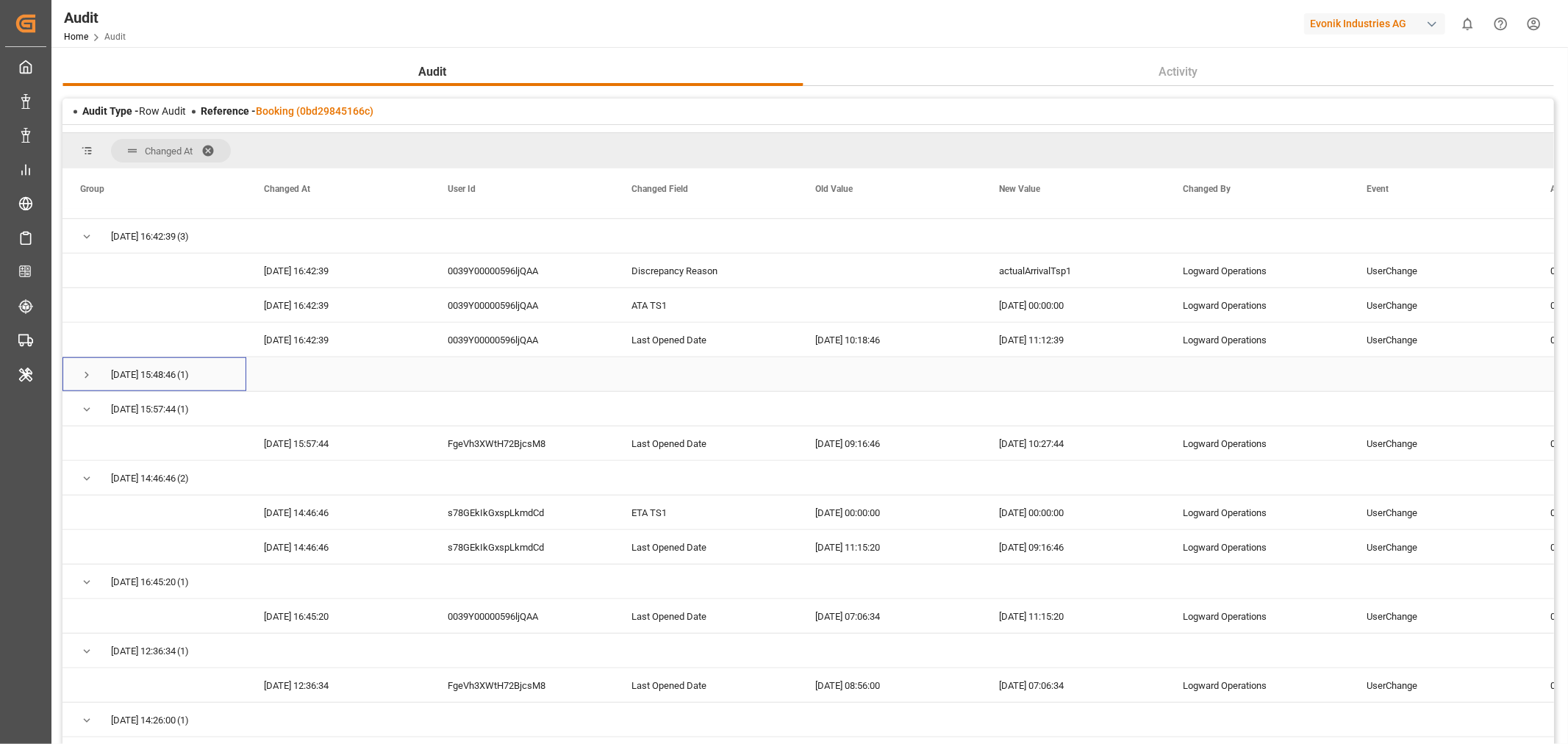
click at [90, 375] on span "Press SPACE to select this row." at bounding box center [87, 374] width 13 height 13
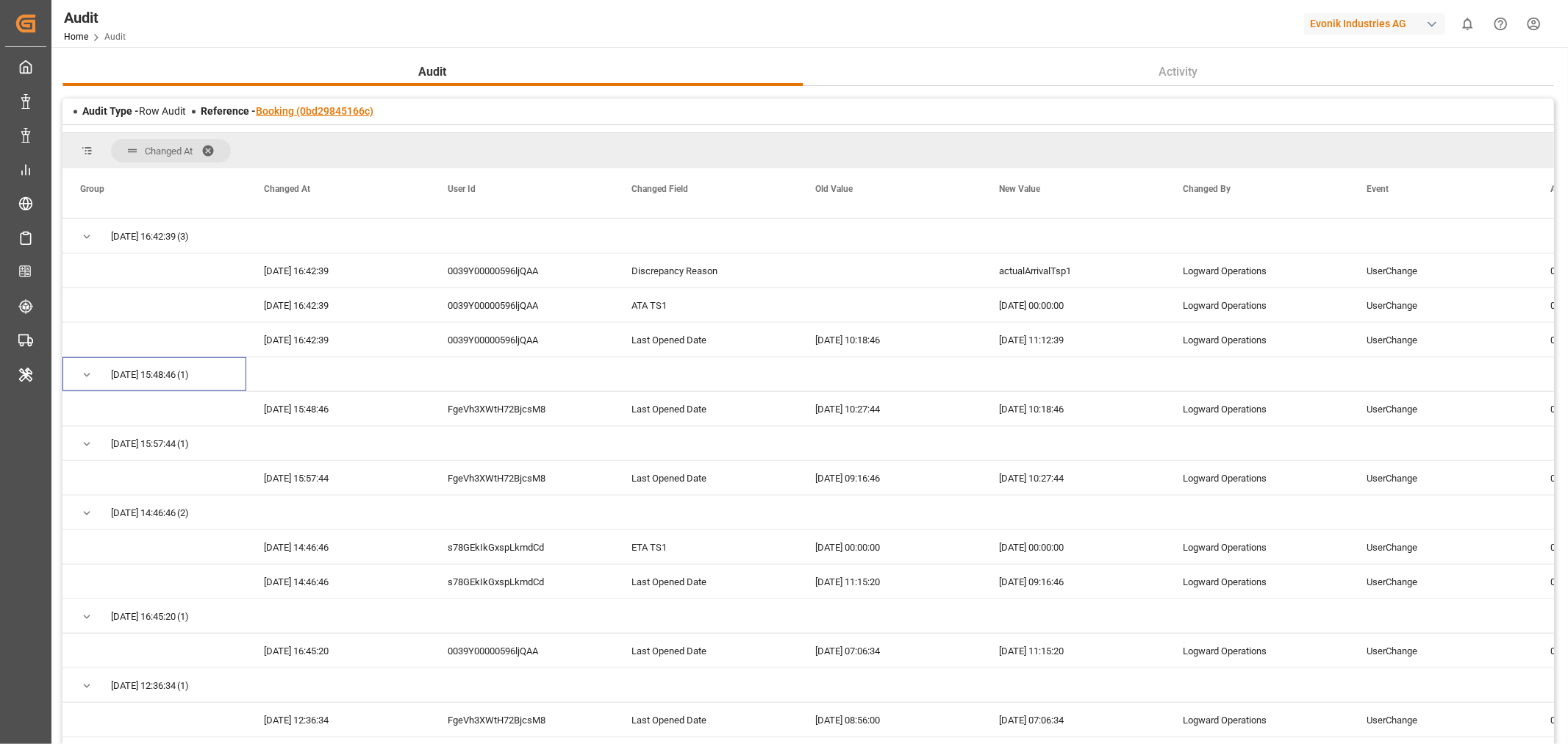
click at [288, 107] on link "Booking (0bd29845166c)" at bounding box center [314, 110] width 118 height 11
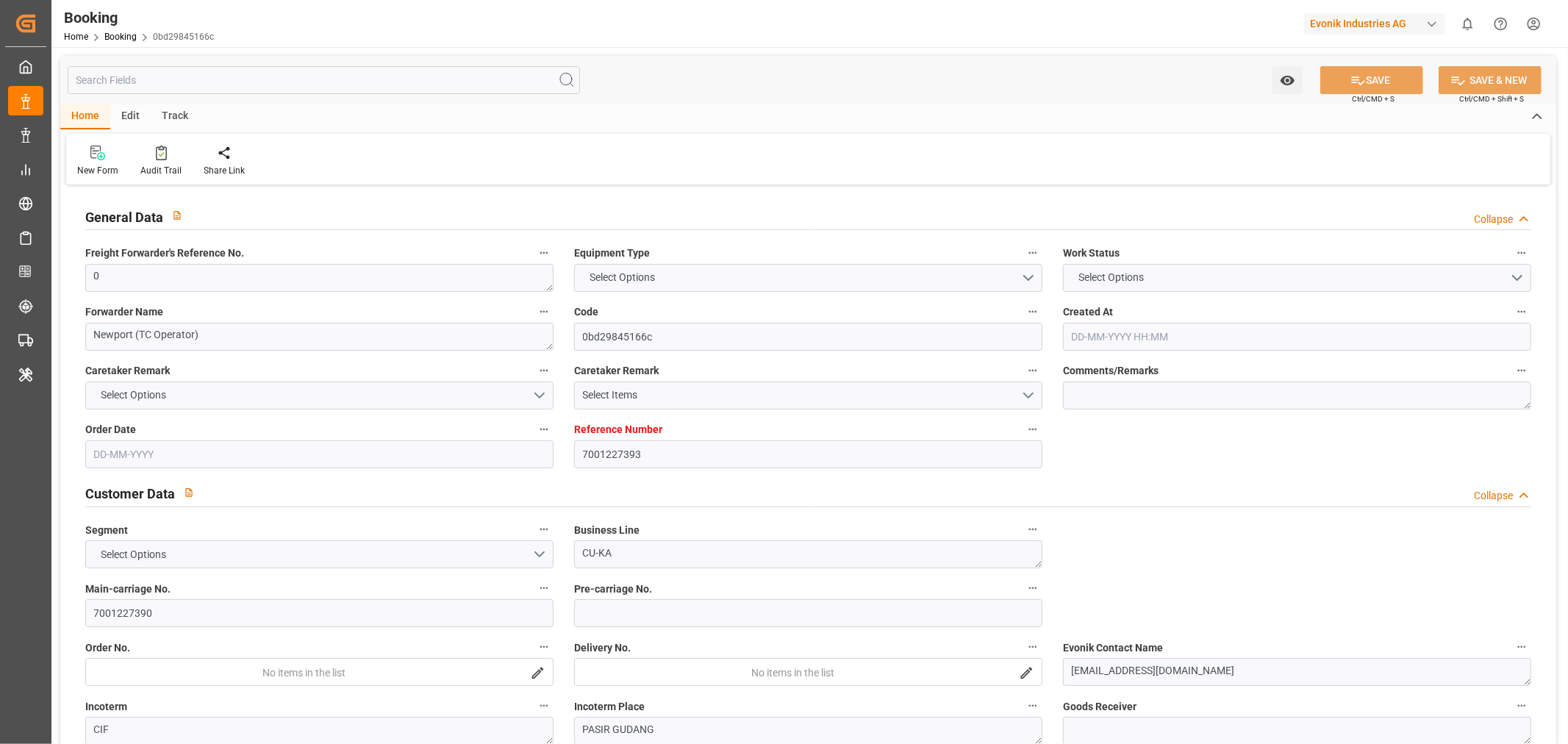
type input "7001227393"
type input "9987201"
type input "CMACGM"
type input "CMA CGM Group"
type input "NLRTM"
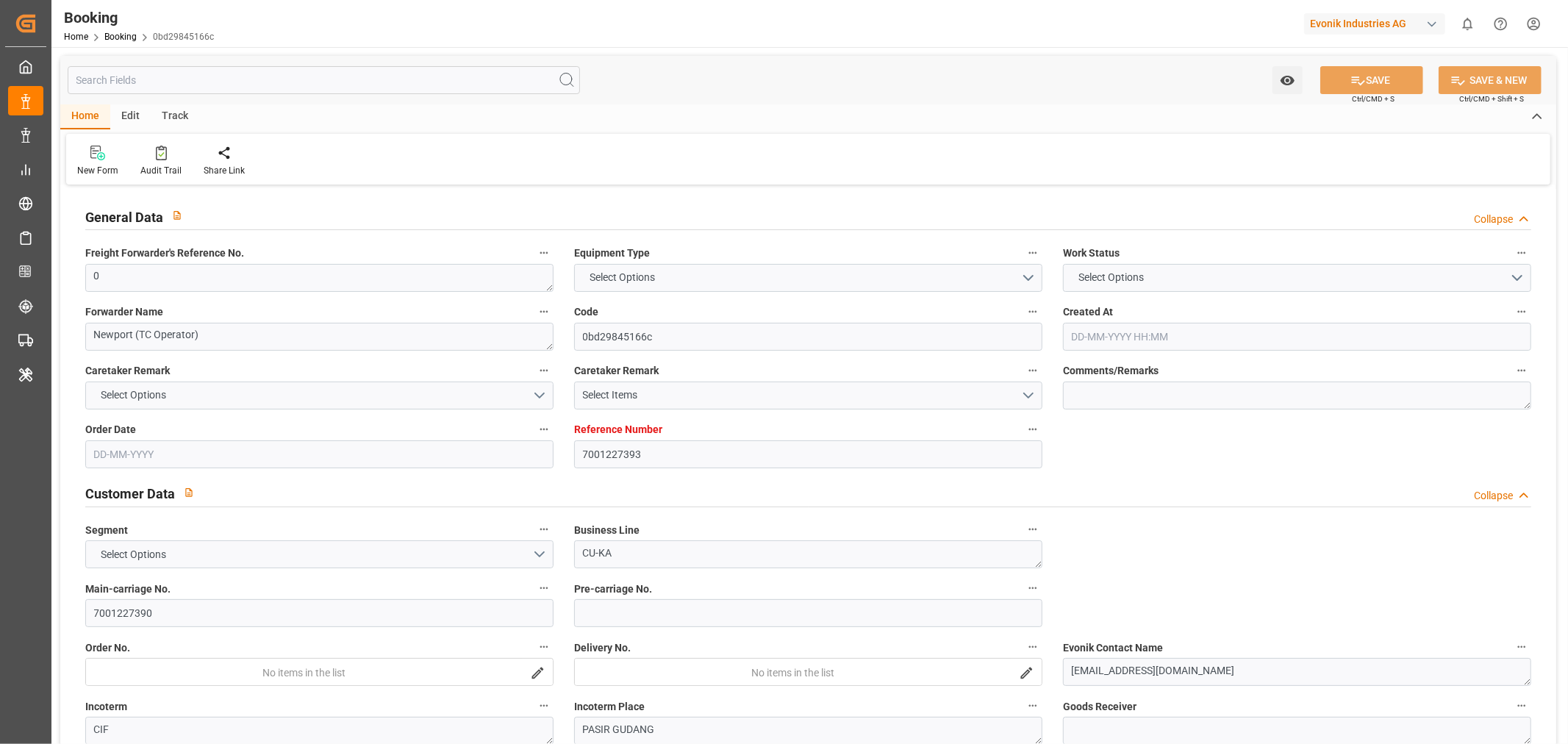
type input "MYPGU"
type input "53"
type input "MYPKG"
type input "0"
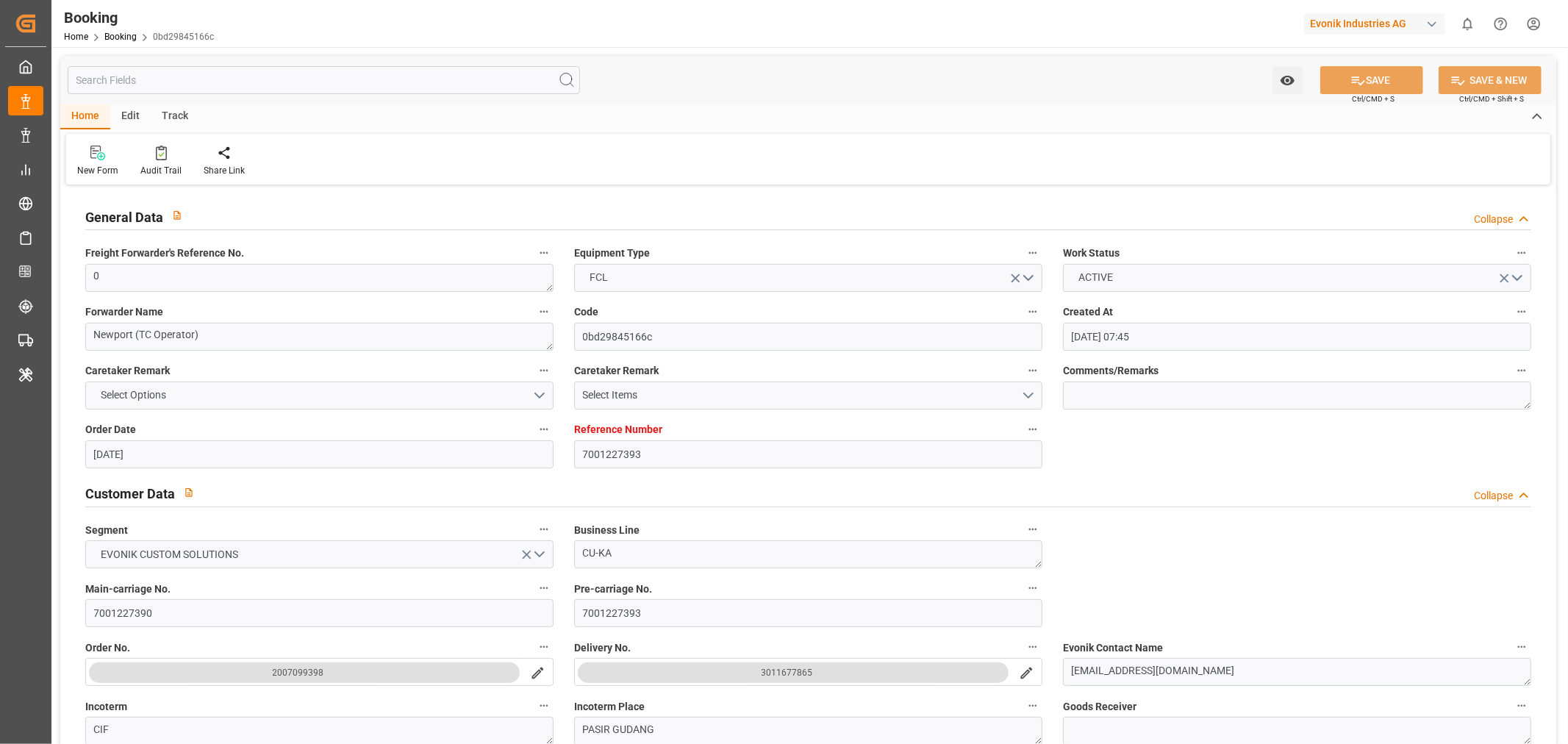
type input "[DATE] 07:45"
type input "[DATE]"
type input "[DATE] 00:00"
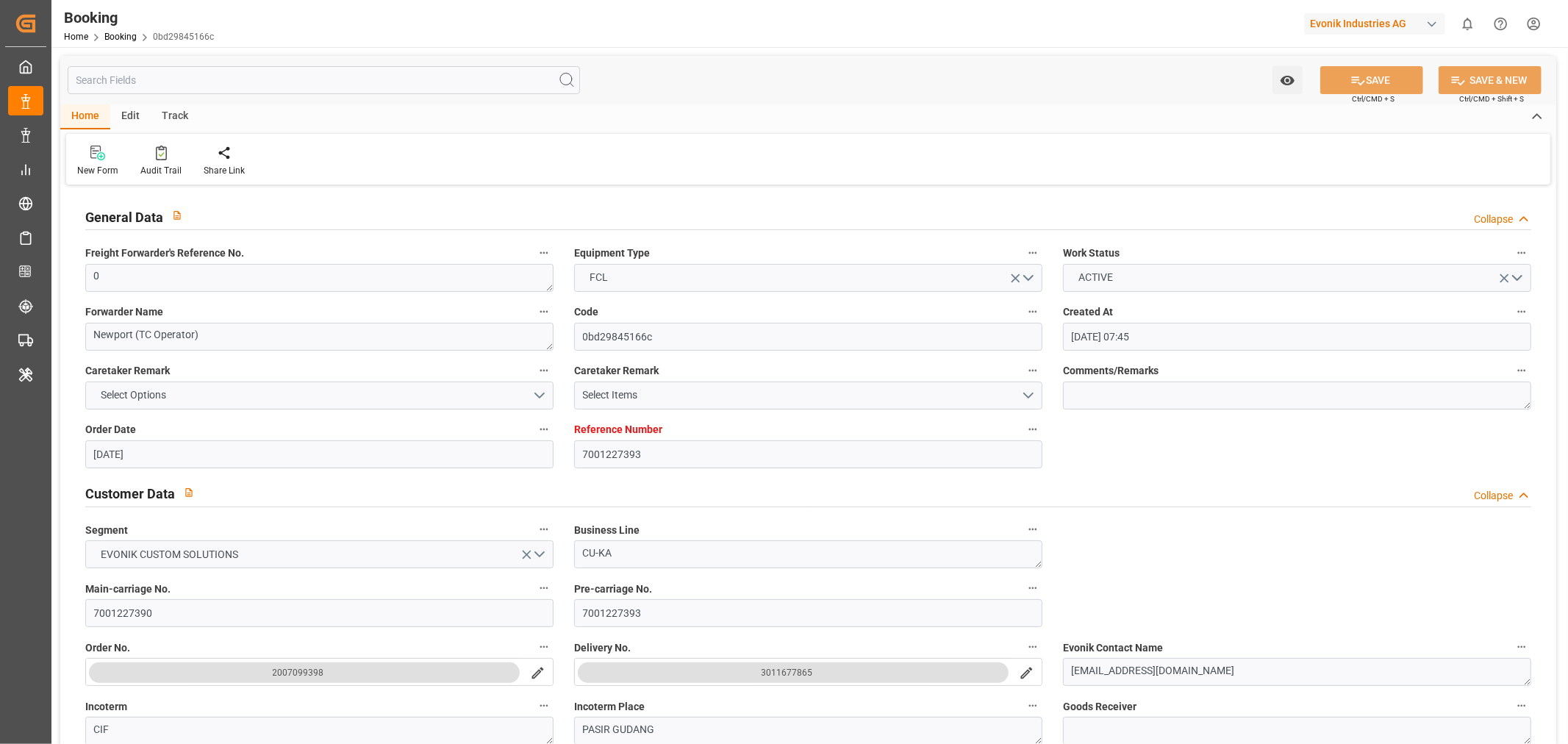
type input "[DATE] 00:00"
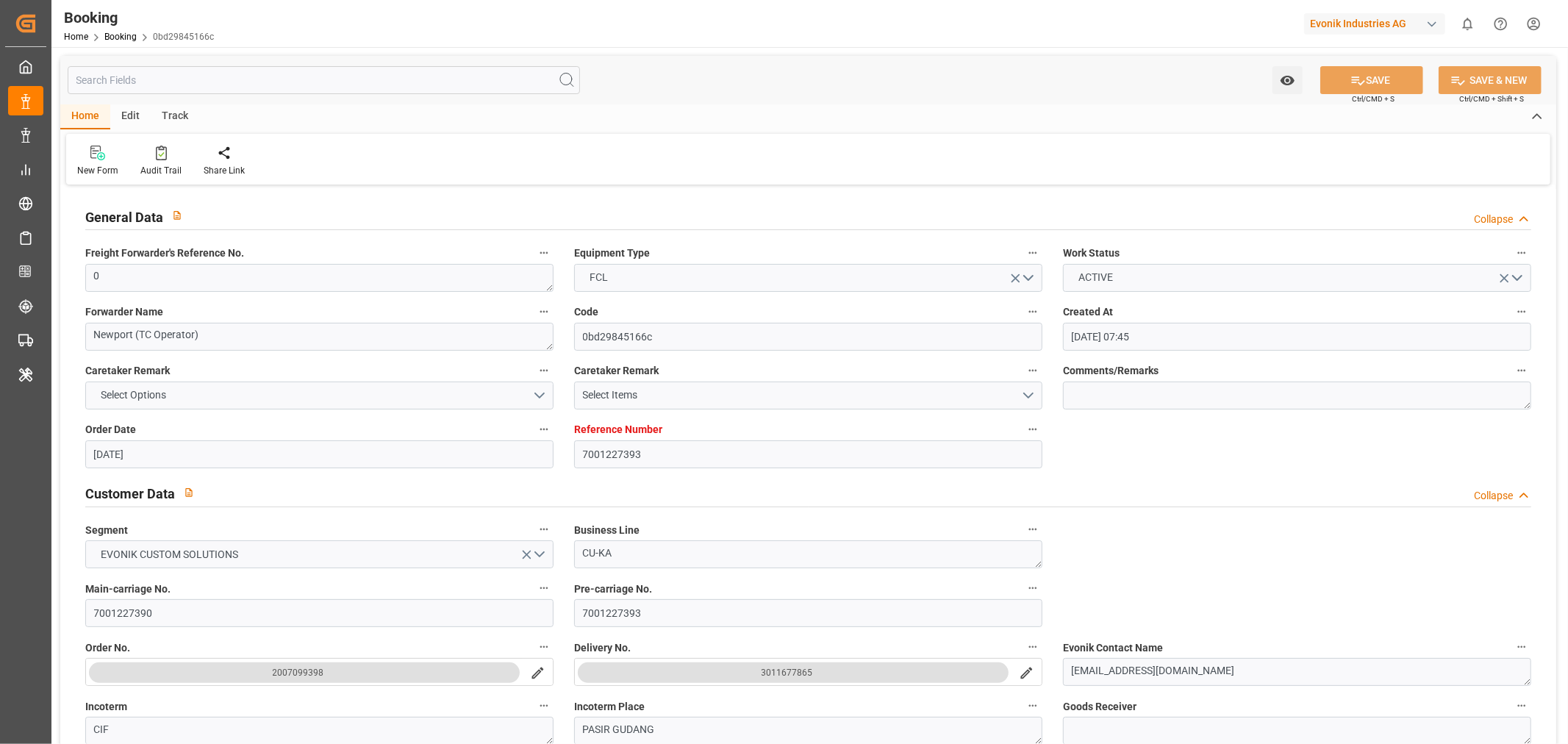
type input "[DATE] 00:00"
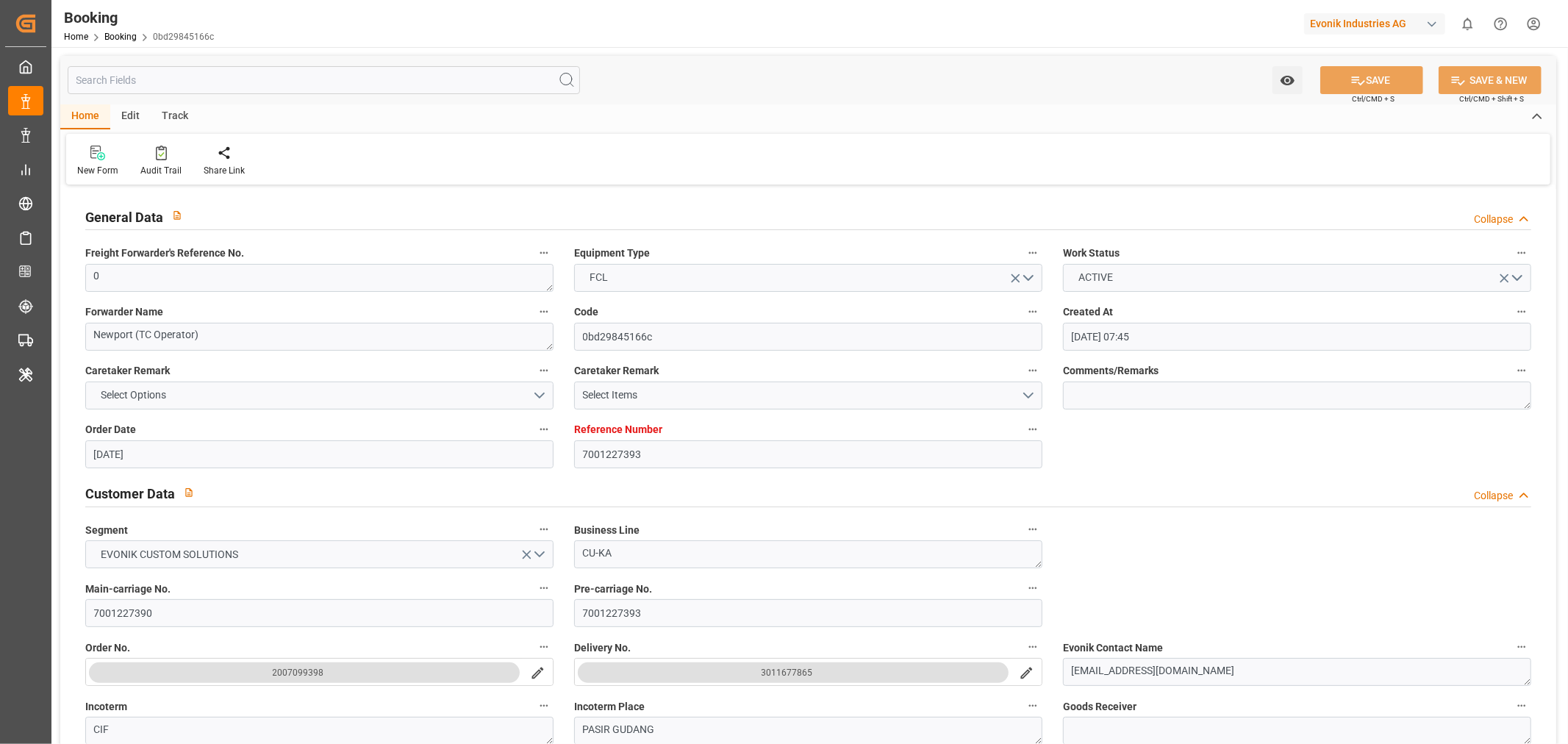
type input "[DATE] 00:00"
type input "[DATE]"
type input "[DATE] 09:44"
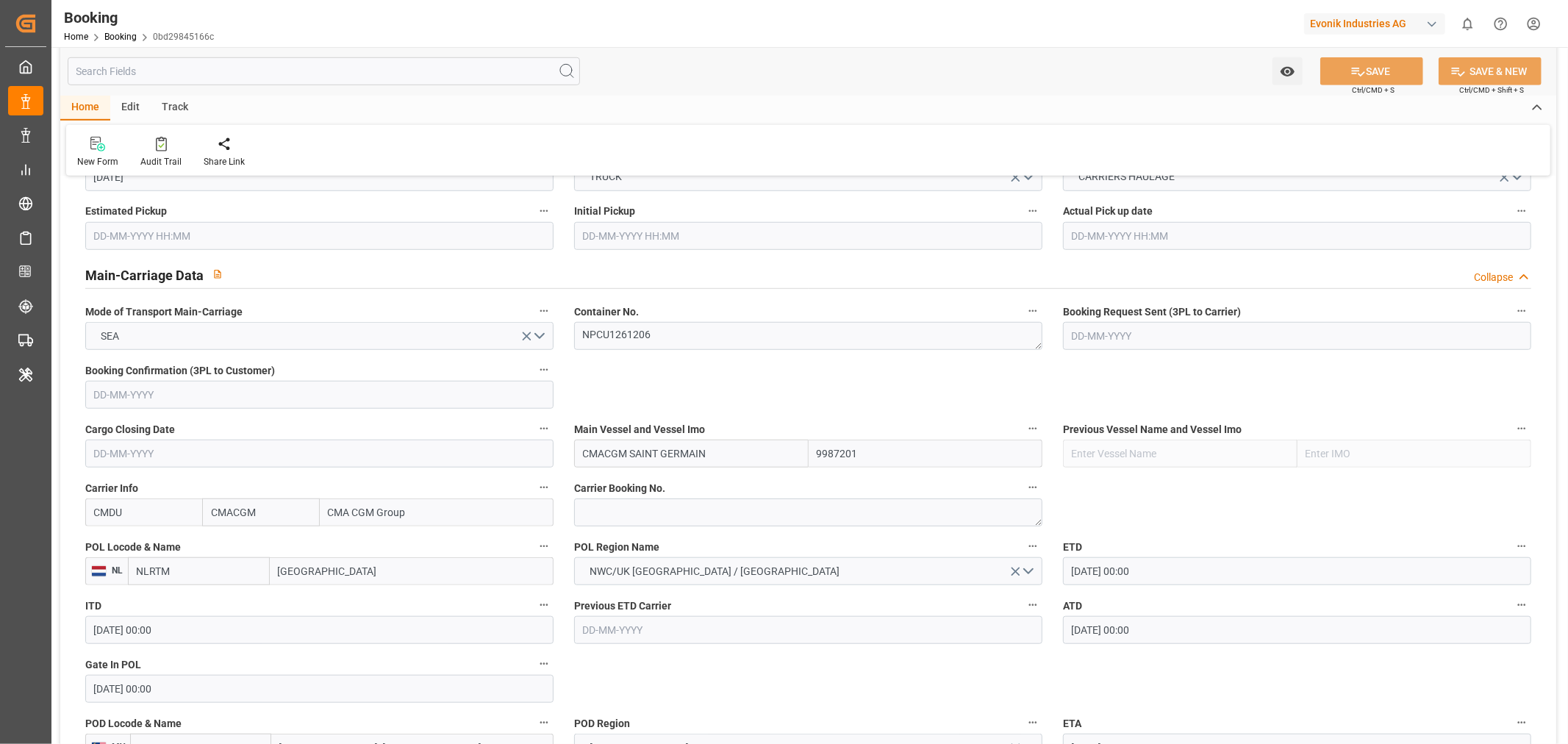
scroll to position [980, 0]
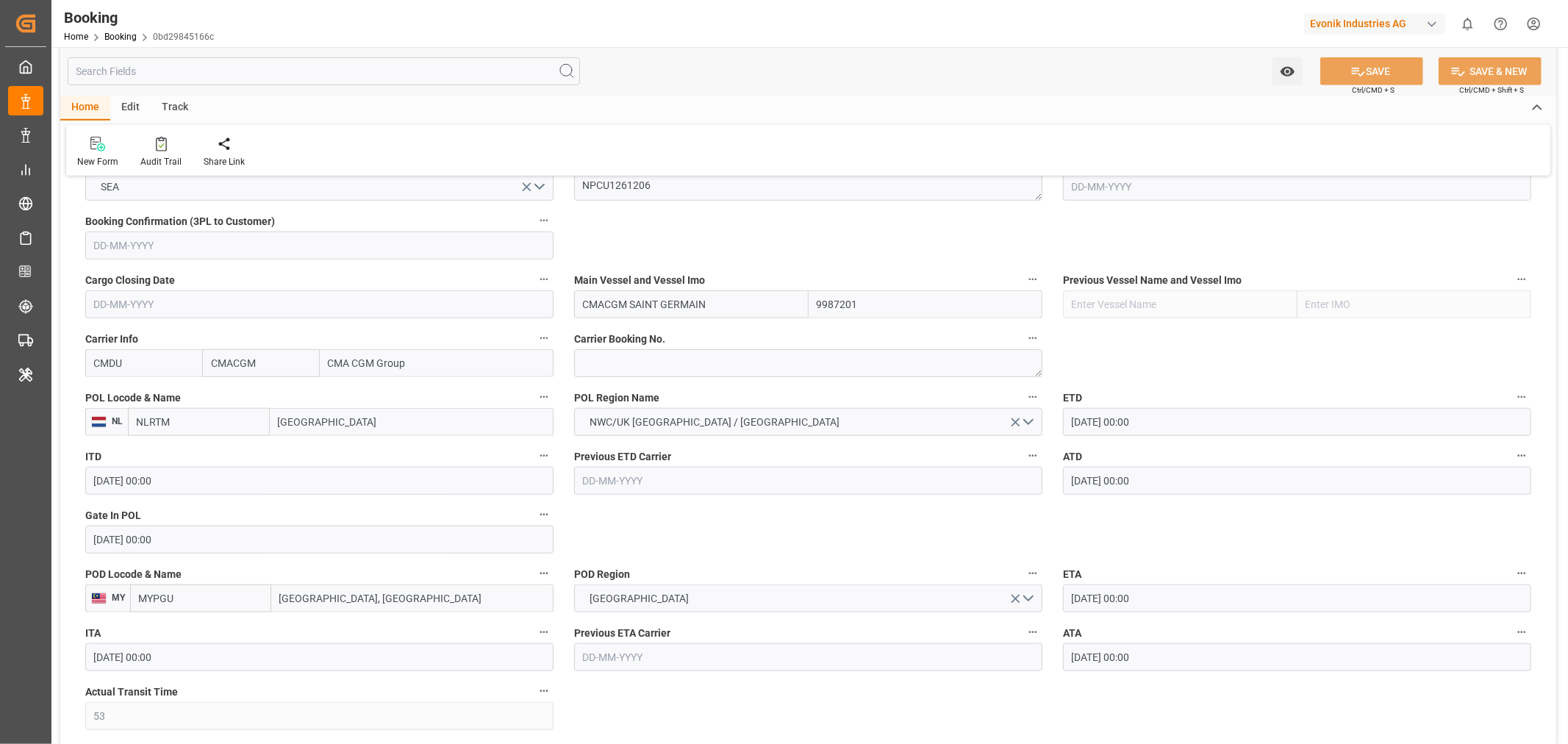
click at [105, 364] on input "CMDU" at bounding box center [143, 363] width 117 height 28
click at [602, 181] on textarea "NPCU1261206" at bounding box center [809, 187] width 468 height 28
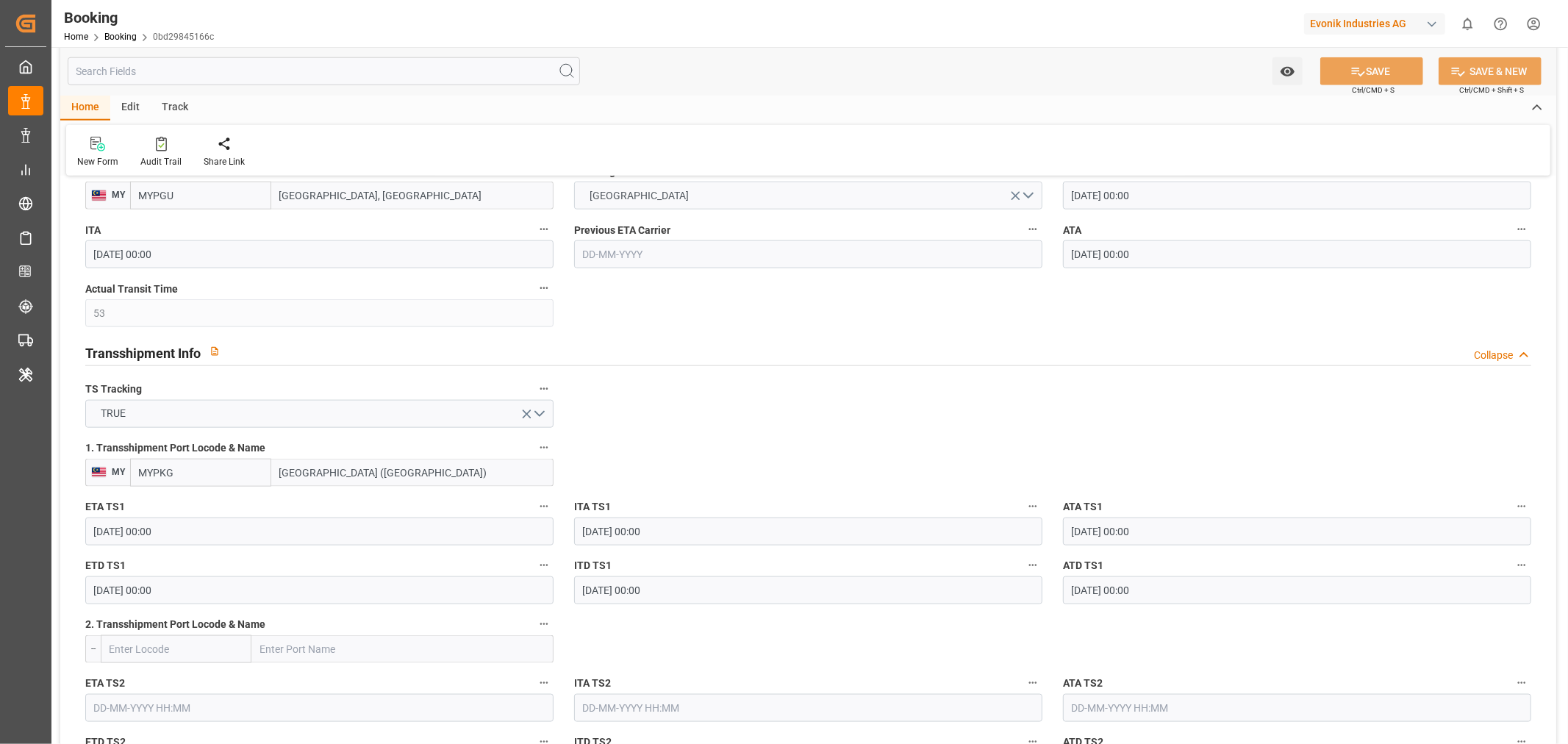
scroll to position [1470, 0]
